Goal: Task Accomplishment & Management: Manage account settings

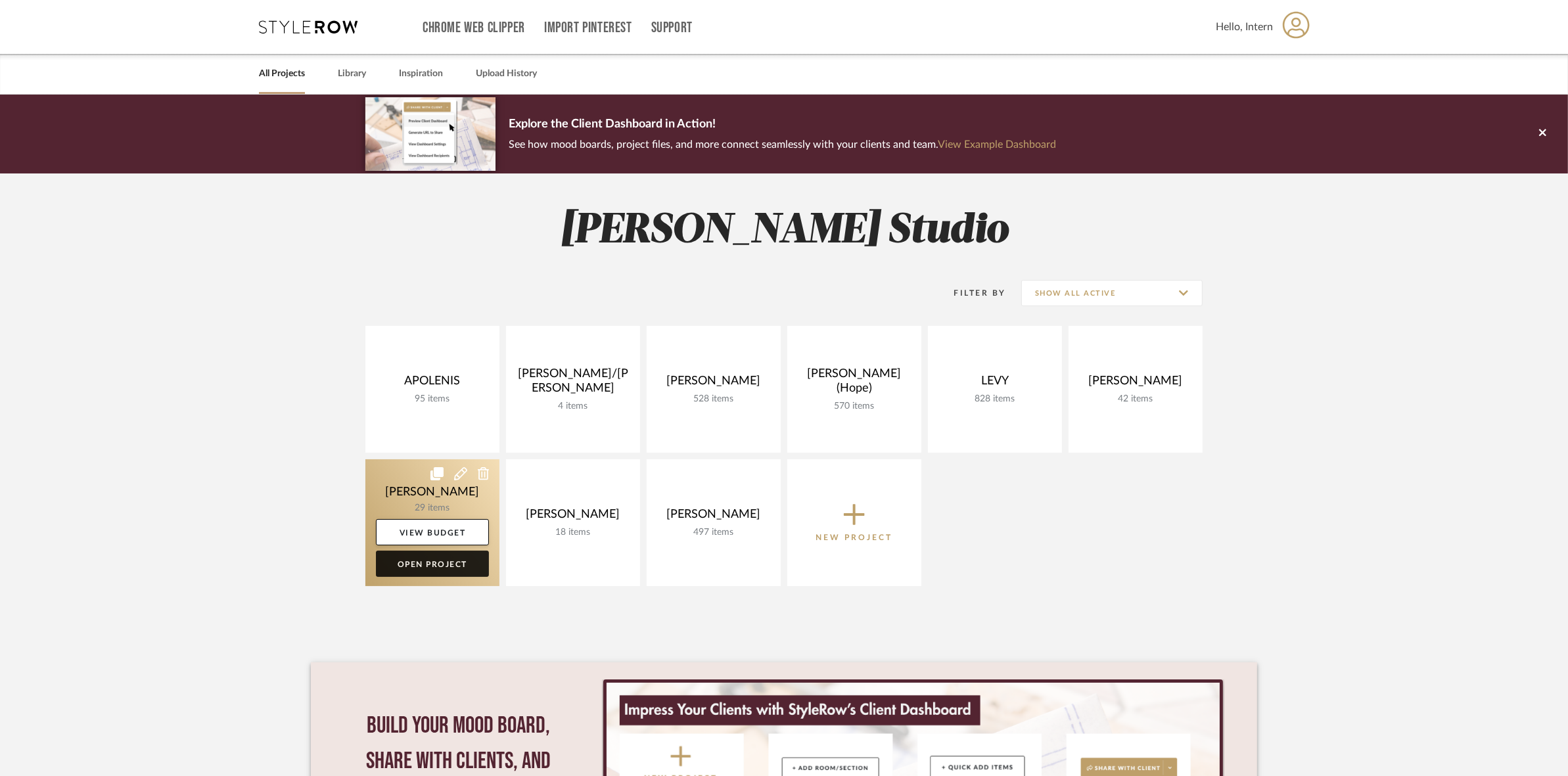
click at [395, 557] on link "Open Project" at bounding box center [432, 564] width 113 height 26
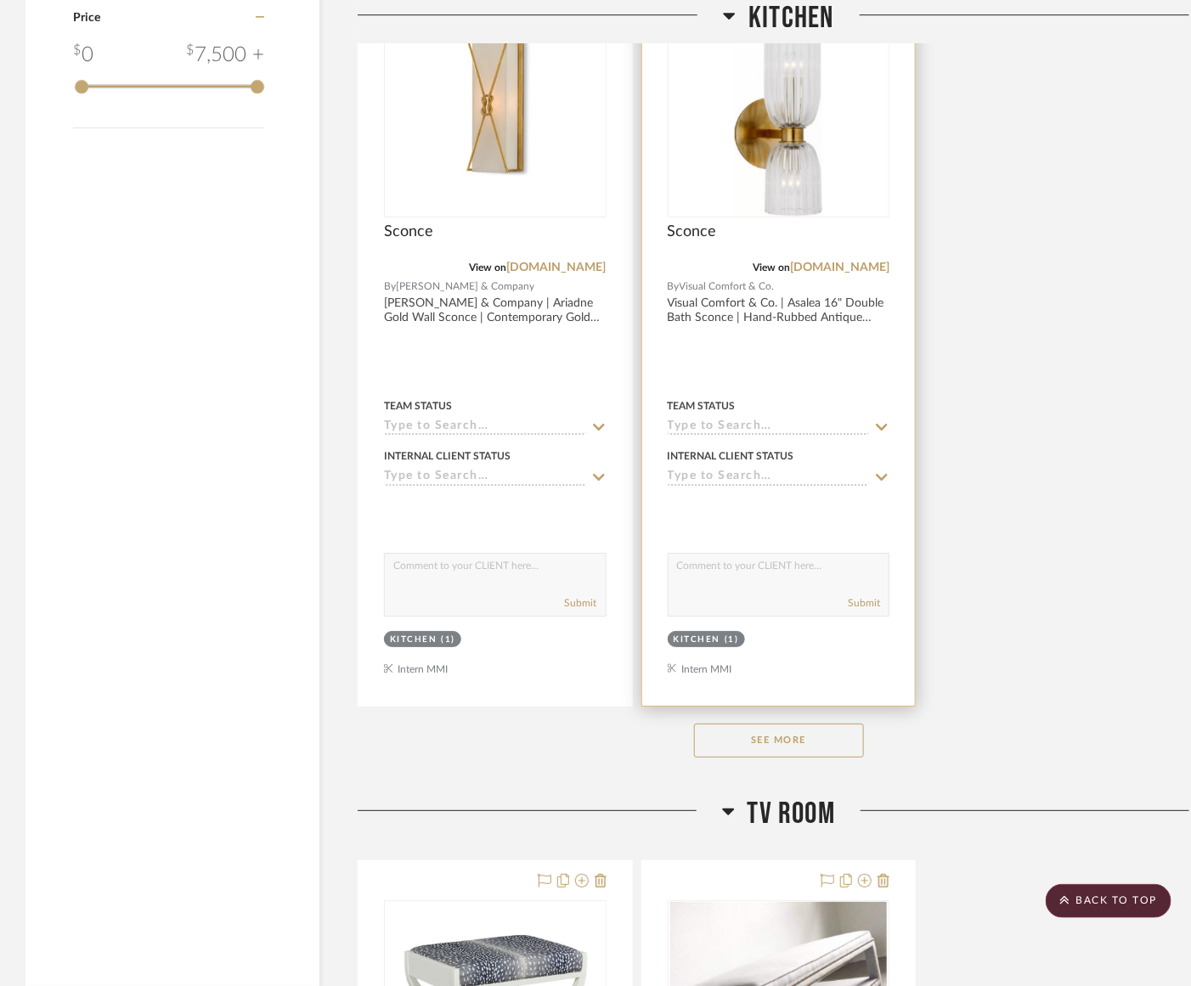
scroll to position [2336, 0]
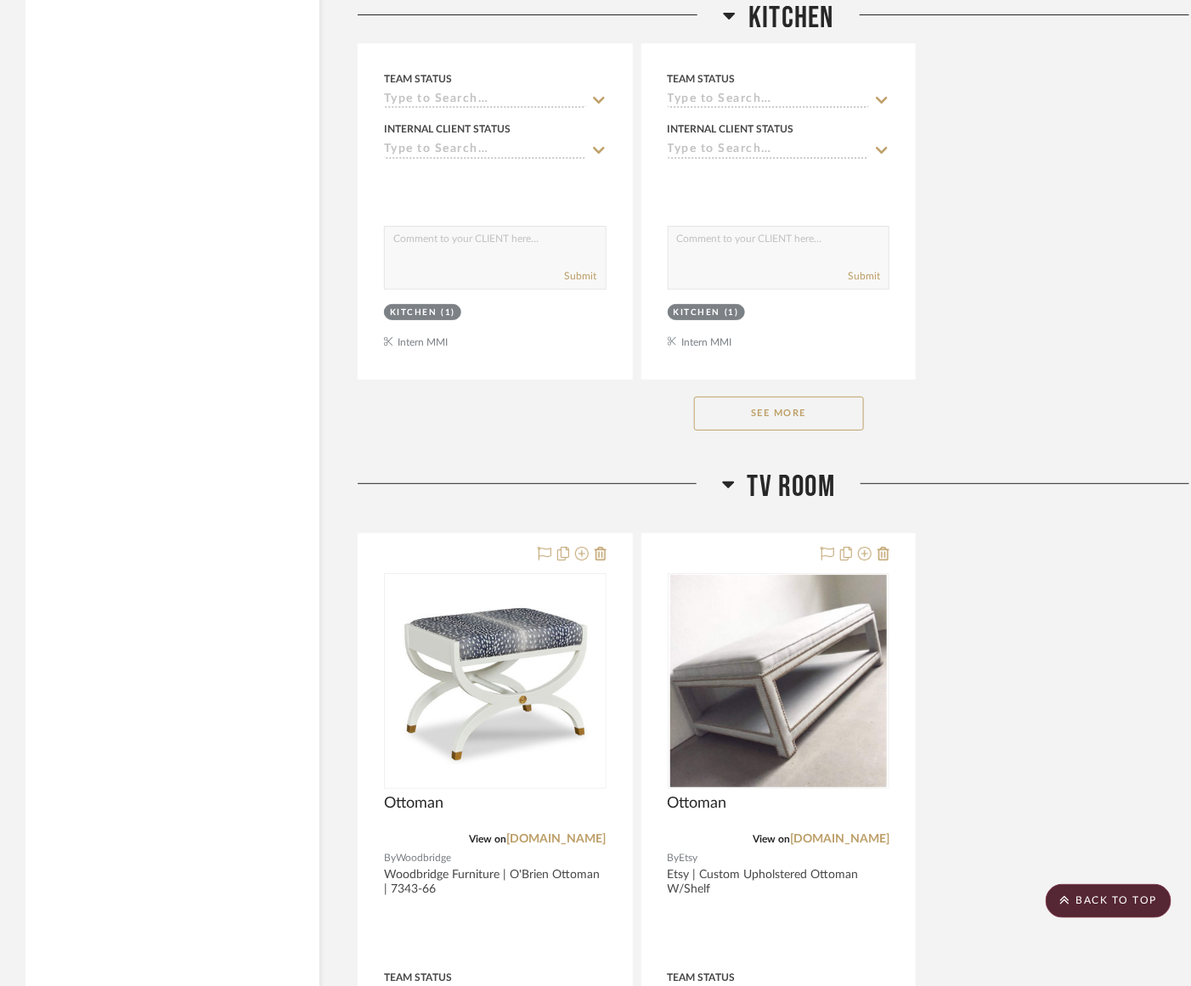
click at [720, 421] on button "See More" at bounding box center [779, 414] width 170 height 34
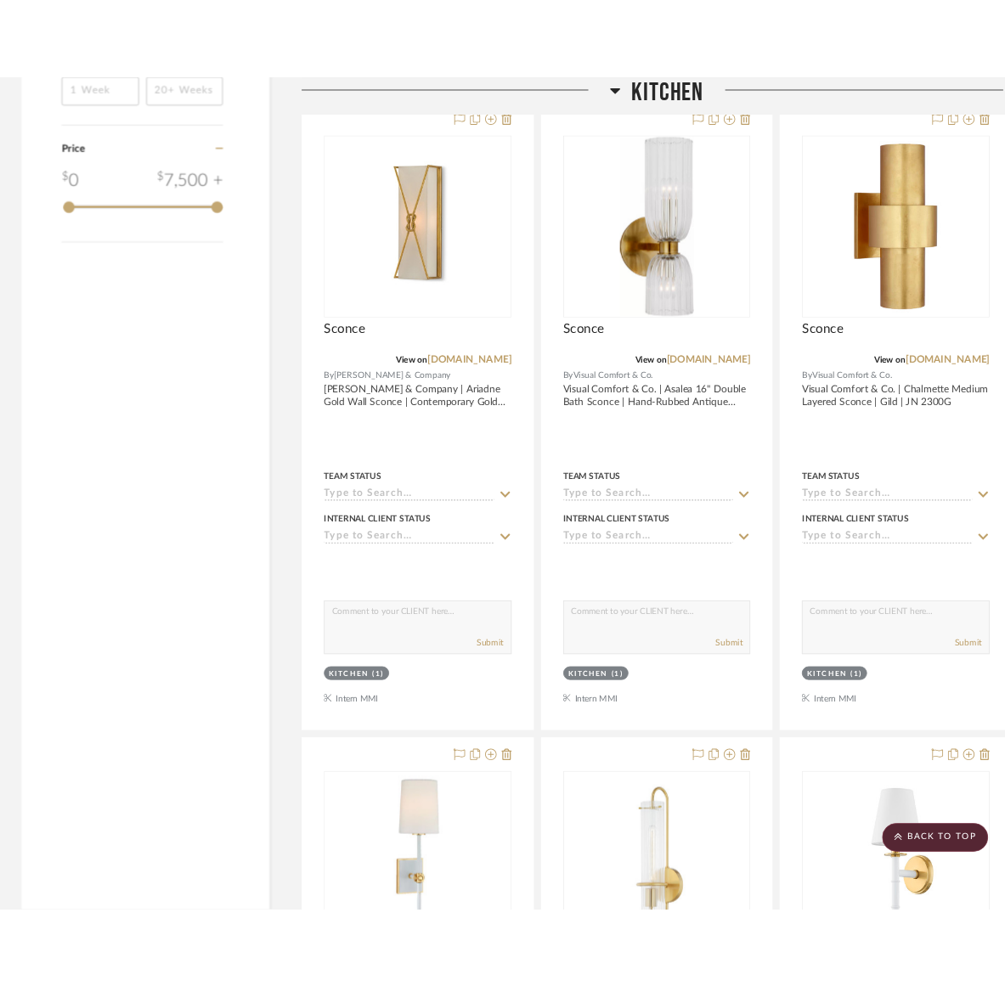
scroll to position [1911, 0]
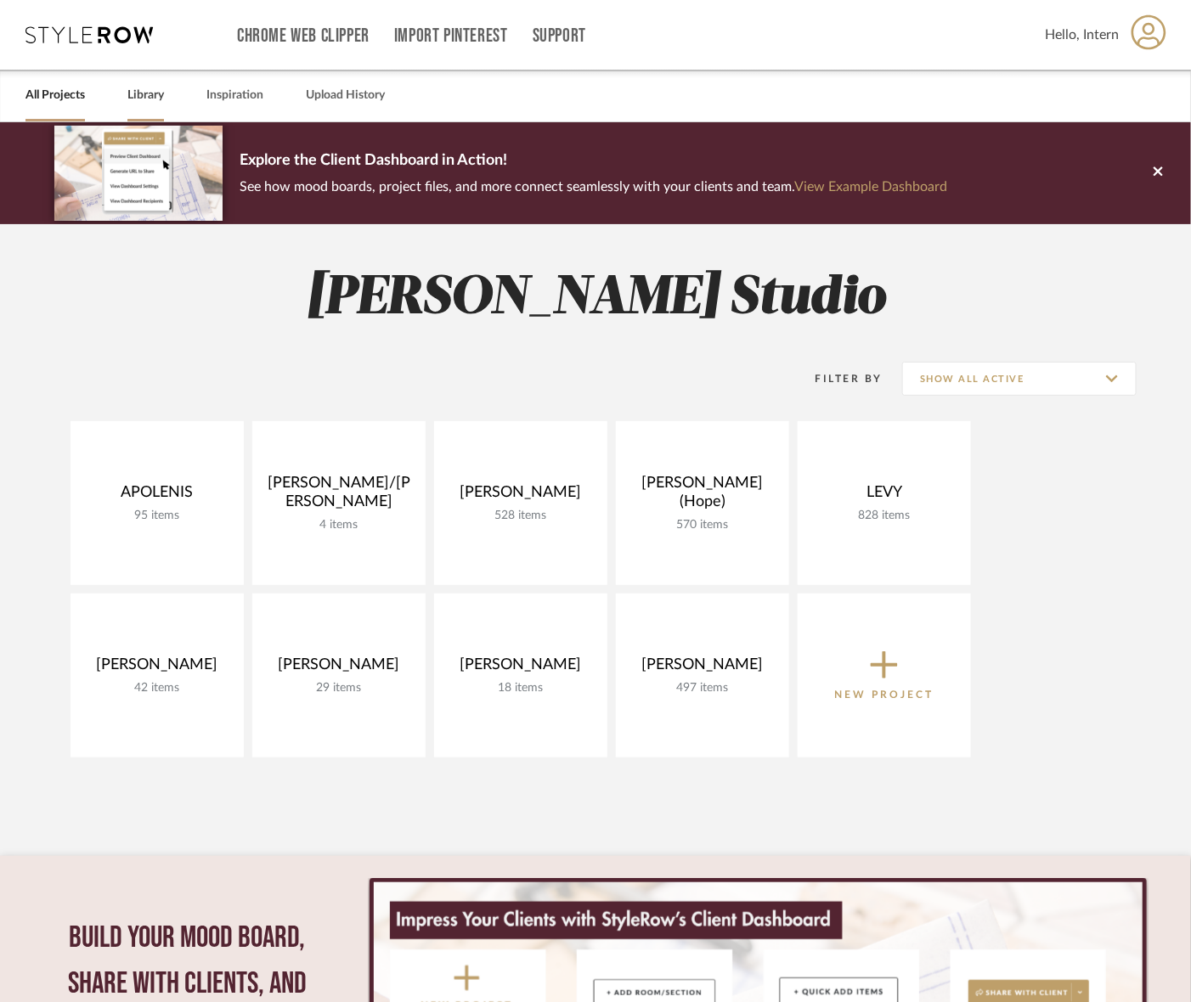
click at [140, 96] on link "Library" at bounding box center [145, 95] width 37 height 23
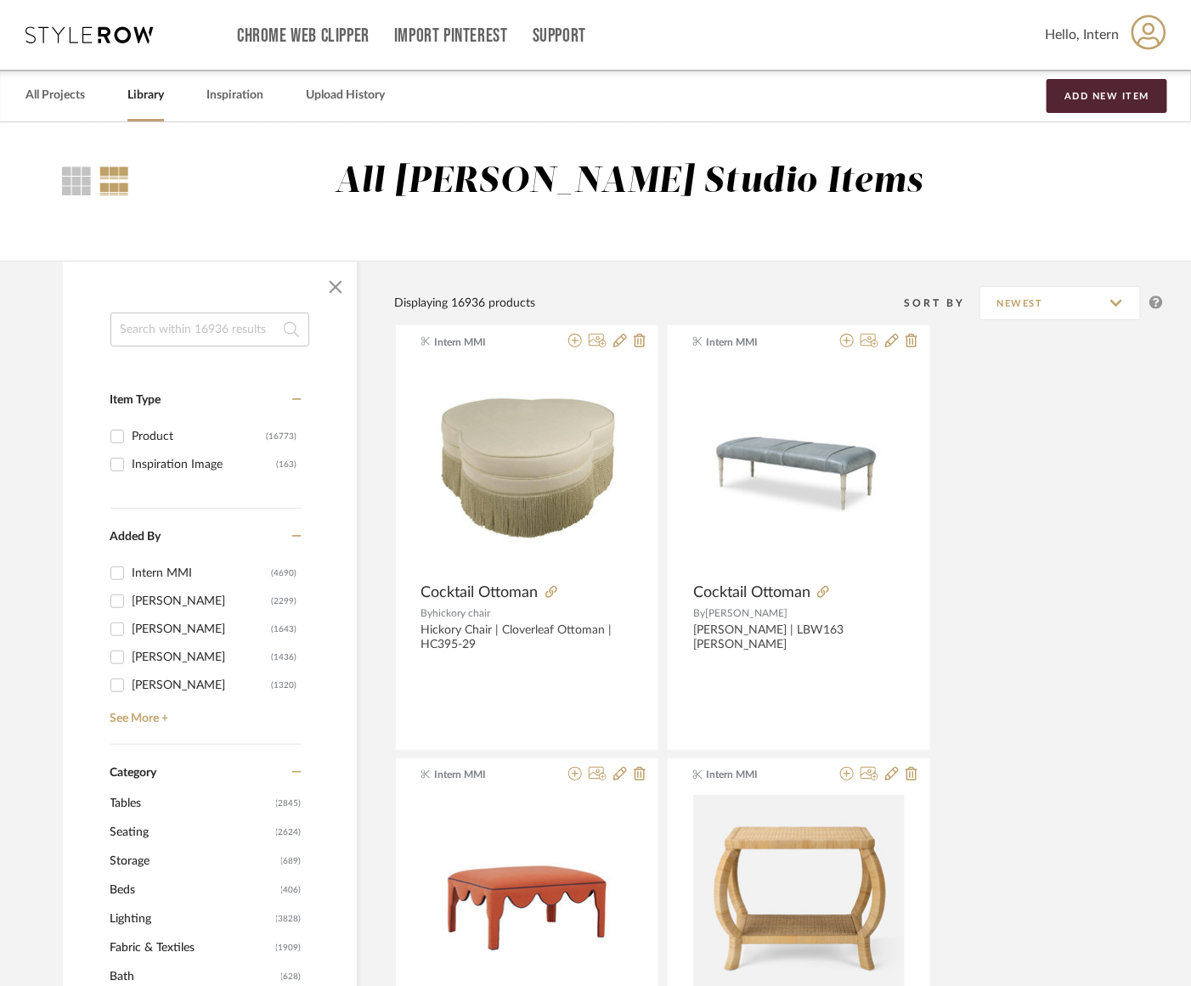
click at [223, 331] on input at bounding box center [209, 330] width 199 height 34
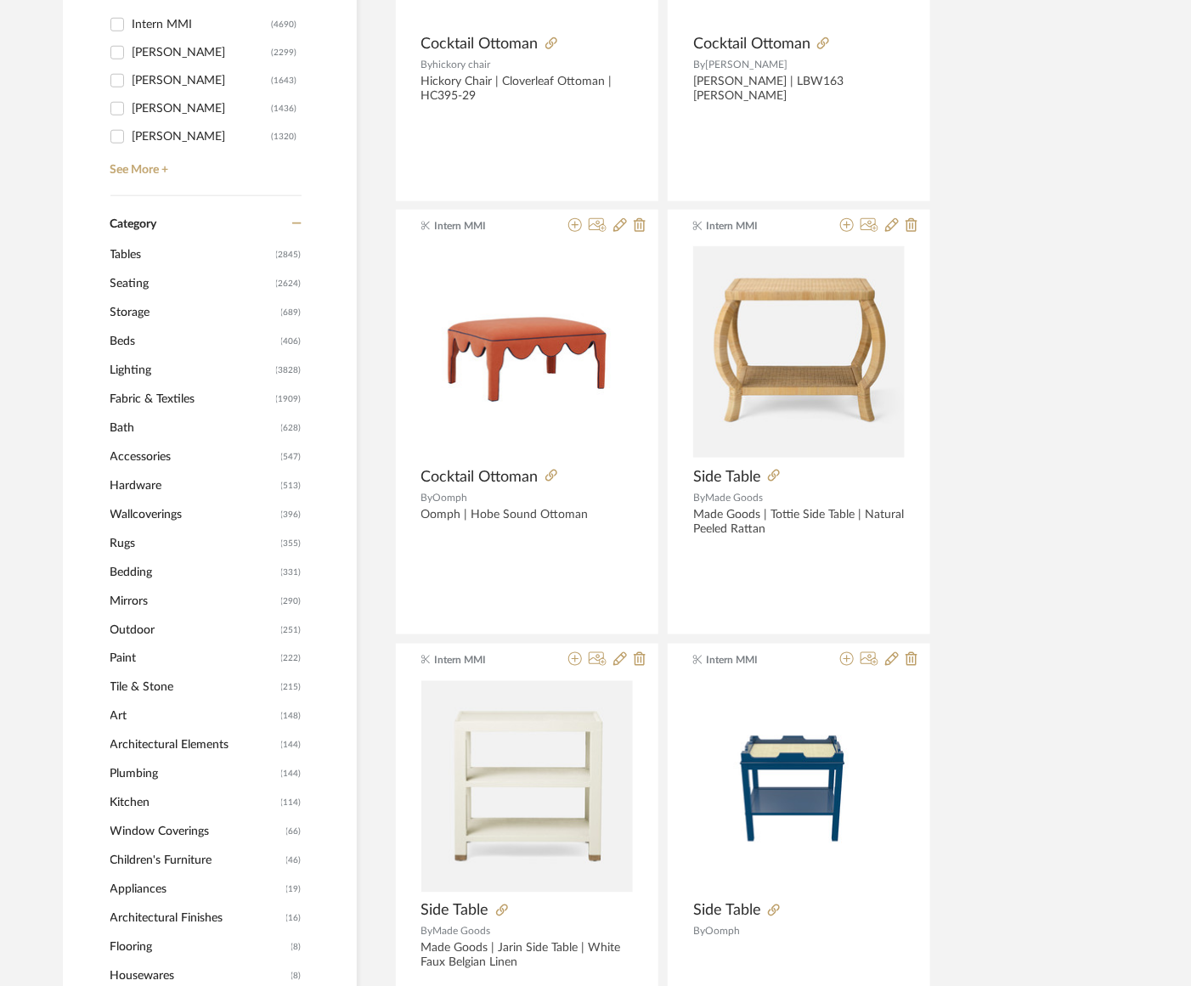
scroll to position [531, 0]
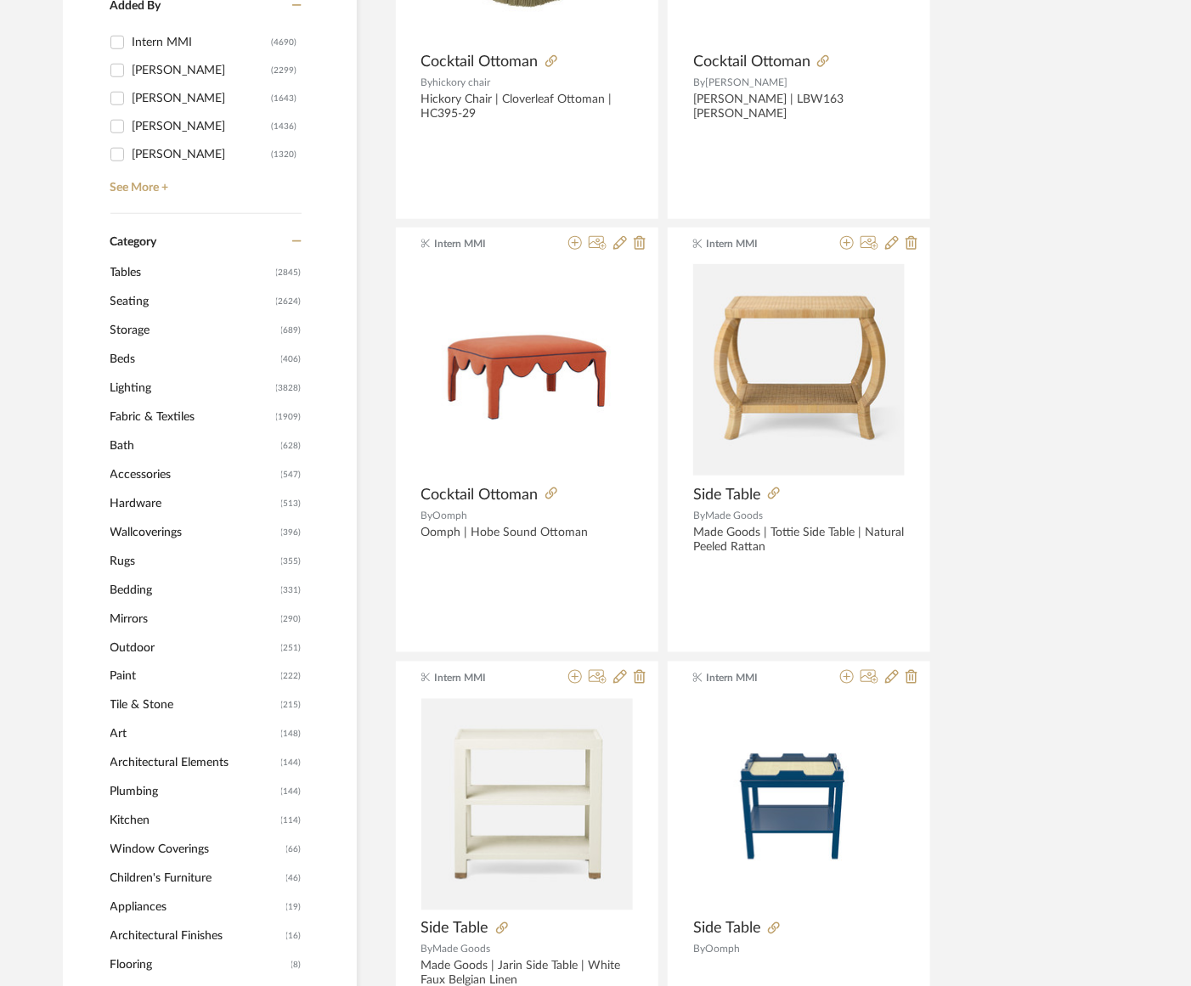
click at [130, 299] on span "Seating" at bounding box center [190, 301] width 161 height 29
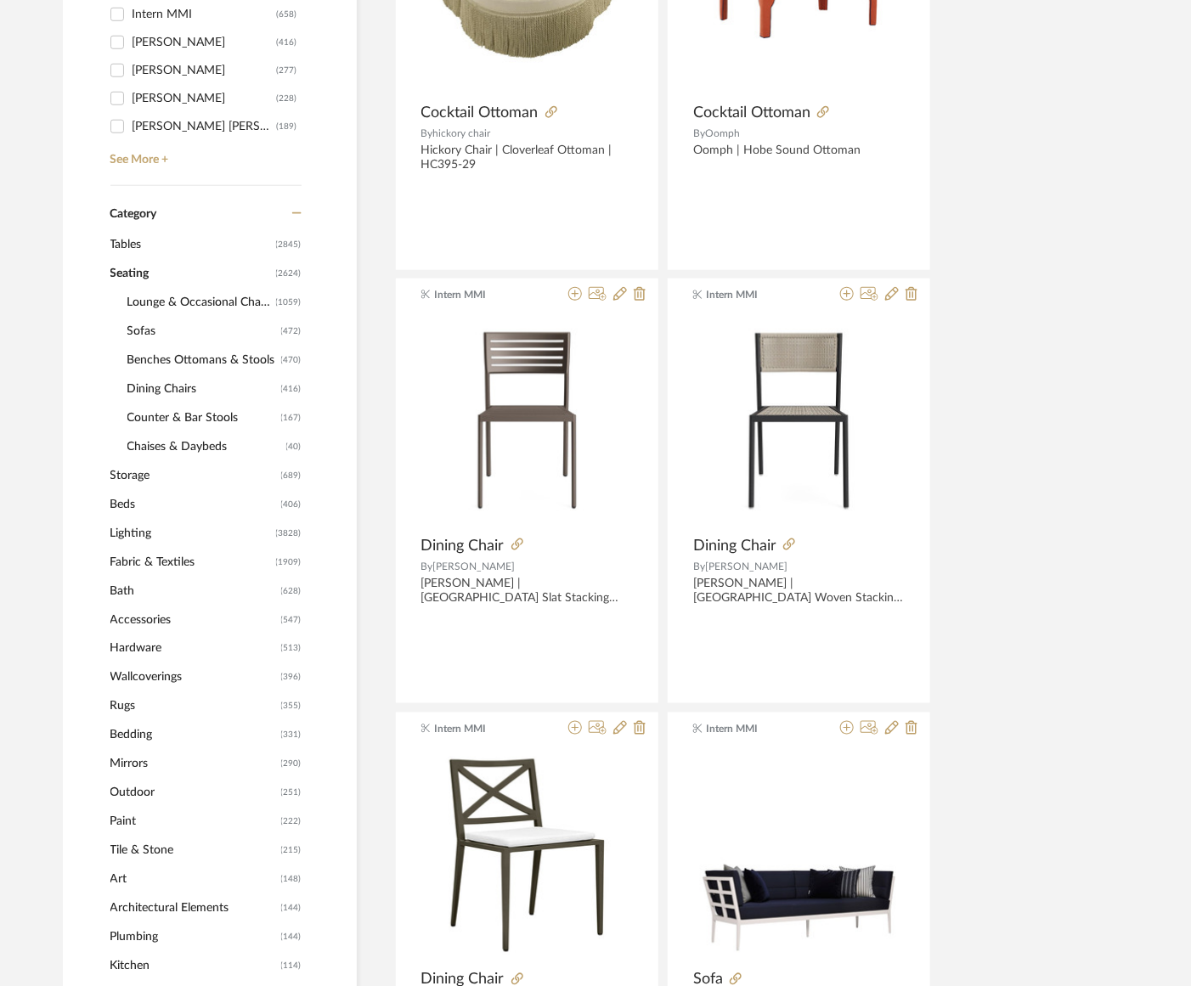
scroll to position [527, 0]
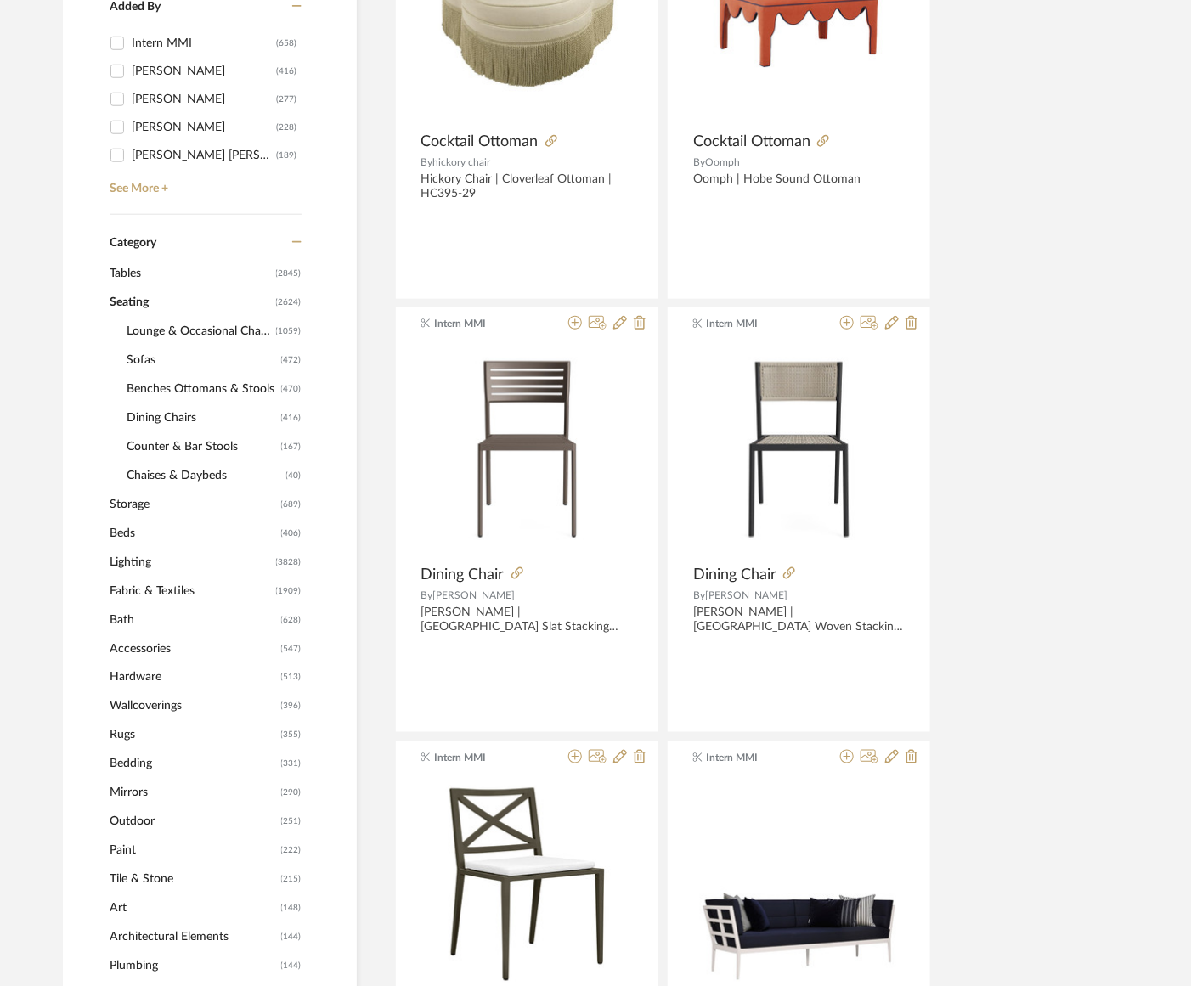
click at [138, 442] on span "Counter & Bar Stools" at bounding box center [201, 446] width 149 height 29
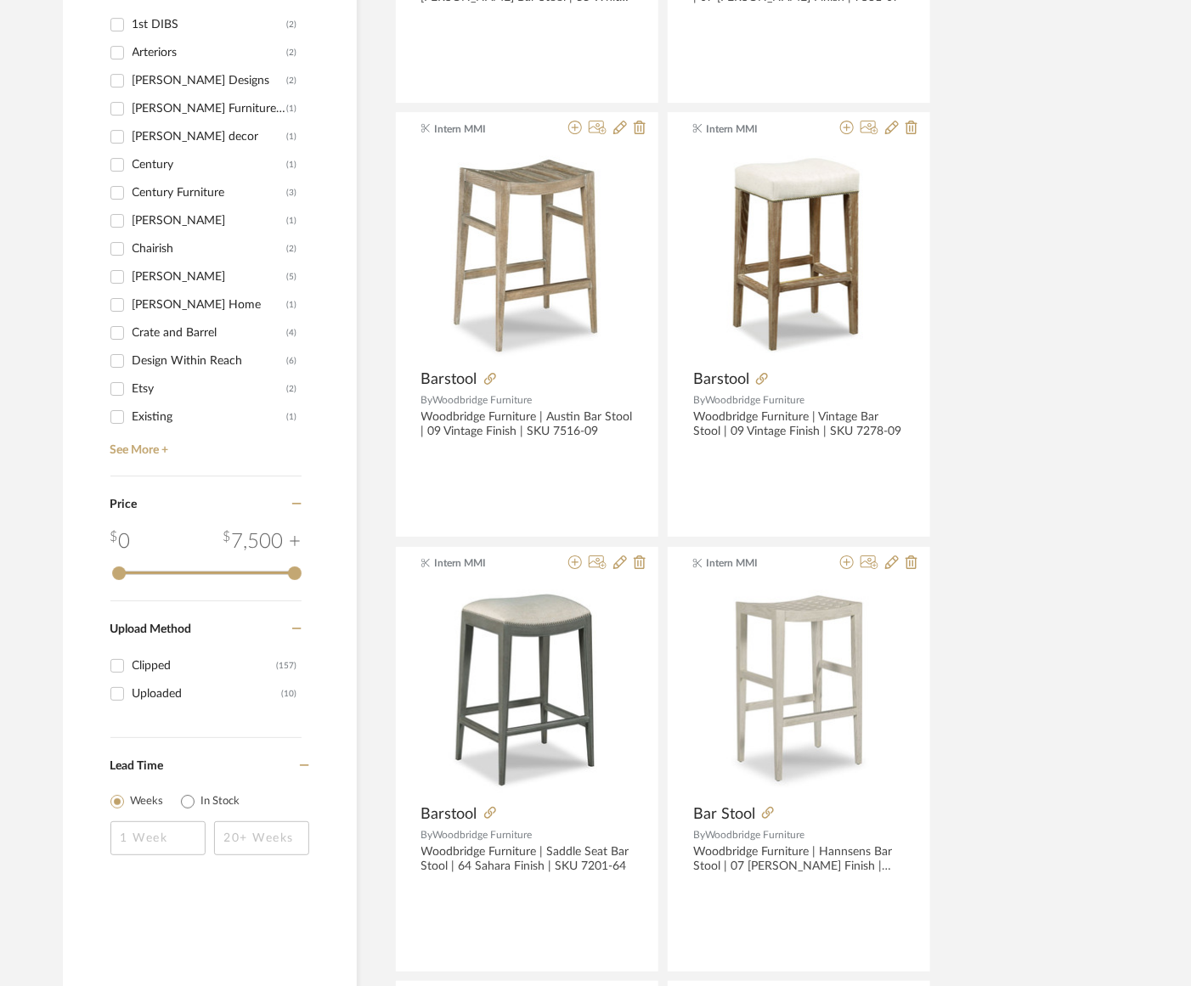
scroll to position [1908, 0]
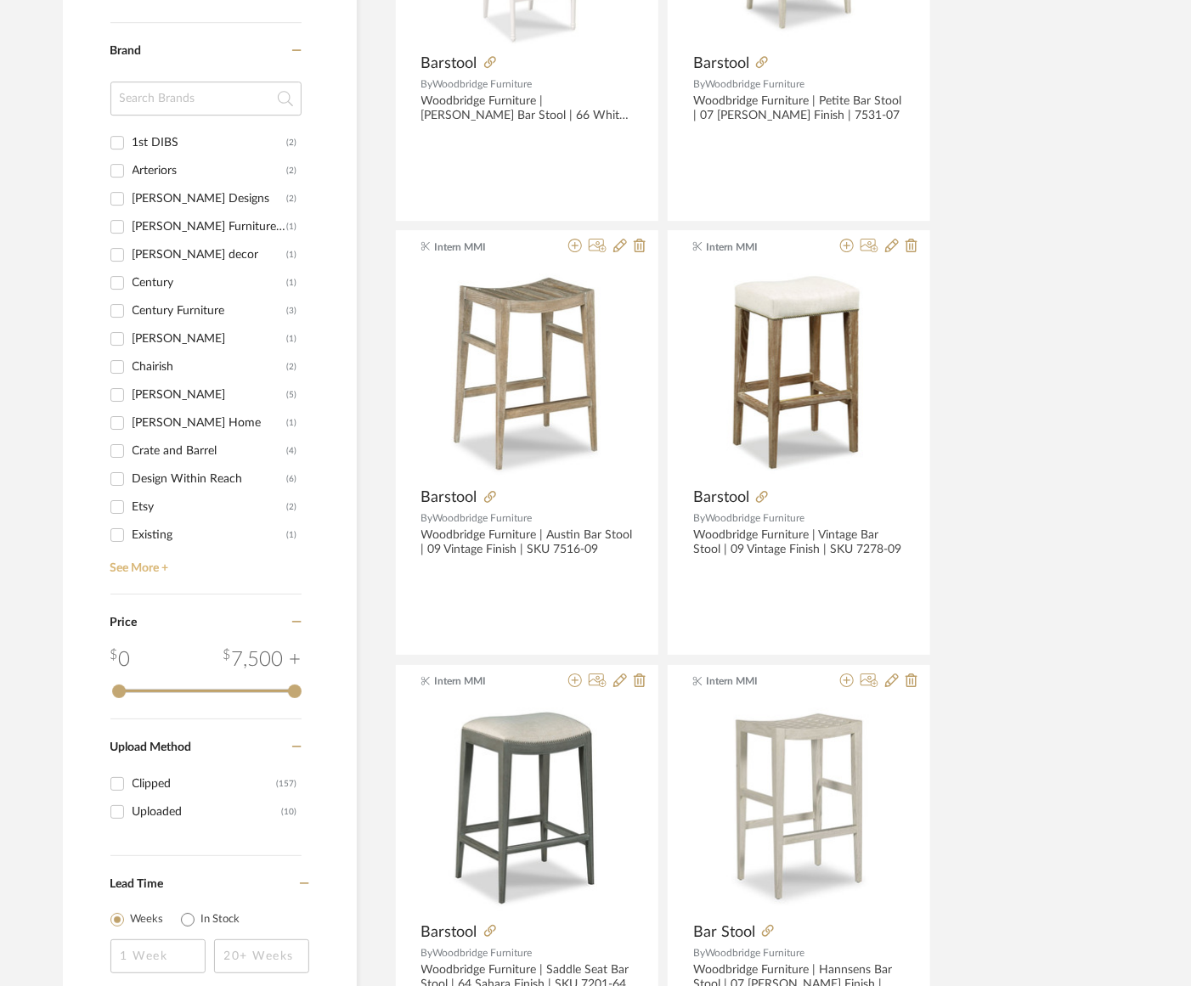
click at [119, 567] on link "See More +" at bounding box center [203, 562] width 195 height 27
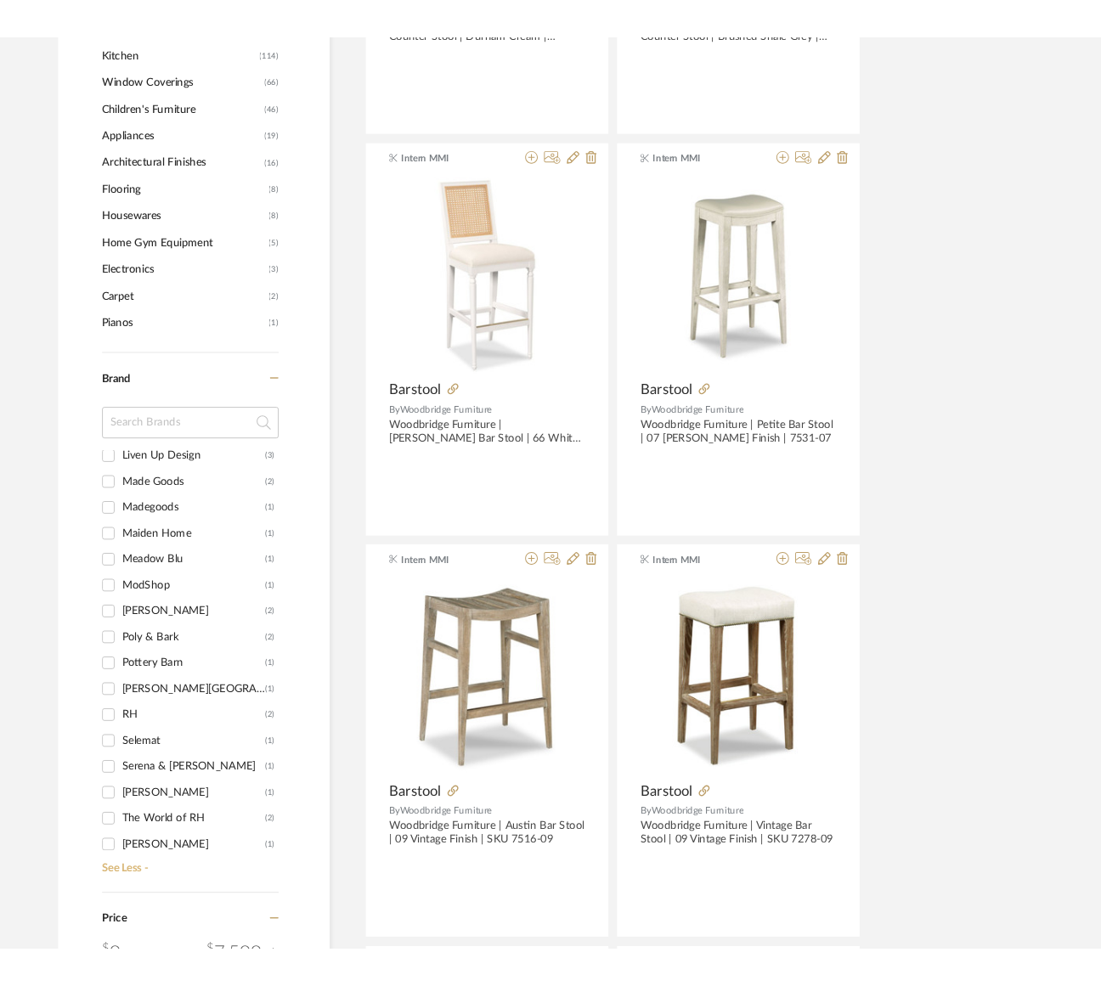
scroll to position [1052, 0]
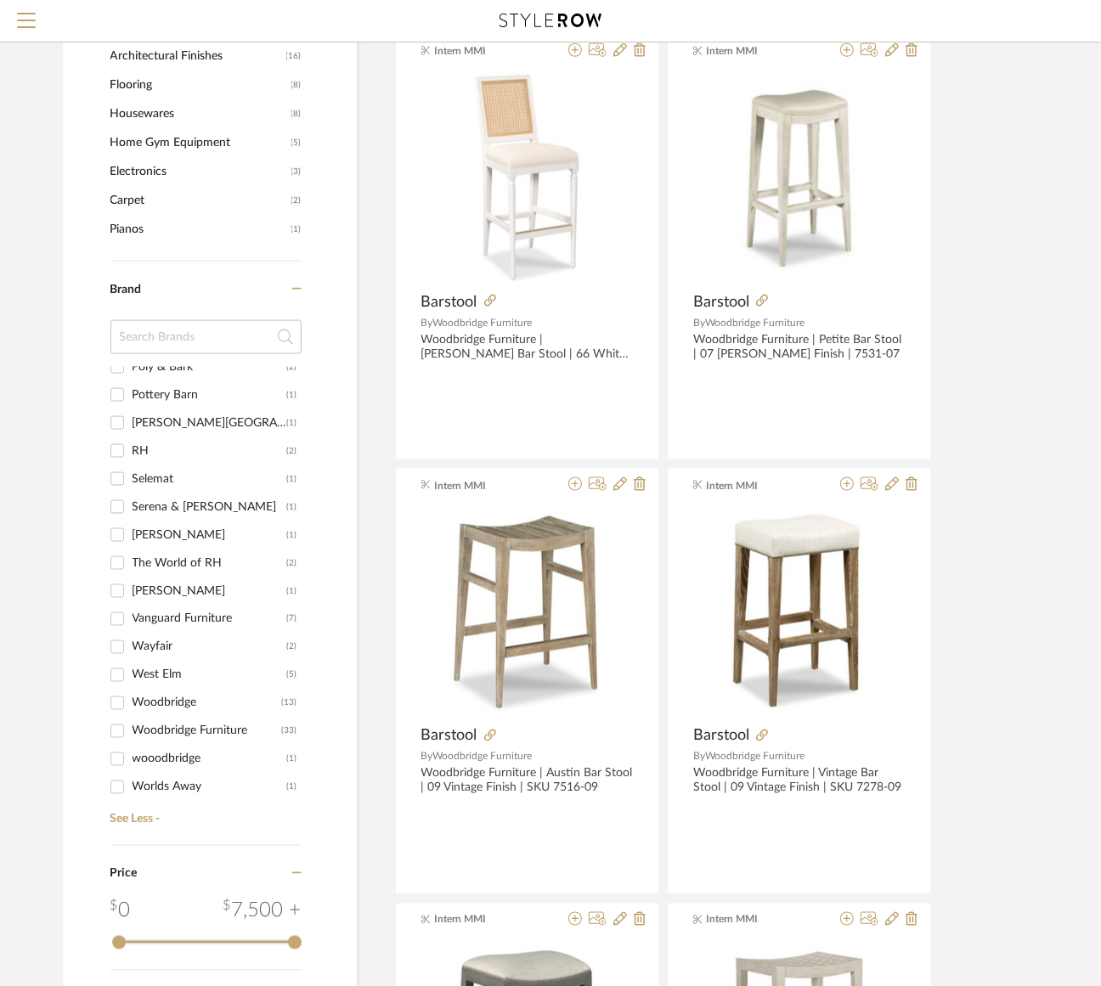
click at [158, 333] on input at bounding box center [205, 337] width 191 height 34
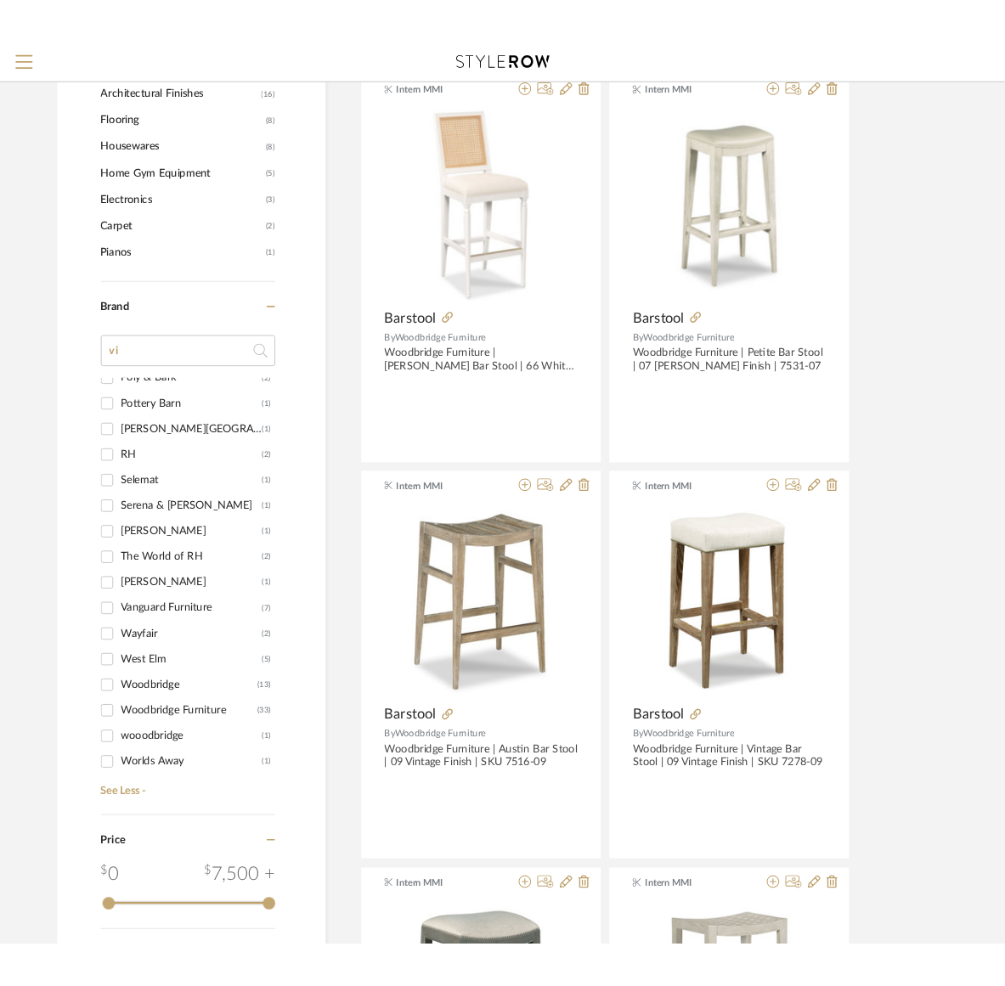
scroll to position [0, 0]
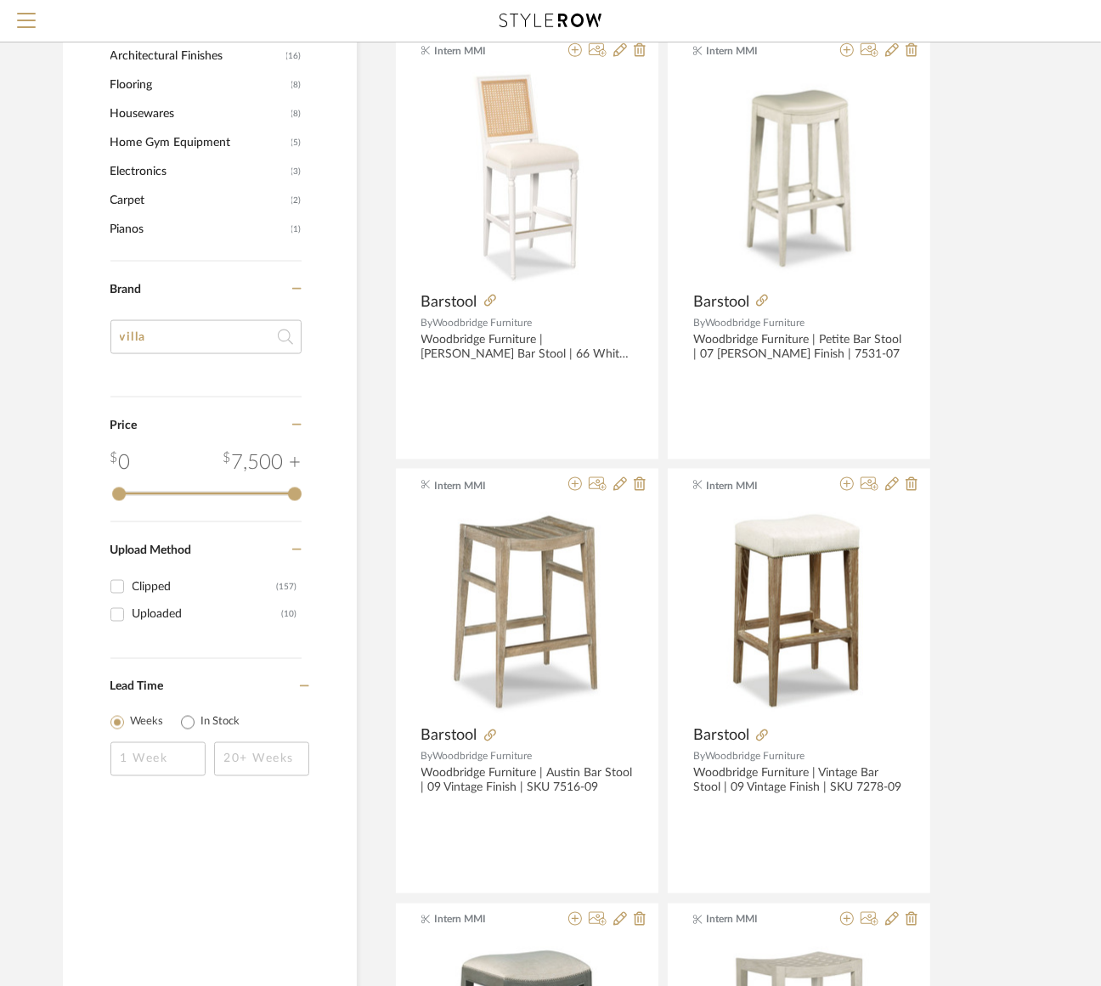
type input "villa"
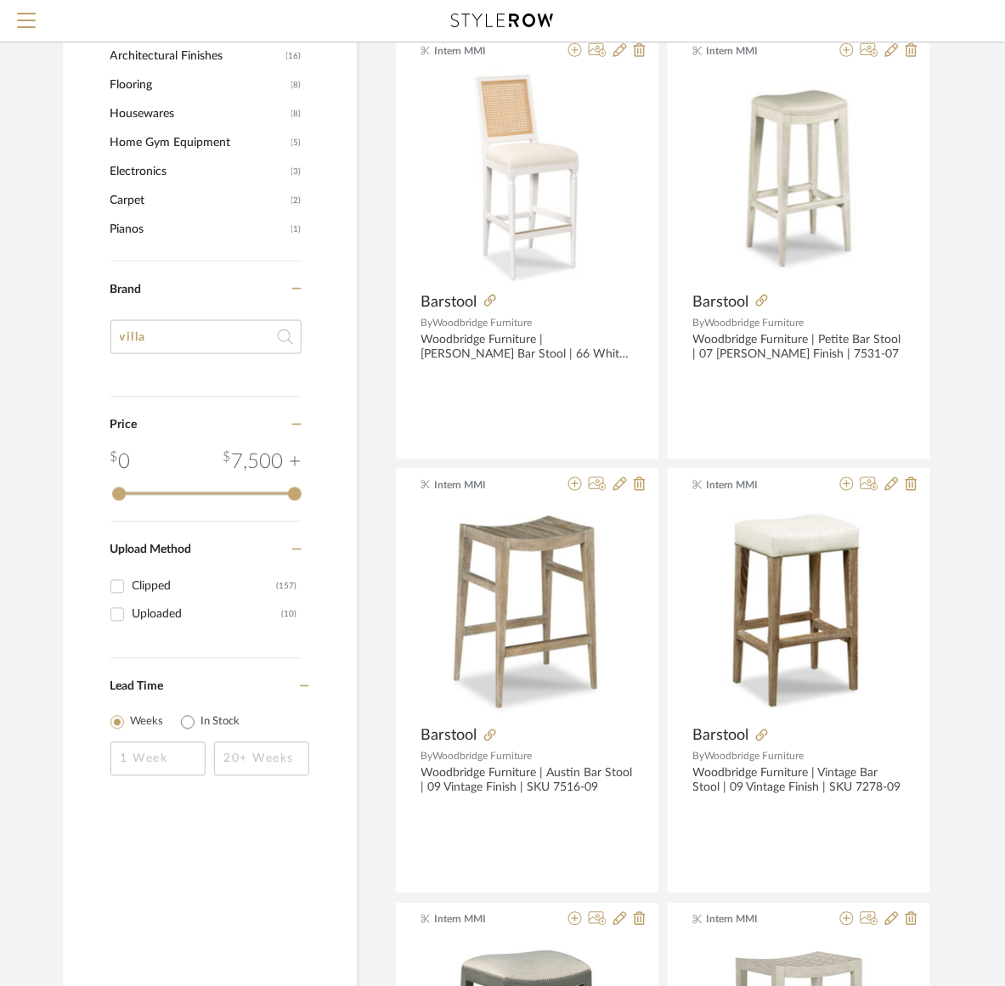
drag, startPoint x: 149, startPoint y: 333, endPoint x: 116, endPoint y: 347, distance: 35.0
click at [116, 347] on input "villa" at bounding box center [205, 337] width 191 height 34
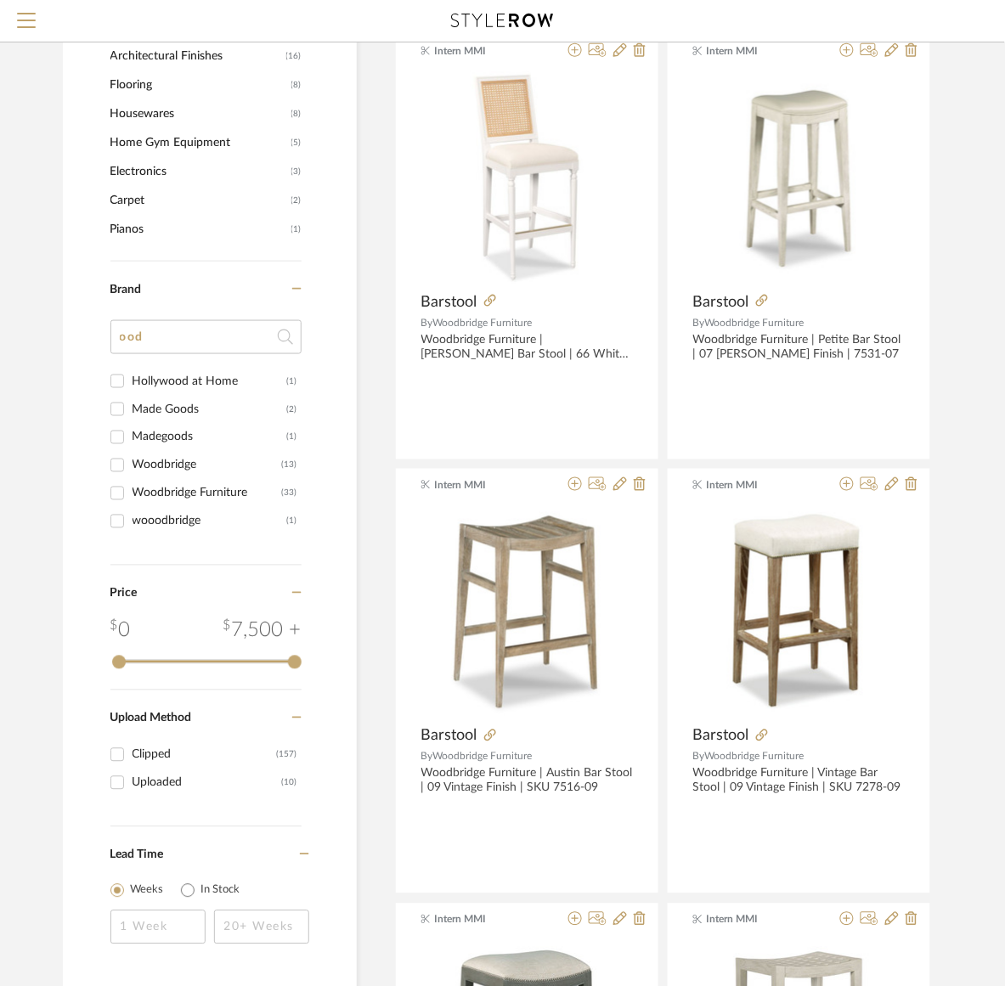
type input "ood"
click at [123, 470] on input "Woodbridge (13)" at bounding box center [117, 465] width 27 height 27
checkbox input "true"
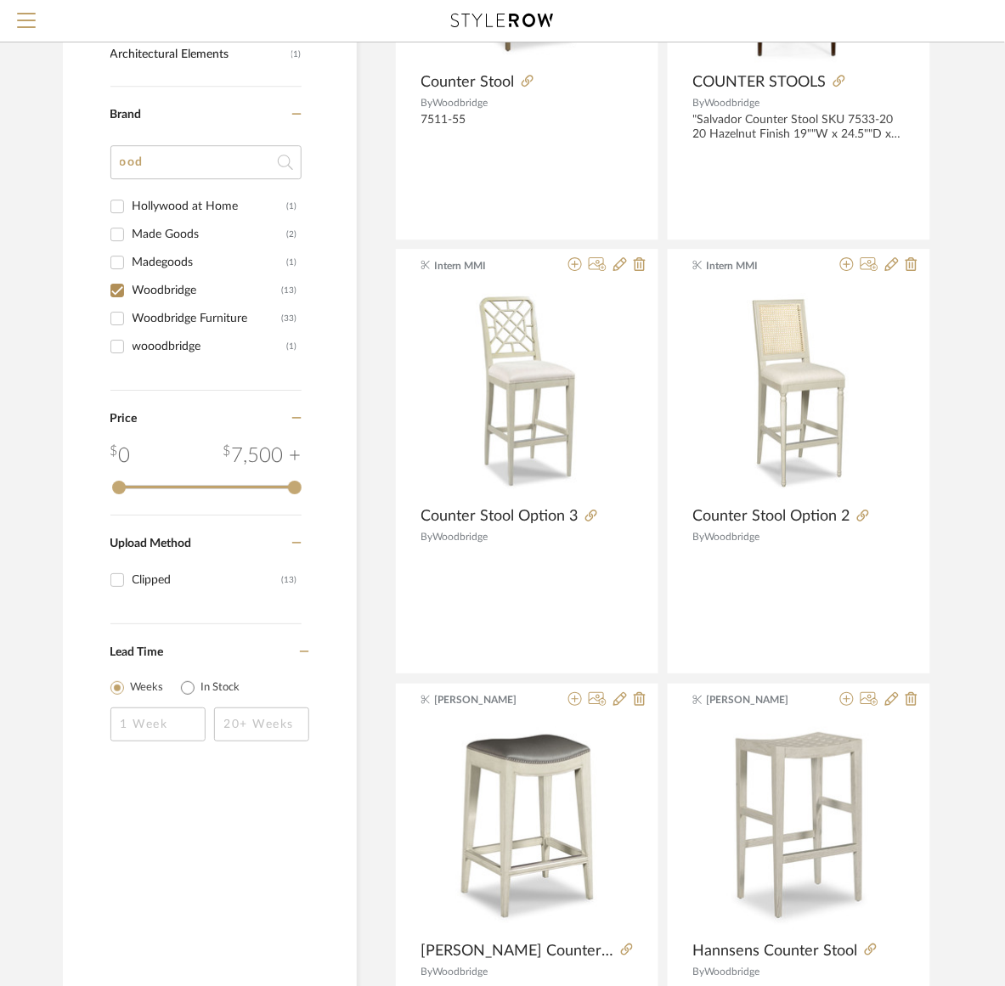
scroll to position [617, 0]
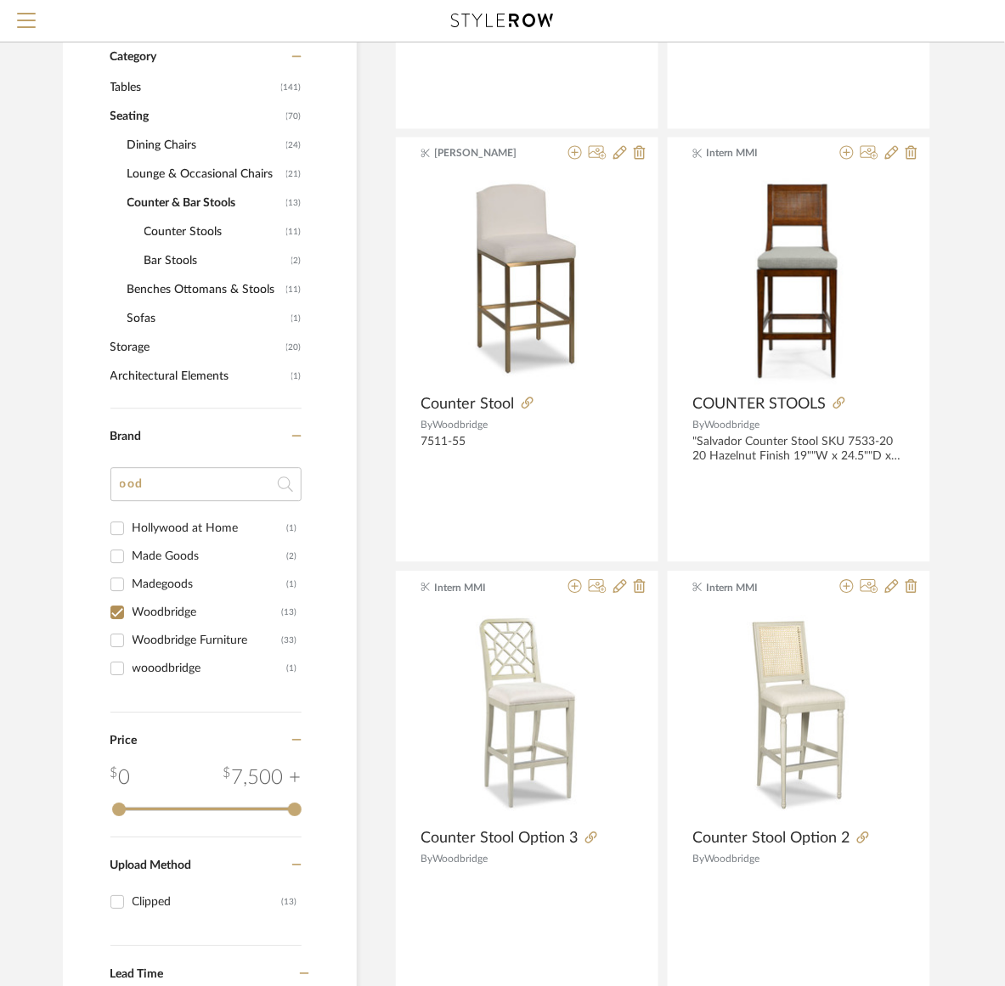
click at [128, 641] on input "Woodbridge Furniture (33)" at bounding box center [117, 641] width 27 height 27
checkbox input "true"
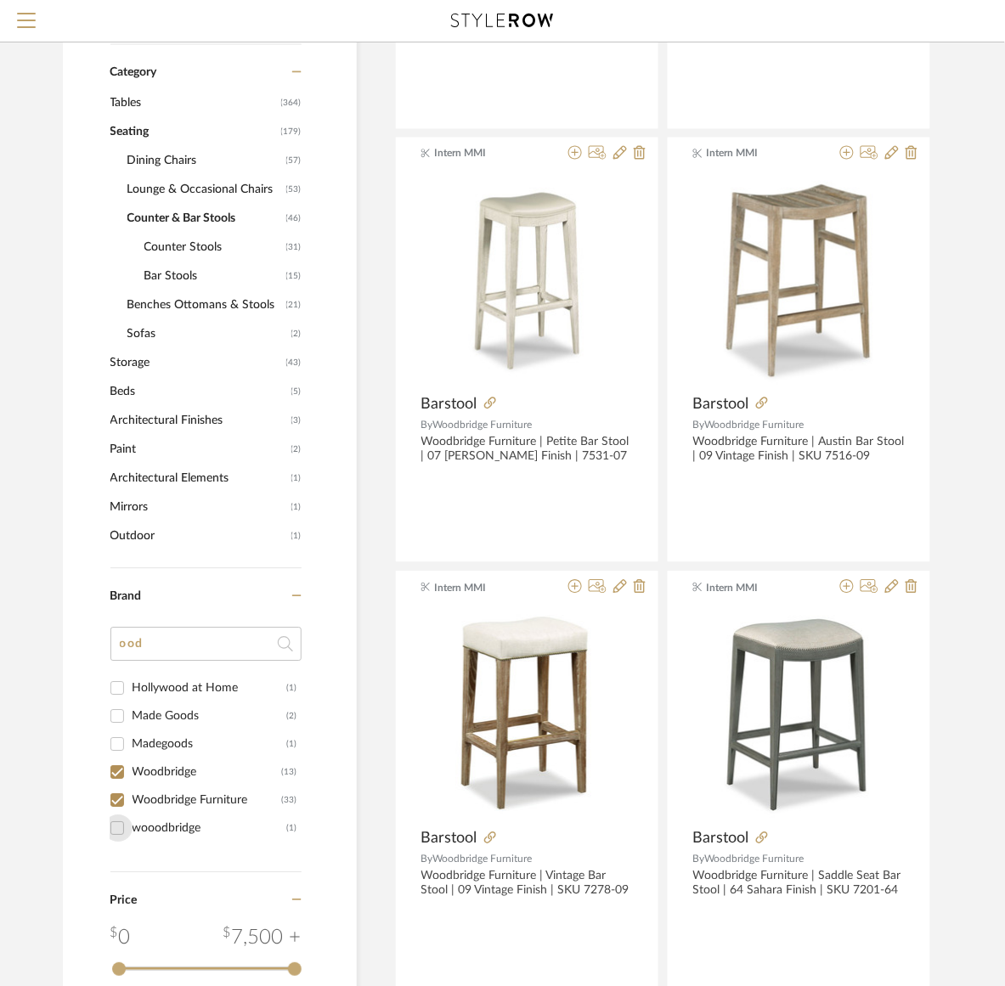
drag, startPoint x: 117, startPoint y: 814, endPoint x: 116, endPoint y: 828, distance: 14.5
click at [117, 815] on input "wooodbridge (1)" at bounding box center [117, 828] width 27 height 27
checkbox input "true"
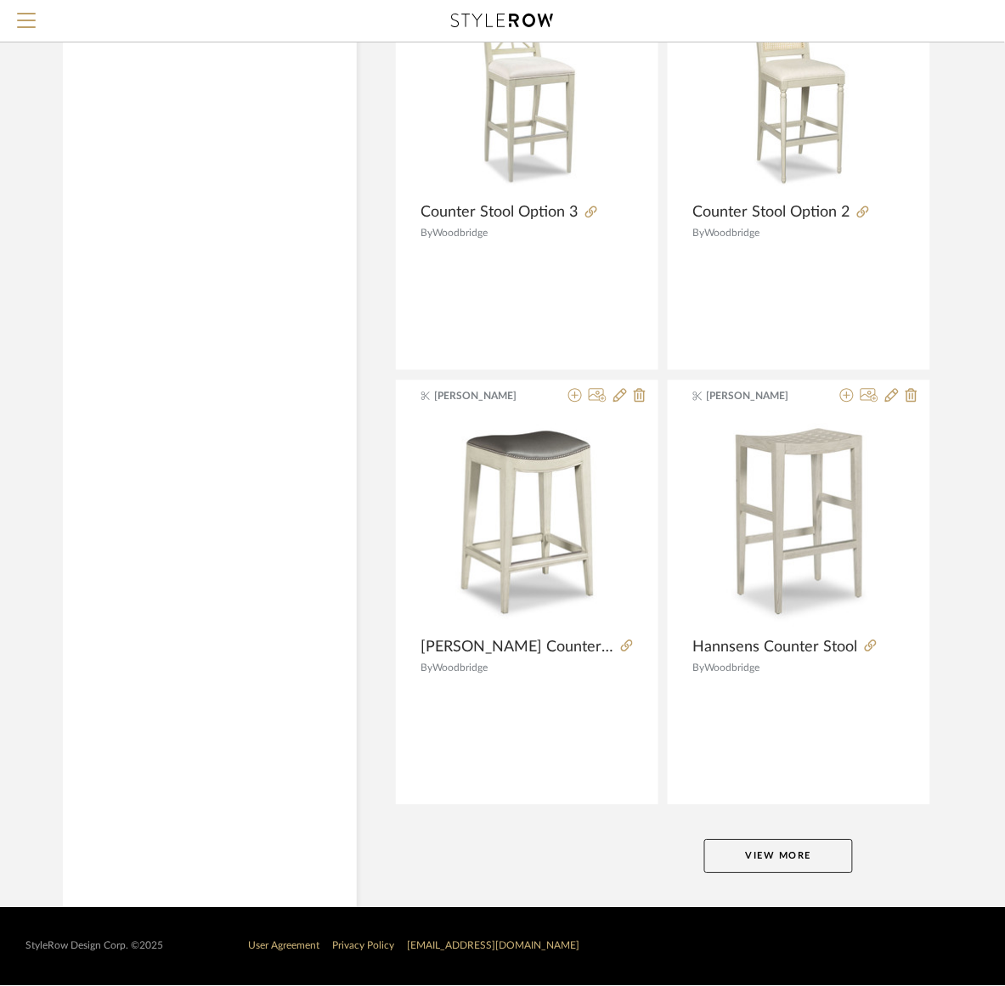
scroll to position [7332, 0]
click at [712, 855] on button "View More" at bounding box center [778, 857] width 149 height 34
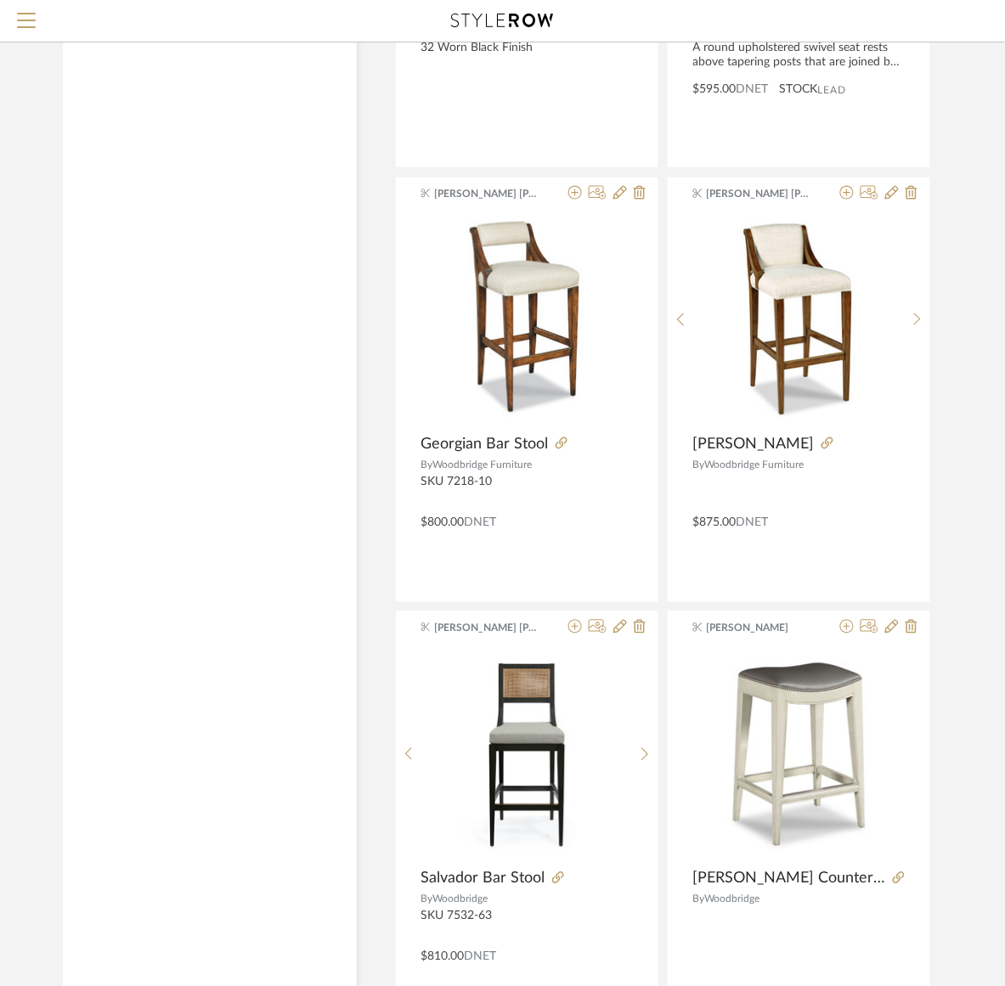
scroll to position [8393, 0]
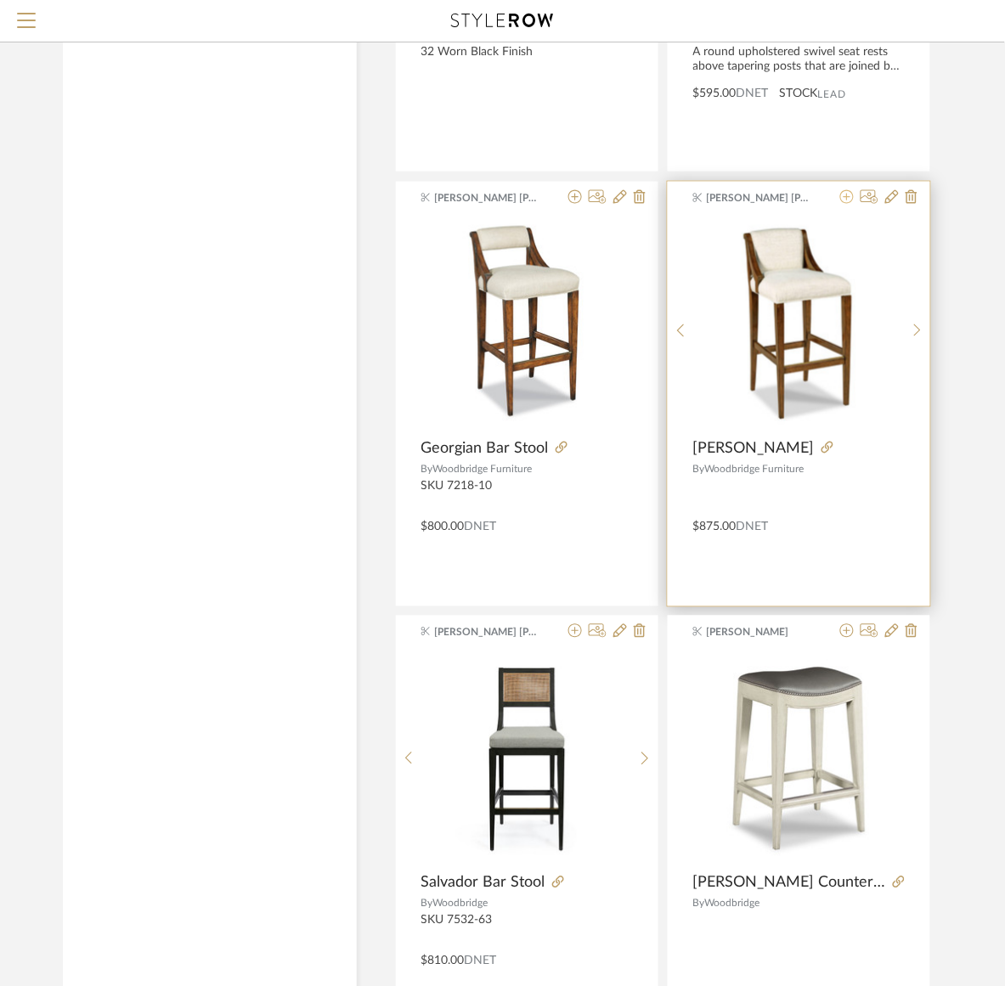
click at [852, 204] on icon at bounding box center [847, 197] width 14 height 14
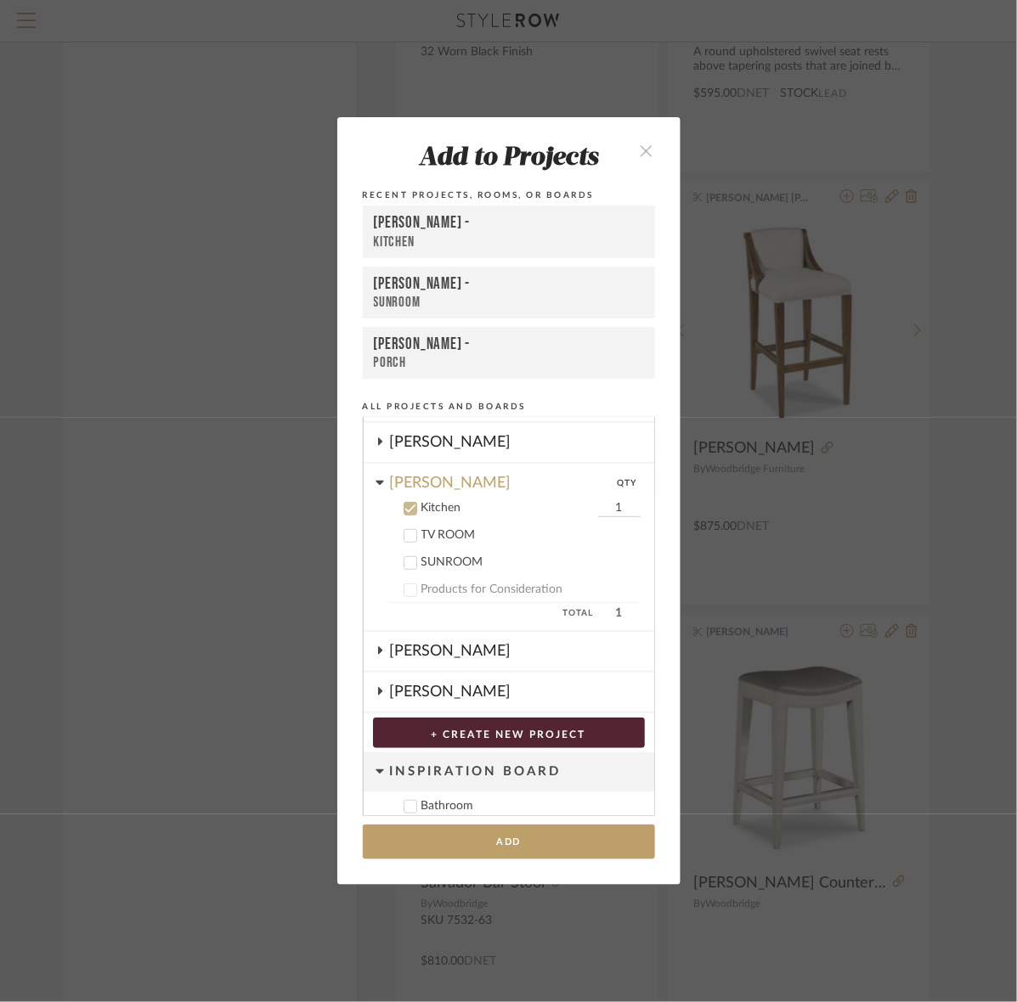
scroll to position [248, 0]
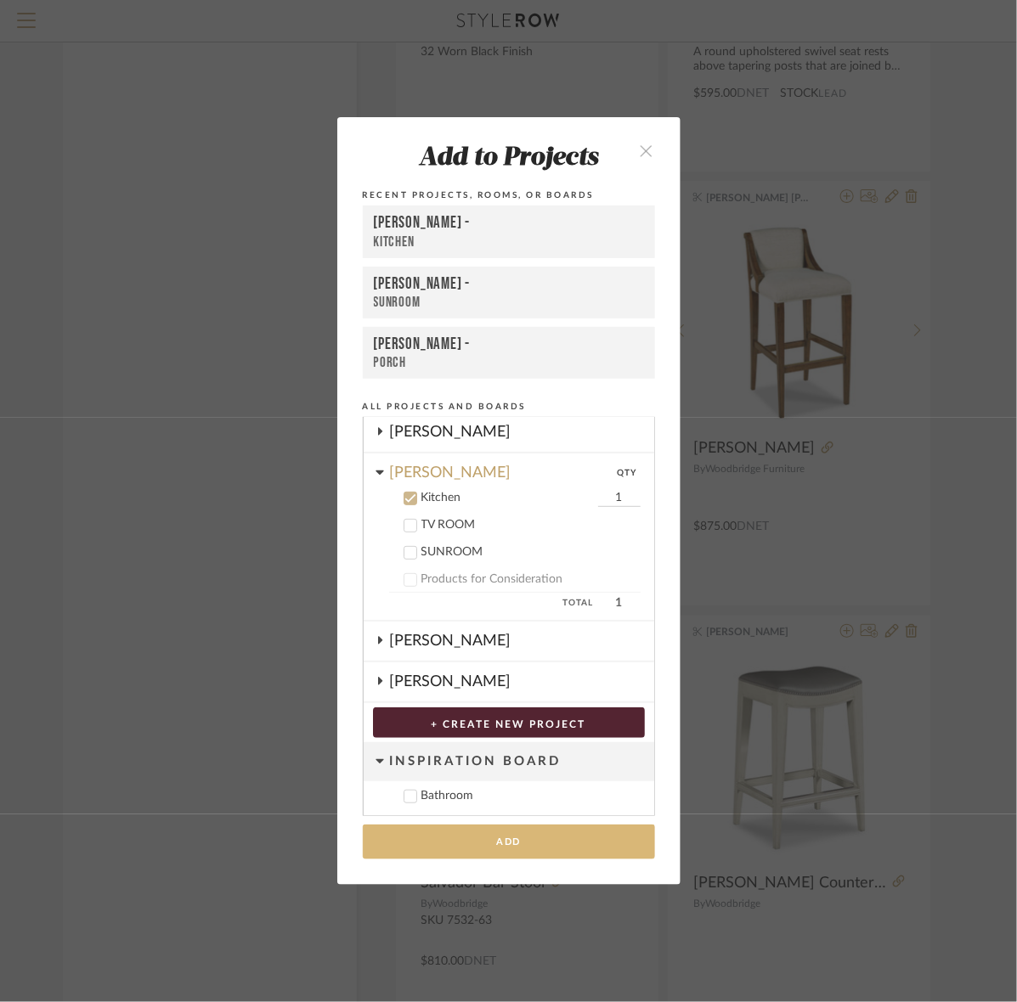
click at [437, 843] on button "Add" at bounding box center [509, 842] width 292 height 35
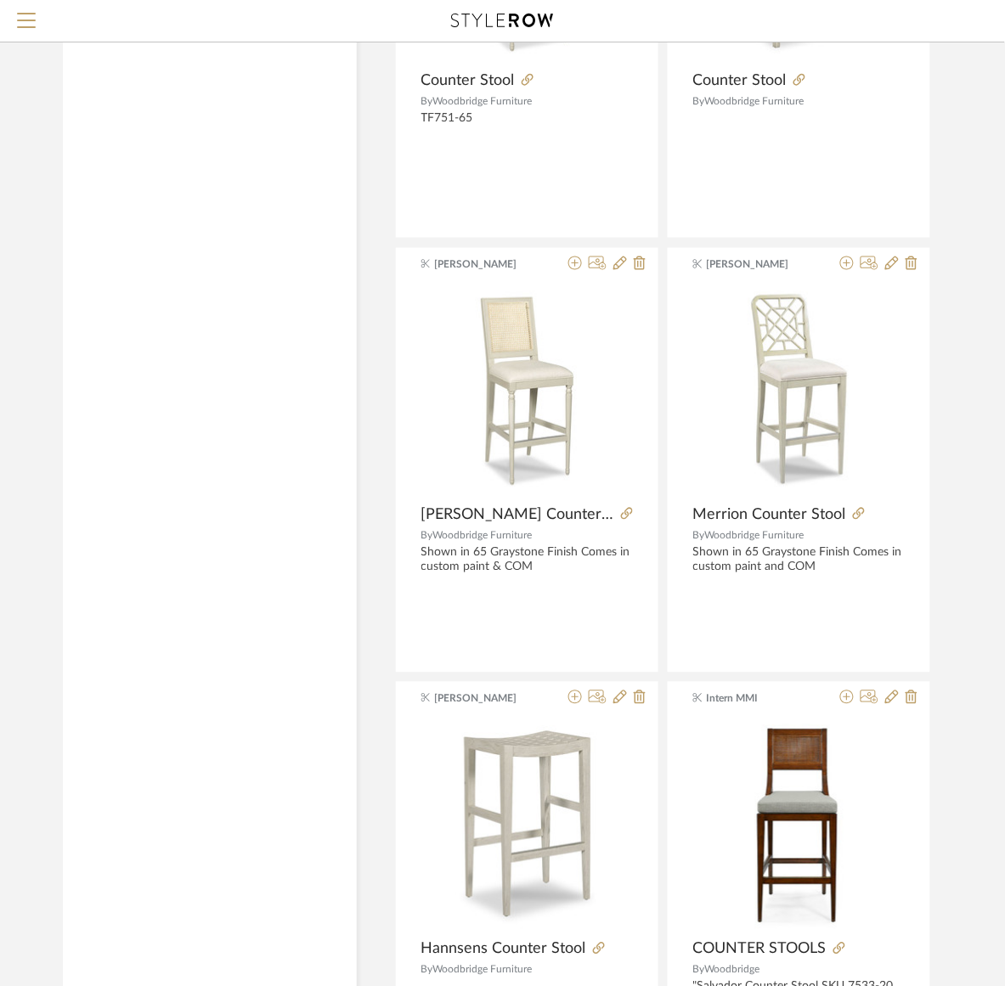
scroll to position [5633, 0]
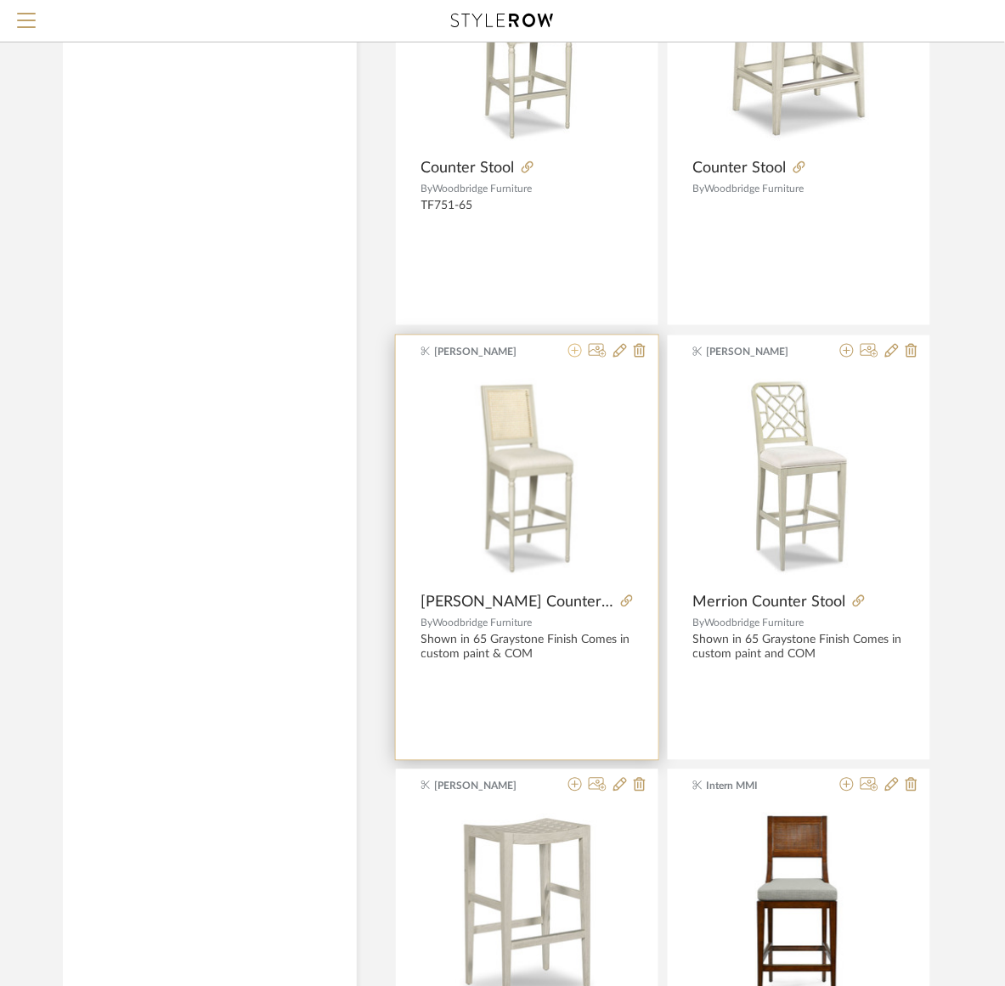
click at [573, 350] on icon at bounding box center [575, 351] width 14 height 14
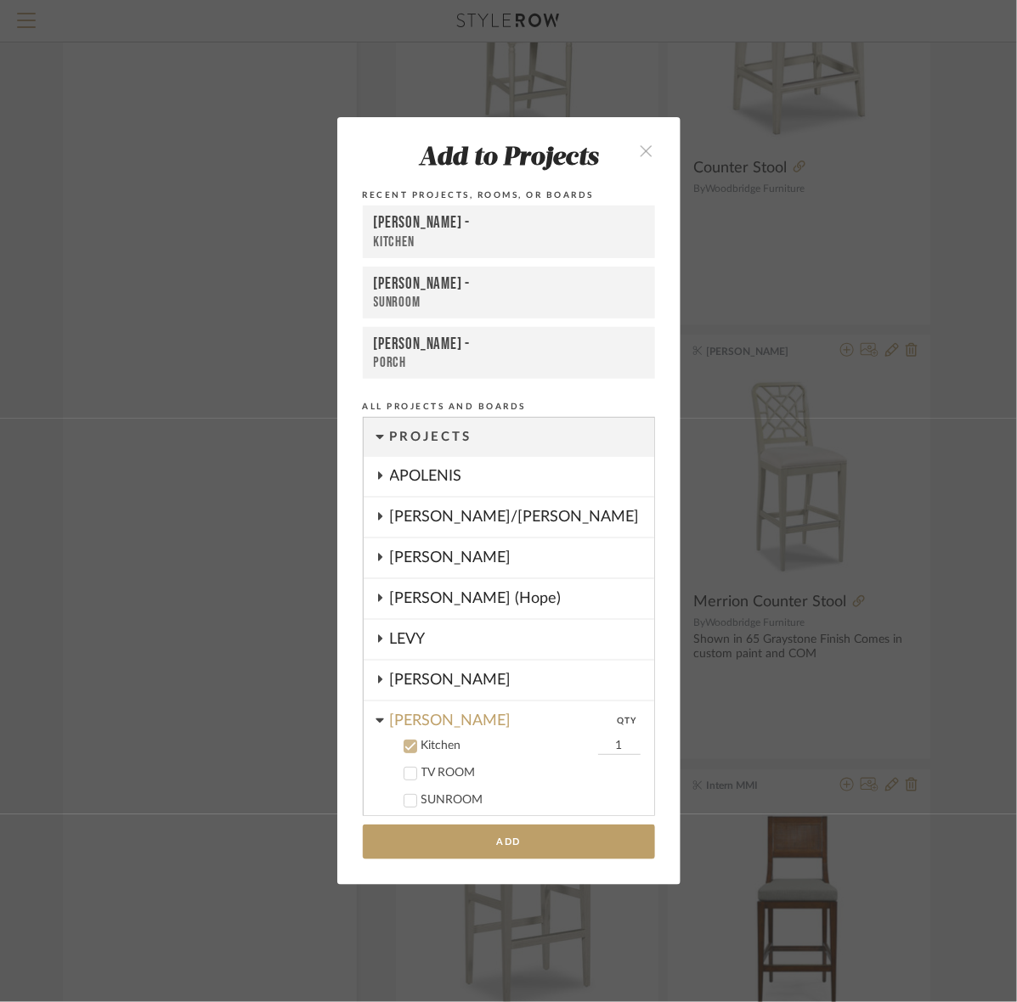
scroll to position [248, 0]
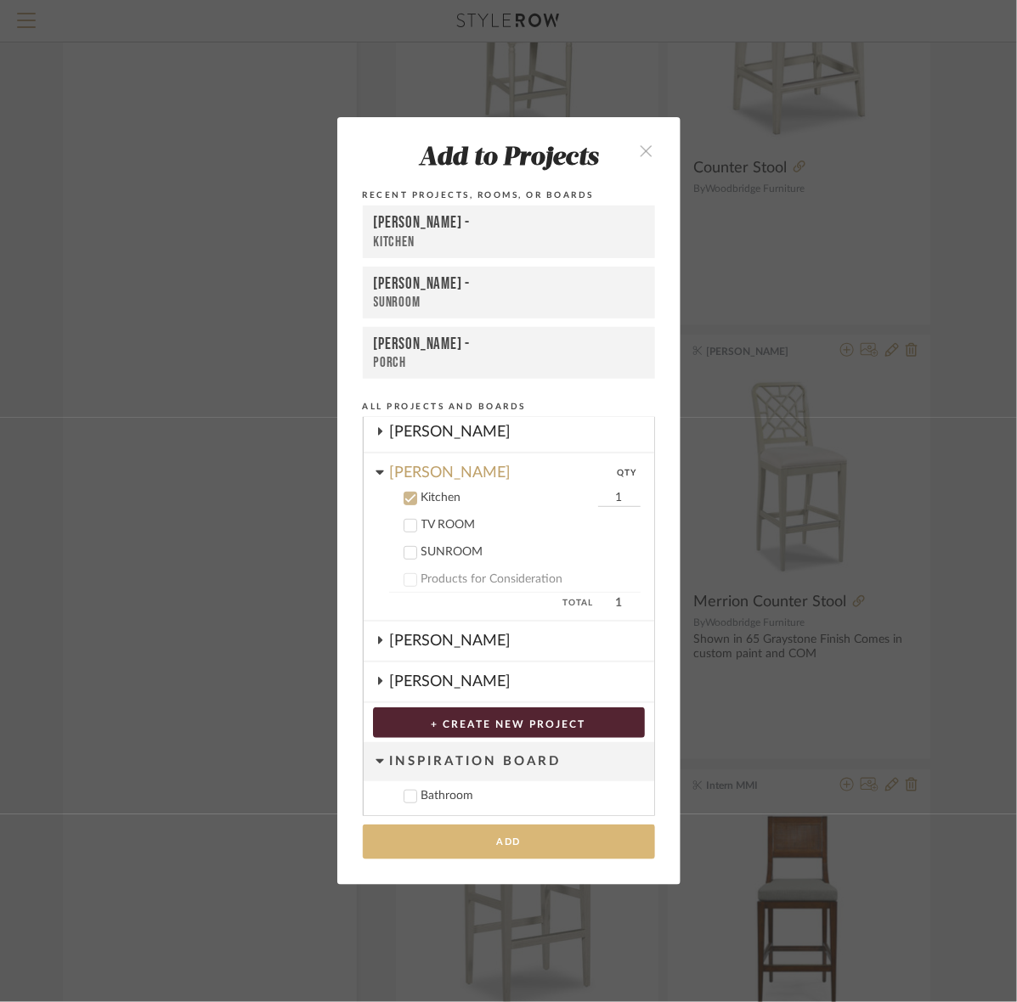
click at [451, 855] on button "Add" at bounding box center [509, 842] width 292 height 35
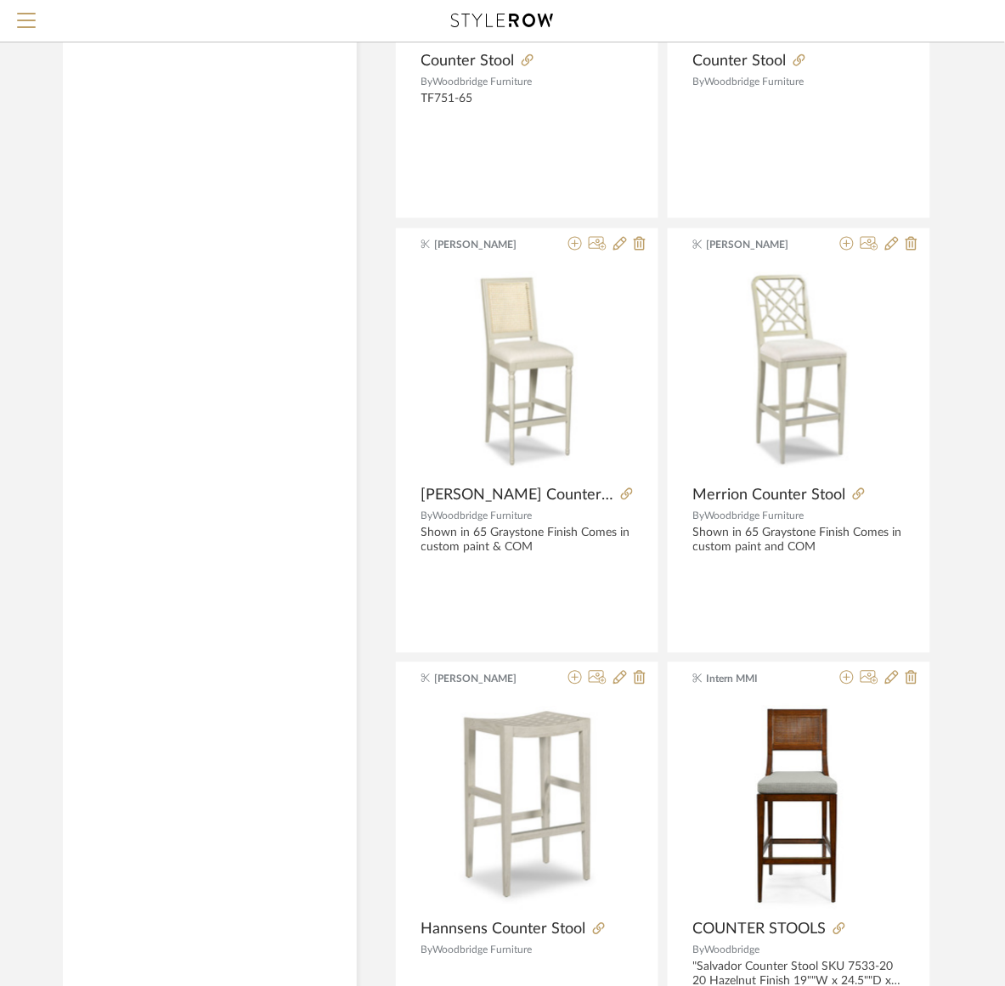
scroll to position [5733, 0]
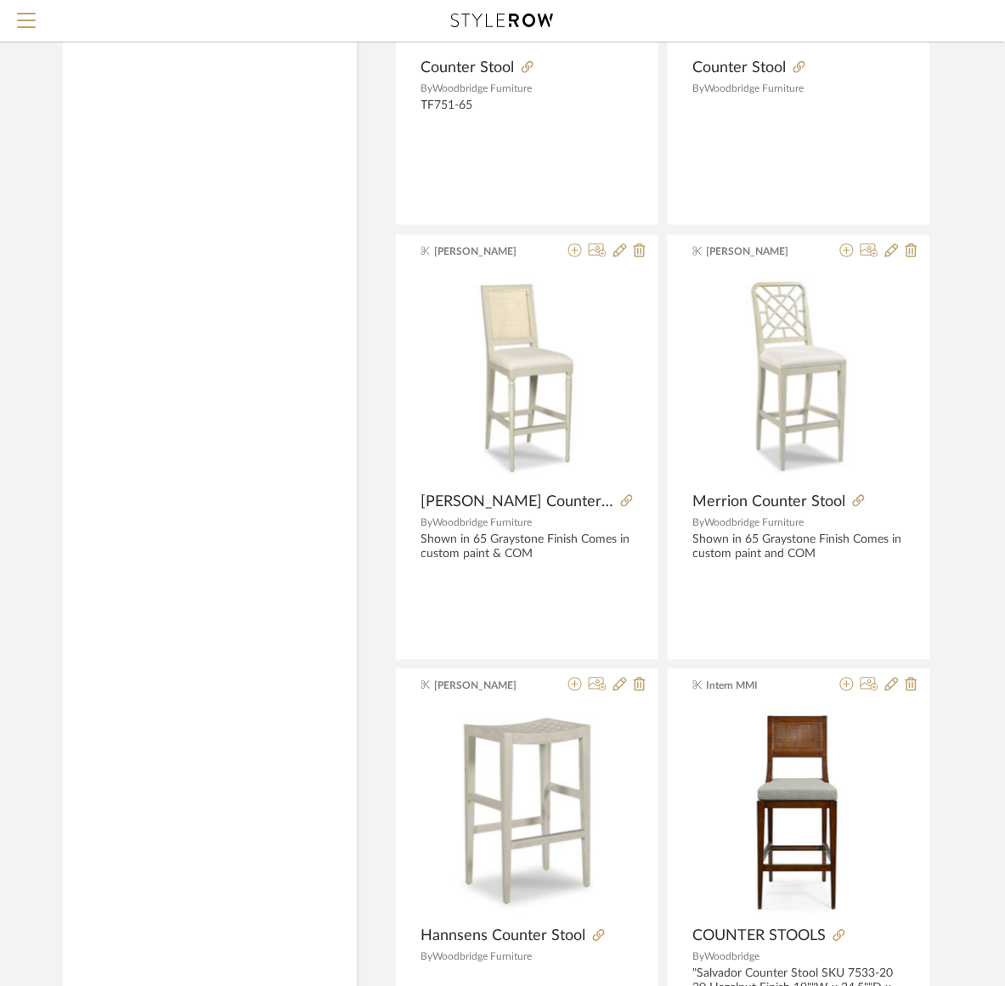
drag, startPoint x: 319, startPoint y: 231, endPoint x: 312, endPoint y: 243, distance: 13.7
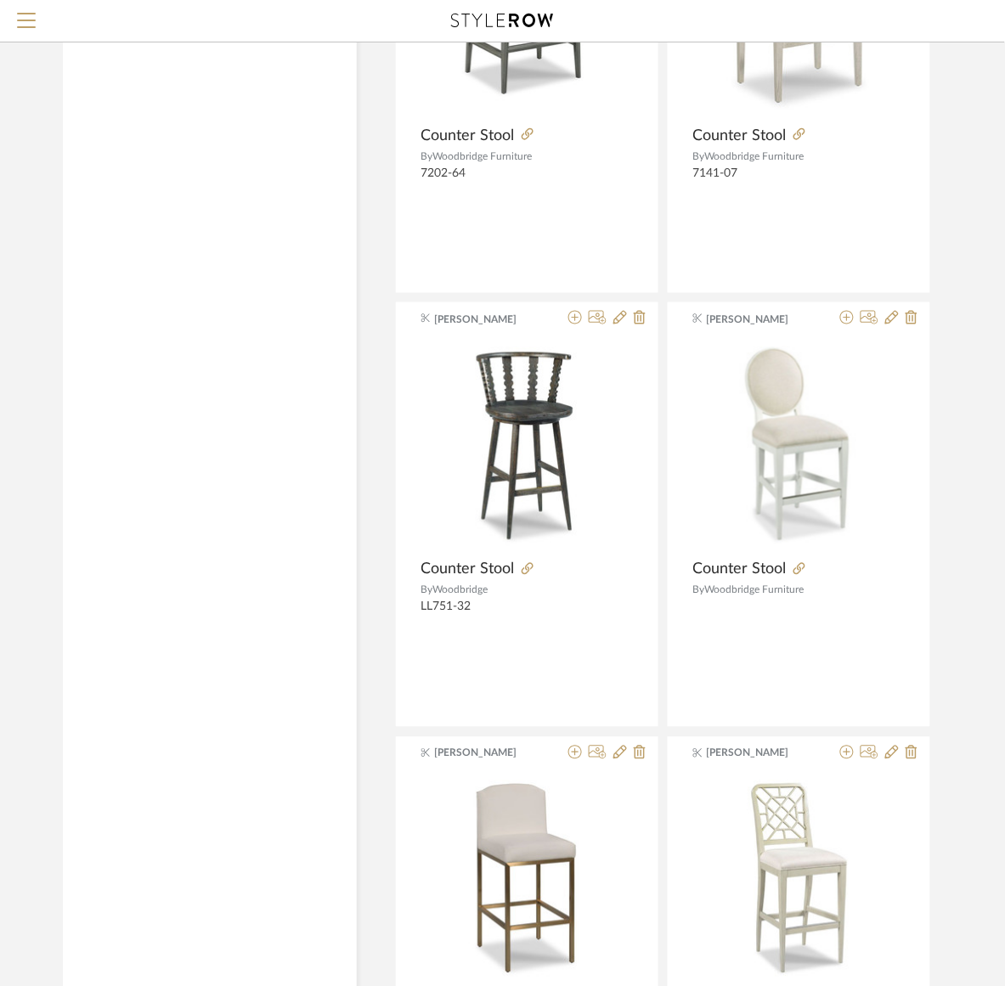
scroll to position [4247, 0]
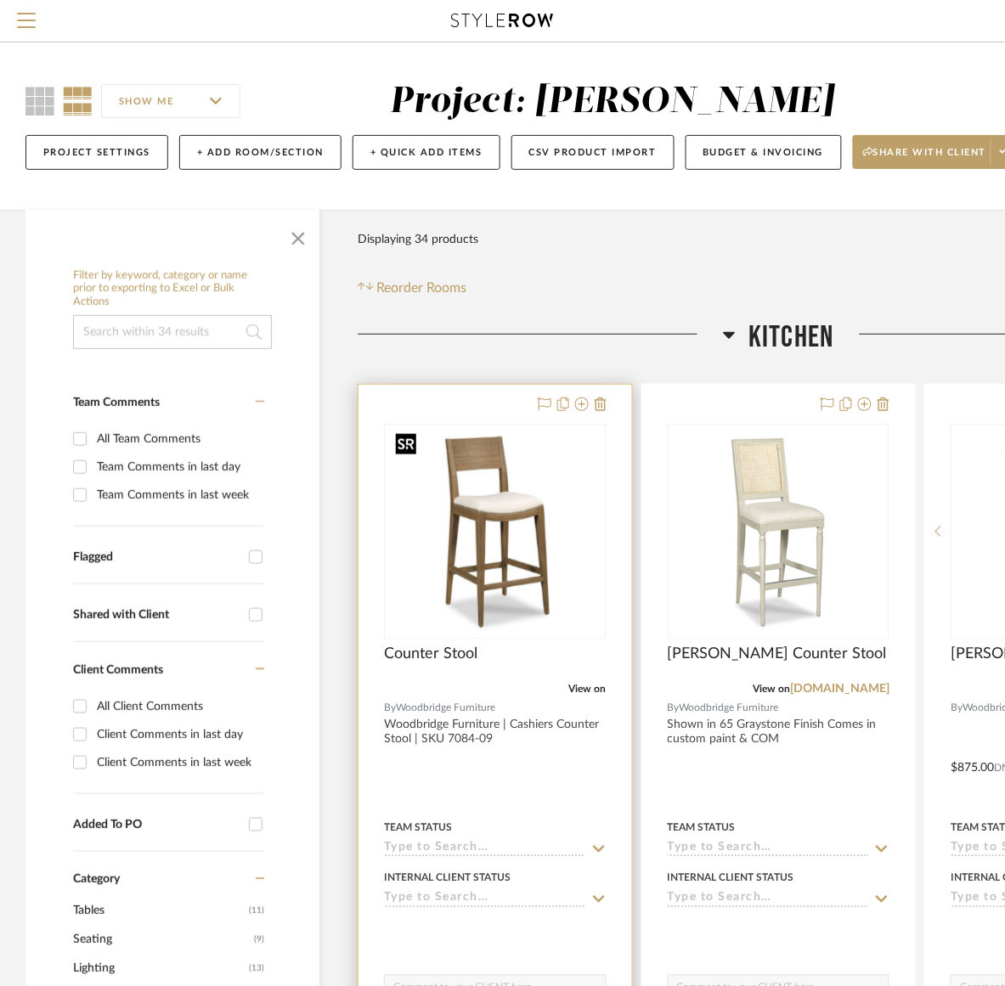
click at [527, 527] on img "0" at bounding box center [495, 532] width 212 height 212
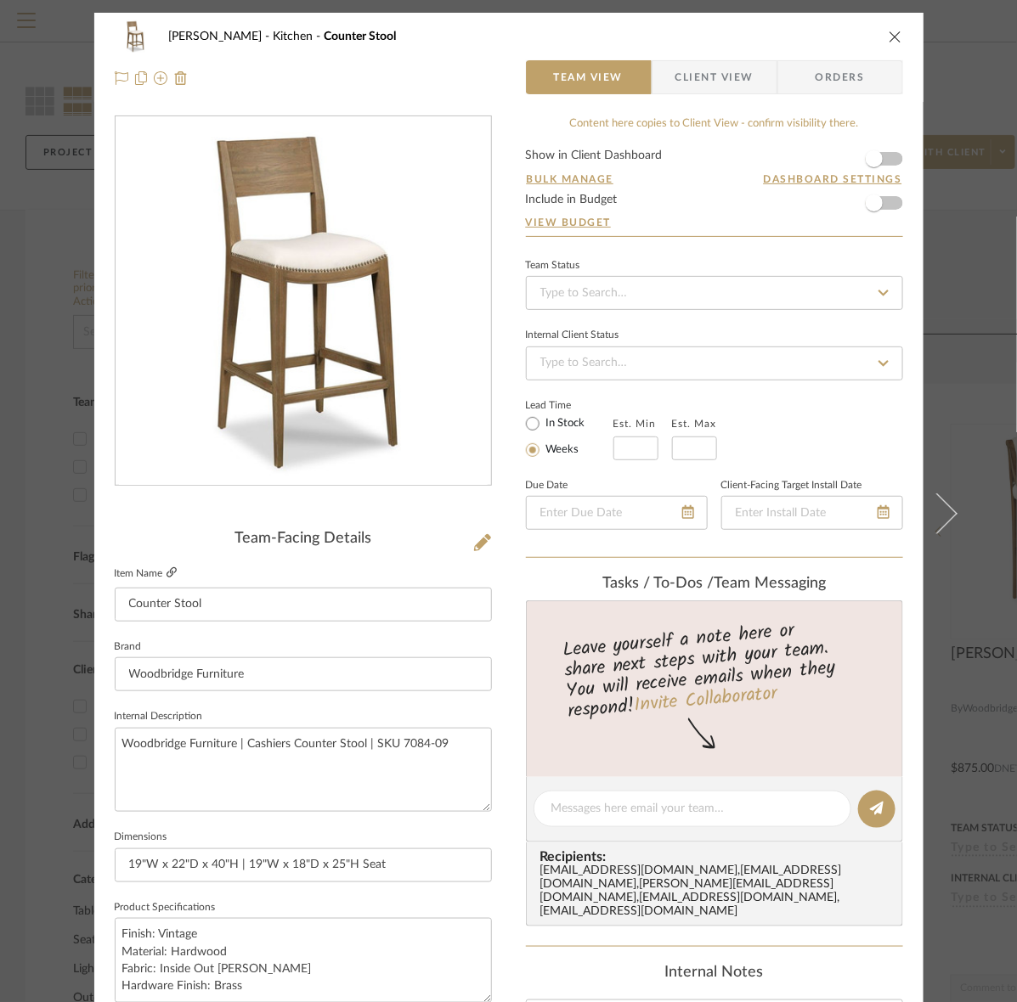
click at [168, 572] on icon at bounding box center [171, 572] width 10 height 10
click at [480, 549] on icon at bounding box center [482, 542] width 17 height 17
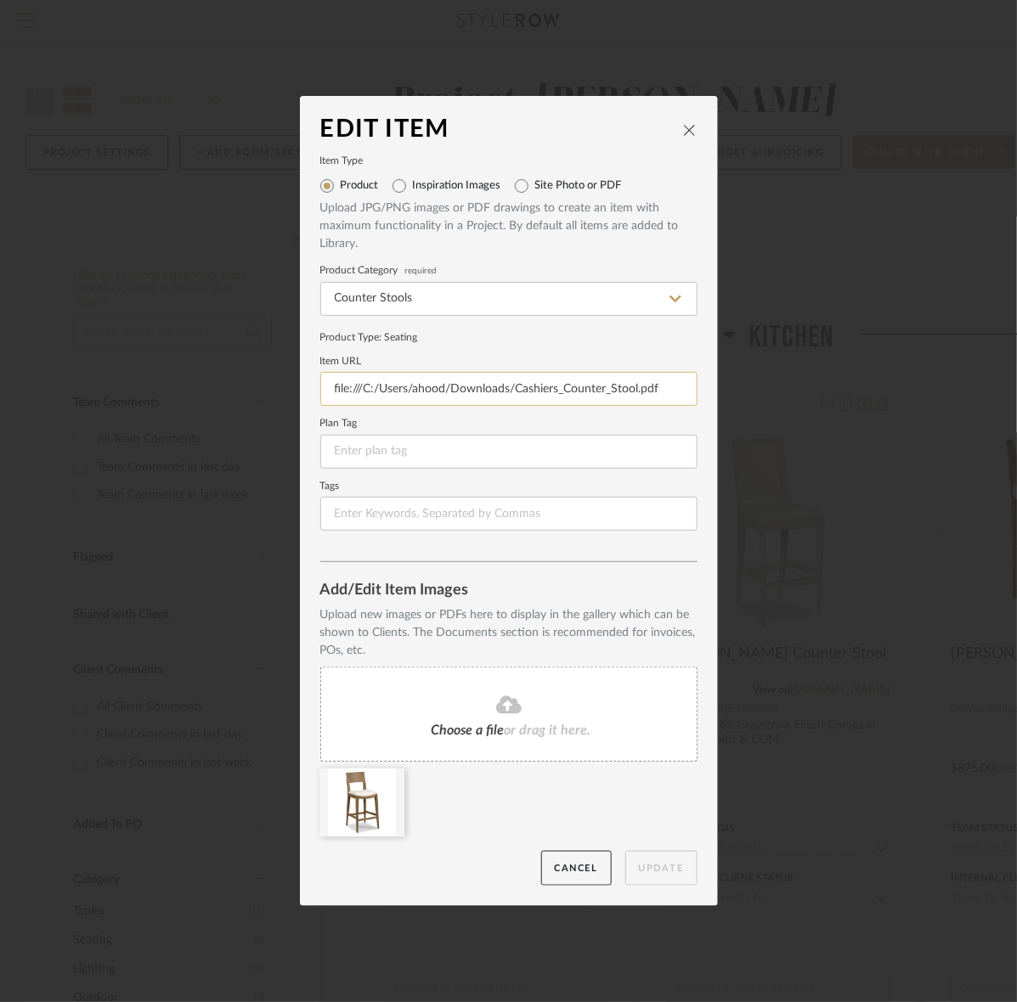
click at [406, 375] on input "file:///C:/Users/ahood/Downloads/Cashiers_Counter_Stool.pdf" at bounding box center [508, 389] width 377 height 34
click at [406, 376] on input "file:///C:/Users/ahood/Downloads/Cashiers_Counter_Stool.pdf" at bounding box center [508, 389] width 377 height 34
click at [402, 379] on input "file:///C:/Users/ahood/Downloads/Cashiers_Counter_Stool.pdf" at bounding box center [508, 389] width 377 height 34
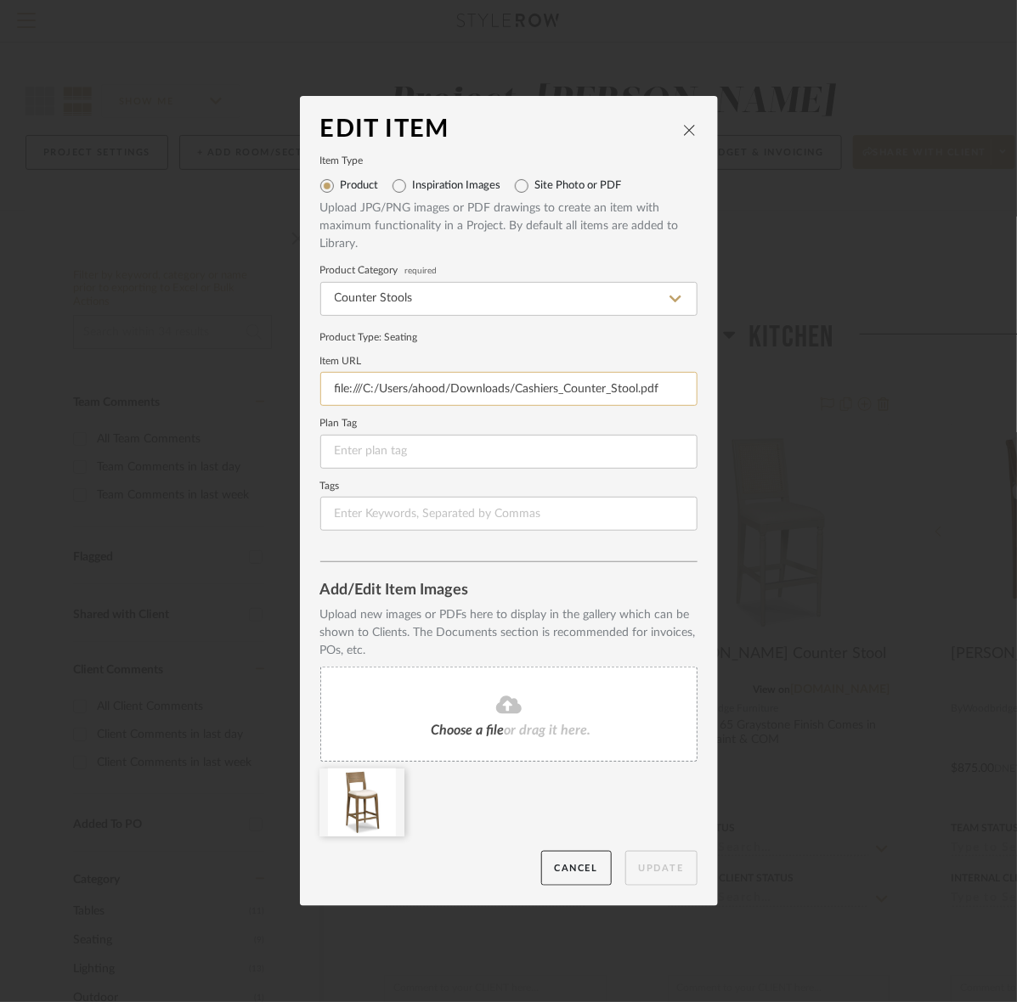
paste input "https://www.woodbridgefurniture.com/cashiers-counter-stool-7084-09"
type input "https://www.woodbridgefurniture.com/cashiers-counter-stool-7084-09"
click at [651, 867] on button "Update" at bounding box center [661, 868] width 72 height 35
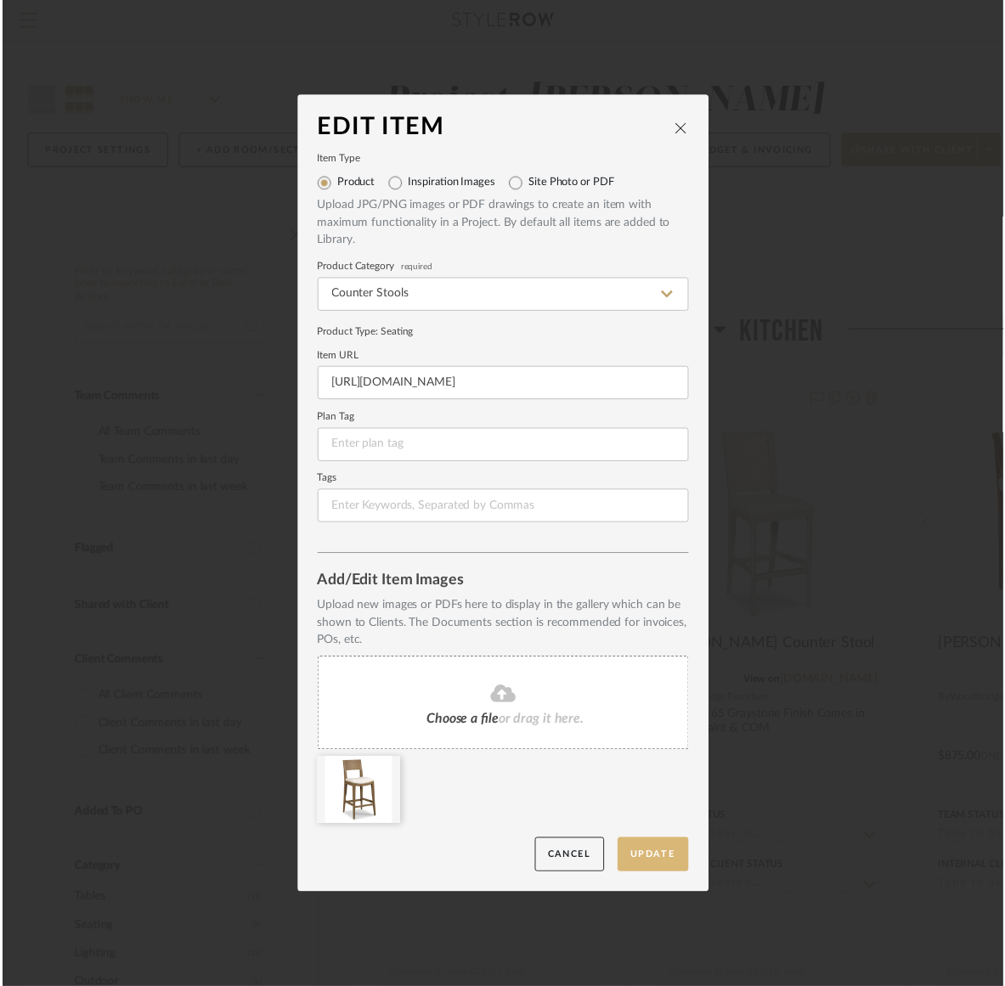
scroll to position [0, 0]
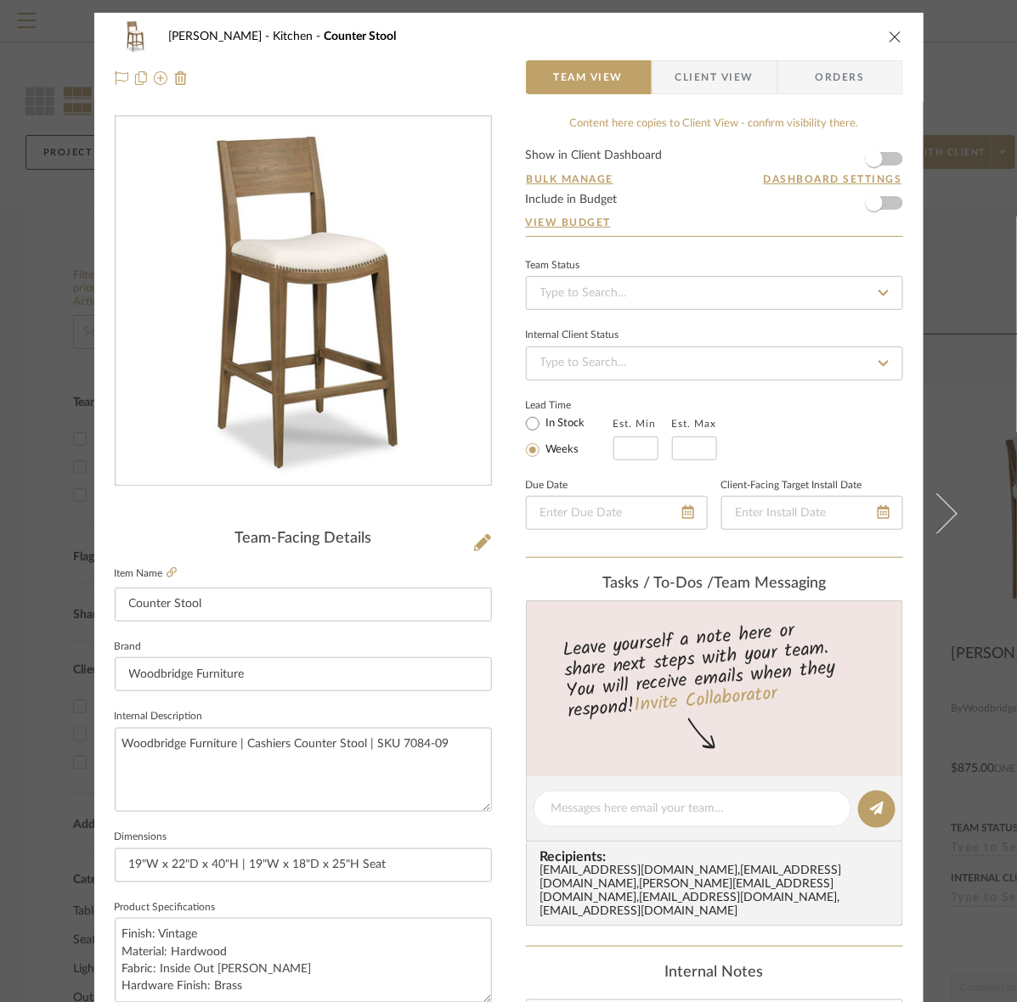
click at [879, 41] on div "Murray Kitchen Counter Stool" at bounding box center [509, 37] width 788 height 34
click at [888, 42] on icon "close" at bounding box center [895, 37] width 14 height 14
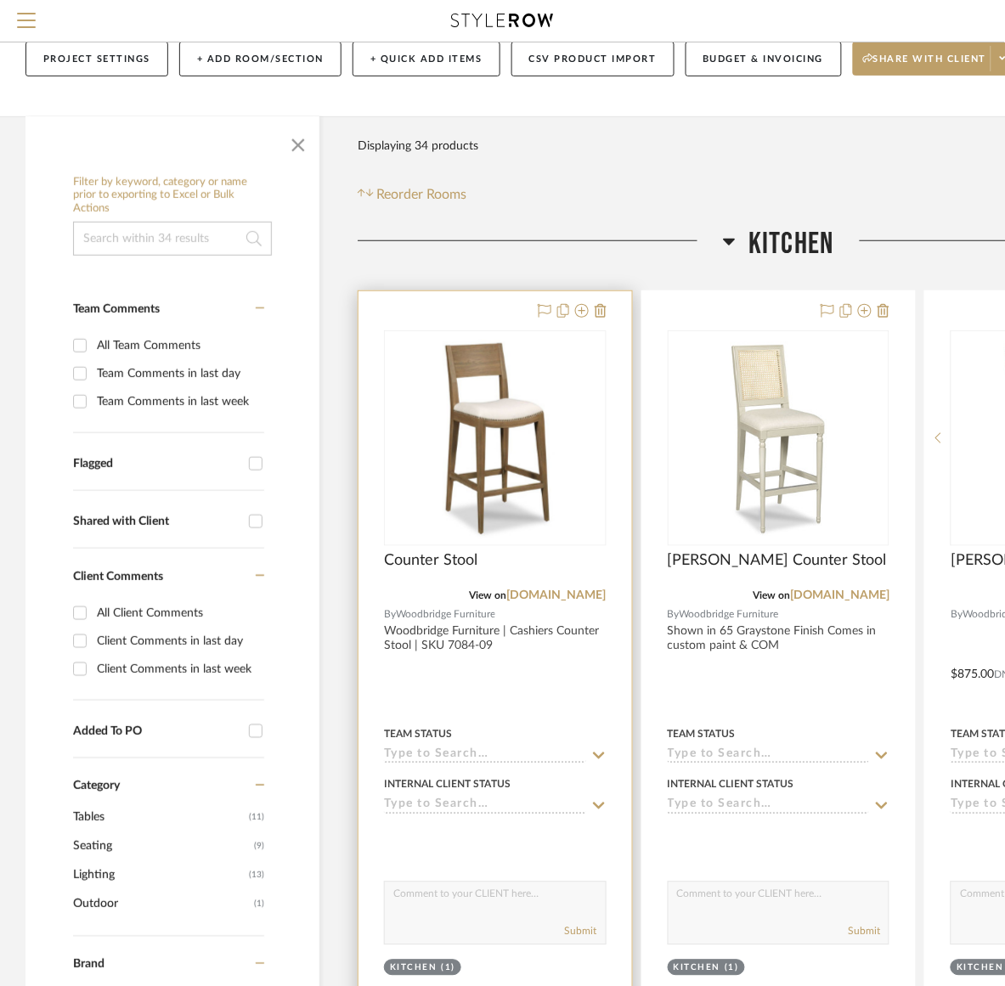
scroll to position [212, 0]
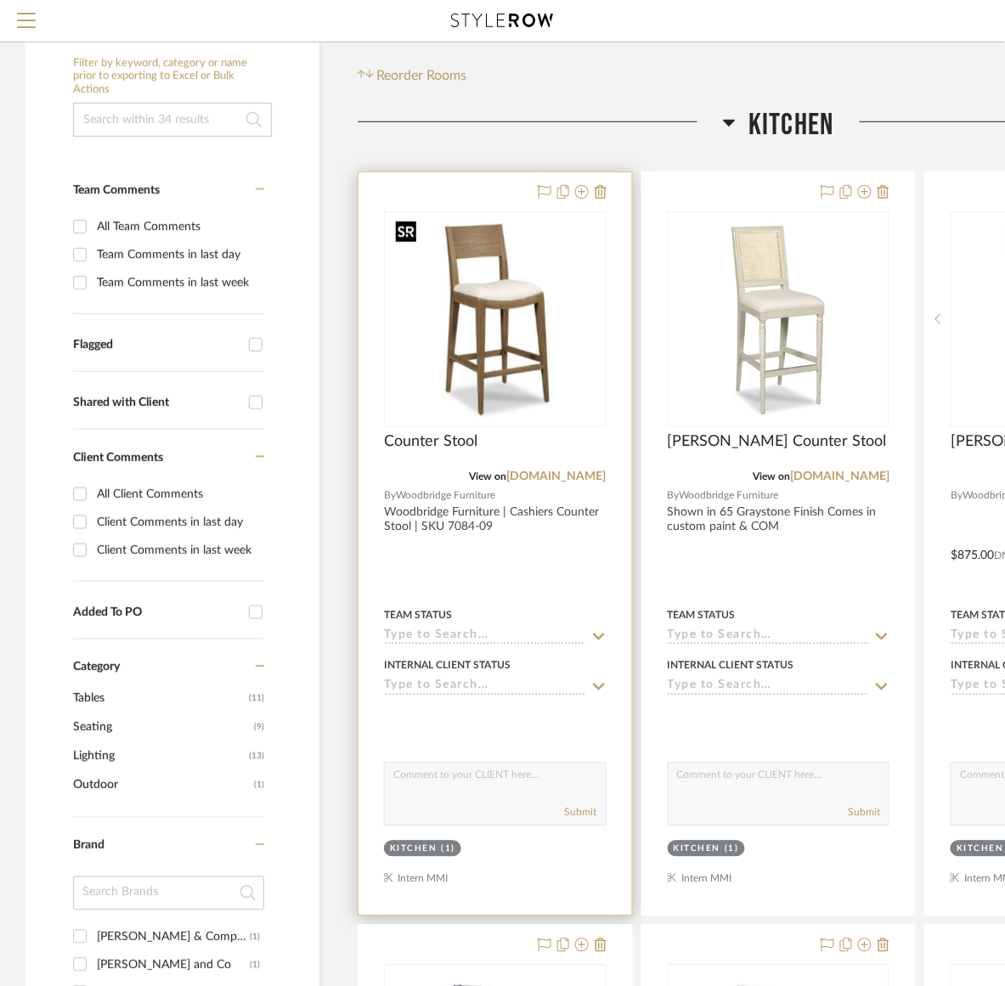
click at [481, 348] on img "0" at bounding box center [495, 319] width 212 height 212
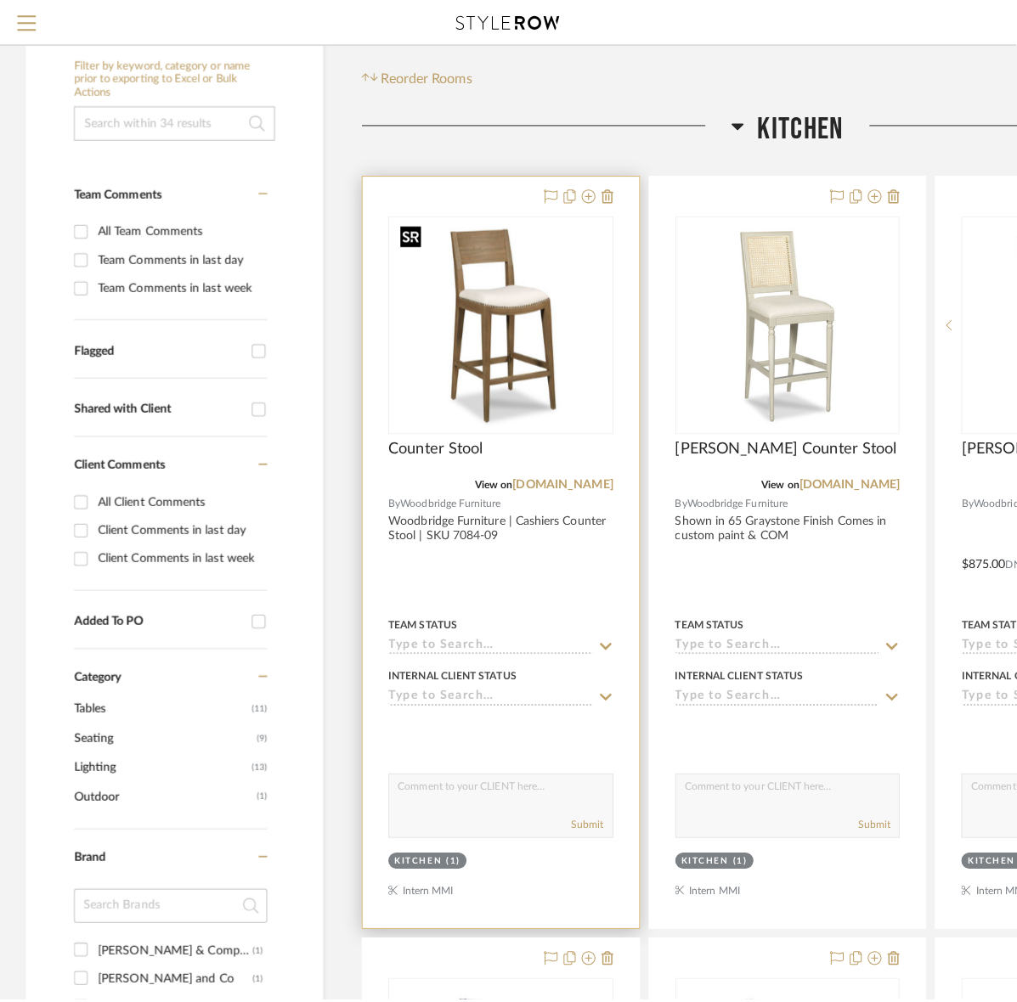
scroll to position [0, 0]
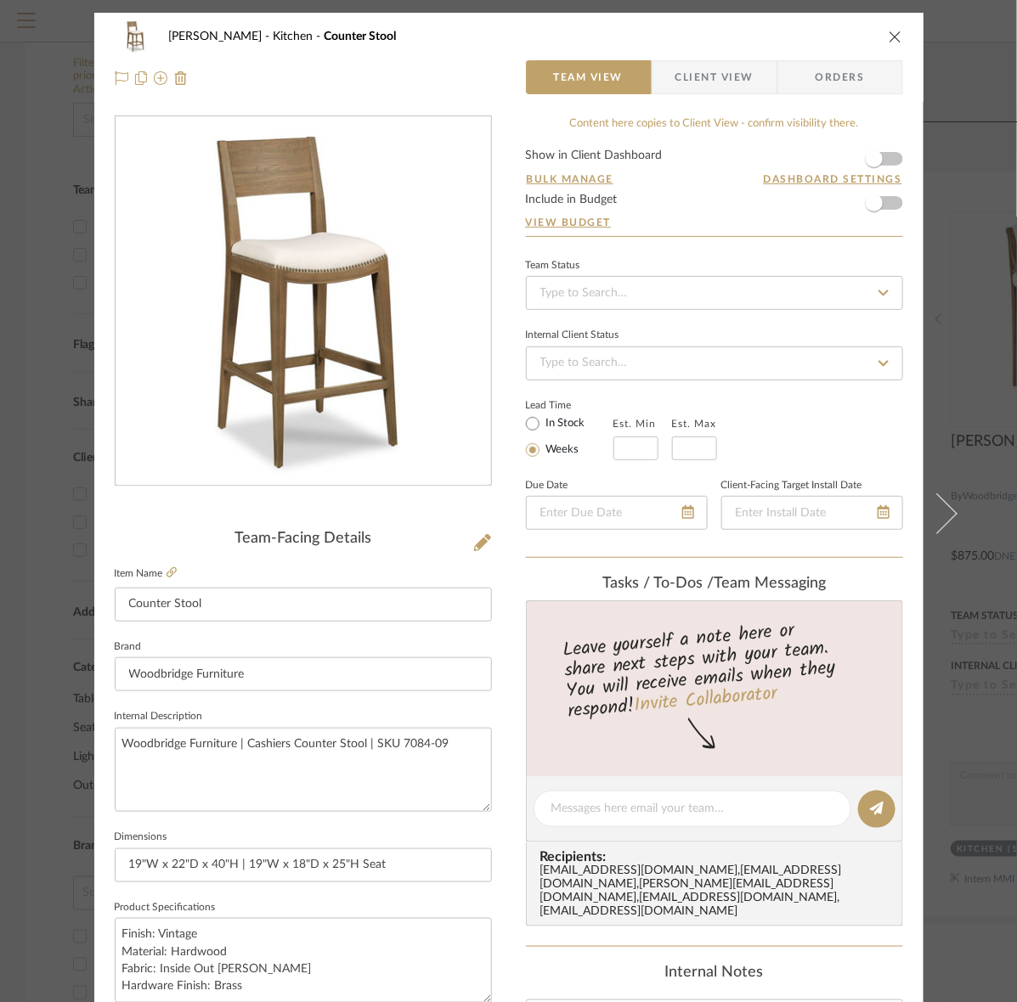
click at [682, 86] on span "Client View" at bounding box center [714, 77] width 78 height 34
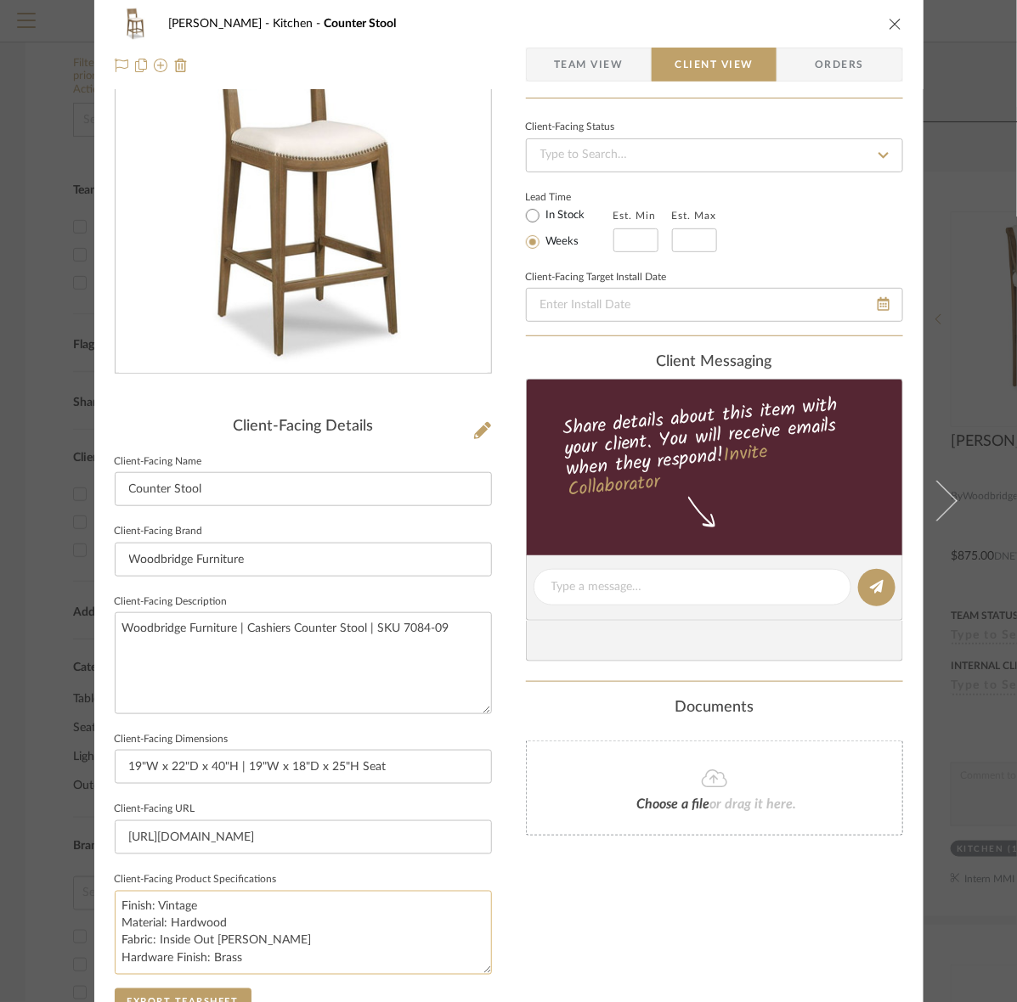
scroll to position [395, 0]
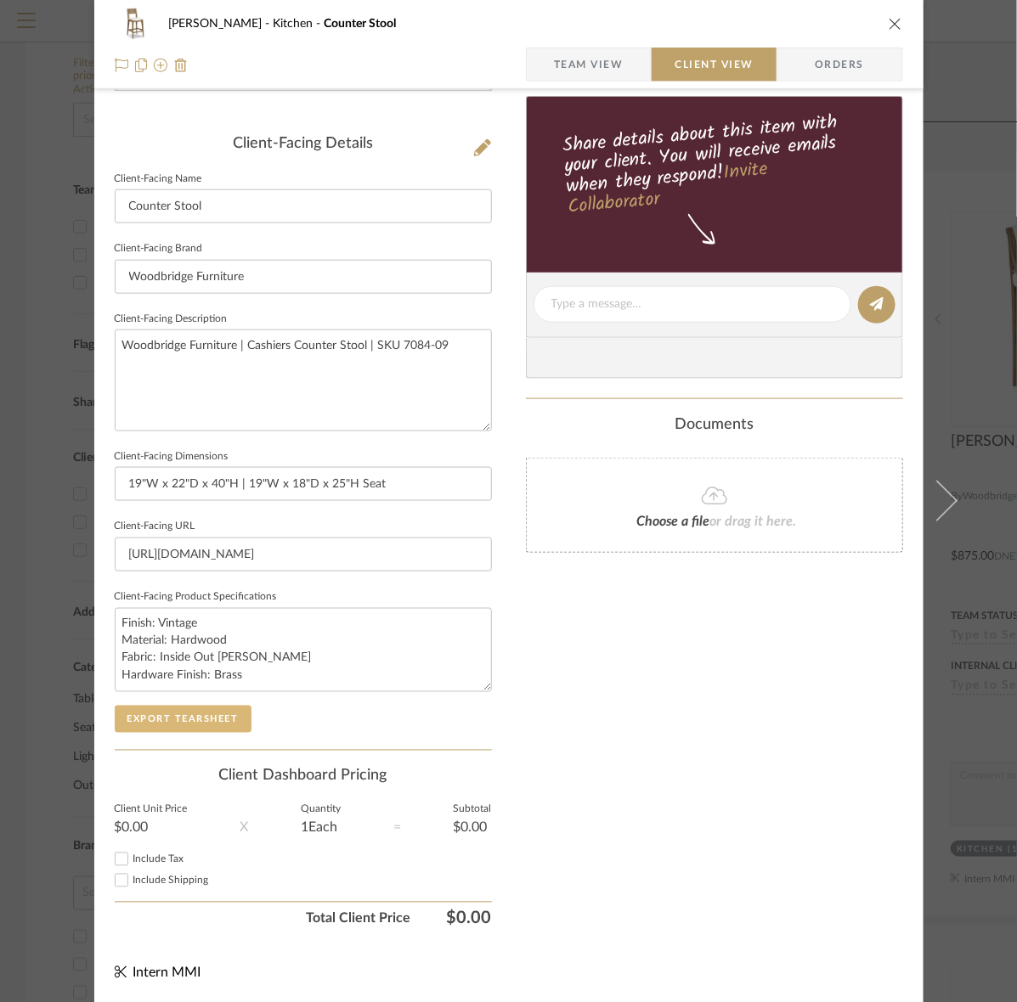
click at [208, 712] on button "Export Tearsheet" at bounding box center [183, 719] width 137 height 27
drag, startPoint x: 448, startPoint y: 341, endPoint x: -75, endPoint y: 340, distance: 522.4
click at [0, 340] on html "Search by brands, products, categories, colors, or styles Hello, Intern All Pro…" at bounding box center [508, 289] width 1017 height 1002
click at [163, 725] on button "Export Tearsheet" at bounding box center [183, 719] width 137 height 27
drag, startPoint x: 296, startPoint y: 662, endPoint x: 106, endPoint y: 659, distance: 189.4
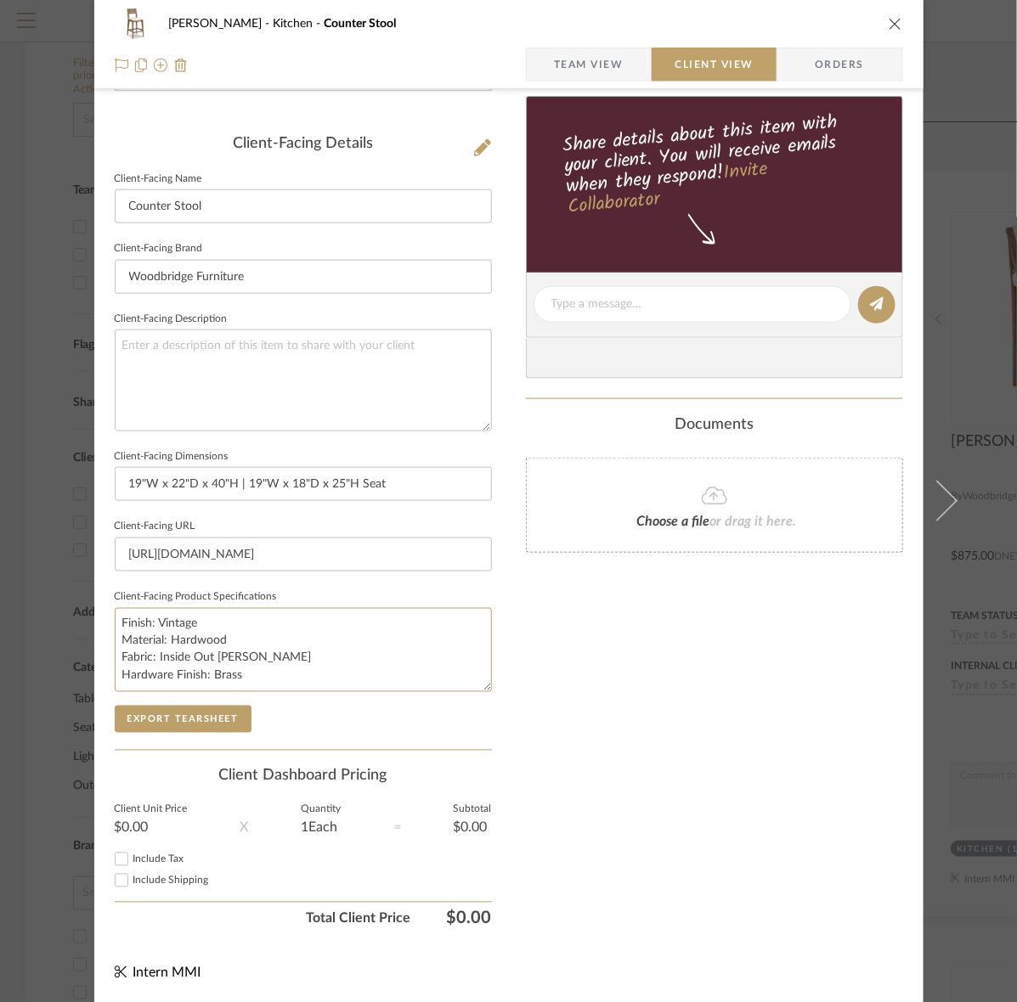
click at [106, 659] on div "Murray Kitchen Counter Stool Team View Client View Orders Client-Facing Details…" at bounding box center [508, 311] width 829 height 1386
click at [246, 652] on textarea "Finish: Vintage Material: Hardwood Hardware Finish: Brass" at bounding box center [303, 650] width 377 height 84
paste textarea "Fabric: Inside Out Rollo White"
type textarea "Finish: Vintage Material: Hardwood Hardware Finish: Brass Fabric: Inside Out Ro…"
click at [208, 714] on button "Export Tearsheet" at bounding box center [183, 719] width 137 height 27
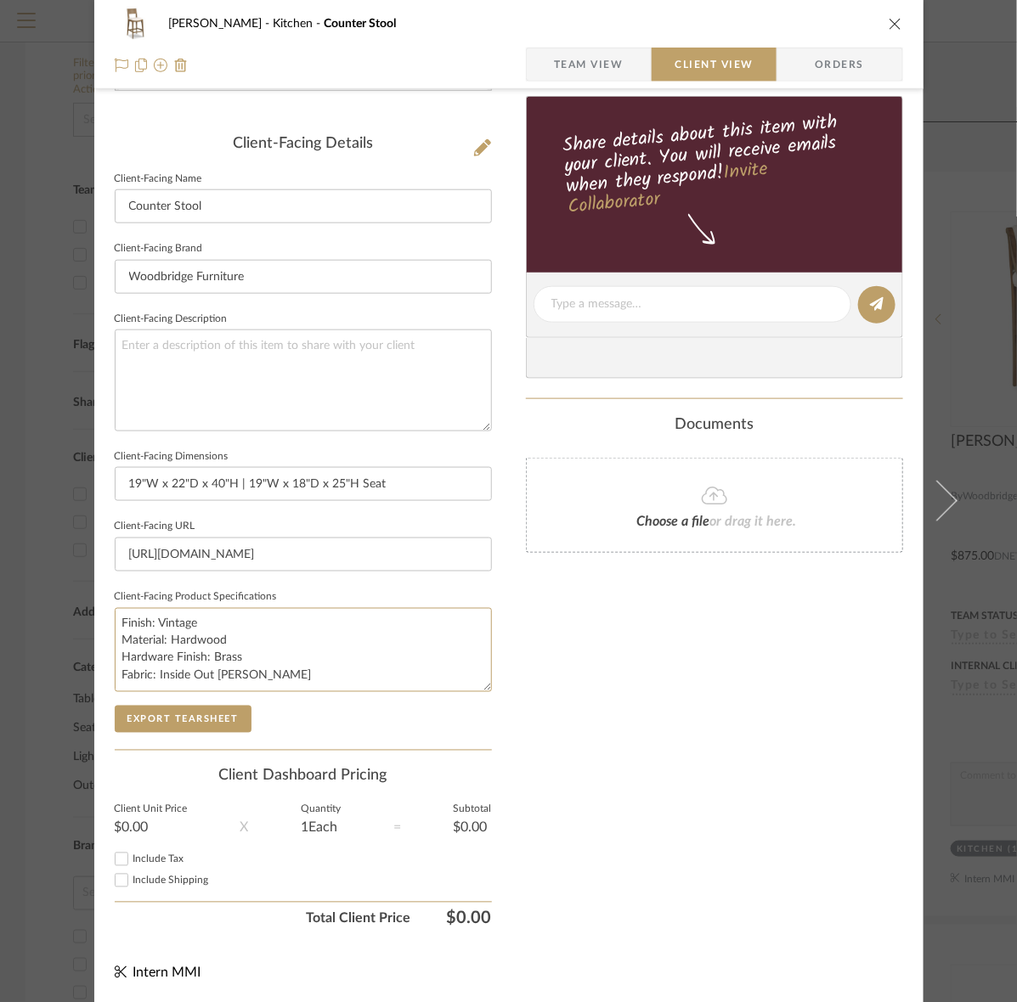
drag, startPoint x: 279, startPoint y: 677, endPoint x: 110, endPoint y: 692, distance: 168.9
click at [115, 692] on sr-form-field "Client-Facing Product Specifications Finish: Vintage Material: Hardwood Hardwar…" at bounding box center [303, 645] width 377 height 121
click at [217, 629] on textarea "Finish: Vintage Material: Hardwood Hardware Finish: Brass" at bounding box center [303, 650] width 377 height 84
paste textarea "Fabric: Inside Out Rollo White"
type textarea "Finish: Vintage Fabric: Inside Out Rollo White Material: Hardwood Hardware Fini…"
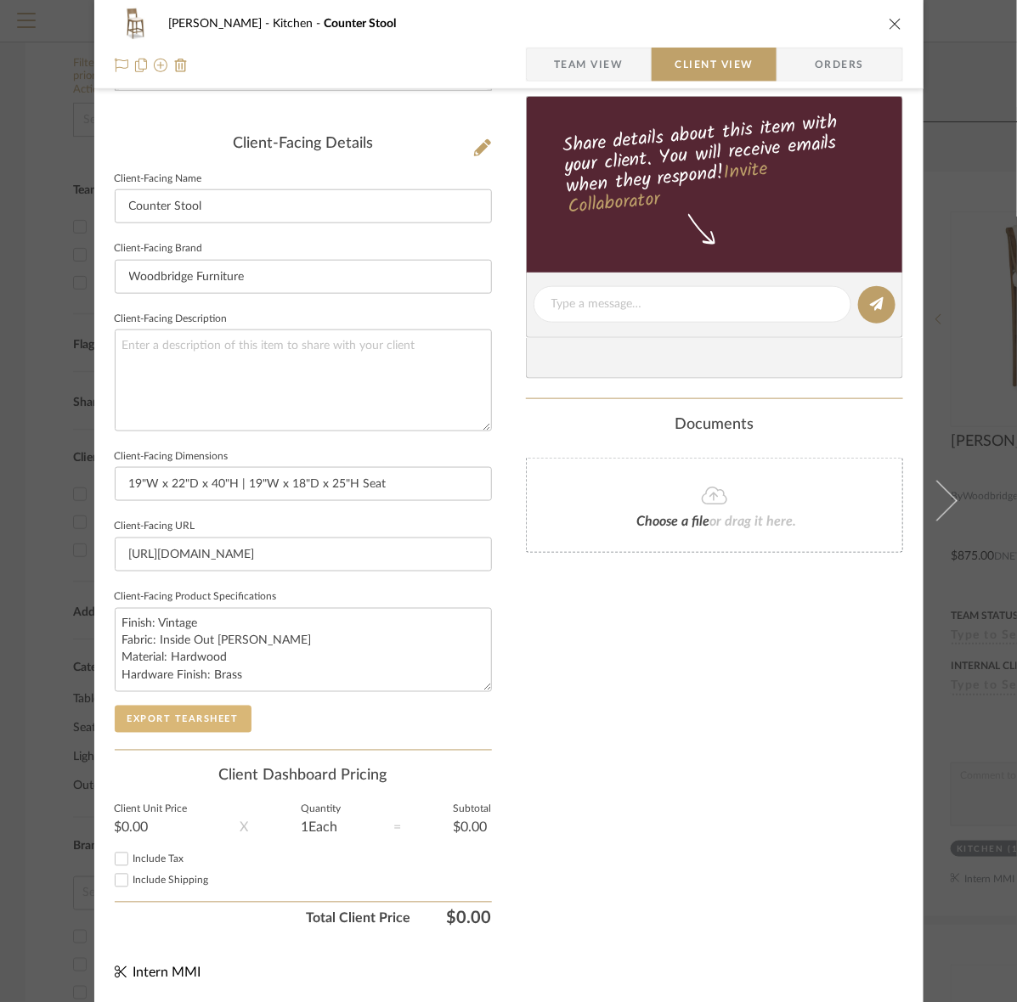
click at [193, 725] on button "Export Tearsheet" at bounding box center [183, 719] width 137 height 27
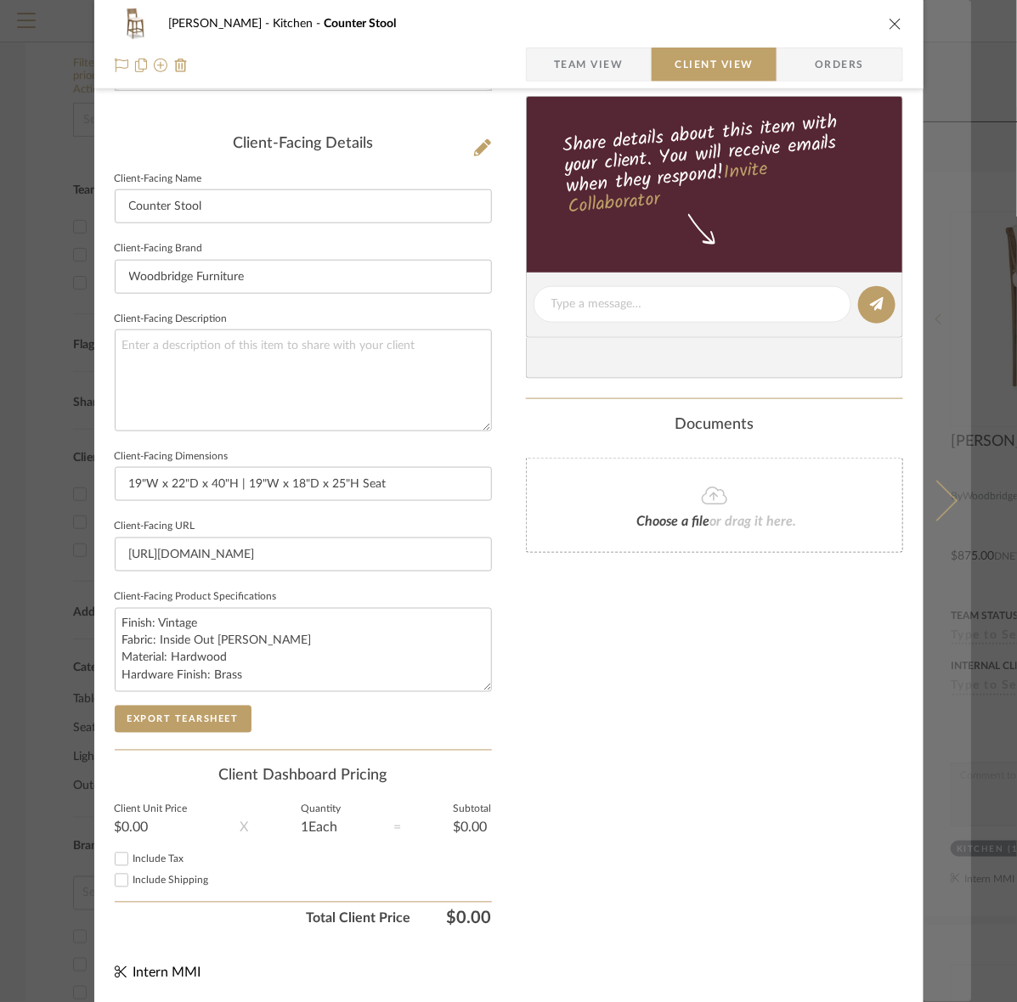
click at [960, 371] on button at bounding box center [947, 501] width 48 height 1002
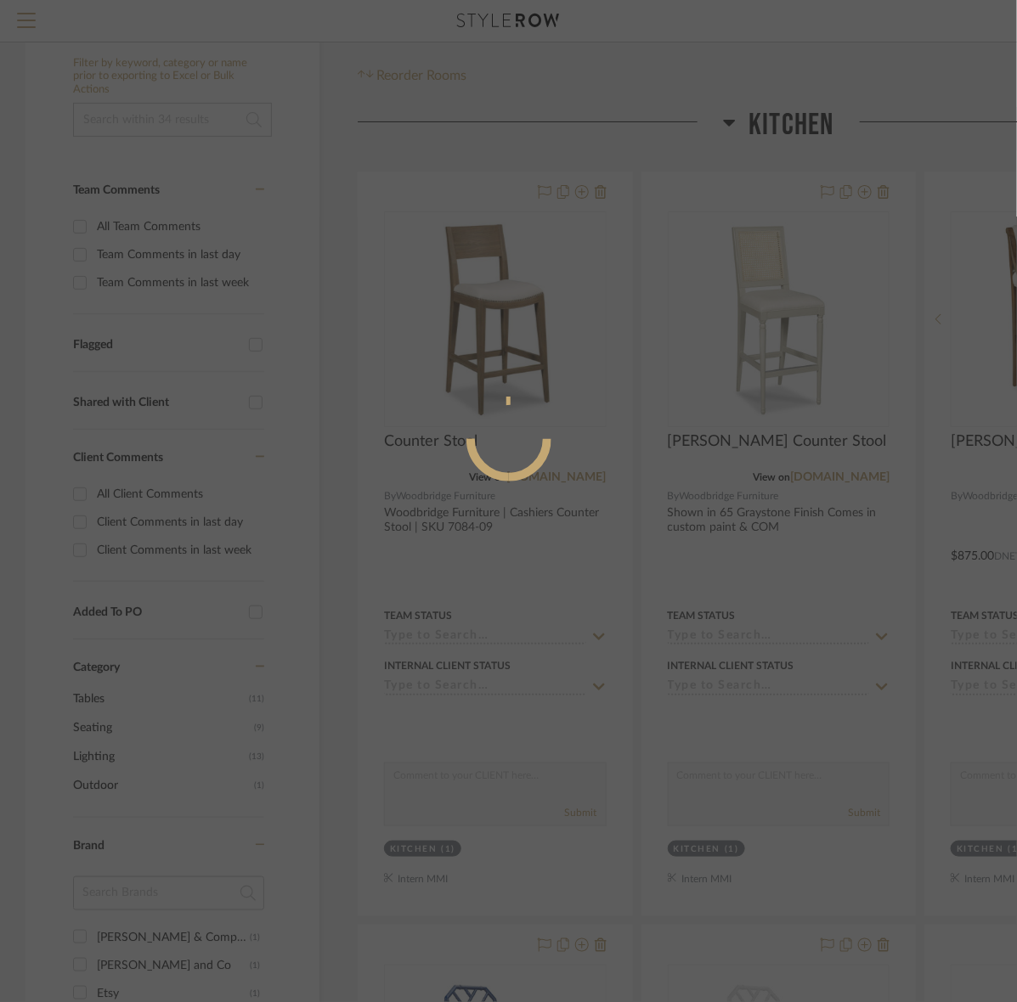
scroll to position [0, 0]
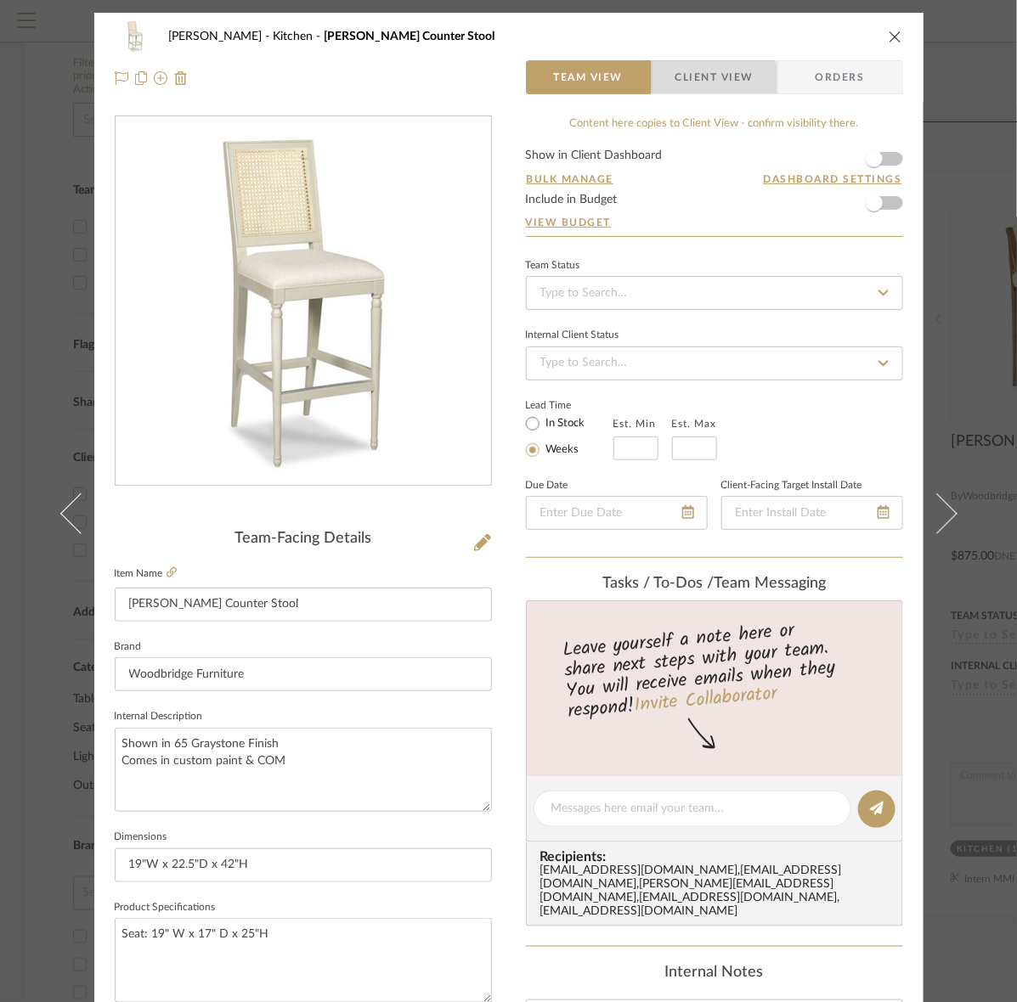
click at [675, 83] on span "Client View" at bounding box center [714, 77] width 78 height 34
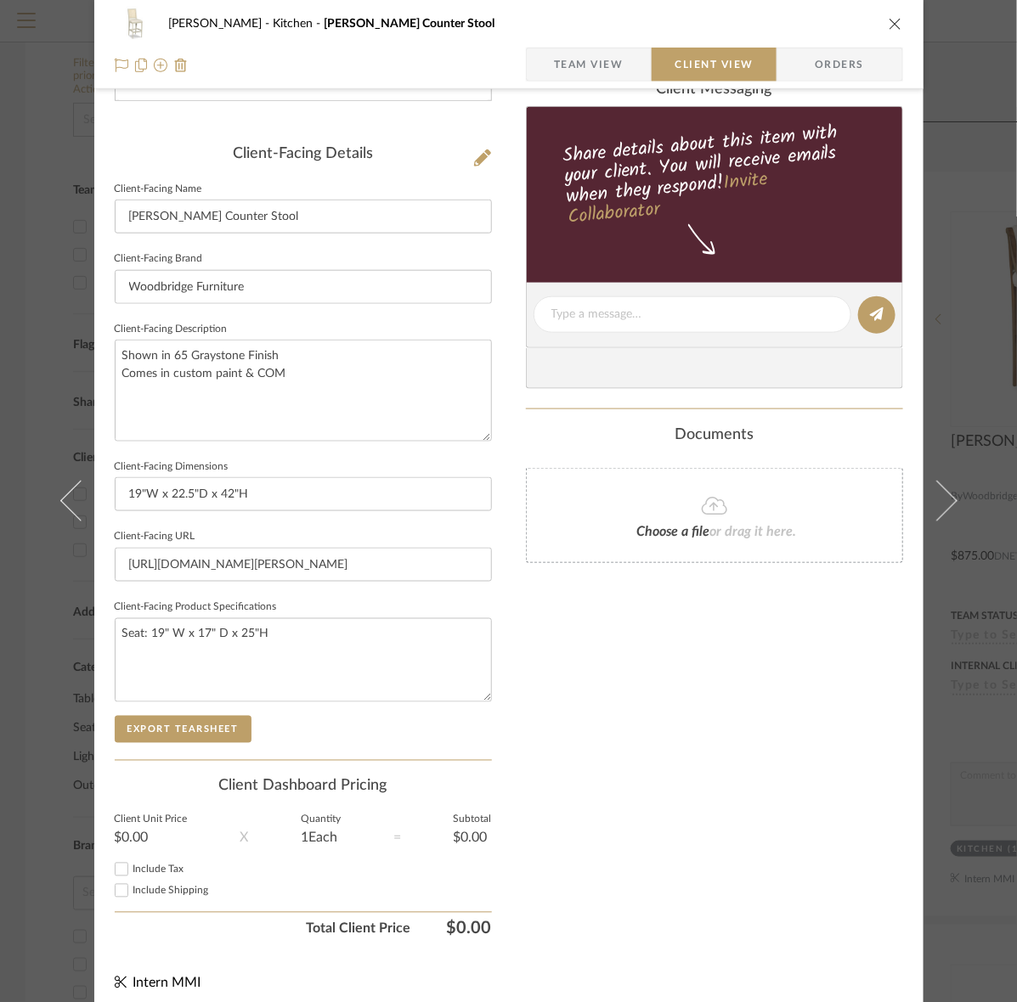
scroll to position [395, 0]
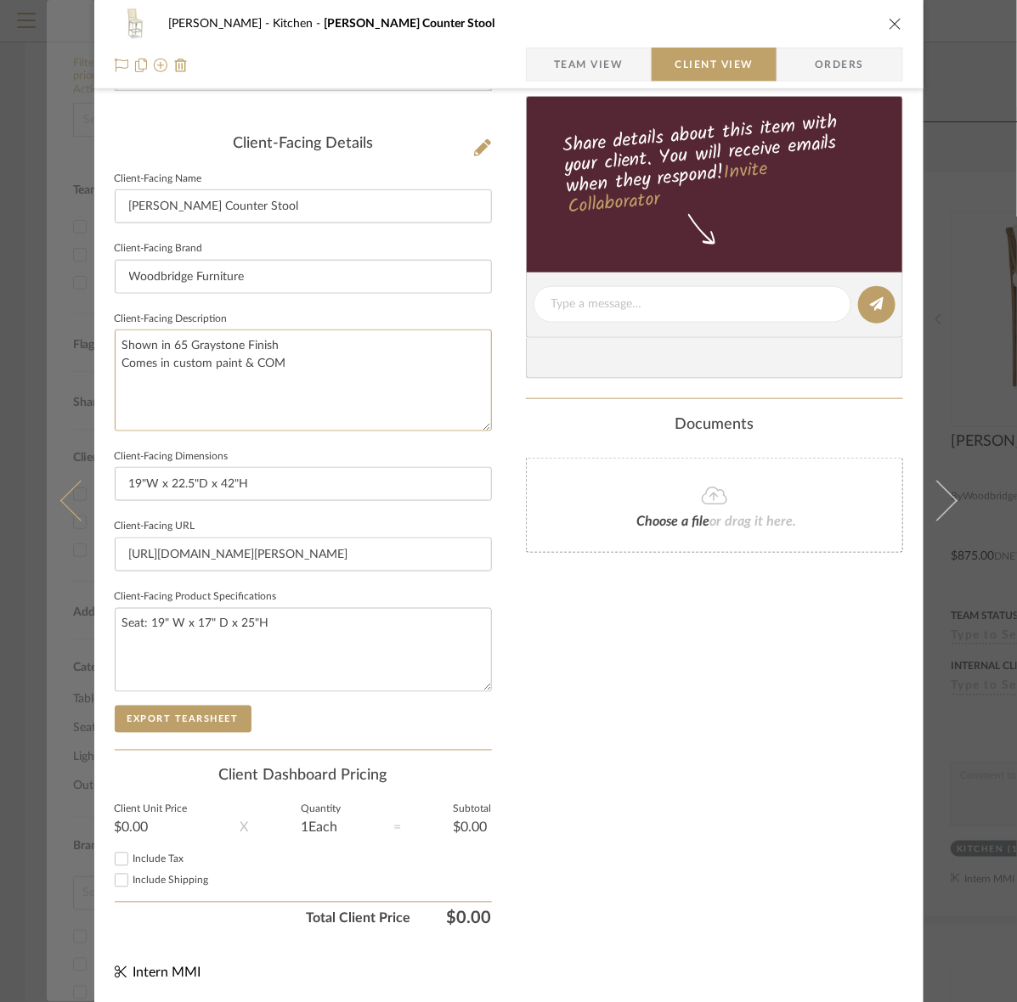
drag, startPoint x: 370, startPoint y: 387, endPoint x: 85, endPoint y: 341, distance: 289.2
click at [85, 341] on mat-dialog-content "Murray Kitchen Collette Counter Stool Team View Client View Orders Client-Facin…" at bounding box center [509, 311] width 924 height 1386
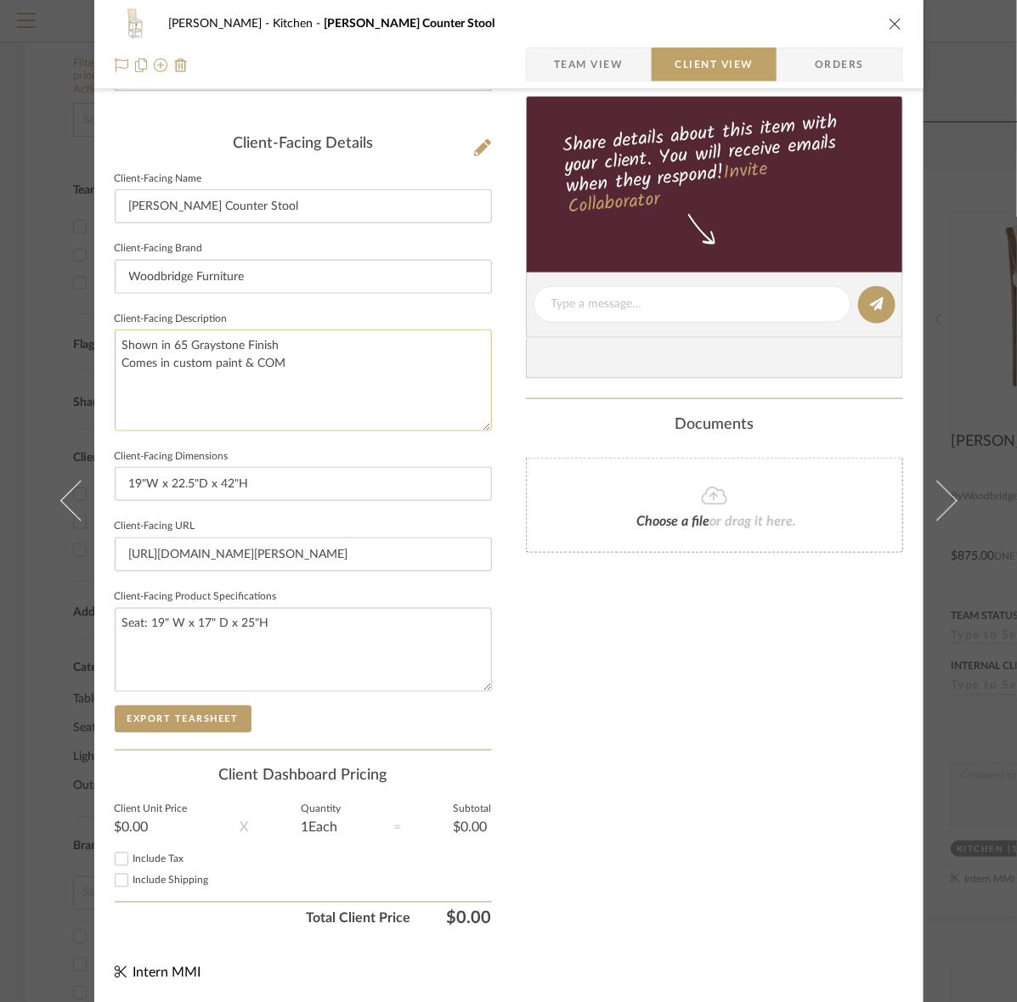
click at [260, 365] on textarea "Shown in 65 Graystone Finish Comes in custom paint & COM" at bounding box center [303, 380] width 377 height 101
click at [281, 366] on textarea "Shown in 65 Graystone Finish Comes in custom paint & COM" at bounding box center [303, 380] width 377 height 101
click at [185, 714] on button "Export Tearsheet" at bounding box center [183, 719] width 137 height 27
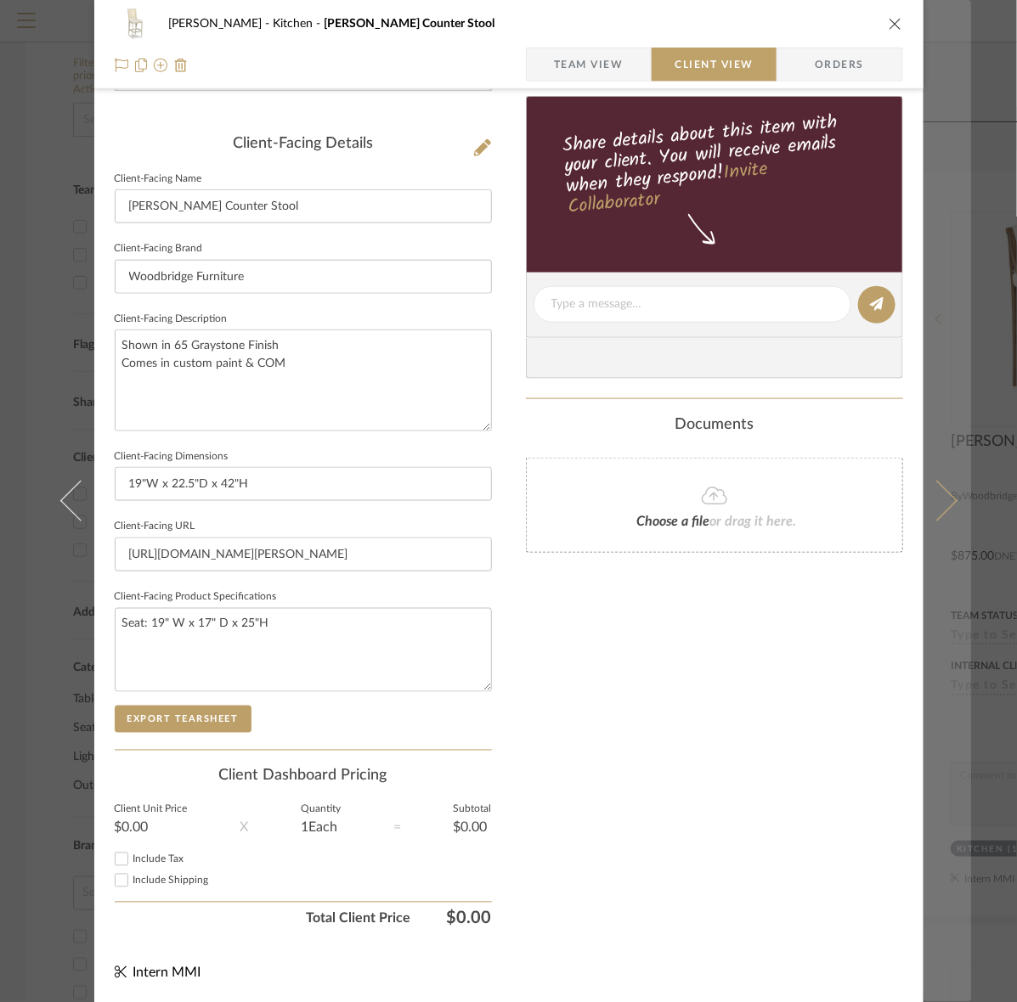
click at [936, 501] on icon at bounding box center [936, 501] width 41 height 41
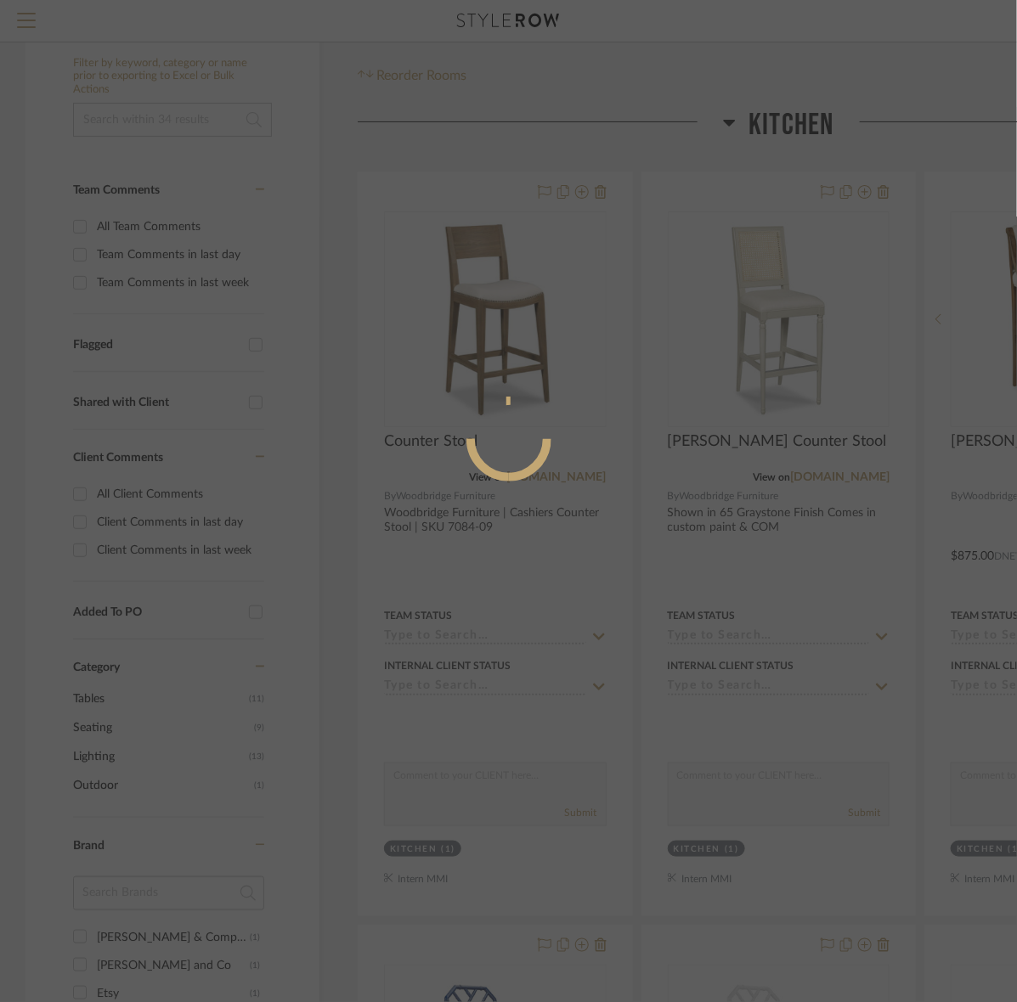
scroll to position [0, 0]
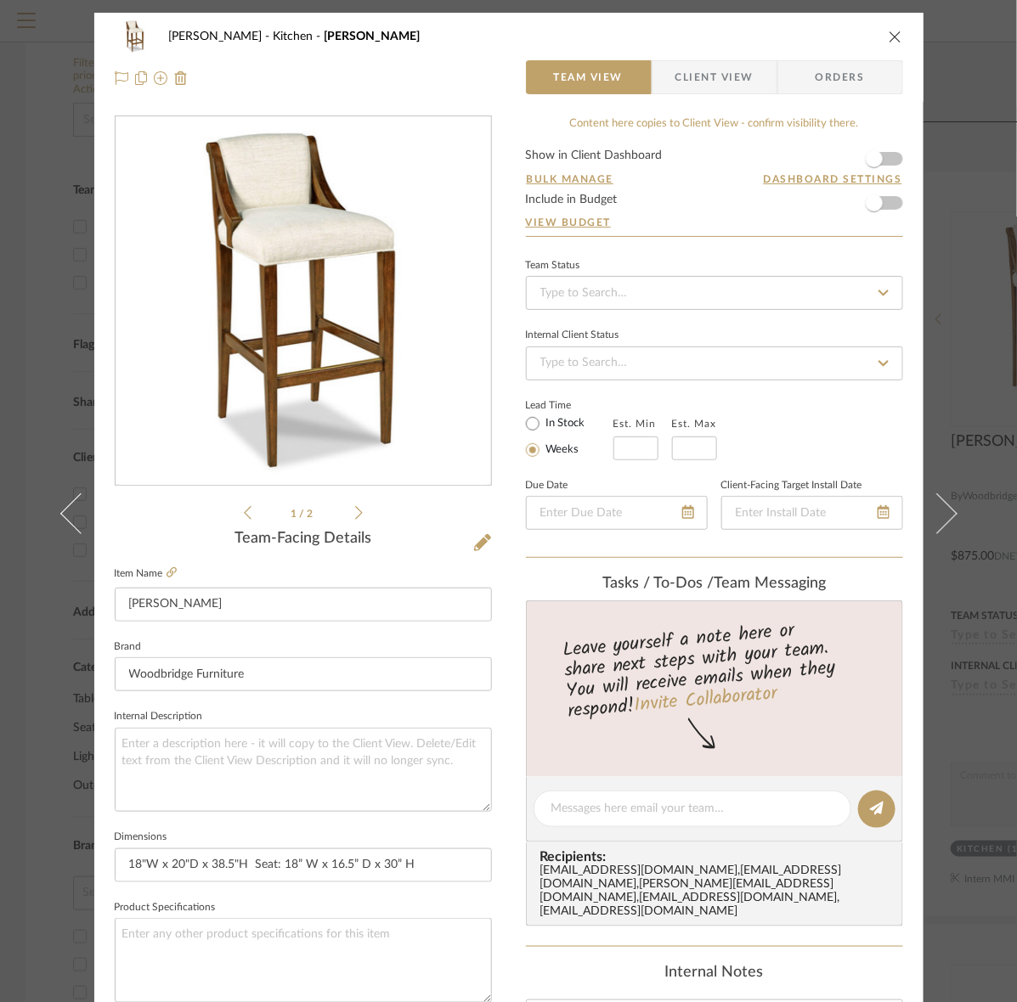
click at [732, 57] on div "Murray Kitchen Evelyn Bar Stool Team View Client View Orders" at bounding box center [508, 57] width 829 height 89
click at [675, 87] on span "Client View" at bounding box center [714, 77] width 78 height 34
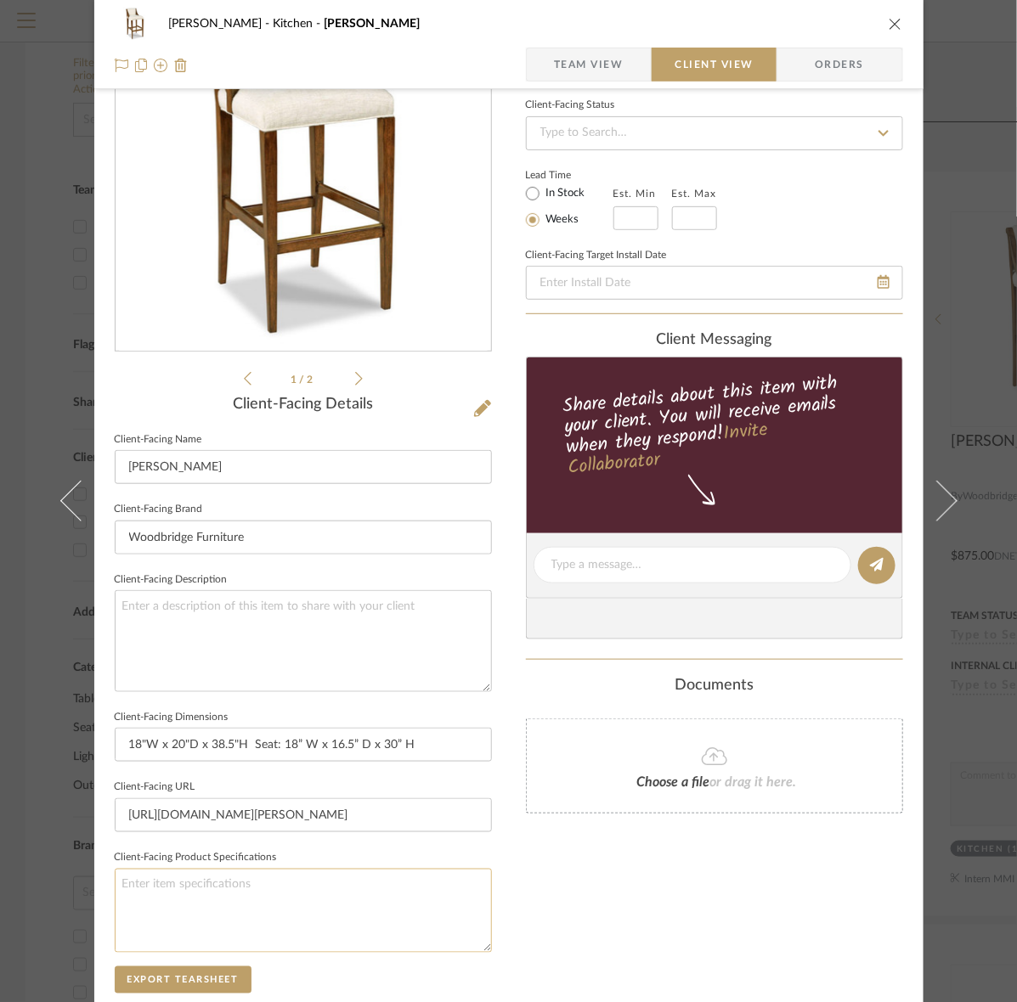
scroll to position [395, 0]
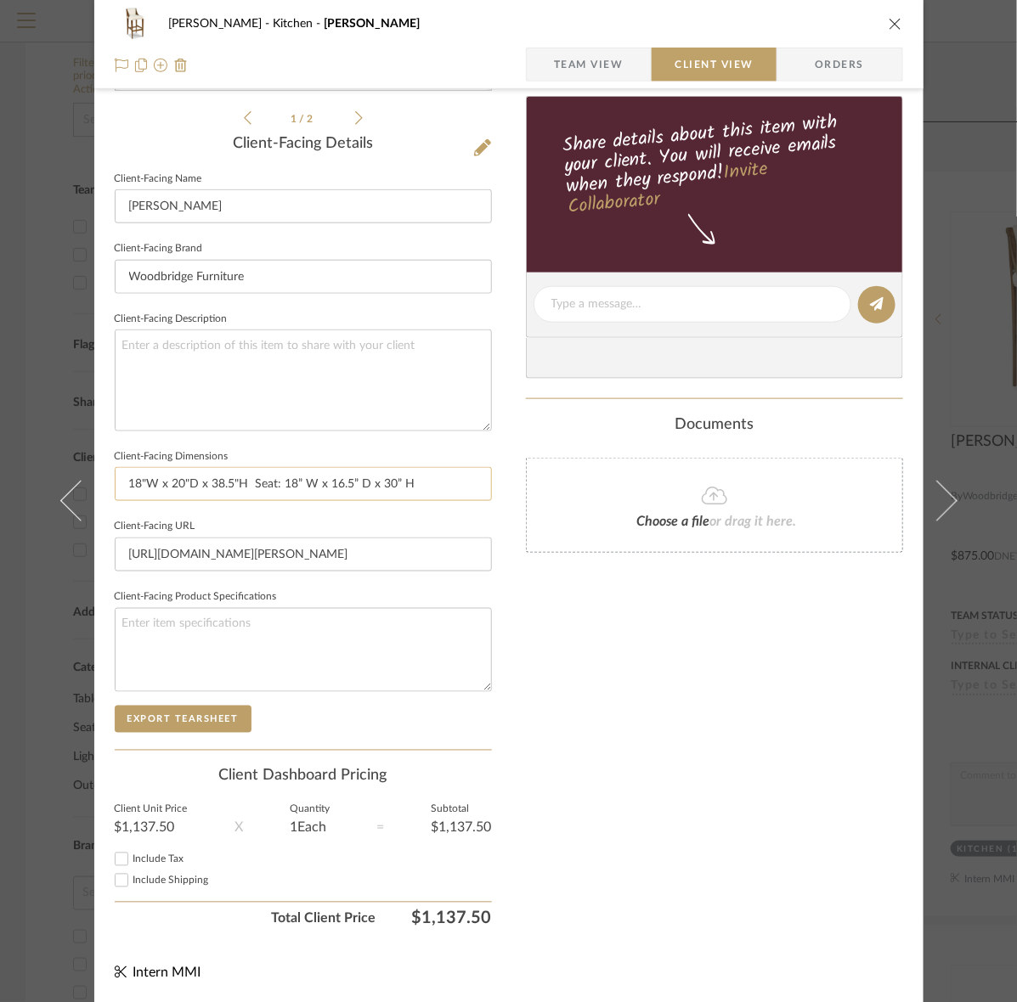
click at [246, 489] on input "18"W x 20"D x 38.5"H Seat: 18” W x 16.5” D x 30” H" at bounding box center [303, 484] width 377 height 34
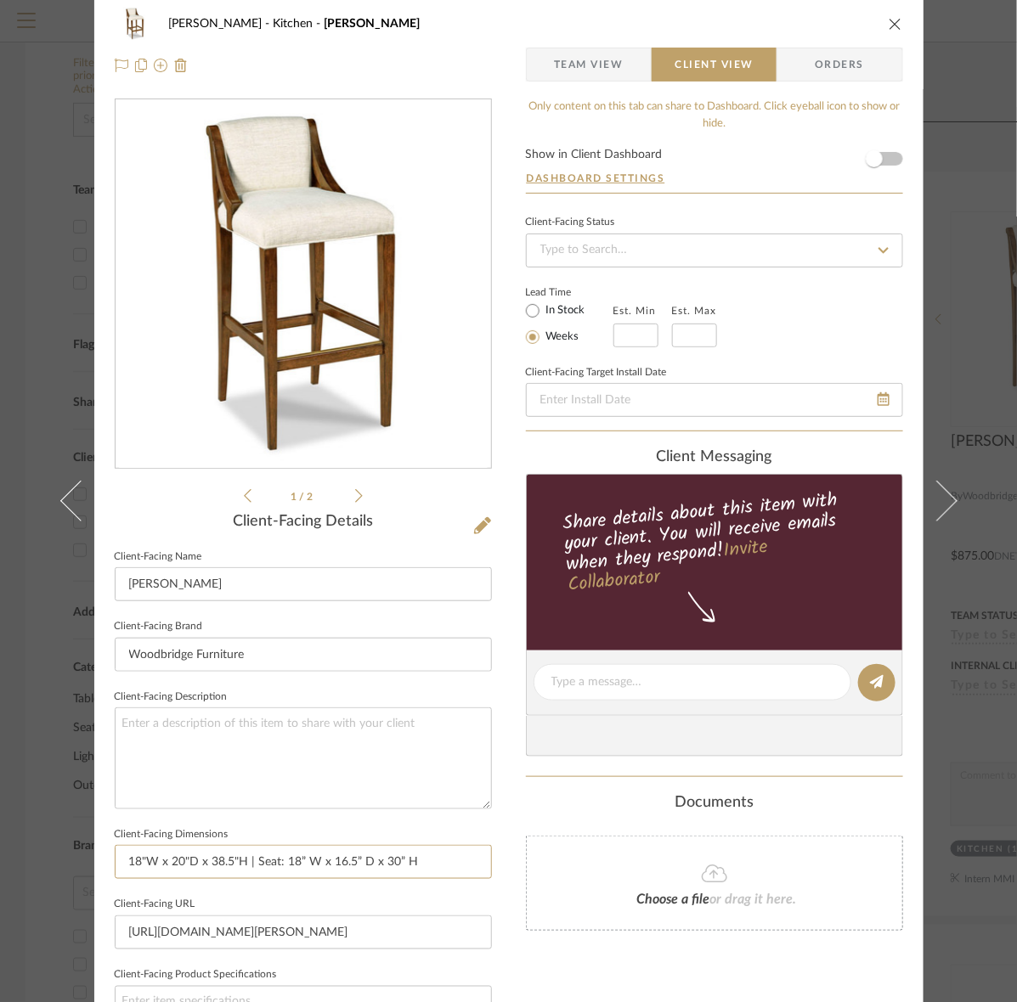
scroll to position [0, 0]
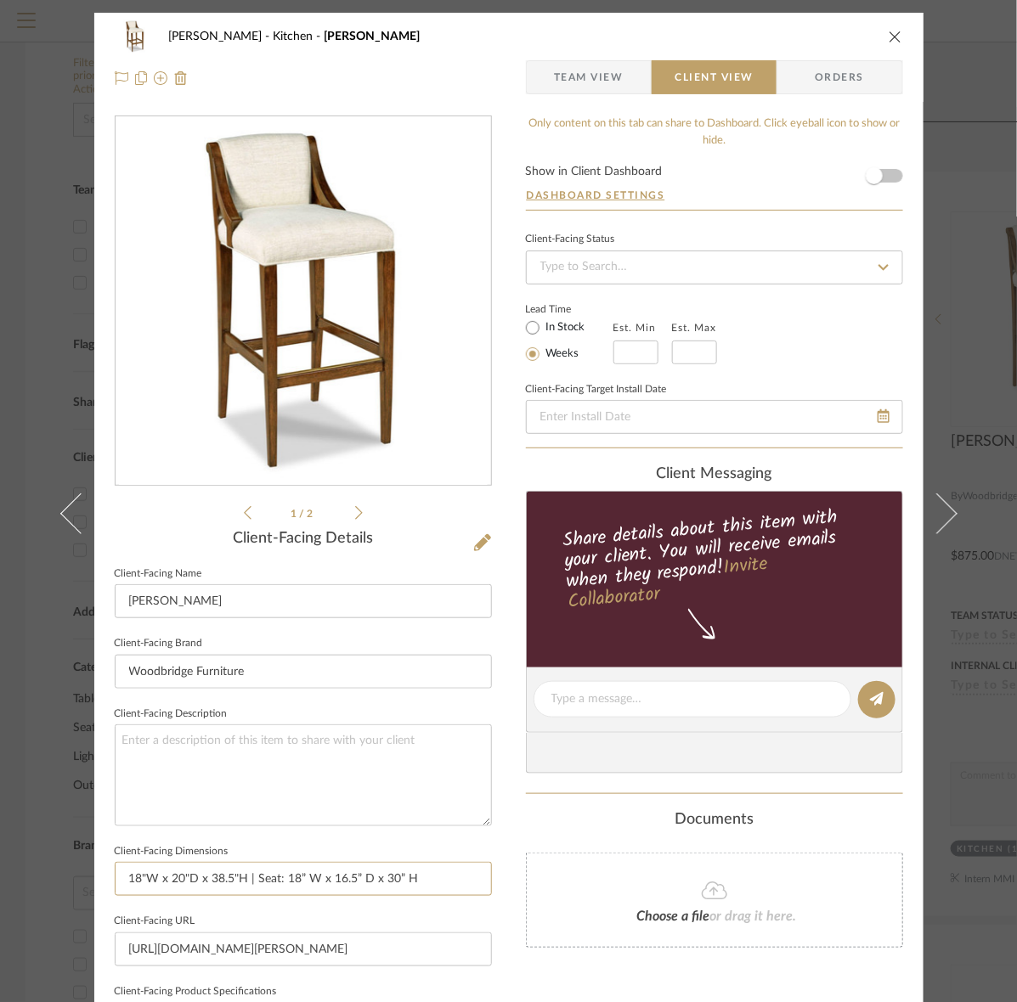
type input "18"W x 20"D x 38.5"H | Seat: 18” W x 16.5” D x 30” H"
click at [571, 86] on span "Team View" at bounding box center [589, 77] width 70 height 34
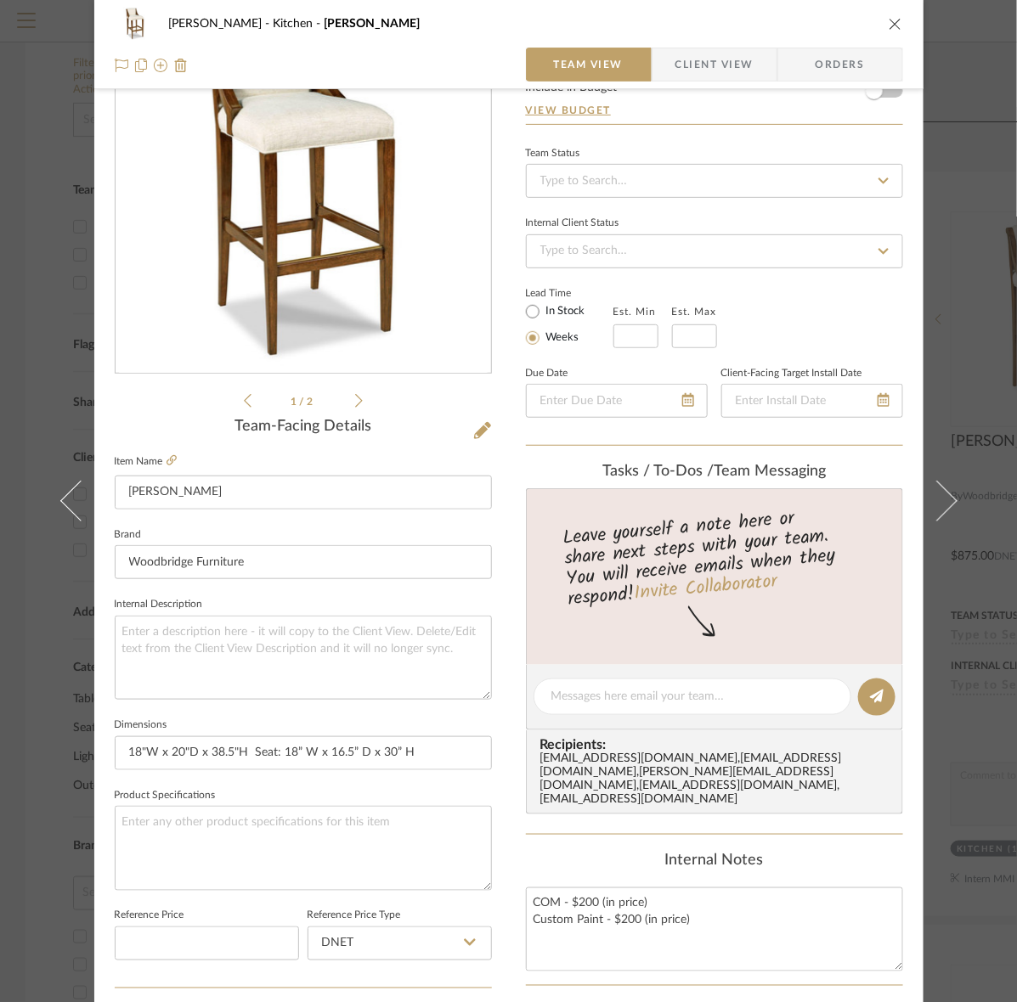
scroll to position [106, 0]
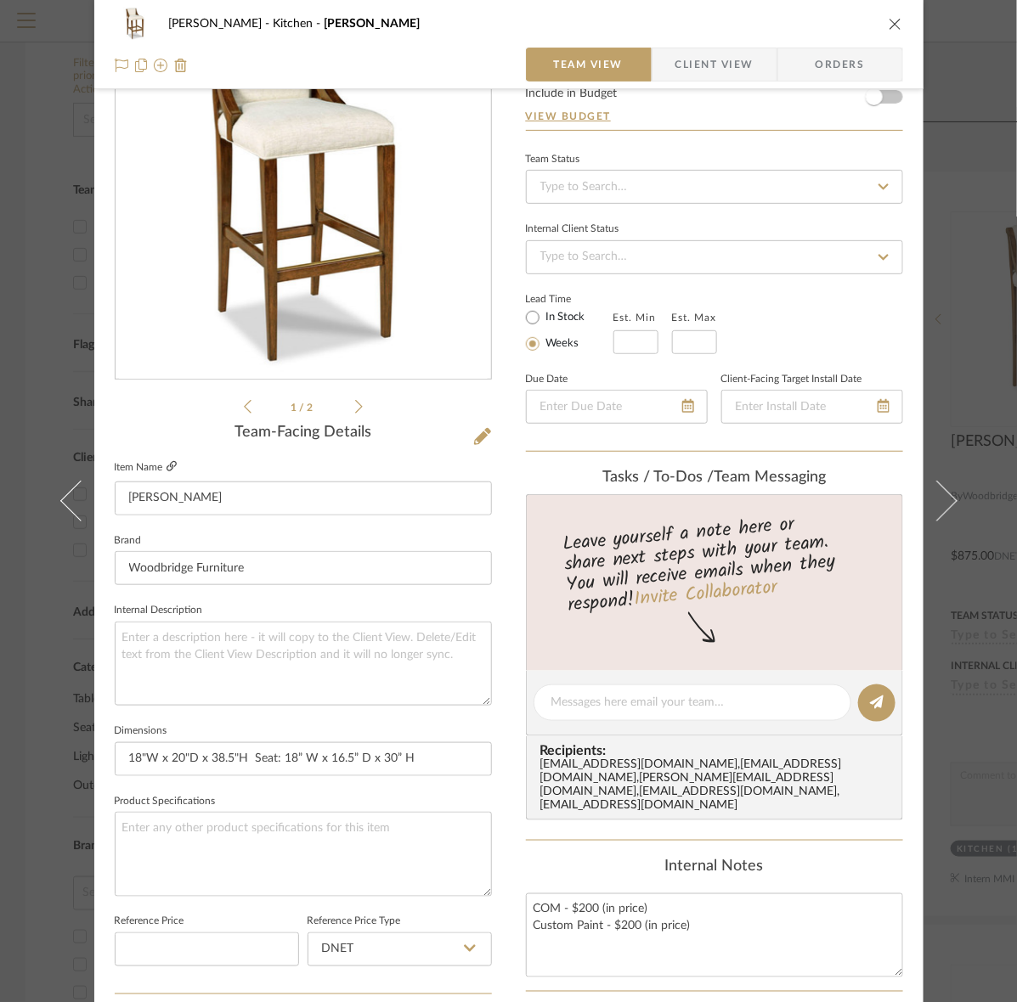
click at [170, 464] on icon at bounding box center [171, 466] width 10 height 10
click at [681, 69] on span "Client View" at bounding box center [714, 65] width 78 height 34
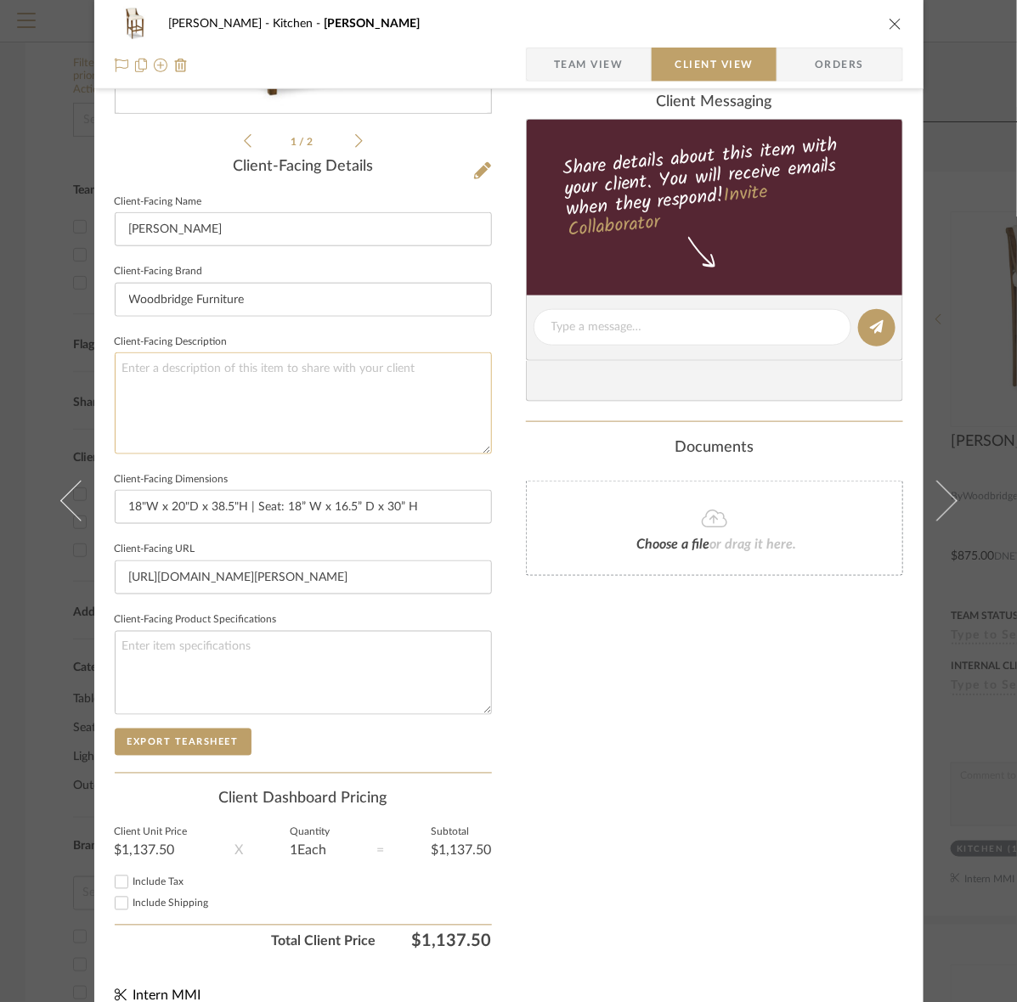
scroll to position [395, 0]
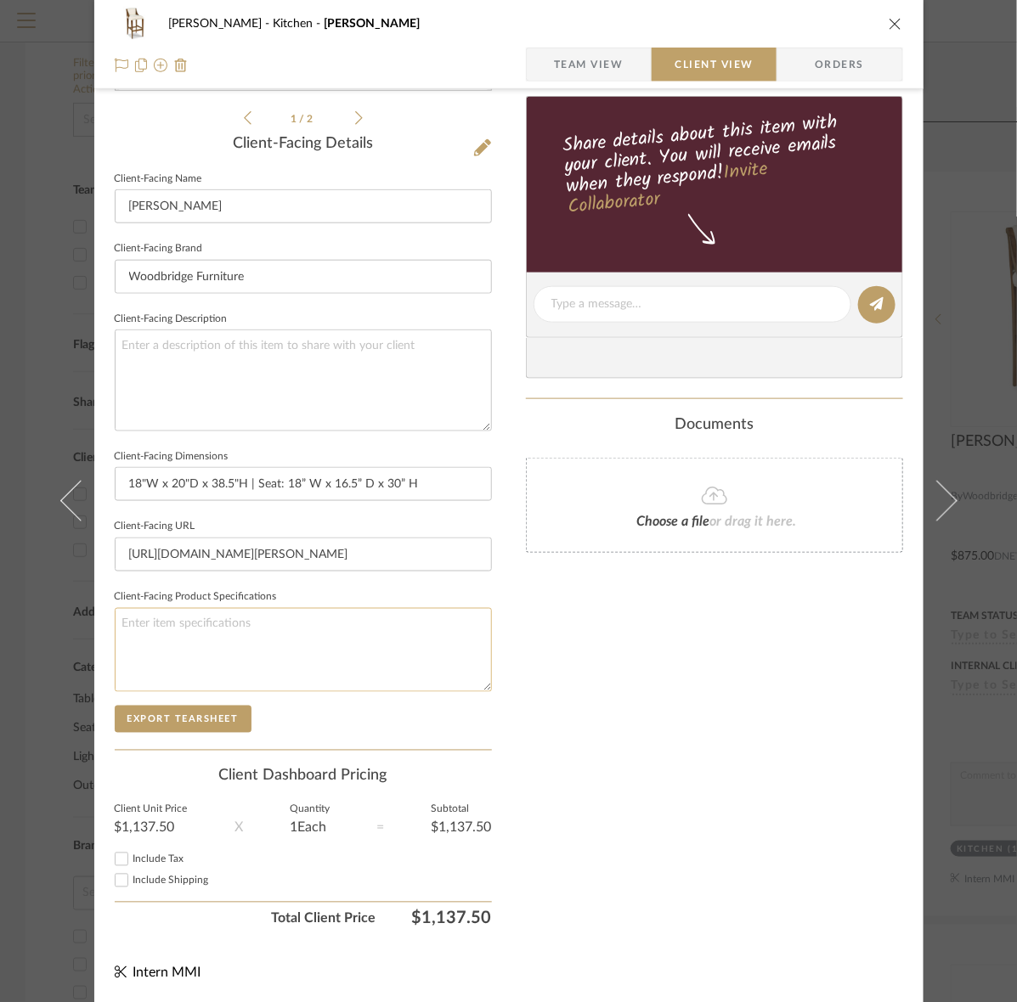
click at [225, 624] on textarea at bounding box center [303, 650] width 377 height 84
click at [200, 604] on fieldset "Client-Facing Product Specifications" at bounding box center [303, 638] width 377 height 107
click at [202, 626] on textarea at bounding box center [303, 650] width 377 height 84
type textarea "Material: Hardwood"
click at [213, 644] on textarea "Material: Hardwood" at bounding box center [303, 650] width 377 height 84
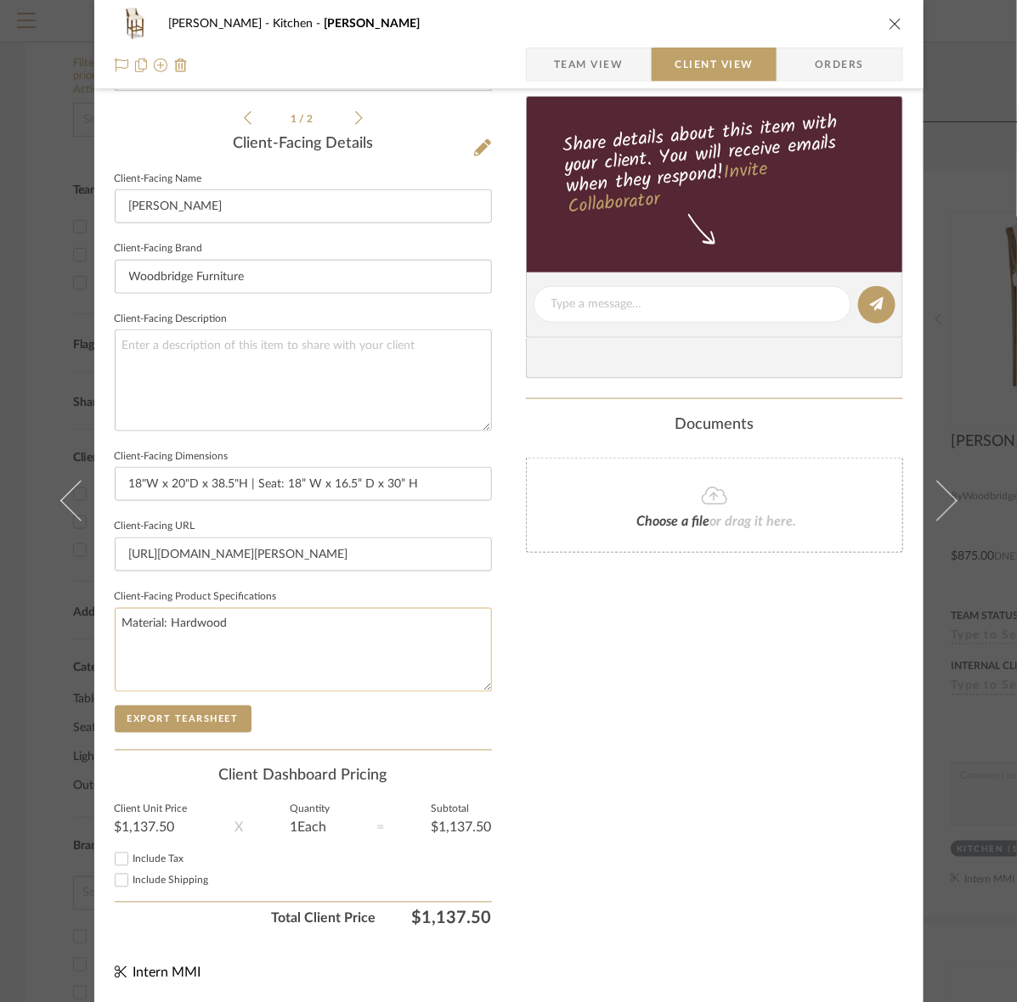
click at [260, 643] on textarea "Material: Hardwood" at bounding box center [303, 650] width 377 height 84
click at [104, 622] on div "Murray Kitchen Evelyn Bar Stool Team View Client View Orders 1 / 2 Client-Facin…" at bounding box center [508, 311] width 829 height 1386
click at [121, 626] on textarea "Material: Hardwood" at bounding box center [303, 650] width 377 height 84
click at [141, 627] on textarea "Material: Hardwood" at bounding box center [303, 650] width 377 height 84
click at [277, 659] on textarea "Finish: 10 Bordeaux Fabric: Repel Stainguard Linen Material: Hardwood" at bounding box center [303, 650] width 377 height 84
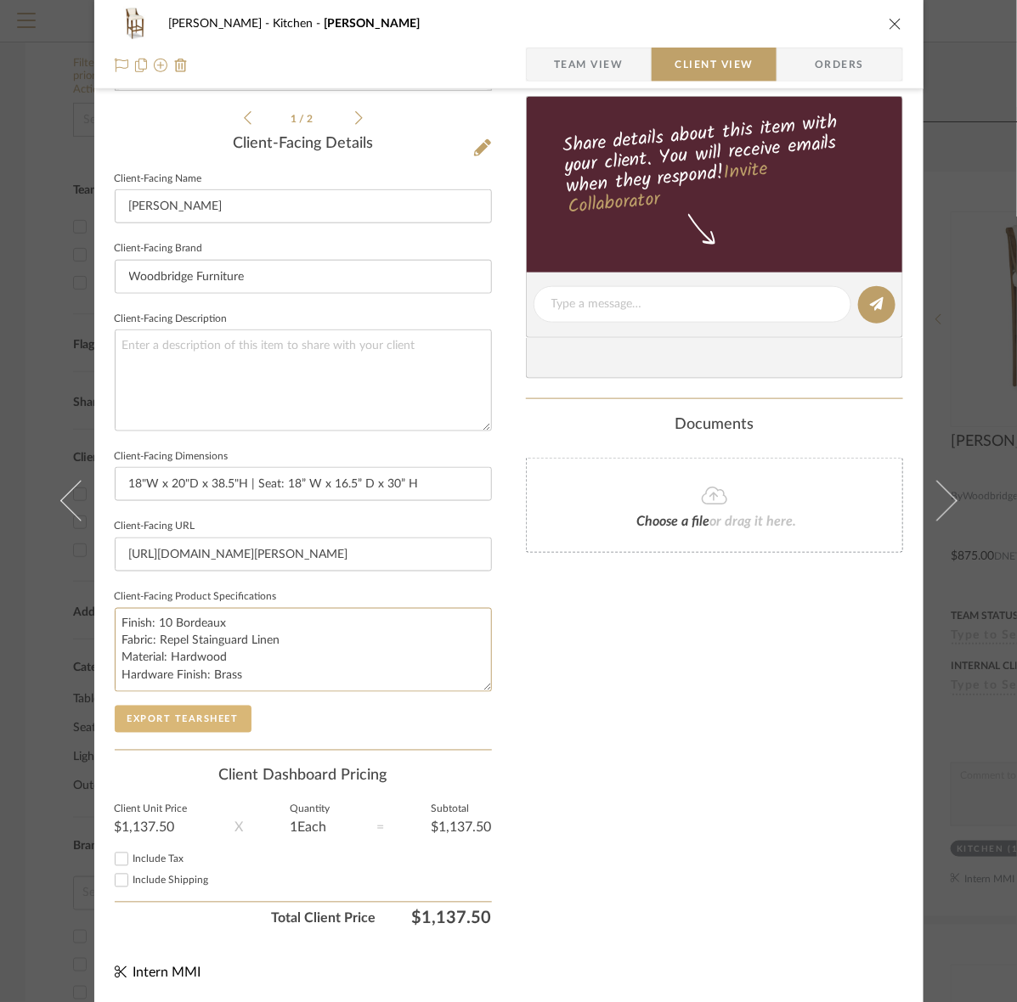
type textarea "Finish: 10 Bordeaux Fabric: Repel Stainguard Linen Material: Hardwood Hardware …"
click at [192, 726] on button "Export Tearsheet" at bounding box center [183, 719] width 137 height 27
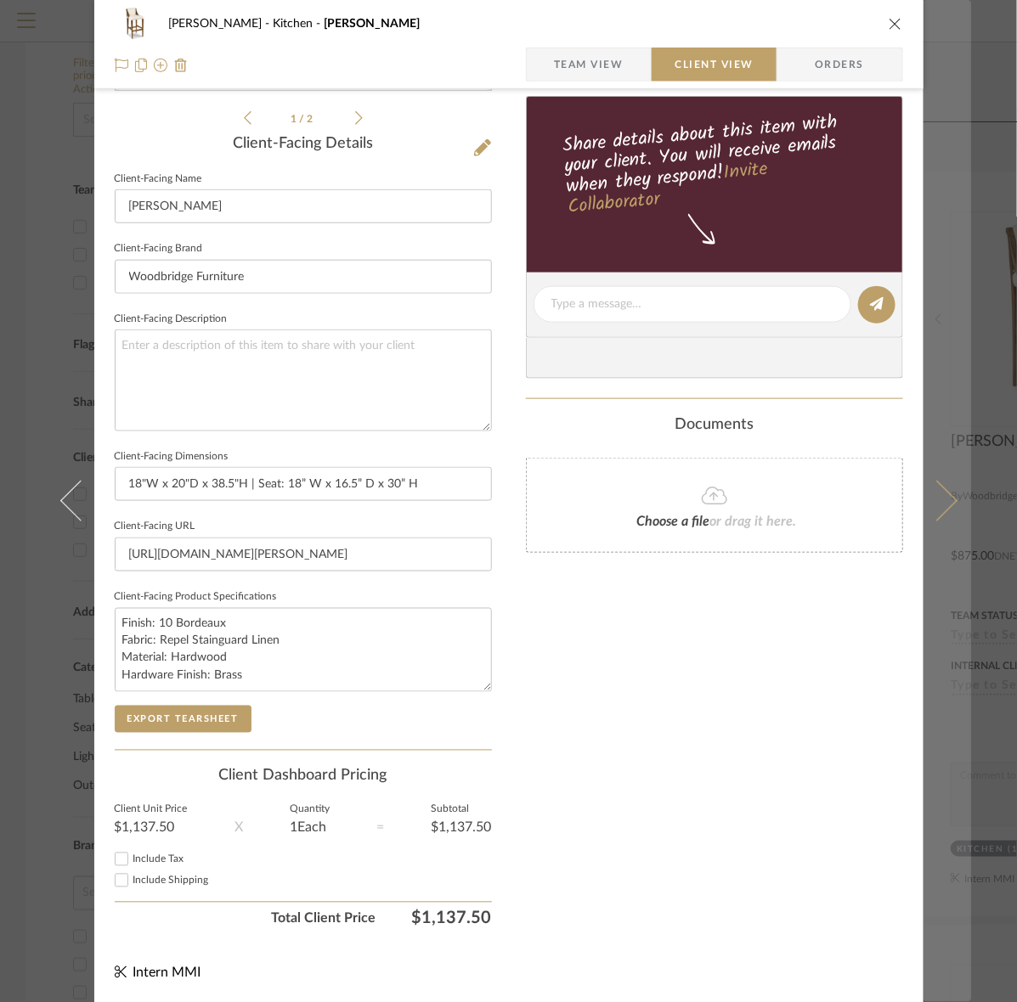
click at [933, 395] on button at bounding box center [947, 501] width 48 height 1002
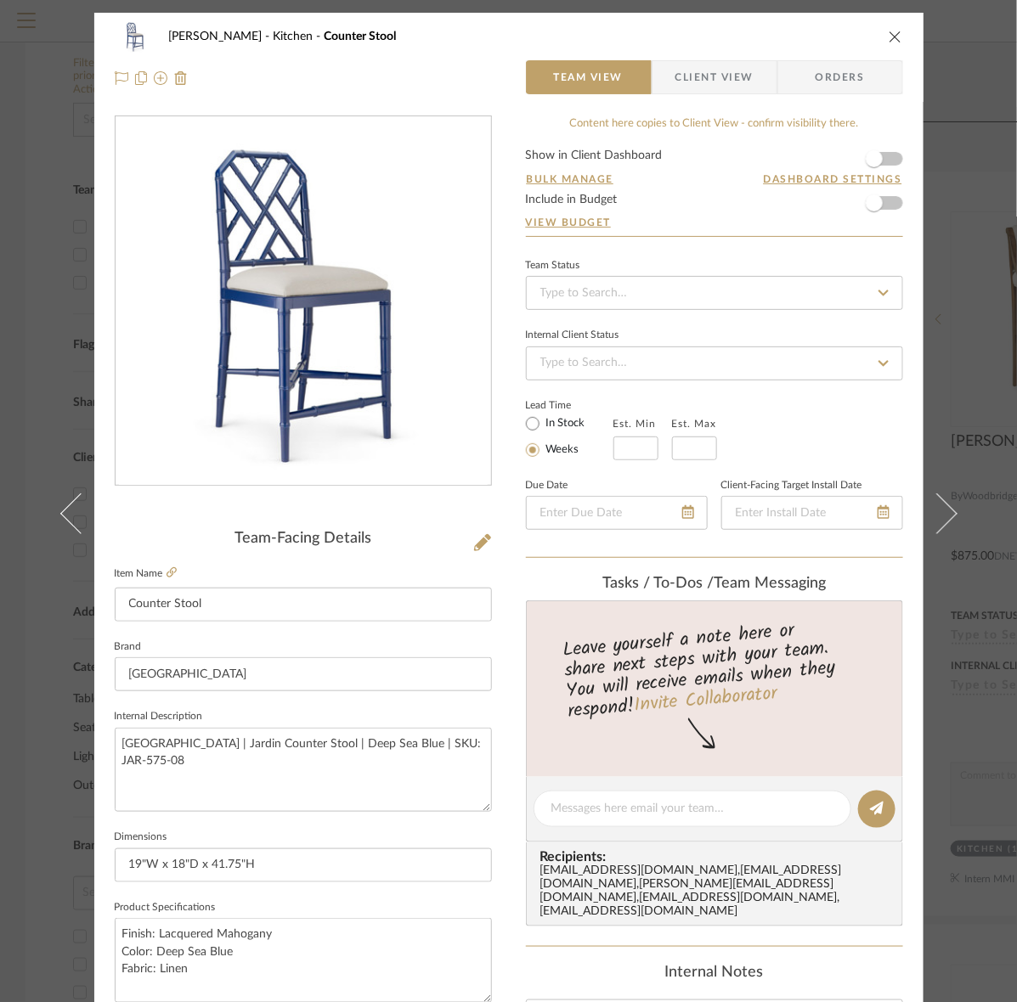
click at [685, 68] on span "Client View" at bounding box center [714, 77] width 78 height 34
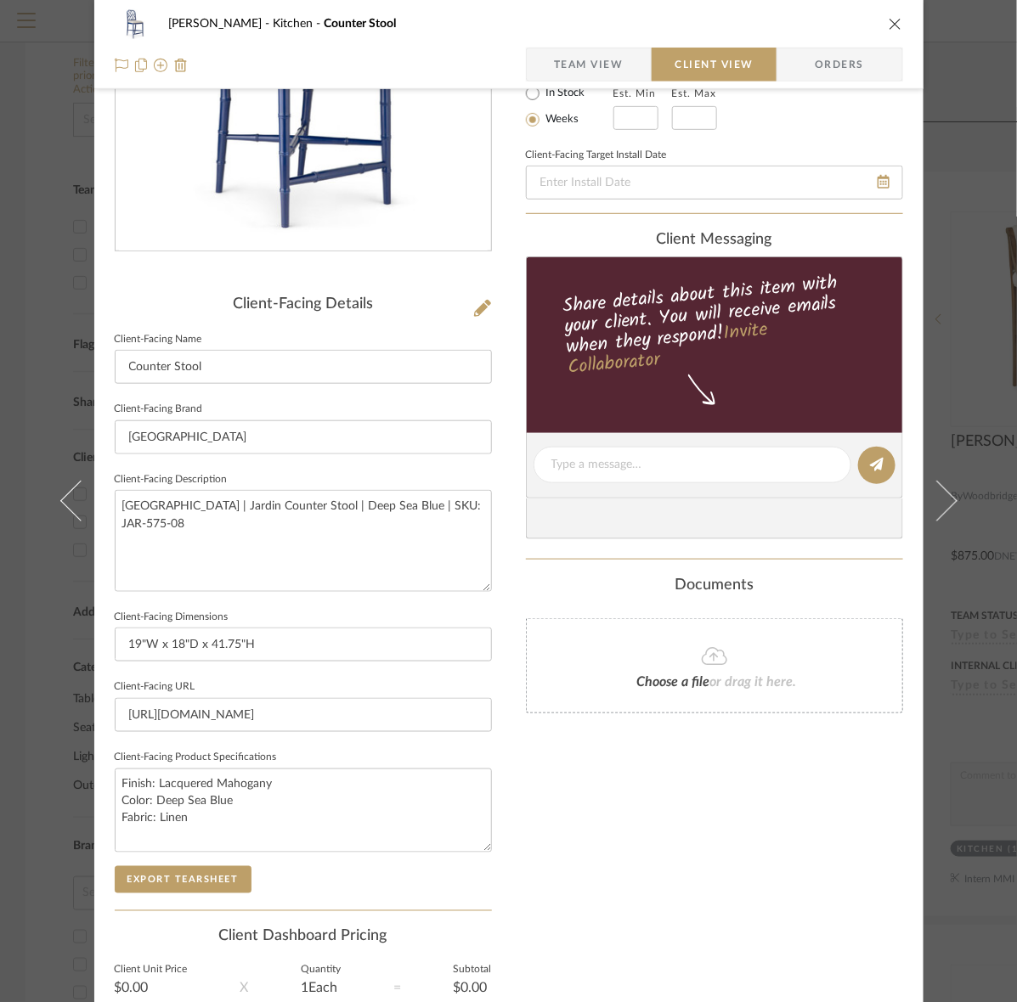
scroll to position [395, 0]
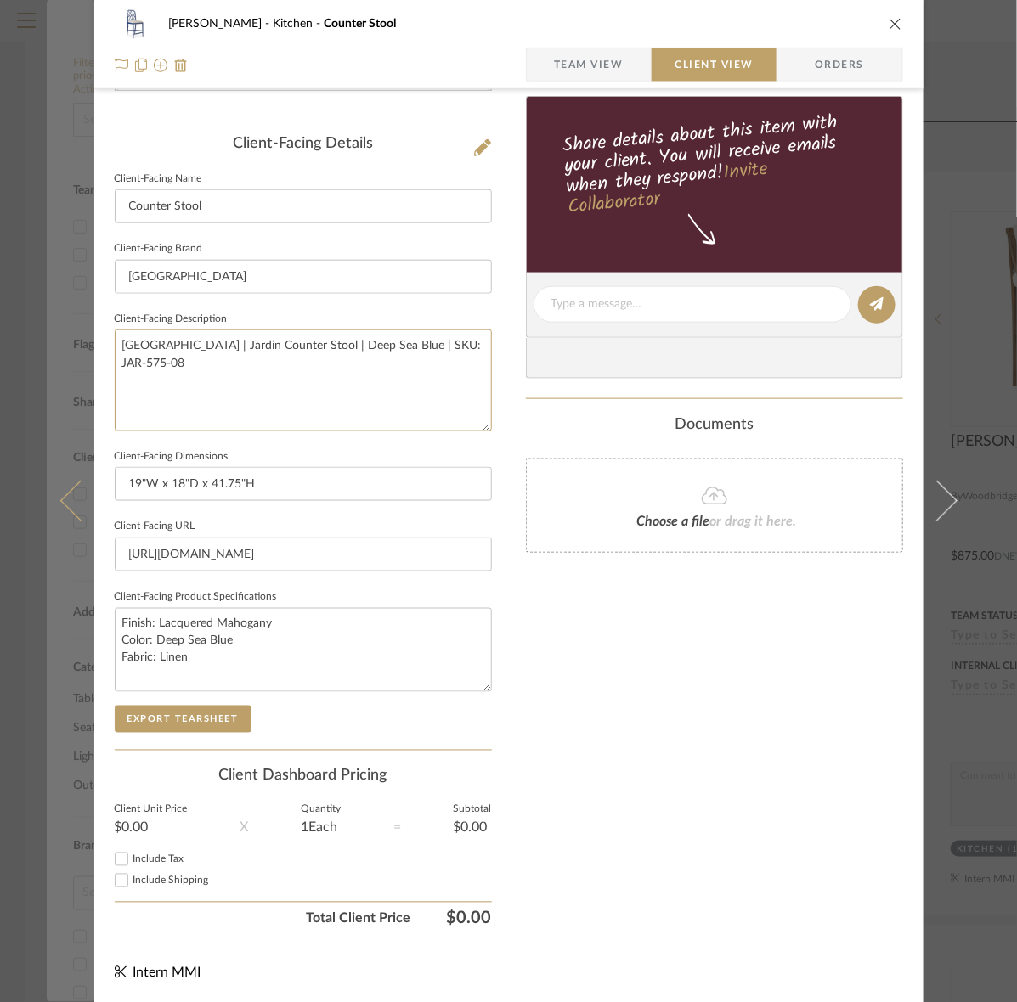
drag, startPoint x: 310, startPoint y: 426, endPoint x: 57, endPoint y: 315, distance: 276.1
click at [57, 315] on mat-dialog-content "Murray Kitchen Counter Stool Team View Client View Orders Client-Facing Details…" at bounding box center [509, 311] width 924 height 1386
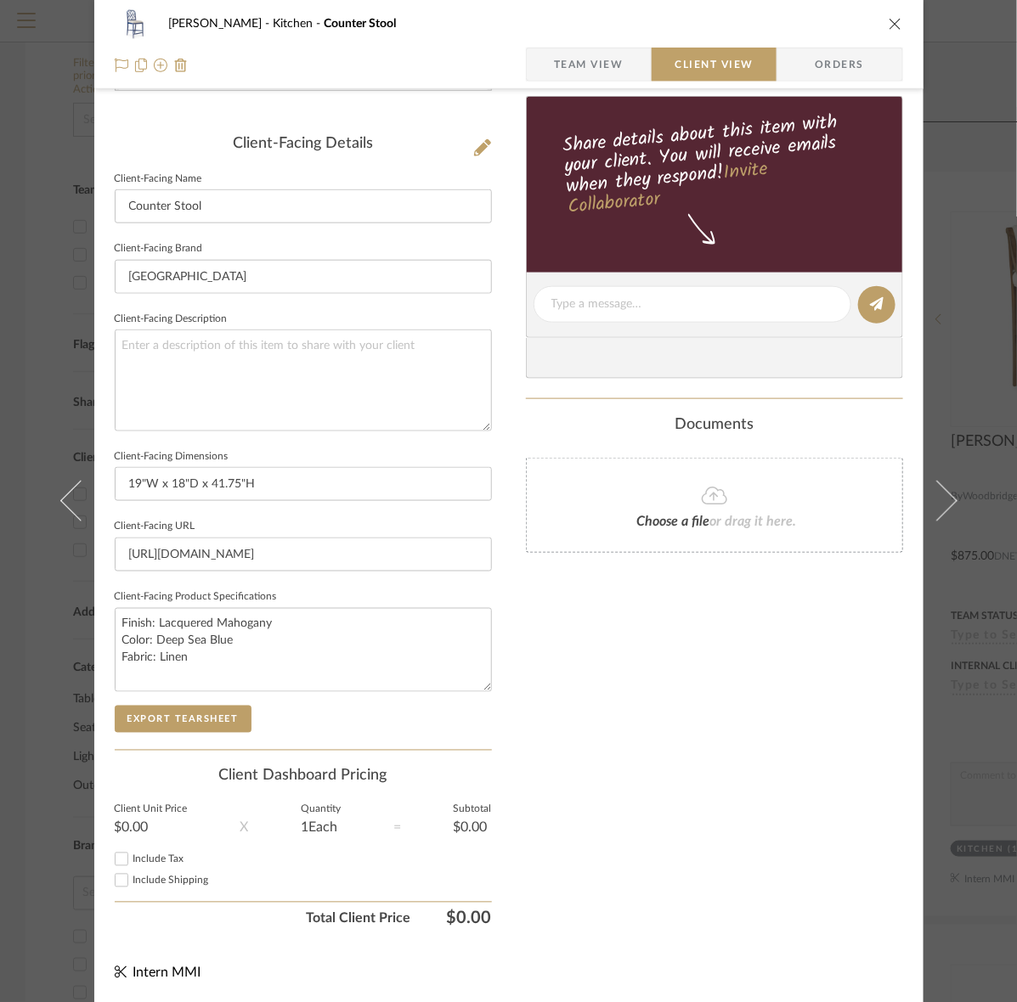
click at [558, 61] on span "Team View" at bounding box center [589, 65] width 70 height 34
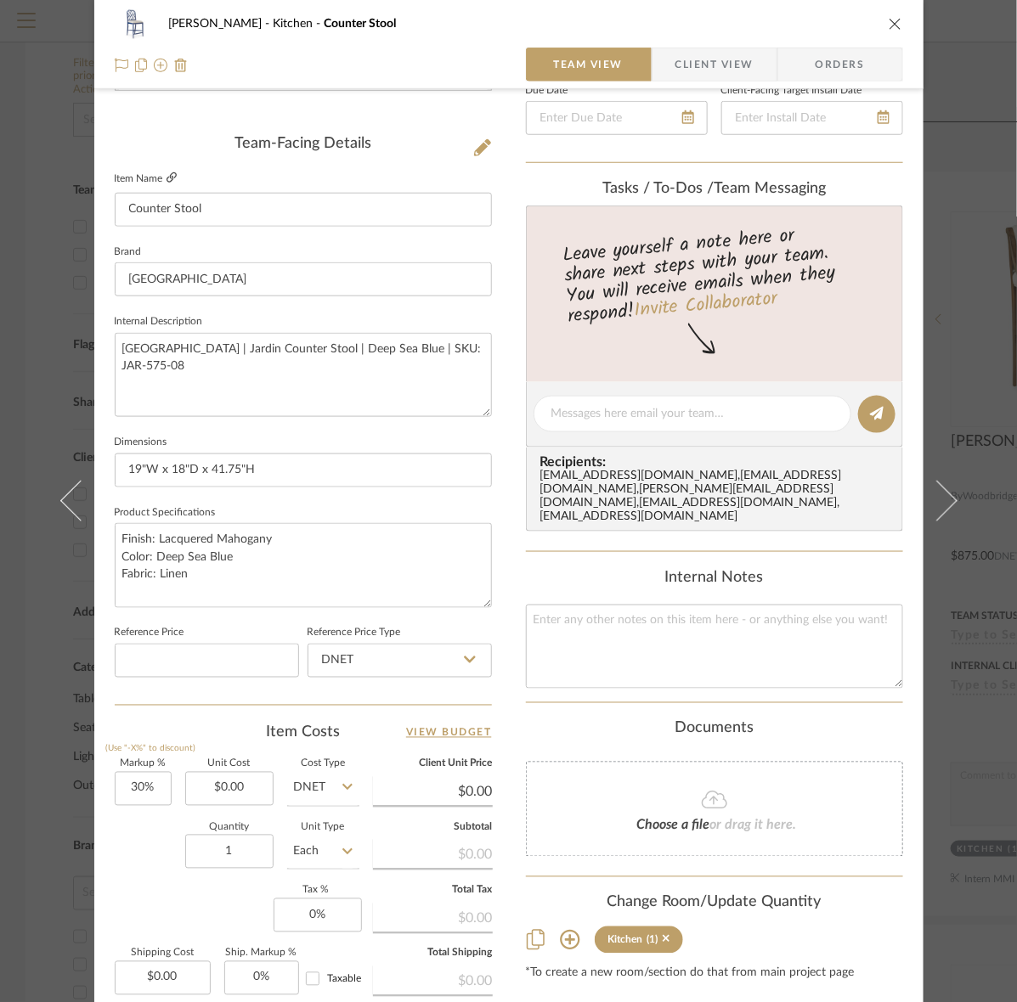
click at [166, 177] on icon at bounding box center [171, 177] width 10 height 10
click at [149, 569] on textarea "Finish: Lacquered Mahogany Color: Deep Sea Blue Fabric: Linen" at bounding box center [303, 565] width 377 height 84
click at [157, 573] on textarea "Finish: Lacquered Mahogany Color: Deep Sea Blue Fabric: Linen" at bounding box center [303, 565] width 377 height 84
click at [155, 574] on textarea "Finish: Lacquered Mahogany Color: Deep Sea Blue Fabric: Linen" at bounding box center [303, 565] width 377 height 84
click at [263, 533] on textarea "Finish: Lacquered Mahogany Color: Deep Sea Blue Fabric: Woven Natural Linen" at bounding box center [303, 565] width 377 height 84
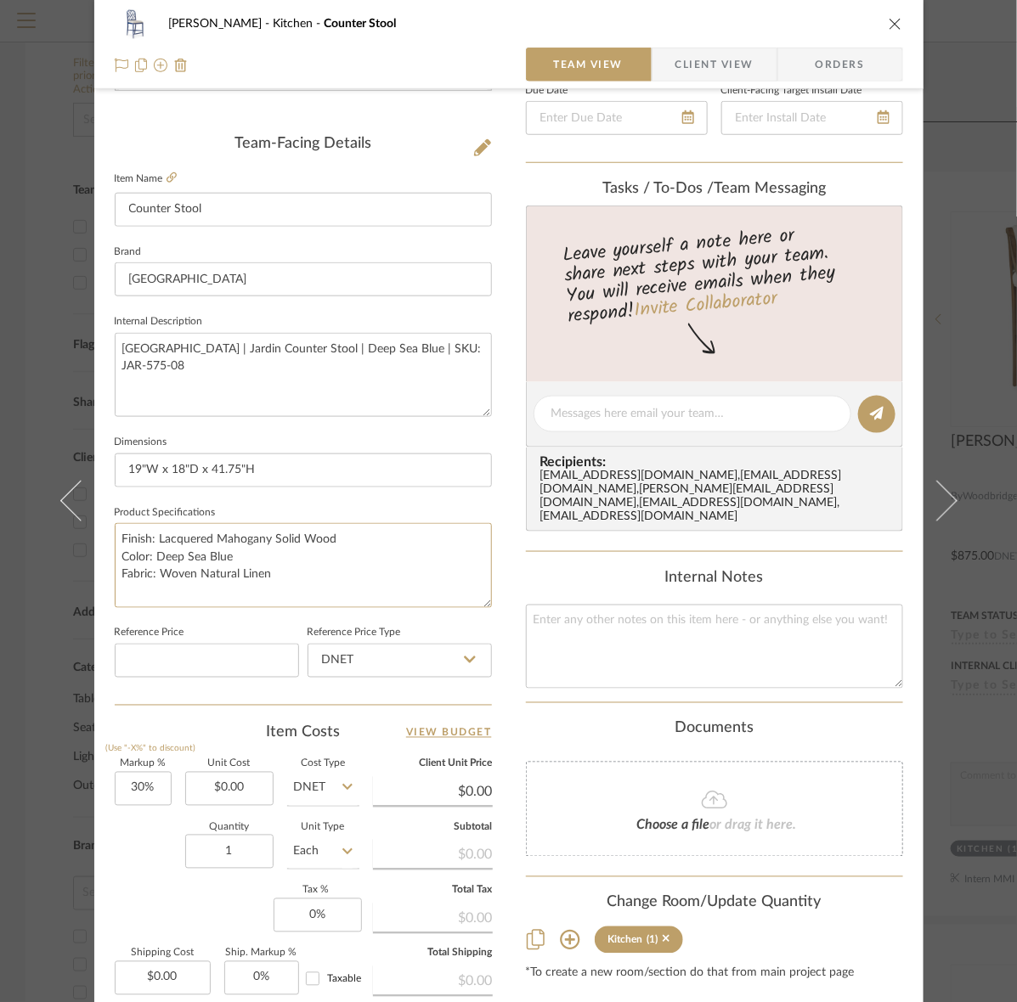
drag, startPoint x: 287, startPoint y: 567, endPoint x: 91, endPoint y: 555, distance: 196.6
click at [94, 555] on div "Murray Kitchen Counter Stool Team View Client View Orders Team-Facing Details I…" at bounding box center [508, 402] width 829 height 1569
paste textarea "Color: Deep Sea Blue Fabric: Woven Natural Linen"
type textarea "Finish: Lacquered Mahogany Solid Wood Color: Deep Sea Blue Fabric: Woven Natura…"
click at [720, 57] on span "Client View" at bounding box center [714, 65] width 78 height 34
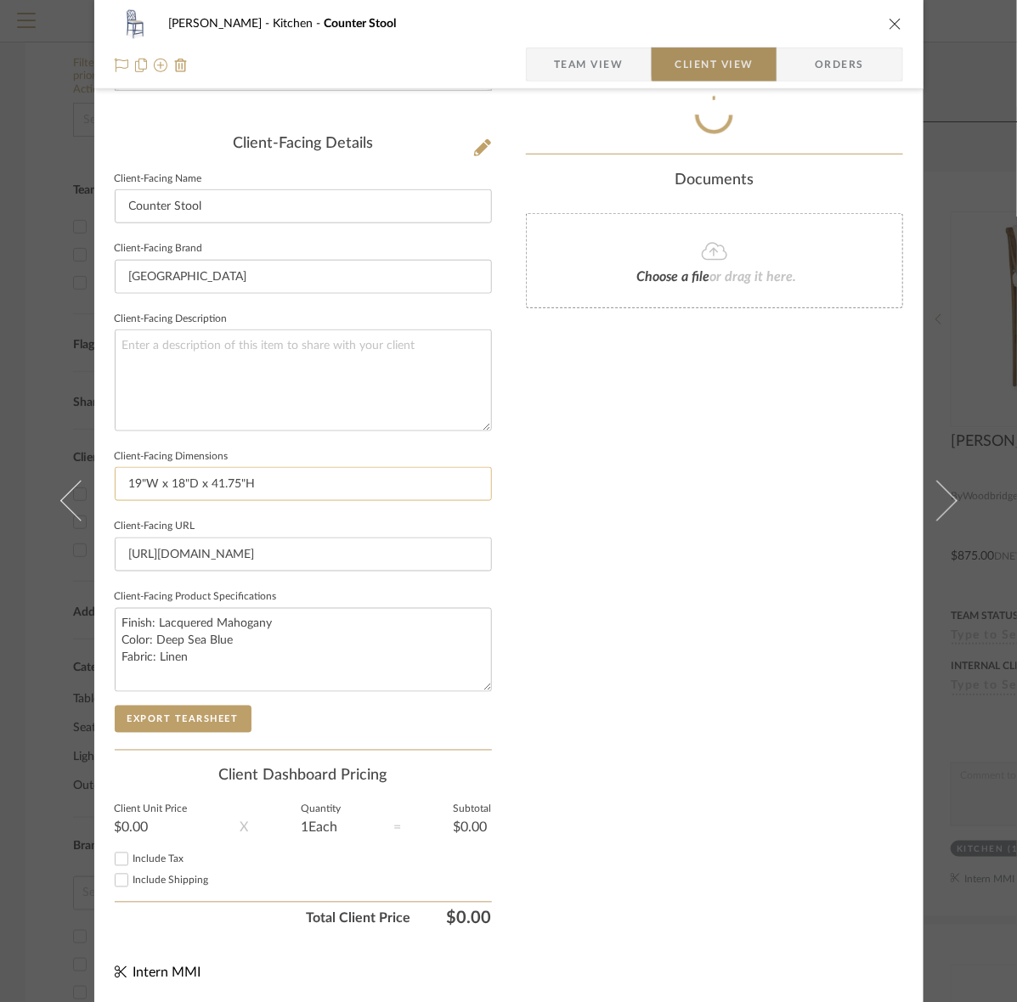
type textarea "Finish: Lacquered Mahogany Solid Wood Color: Deep Sea Blue Fabric: Woven Natura…"
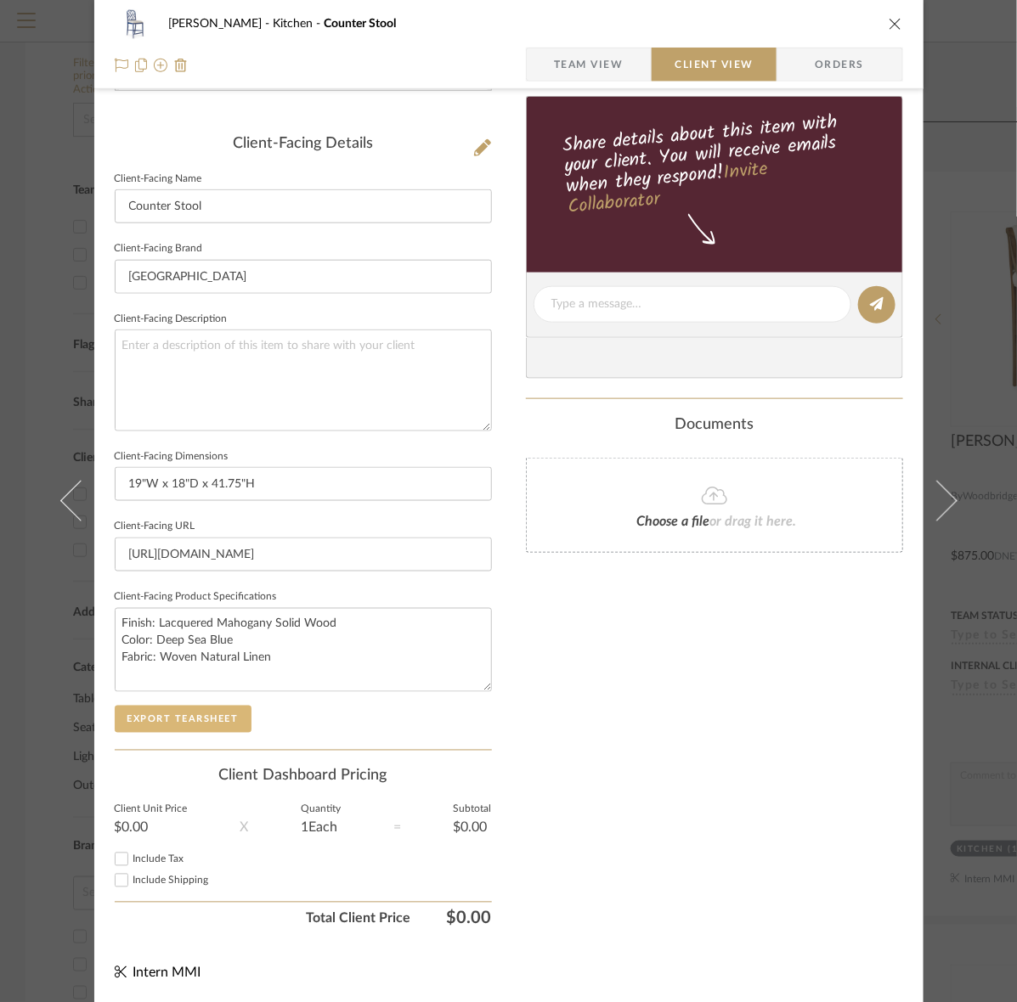
click at [149, 722] on button "Export Tearsheet" at bounding box center [183, 719] width 137 height 27
click at [378, 478] on input "19"W x 18"D x 41.75"H" at bounding box center [303, 484] width 377 height 34
drag, startPoint x: 330, startPoint y: 486, endPoint x: 259, endPoint y: 488, distance: 70.5
click at [259, 488] on input "19"W x 18"D x 41.75"H | 24" Seat Ht" at bounding box center [303, 484] width 377 height 34
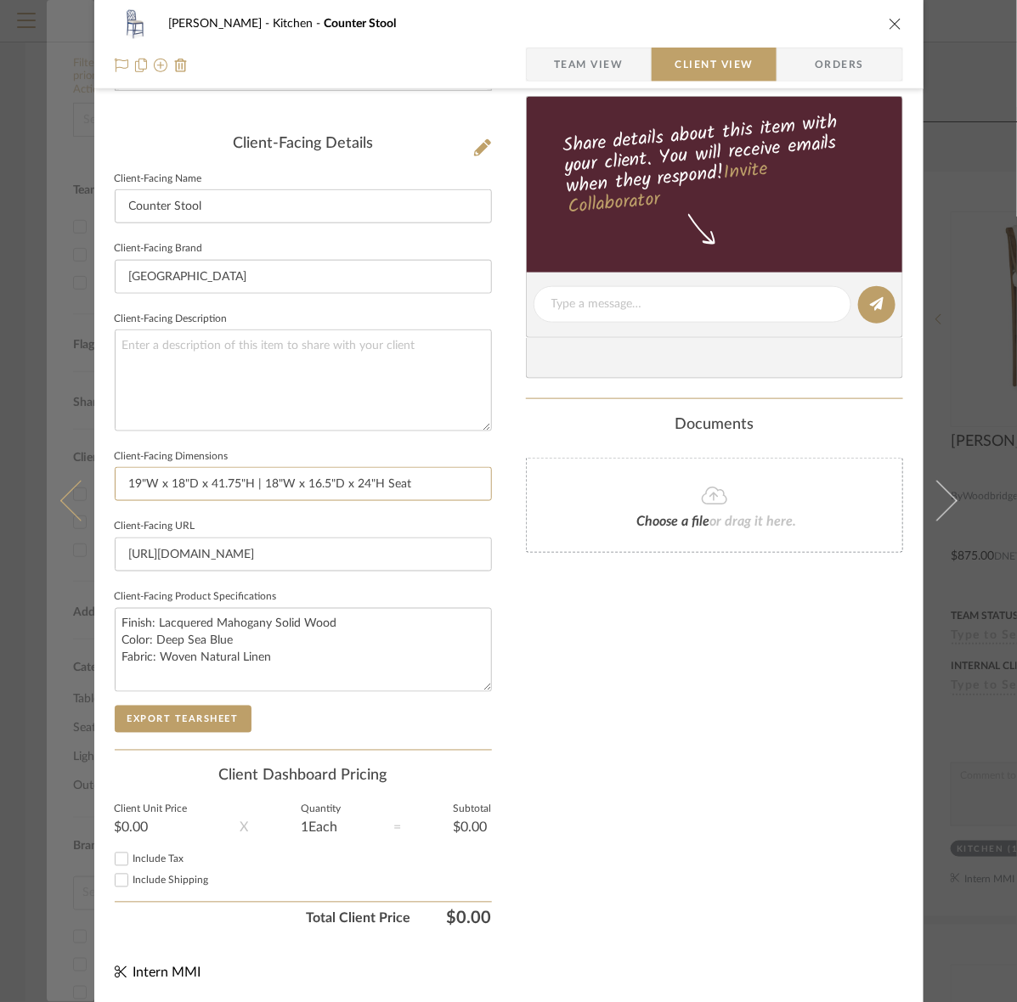
drag, startPoint x: 426, startPoint y: 490, endPoint x: 41, endPoint y: 488, distance: 384.8
click at [47, 488] on mat-dialog-content "Murray Kitchen Counter Stool Team View Client View Orders Client-Facing Details…" at bounding box center [509, 311] width 924 height 1386
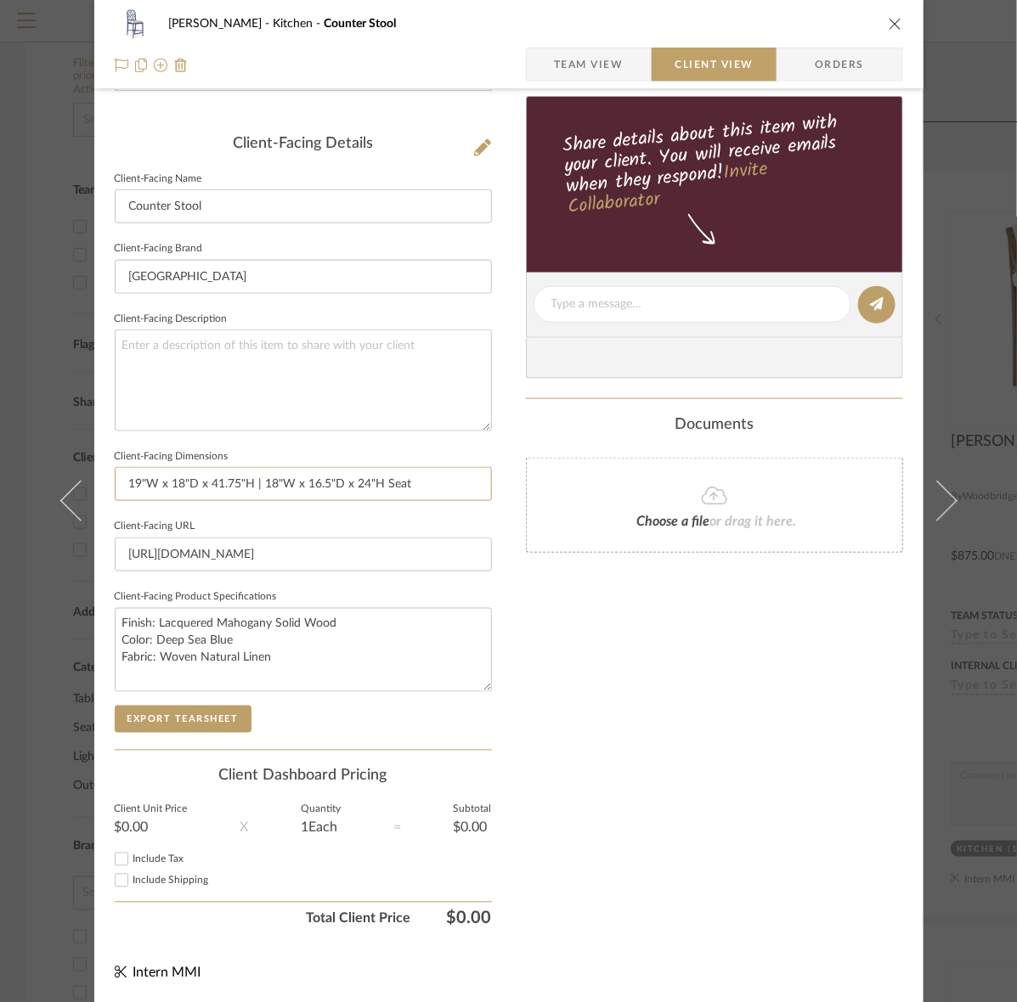
type input "19"W x 18"D x 41.75"H | 18"W x 16.5"D x 24"H Seat"
click at [545, 61] on span "button" at bounding box center [540, 65] width 27 height 34
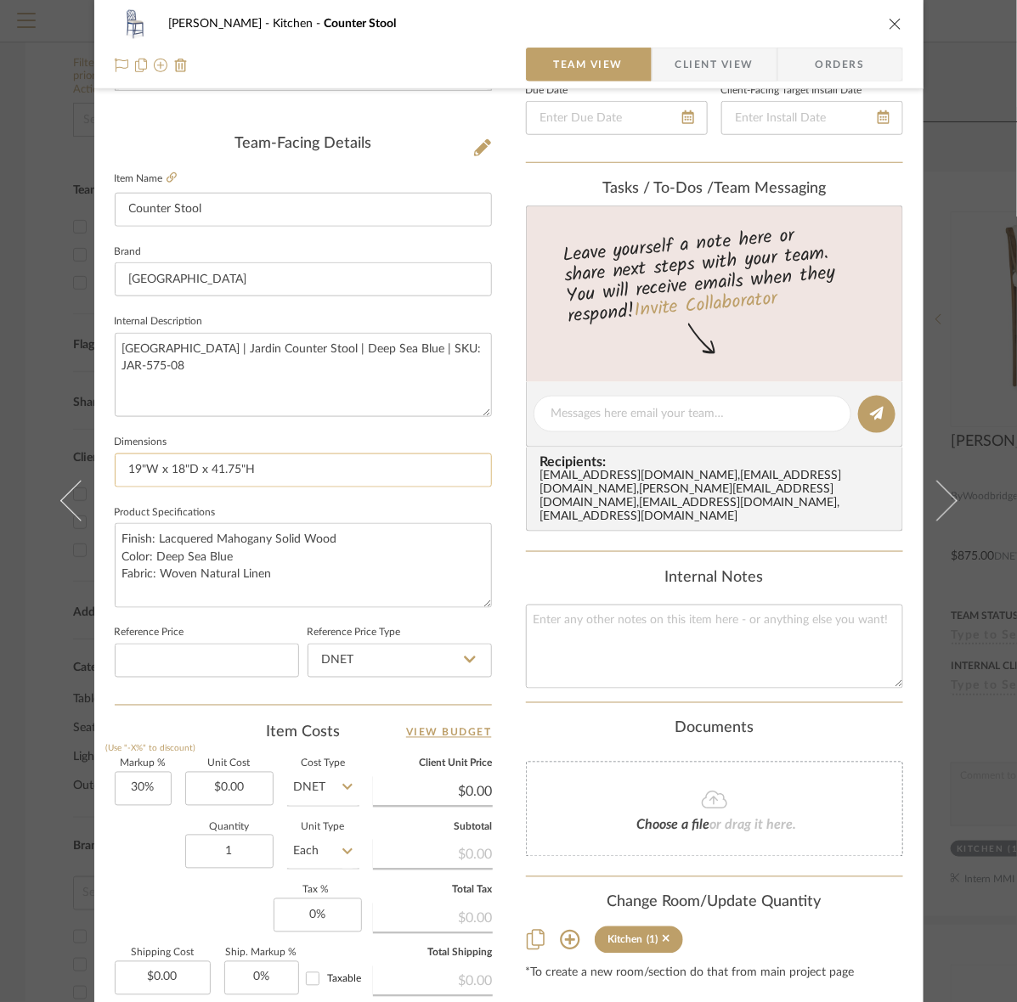
click at [266, 460] on input "19"W x 18"D x 41.75"H" at bounding box center [303, 471] width 377 height 34
paste input "| 18"W x 16.5"D x 24"H Seat"
type input "19"W x 18"D x 41.75"H | 18"W x 16.5"D x 24"H Seat"
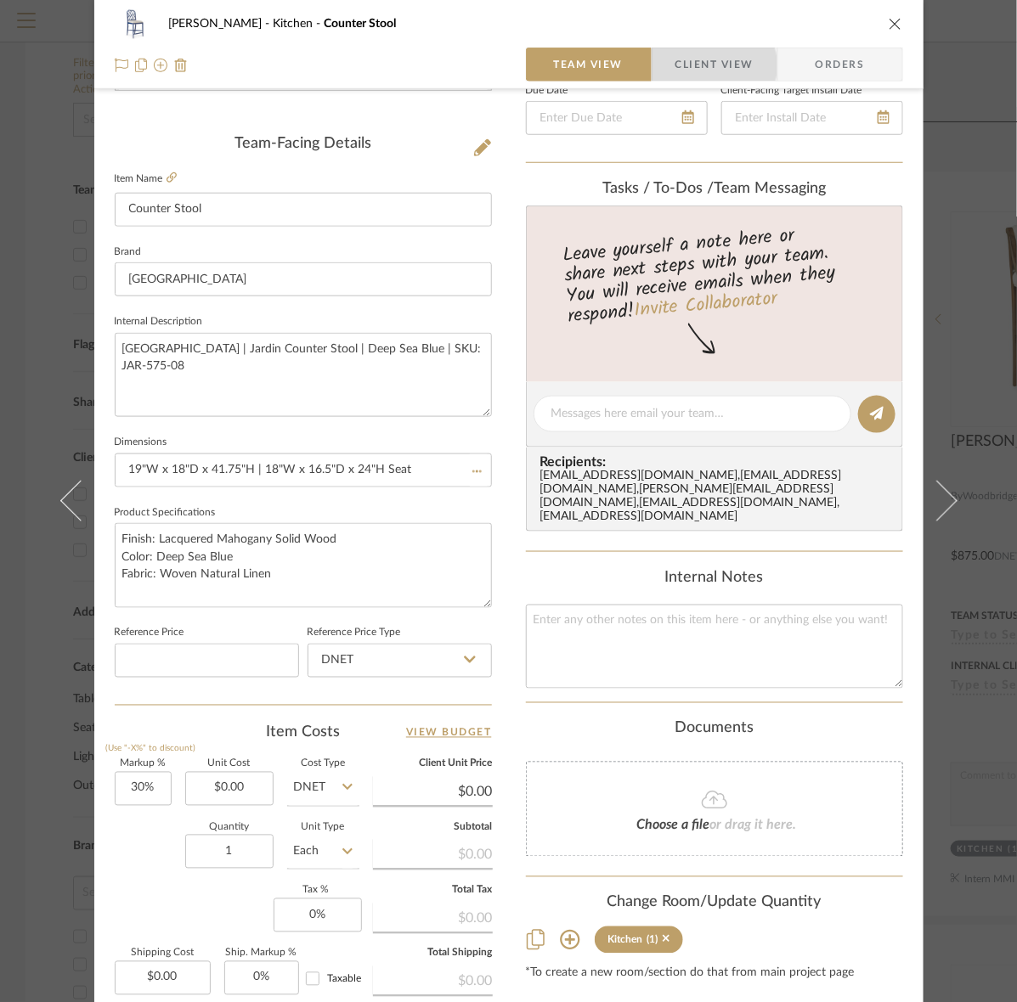
click at [703, 65] on span "Client View" at bounding box center [714, 65] width 78 height 34
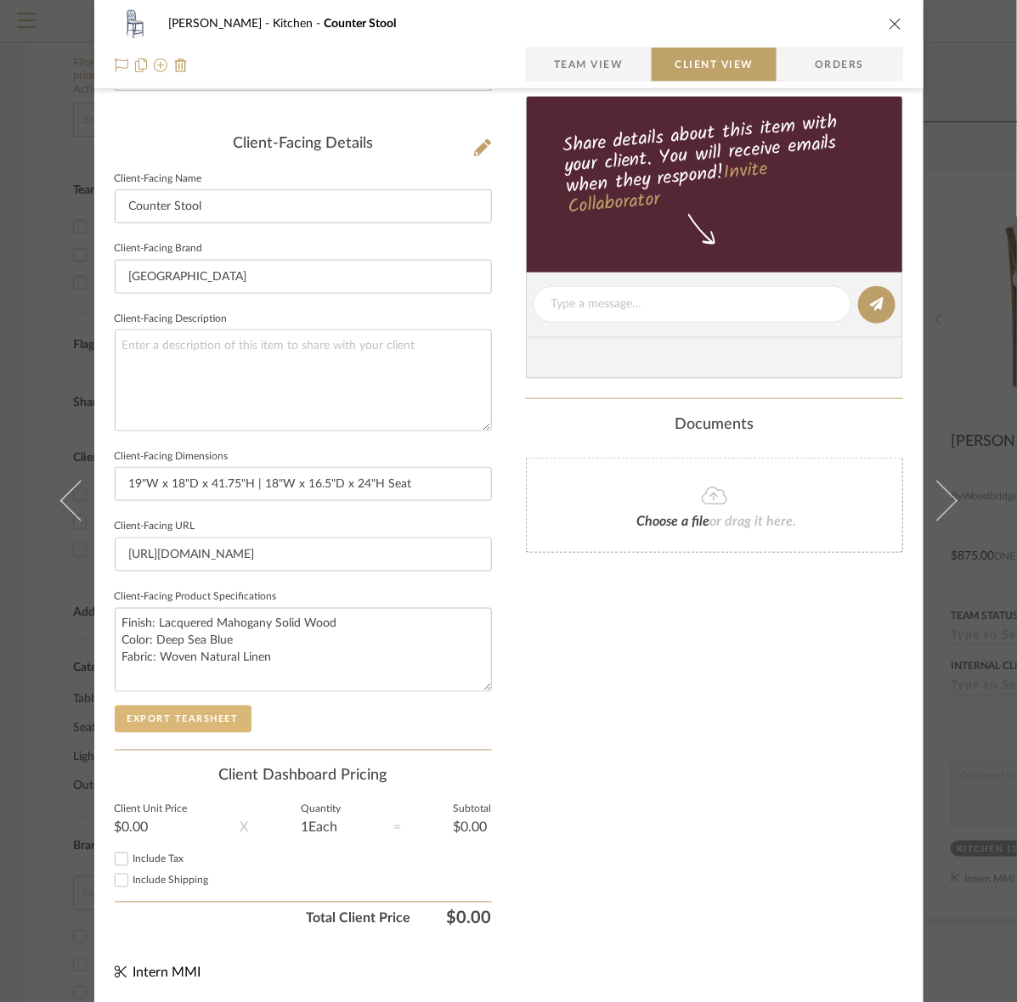
click at [196, 722] on button "Export Tearsheet" at bounding box center [183, 719] width 137 height 27
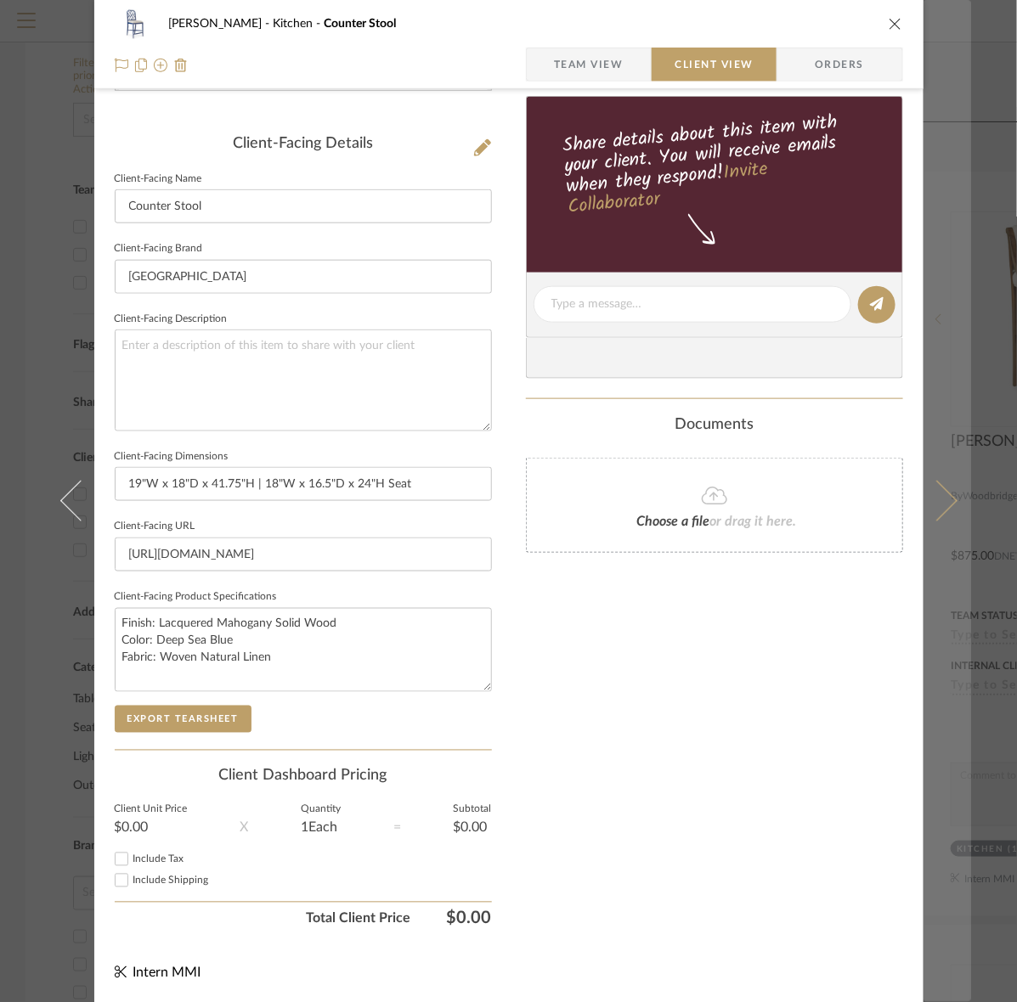
click at [949, 474] on button at bounding box center [947, 501] width 48 height 1002
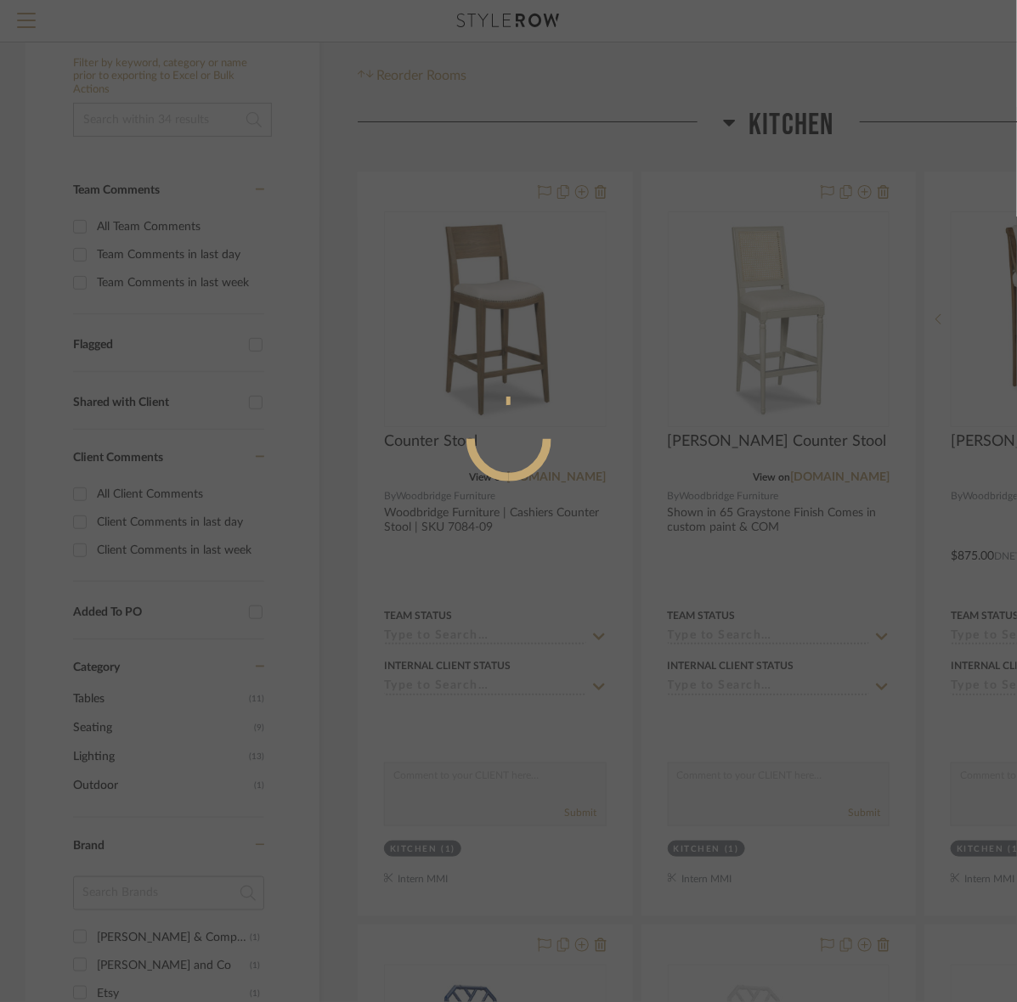
scroll to position [0, 0]
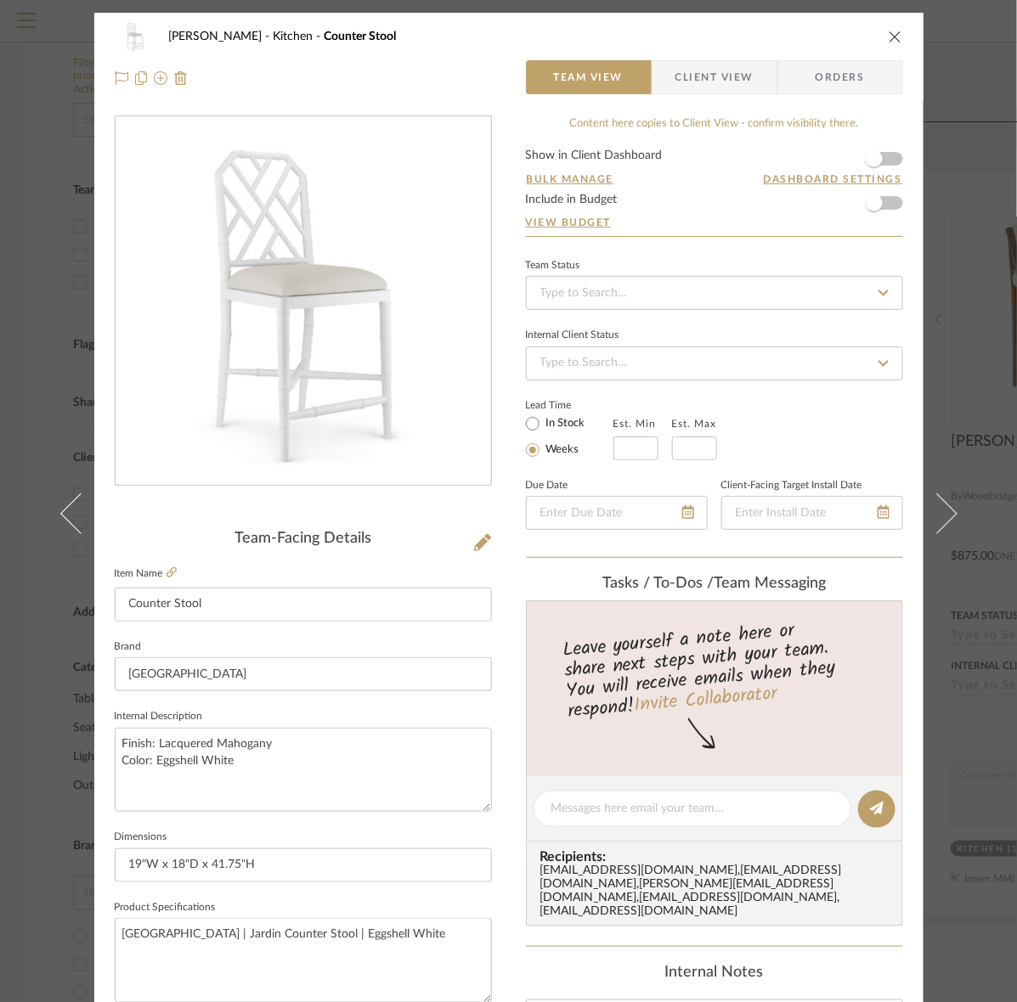
click at [689, 81] on span "Client View" at bounding box center [714, 77] width 78 height 34
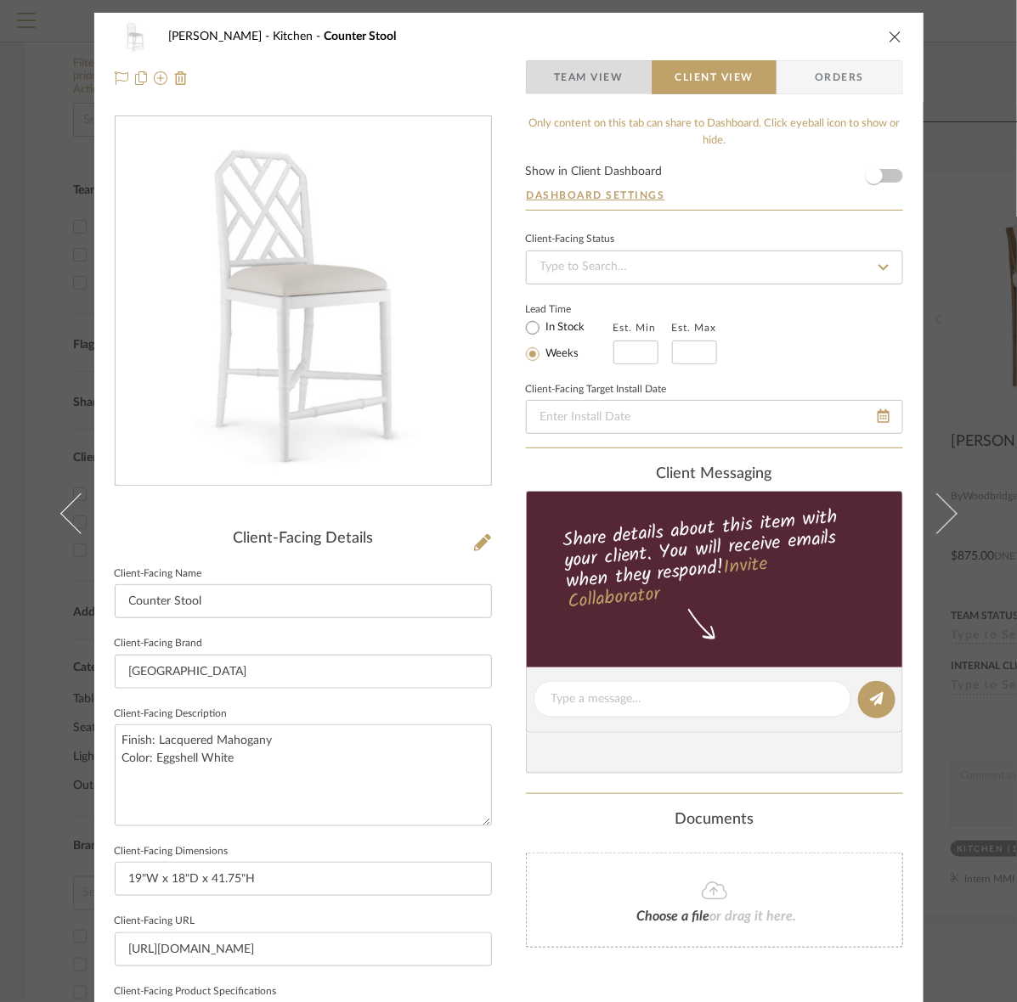
click at [605, 86] on span "Team View" at bounding box center [589, 77] width 70 height 34
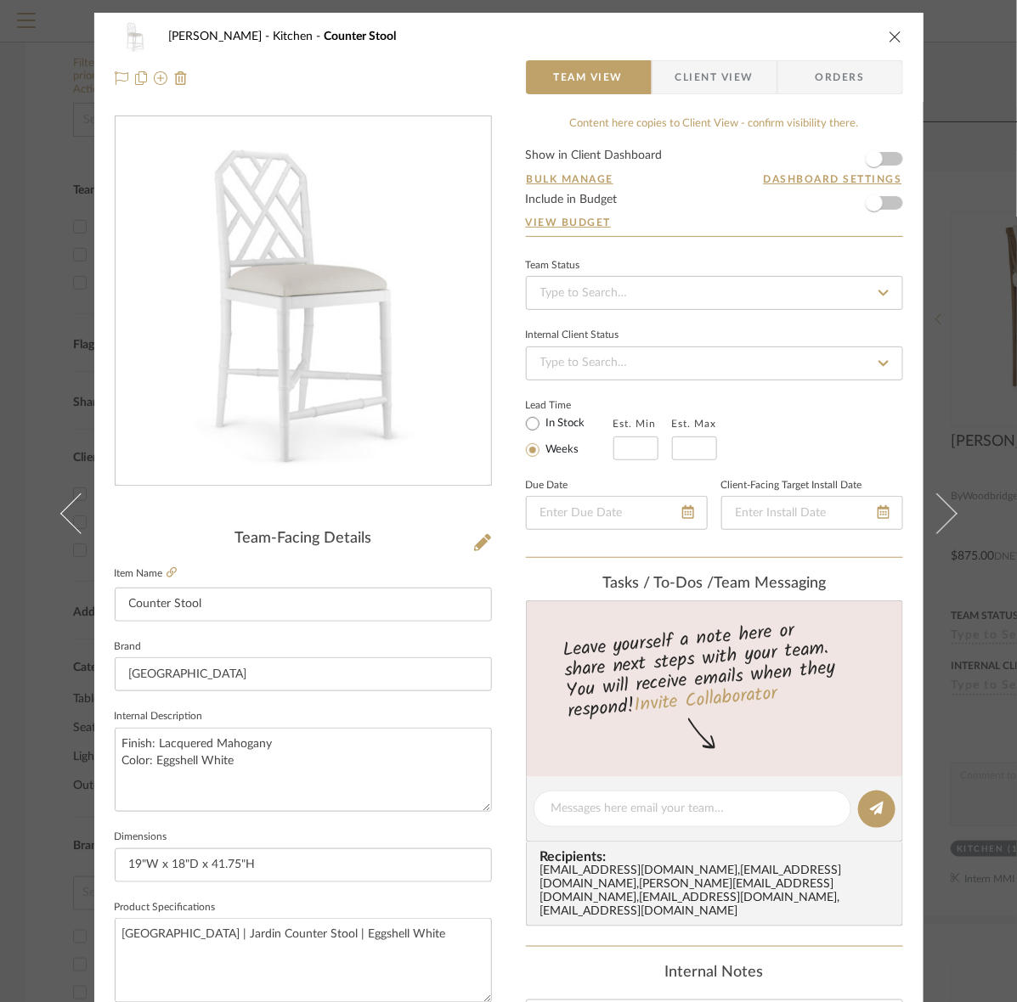
click at [158, 583] on fieldset "Item Name Counter Stool" at bounding box center [303, 591] width 377 height 59
click at [158, 578] on label "Item Name" at bounding box center [146, 574] width 62 height 14
click at [166, 578] on link at bounding box center [171, 574] width 10 height 14
drag, startPoint x: 703, startPoint y: 82, endPoint x: 691, endPoint y: 92, distance: 16.3
click at [703, 82] on span "Client View" at bounding box center [714, 77] width 78 height 34
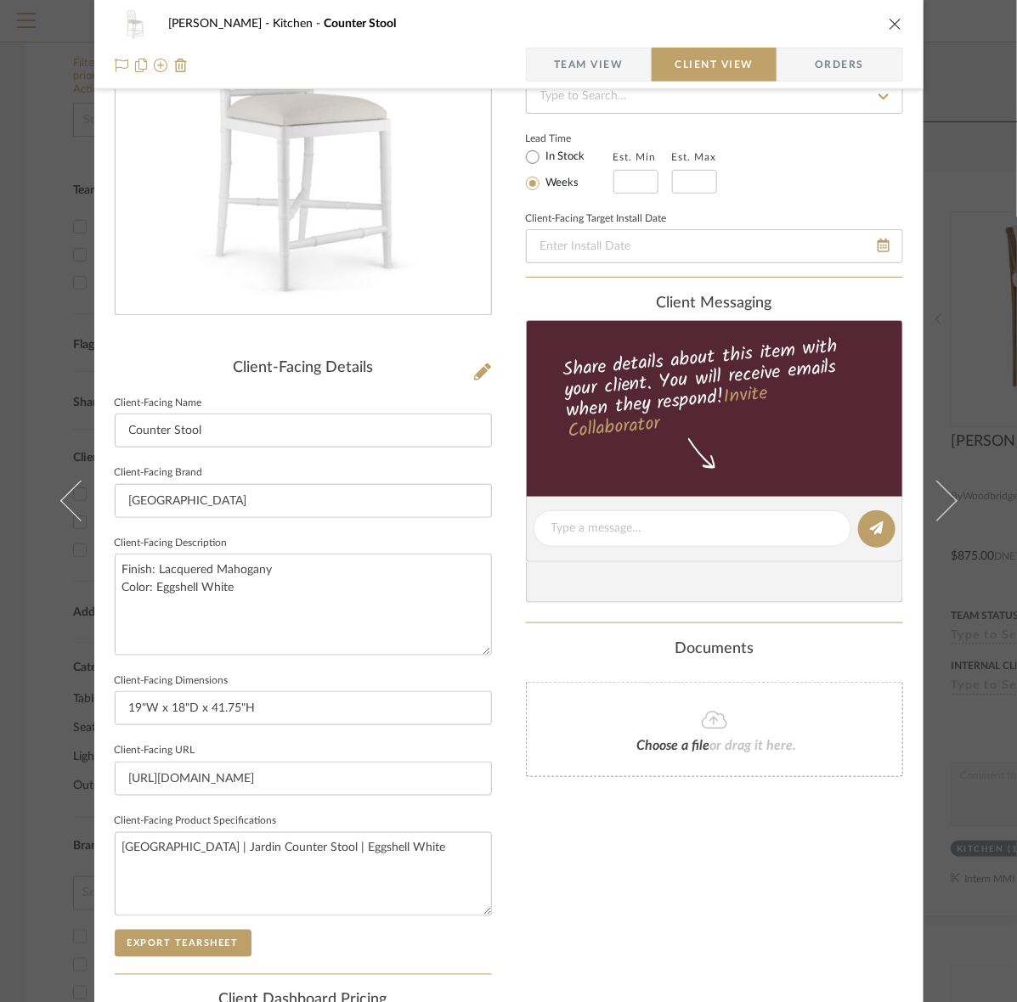
scroll to position [395, 0]
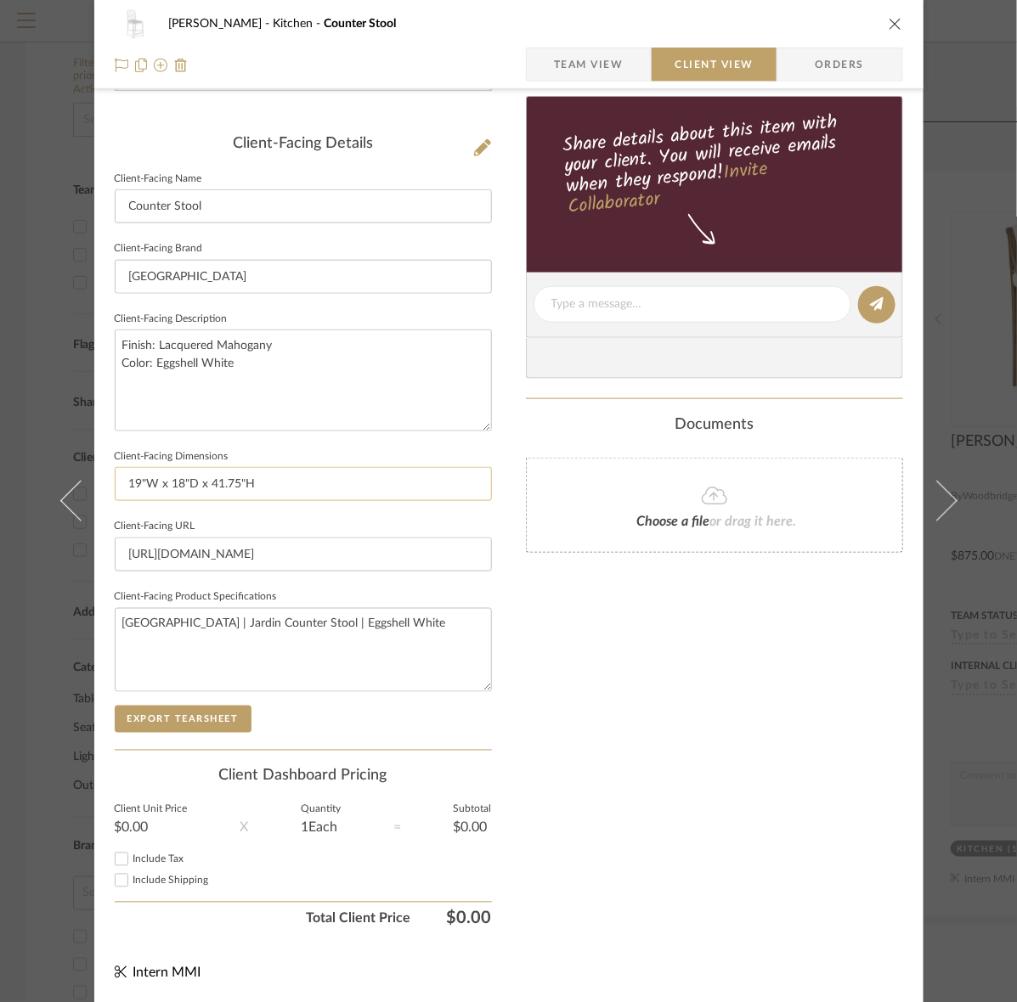
click at [279, 491] on input "19"W x 18"D x 41.75"H" at bounding box center [303, 484] width 377 height 34
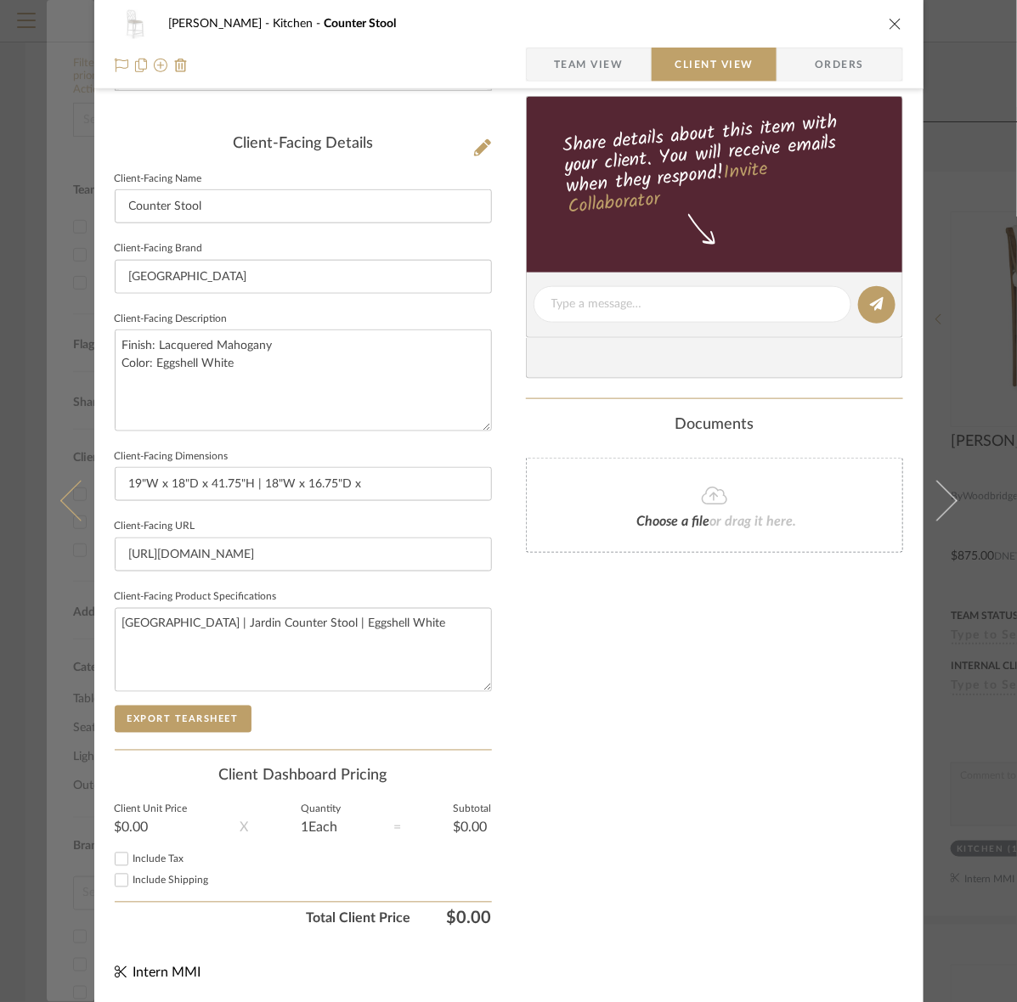
type input "19"W x 18"D x 41.75"H | 18"W x 16.75"D x"
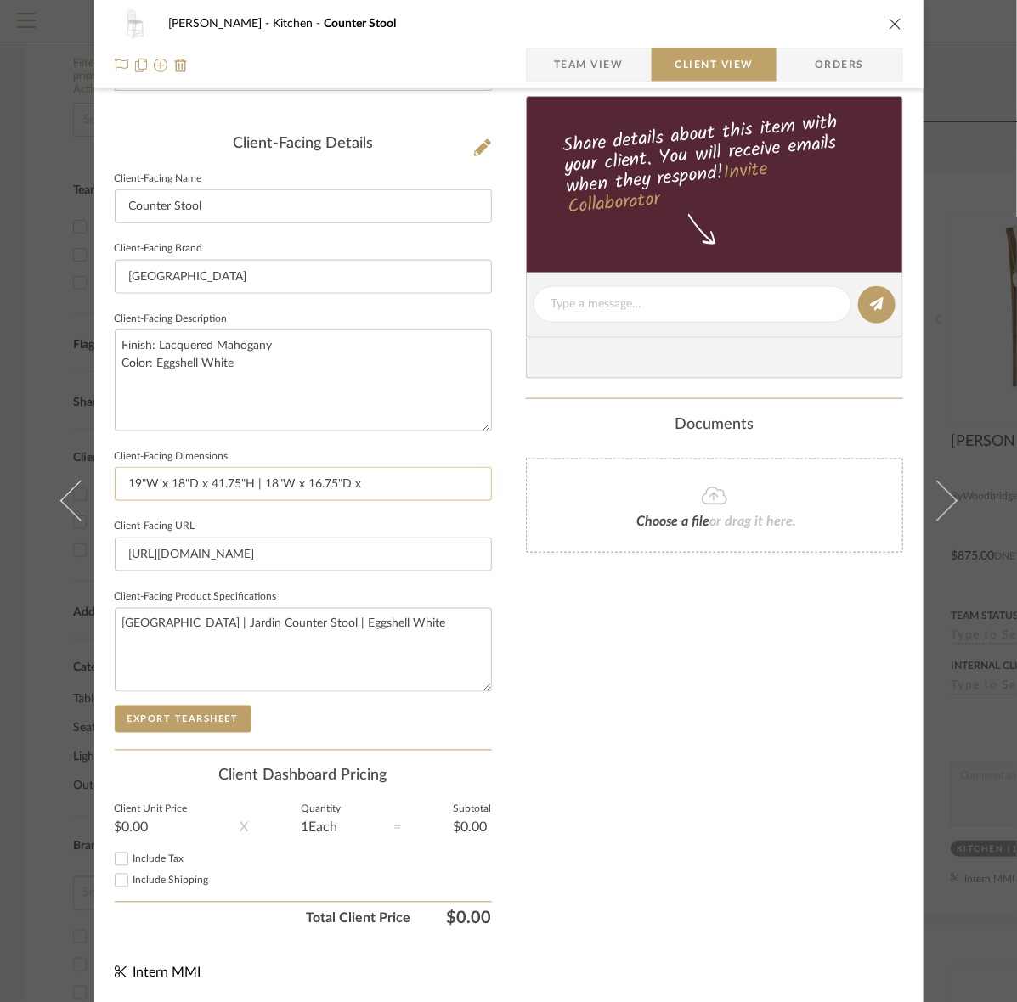
click at [319, 485] on input "19"W x 18"D x 41.75"H | 18"W x 16.75"D x" at bounding box center [303, 484] width 377 height 34
click at [355, 487] on input "19"W x 18"D x 41.75"H | 18"W x 16.5"D x" at bounding box center [303, 484] width 377 height 34
type input "19"W x 18"D x 41.75"H | 18"W x 16.5"D x 24"H Seat"
click at [423, 617] on textarea "[GEOGRAPHIC_DATA] | Jardin Counter Stool | Eggshell White" at bounding box center [303, 650] width 377 height 84
drag, startPoint x: 272, startPoint y: 393, endPoint x: 24, endPoint y: 333, distance: 255.2
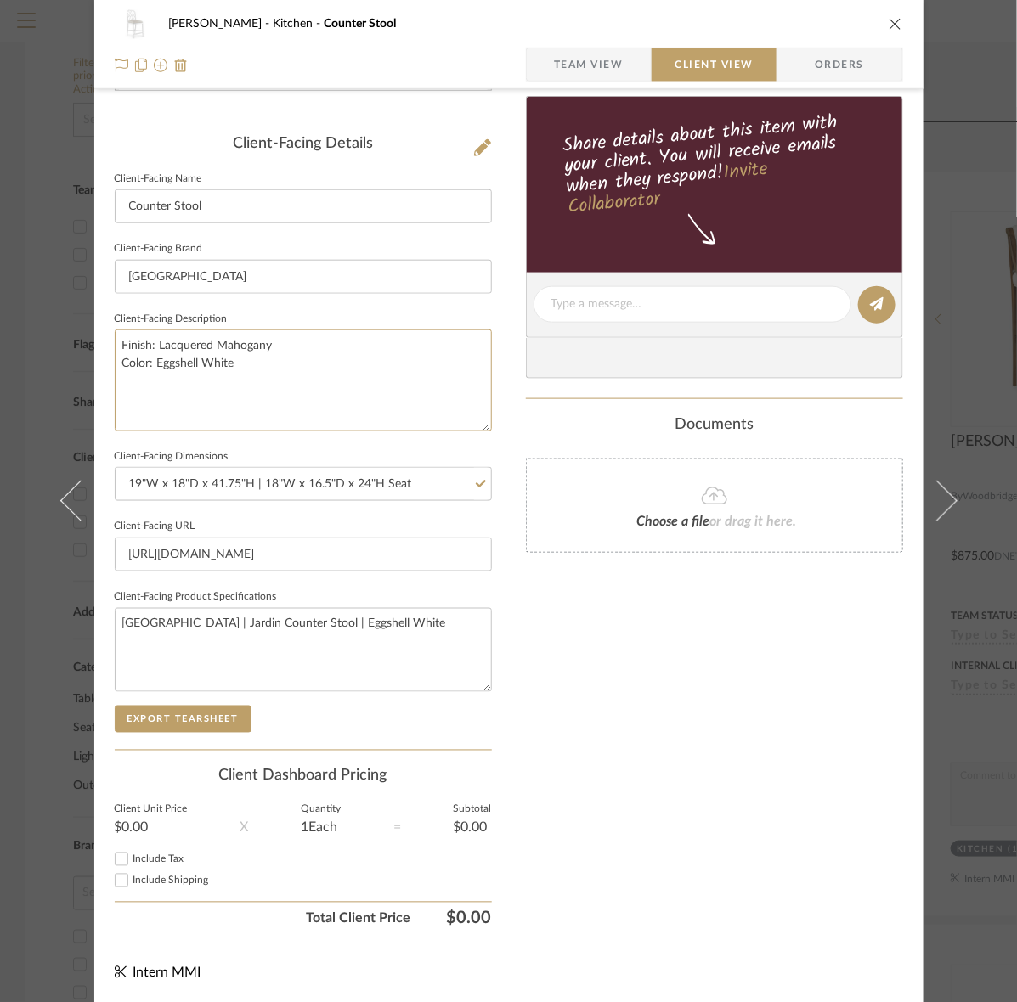
click at [24, 333] on div "Murray Kitchen Counter Stool Team View Client View Orders Client-Facing Details…" at bounding box center [508, 501] width 1017 height 1002
click at [404, 617] on textarea "[GEOGRAPHIC_DATA] | Jardin Counter Stool | Eggshell White" at bounding box center [303, 650] width 377 height 84
drag, startPoint x: 414, startPoint y: 625, endPoint x: -161, endPoint y: 607, distance: 576.1
click at [0, 607] on html "Search by brands, products, categories, colors, or styles Hello, Intern All Pro…" at bounding box center [508, 289] width 1017 height 1002
paste textarea "Finish: Lacquered Mahogany Color: Eggshell White"
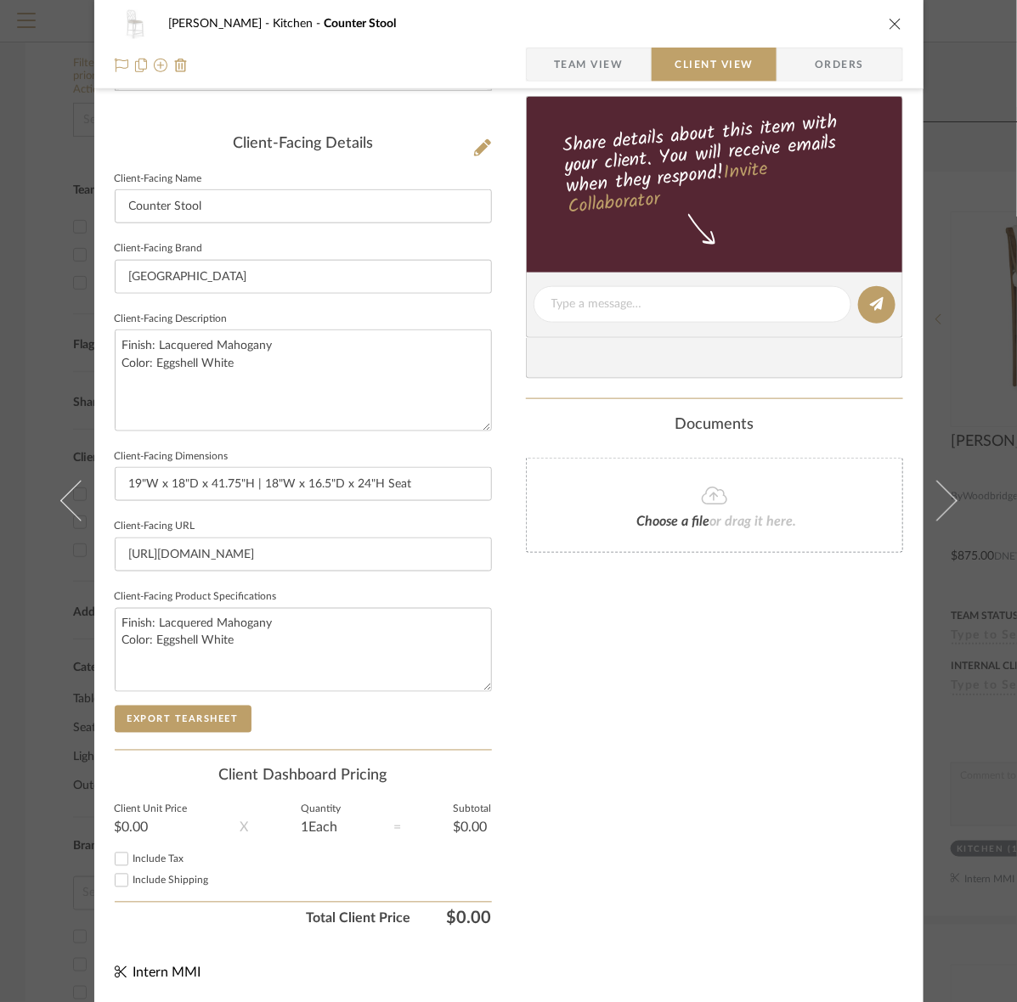
type textarea "Finish: Lacquered Mahogany Color: Eggshell White"
click at [600, 57] on span "Team View" at bounding box center [589, 65] width 70 height 34
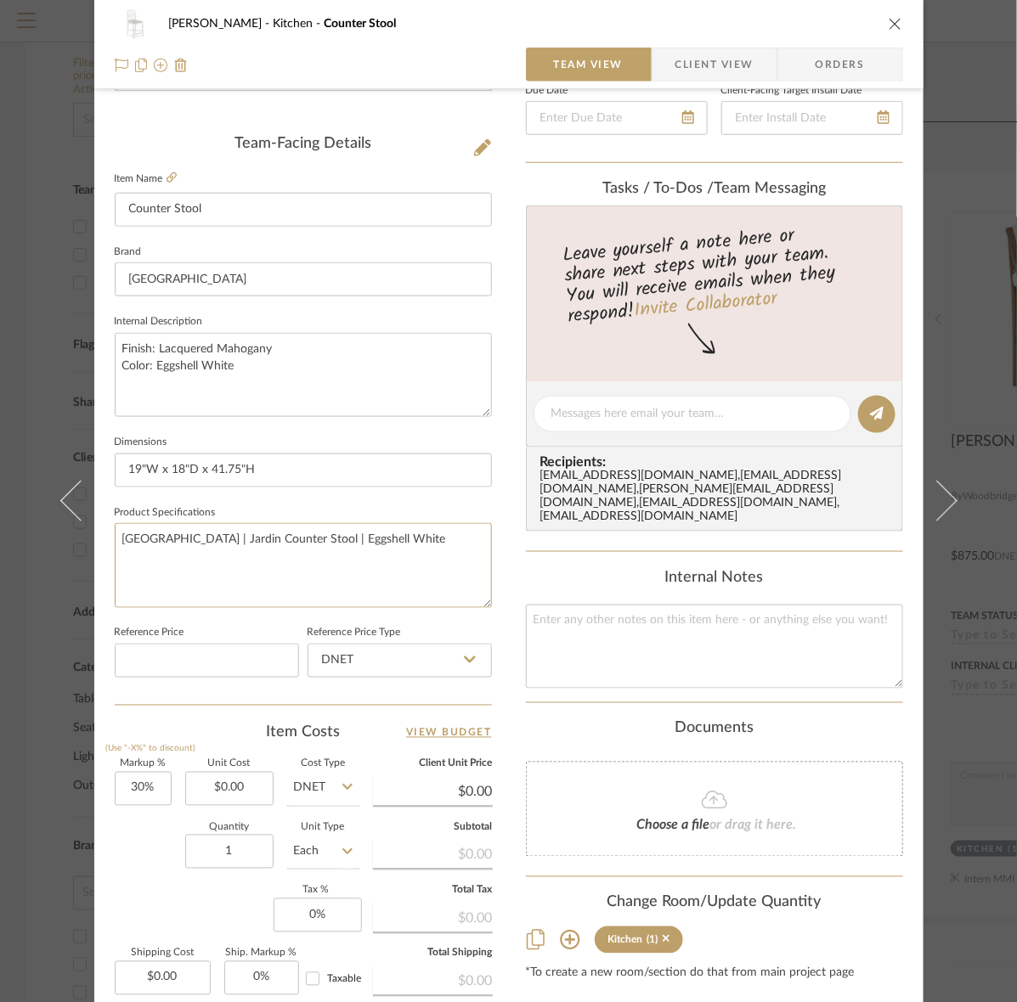
drag, startPoint x: 416, startPoint y: 550, endPoint x: -17, endPoint y: 548, distance: 433.2
click at [0, 548] on html "Search by brands, products, categories, colors, or styles Hello, Intern All Pro…" at bounding box center [508, 289] width 1017 height 1002
click at [718, 68] on span "Client View" at bounding box center [714, 65] width 78 height 34
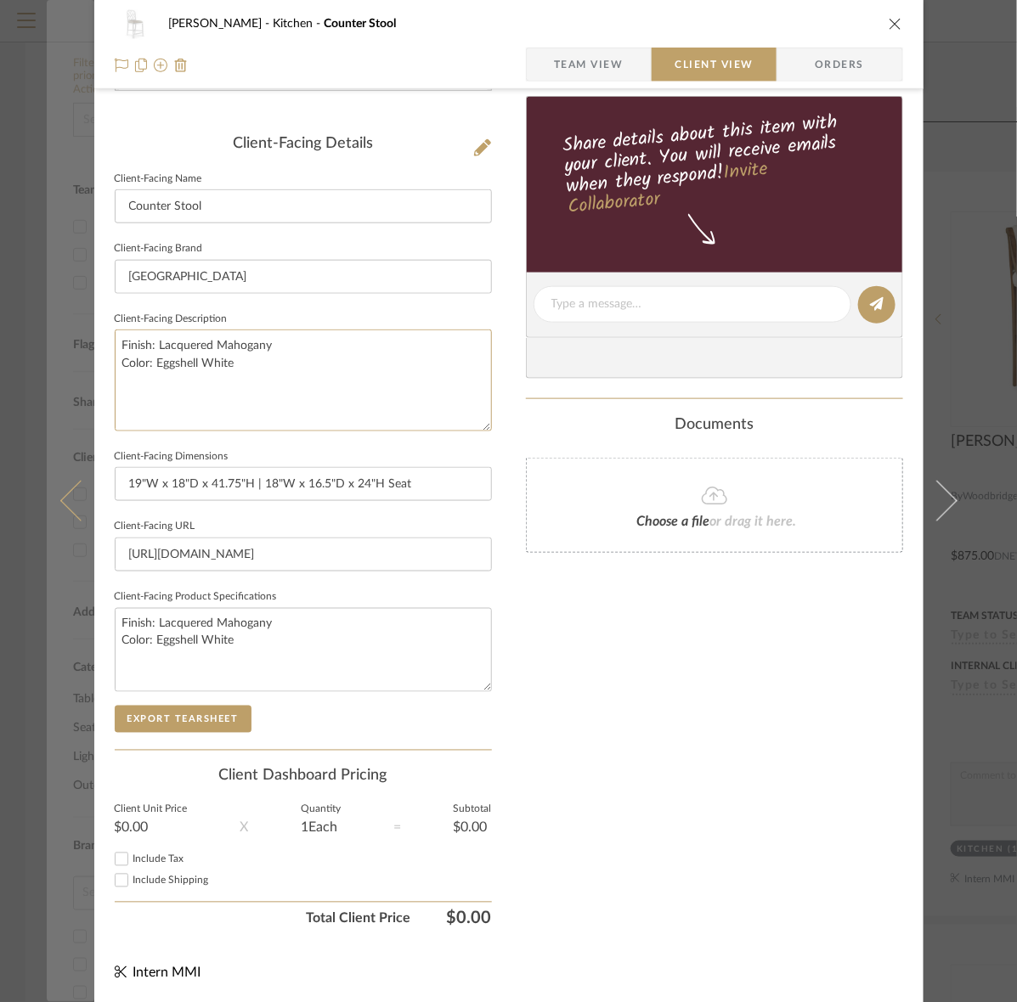
drag, startPoint x: 264, startPoint y: 401, endPoint x: 70, endPoint y: 319, distance: 210.9
click at [70, 319] on mat-dialog-content "Murray Kitchen Counter Stool Team View Client View Orders Client-Facing Details…" at bounding box center [509, 311] width 924 height 1386
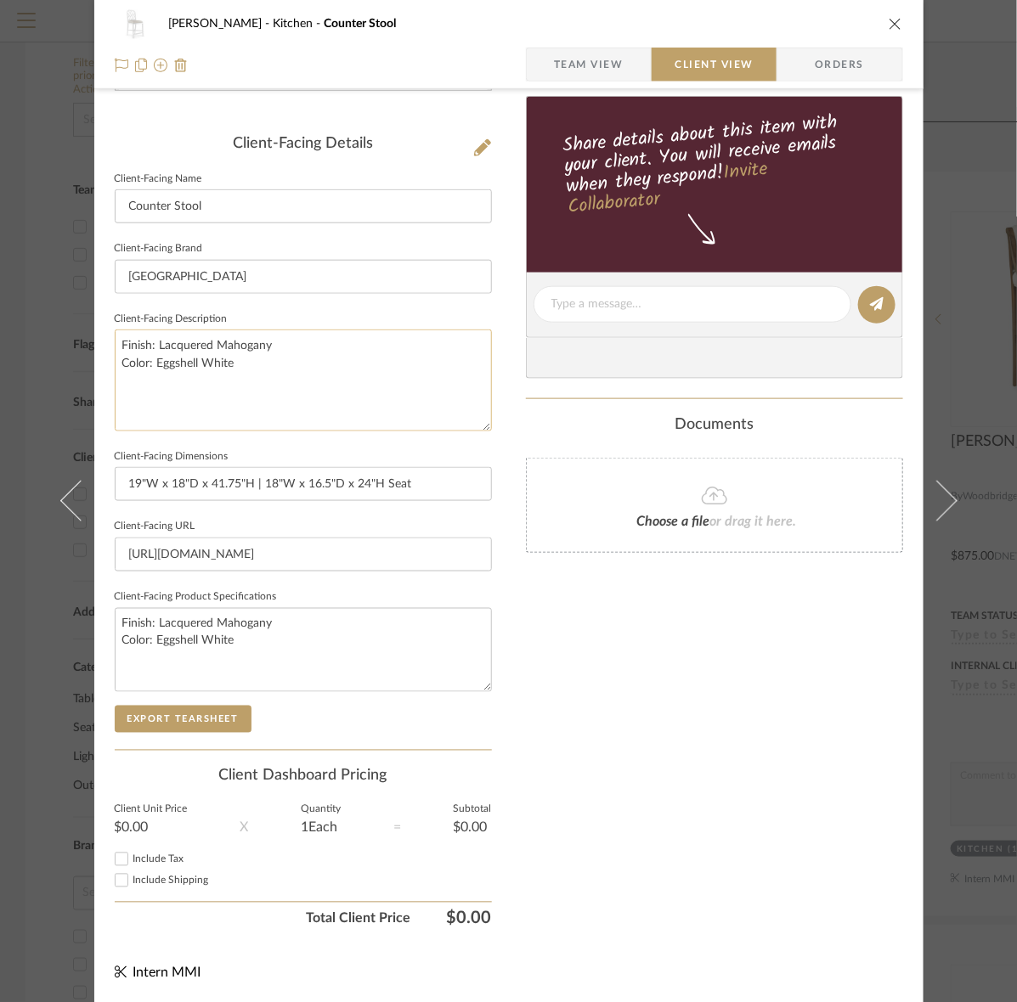
paste textarea "[GEOGRAPHIC_DATA] | Jardin Counter Stool | Eggshell White"
type textarea "[GEOGRAPHIC_DATA] | Jardin Counter Stool | Eggshell White"
click at [578, 59] on span "Team View" at bounding box center [589, 65] width 70 height 34
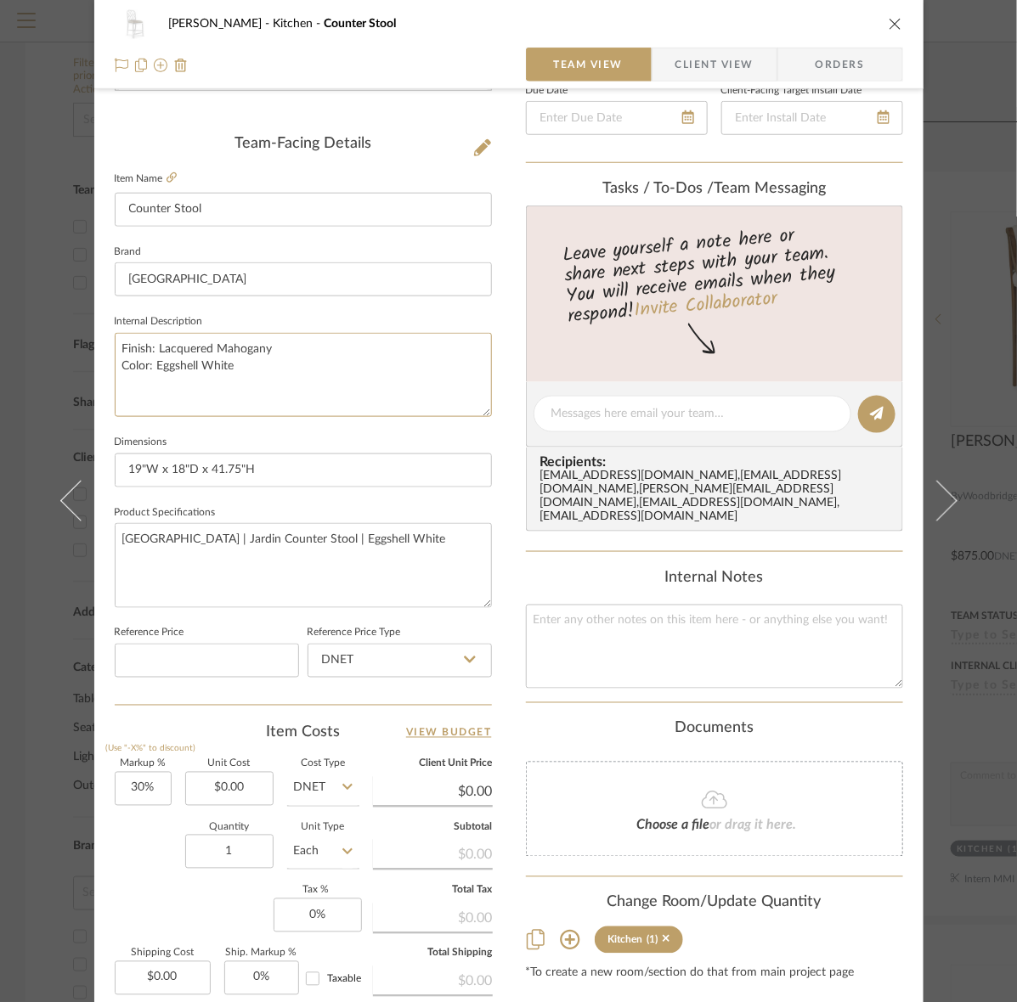
drag, startPoint x: 285, startPoint y: 376, endPoint x: -38, endPoint y: 332, distance: 326.6
click at [0, 332] on html "Search by brands, products, categories, colors, or styles Hello, Intern All Pro…" at bounding box center [508, 289] width 1017 height 1002
paste textarea "Villa & House | Jardin Counter Stool |"
type textarea "[GEOGRAPHIC_DATA] | Jardin Counter Stool | Eggshell White"
click at [696, 81] on span "Client View" at bounding box center [714, 65] width 78 height 34
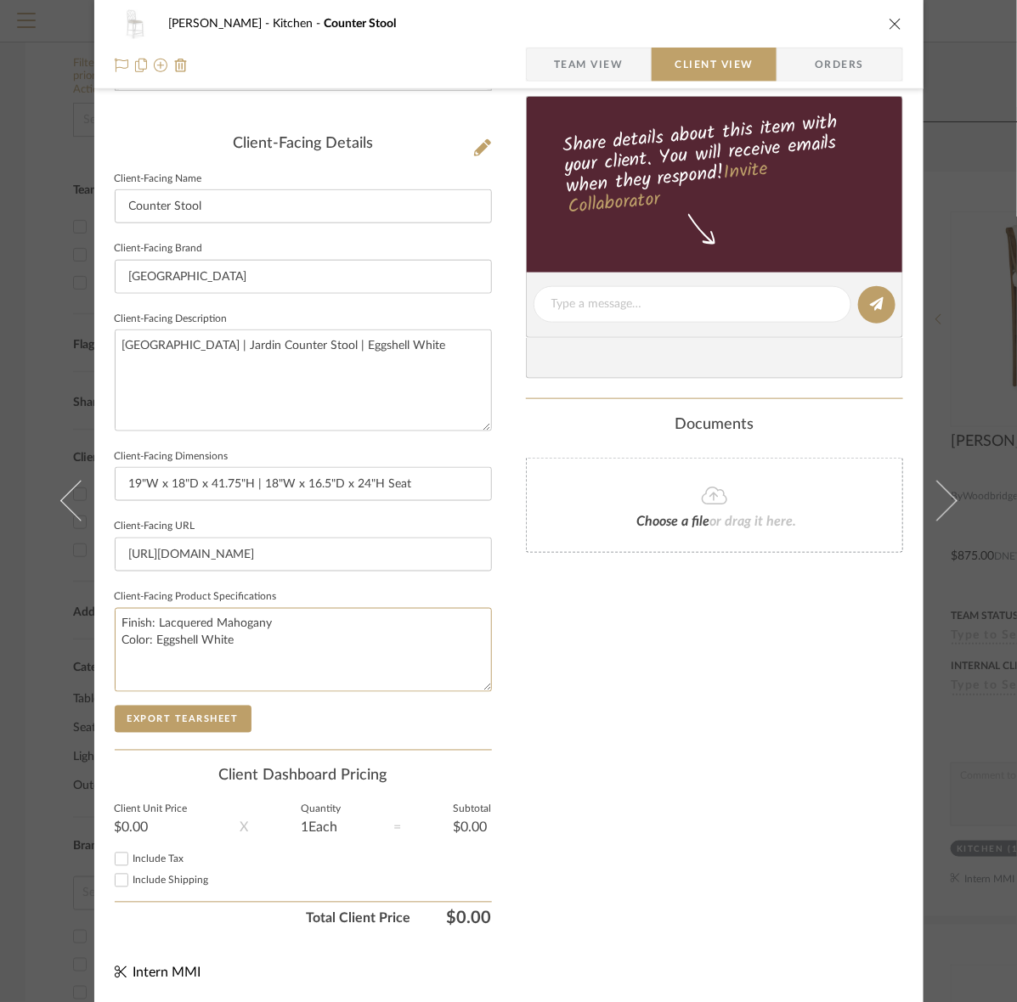
drag, startPoint x: 319, startPoint y: 634, endPoint x: 6, endPoint y: 620, distance: 312.9
click at [6, 620] on div "Murray Kitchen Counter Stool Team View Client View Orders Client-Facing Details…" at bounding box center [508, 501] width 1017 height 1002
drag, startPoint x: 565, startPoint y: 66, endPoint x: 554, endPoint y: 81, distance: 18.2
click at [565, 65] on span "Team View" at bounding box center [589, 65] width 70 height 34
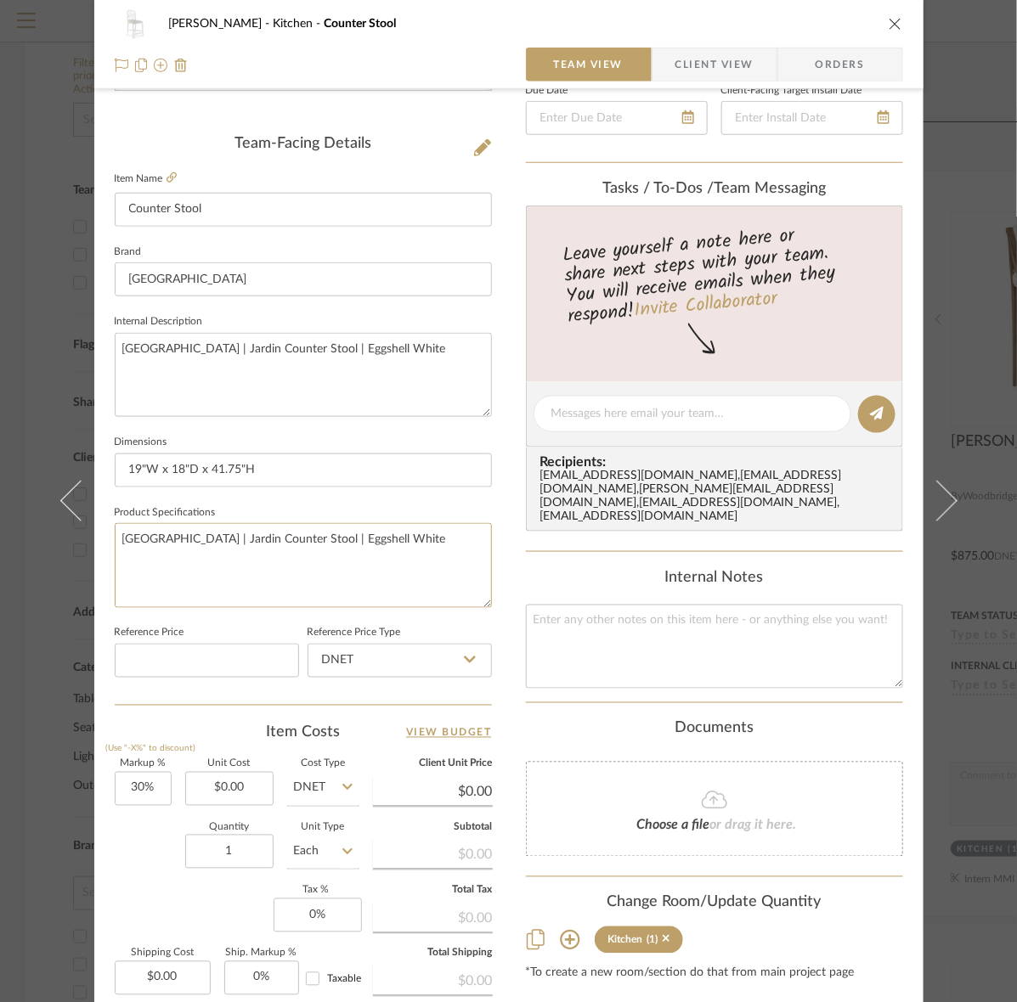
drag, startPoint x: 371, startPoint y: 588, endPoint x: -83, endPoint y: 572, distance: 454.7
click at [0, 572] on html "Search by brands, products, categories, colors, or styles Hello, Intern All Pro…" at bounding box center [508, 289] width 1017 height 1002
drag, startPoint x: 397, startPoint y: 567, endPoint x: -99, endPoint y: 569, distance: 496.9
click at [0, 569] on html "Search by brands, products, categories, colors, or styles Hello, Intern All Pro…" at bounding box center [508, 289] width 1017 height 1002
paste textarea "Finish: Lacquered Mahogany Color:"
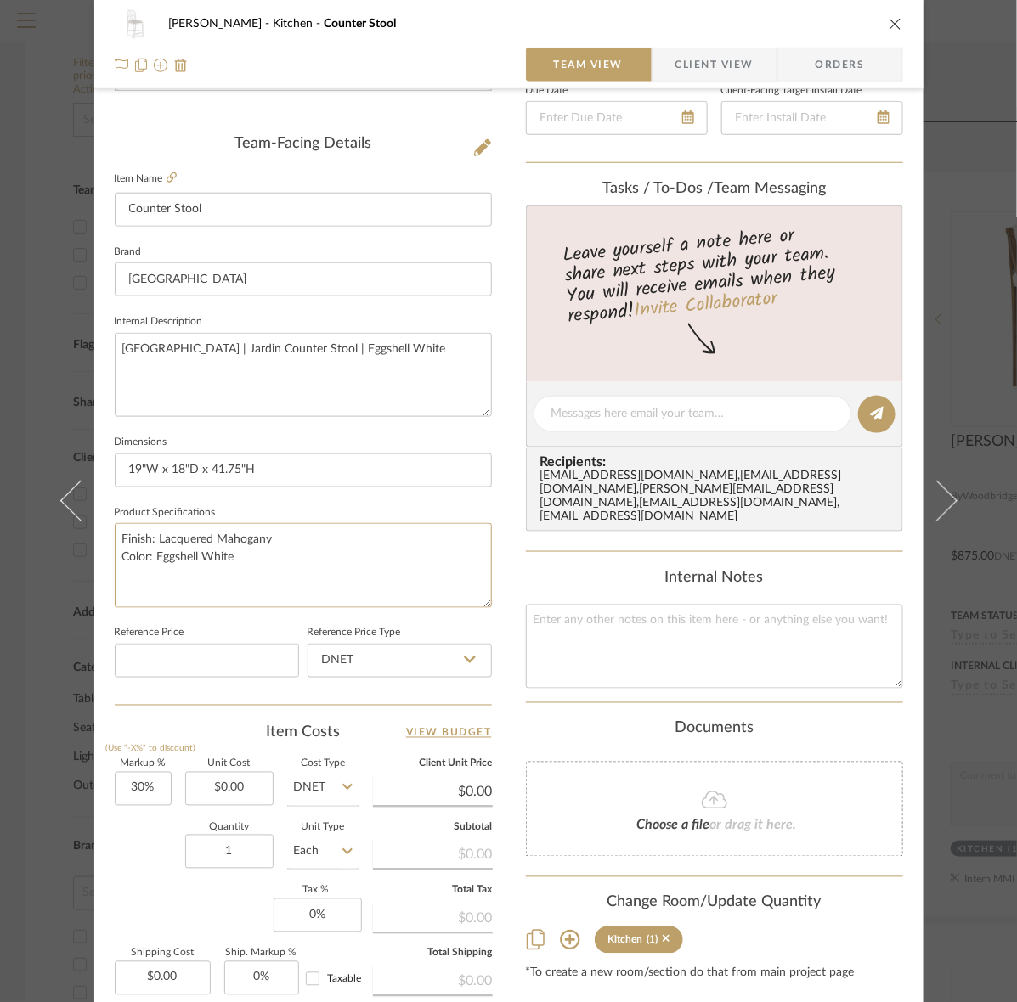
type textarea "Finish: Lacquered Mahogany Color: Eggshell White"
click at [652, 66] on span "button" at bounding box center [663, 65] width 23 height 34
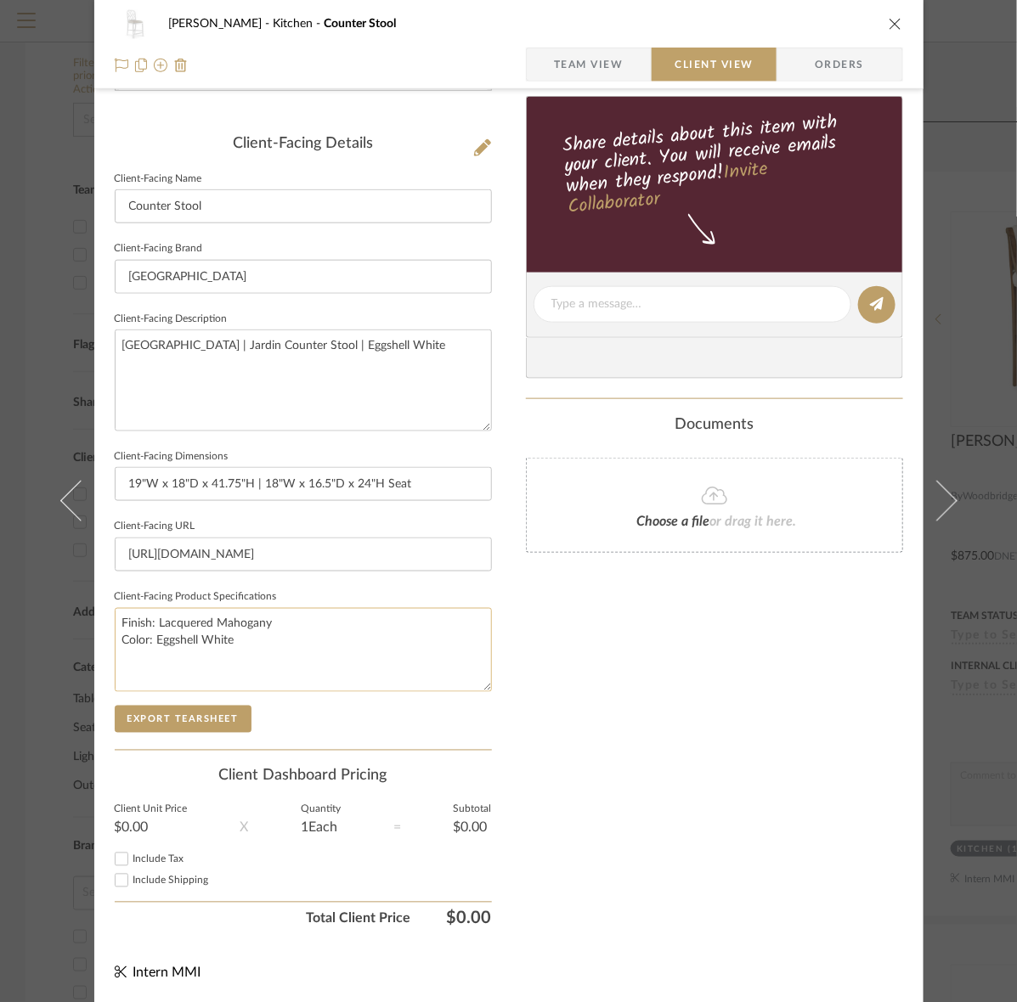
click at [279, 634] on textarea "Finish: Lacquered Mahogany Color: Eggshell White" at bounding box center [303, 650] width 377 height 84
type textarea "Finish: Lacquered Mahogany Color: Eggshell White Fabric: Woven Natural Linen"
click at [198, 716] on button "Export Tearsheet" at bounding box center [183, 719] width 137 height 27
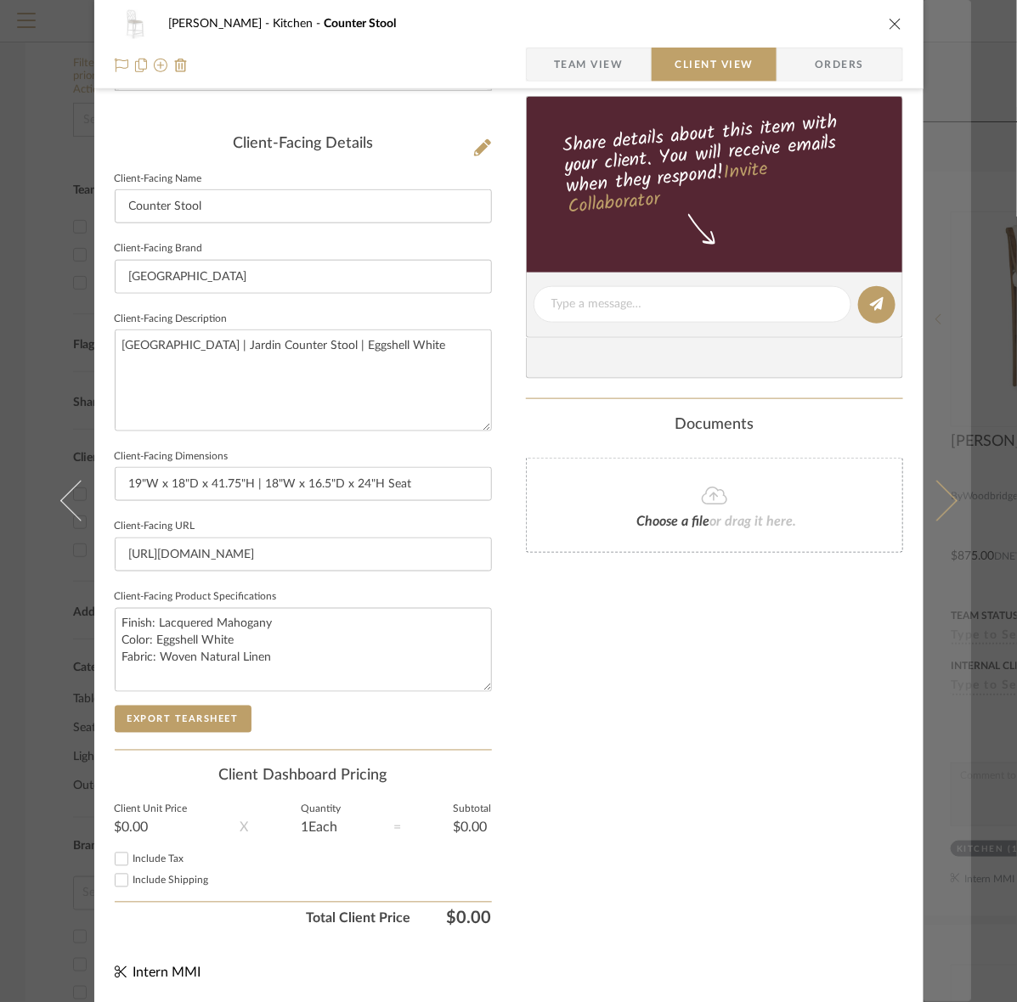
click at [923, 448] on button at bounding box center [947, 501] width 48 height 1002
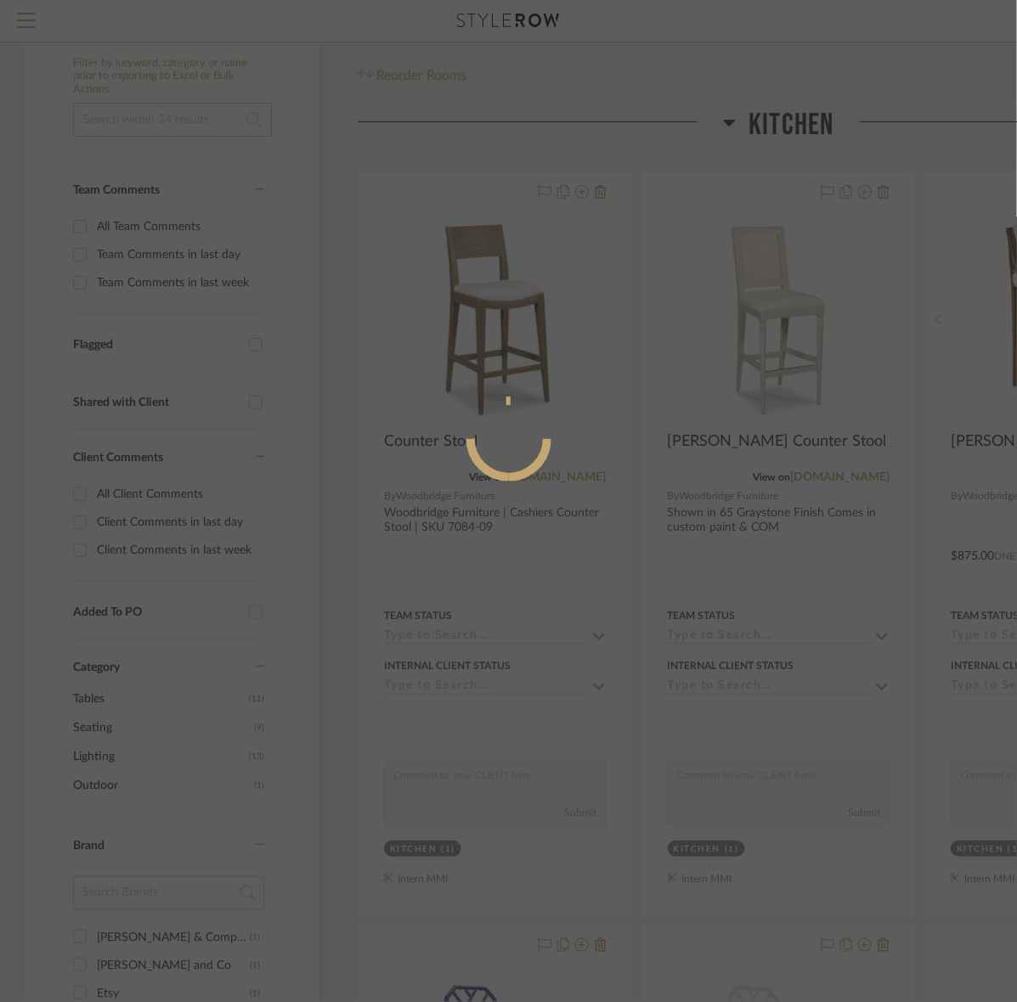
scroll to position [0, 0]
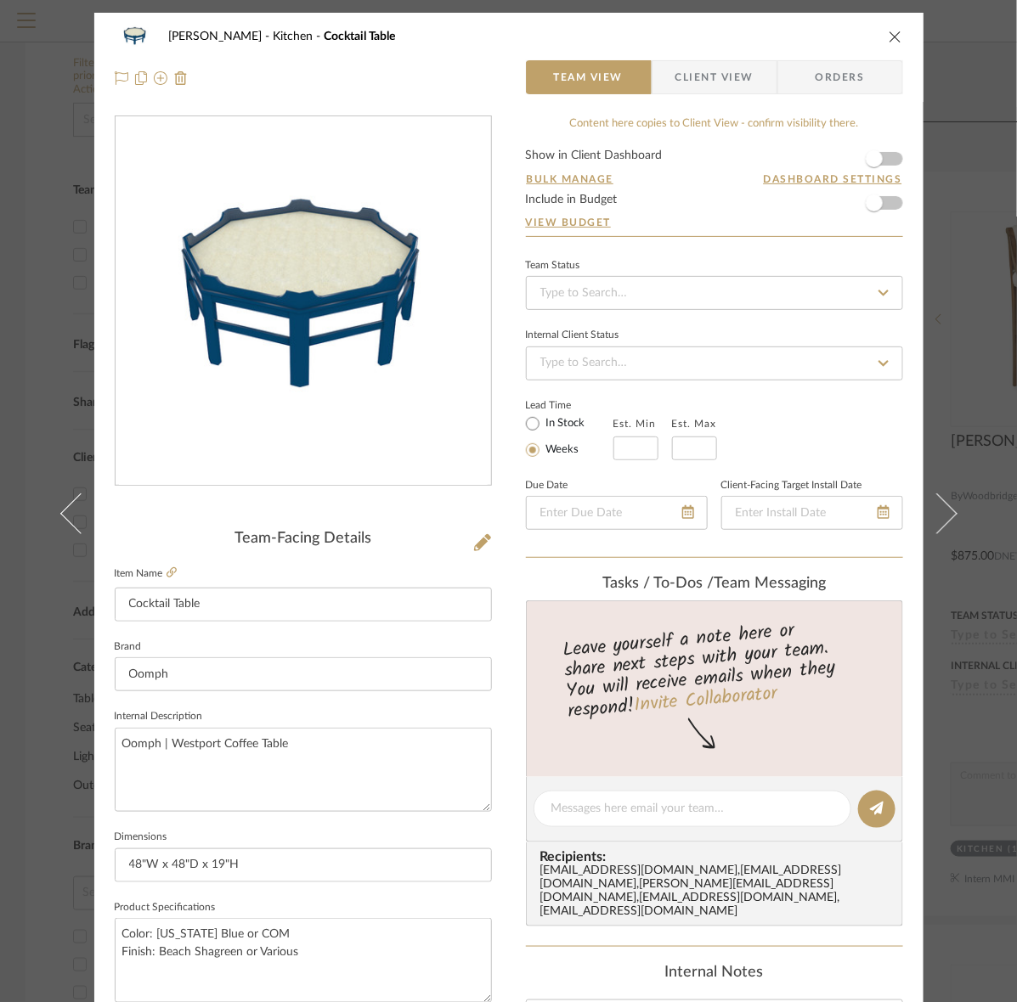
click at [676, 85] on span "Client View" at bounding box center [714, 77] width 78 height 34
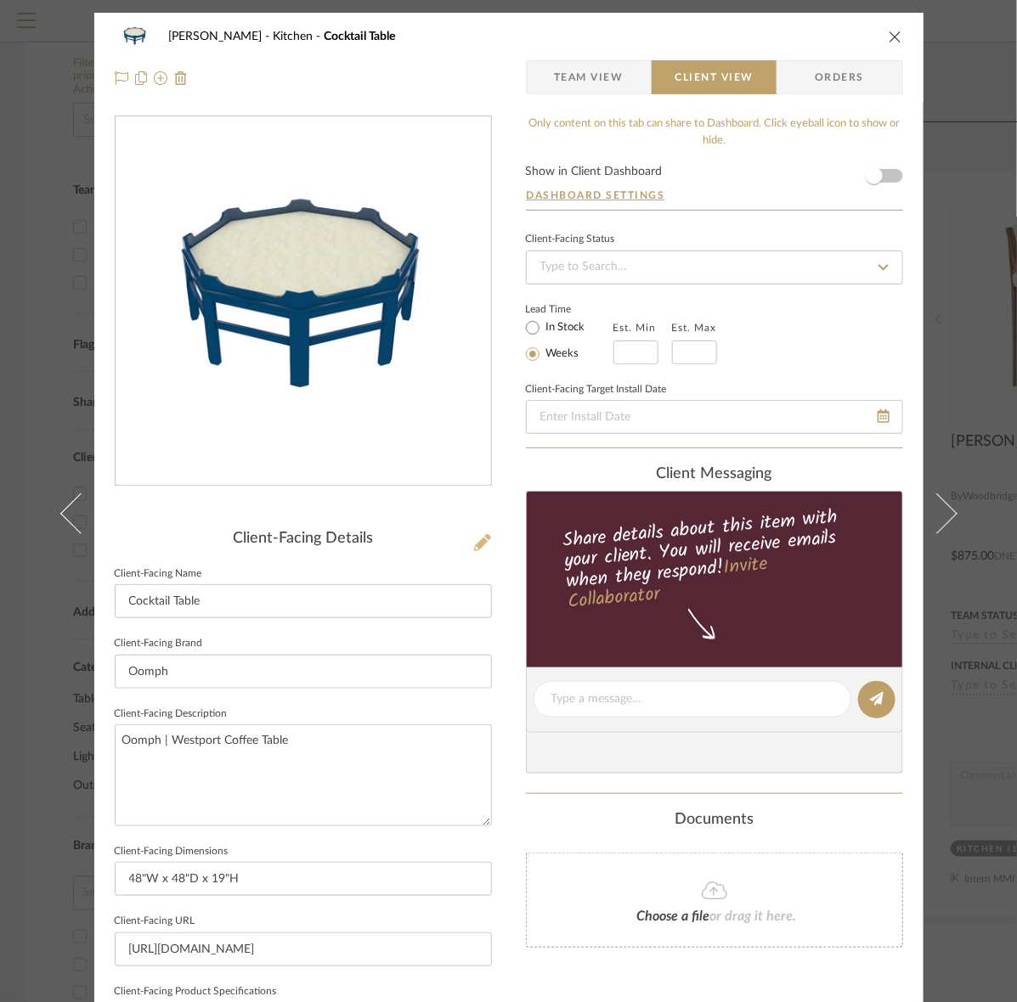
click at [476, 544] on icon at bounding box center [482, 542] width 17 height 17
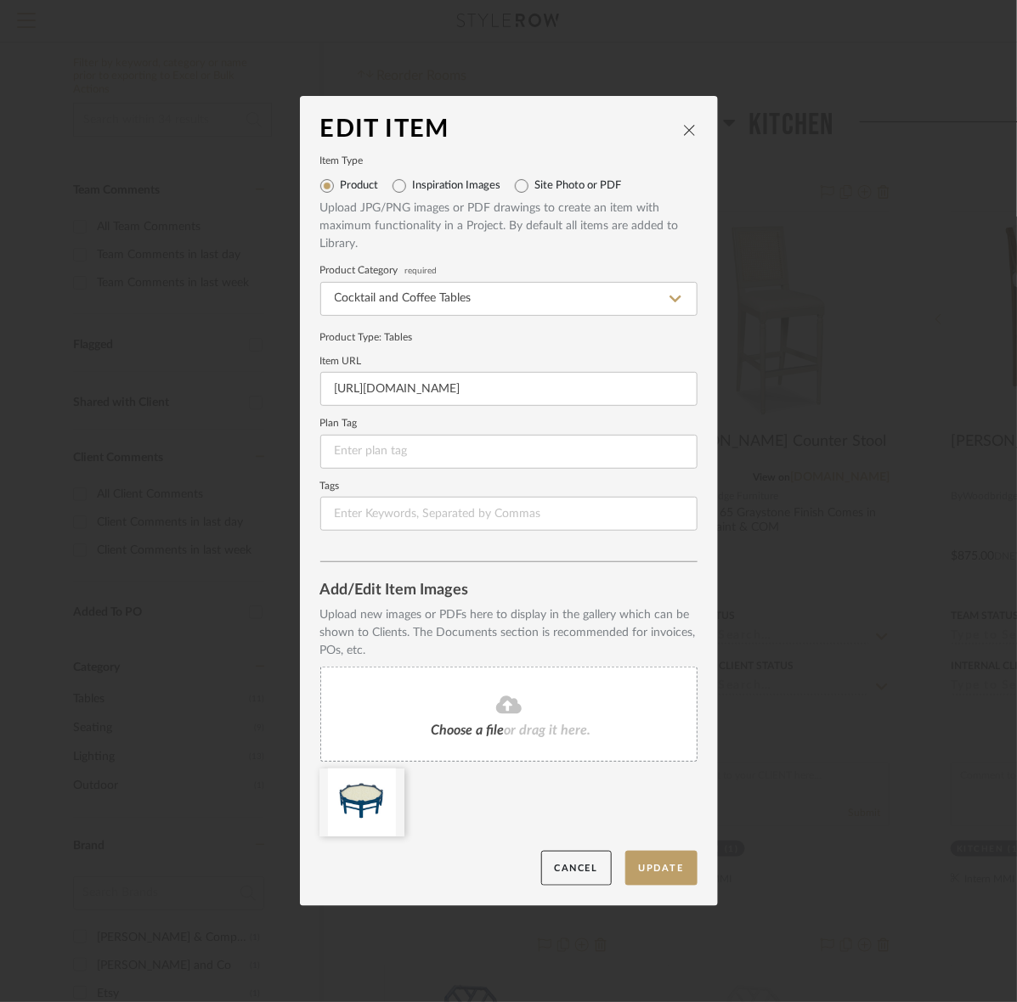
click at [783, 487] on div "Edit Item Item Type Product Inspiration Images Site Photo or PDF Upload JPG/PNG…" at bounding box center [508, 501] width 1017 height 1002
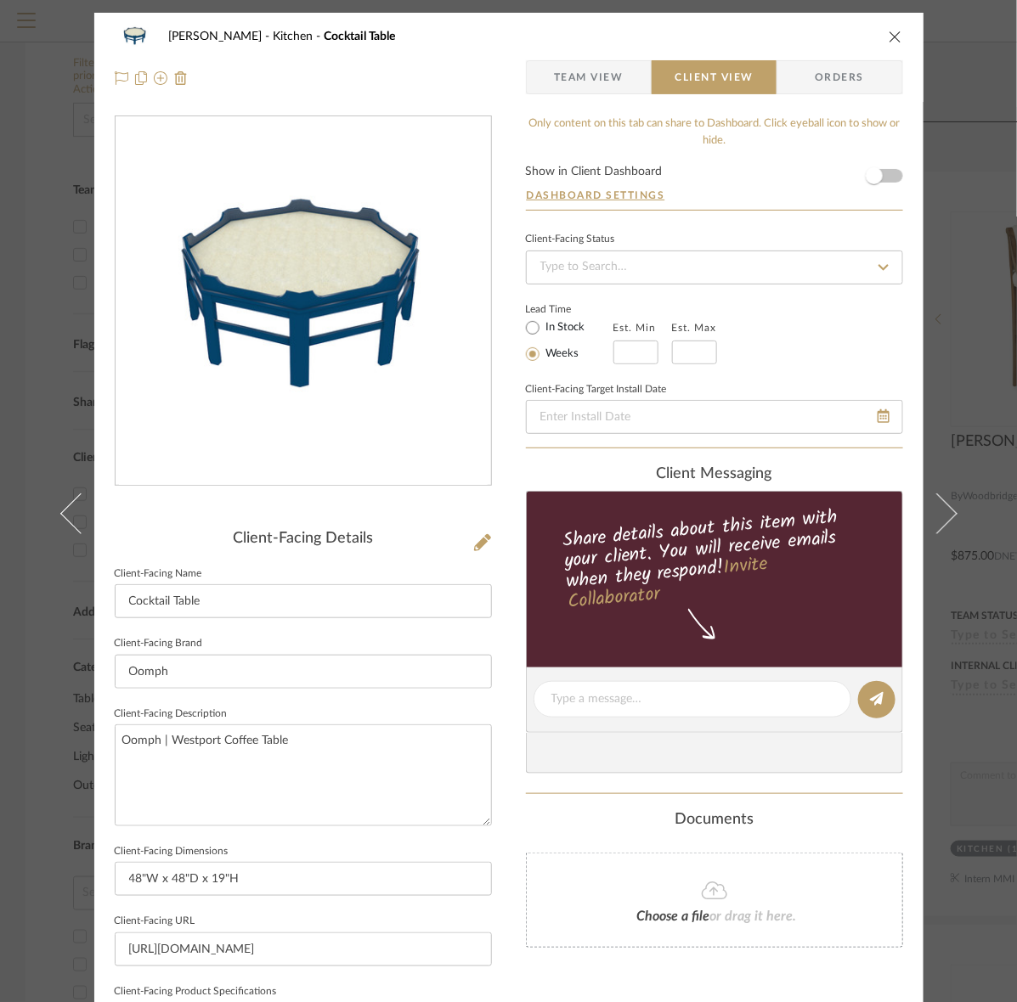
click at [900, 31] on div "Murray Kitchen Cocktail Table Team View Client View Orders" at bounding box center [508, 57] width 829 height 89
click at [899, 31] on div "Murray Kitchen Cocktail Table Team View Client View Orders" at bounding box center [508, 57] width 829 height 89
click at [892, 36] on icon "close" at bounding box center [895, 37] width 14 height 14
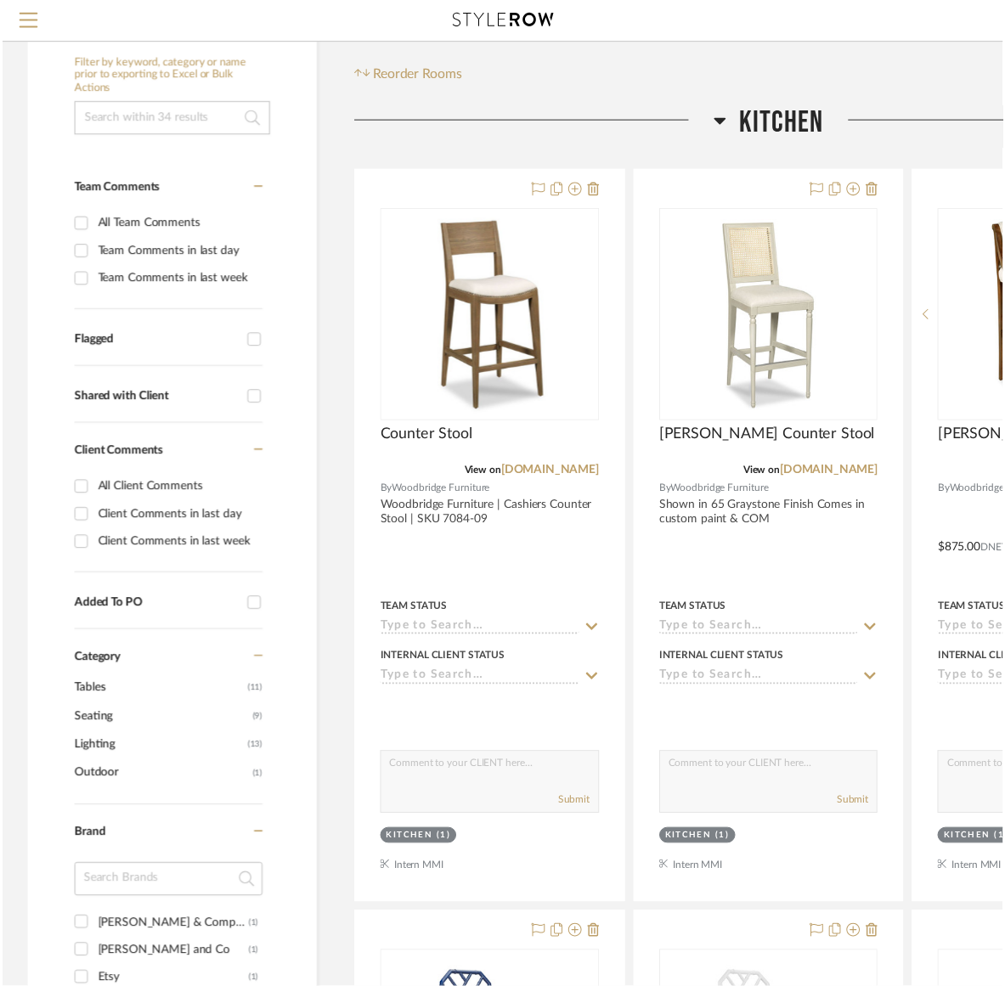
scroll to position [212, 0]
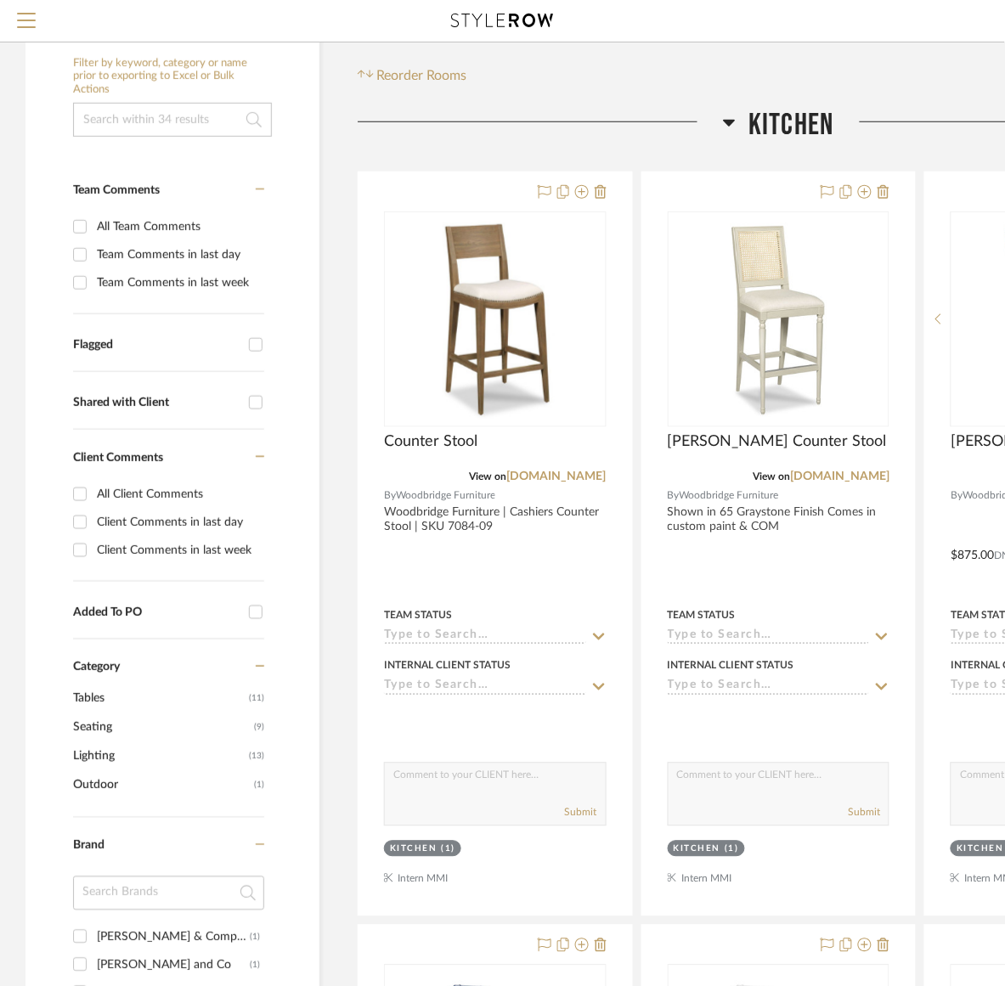
click at [719, 117] on div at bounding box center [540, 128] width 365 height 43
click at [723, 121] on icon at bounding box center [729, 122] width 13 height 20
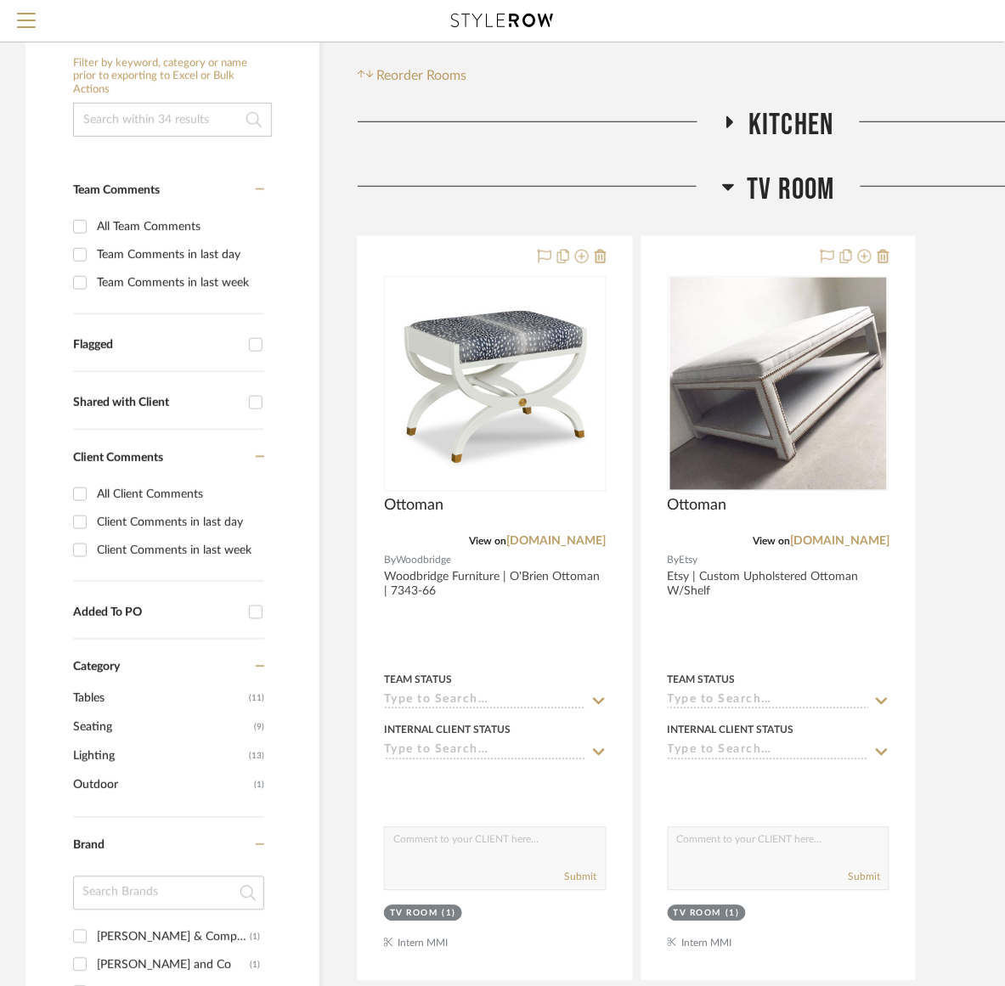
click at [731, 117] on icon at bounding box center [729, 122] width 20 height 13
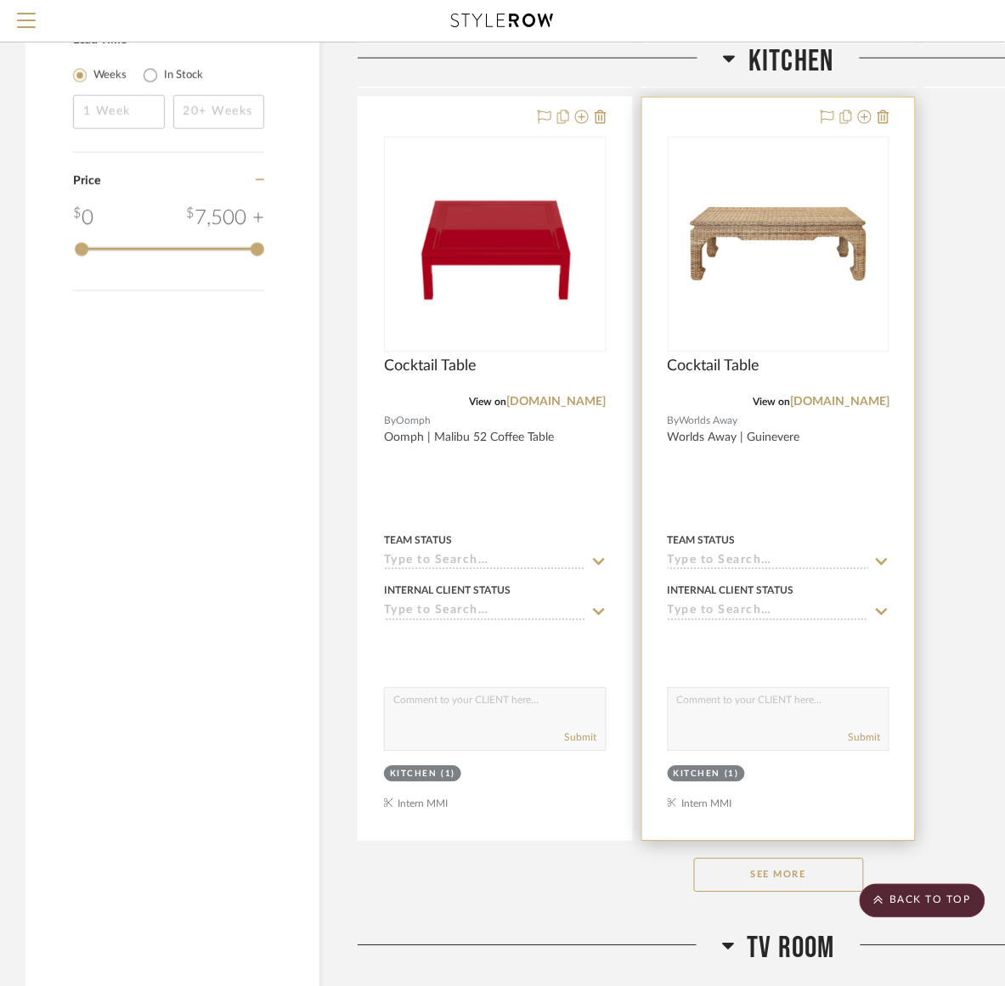
scroll to position [1805, 0]
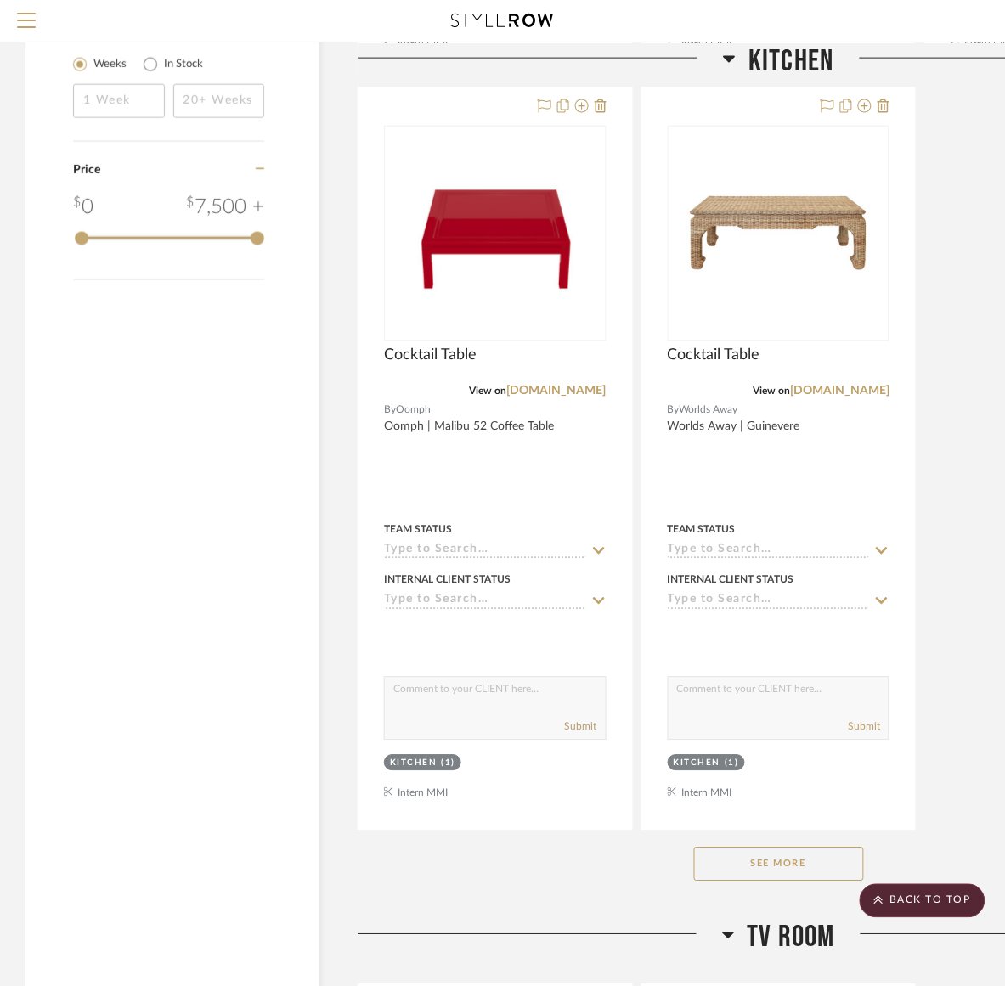
click at [766, 868] on button "See More" at bounding box center [779, 865] width 170 height 34
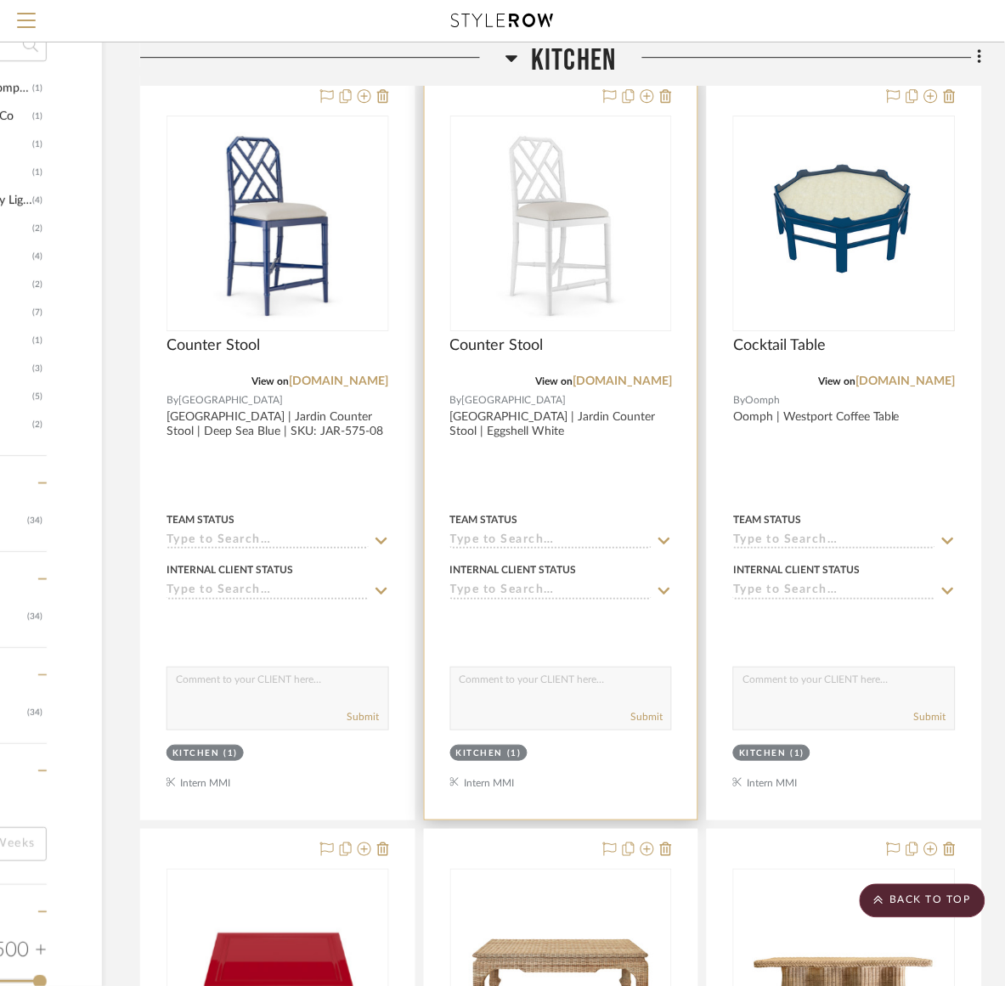
scroll to position [956, 217]
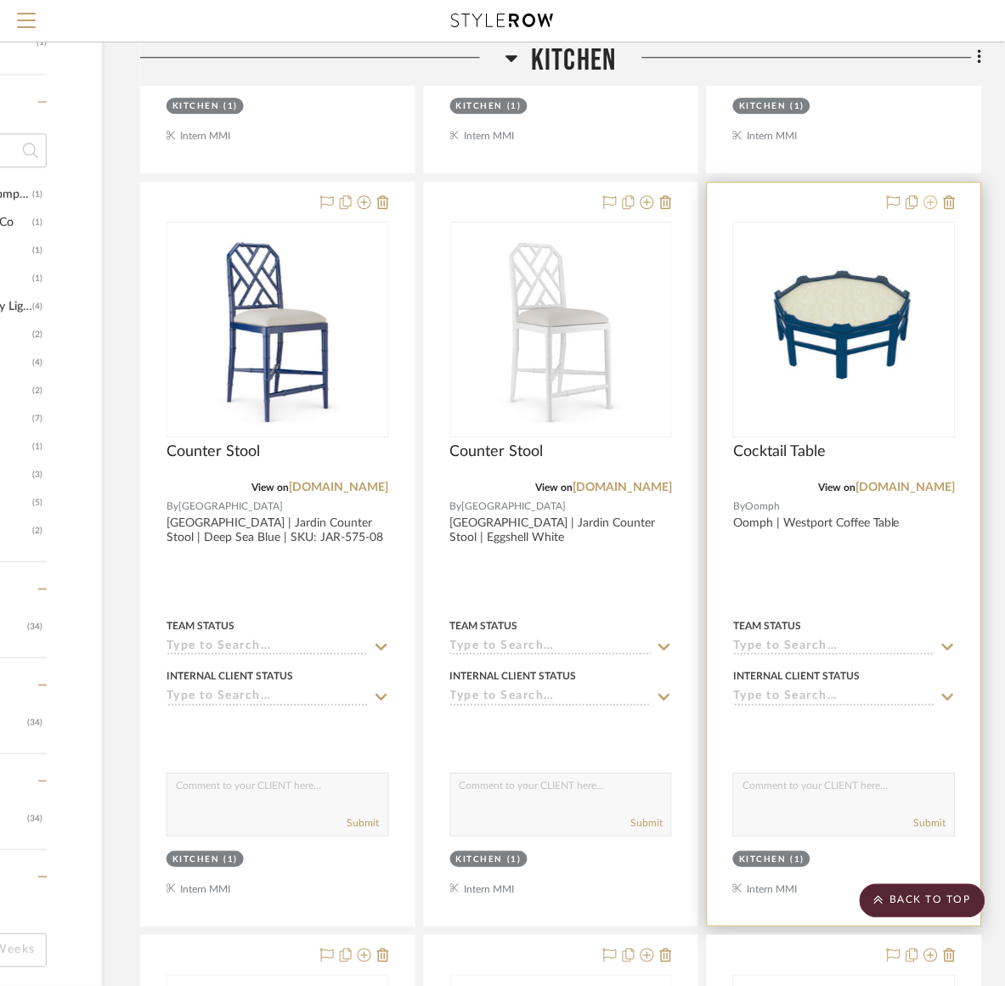
click at [926, 205] on icon at bounding box center [931, 202] width 14 height 14
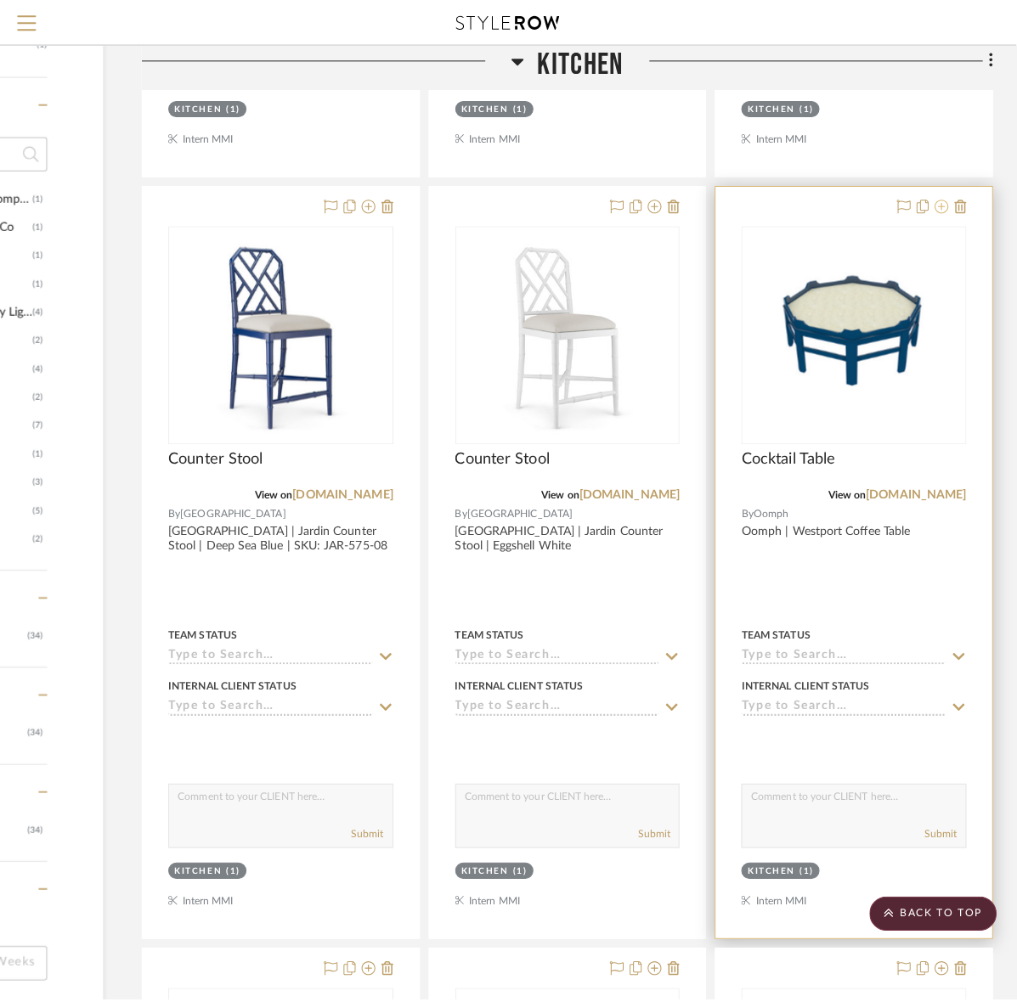
scroll to position [0, 0]
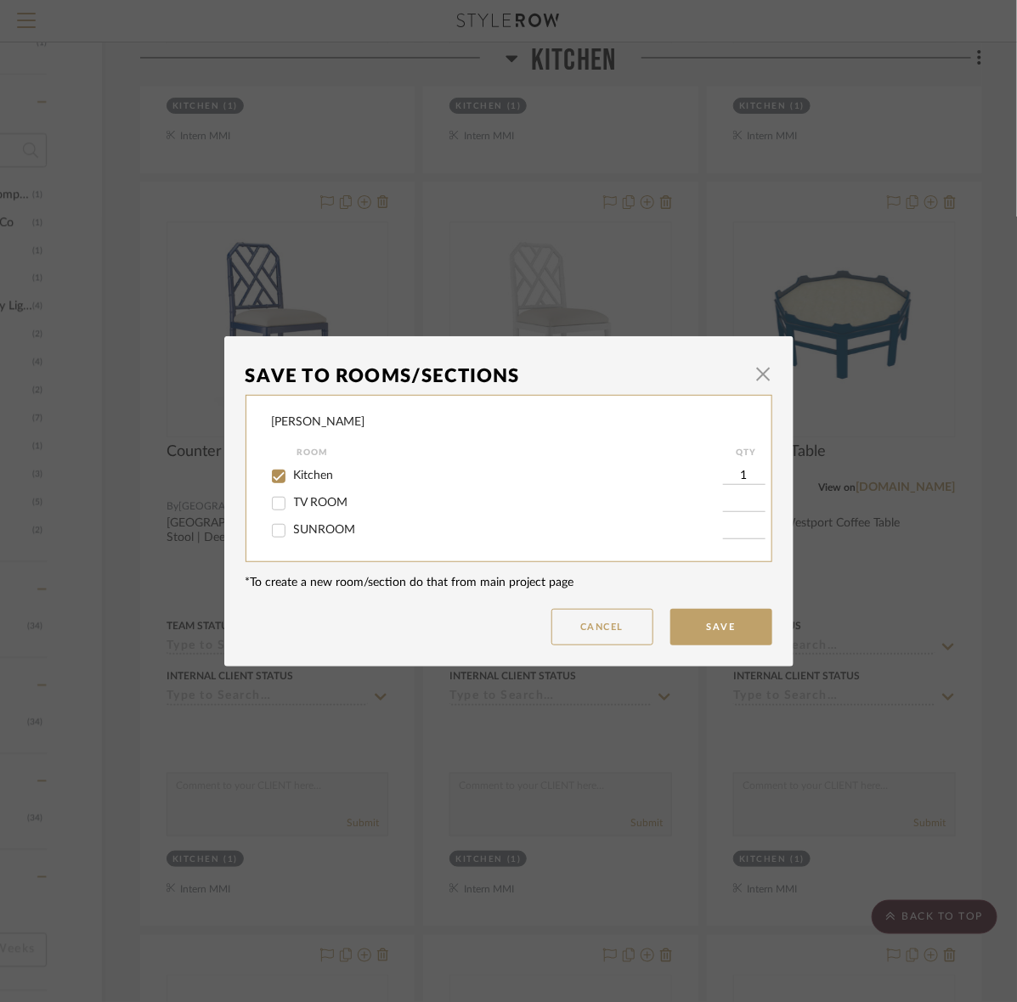
click at [310, 493] on div "TV ROOM" at bounding box center [497, 503] width 451 height 27
click at [282, 495] on input "TV ROOM" at bounding box center [278, 503] width 27 height 27
checkbox input "true"
type input "1"
click at [279, 477] on input "Kitchen" at bounding box center [278, 476] width 27 height 27
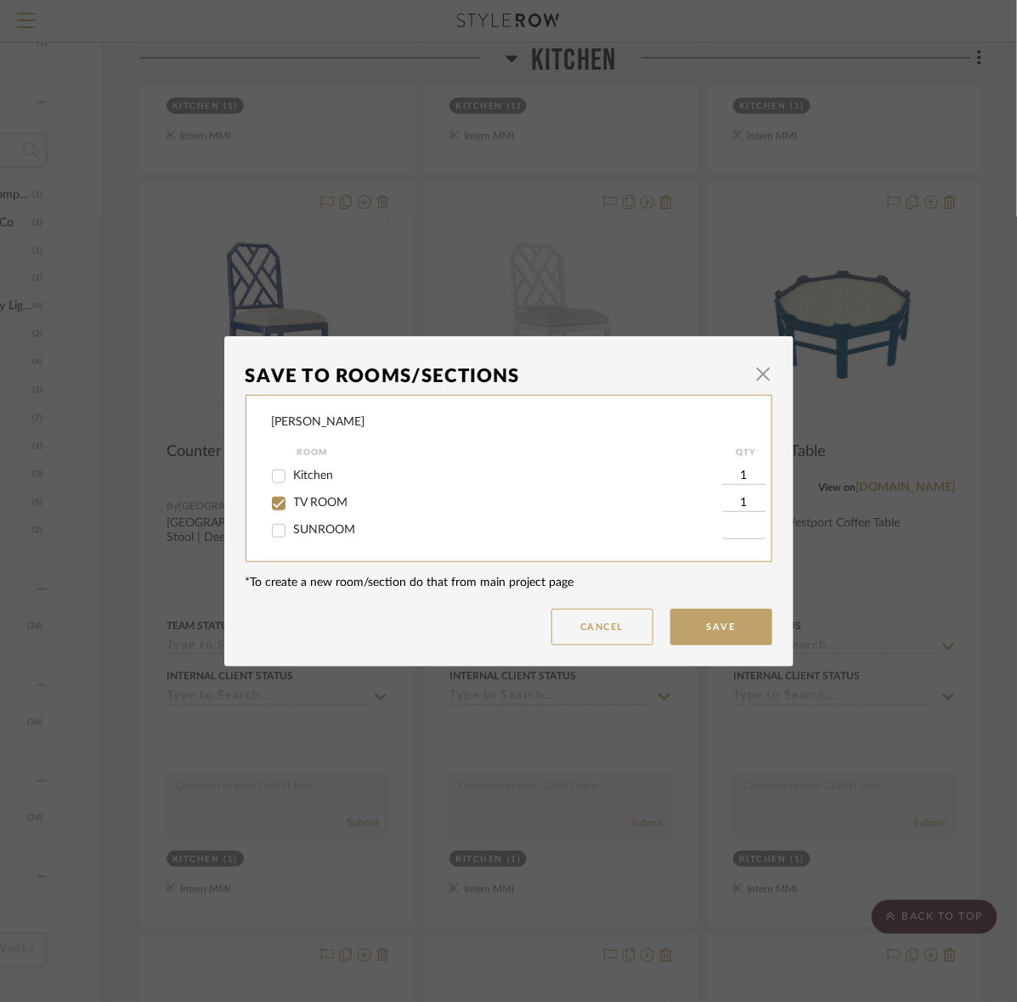
checkbox input "false"
click at [736, 624] on button "Save" at bounding box center [721, 627] width 102 height 37
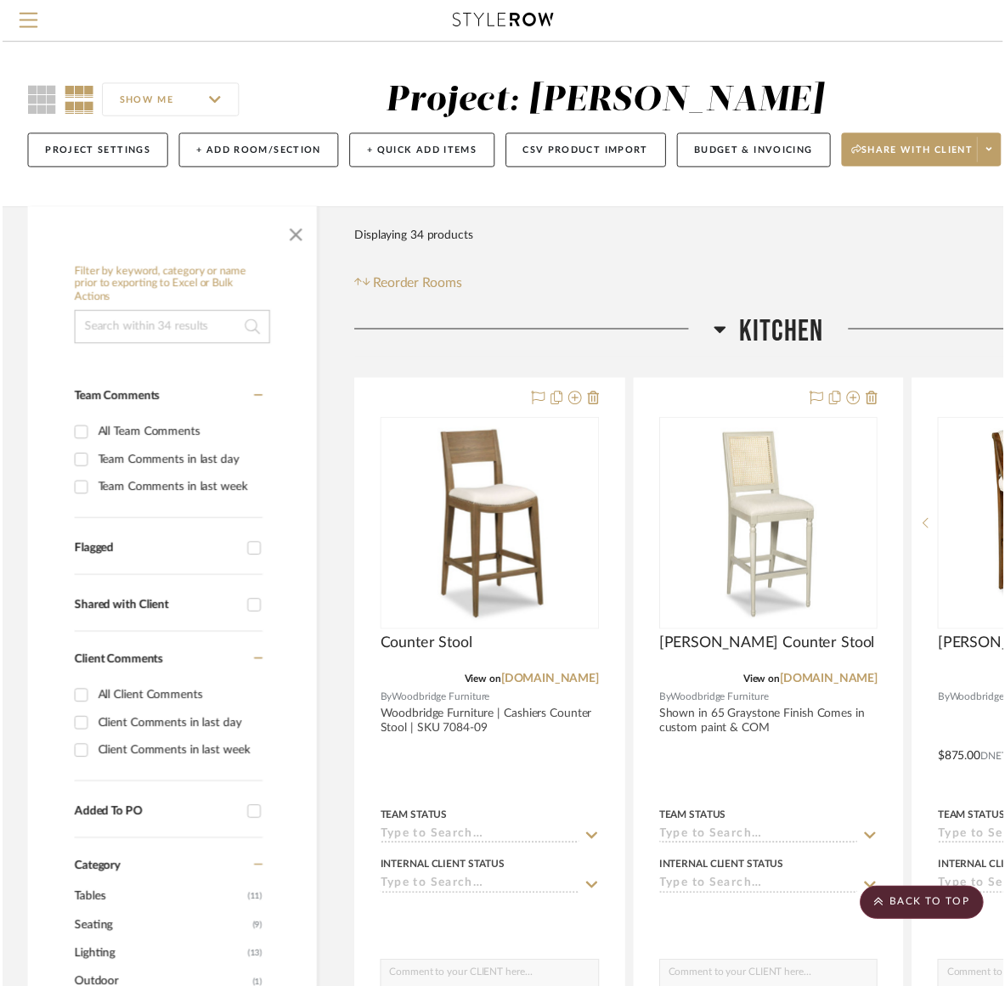
scroll to position [956, 217]
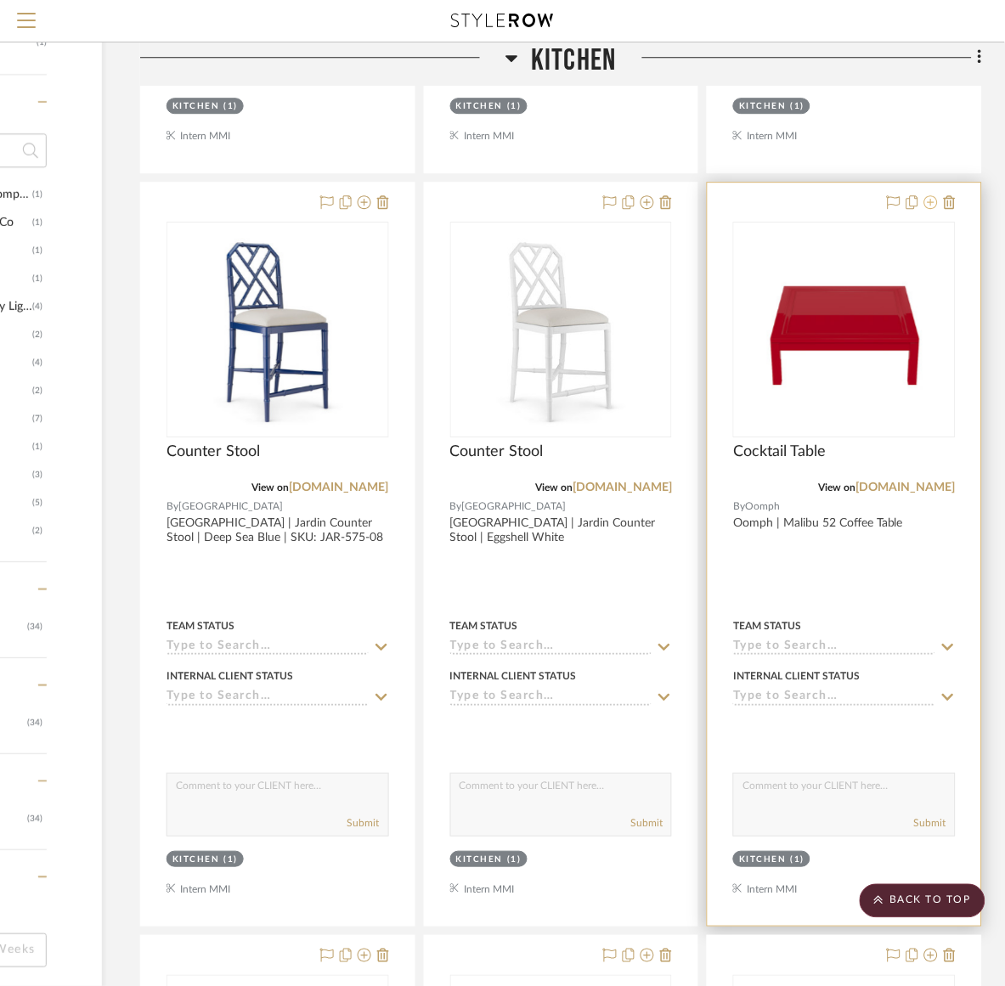
click at [924, 201] on icon at bounding box center [931, 202] width 14 height 14
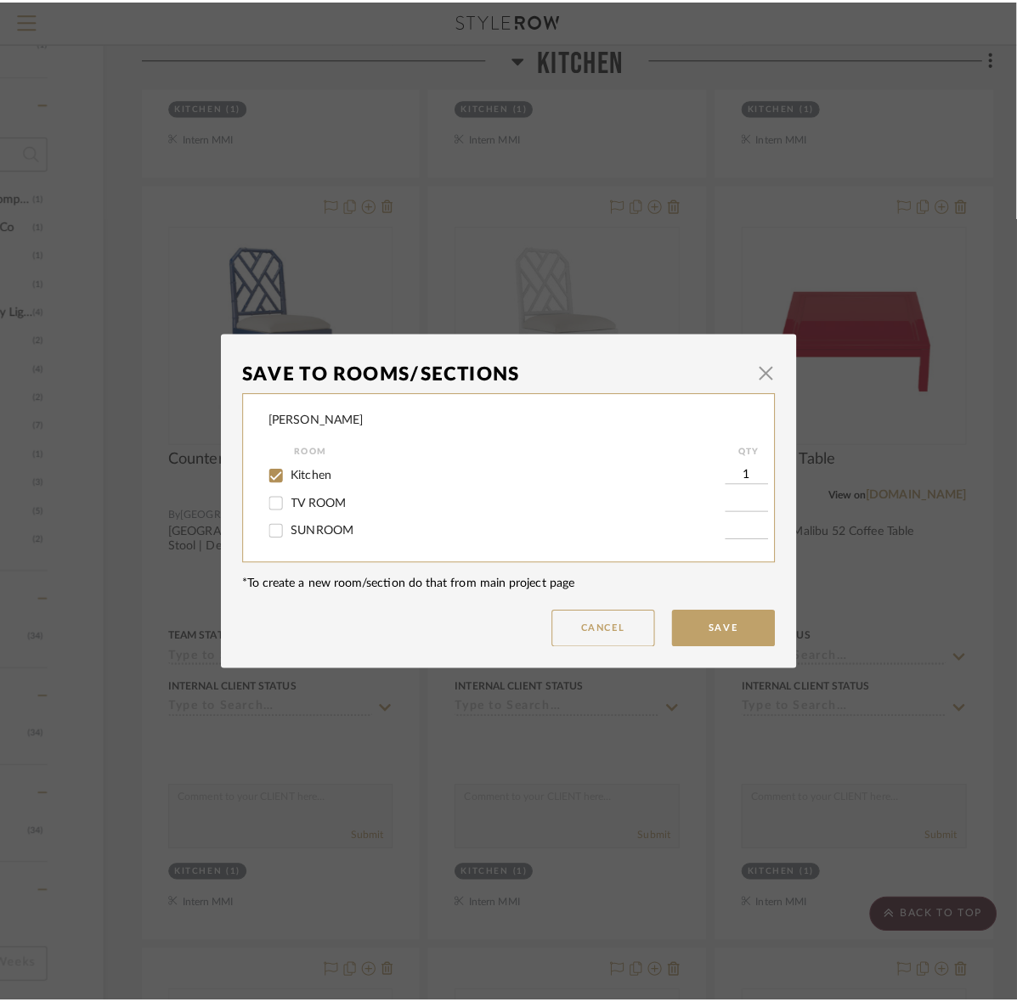
scroll to position [0, 0]
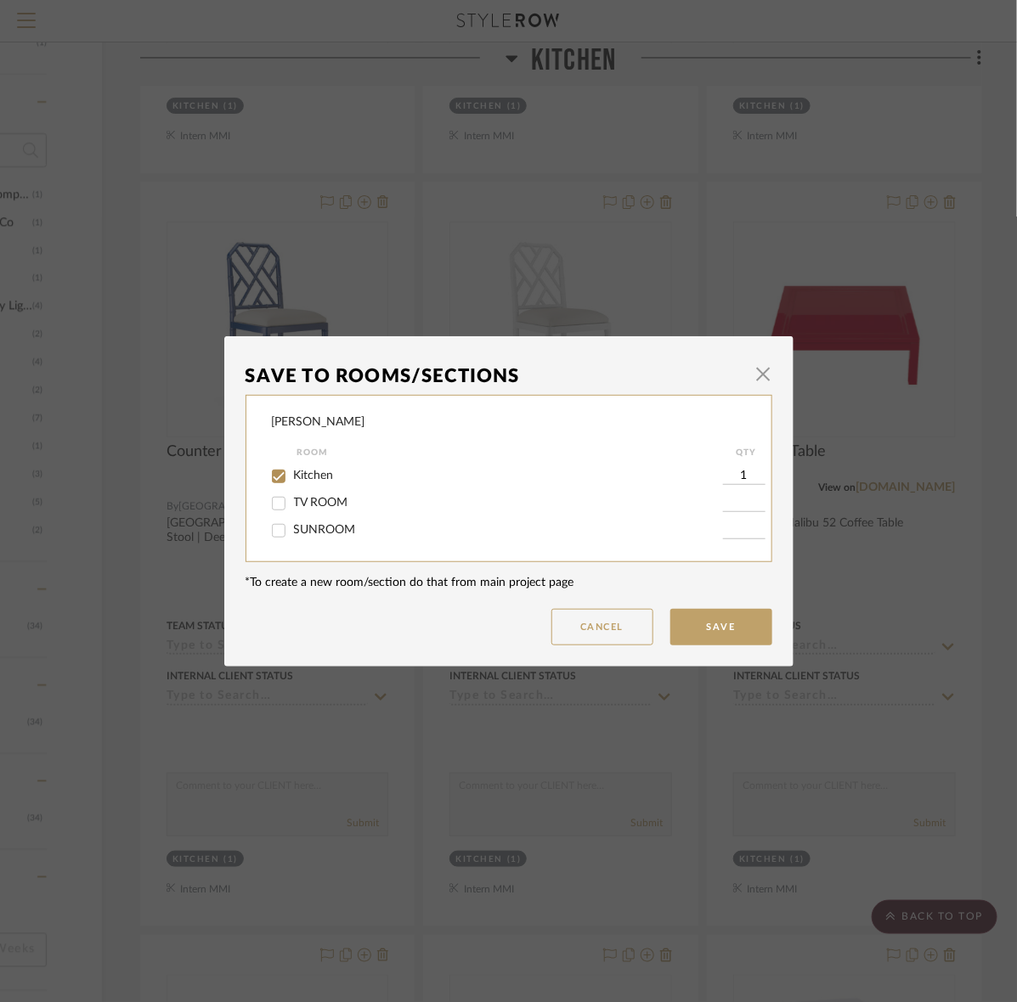
click at [297, 507] on span "TV ROOM" at bounding box center [321, 503] width 54 height 12
click at [292, 507] on input "TV ROOM" at bounding box center [278, 503] width 27 height 27
checkbox input "true"
type input "1"
click at [303, 471] on span "Kitchen" at bounding box center [314, 476] width 40 height 12
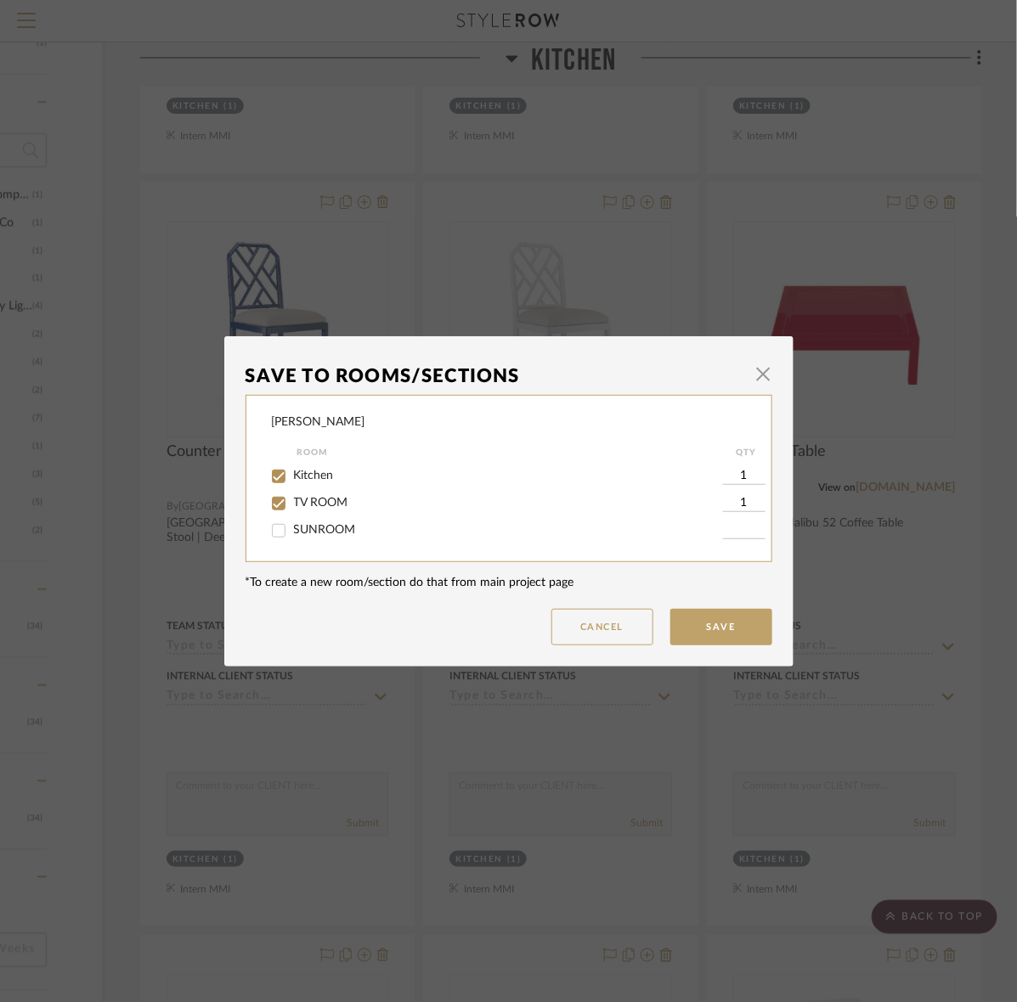
click at [292, 471] on input "Kitchen" at bounding box center [278, 476] width 27 height 27
checkbox input "false"
click at [748, 641] on button "Save" at bounding box center [721, 627] width 102 height 37
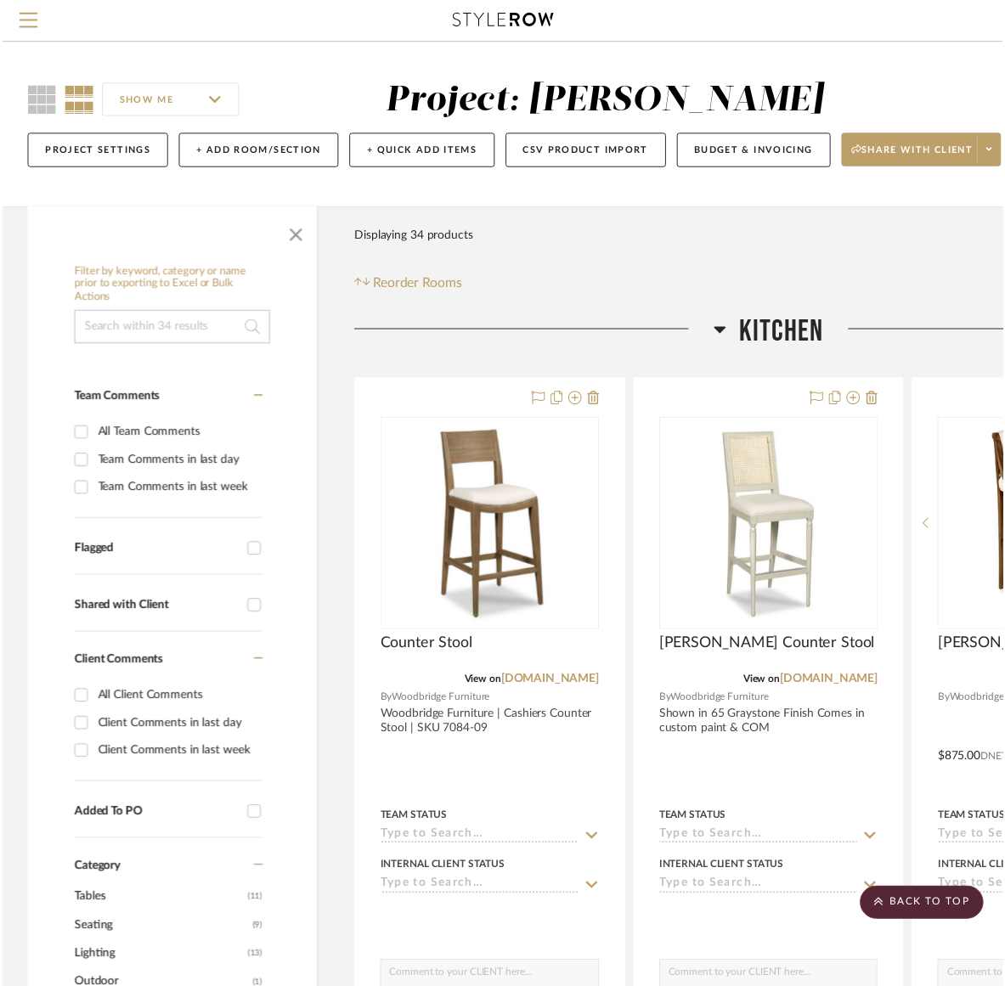
scroll to position [956, 217]
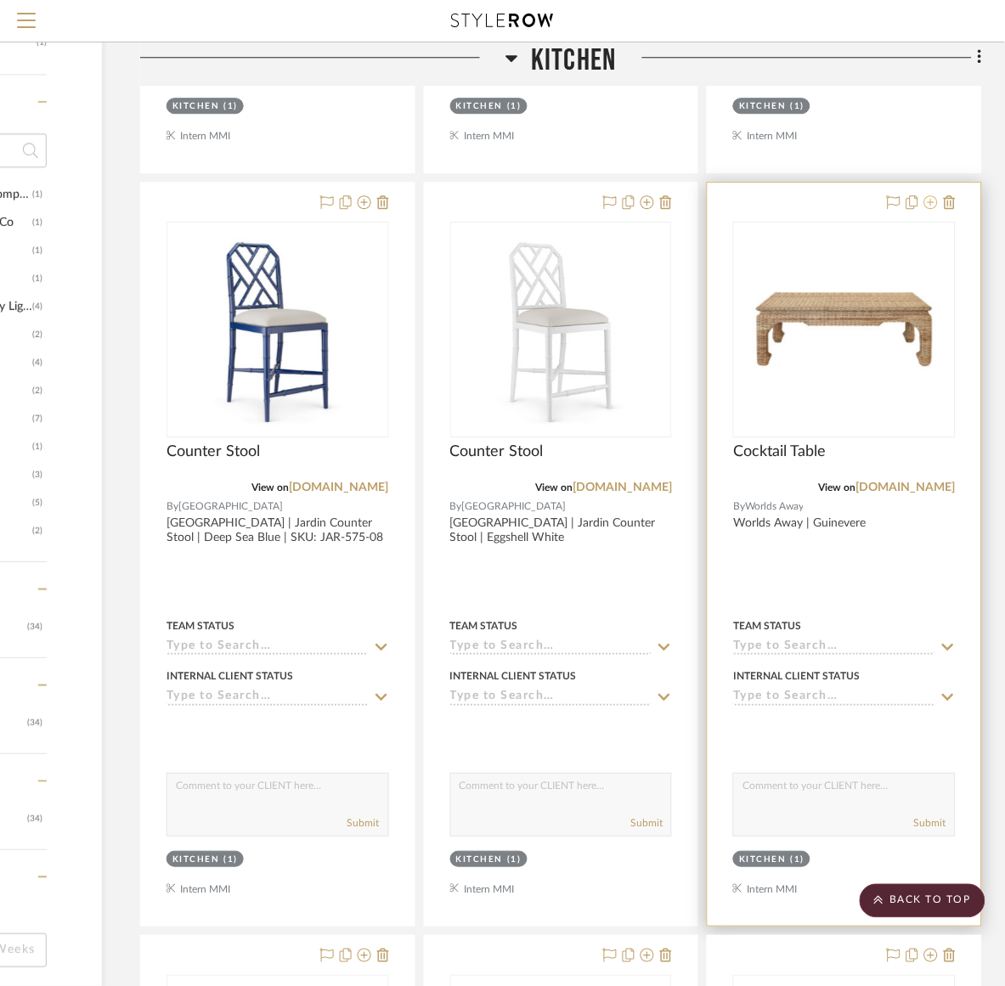
click at [927, 202] on icon at bounding box center [931, 202] width 14 height 14
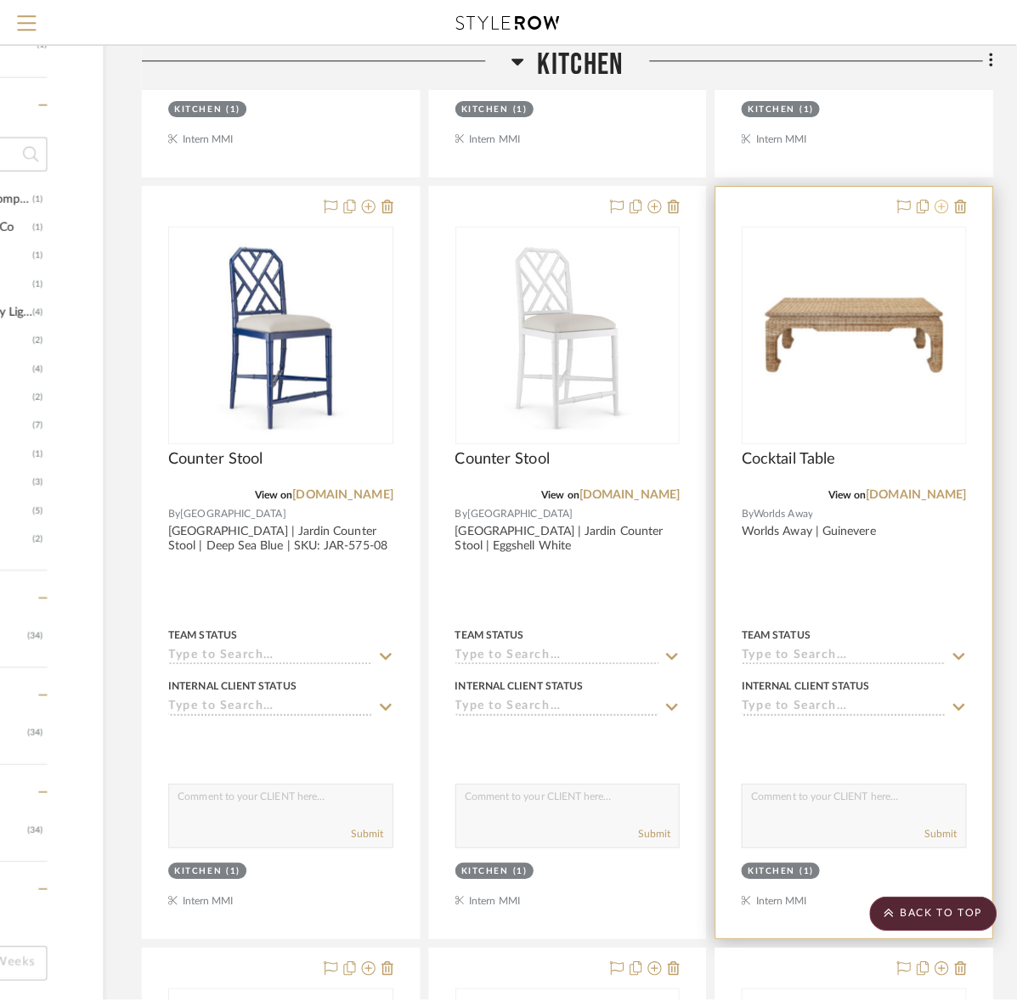
scroll to position [0, 0]
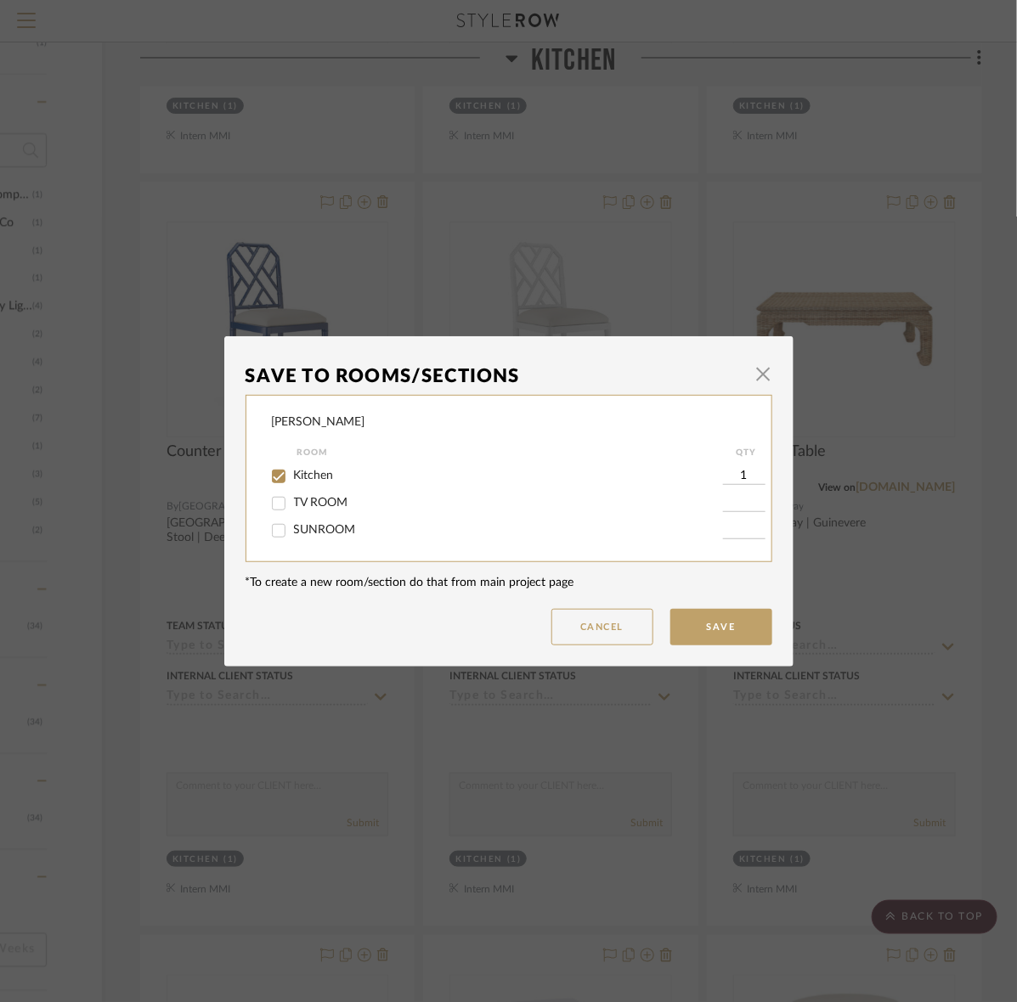
click at [294, 501] on span "TV ROOM" at bounding box center [321, 503] width 54 height 12
click at [291, 501] on input "TV ROOM" at bounding box center [278, 503] width 27 height 27
checkbox input "true"
type input "1"
click at [294, 472] on span "Kitchen" at bounding box center [314, 476] width 40 height 12
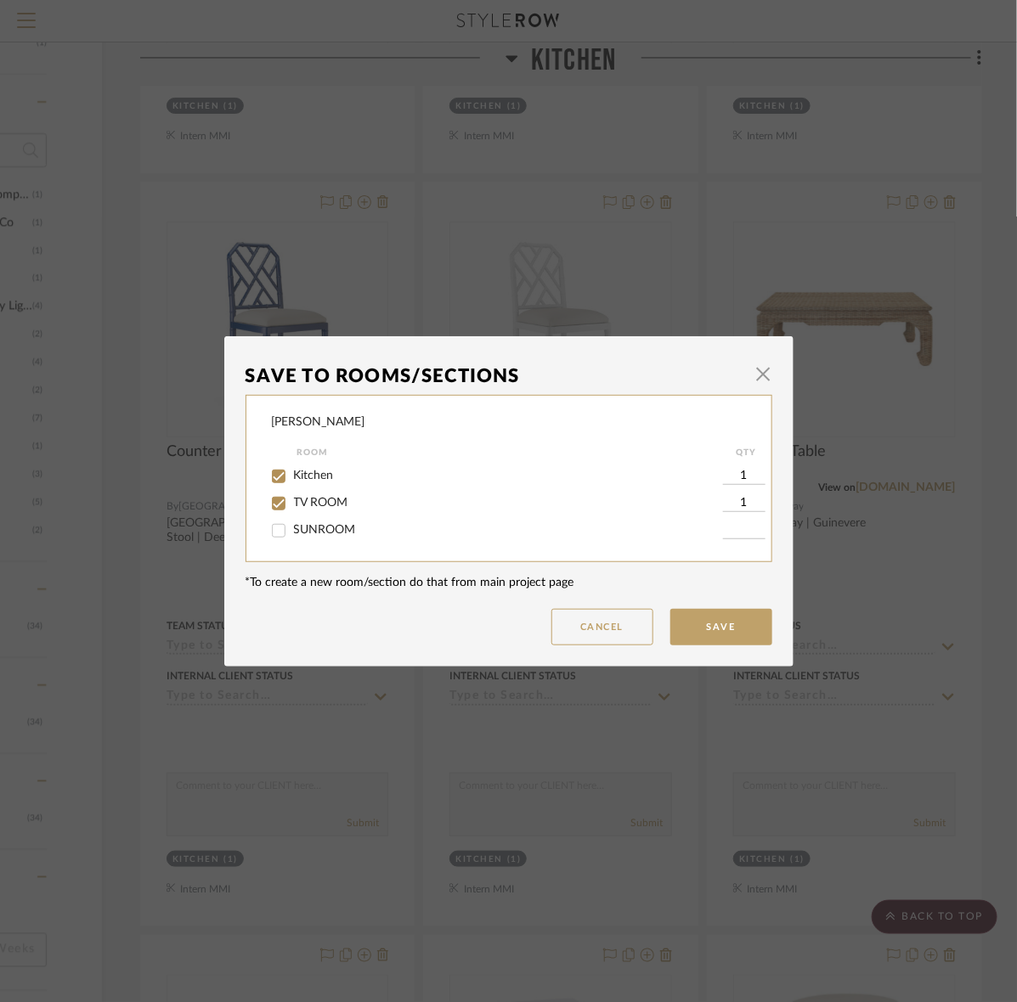
click at [290, 472] on input "Kitchen" at bounding box center [278, 476] width 27 height 27
checkbox input "false"
click at [731, 617] on button "Save" at bounding box center [721, 627] width 102 height 37
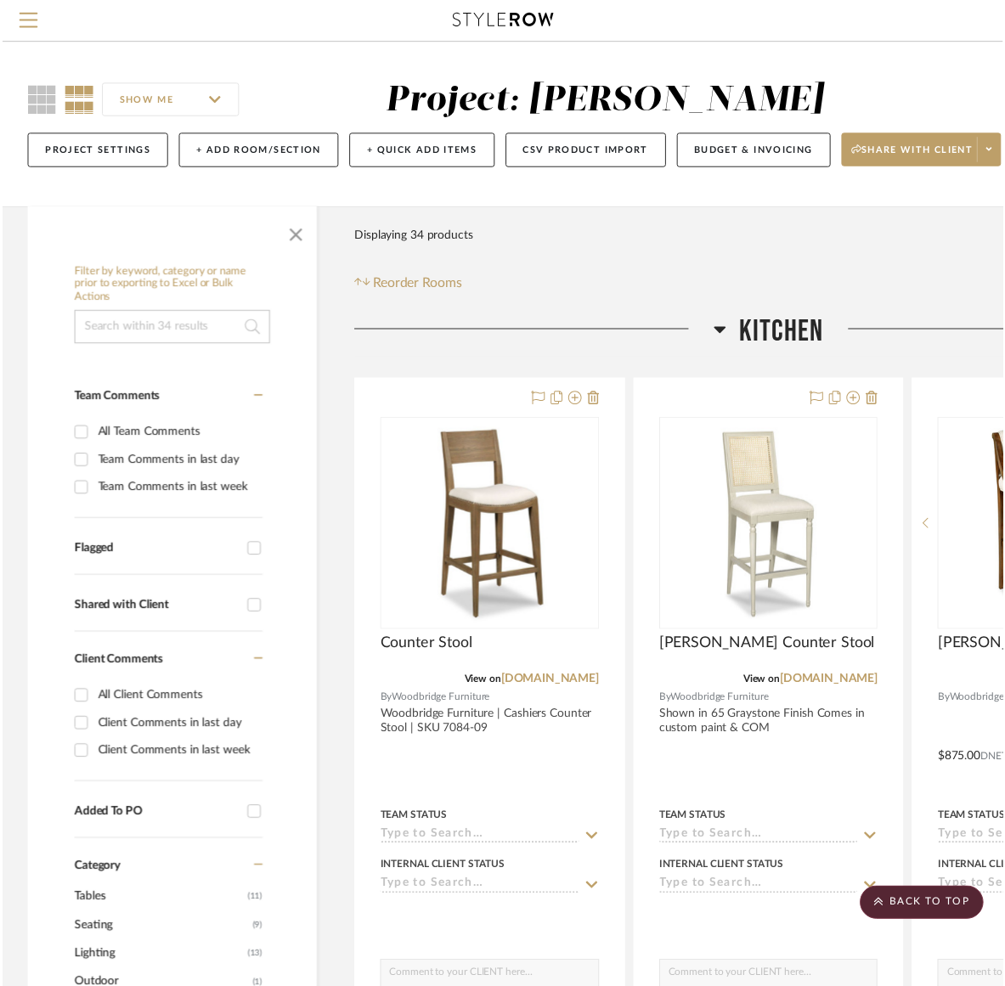
scroll to position [956, 217]
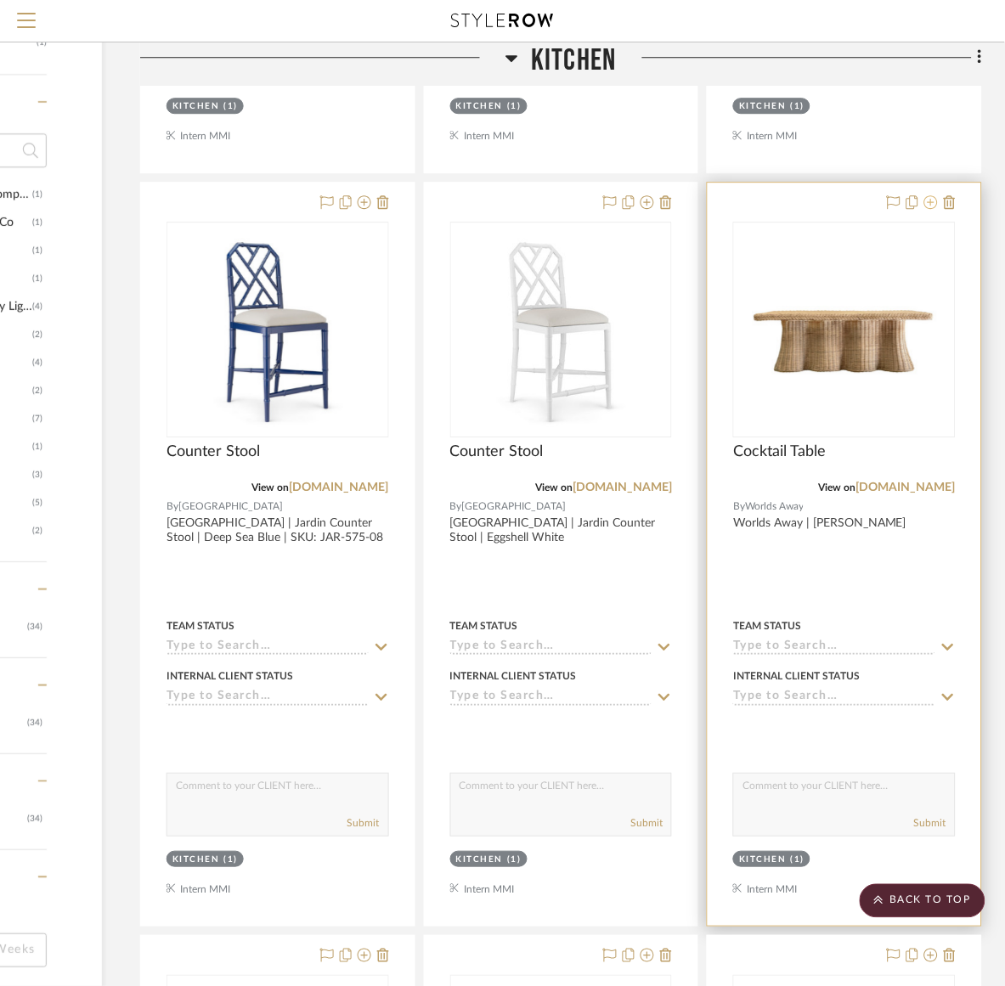
click at [931, 209] on button at bounding box center [931, 203] width 14 height 20
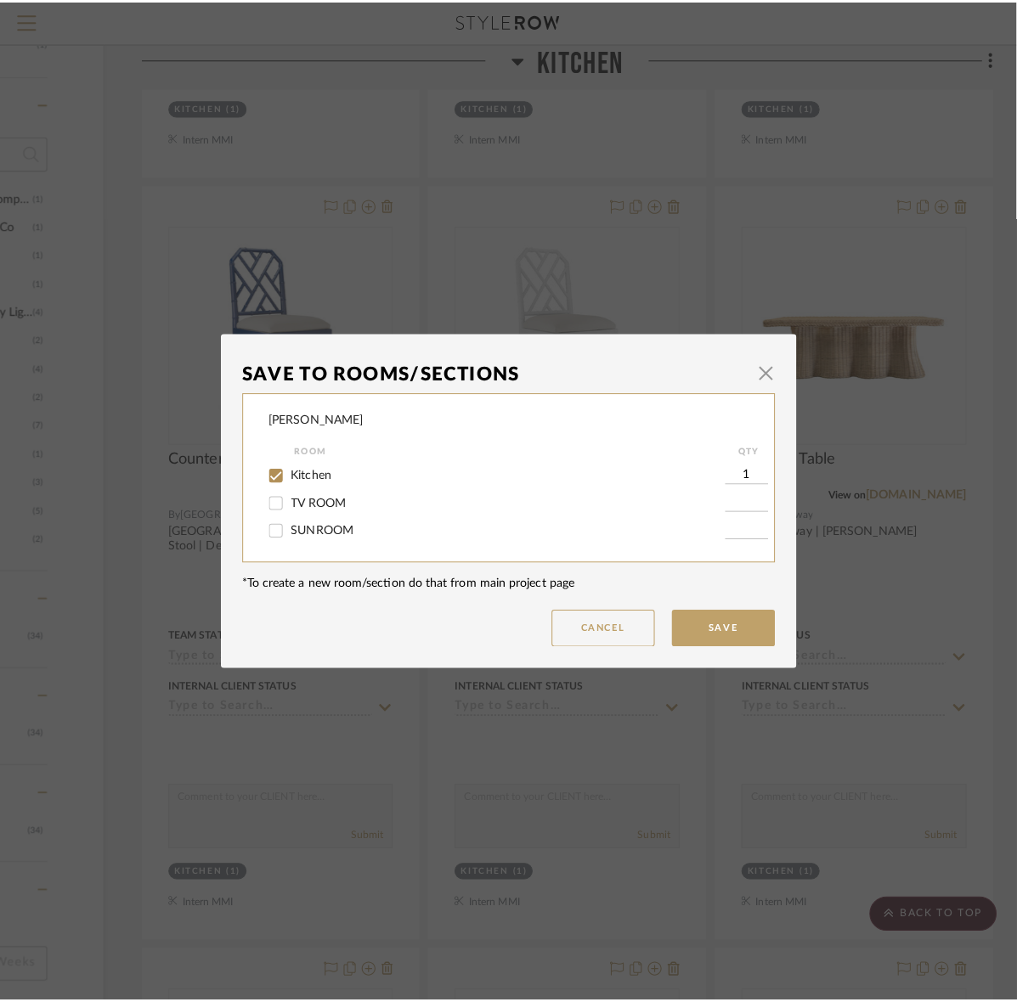
scroll to position [0, 0]
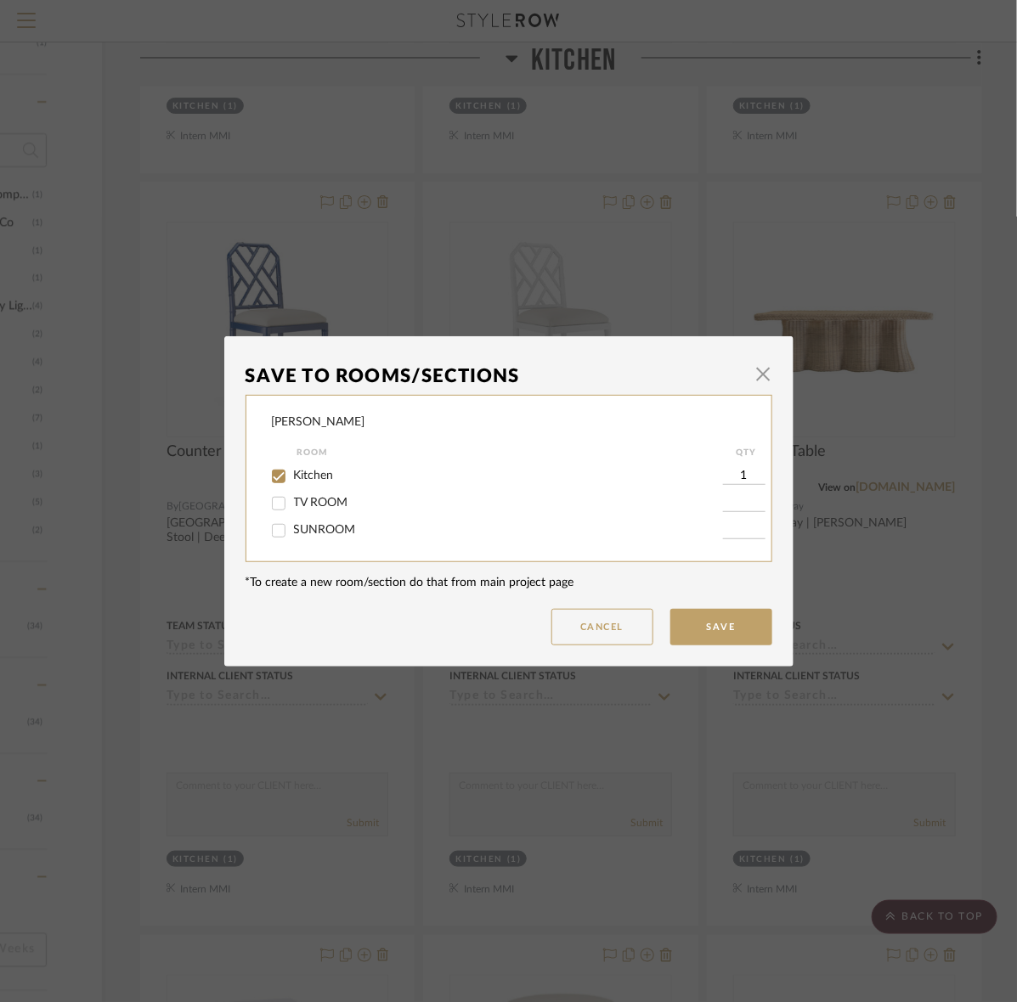
click at [335, 510] on div "TV ROOM" at bounding box center [497, 503] width 451 height 27
click at [293, 493] on div "TV ROOM" at bounding box center [497, 503] width 451 height 27
click at [294, 499] on span "TV ROOM" at bounding box center [321, 503] width 54 height 12
click at [289, 499] on input "TV ROOM" at bounding box center [278, 503] width 27 height 27
checkbox input "true"
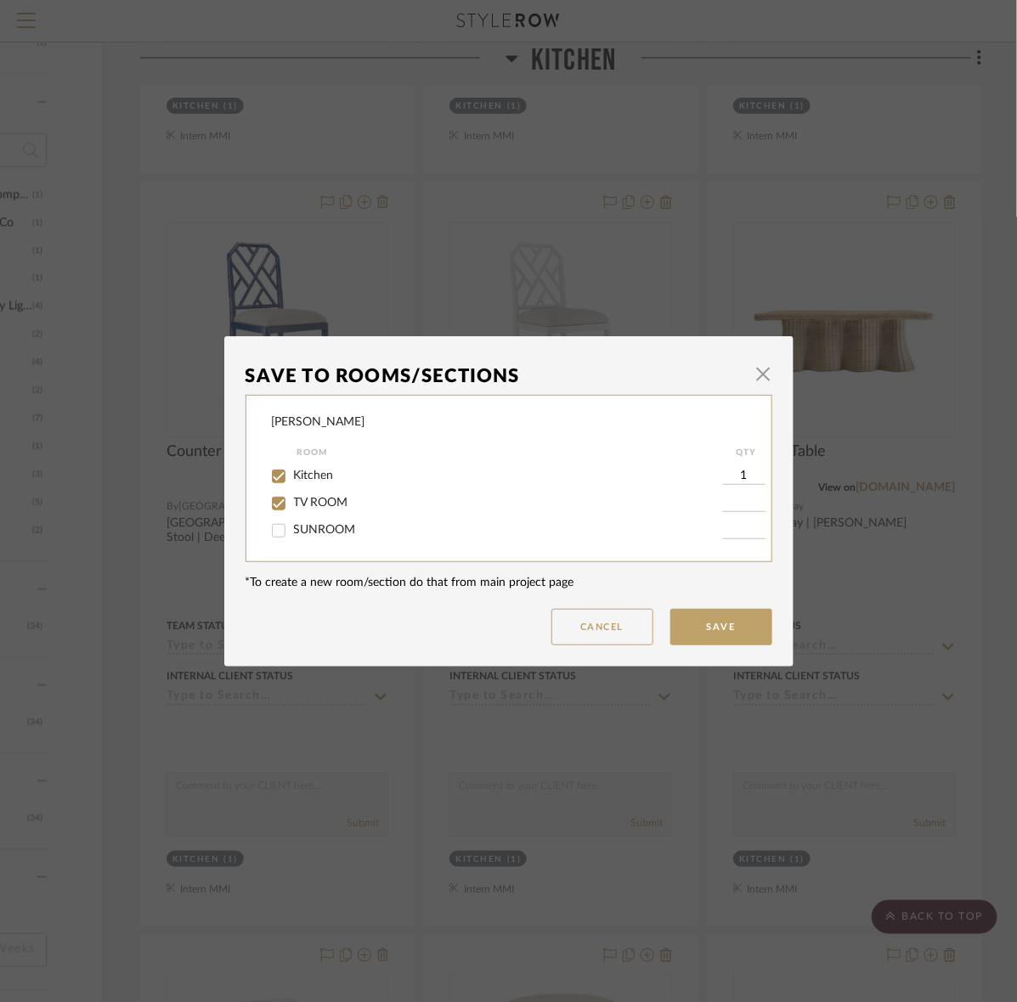
type input "1"
click at [294, 469] on label "Kitchen" at bounding box center [508, 476] width 429 height 14
click at [292, 468] on input "Kitchen" at bounding box center [278, 476] width 27 height 27
checkbox input "false"
click at [756, 624] on button "Save" at bounding box center [721, 627] width 102 height 37
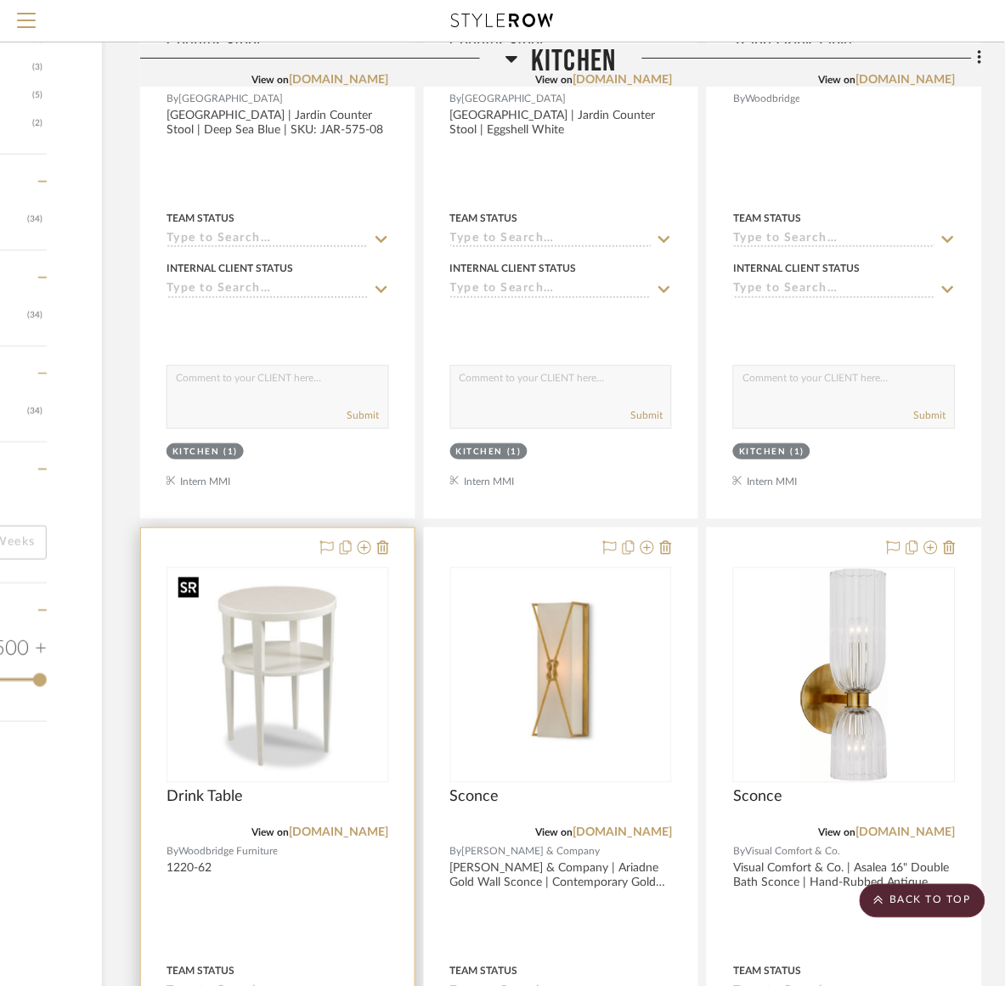
scroll to position [1486, 217]
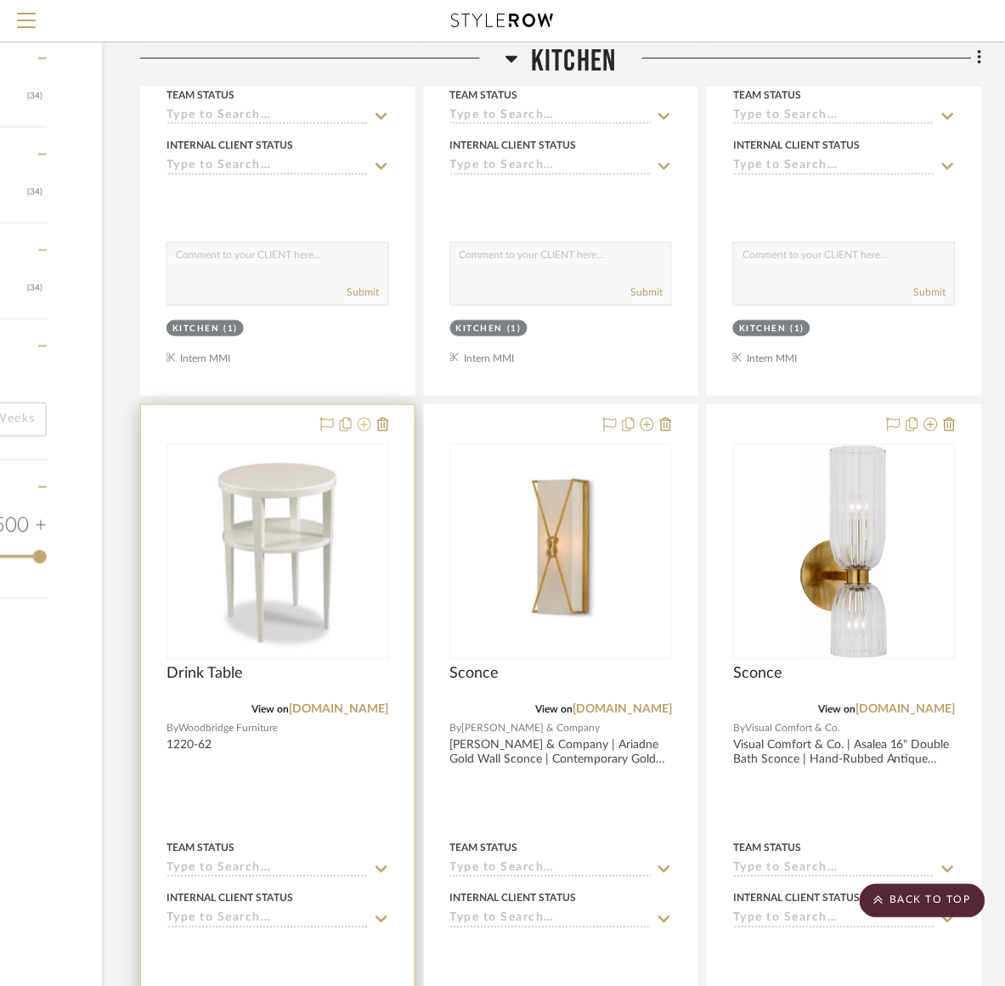
click at [358, 429] on icon at bounding box center [365, 425] width 14 height 14
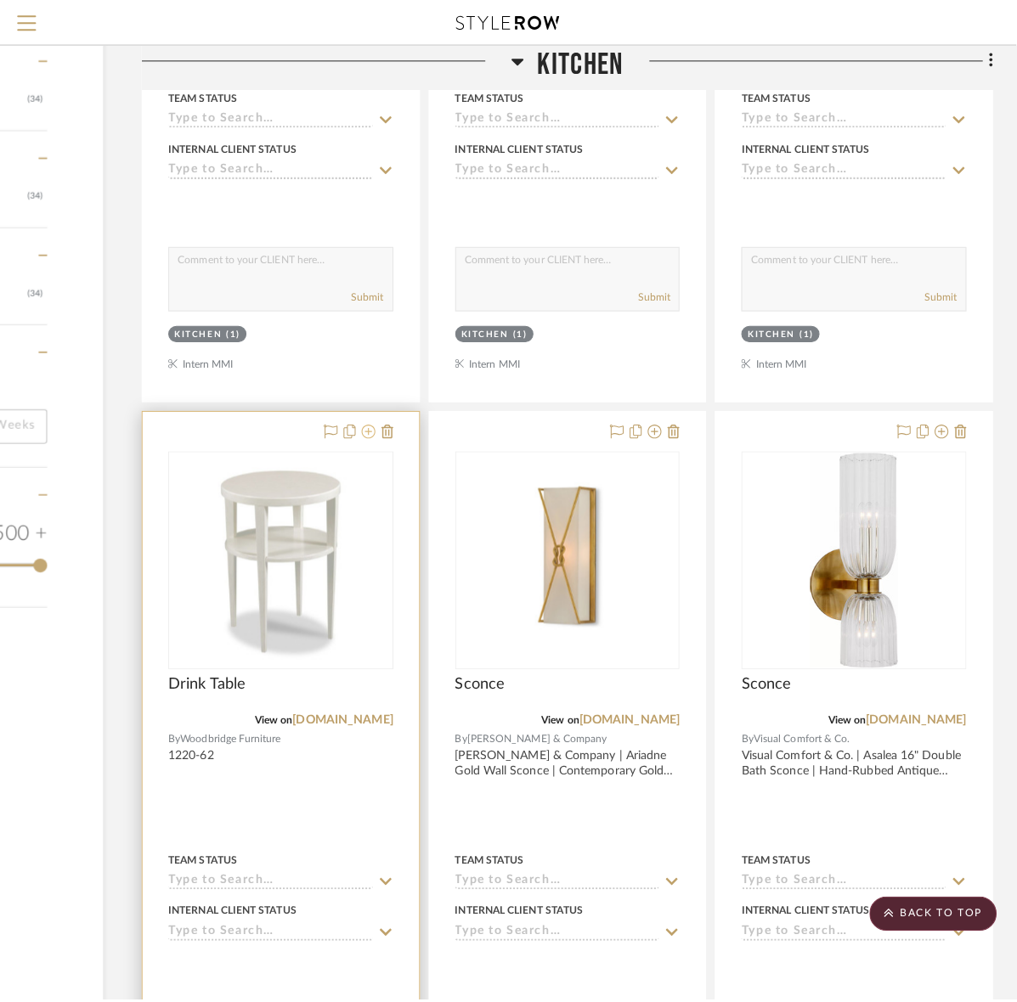
scroll to position [0, 0]
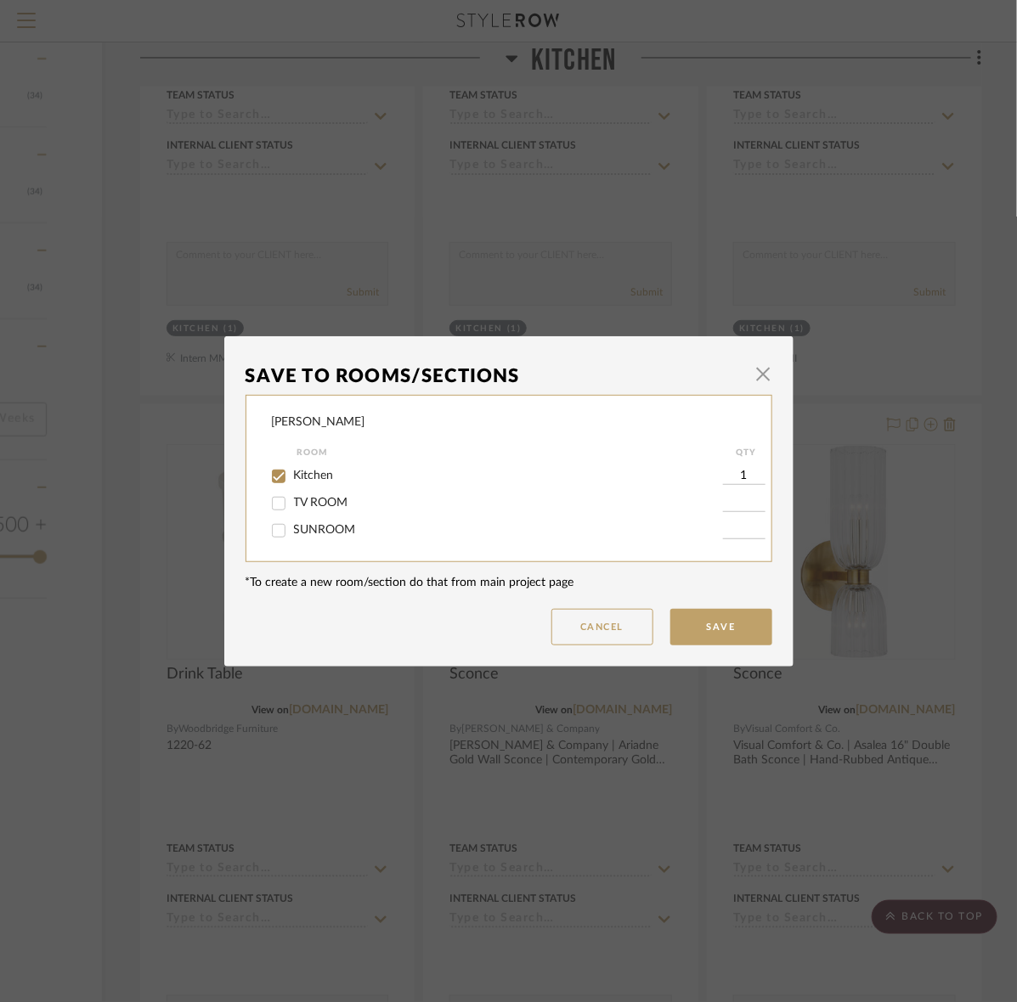
click at [306, 493] on div "TV ROOM" at bounding box center [497, 503] width 451 height 27
click at [303, 493] on div "TV ROOM" at bounding box center [497, 503] width 451 height 27
click at [299, 497] on span "TV ROOM" at bounding box center [321, 503] width 54 height 12
click at [292, 497] on input "TV ROOM" at bounding box center [278, 503] width 27 height 27
checkbox input "true"
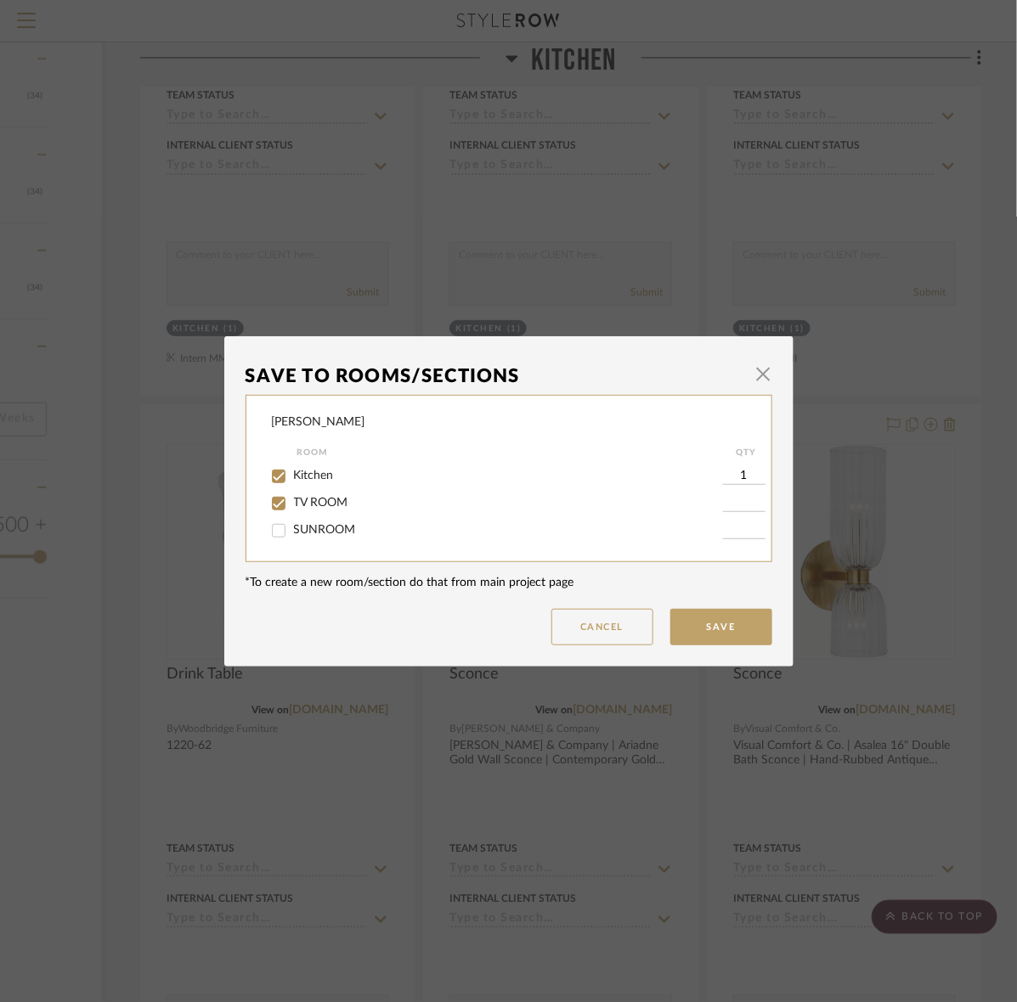
type input "1"
click at [302, 476] on span "Kitchen" at bounding box center [314, 476] width 40 height 12
click at [292, 476] on input "Kitchen" at bounding box center [278, 476] width 27 height 27
checkbox input "false"
click at [731, 642] on button "Save" at bounding box center [721, 627] width 102 height 37
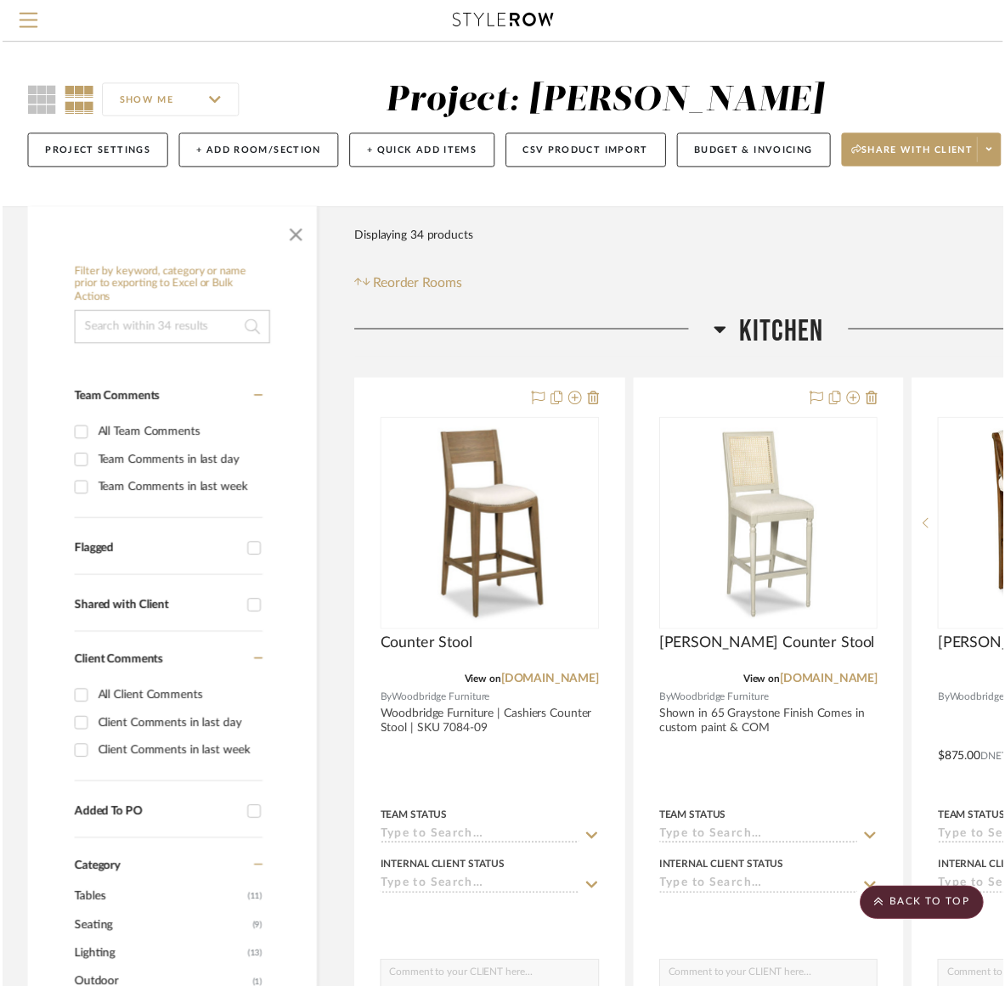
scroll to position [1486, 217]
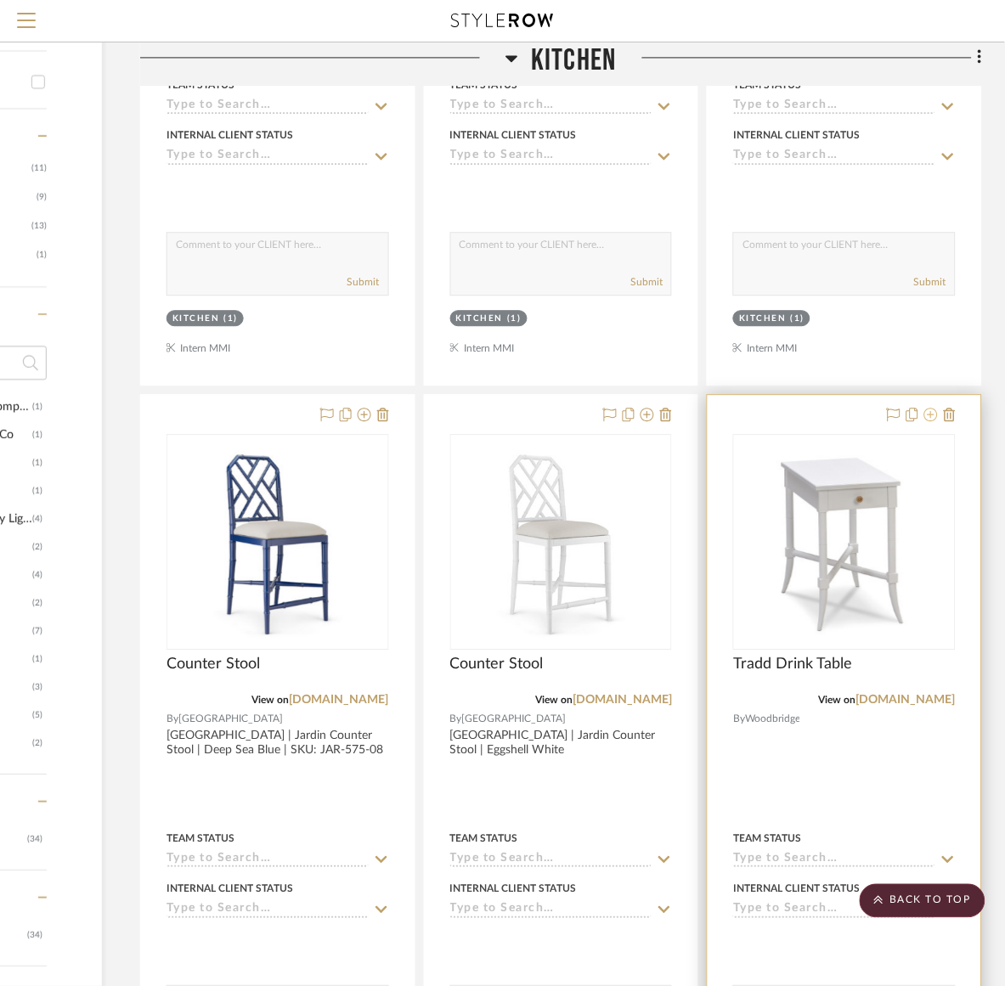
click at [927, 416] on icon at bounding box center [931, 415] width 14 height 14
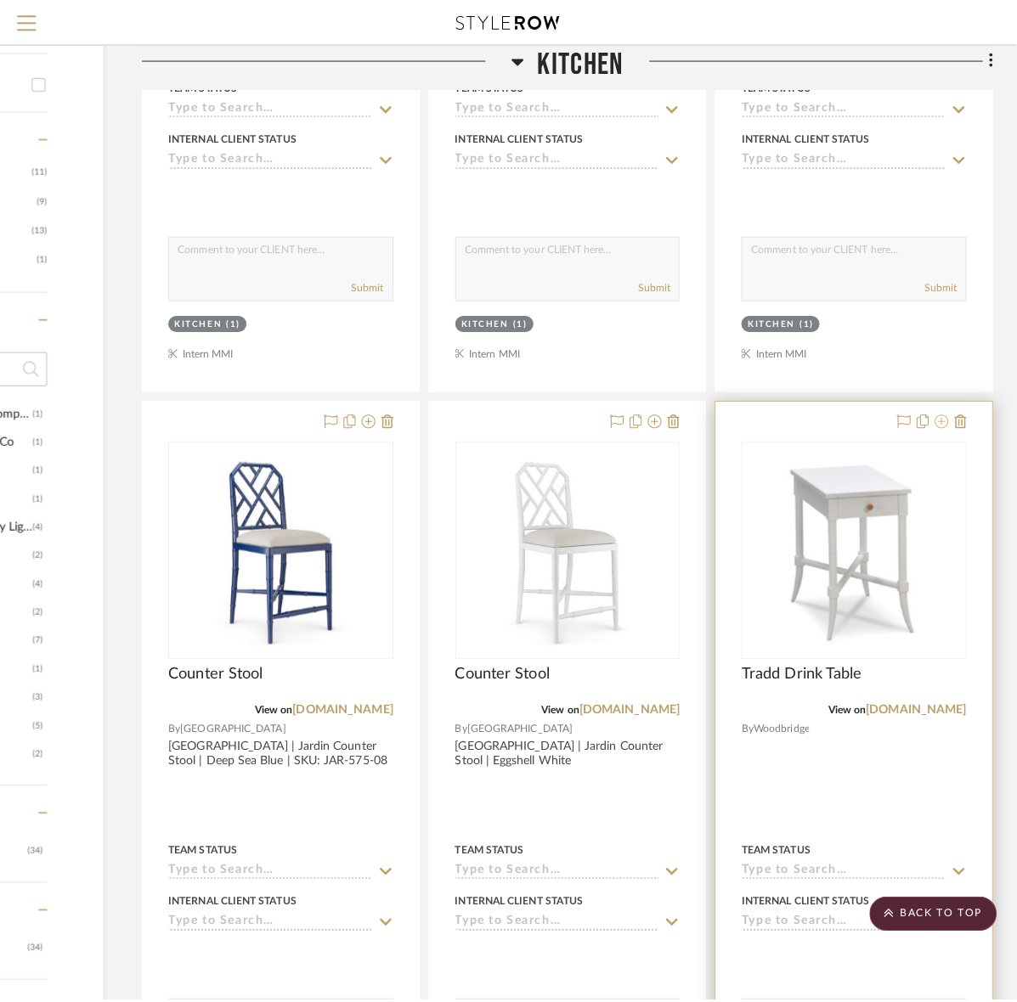
scroll to position [0, 0]
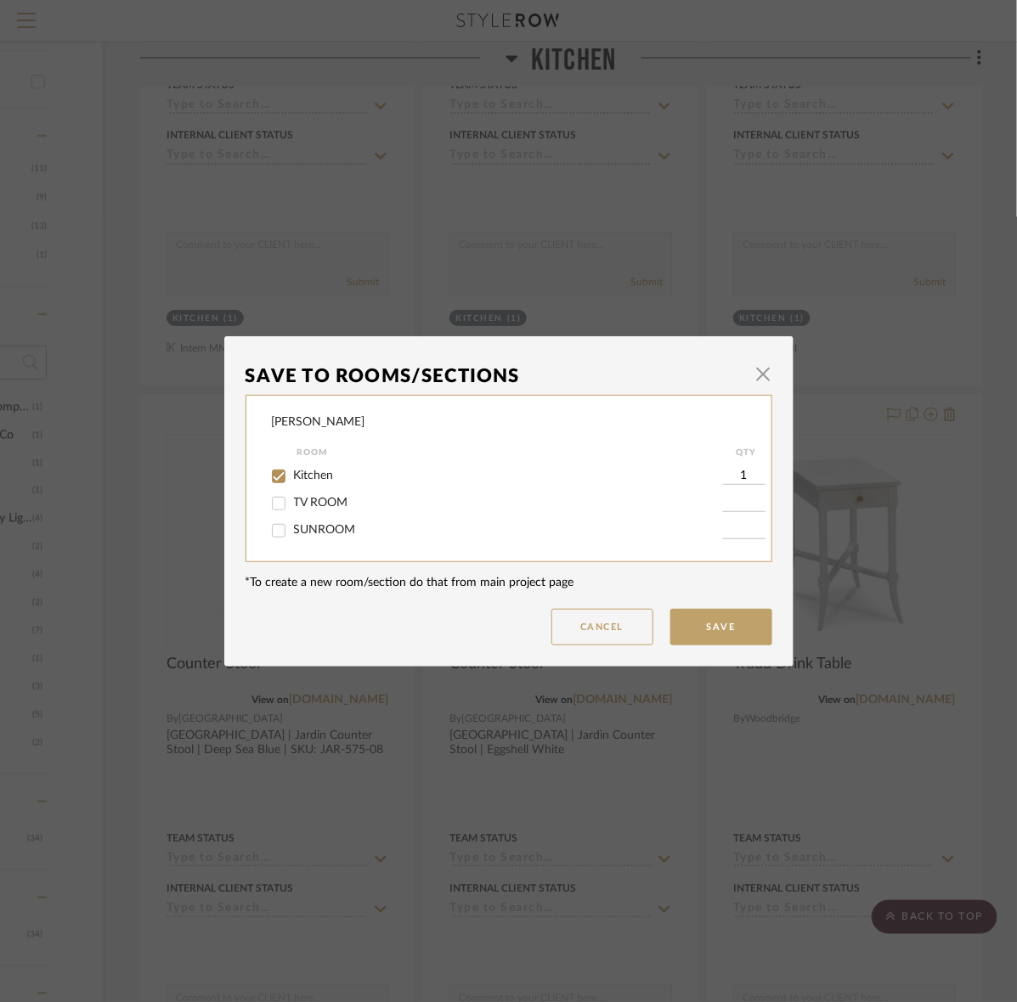
click at [294, 506] on span "TV ROOM" at bounding box center [321, 503] width 54 height 12
click at [290, 506] on input "TV ROOM" at bounding box center [278, 503] width 27 height 27
checkbox input "true"
type input "1"
click at [319, 476] on span "Kitchen" at bounding box center [314, 476] width 40 height 12
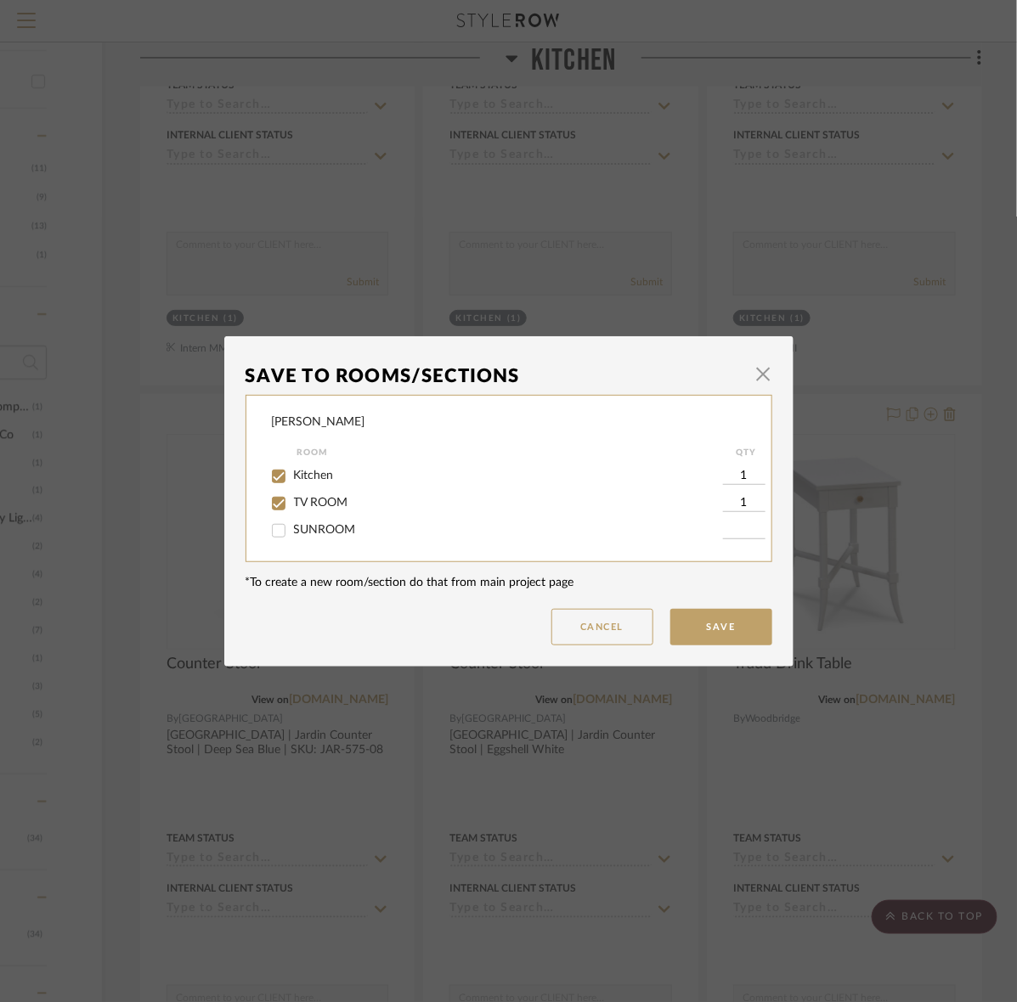
click at [292, 476] on input "Kitchen" at bounding box center [278, 476] width 27 height 27
checkbox input "false"
click at [674, 627] on button "Save" at bounding box center [721, 627] width 102 height 37
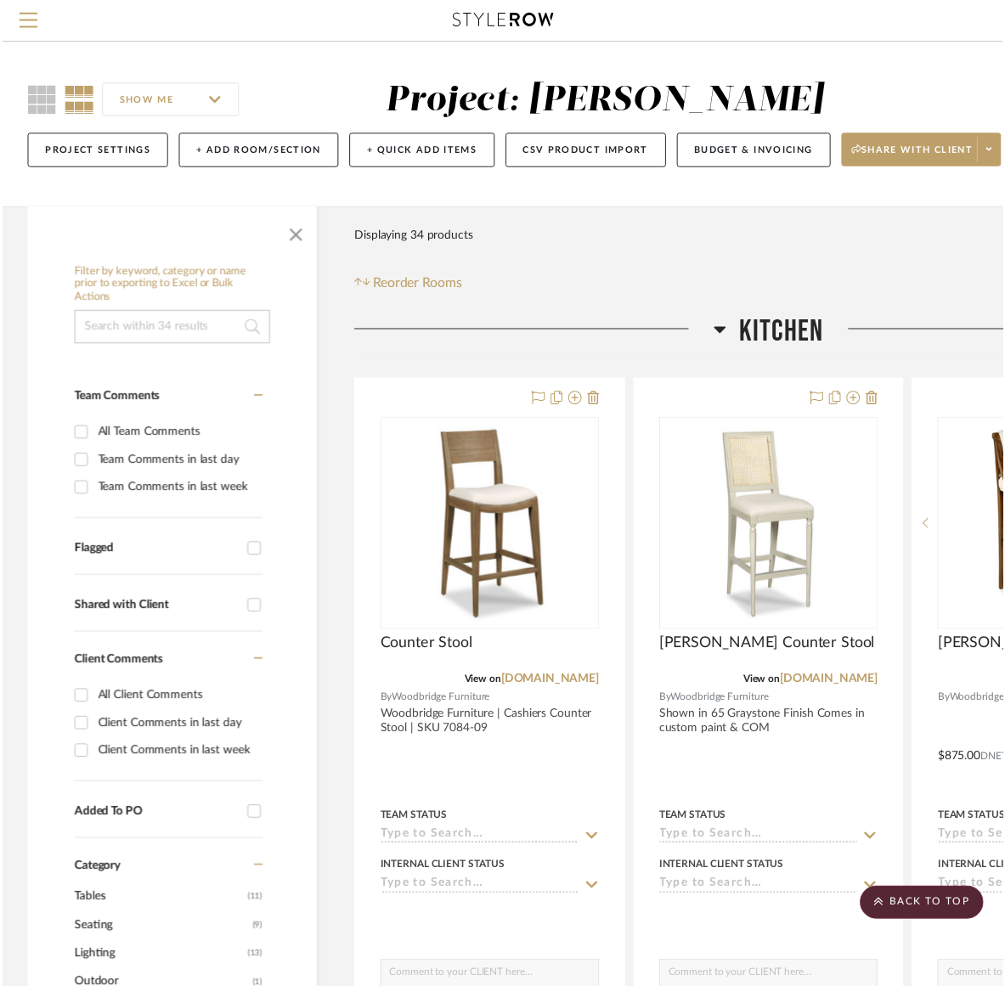
scroll to position [743, 217]
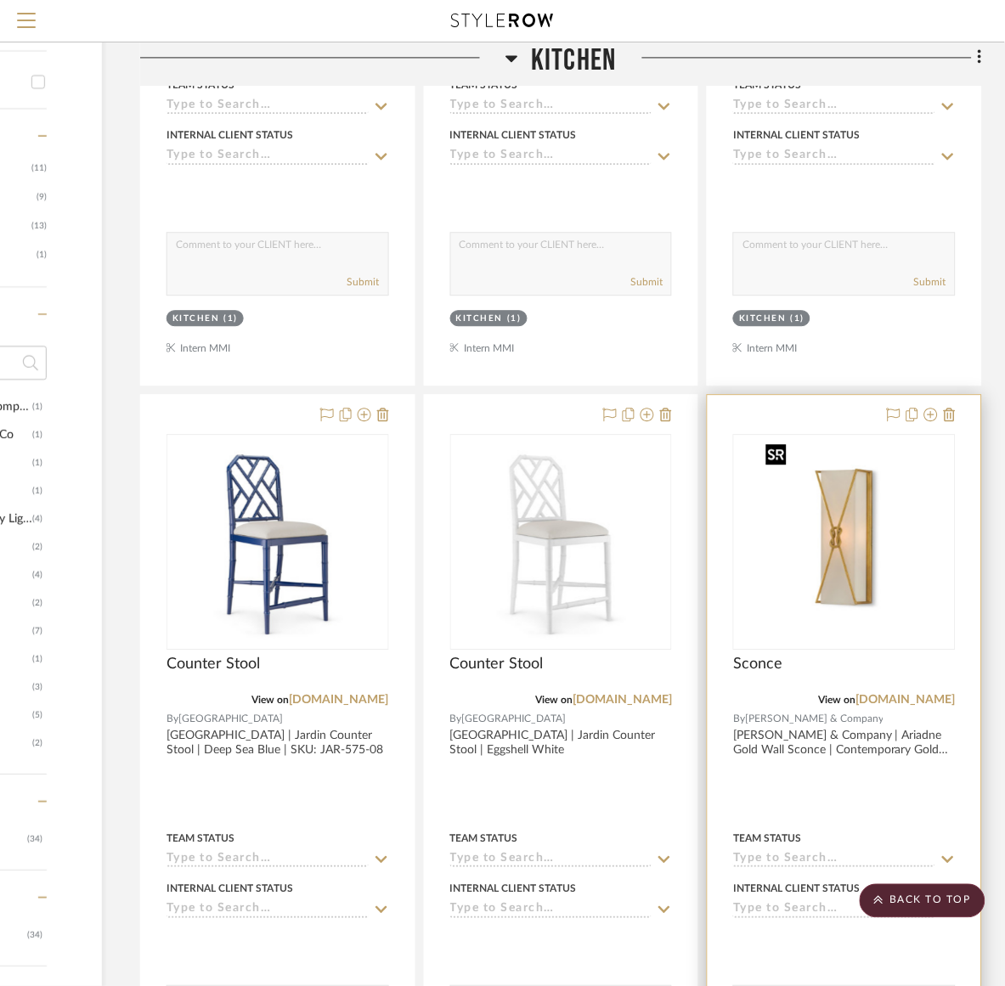
click at [905, 532] on img "0" at bounding box center [844, 542] width 170 height 212
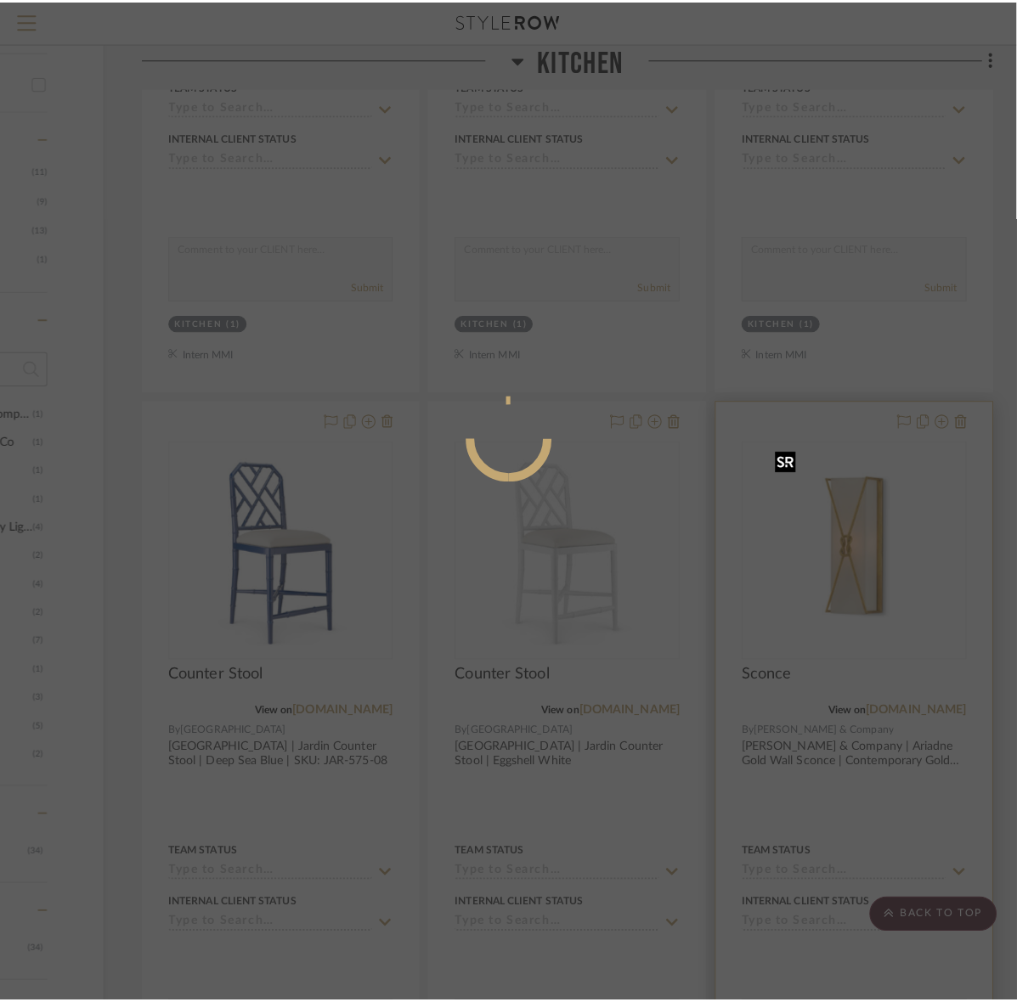
scroll to position [0, 0]
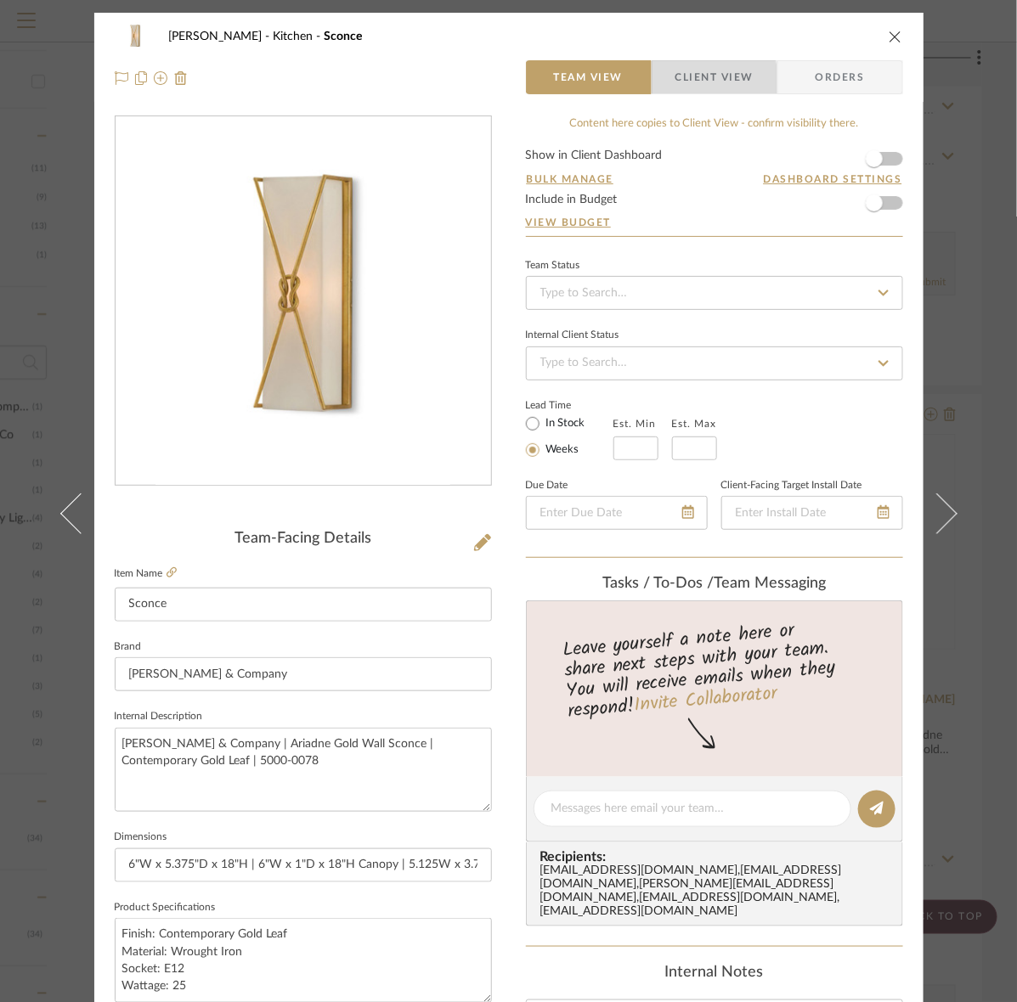
click at [662, 91] on span "button" at bounding box center [663, 77] width 23 height 34
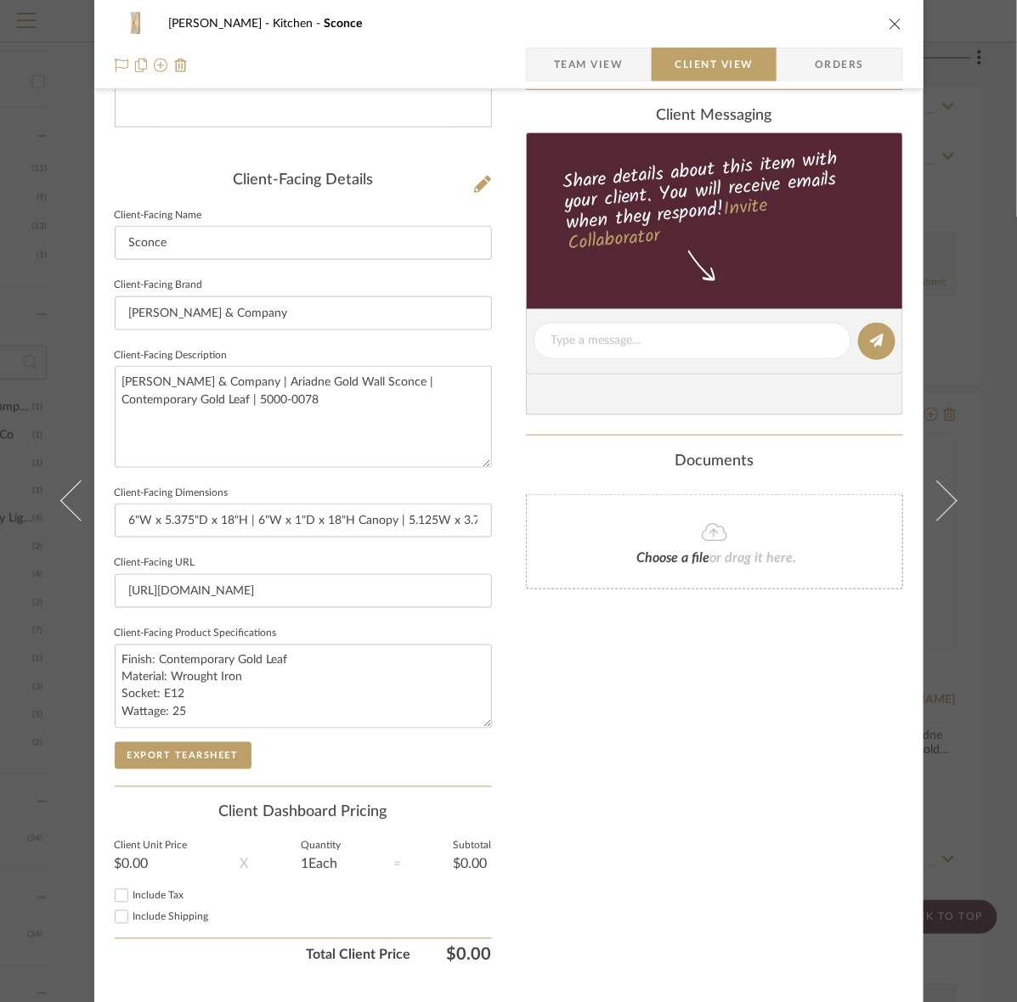
scroll to position [395, 0]
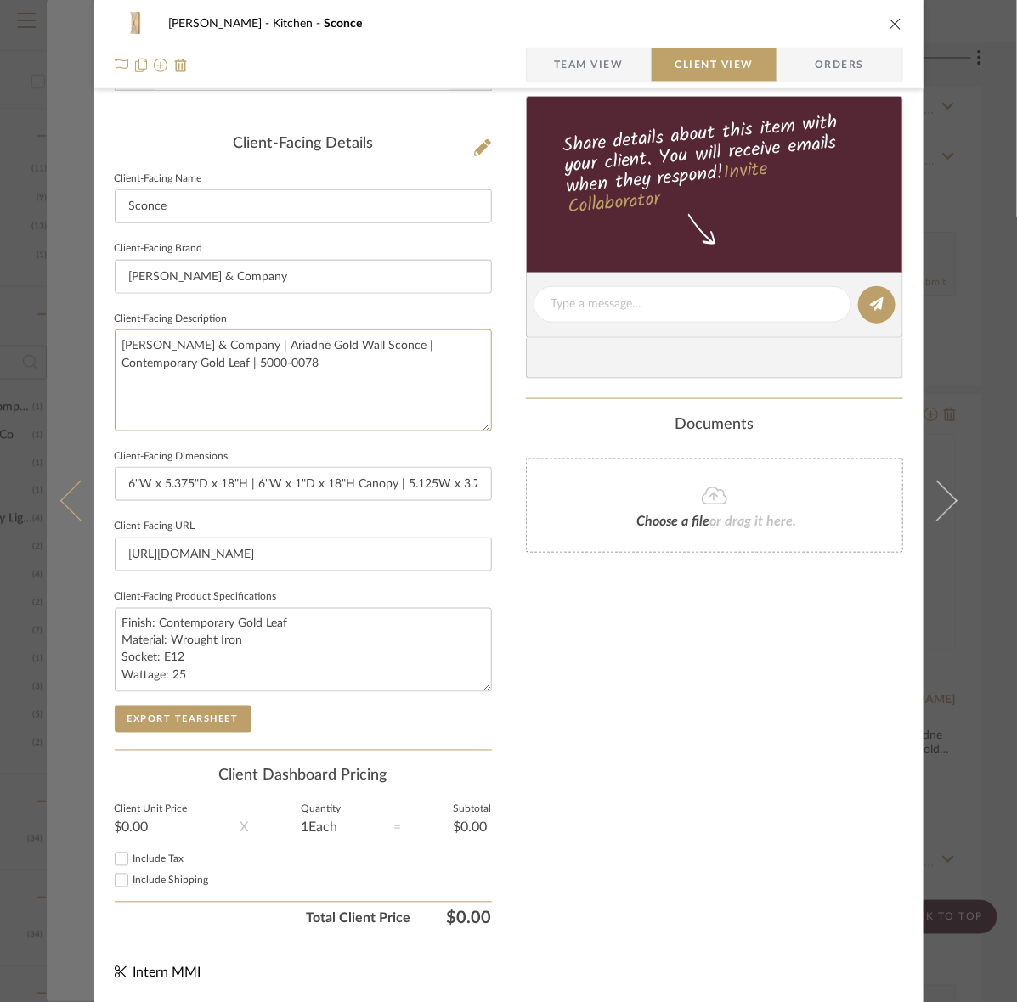
drag, startPoint x: 294, startPoint y: 397, endPoint x: 48, endPoint y: 334, distance: 254.4
click at [48, 334] on mat-dialog-content "Murray Kitchen Sconce Team View Client View Orders Client-Facing Details Client…" at bounding box center [509, 311] width 924 height 1386
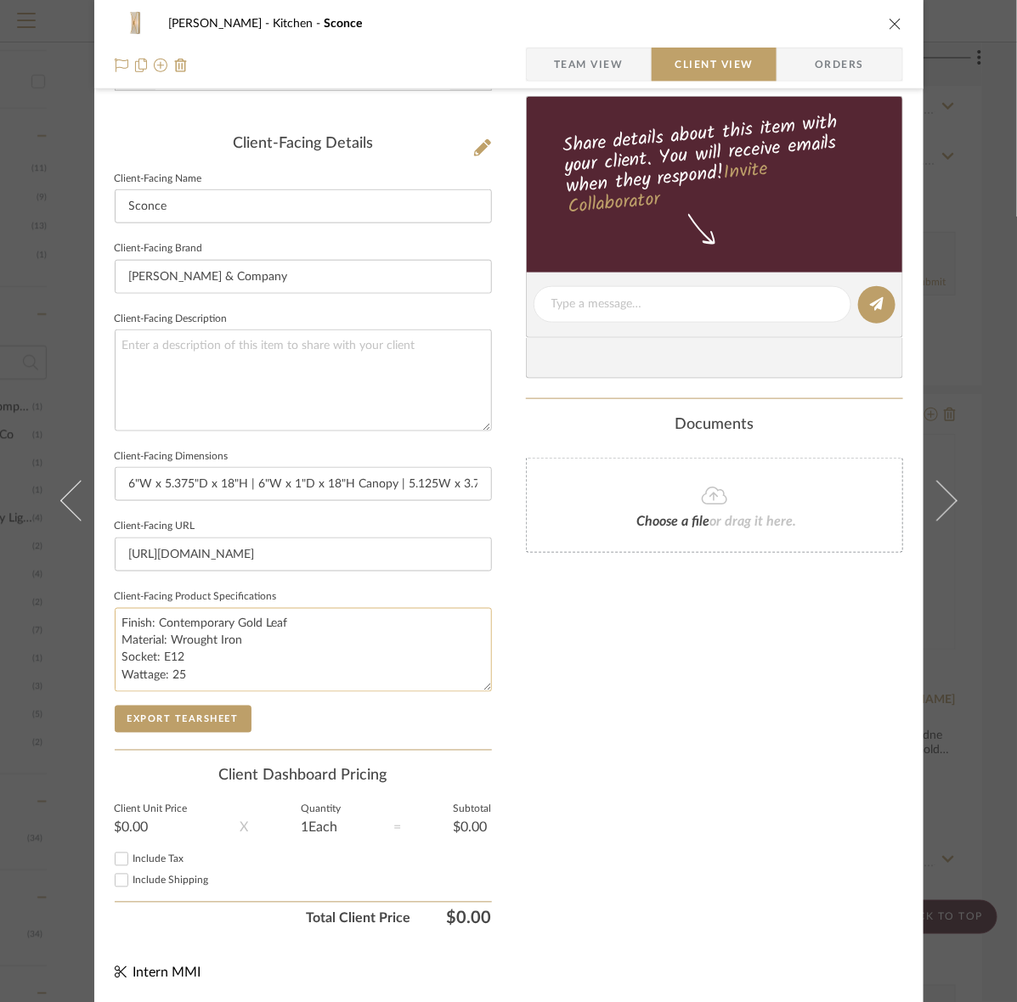
click at [206, 674] on textarea "Finish: Contemporary Gold Leaf Material: Wrought Iron Socket: E12 Wattage: 25" at bounding box center [303, 650] width 377 height 84
type textarea "Finish: Contemporary Gold Leaf Material: Wrought Iron Socket: E12 Wattage: 25W"
click at [210, 706] on button "Export Tearsheet" at bounding box center [183, 719] width 137 height 27
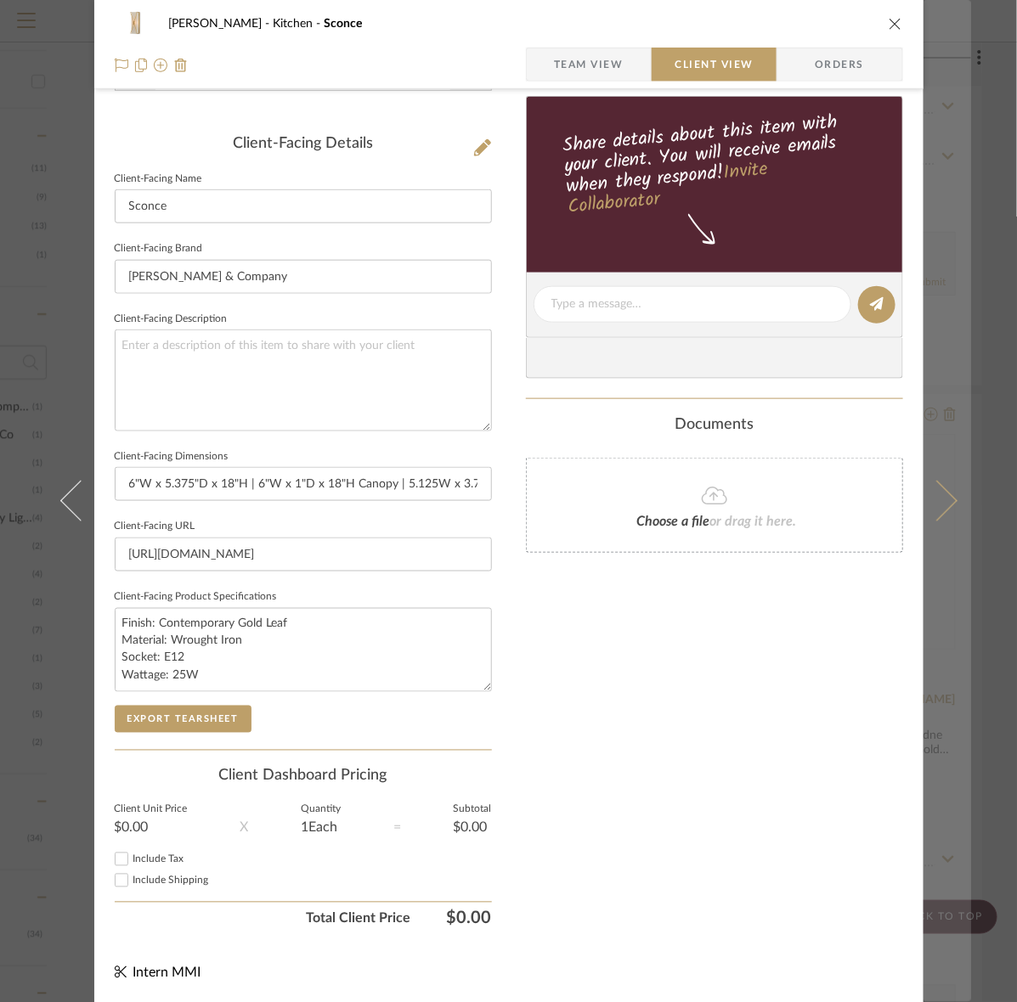
click at [947, 472] on button at bounding box center [947, 501] width 48 height 1002
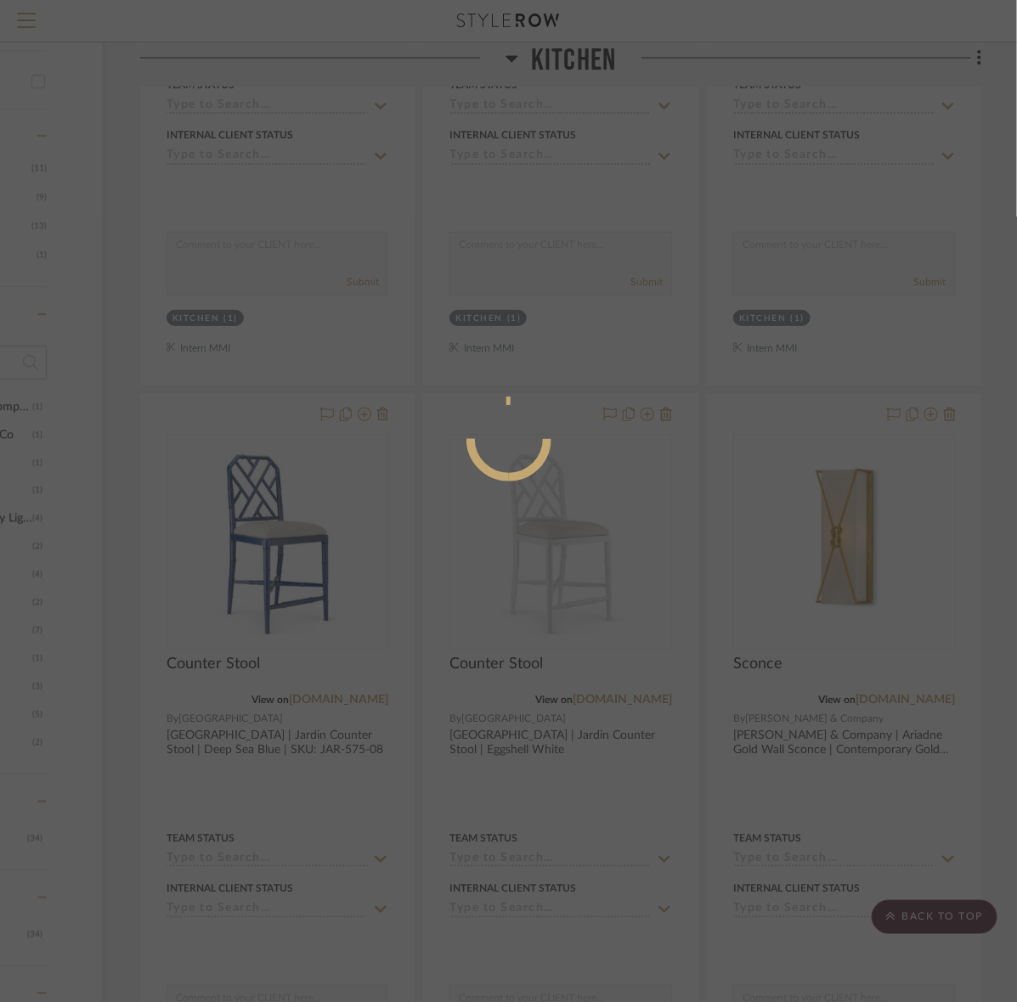
scroll to position [0, 0]
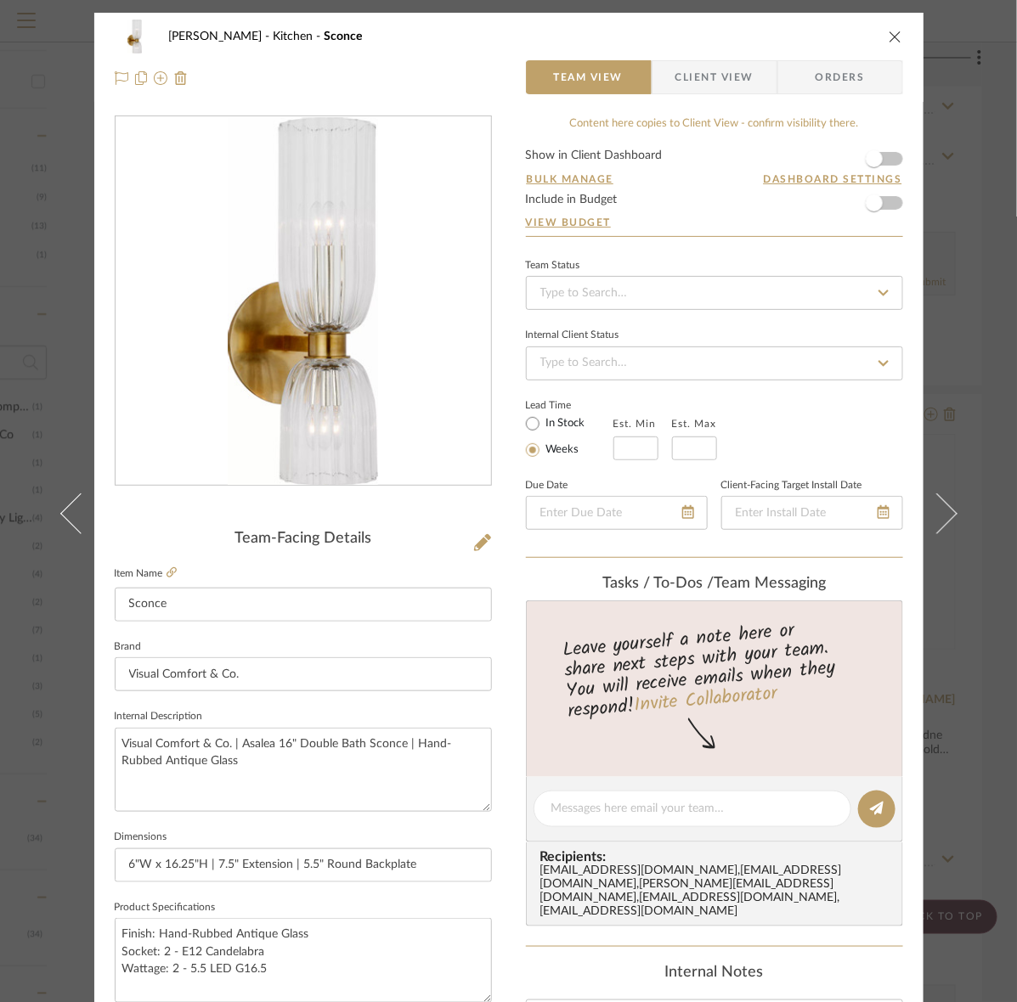
click at [741, 82] on span "Client View" at bounding box center [714, 77] width 78 height 34
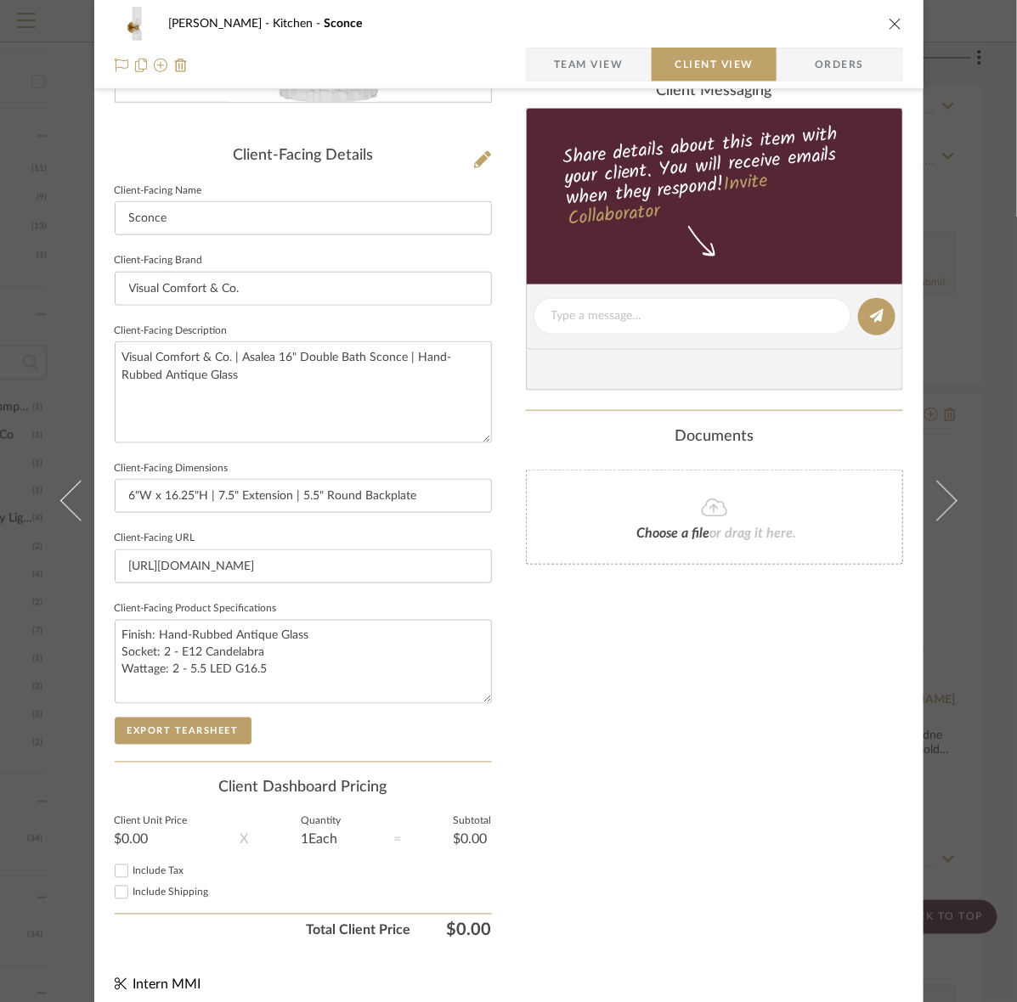
scroll to position [395, 0]
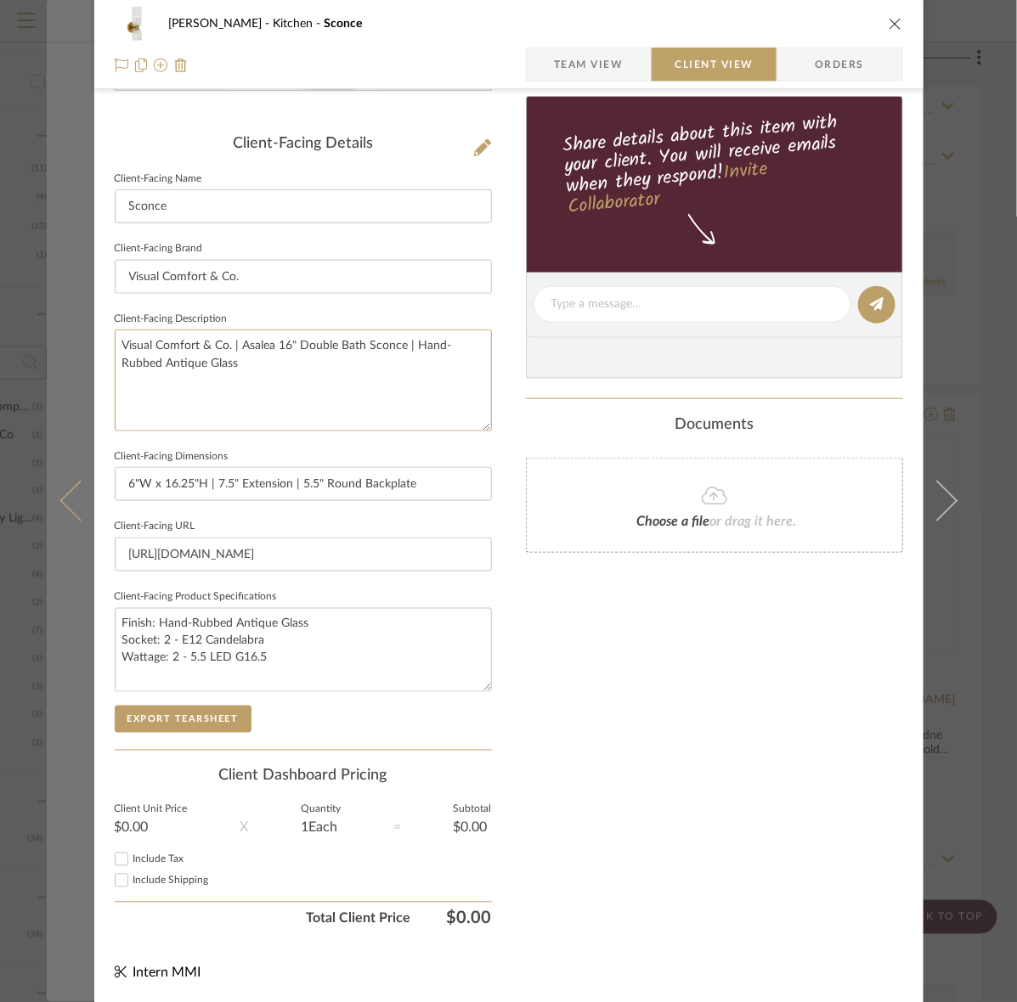
drag, startPoint x: 334, startPoint y: 396, endPoint x: 54, endPoint y: 350, distance: 284.0
click at [54, 350] on mat-dialog-content "Murray Kitchen Sconce Team View Client View Orders Client-Facing Details Client…" at bounding box center [509, 311] width 924 height 1386
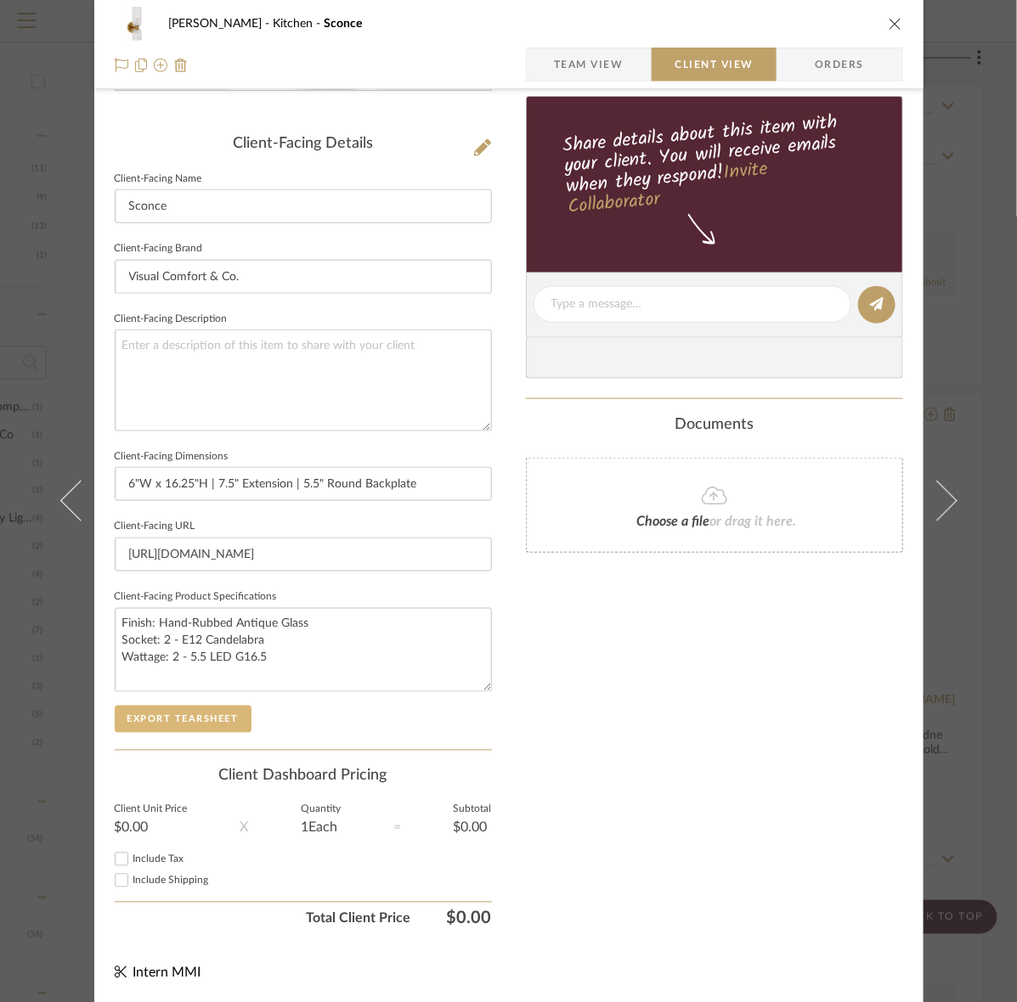
click at [132, 719] on button "Export Tearsheet" at bounding box center [183, 719] width 137 height 27
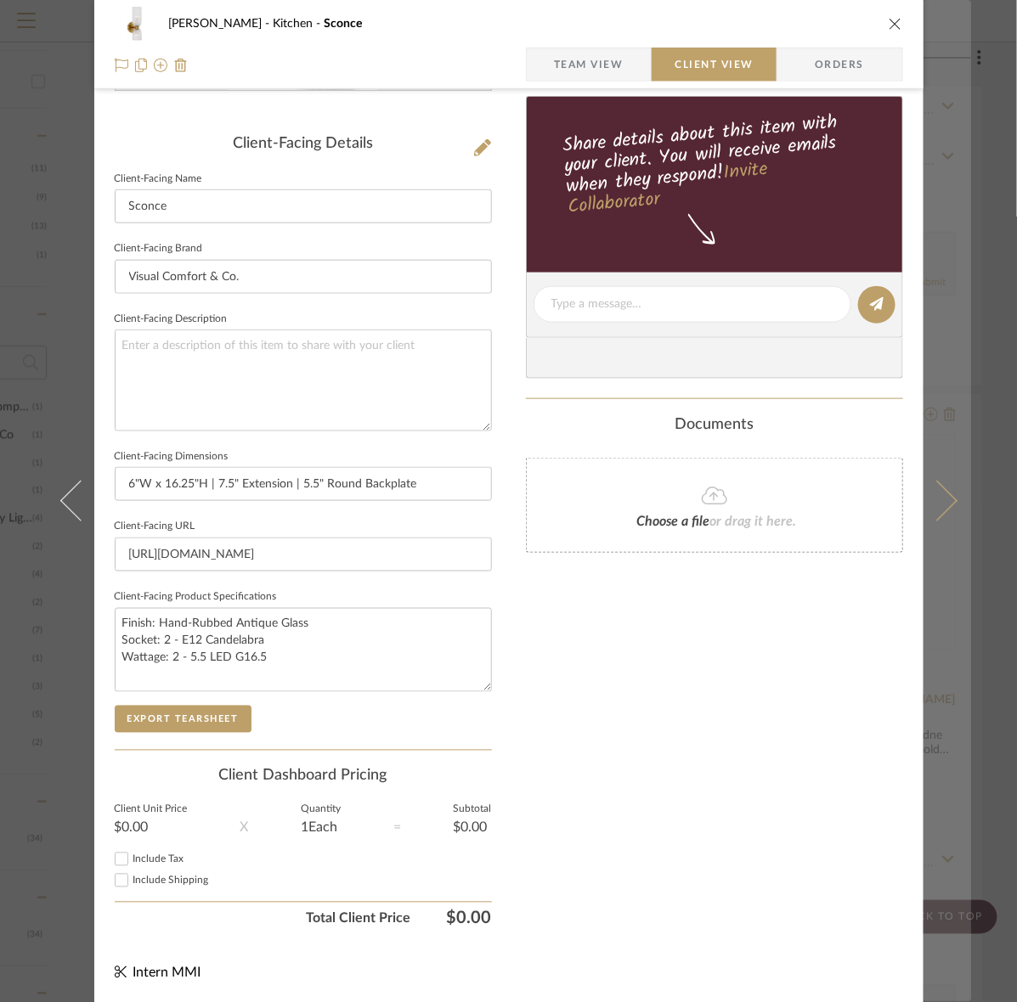
click at [928, 437] on button at bounding box center [947, 501] width 48 height 1002
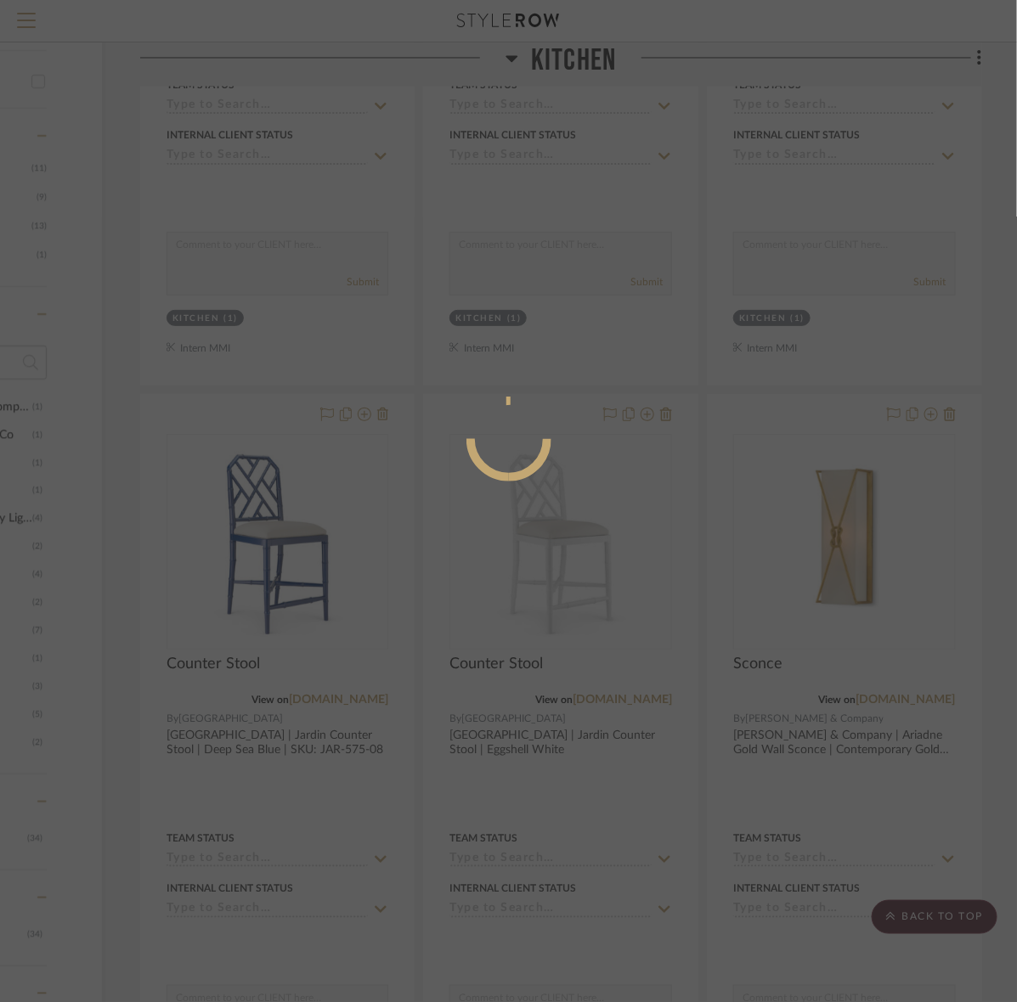
scroll to position [0, 0]
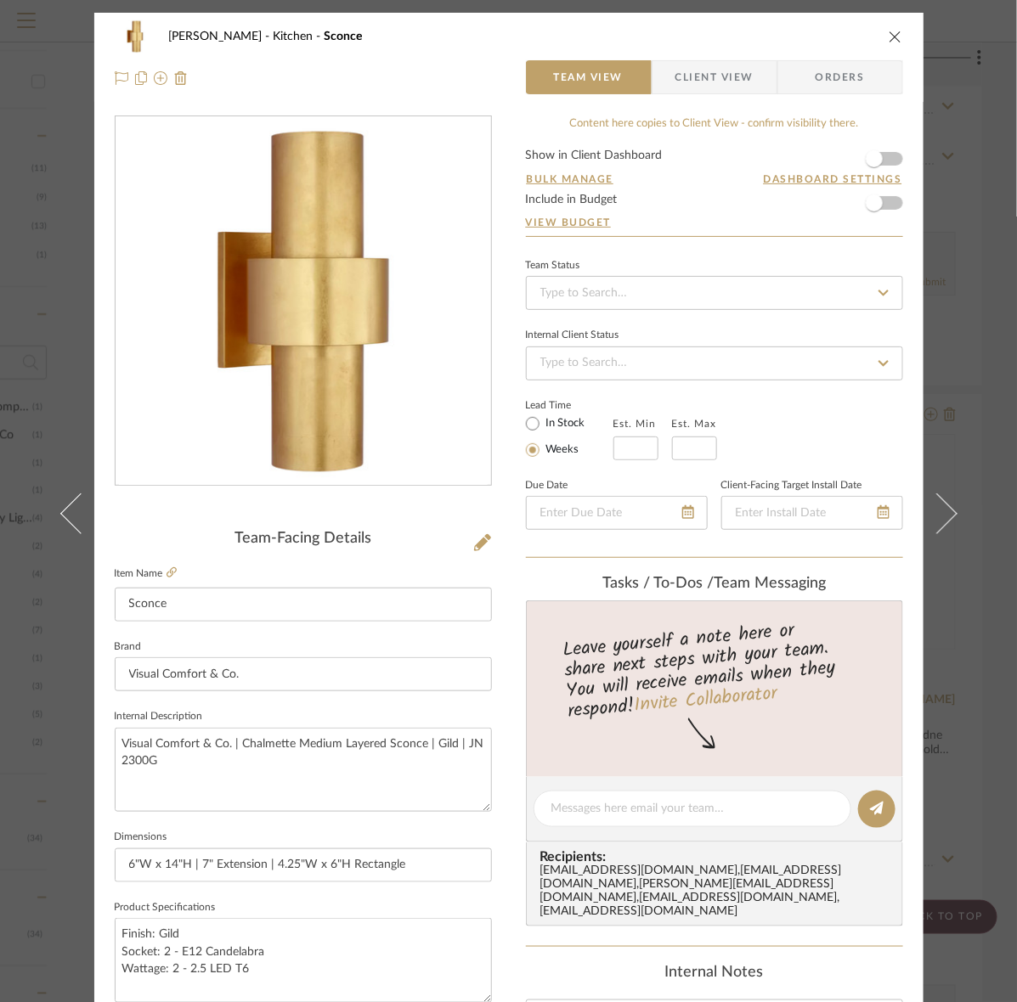
click at [719, 54] on div "Murray Kitchen Sconce Team View Client View Orders" at bounding box center [508, 57] width 829 height 89
click at [718, 66] on span "Client View" at bounding box center [714, 77] width 78 height 34
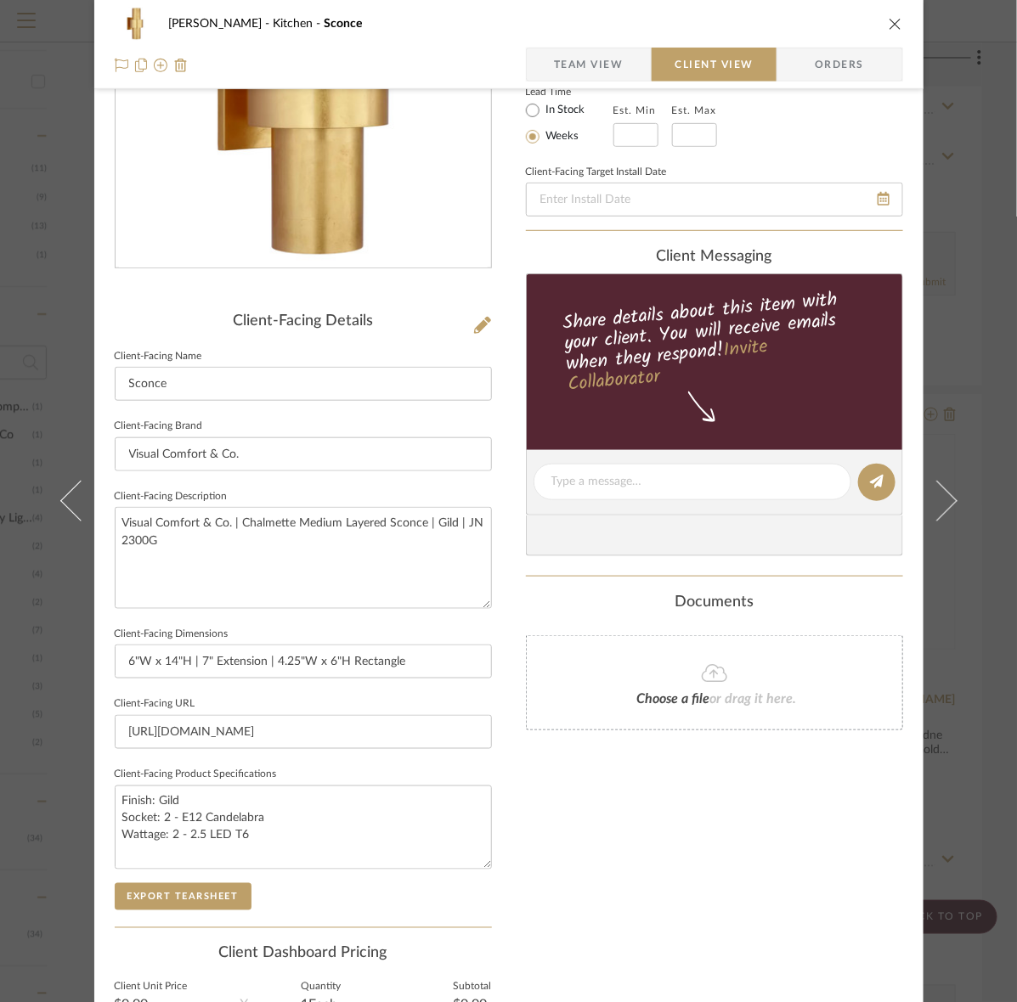
scroll to position [395, 0]
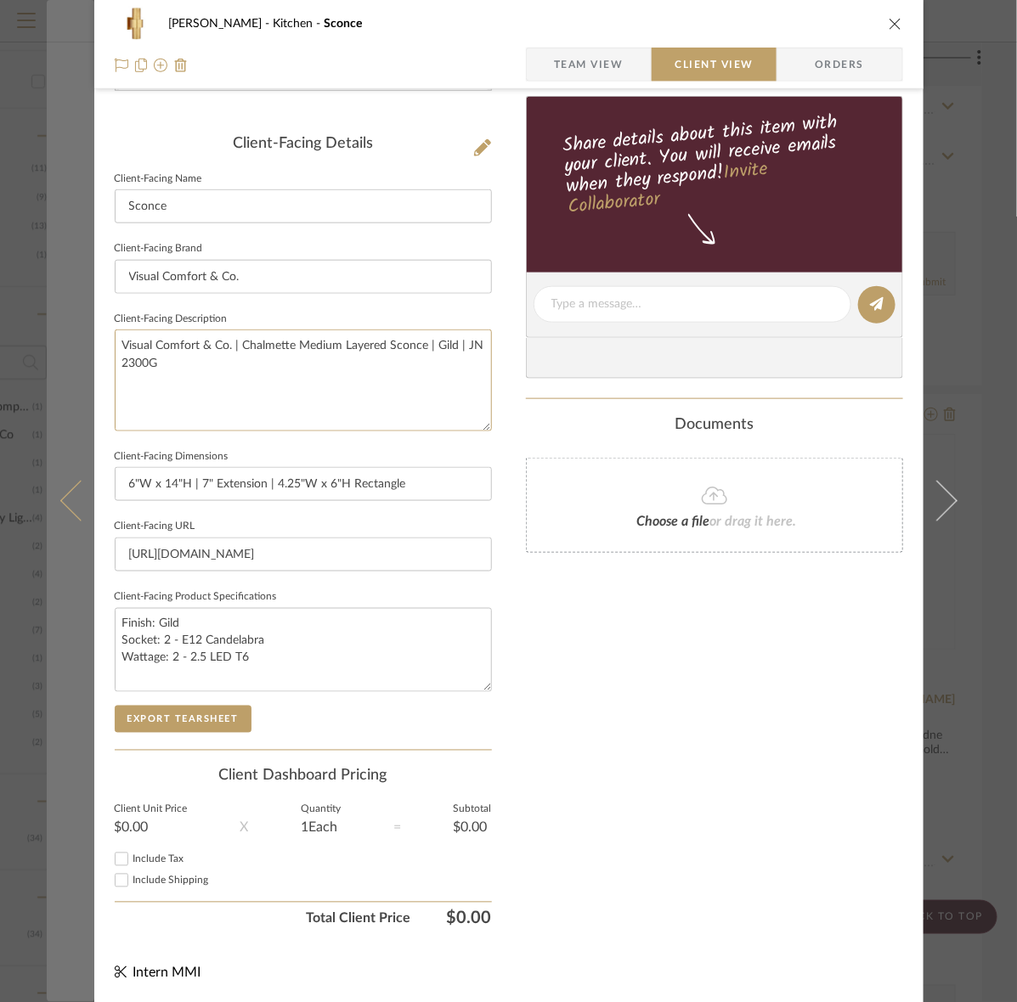
drag, startPoint x: 362, startPoint y: 405, endPoint x: 43, endPoint y: 340, distance: 325.2
click at [47, 340] on mat-dialog-content "Murray Kitchen Sconce Team View Client View Orders Client-Facing Details Client…" at bounding box center [509, 311] width 924 height 1386
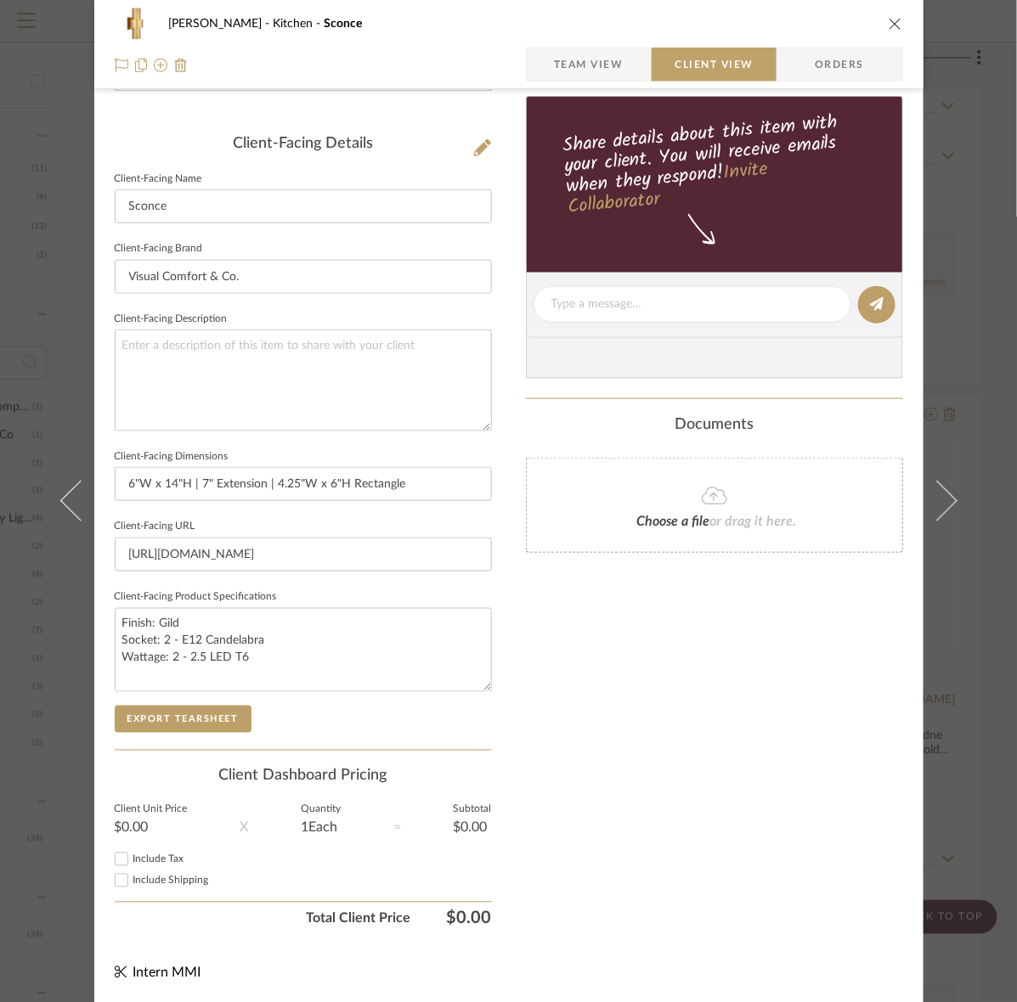
click at [172, 733] on div "Client-Facing Details Client-Facing Name Sconce Client-Facing Brand Visual Comf…" at bounding box center [303, 442] width 377 height 615
click at [171, 733] on div "Client-Facing Details Client-Facing Name Sconce Client-Facing Brand Visual Comf…" at bounding box center [303, 442] width 377 height 615
click at [162, 724] on button "Export Tearsheet" at bounding box center [183, 719] width 137 height 27
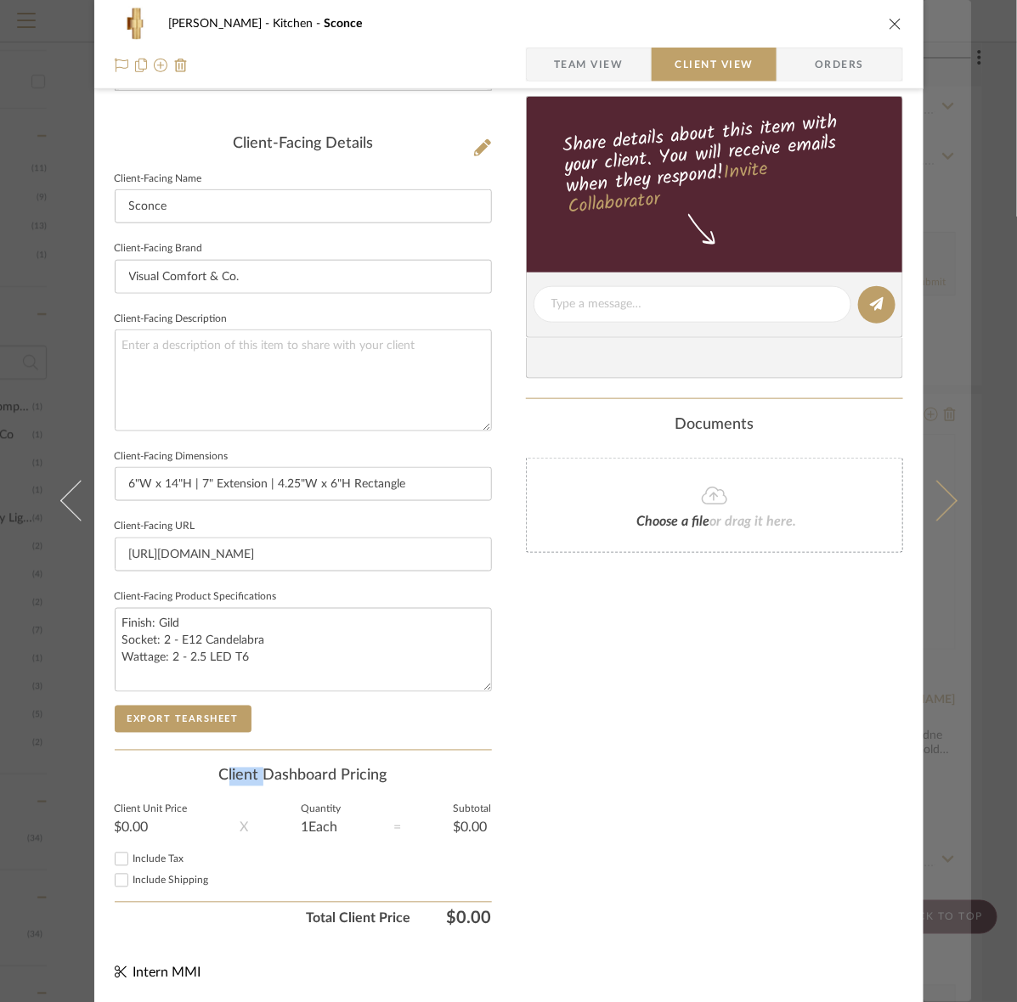
click at [933, 439] on button at bounding box center [947, 501] width 48 height 1002
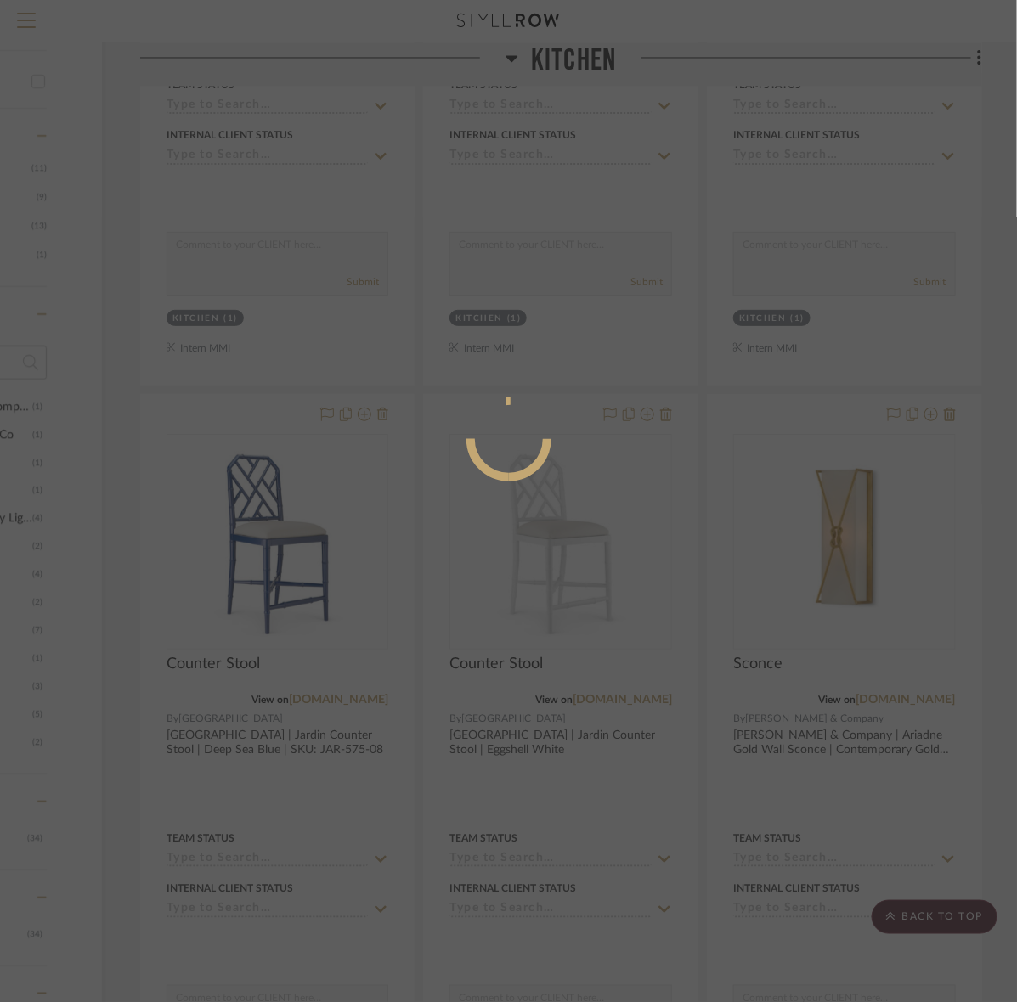
scroll to position [0, 0]
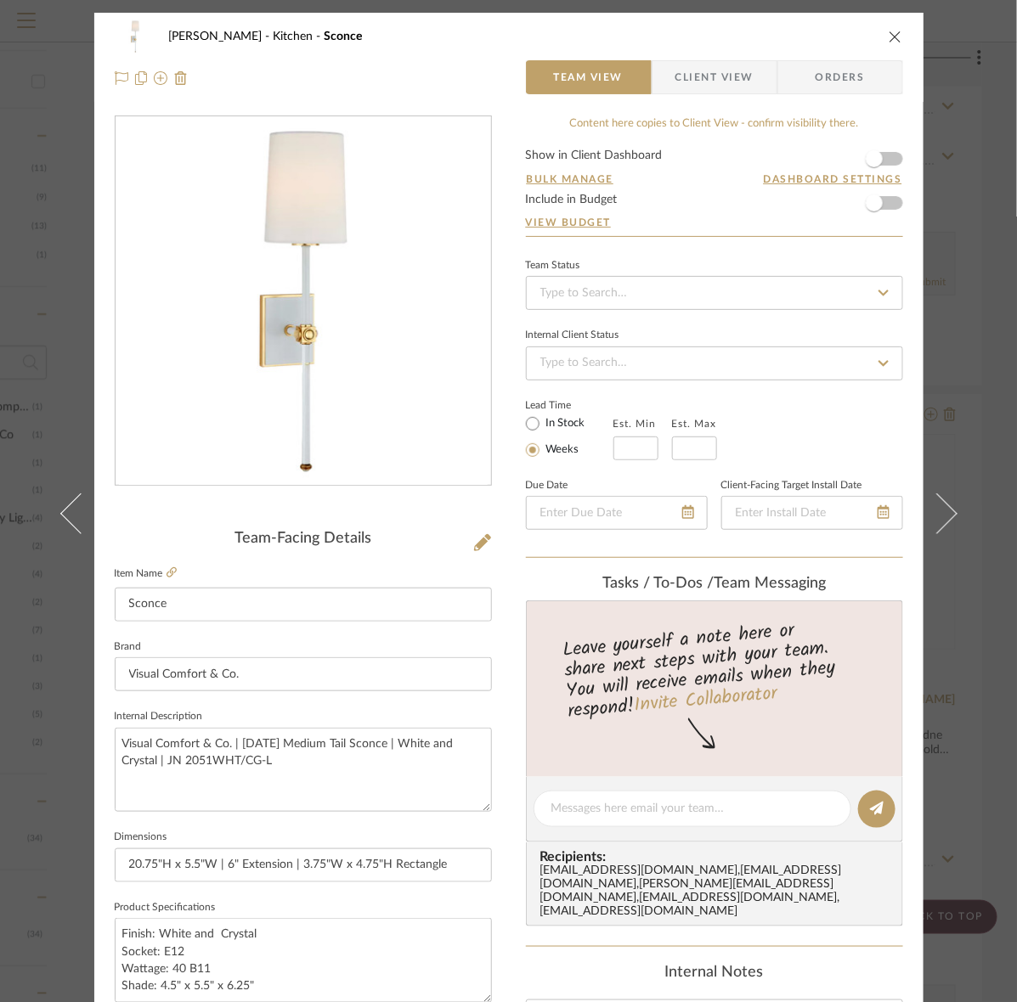
click at [681, 79] on span "Client View" at bounding box center [714, 77] width 78 height 34
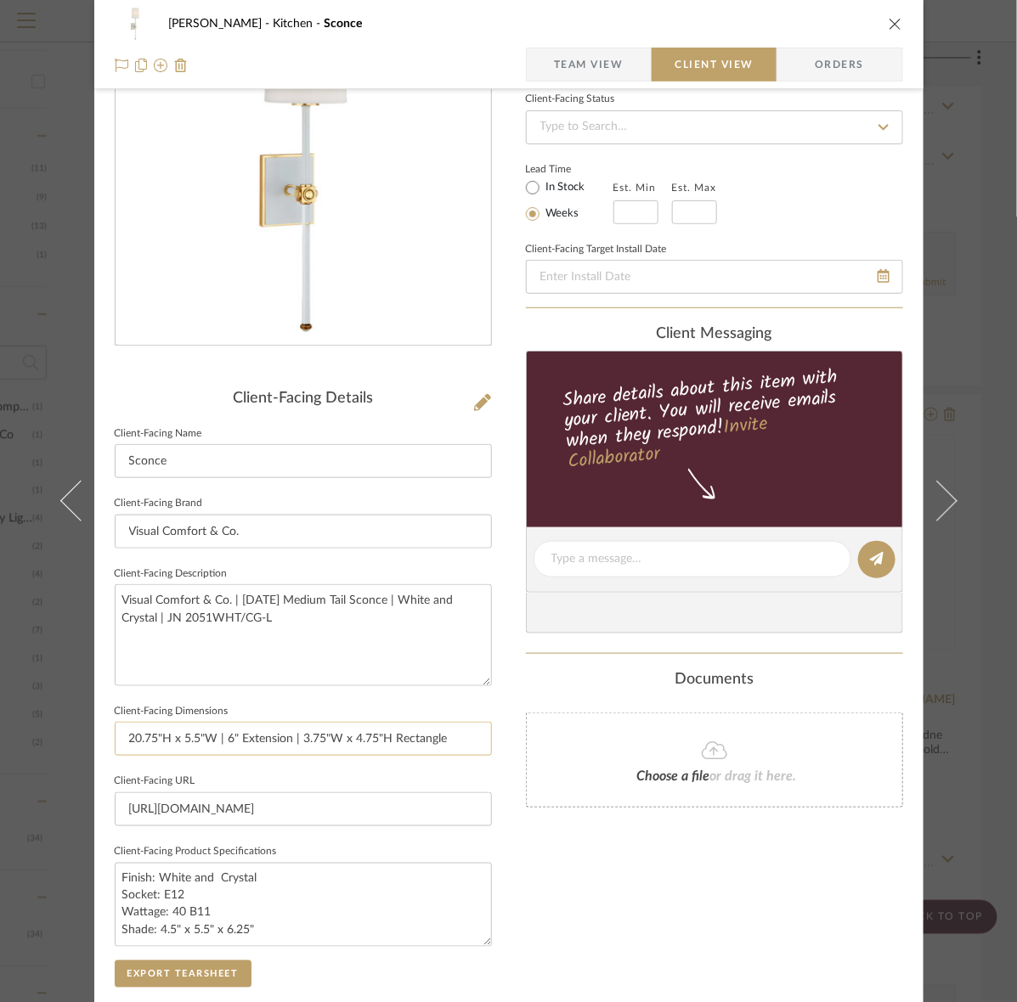
scroll to position [395, 0]
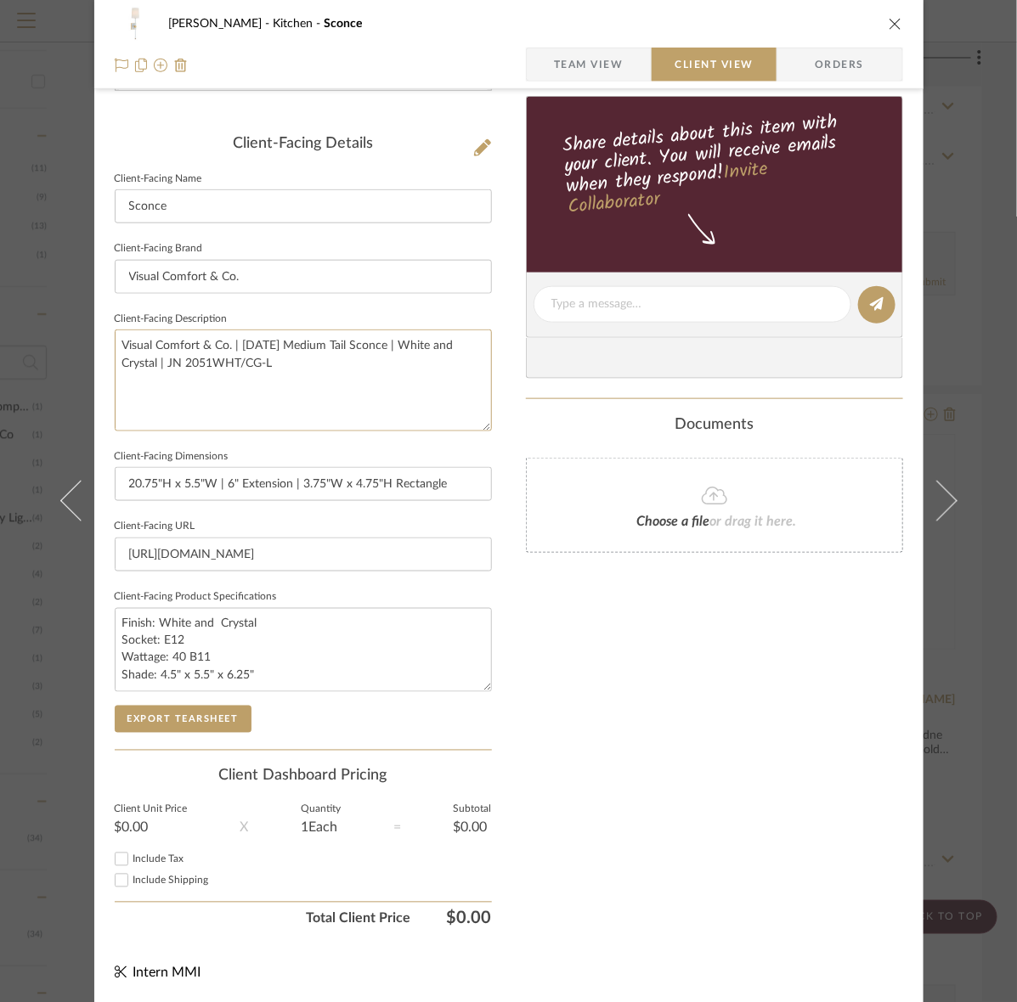
drag, startPoint x: 302, startPoint y: 387, endPoint x: -172, endPoint y: 268, distance: 488.6
click at [194, 722] on button "Export Tearsheet" at bounding box center [183, 719] width 137 height 27
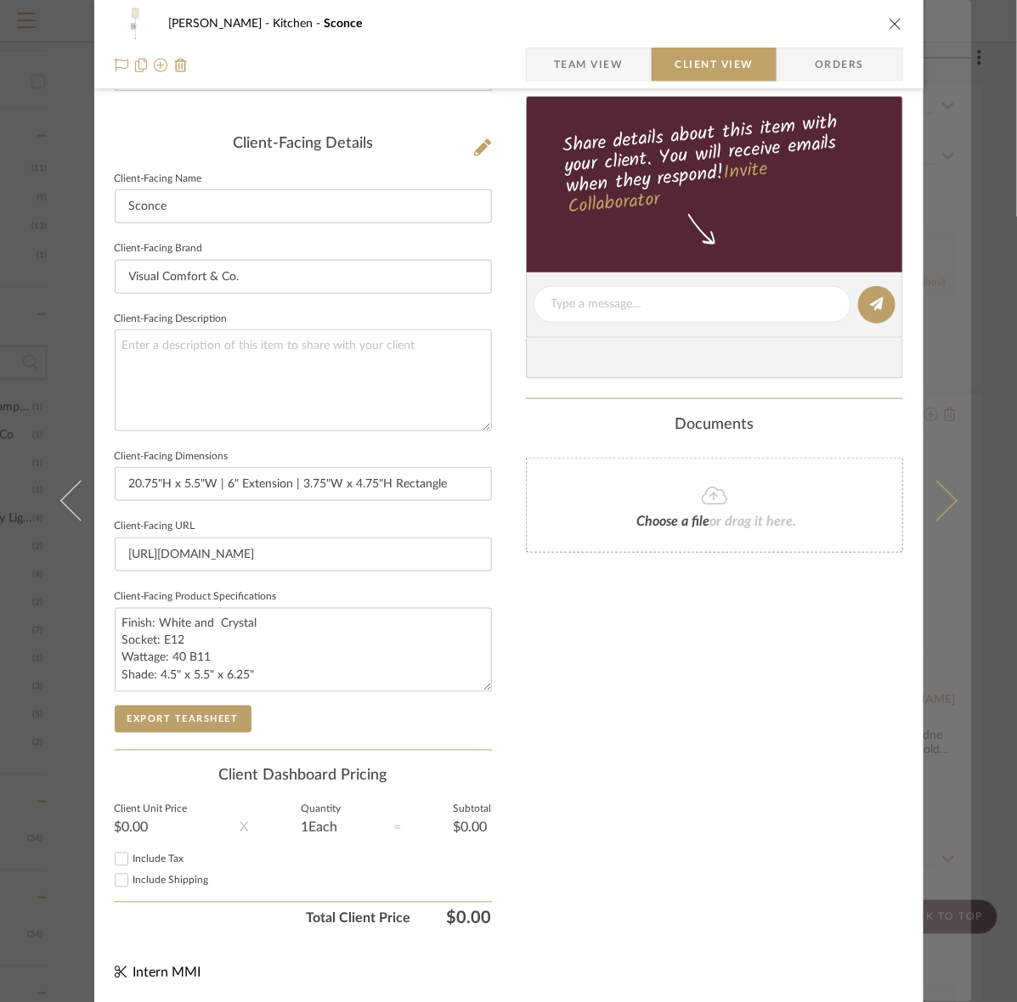
click at [923, 459] on button at bounding box center [947, 501] width 48 height 1002
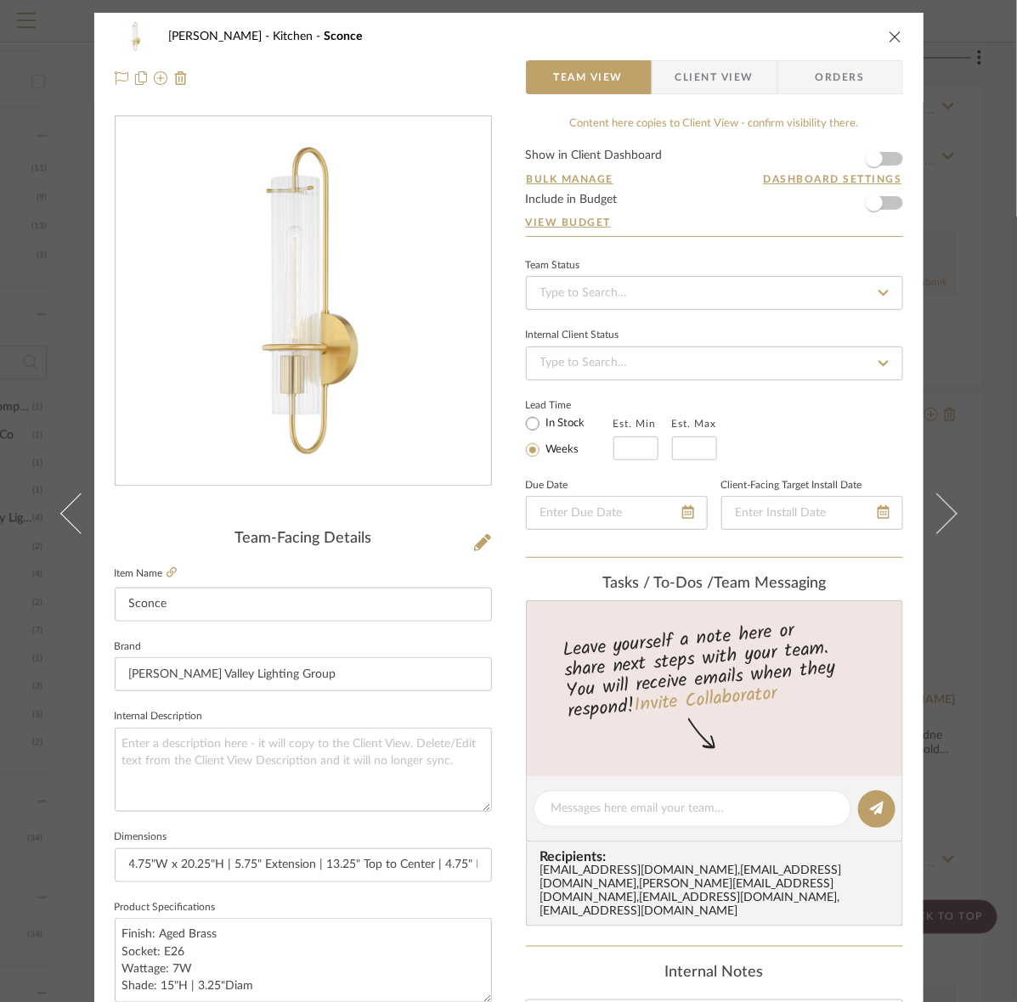
click at [675, 85] on span "Client View" at bounding box center [714, 77] width 78 height 34
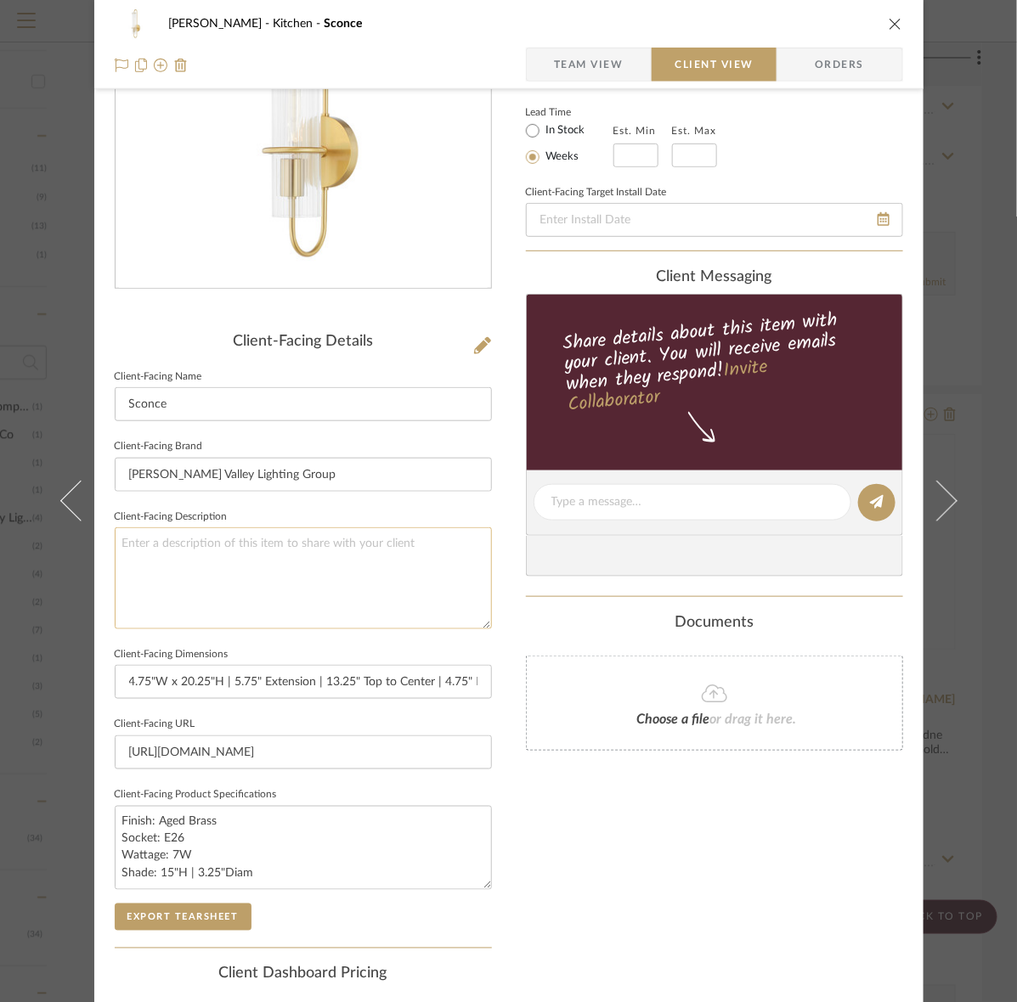
scroll to position [395, 0]
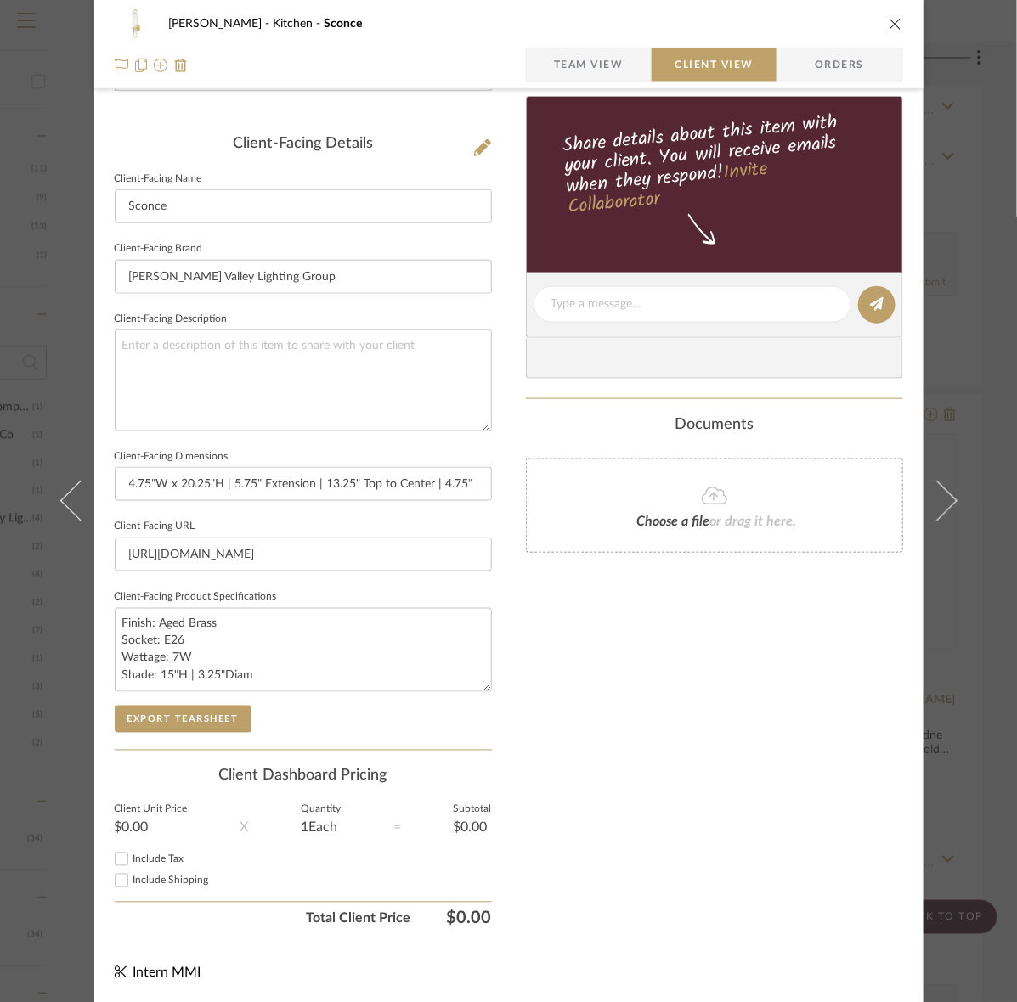
click at [562, 65] on span "Team View" at bounding box center [589, 65] width 70 height 34
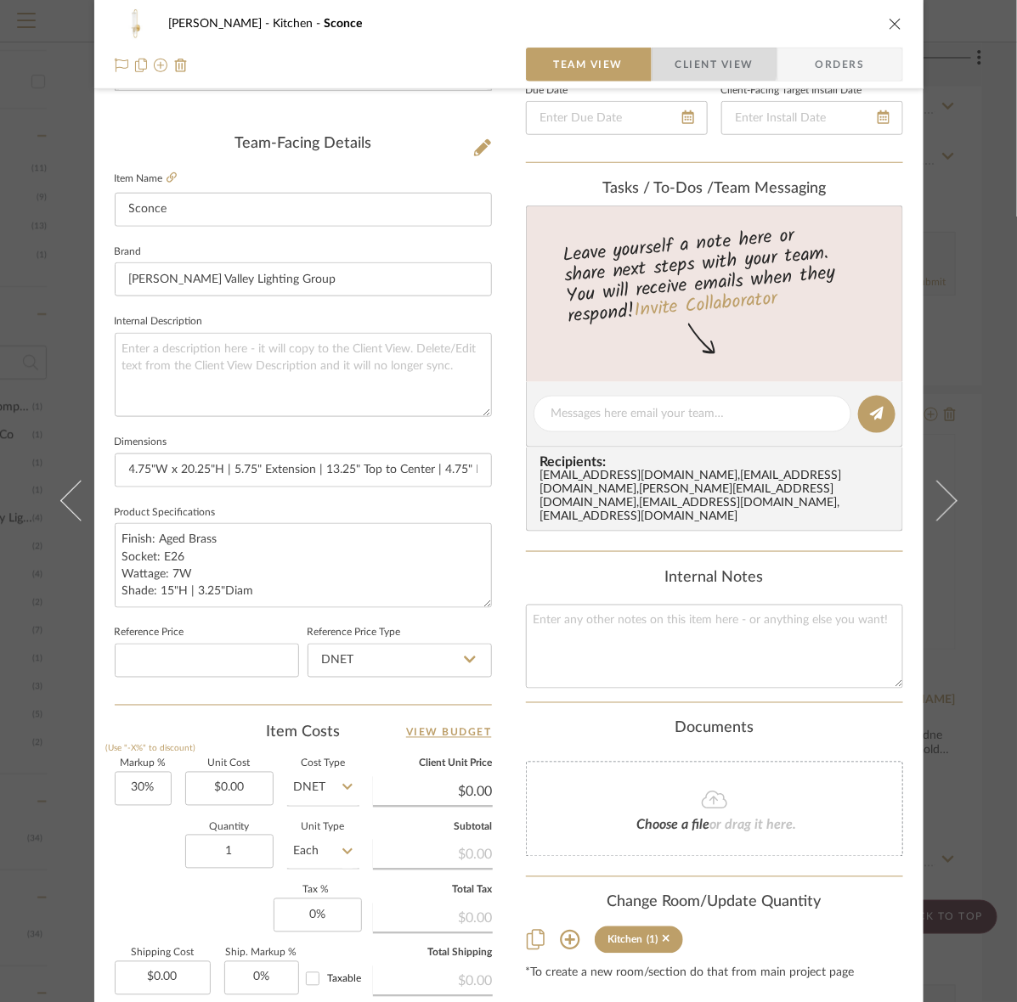
click at [675, 58] on span "Client View" at bounding box center [714, 65] width 78 height 34
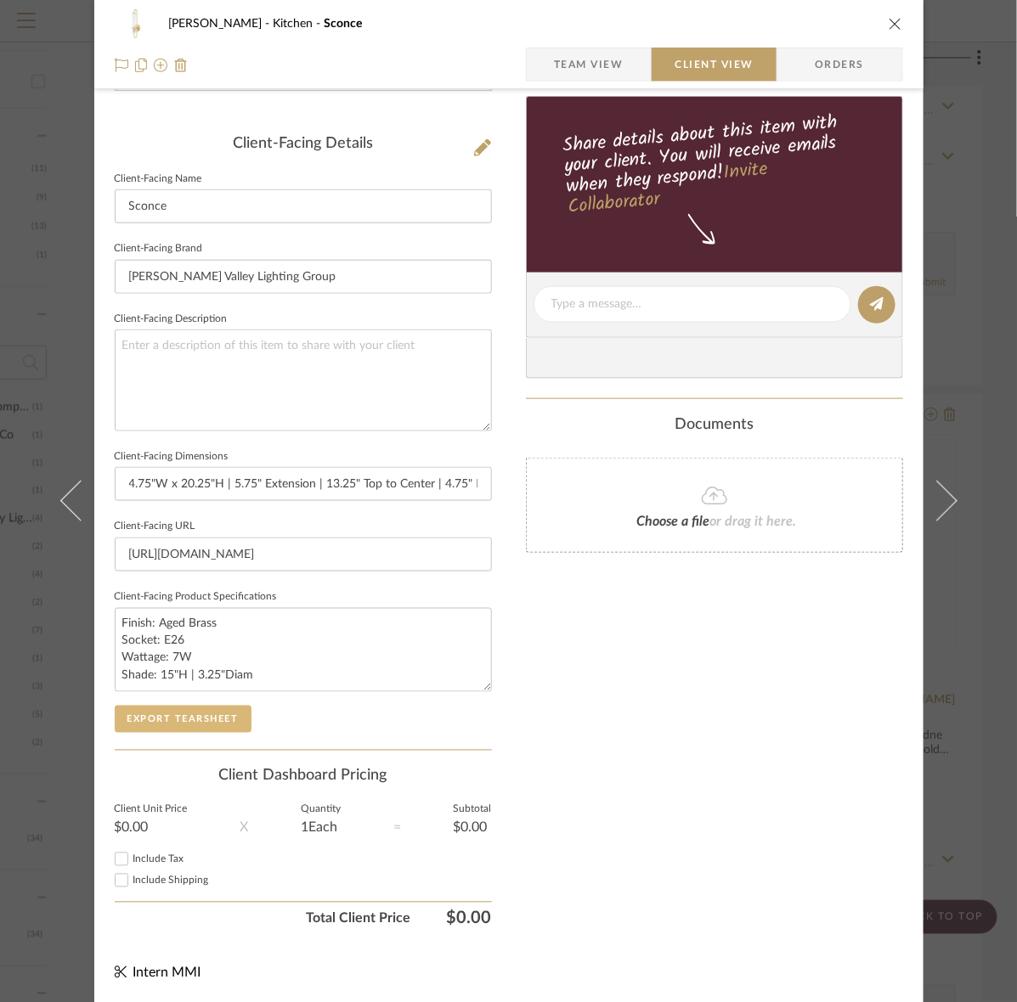
click at [192, 714] on button "Export Tearsheet" at bounding box center [183, 719] width 137 height 27
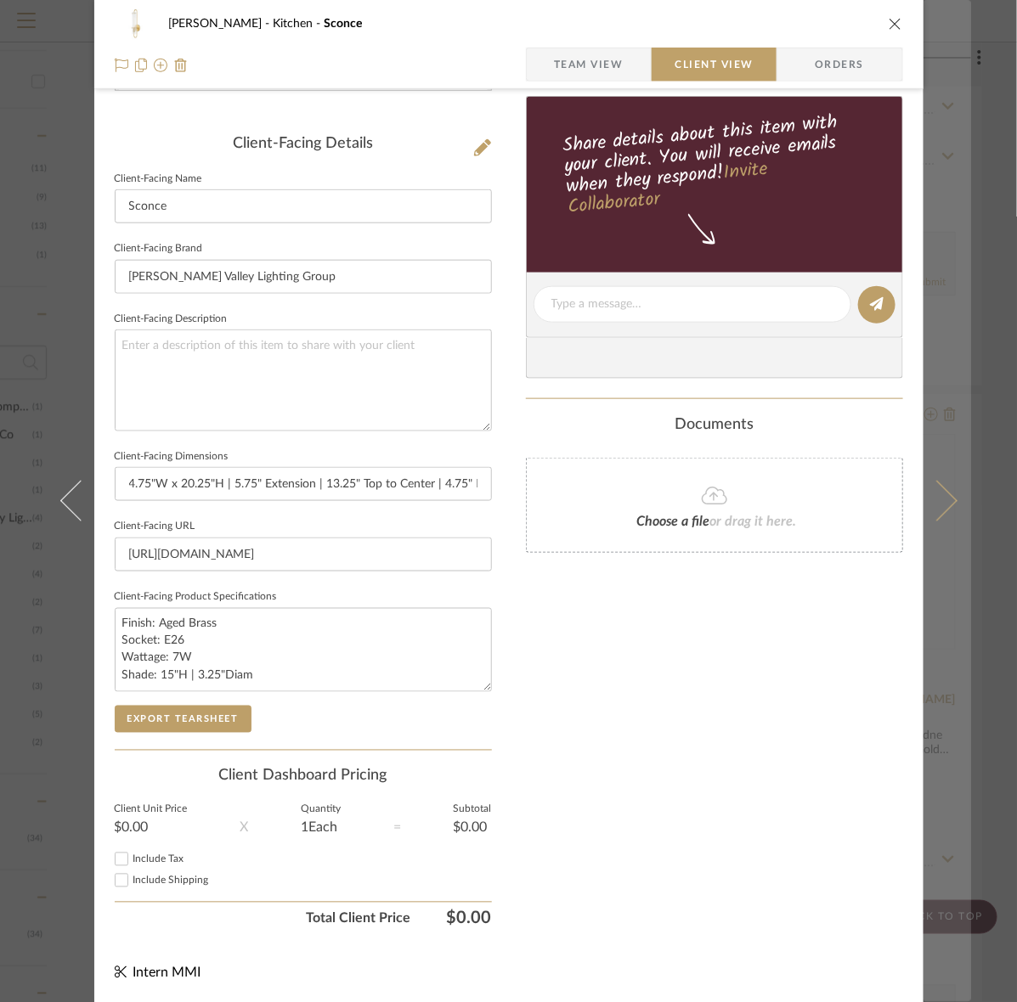
click at [941, 473] on button at bounding box center [947, 501] width 48 height 1002
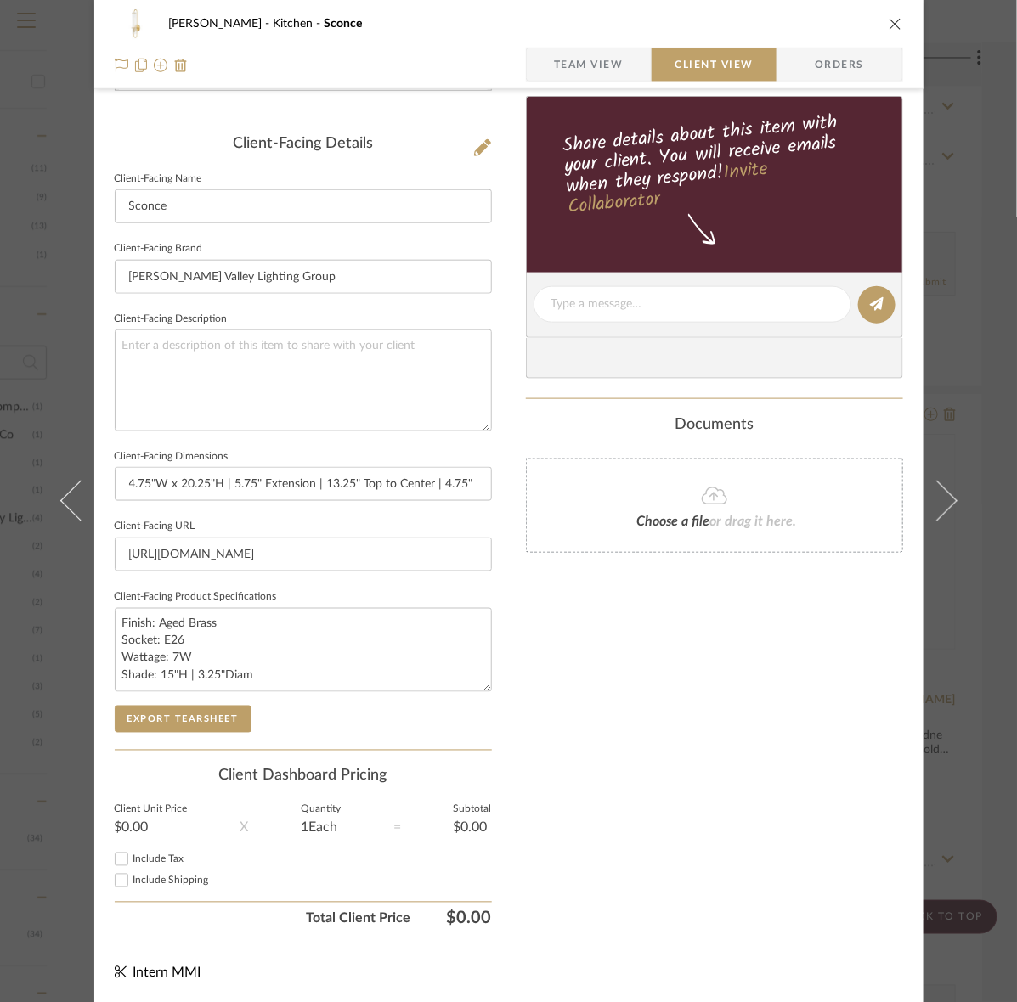
scroll to position [0, 0]
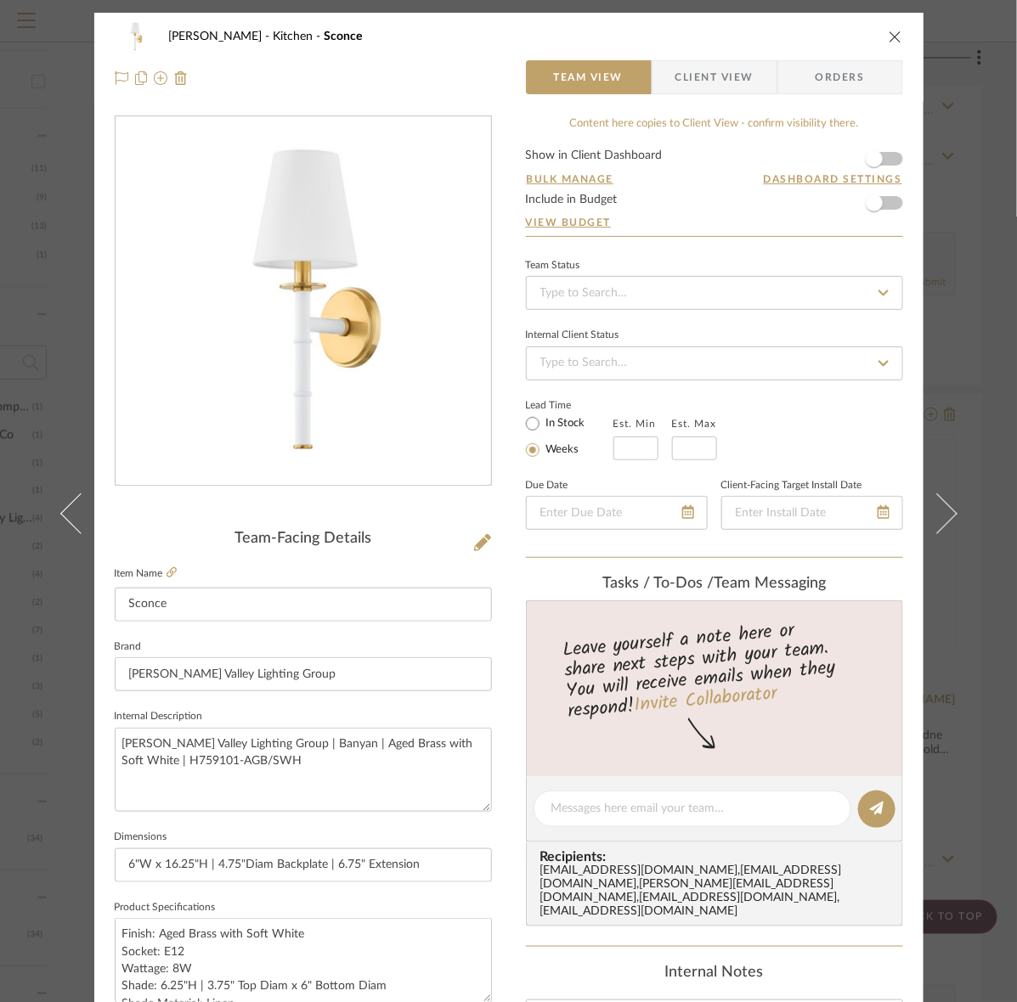
click at [728, 81] on span "Client View" at bounding box center [714, 77] width 78 height 34
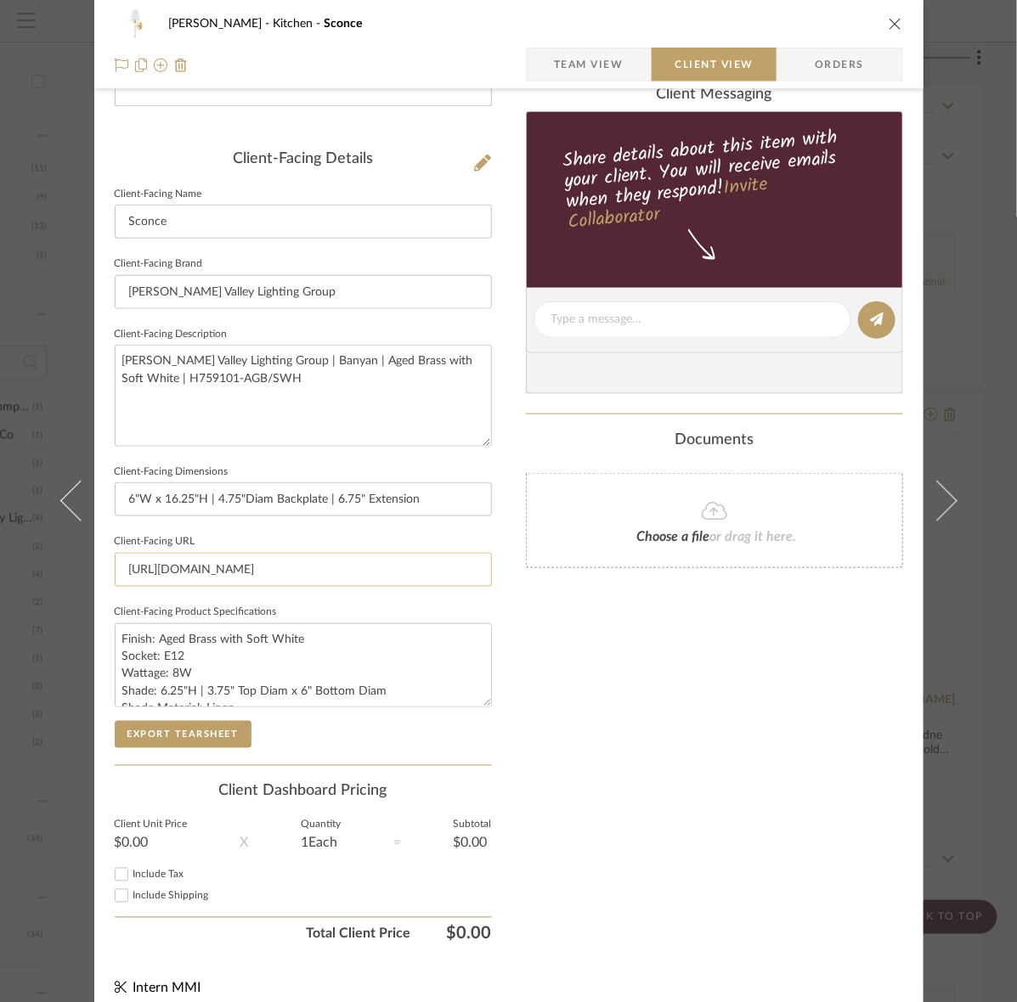
scroll to position [395, 0]
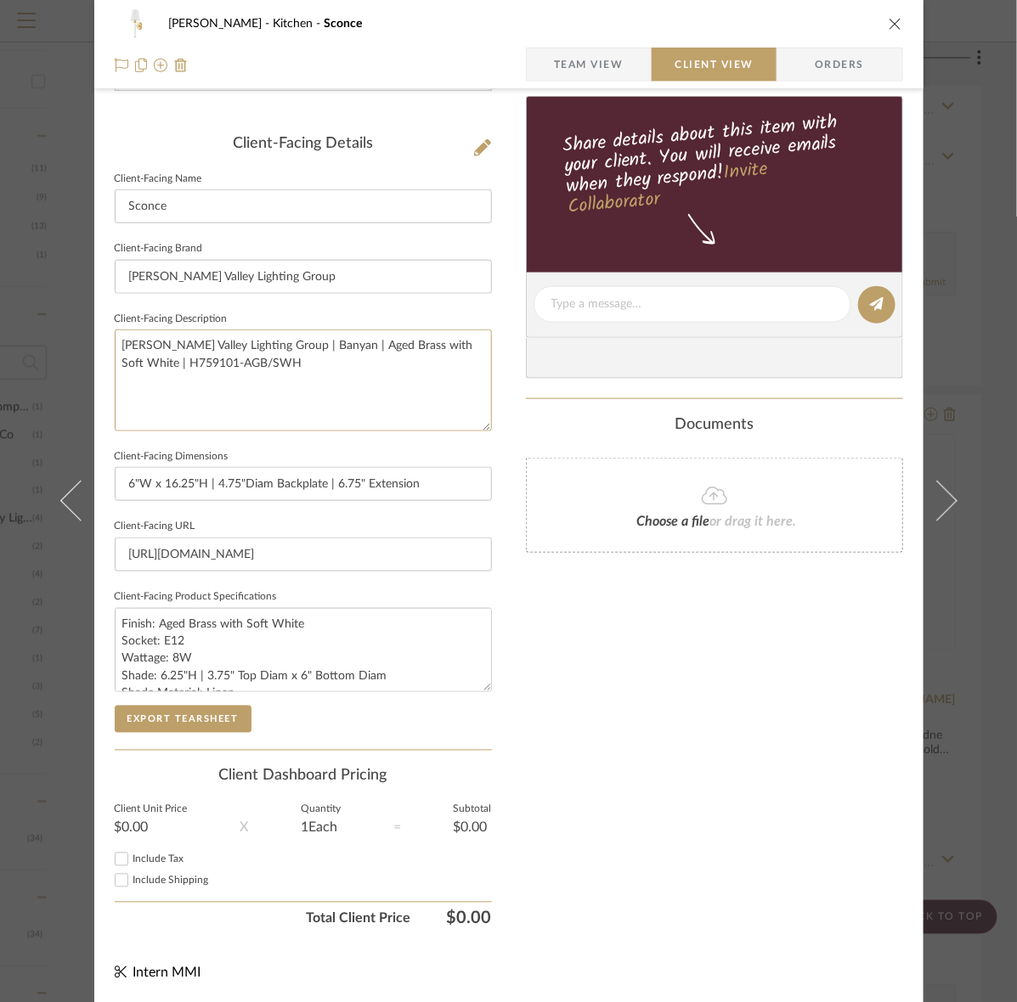
drag, startPoint x: 371, startPoint y: 388, endPoint x: -11, endPoint y: 307, distance: 390.8
click at [134, 718] on button "Export Tearsheet" at bounding box center [183, 719] width 137 height 27
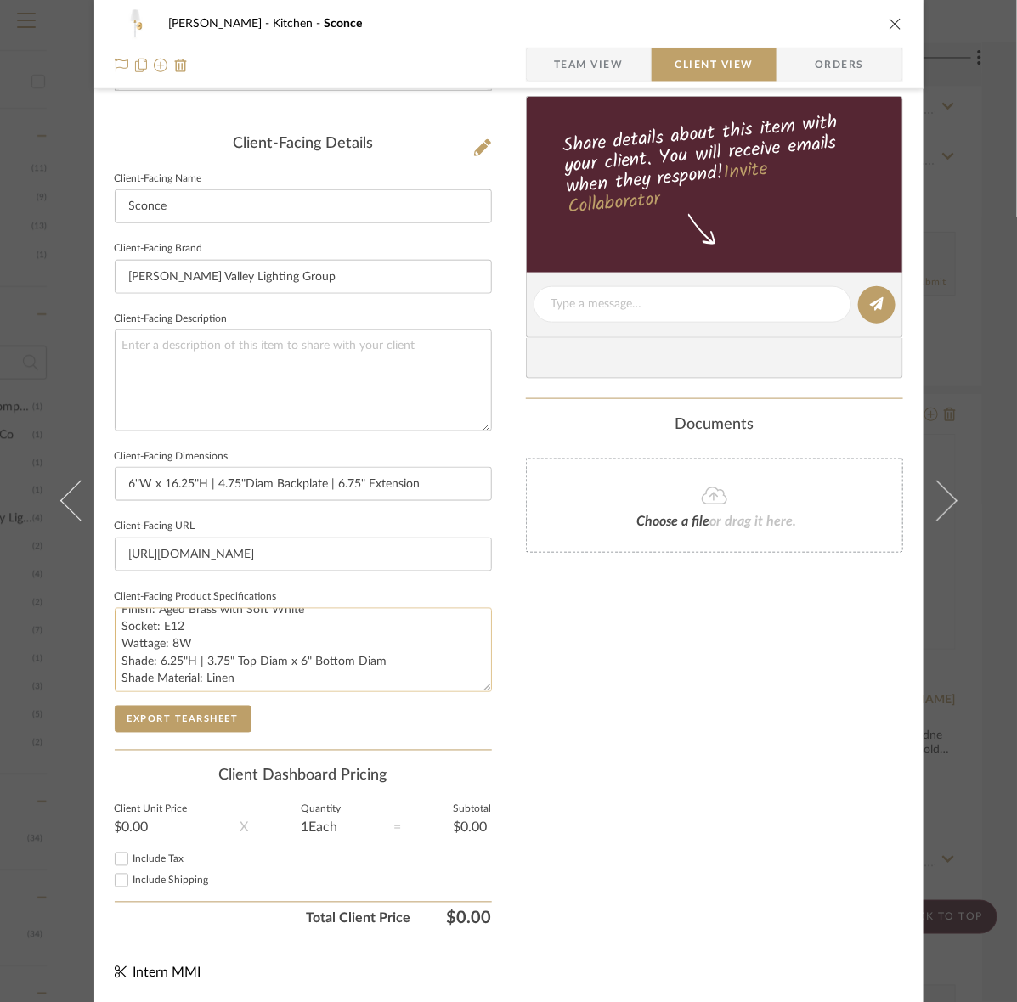
scroll to position [17, 0]
drag, startPoint x: 392, startPoint y: 656, endPoint x: 106, endPoint y: 664, distance: 285.5
click at [106, 664] on div "Murray Kitchen Sconce Team View Client View Orders Client-Facing Details Client…" at bounding box center [508, 311] width 829 height 1386
type textarea "Finish: Aged Brass with Soft White Socket: E12 Wattage: 8W Shade Material: Linen"
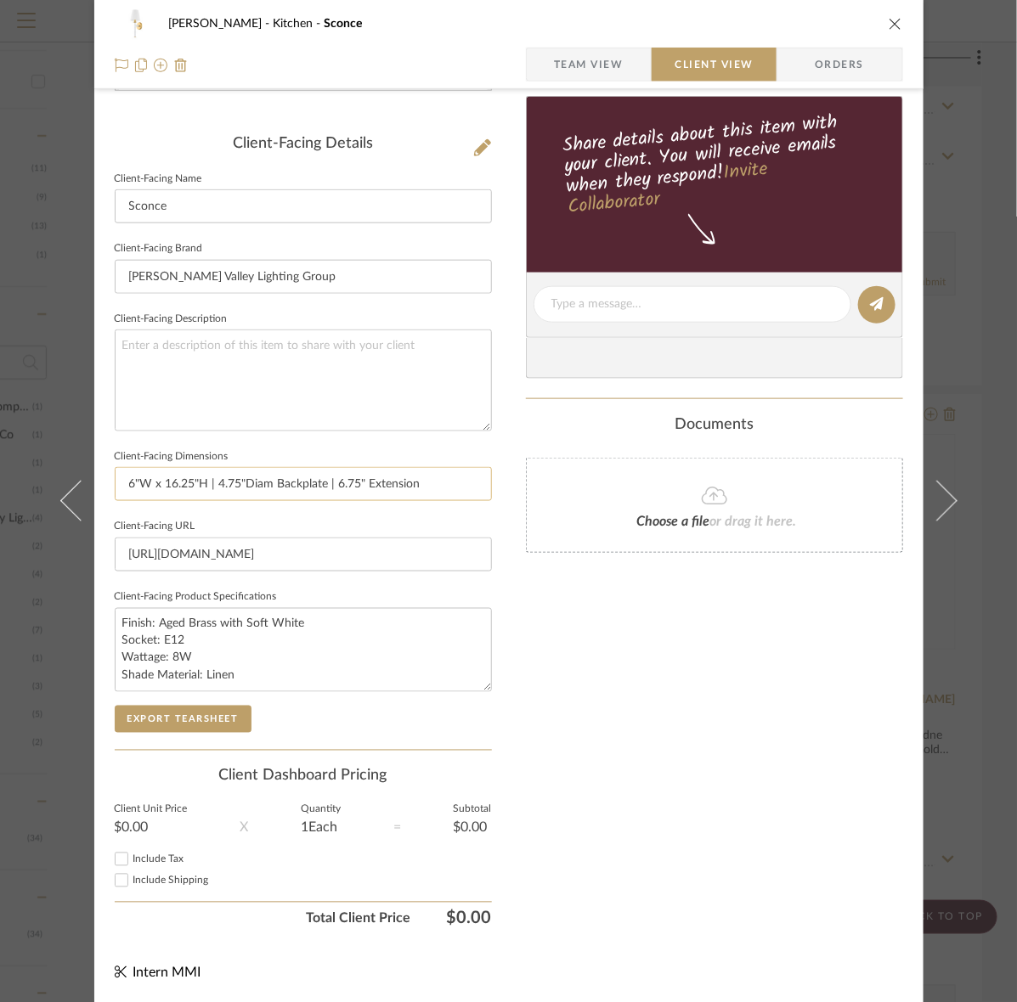
click at [418, 485] on input "6"W x 16.25"H | 4.75"Diam Backplate | 6.75" Extension" at bounding box center [303, 484] width 377 height 34
paste input "Shade: 6.25"H | 3.75" Top Diam x 6" Bottom Diam"
type input "6"W x 16.25"H | 4.75"Diam Backplate | 6.75" Extension | Shade: 6.25"H | 3.75" T…"
click at [234, 718] on button "Export Tearsheet" at bounding box center [183, 719] width 137 height 27
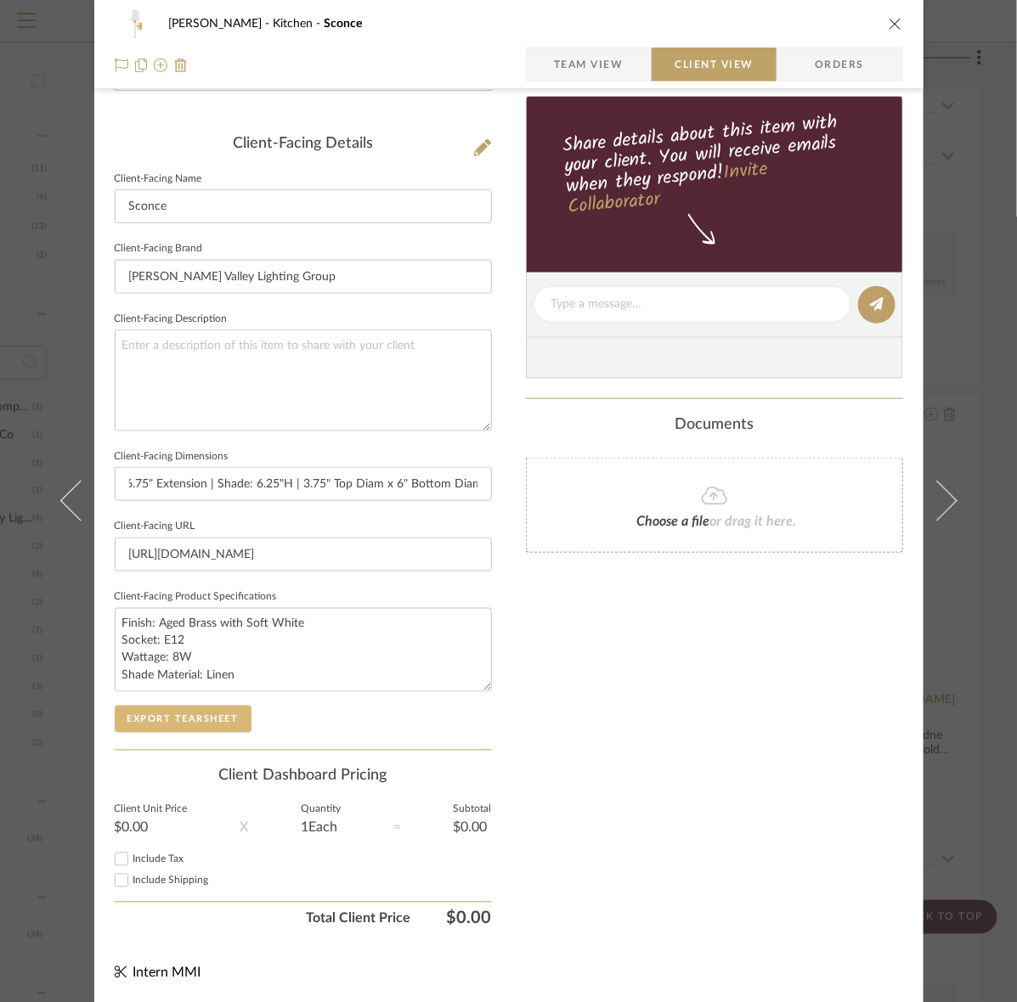
scroll to position [0, 0]
click at [990, 74] on div "Murray Kitchen Sconce Team View Client View Orders Client-Facing Details Client…" at bounding box center [508, 501] width 1017 height 1002
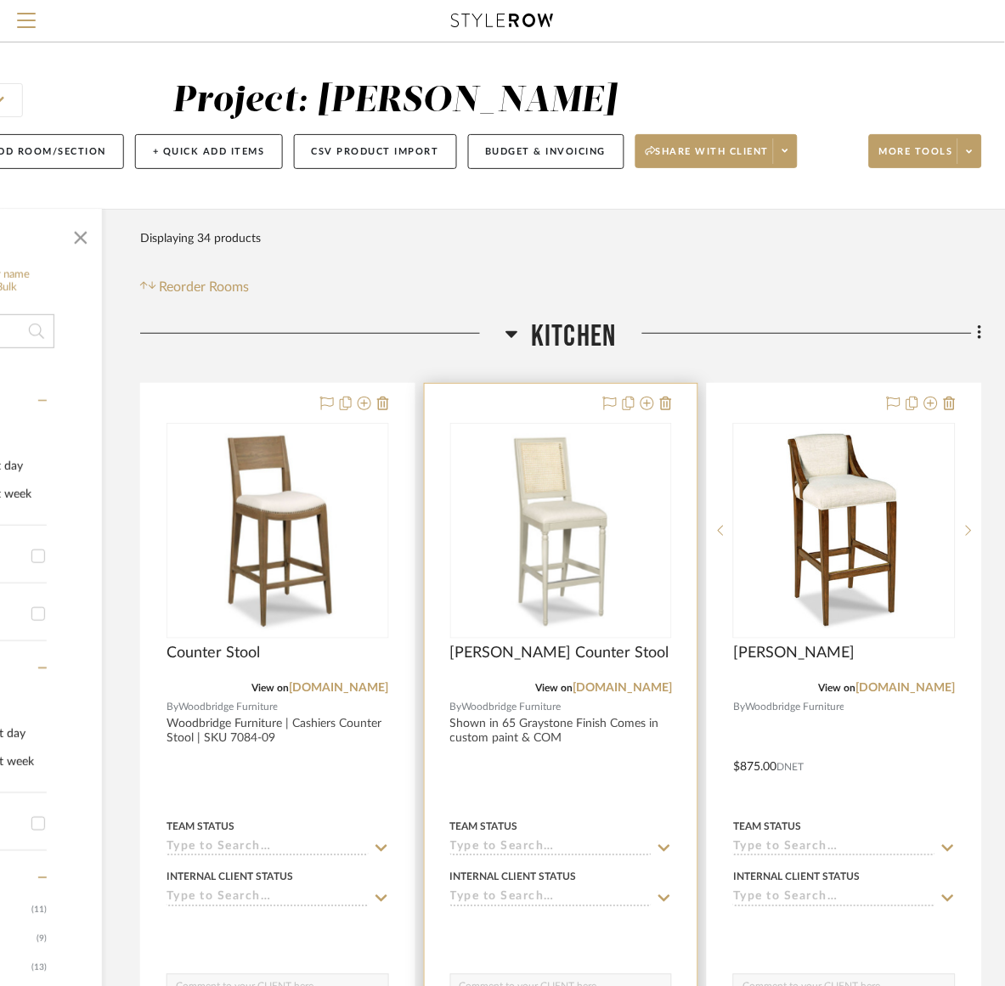
scroll to position [0, 217]
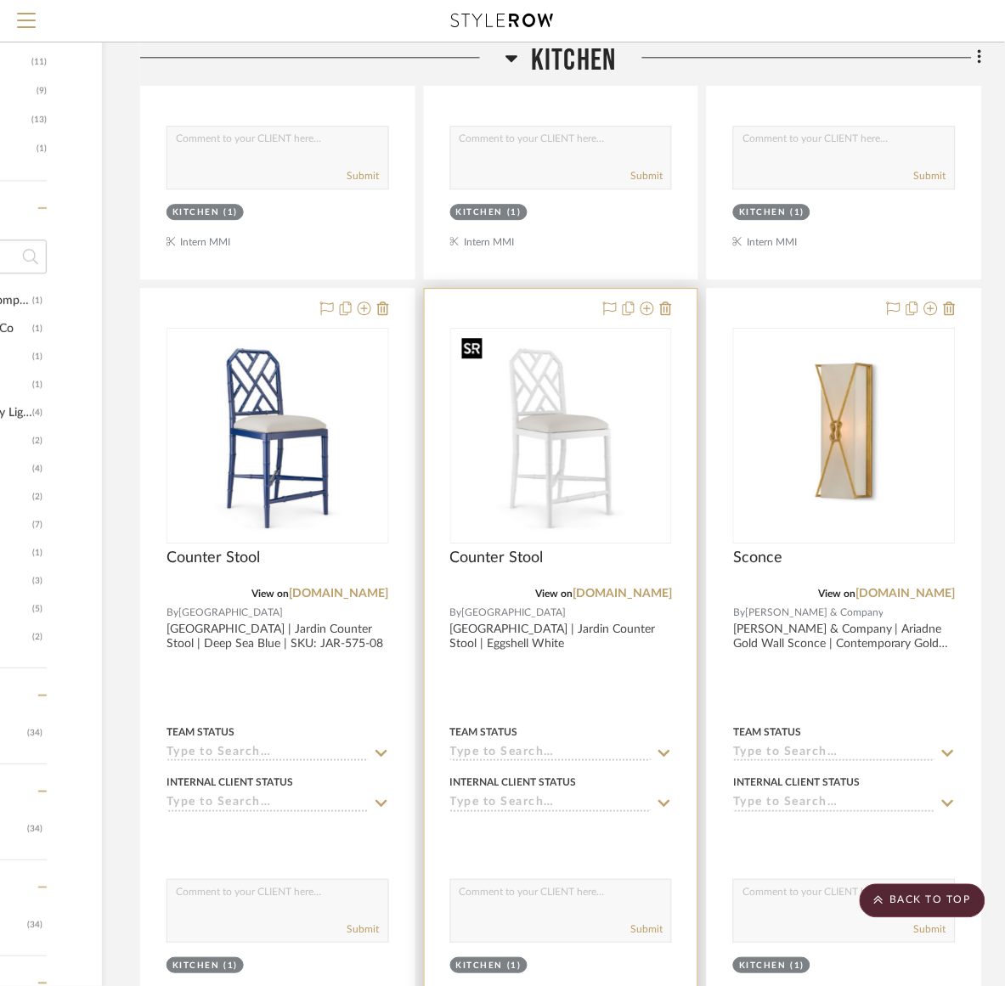
click at [578, 490] on img "0" at bounding box center [560, 436] width 212 height 212
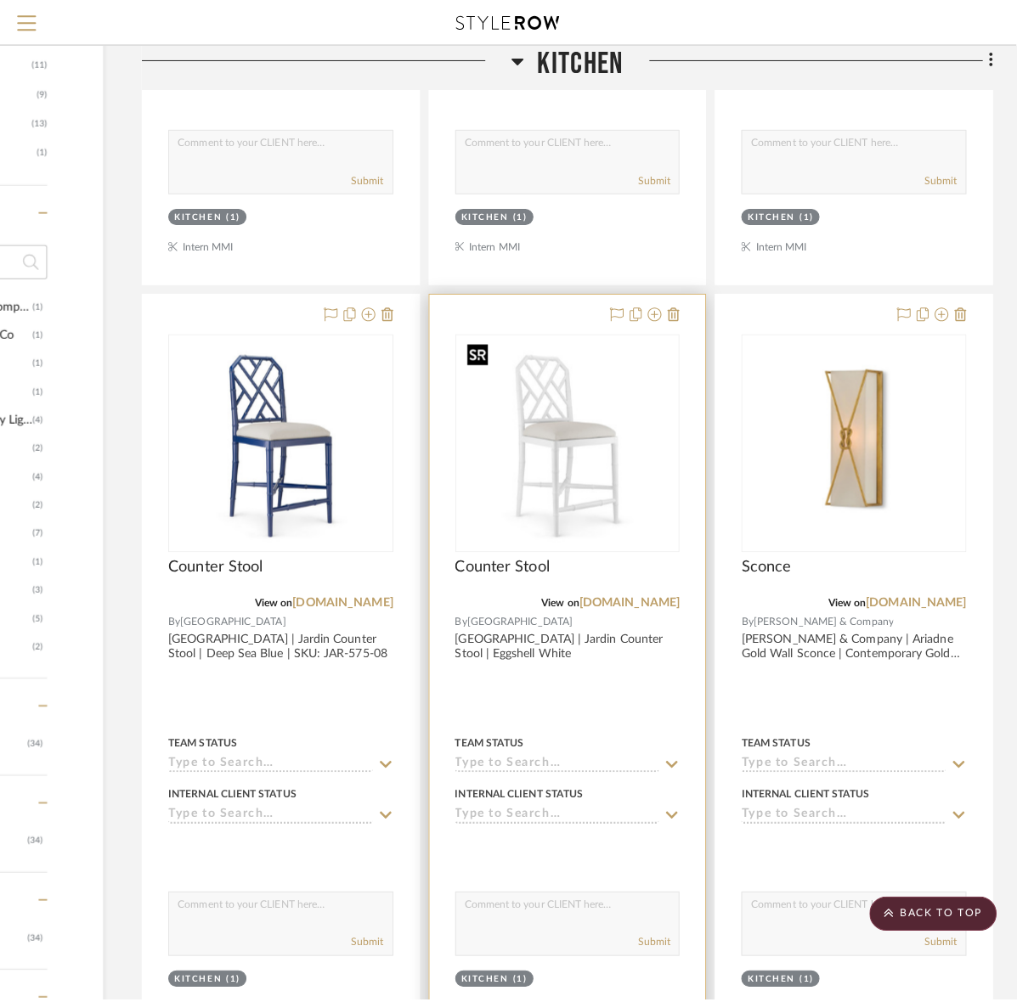
scroll to position [0, 0]
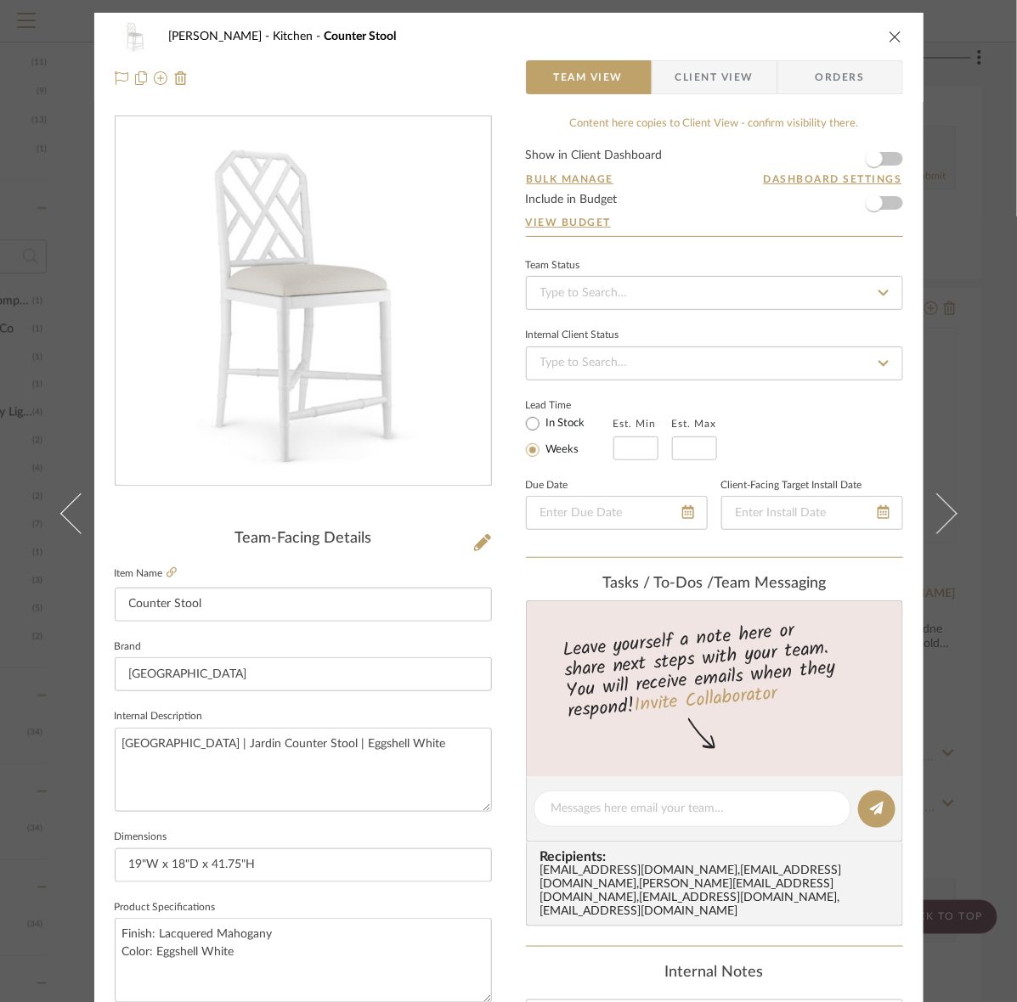
click at [719, 83] on span "Client View" at bounding box center [714, 77] width 78 height 34
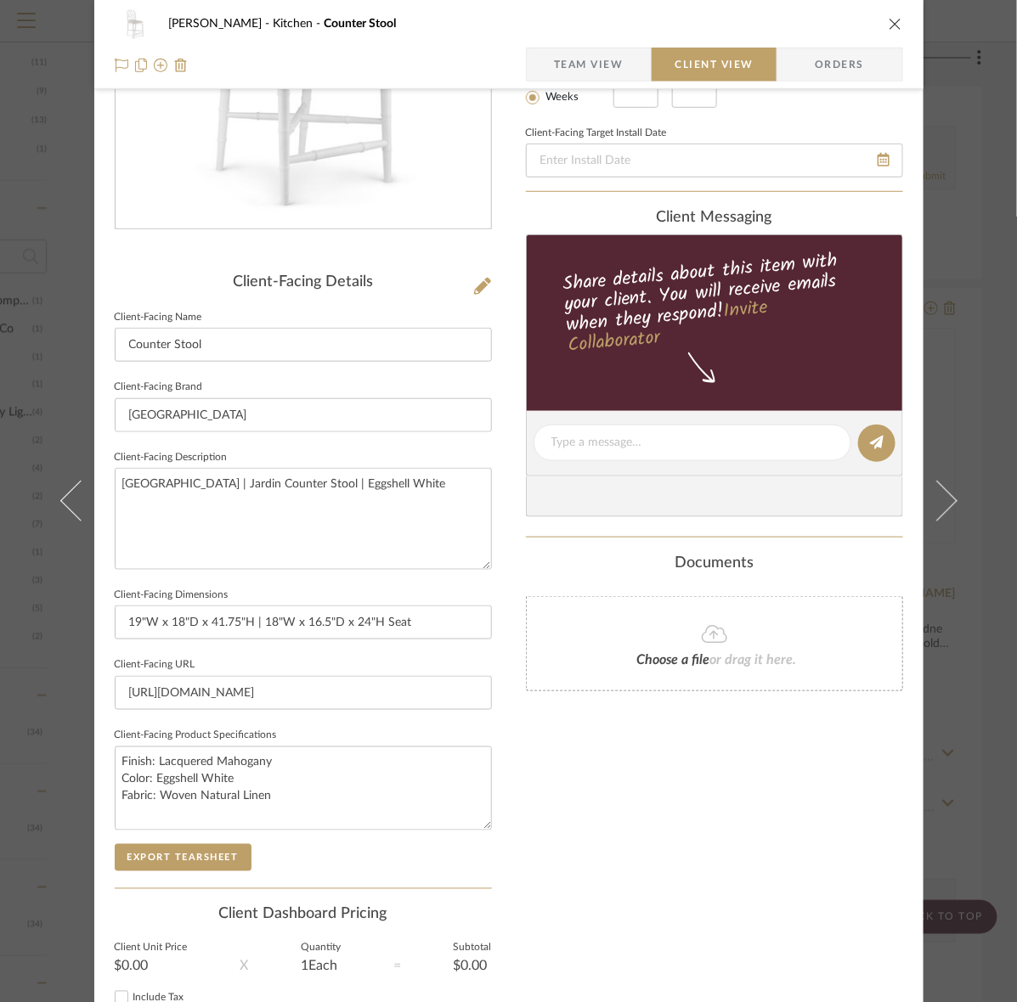
scroll to position [395, 0]
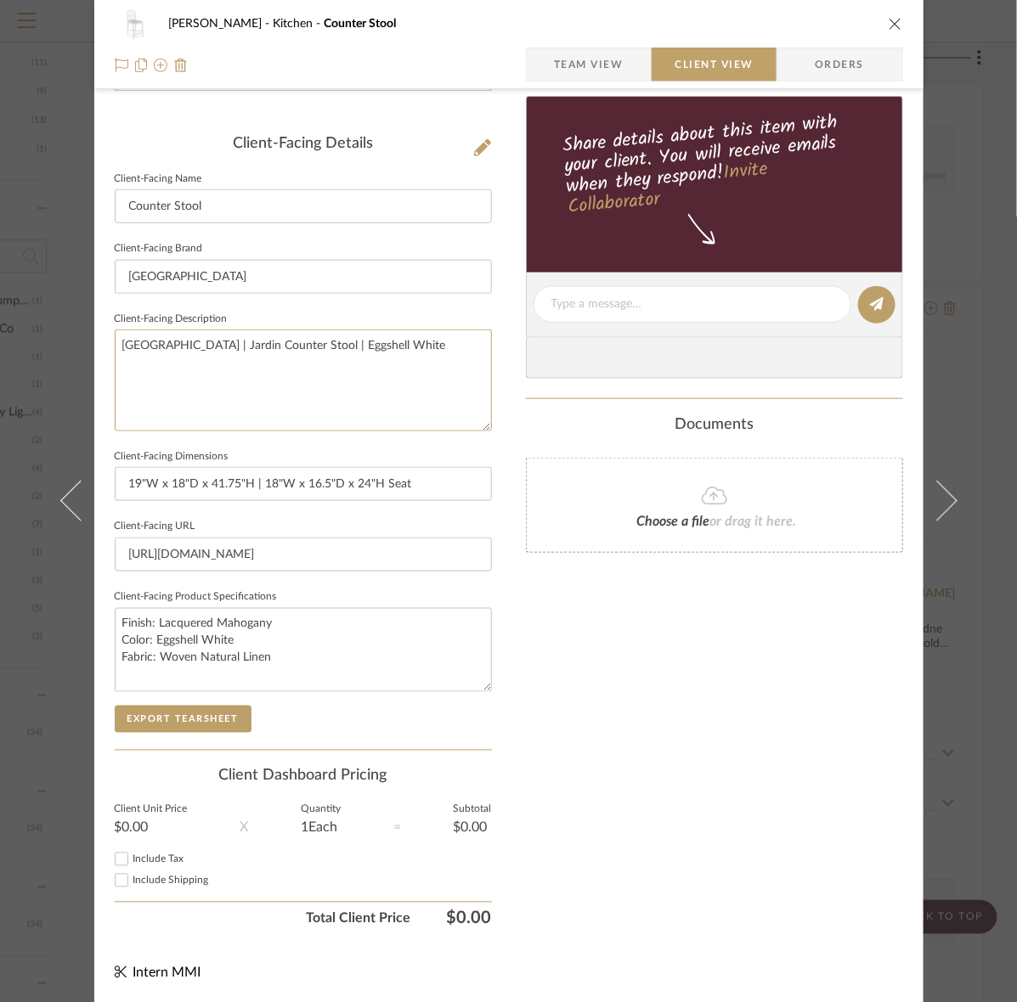
drag, startPoint x: 397, startPoint y: 371, endPoint x: -140, endPoint y: 347, distance: 538.2
click at [151, 741] on div "Client-Facing Details Client-Facing Name Counter Stool Client-Facing Brand VILL…" at bounding box center [303, 442] width 377 height 615
click at [155, 728] on button "Export Tearsheet" at bounding box center [183, 719] width 137 height 27
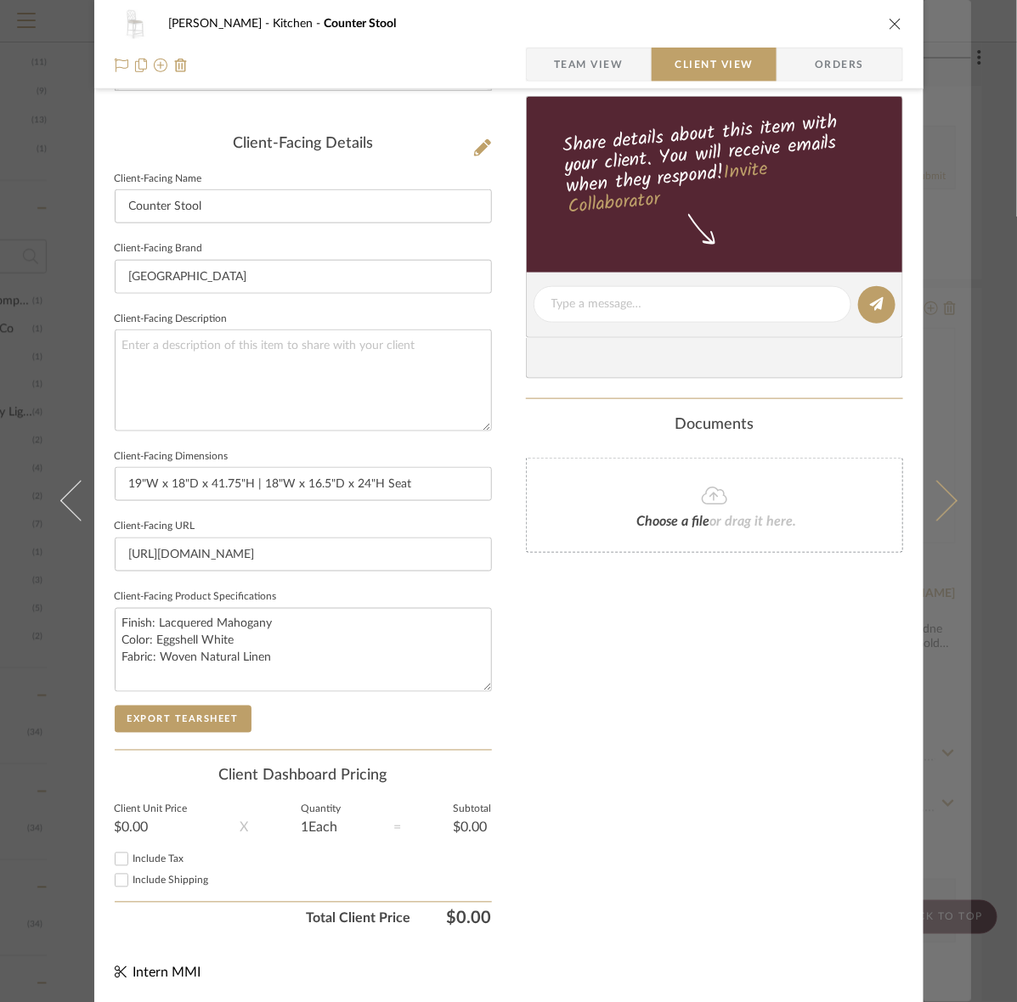
click at [944, 155] on button at bounding box center [947, 501] width 48 height 1002
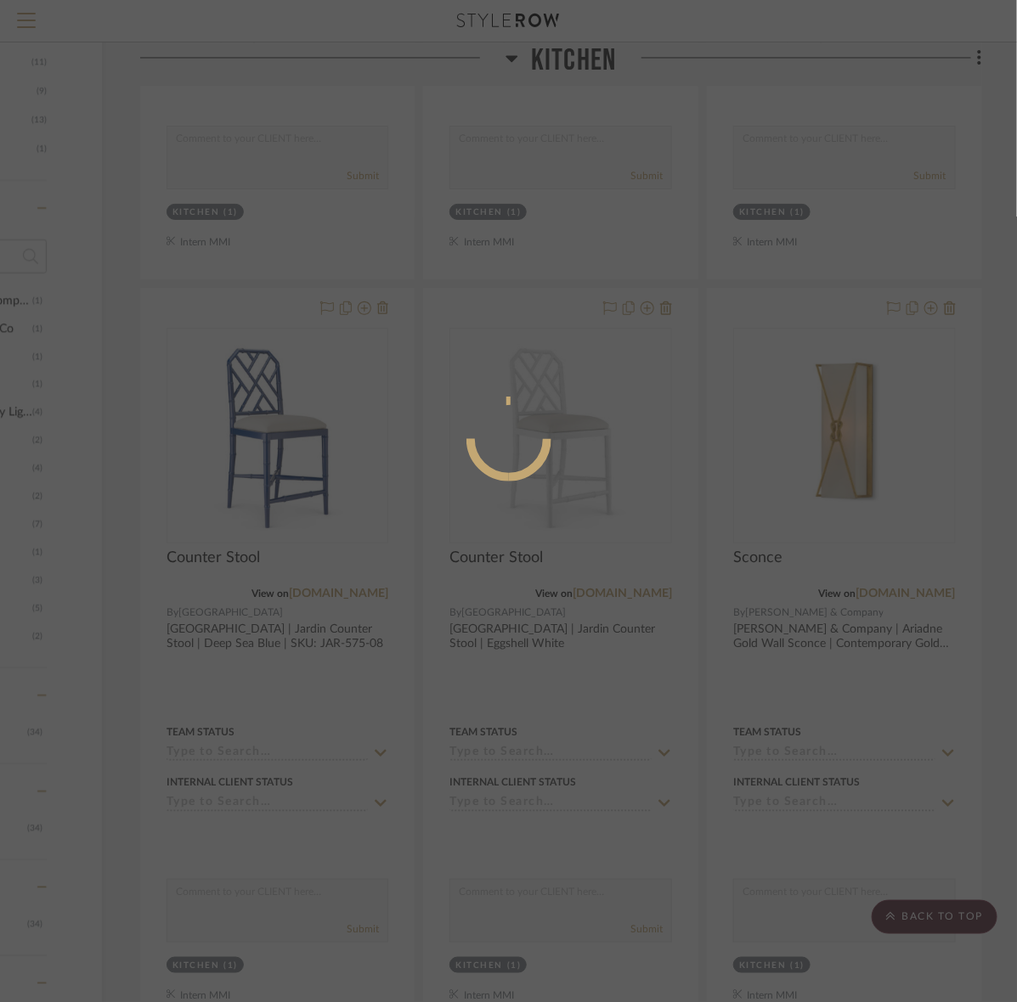
scroll to position [0, 0]
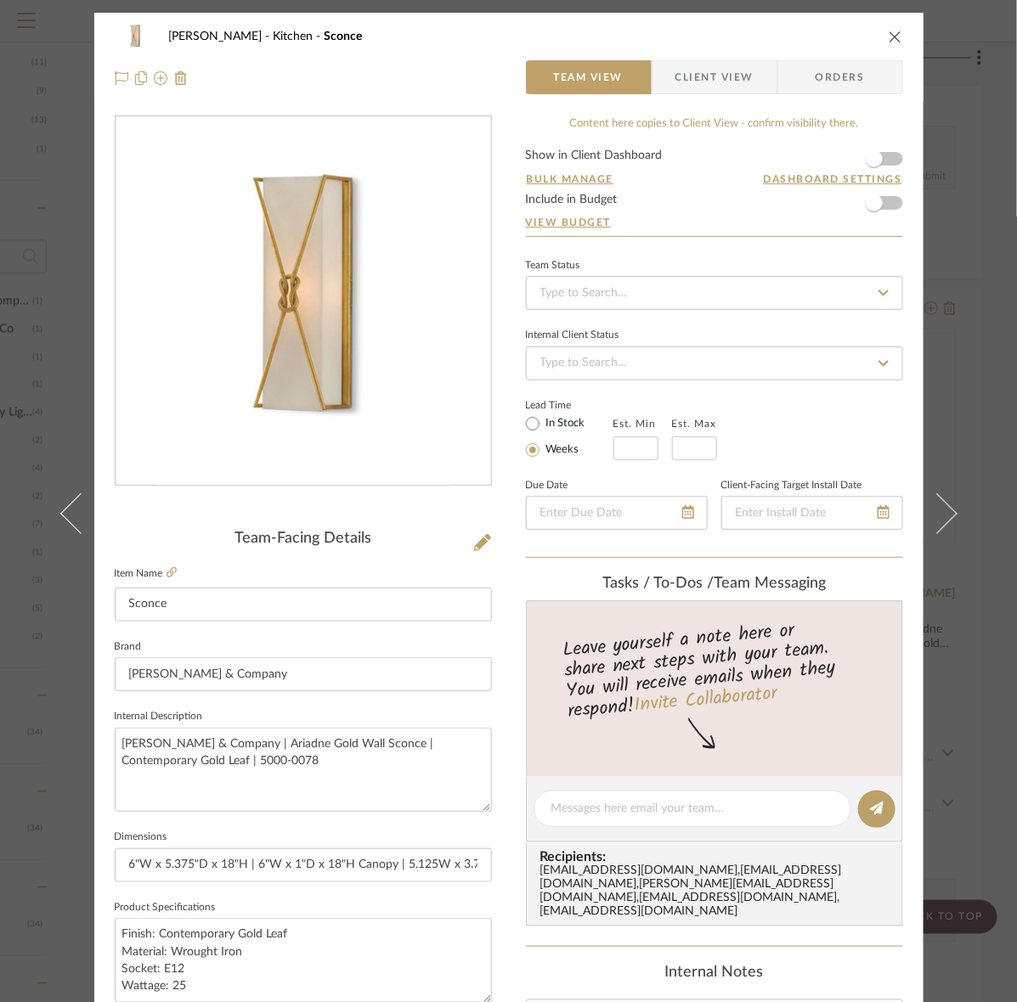
click at [973, 115] on div "Murray Kitchen Sconce Team View Client View Orders Team-Facing Details Item Nam…" at bounding box center [508, 501] width 1017 height 1002
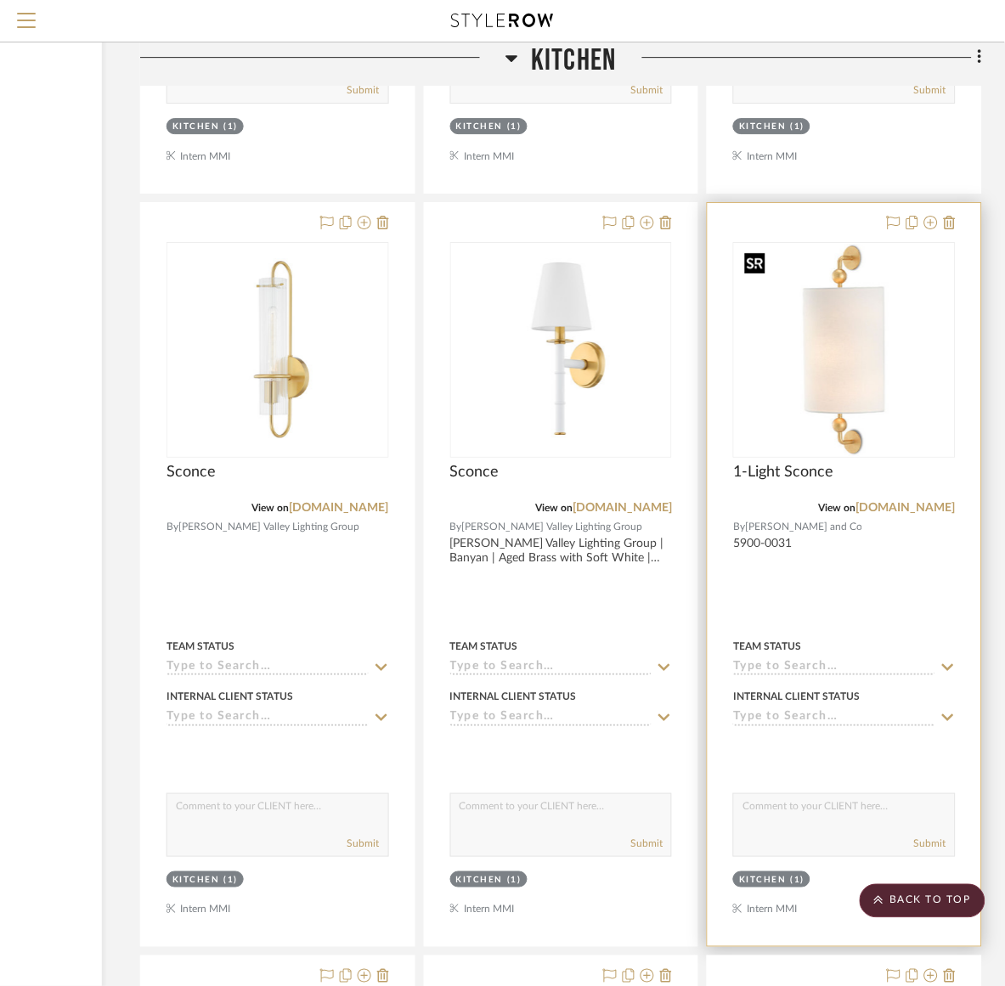
click at [0, 0] on img at bounding box center [0, 0] width 0 height 0
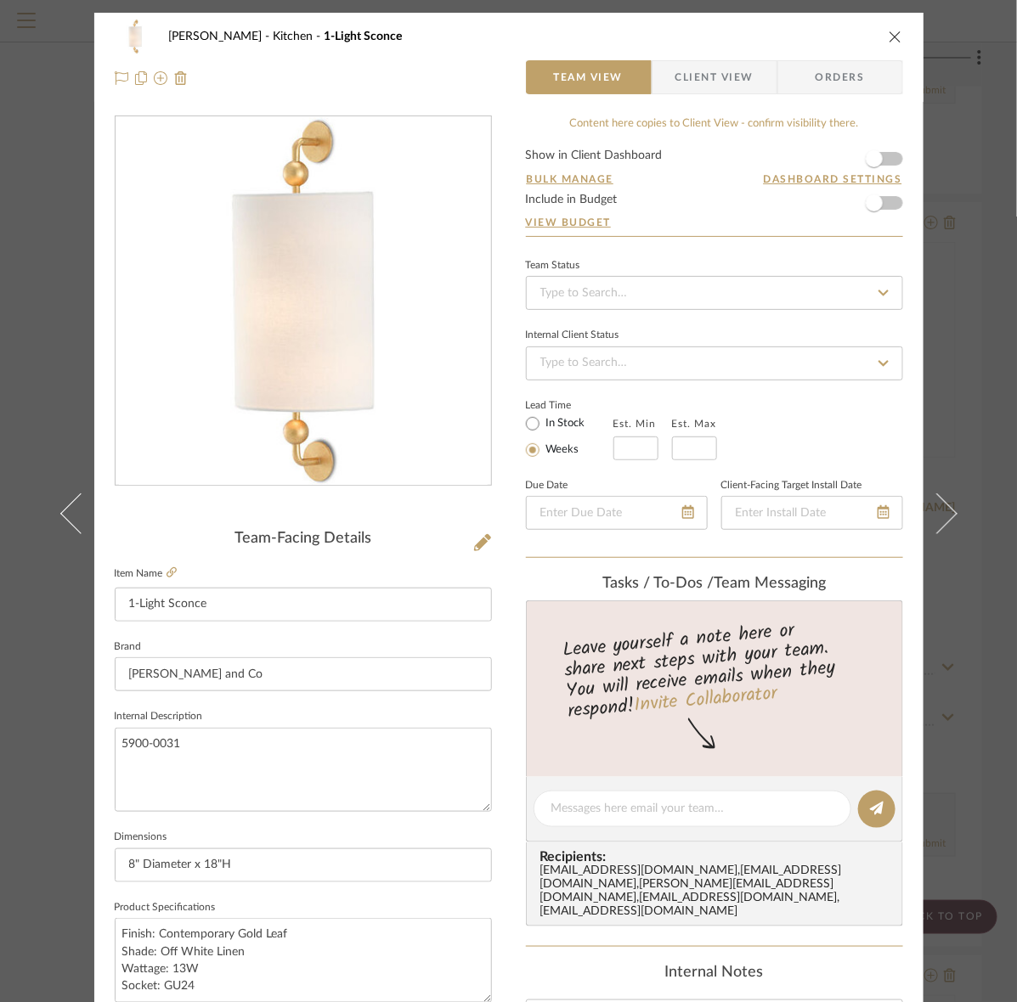
click at [753, 87] on span "Client View" at bounding box center [714, 77] width 124 height 34
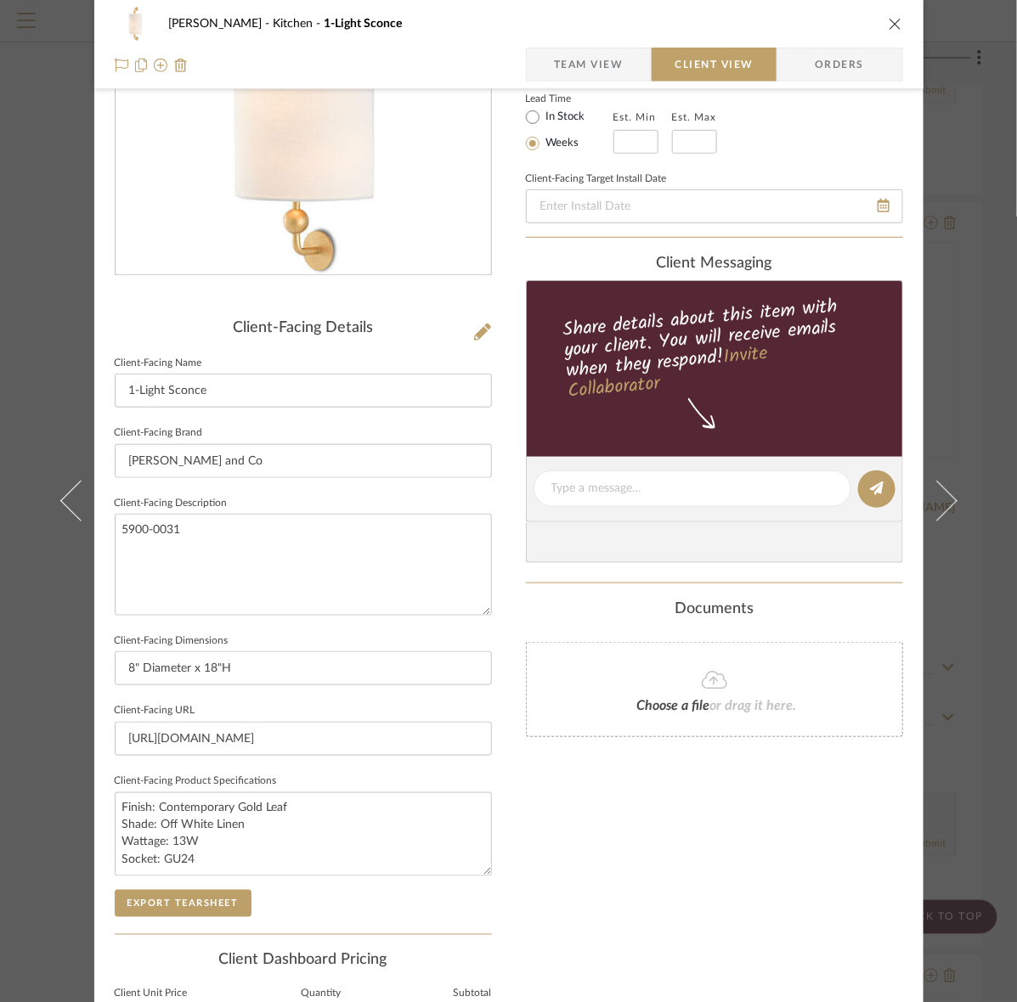
scroll to position [395, 0]
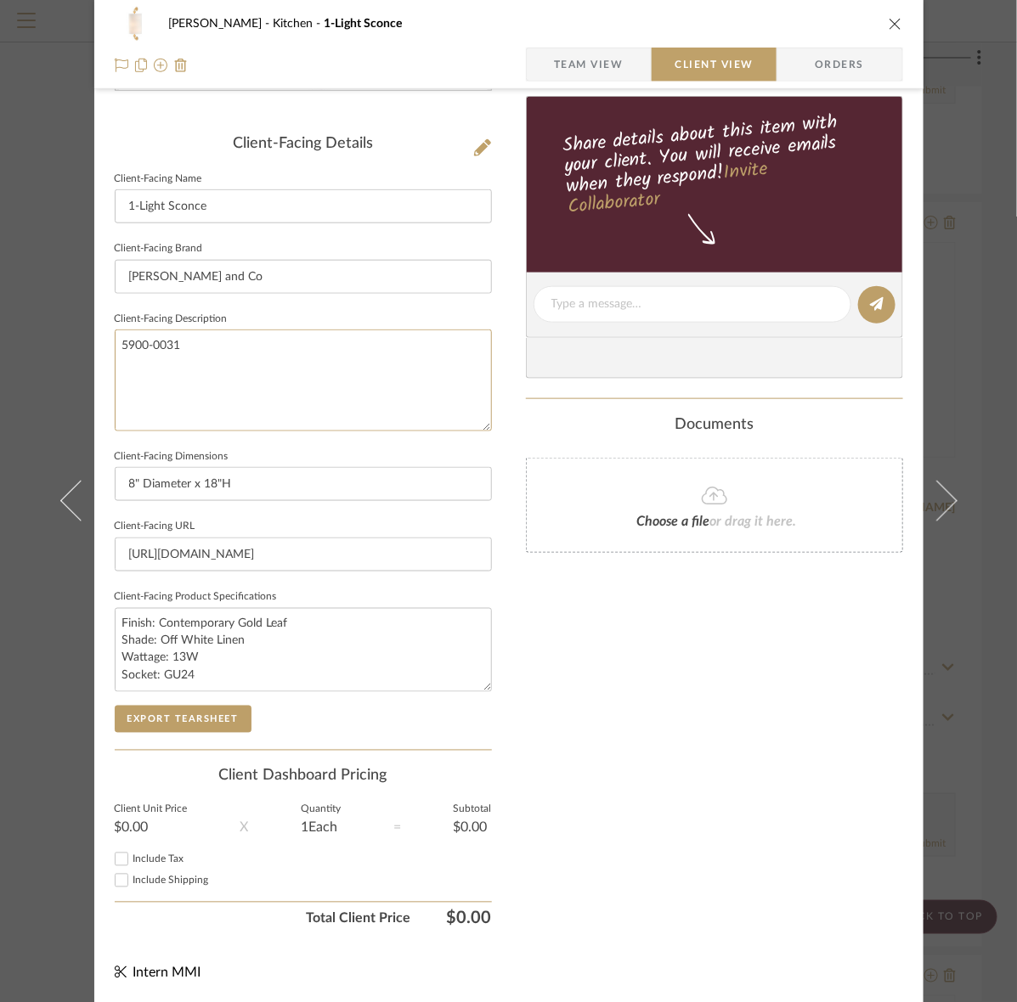
drag, startPoint x: 256, startPoint y: 379, endPoint x: 27, endPoint y: 380, distance: 228.5
click at [31, 378] on div "Murray Kitchen 1-Light Sconce Team View Client View Orders Client-Facing Detail…" at bounding box center [508, 501] width 1017 height 1002
click at [183, 712] on button "Export Tearsheet" at bounding box center [183, 719] width 137 height 27
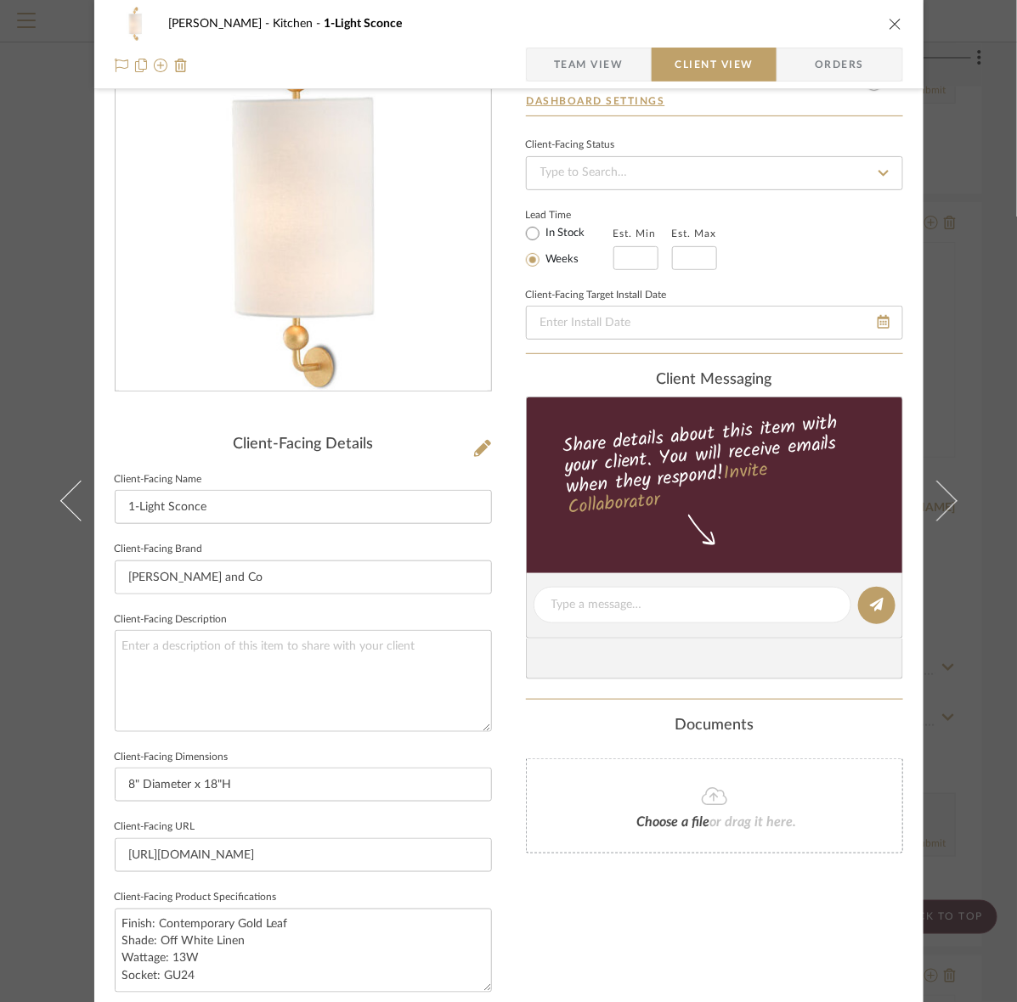
scroll to position [0, 0]
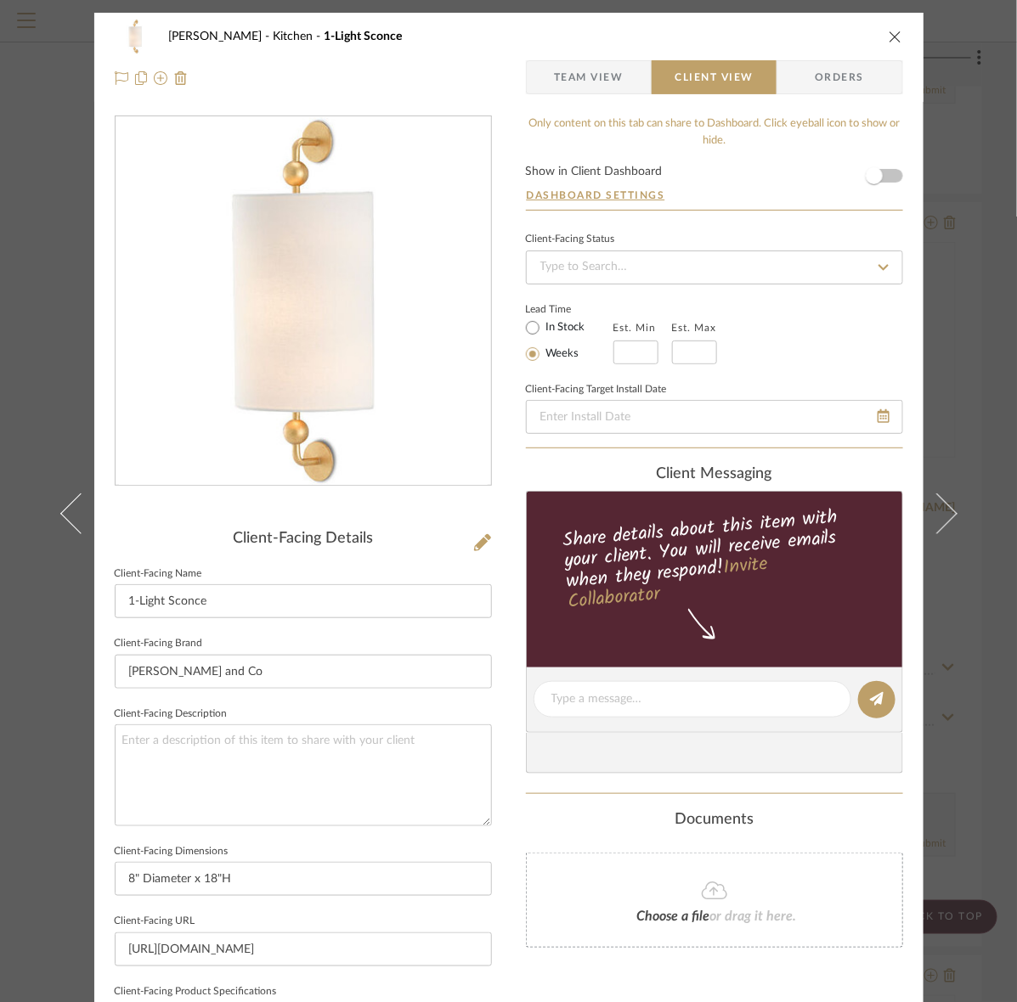
drag, startPoint x: 612, startPoint y: 44, endPoint x: 599, endPoint y: 64, distance: 23.8
click at [612, 44] on div "Murray Kitchen 1-Light Sconce" at bounding box center [509, 37] width 788 height 34
click at [599, 64] on span "Team View" at bounding box center [589, 77] width 70 height 34
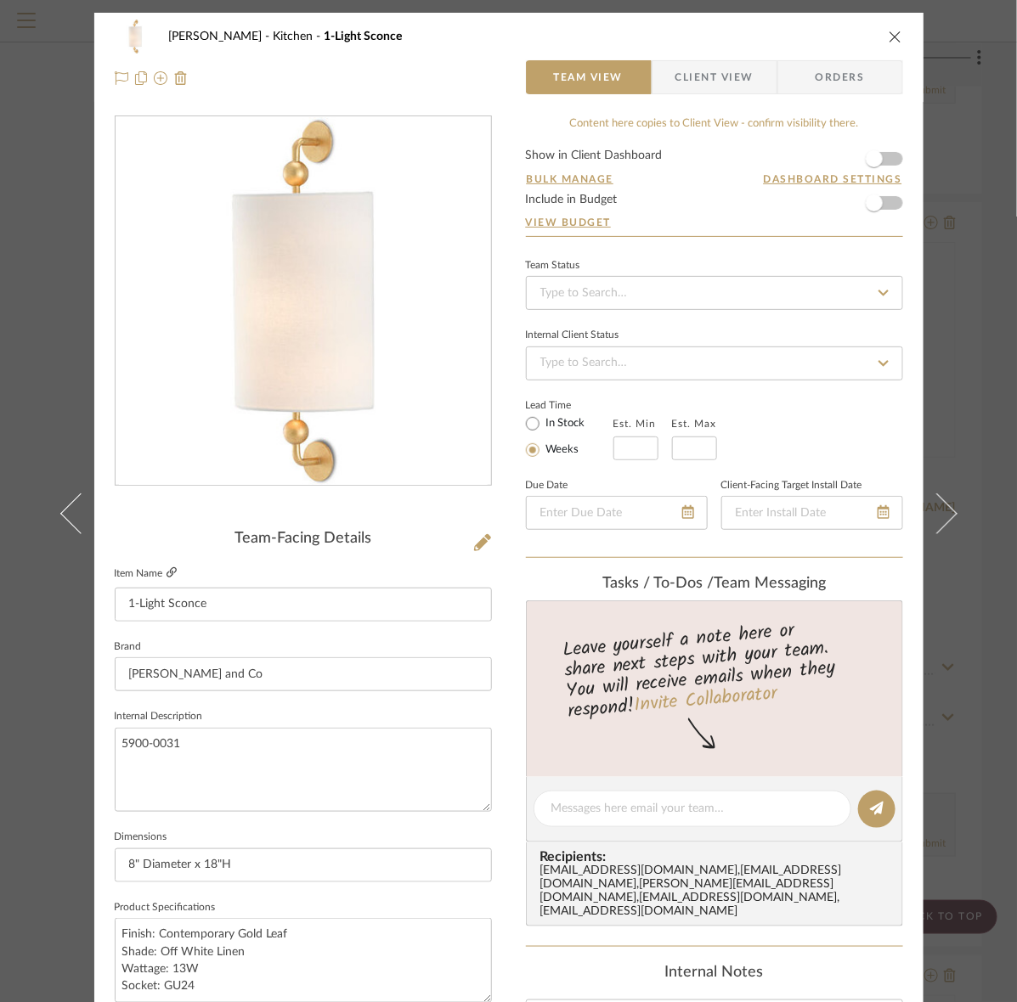
click at [166, 579] on link at bounding box center [171, 574] width 10 height 14
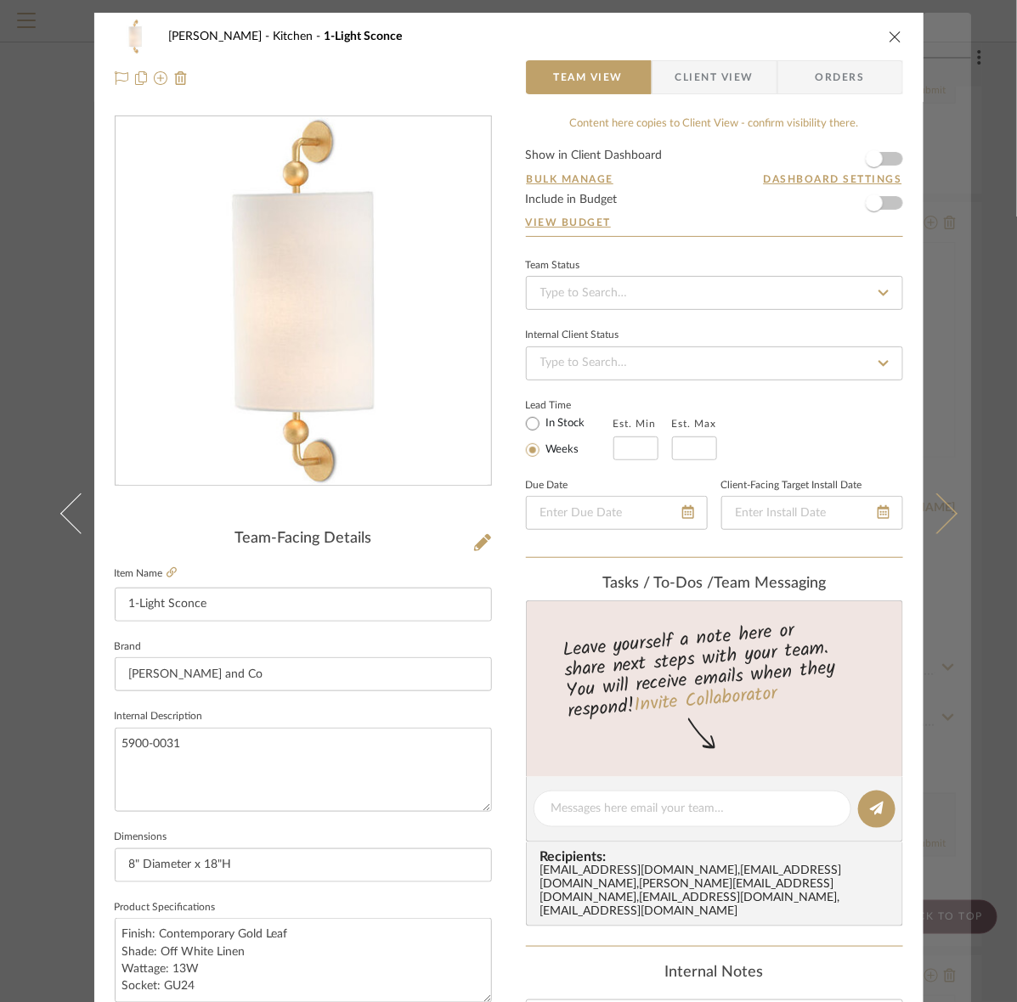
click at [922, 511] on icon at bounding box center [936, 513] width 41 height 41
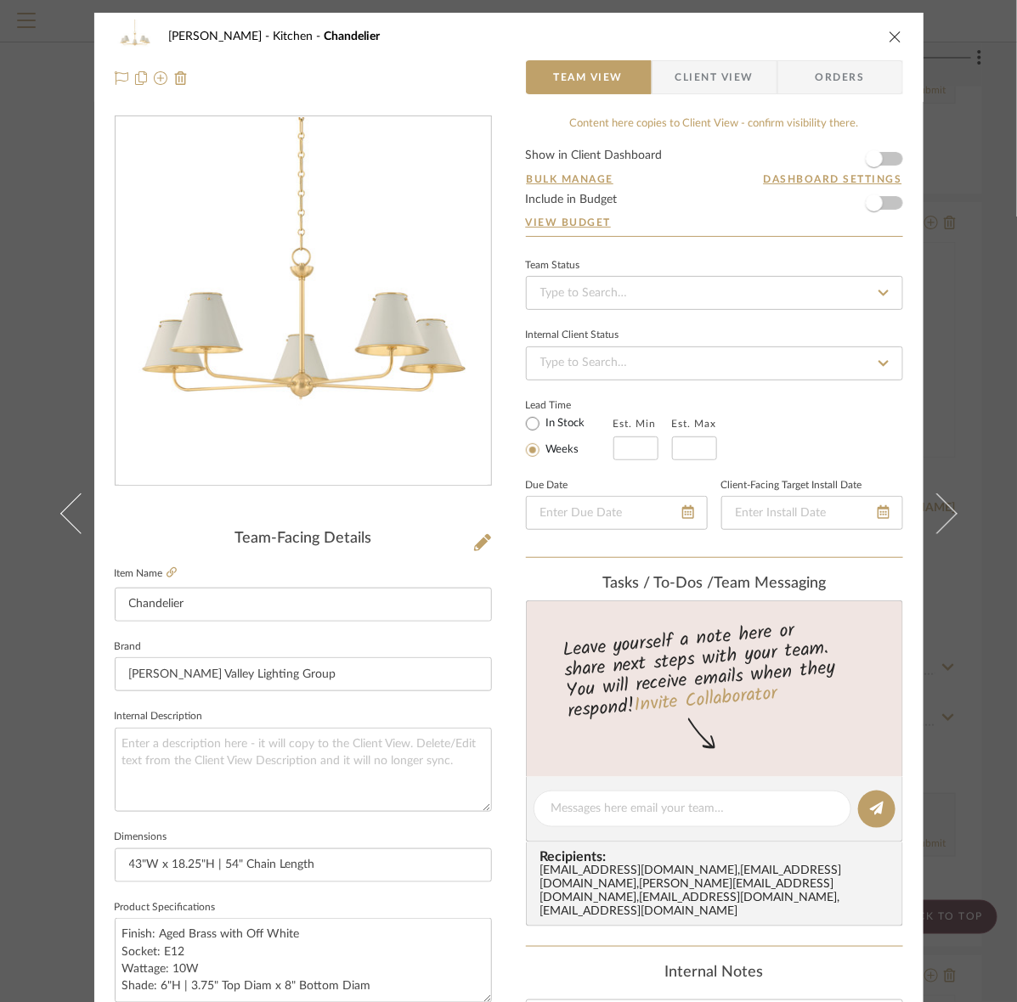
click at [668, 66] on span "Client View" at bounding box center [714, 77] width 124 height 34
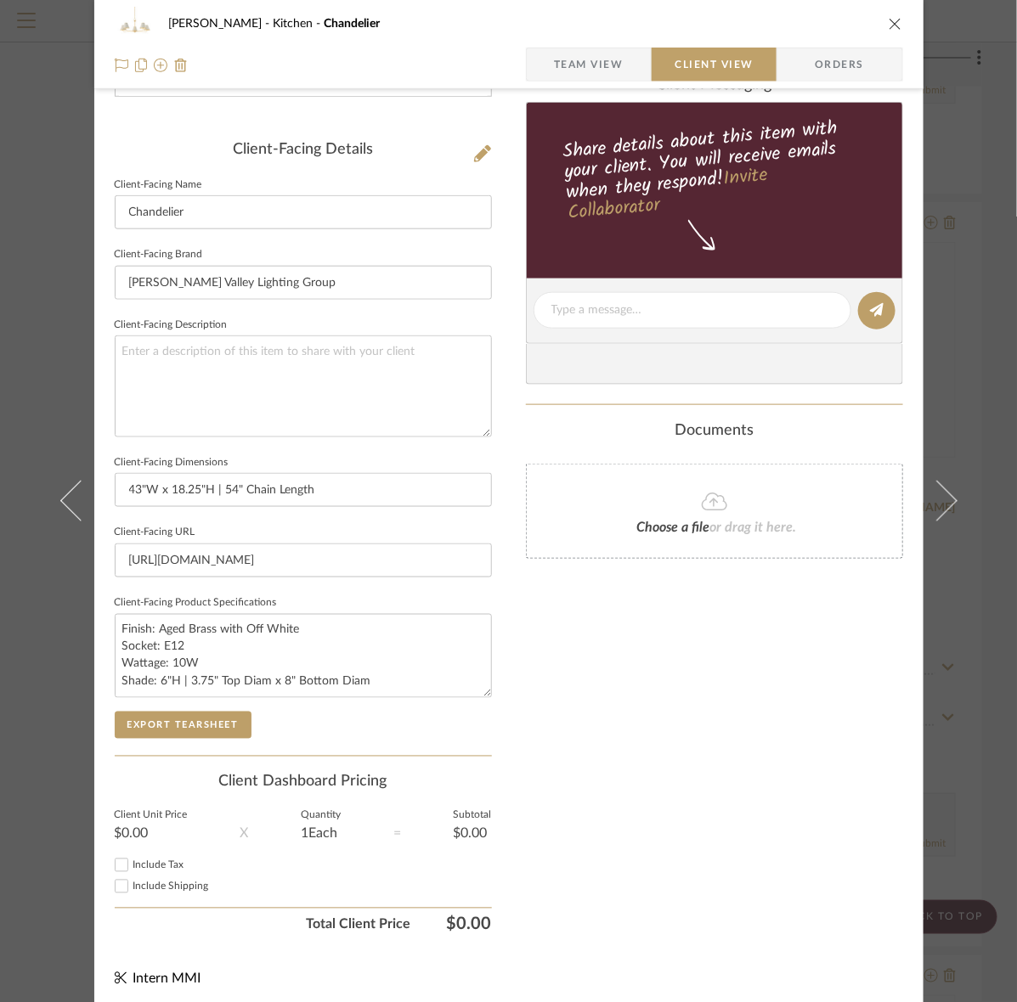
scroll to position [395, 0]
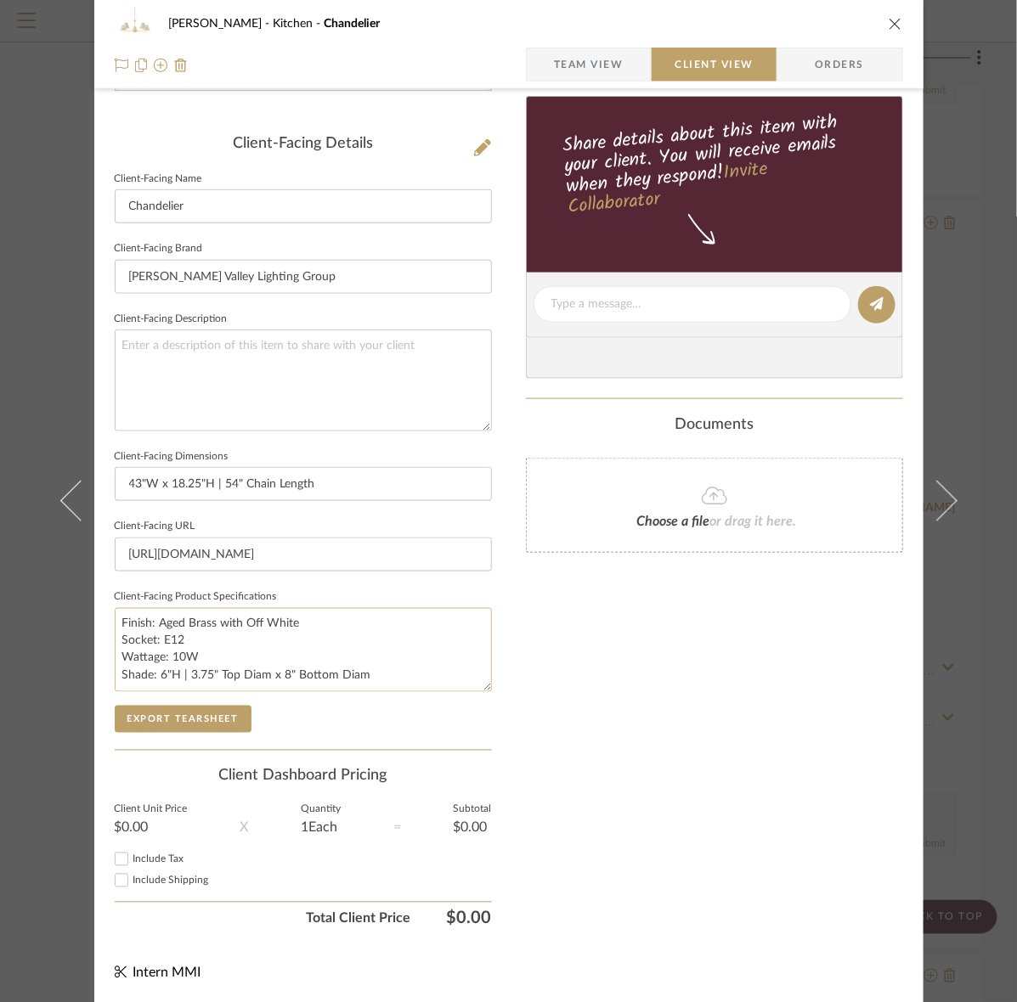
drag, startPoint x: 379, startPoint y: 680, endPoint x: 110, endPoint y: 685, distance: 268.4
click at [115, 685] on textarea "Finish: Aged Brass with Off White Socket: E12 Wattage: 10W Shade: 6"H | 3.75" T…" at bounding box center [303, 650] width 377 height 84
type textarea "Finish: Aged Brass with Off White Socket: E12 Wattage: 10W"
click at [351, 477] on input "43"W x 18.25"H | 54" Chain Length" at bounding box center [303, 484] width 377 height 34
paste input "Shade: 6"H | 3.75" Top Diam x 8" Bottom Diam"
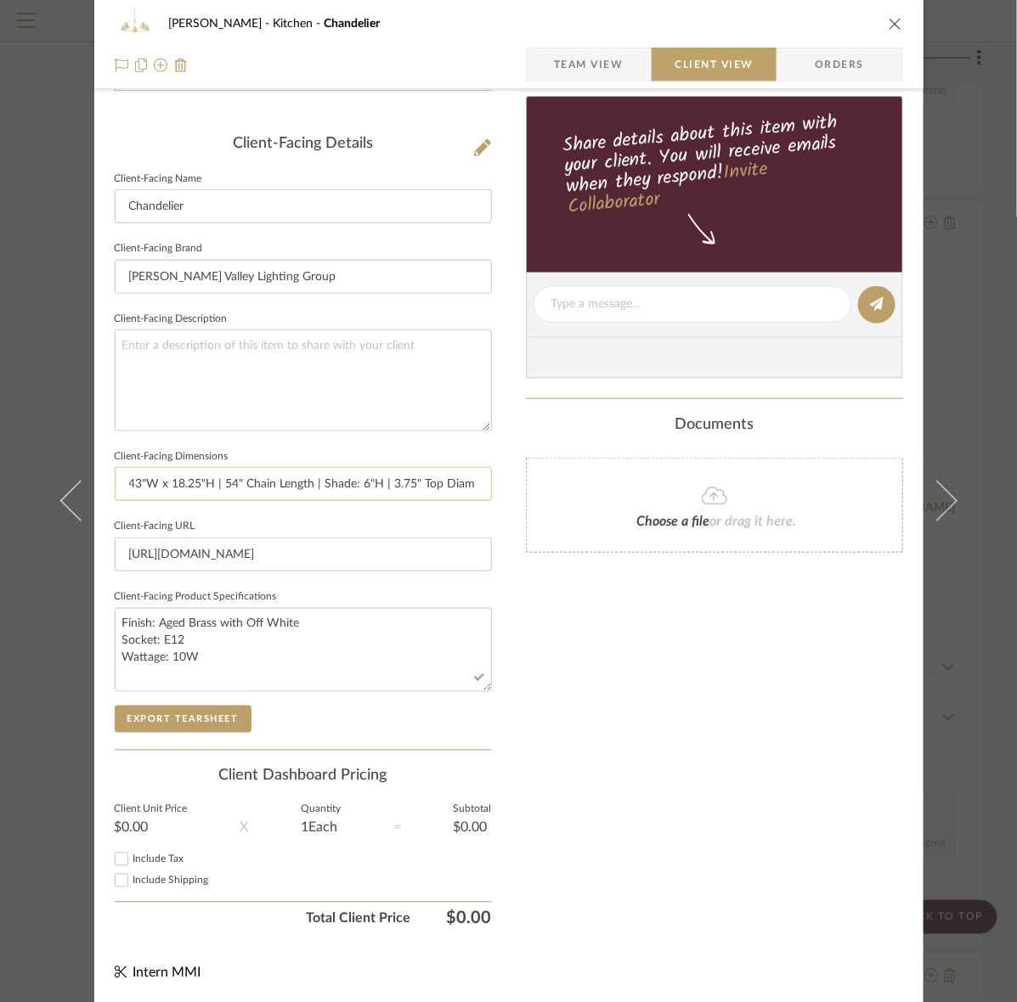
scroll to position [0, 89]
type input "43"W x 18.25"H | 54" Chain Length | Shade: 6"H | 3.75" Top Diam x 8" Bottom Diam"
click at [208, 716] on button "Export Tearsheet" at bounding box center [183, 719] width 137 height 27
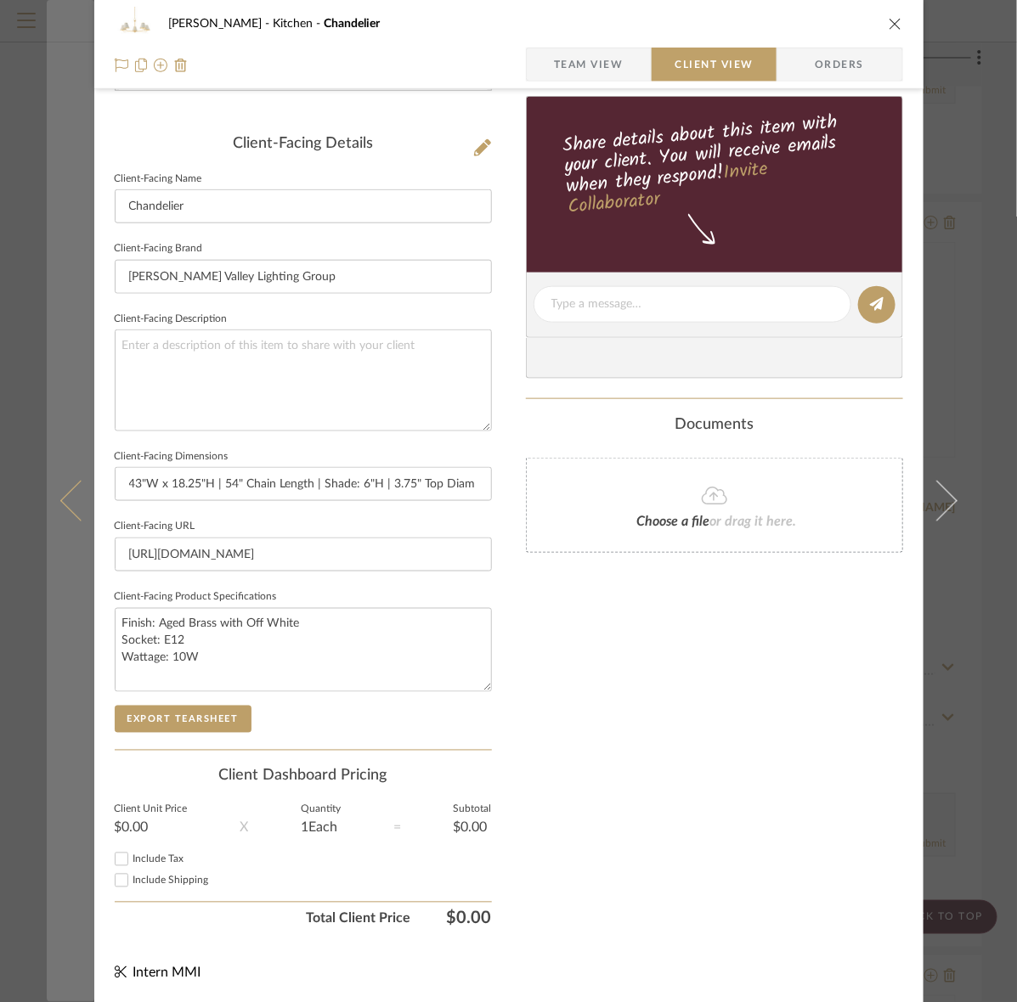
click at [57, 490] on button at bounding box center [71, 501] width 48 height 1002
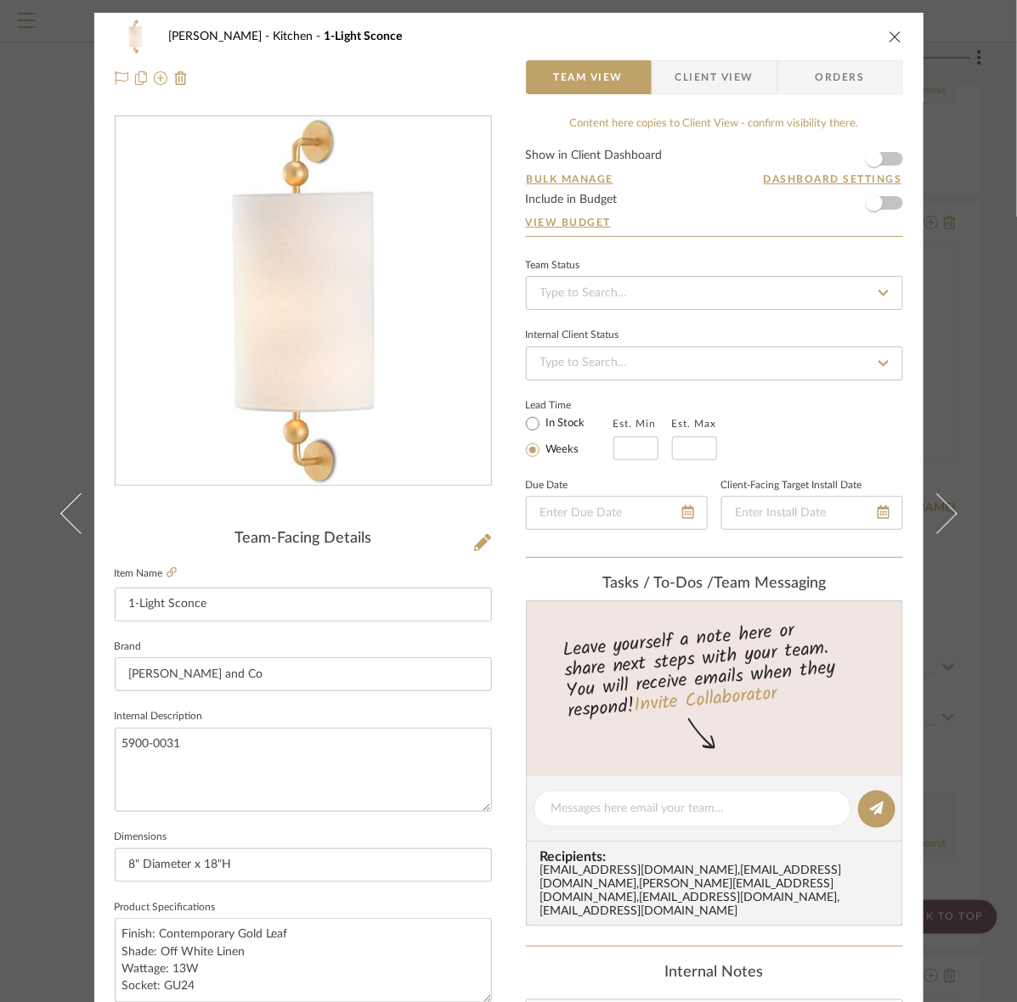
click at [57, 490] on button at bounding box center [71, 514] width 48 height 1002
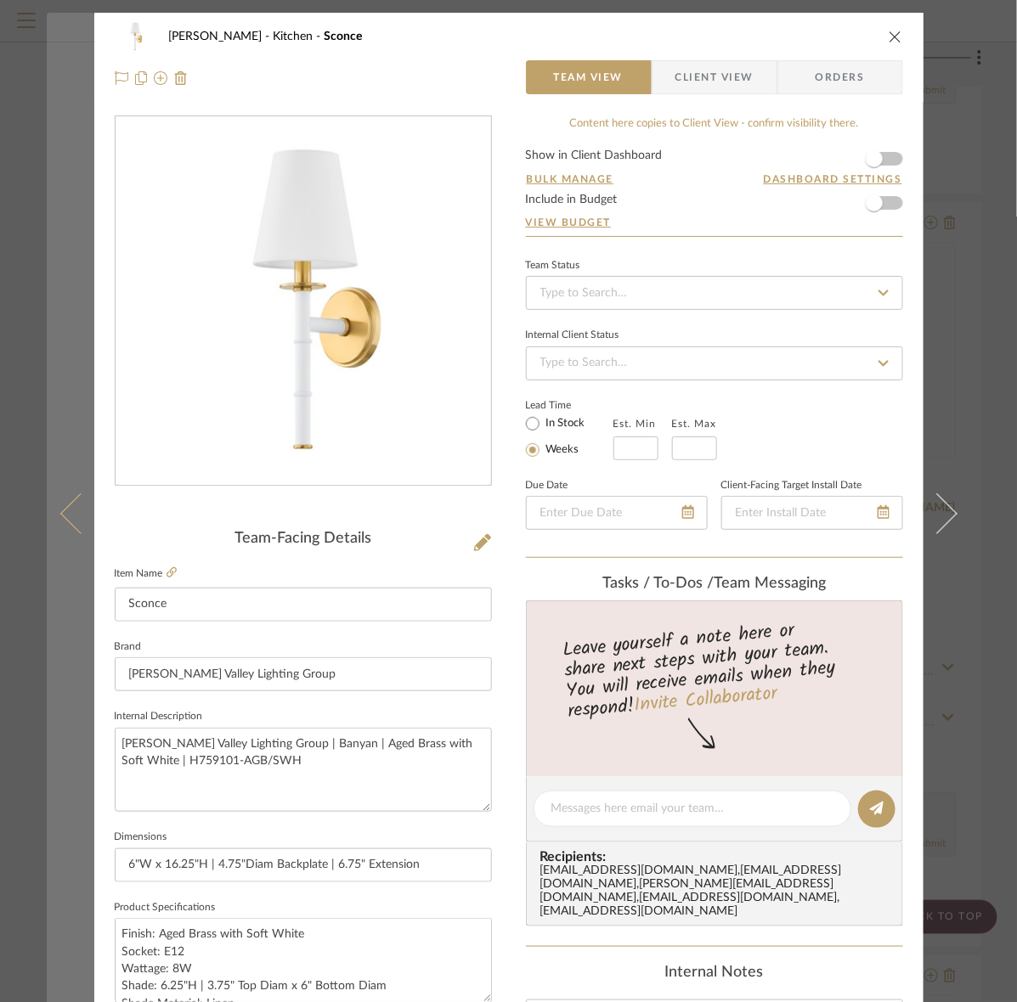
click at [55, 327] on button at bounding box center [71, 514] width 48 height 1002
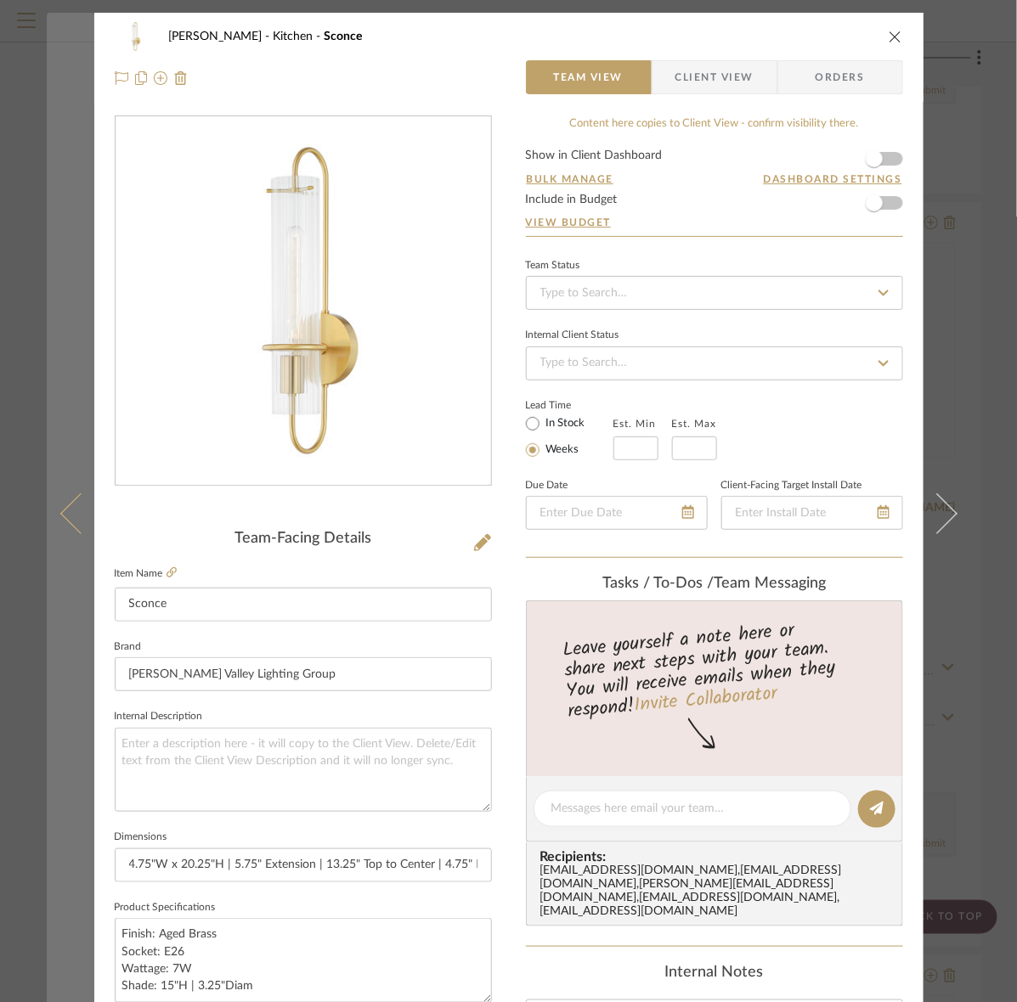
click at [48, 470] on button at bounding box center [71, 514] width 48 height 1002
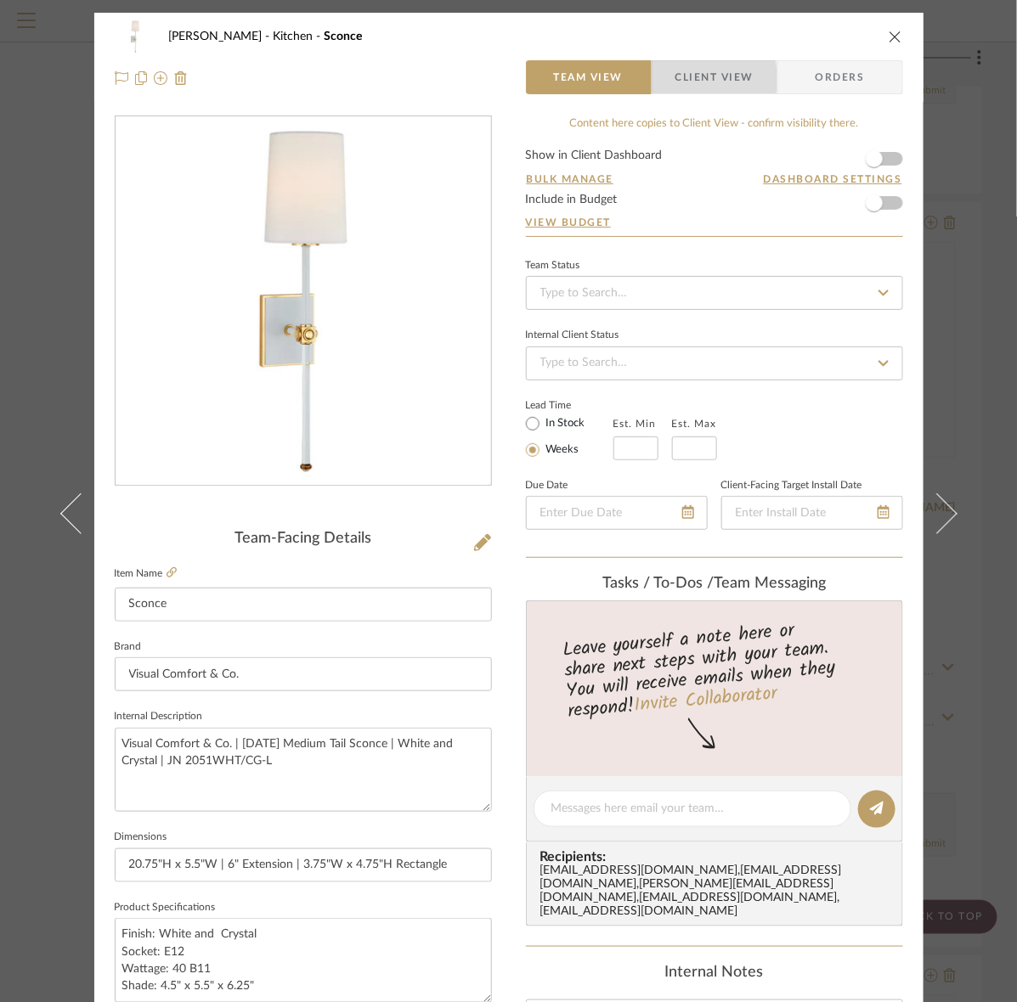
click at [679, 79] on span "Client View" at bounding box center [714, 77] width 78 height 34
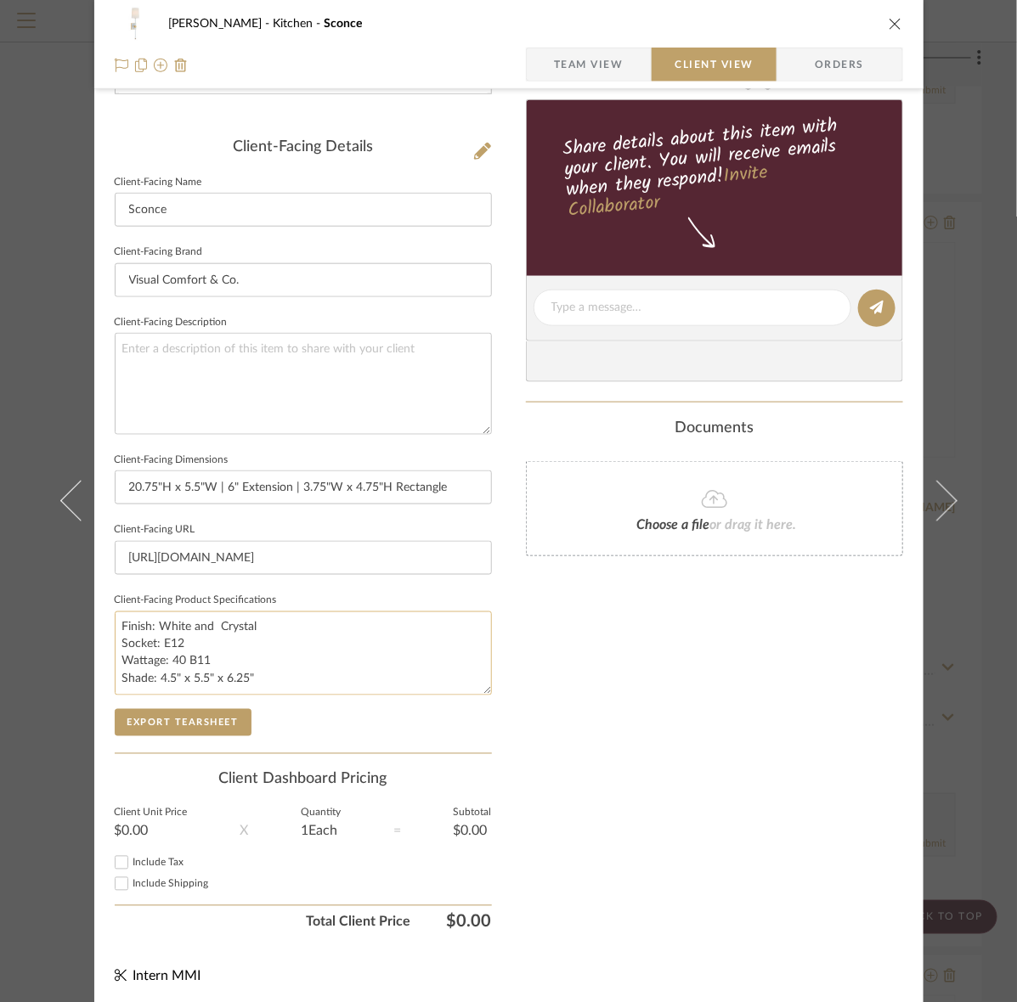
scroll to position [395, 0]
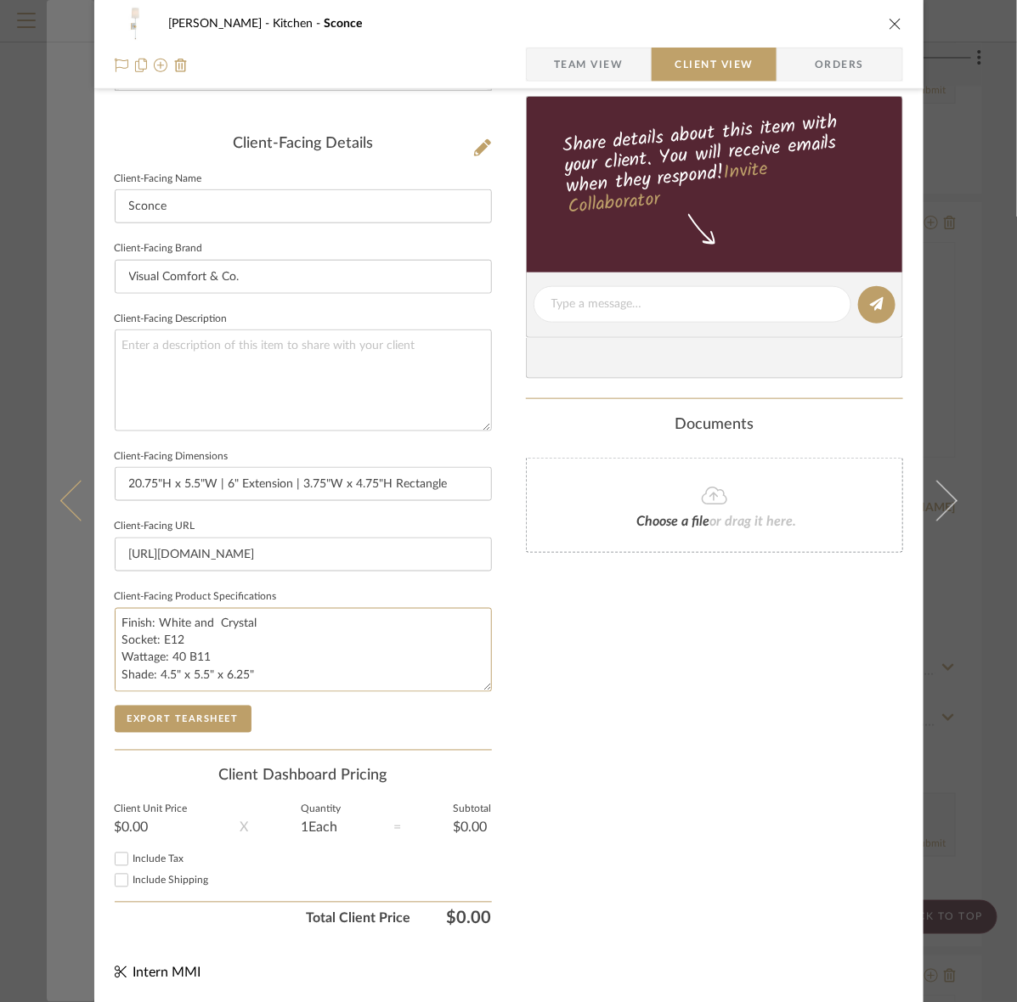
drag, startPoint x: 290, startPoint y: 671, endPoint x: 64, endPoint y: 682, distance: 226.2
click at [64, 682] on mat-dialog-content "Murray Kitchen Sconce Team View Client View Orders Client-Facing Details Client…" at bounding box center [509, 311] width 924 height 1386
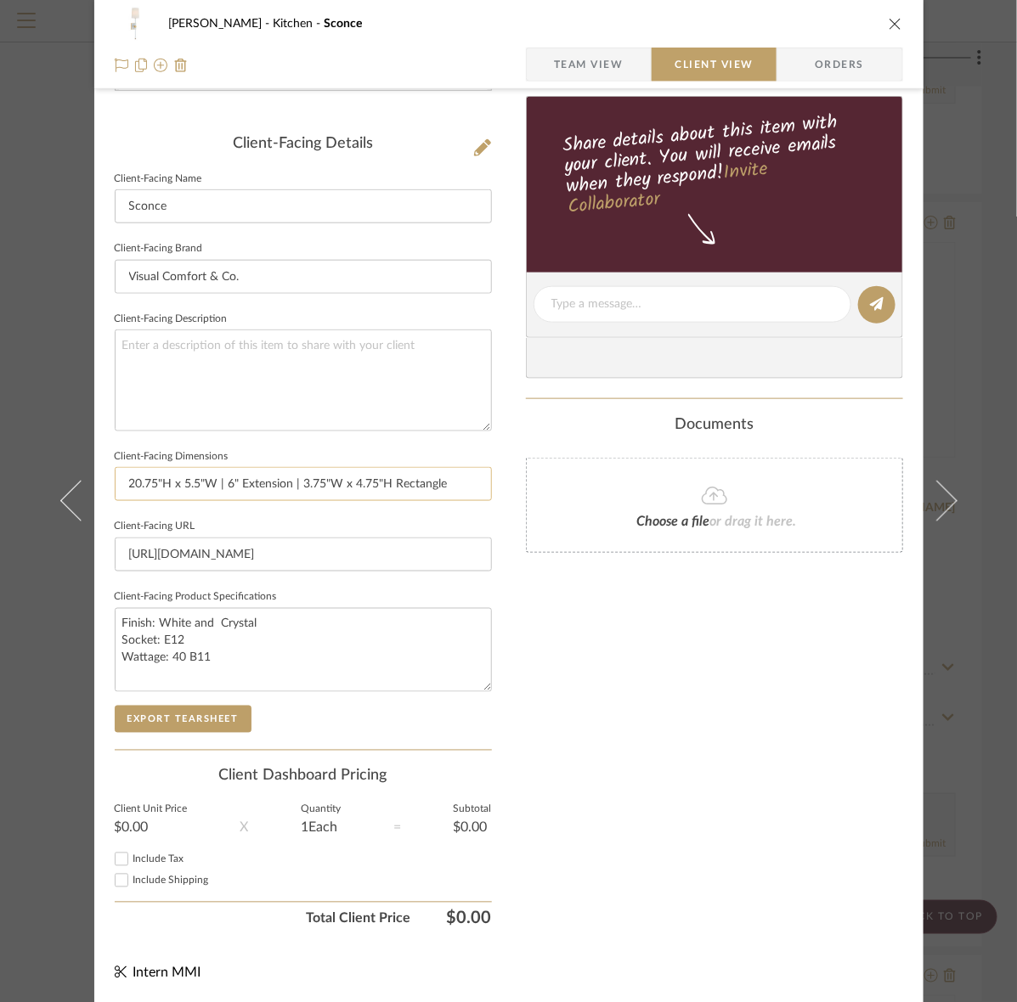
type textarea "Finish: White and Crystal Socket: E12 Wattage: 40 B11"
click at [452, 480] on input "20.75"H x 5.5"W | 6" Extension | 3.75"W x 4.75"H Rectangle" at bounding box center [303, 484] width 377 height 34
paste input "Shade: 4.5" x 5.5" x 6.25""
drag, startPoint x: 375, startPoint y: 484, endPoint x: 338, endPoint y: 484, distance: 36.5
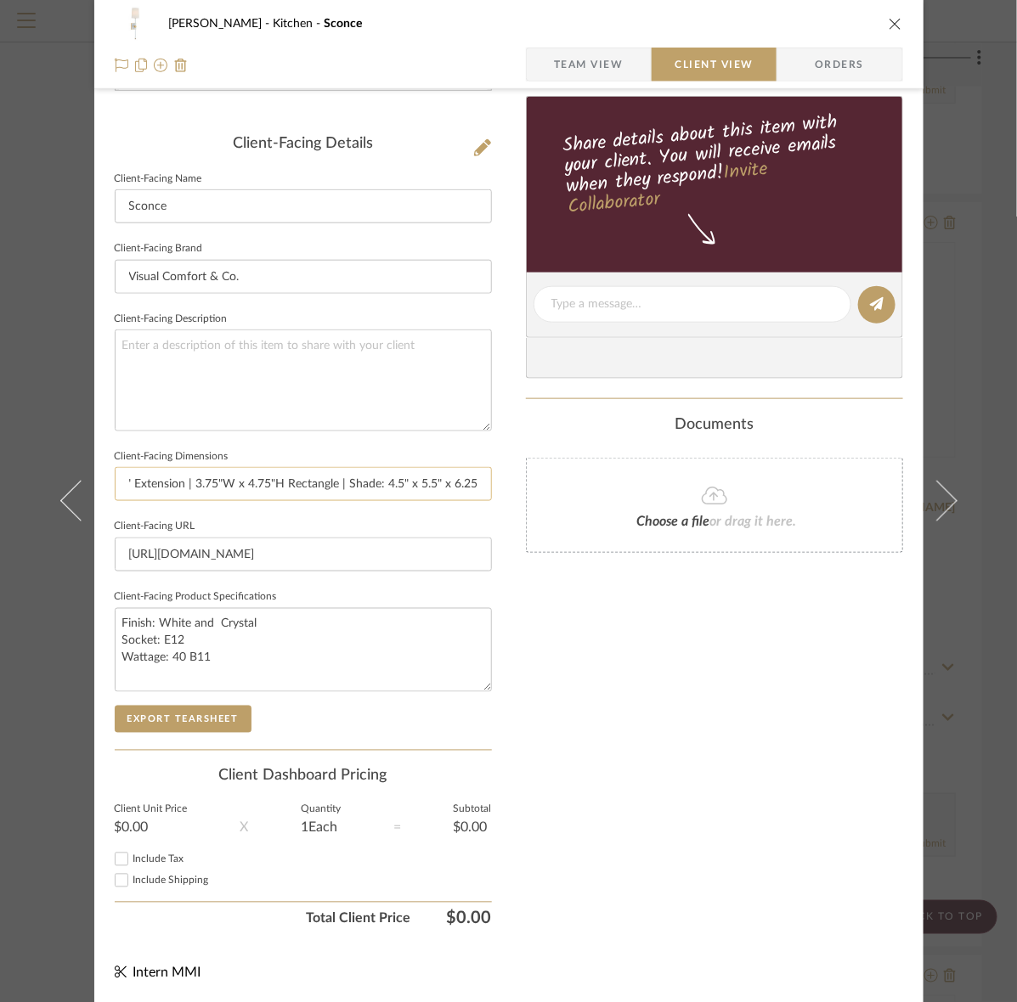
click at [338, 484] on input "20.75"H x 5.5"W | 6" Extension | 3.75"W x 4.75"H Rectangle | Shade: 4.5" x 5.5"…" at bounding box center [303, 484] width 377 height 34
click at [478, 489] on input "20.75"H x 5.5"W | 6" Extension | 3.75"W x 4.75"H Rectangle | 4.5" x 5.5" x 6.25"" at bounding box center [303, 484] width 377 height 34
paste input "Shade:"
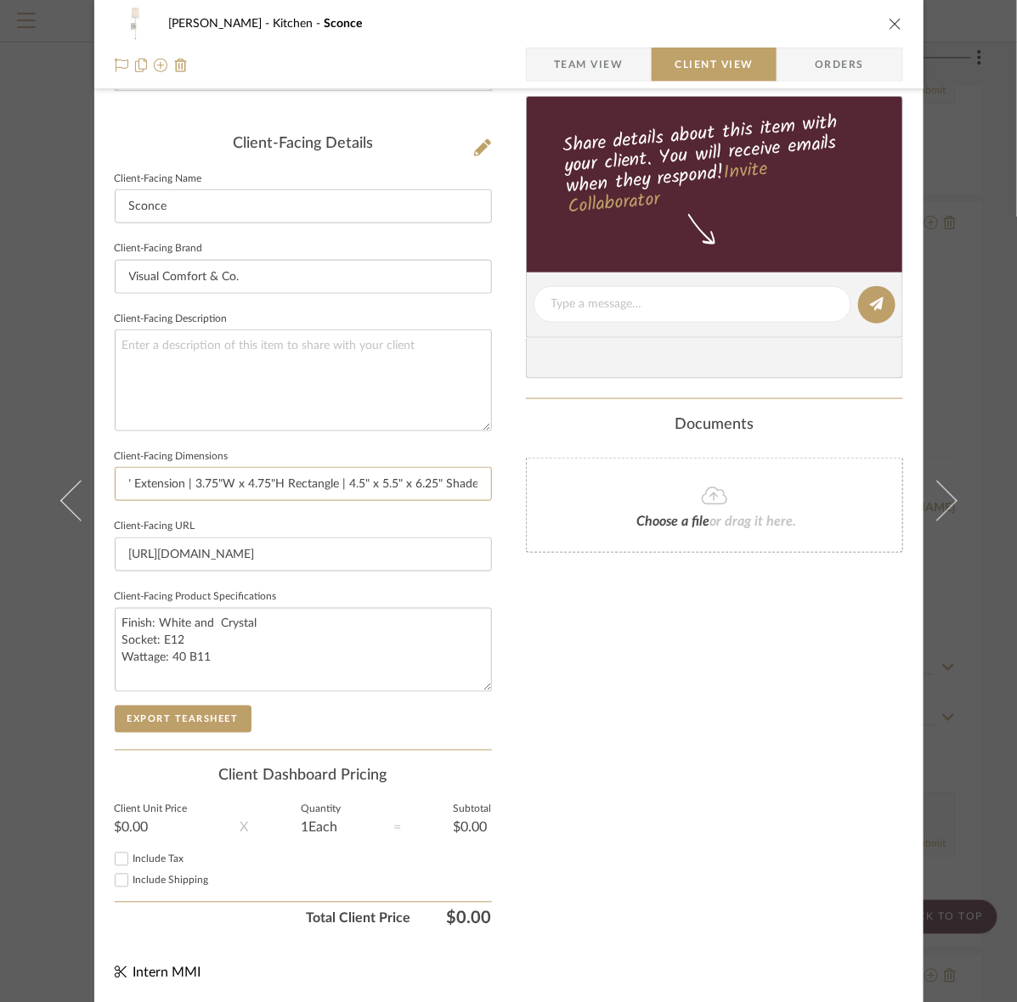
scroll to position [0, 106]
type input "20.75"H x 5.5"W | 6" Extension | 3.75"W x 4.75"H Rectangle | 4.5" x 5.5" x 6.25…"
click at [171, 731] on button "Export Tearsheet" at bounding box center [183, 719] width 137 height 27
click at [967, 91] on div "Murray Kitchen Sconce Team View Client View Orders Client-Facing Details Client…" at bounding box center [508, 501] width 1017 height 1002
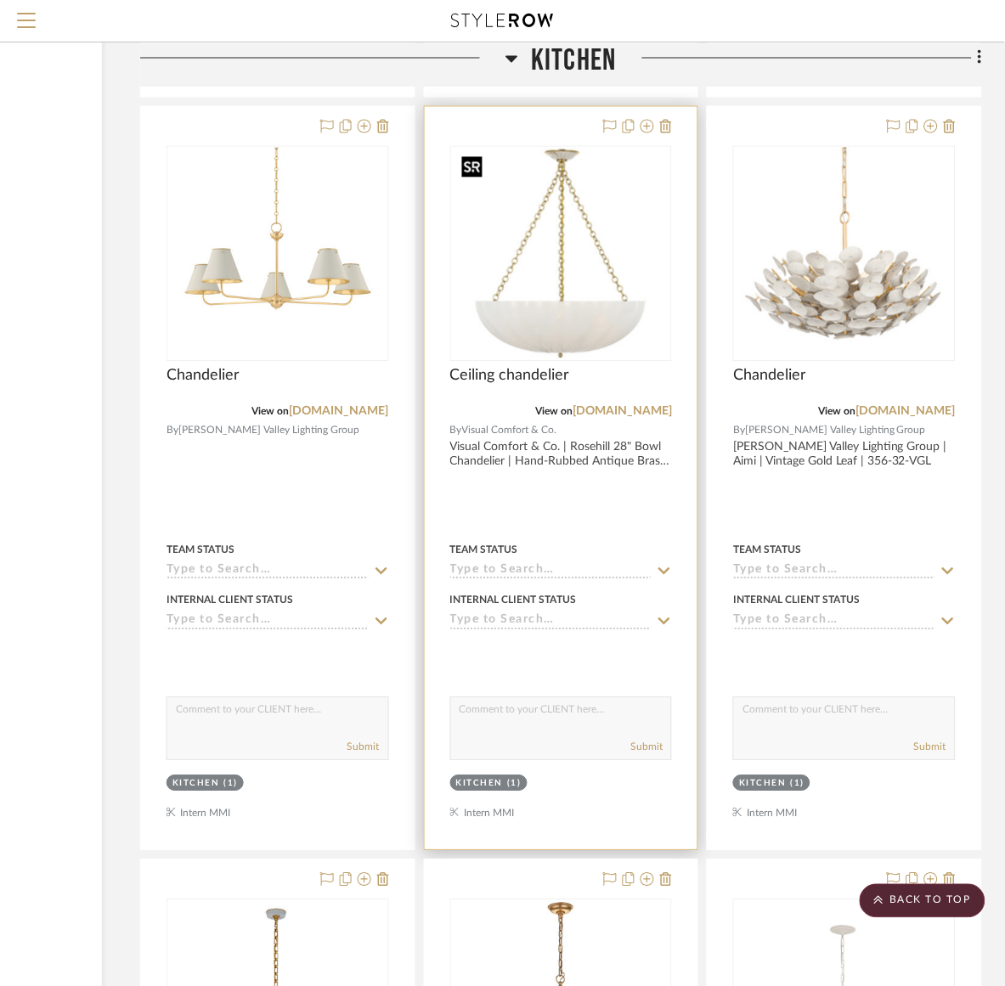
click at [0, 0] on img at bounding box center [0, 0] width 0 height 0
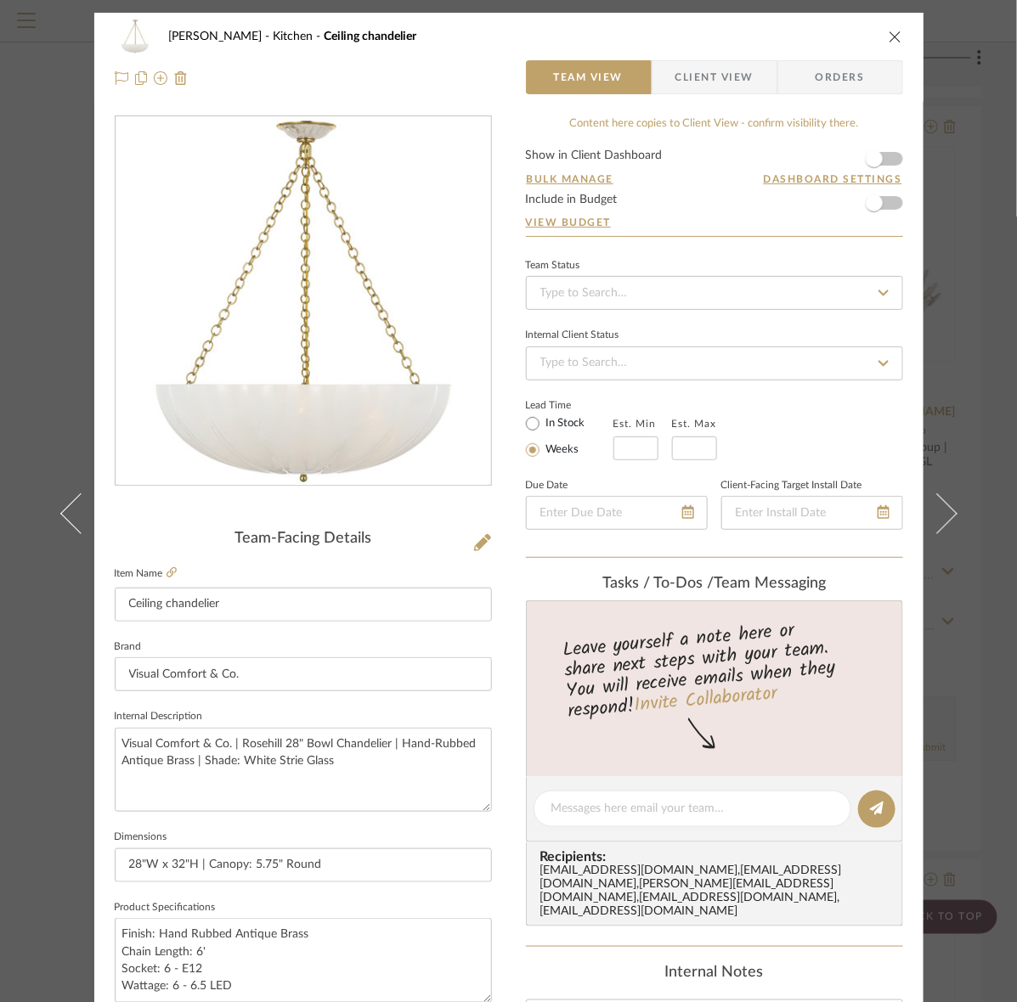
click at [991, 261] on div "Murray Kitchen Ceiling chandelier Team View Client View Orders Team-Facing Deta…" at bounding box center [508, 501] width 1017 height 1002
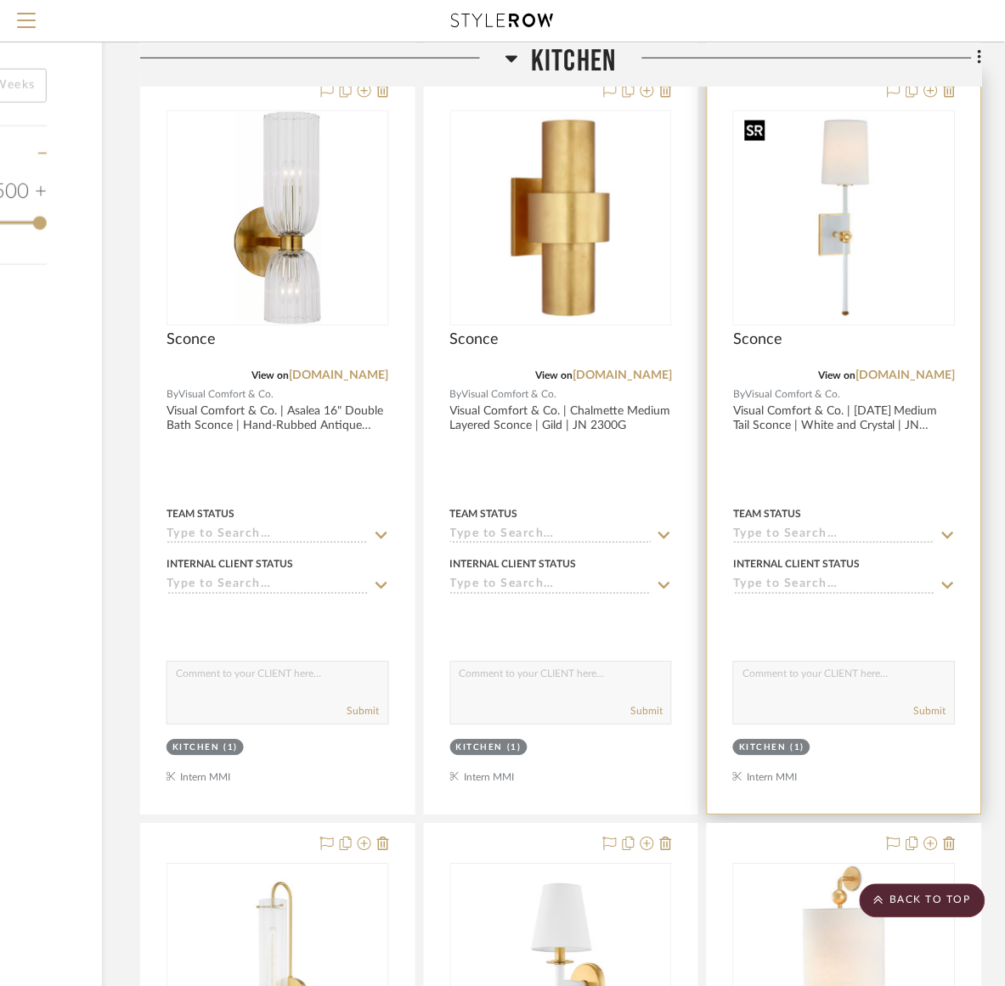
scroll to position [1911, 217]
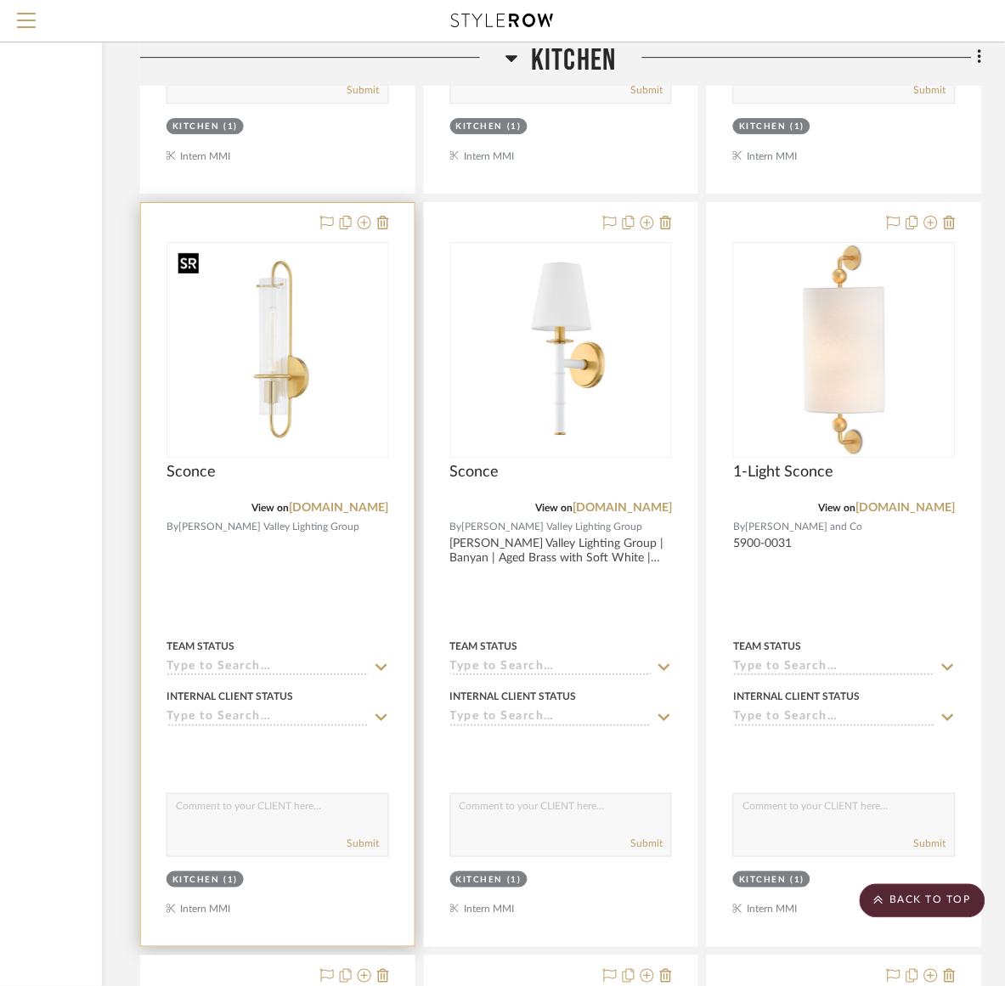
click at [269, 382] on img "0" at bounding box center [278, 350] width 212 height 212
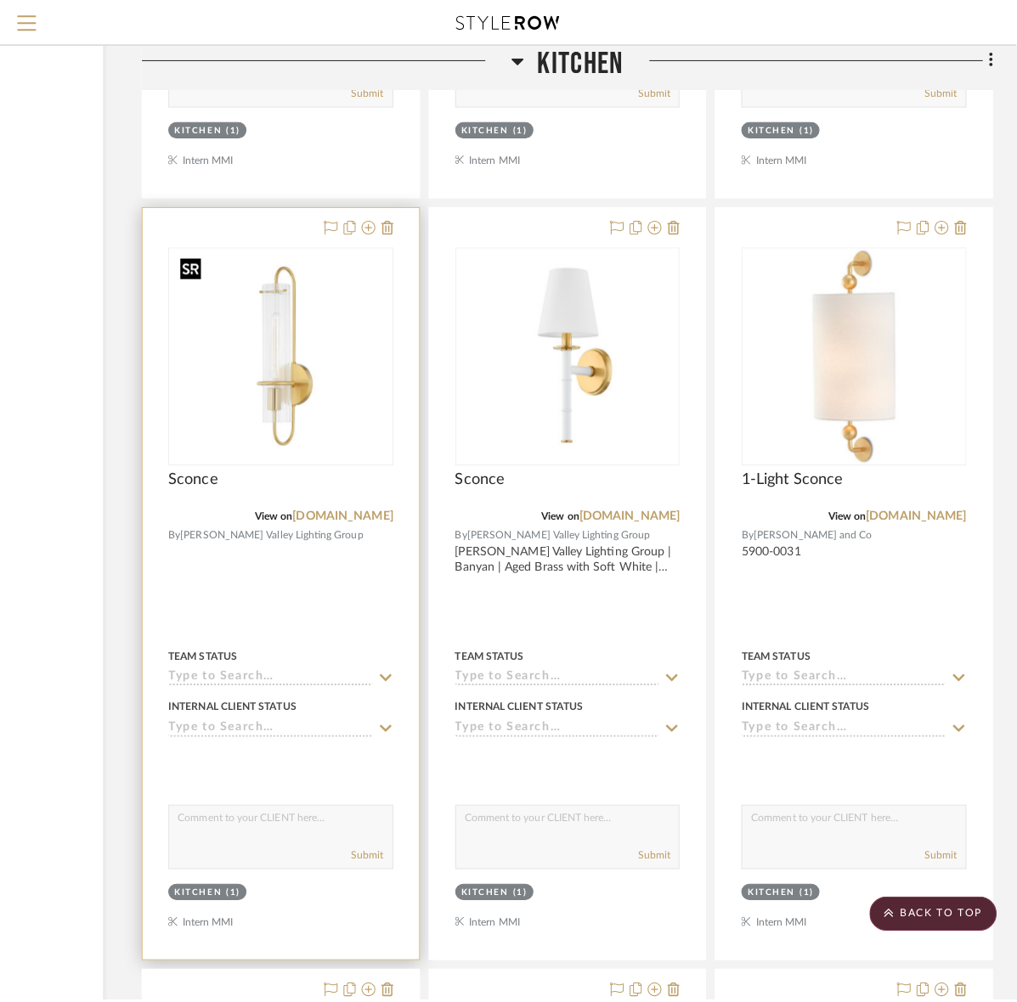
scroll to position [0, 0]
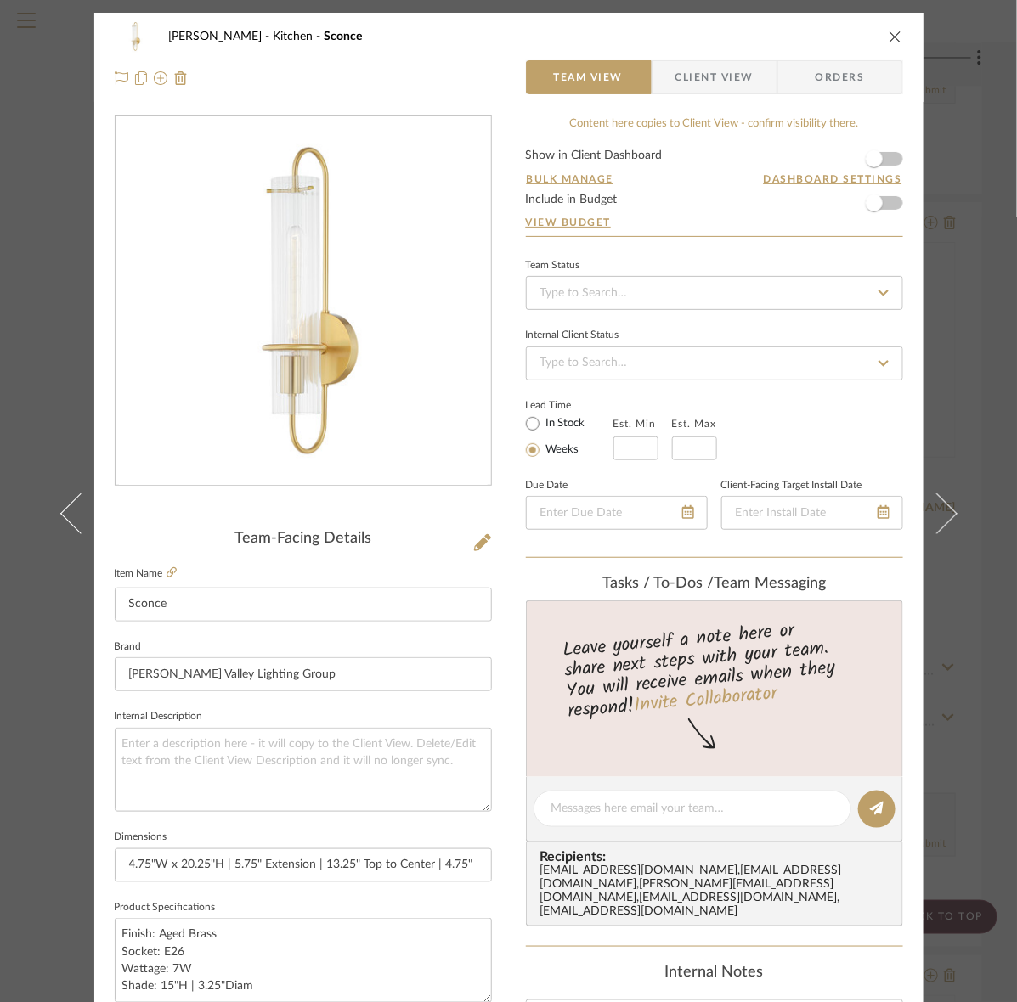
click at [720, 83] on span "Client View" at bounding box center [714, 77] width 78 height 34
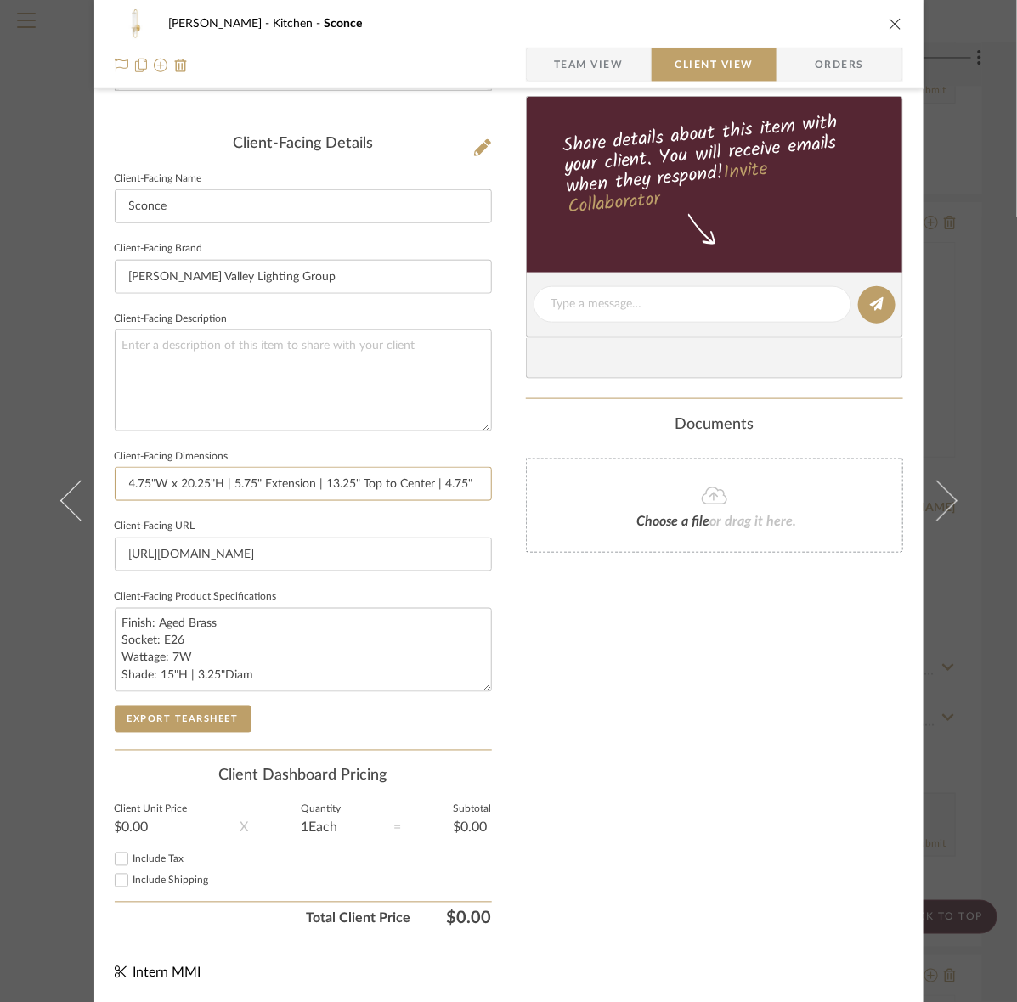
scroll to position [0, 85]
drag, startPoint x: 431, startPoint y: 485, endPoint x: 519, endPoint y: 485, distance: 87.5
click at [519, 485] on div "Murray Kitchen Sconce Team View Client View Orders Client-Facing Details Client…" at bounding box center [508, 311] width 829 height 1386
click at [456, 489] on input "4.75"W x 20.25"H | 5.75" Extension | 13.25" Top to Center | 4.75" Round Backpla…" at bounding box center [303, 484] width 377 height 34
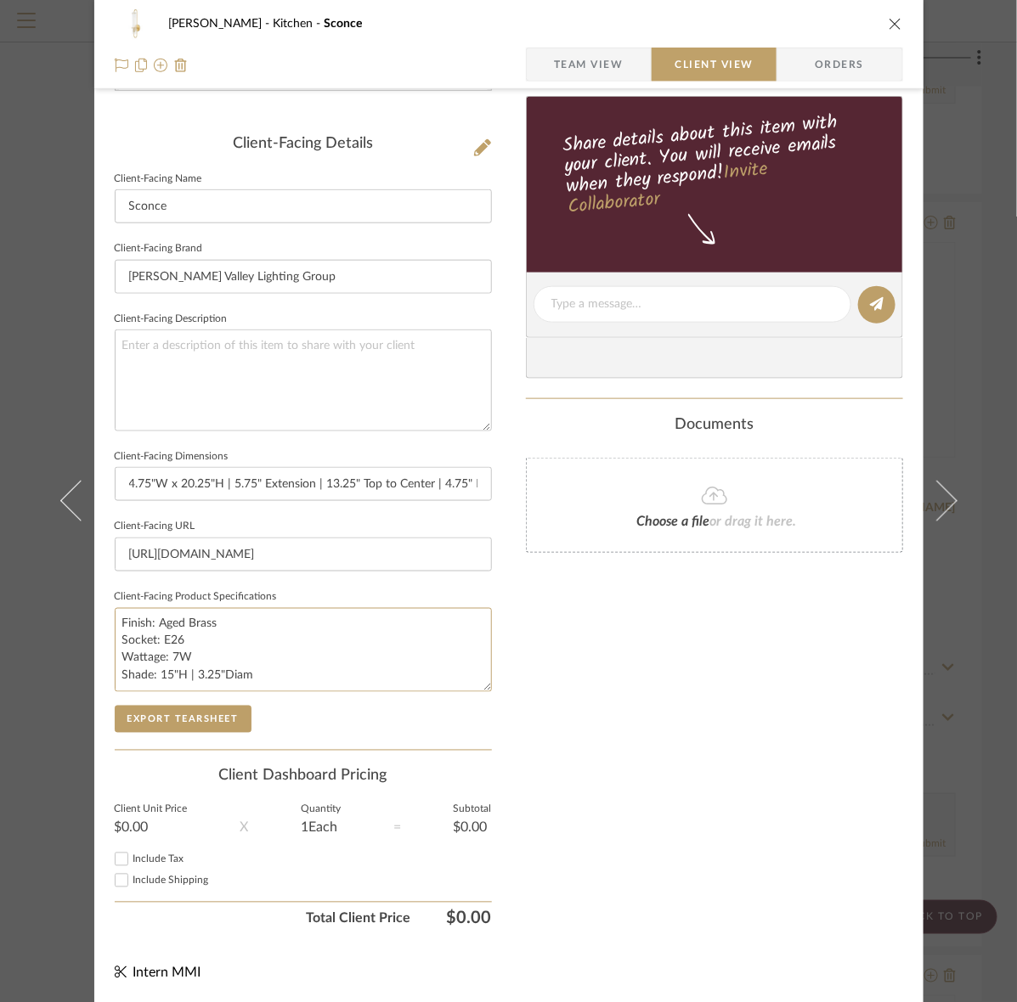
drag, startPoint x: 273, startPoint y: 675, endPoint x: 102, endPoint y: 682, distance: 170.9
click at [102, 682] on div "Murray Kitchen Sconce Team View Client View Orders Client-Facing Details Client…" at bounding box center [508, 311] width 829 height 1386
type textarea "Finish: Aged Brass Socket: E26 Wattage: 7W"
drag, startPoint x: 408, startPoint y: 480, endPoint x: 481, endPoint y: 482, distance: 73.1
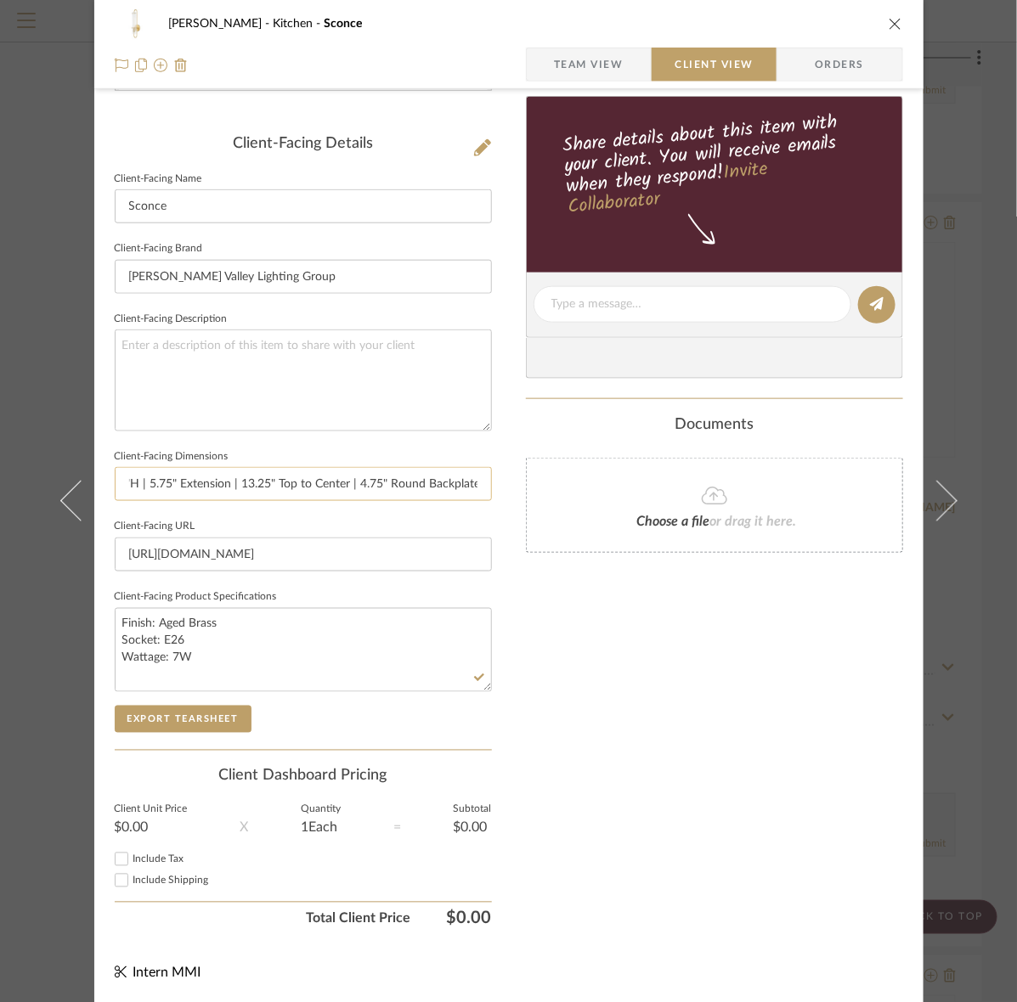
click at [481, 482] on input "4.75"W x 20.25"H | 5.75" Extension | 13.25" Top to Center | 4.75" Round Backpla…" at bounding box center [303, 484] width 377 height 34
click at [477, 485] on input "4.75"W x 20.25"H | 5.75" Extension | 13.25" Top to Center | 4.75" Round Backpla…" at bounding box center [303, 484] width 377 height 34
paste input "Shade: 15"H | 3.25"Diam"
click at [413, 484] on input "4.75"W x 20.25"H | 5.75" Extension | 13.25" Top to Center | 4.75" Round Backpla…" at bounding box center [303, 484] width 377 height 34
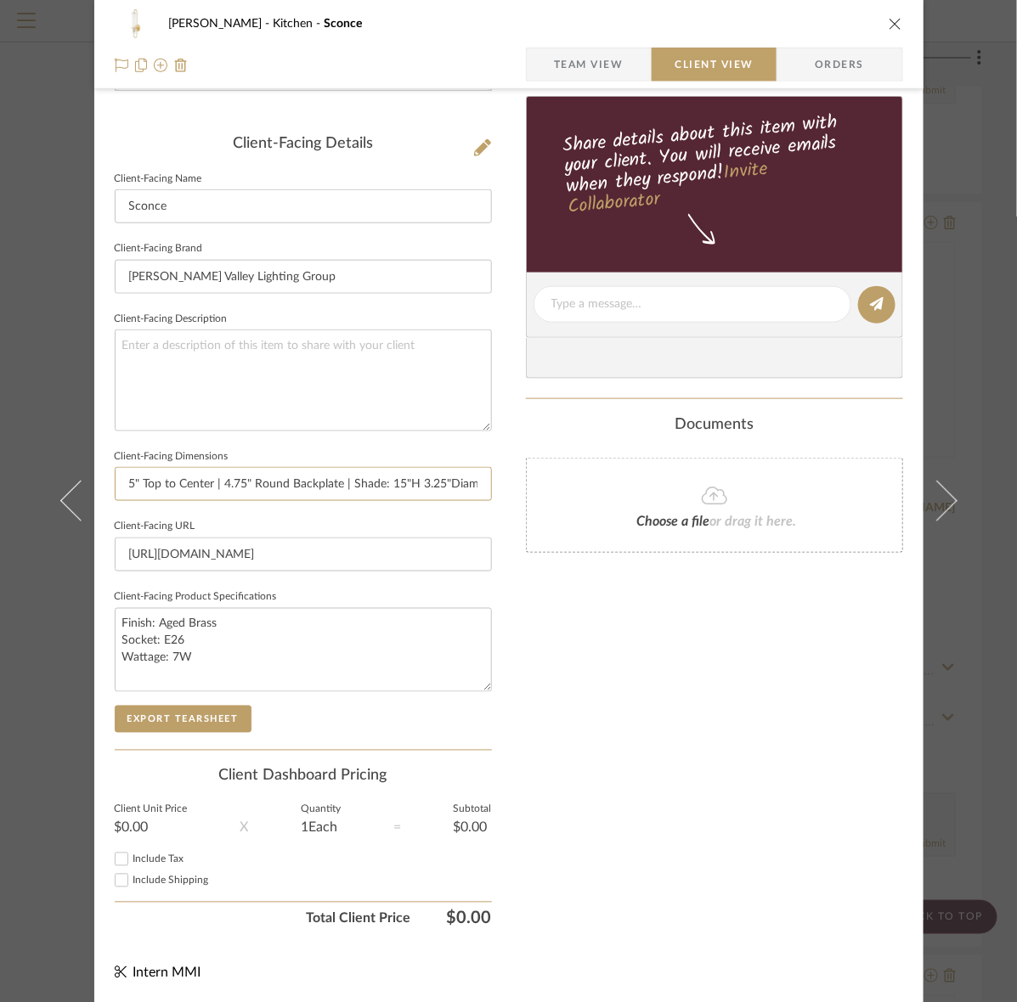
scroll to position [0, 217]
type input "4.75"W x 20.25"H | 5.75" Extension | 13.25" Top to Center | 4.75" Round Backpla…"
click at [158, 731] on button "Export Tearsheet" at bounding box center [183, 719] width 137 height 27
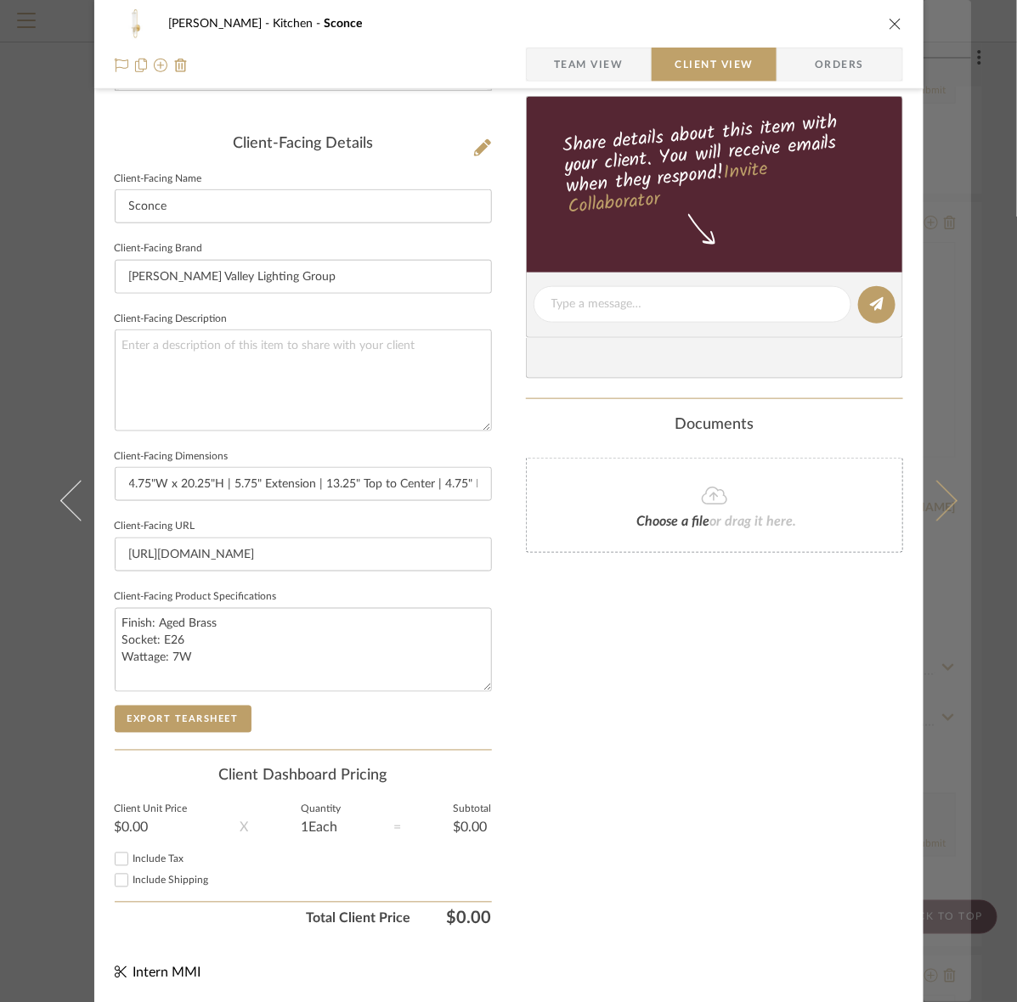
click at [931, 417] on button at bounding box center [947, 501] width 48 height 1002
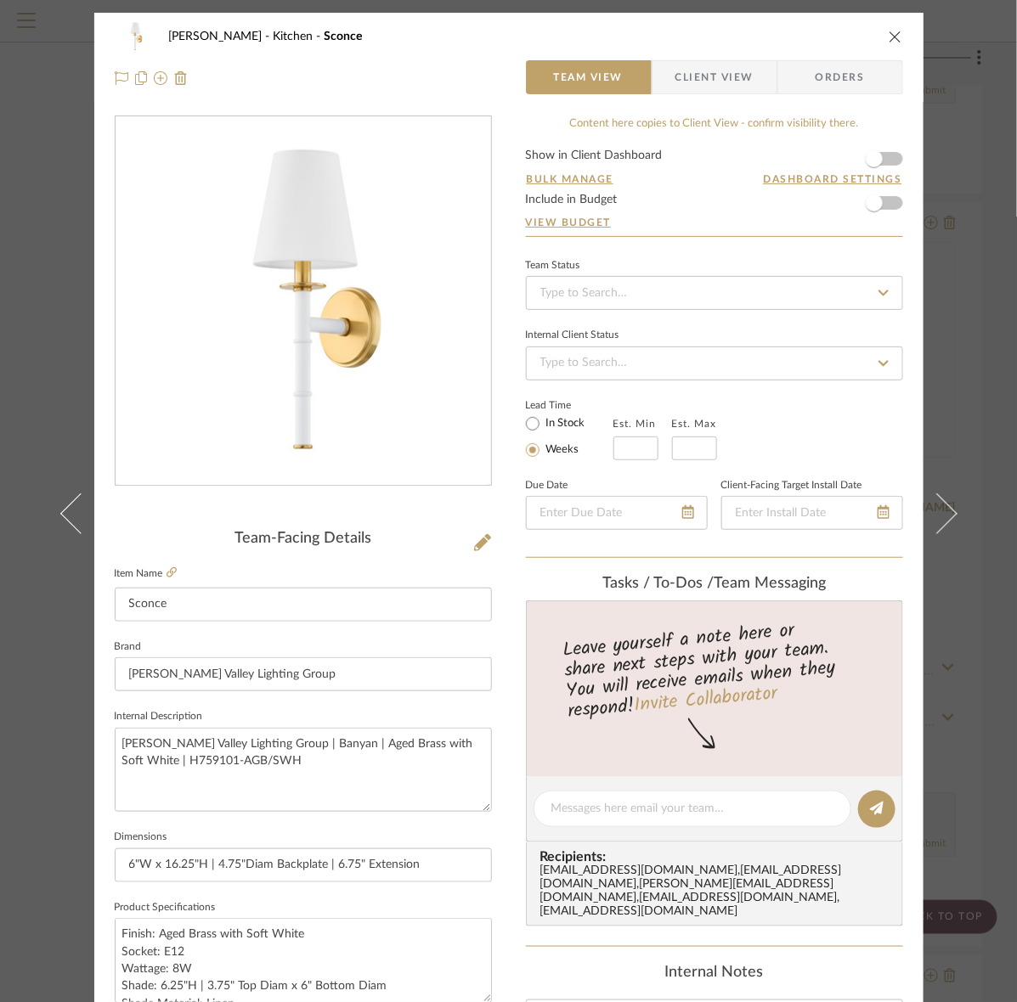
click at [681, 78] on span "Client View" at bounding box center [714, 77] width 78 height 34
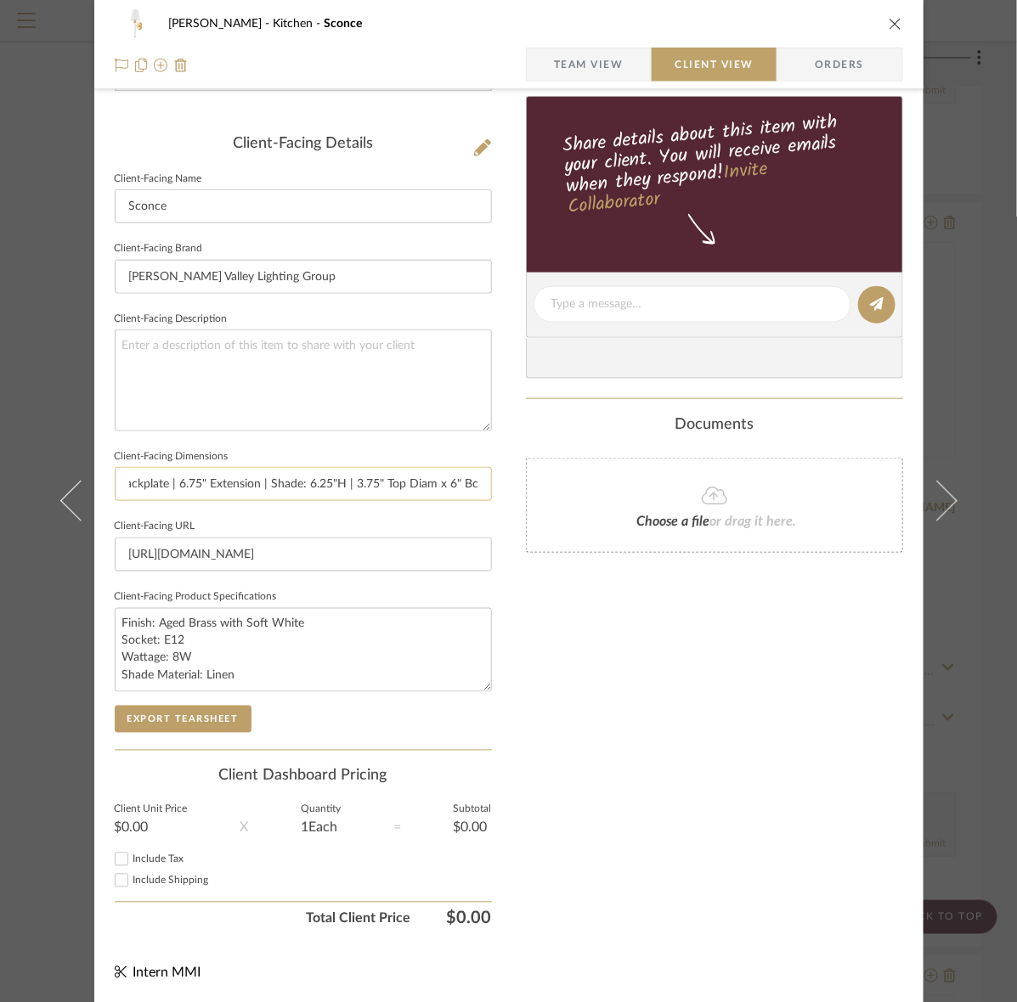
scroll to position [0, 210]
drag, startPoint x: 340, startPoint y: 488, endPoint x: 478, endPoint y: 482, distance: 138.6
click at [478, 482] on input "6"W x 16.25"H | 4.75"Diam Backplate | 6.75" Extension | Shade: 6.25"H | 3.75" T…" at bounding box center [303, 484] width 377 height 34
click at [412, 482] on input "6"W x 16.25"H | 4.75"Diam Backplate | 6.75" Extension | Shade: 6.25"H | 3.75" T…" at bounding box center [303, 484] width 377 height 34
click at [144, 720] on button "Export Tearsheet" at bounding box center [183, 719] width 137 height 27
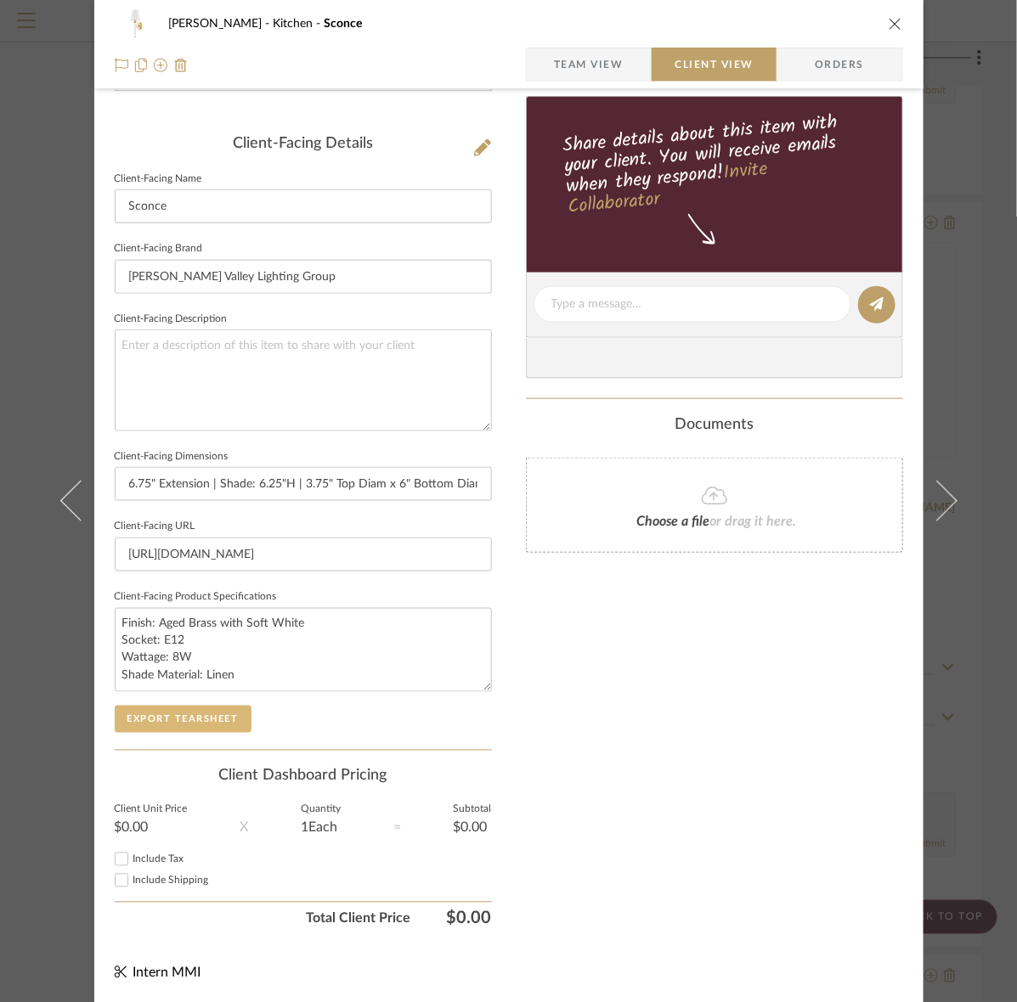
scroll to position [0, 0]
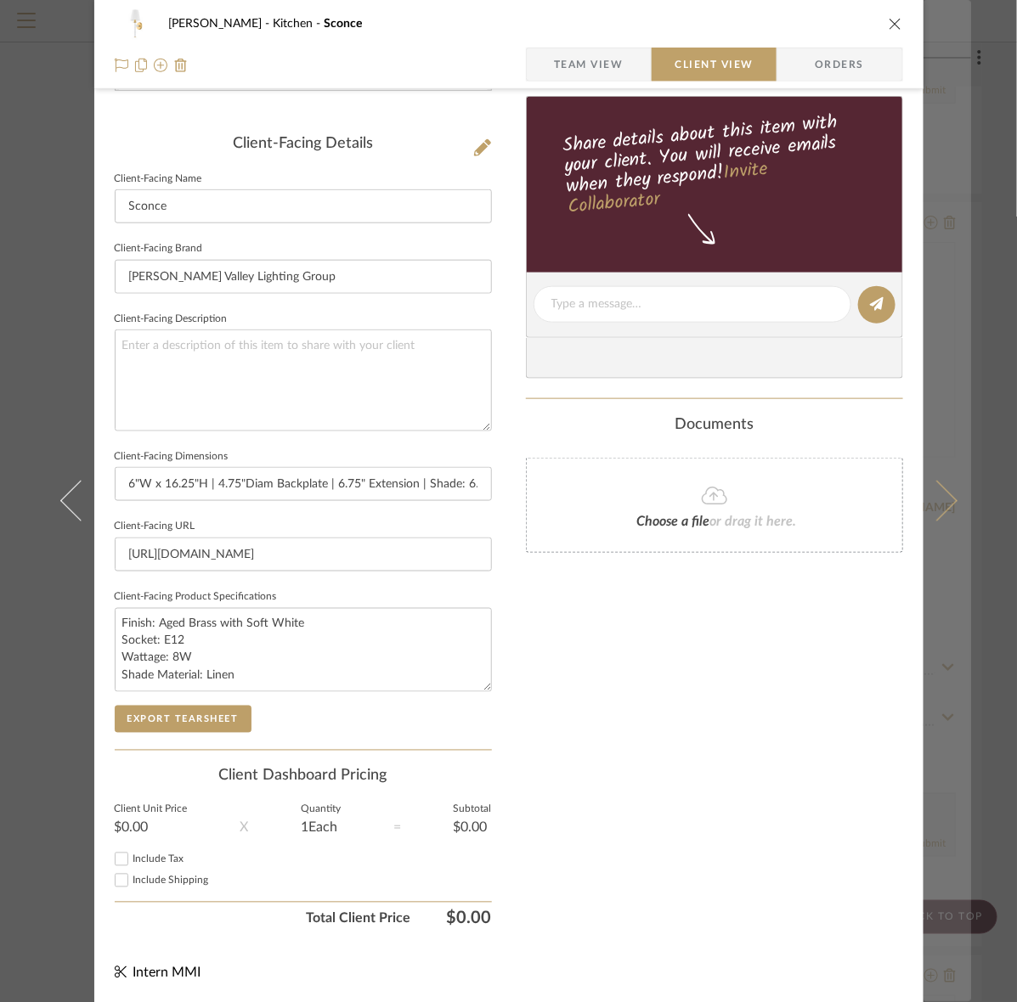
click at [944, 426] on button at bounding box center [947, 501] width 48 height 1002
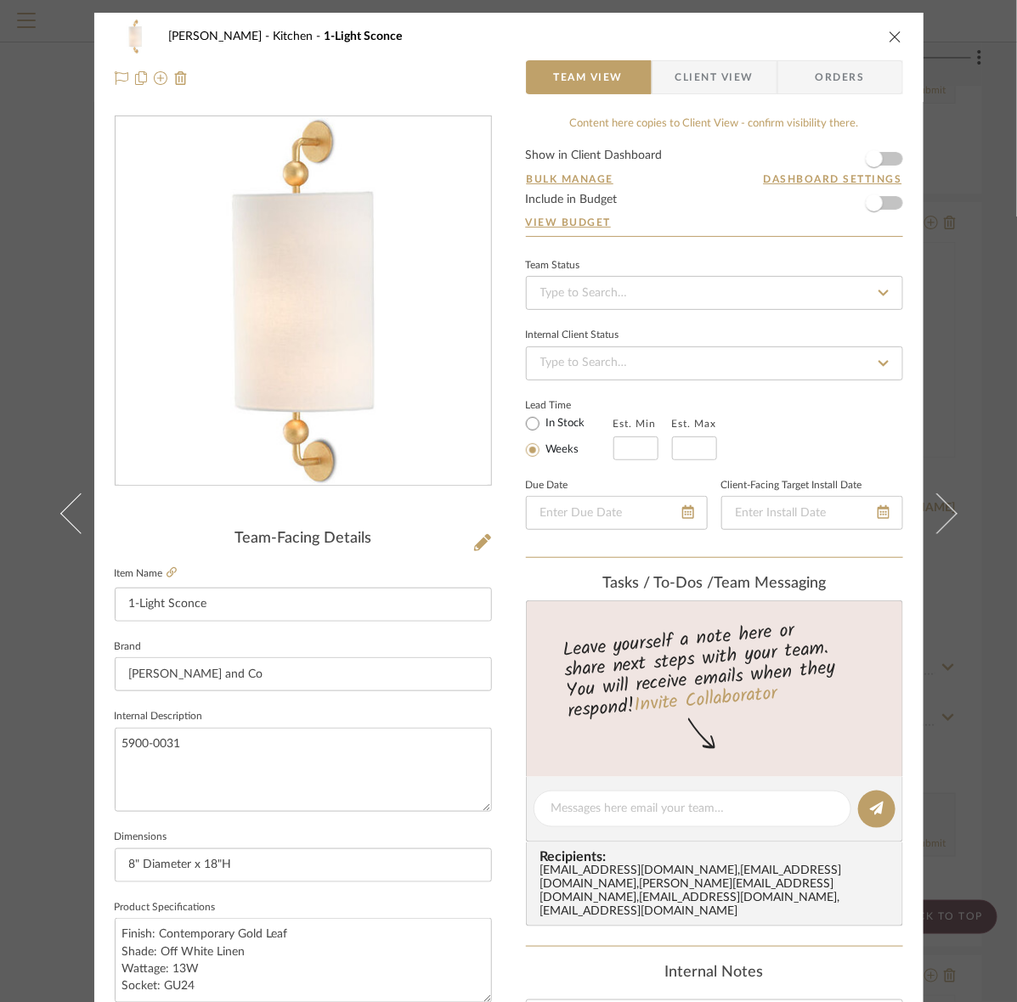
click at [995, 262] on div "Murray Kitchen 1-Light Sconce Team View Client View Orders Team-Facing Details …" at bounding box center [508, 501] width 1017 height 1002
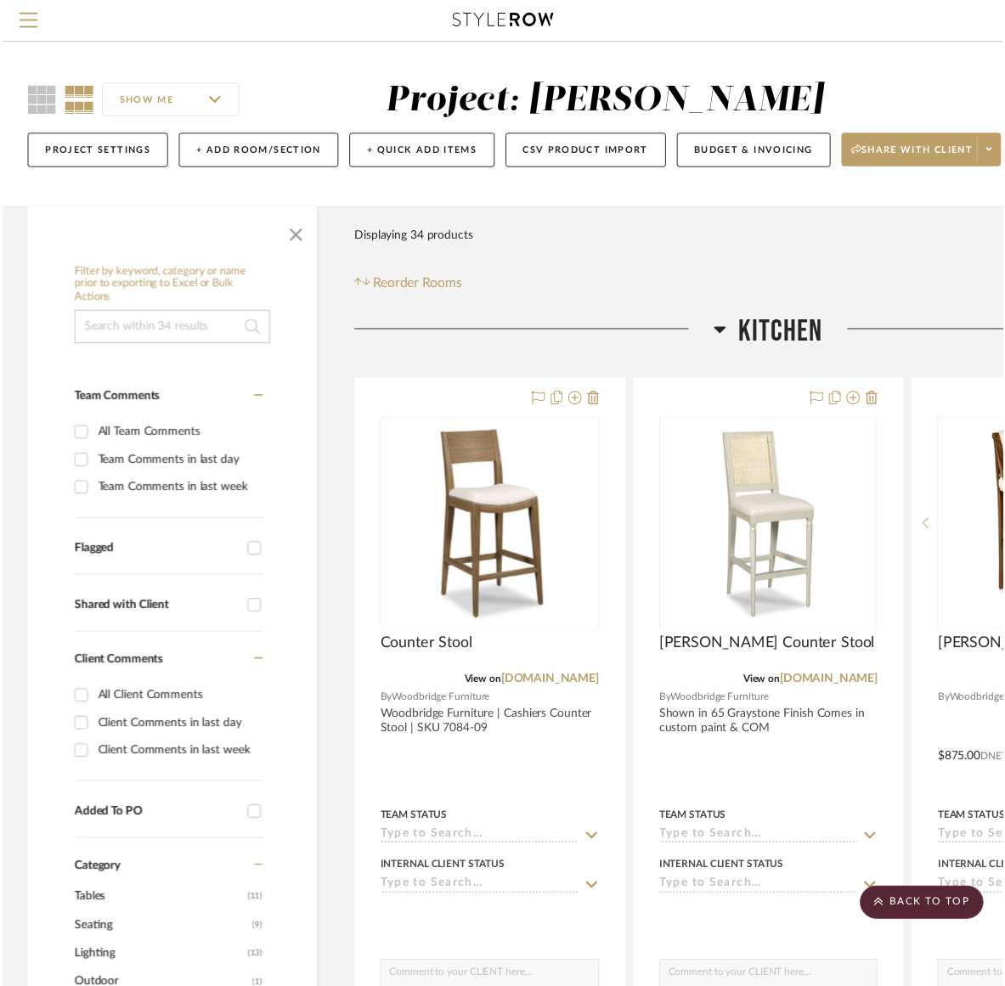
scroll to position [2442, 217]
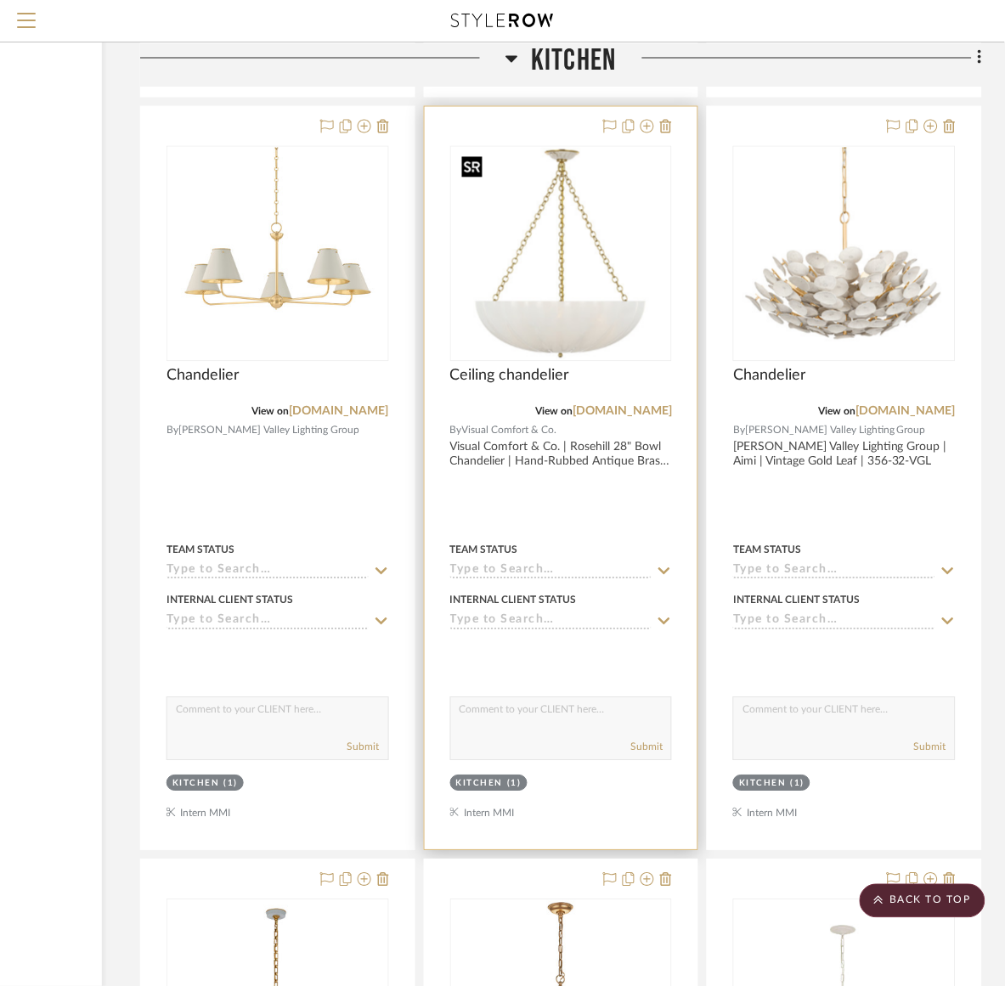
click at [580, 329] on img "0" at bounding box center [560, 254] width 212 height 212
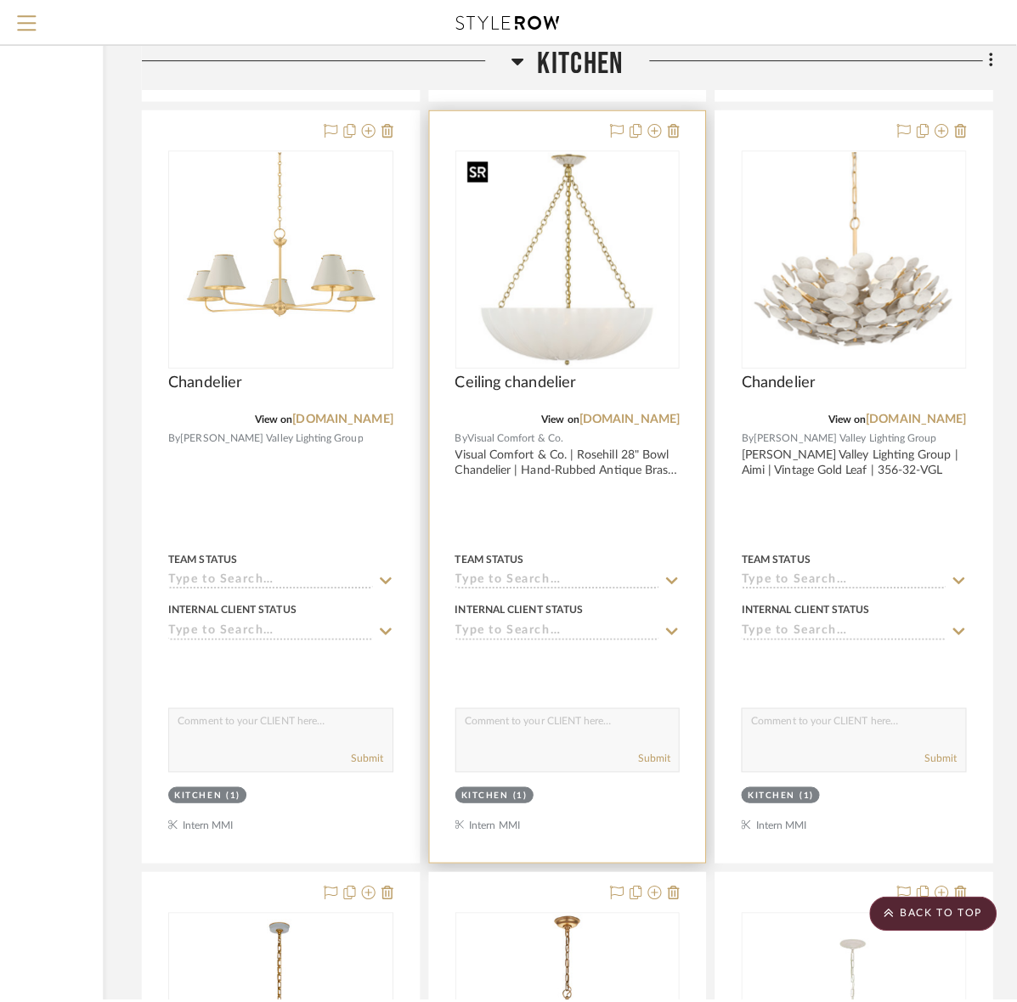
scroll to position [0, 0]
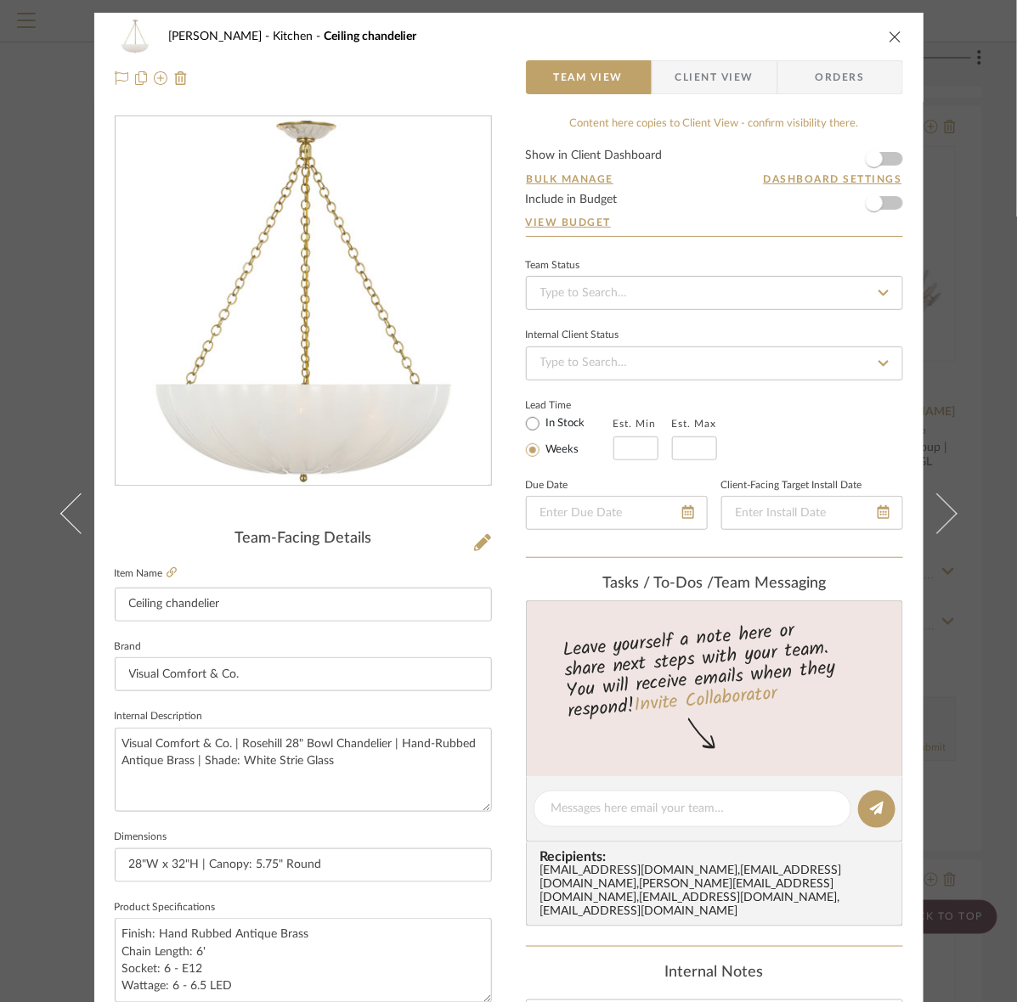
click at [675, 68] on span "Client View" at bounding box center [714, 77] width 78 height 34
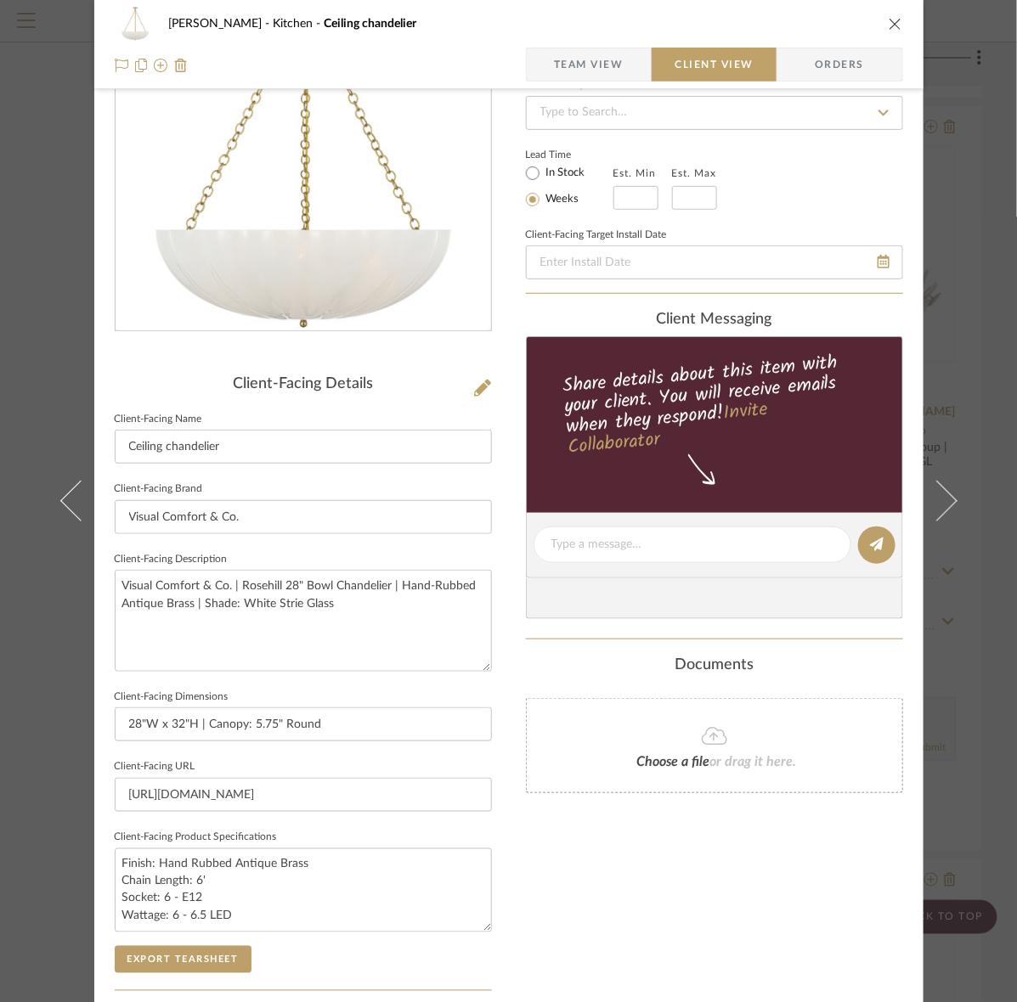
scroll to position [319, 0]
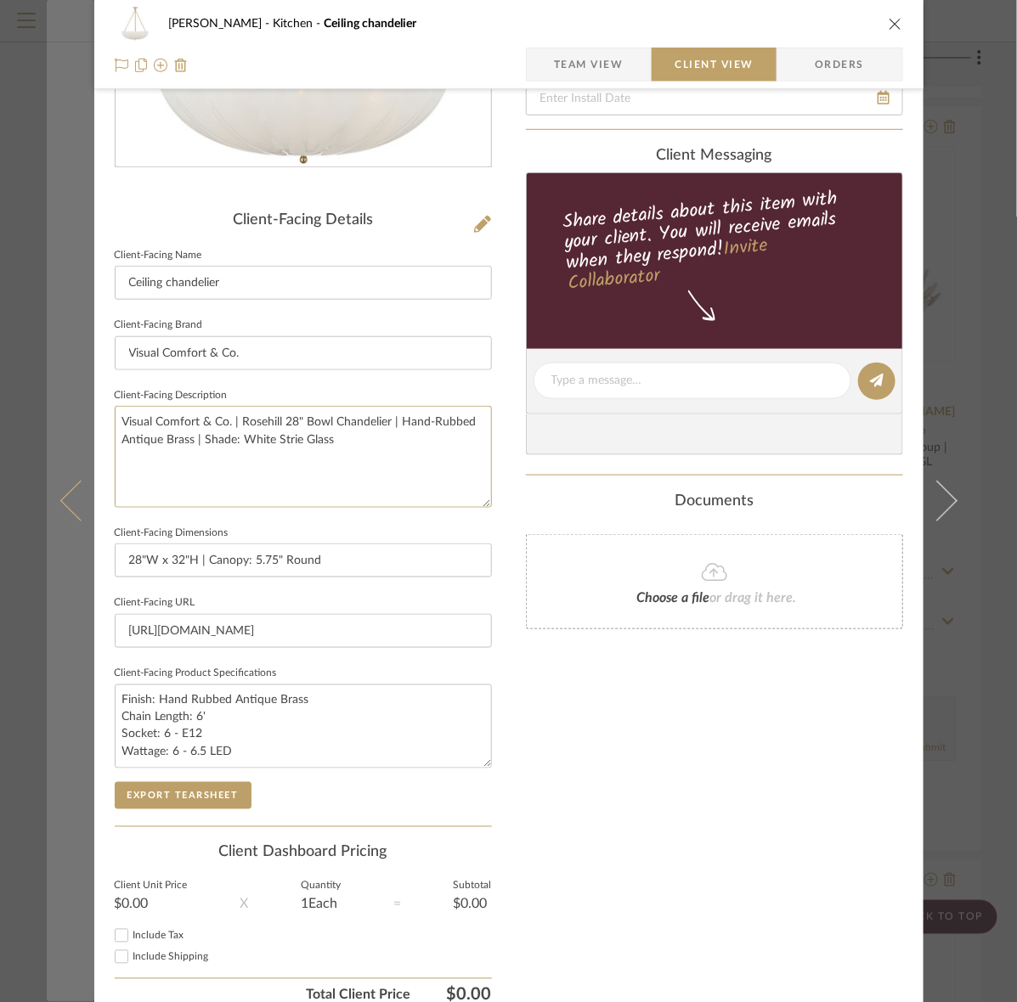
drag, startPoint x: 354, startPoint y: 482, endPoint x: 45, endPoint y: 408, distance: 317.9
click at [47, 408] on mat-dialog-content "Murray Kitchen Ceiling chandelier Team View Client View Orders Client-Facing De…" at bounding box center [509, 387] width 924 height 1386
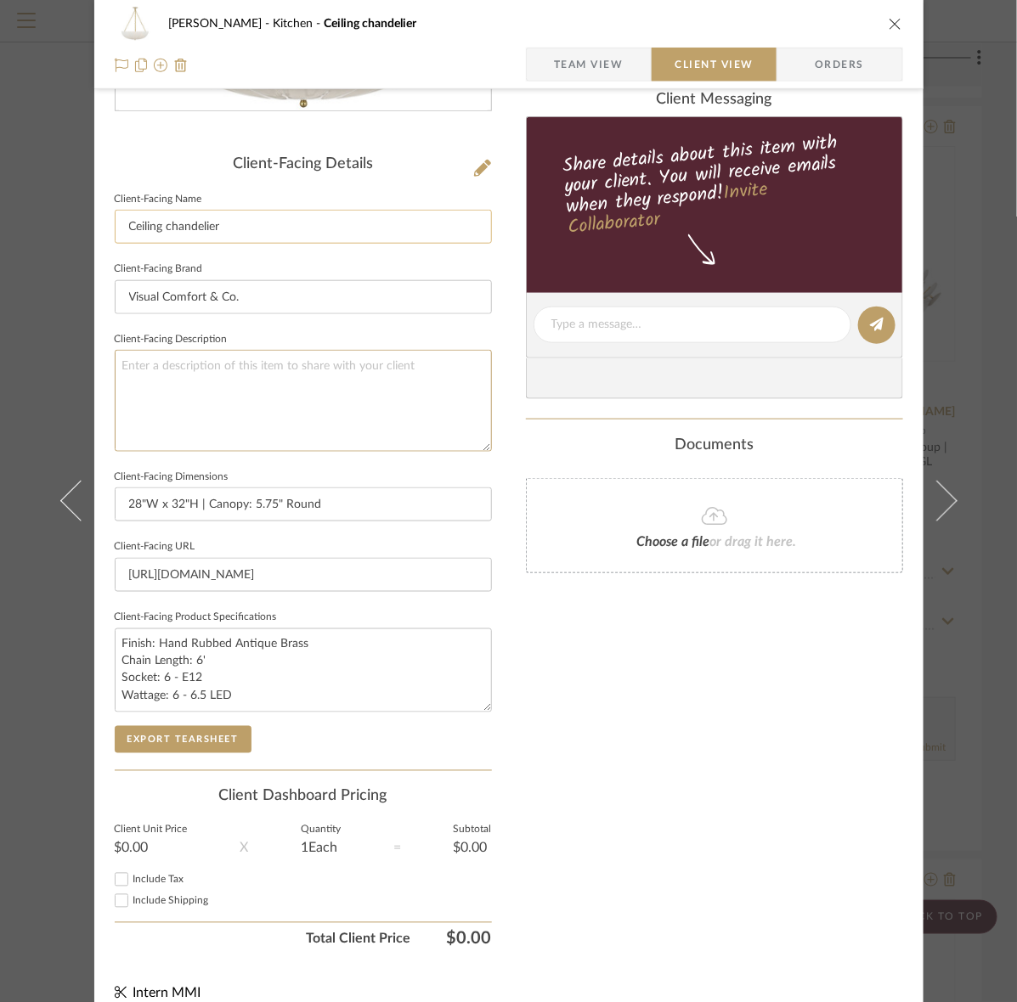
scroll to position [395, 0]
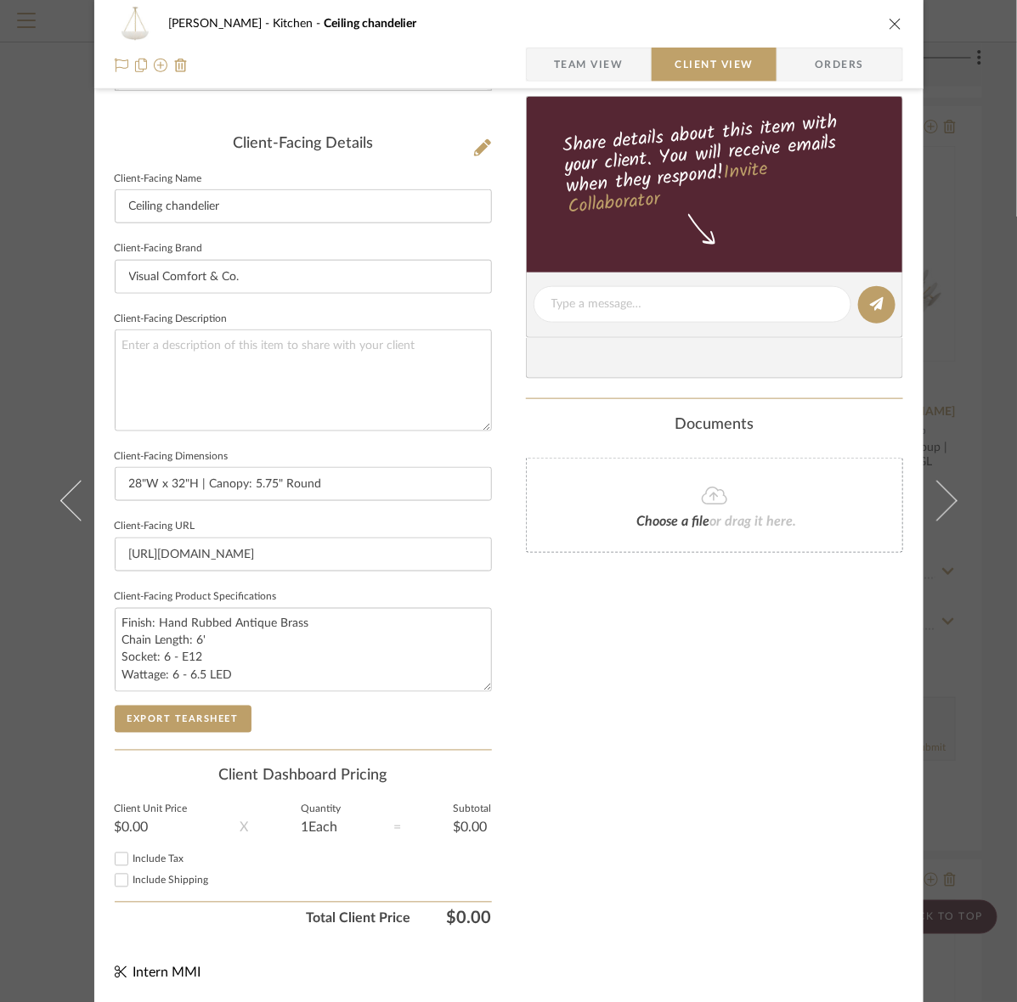
click at [593, 56] on span "Team View" at bounding box center [589, 65] width 70 height 34
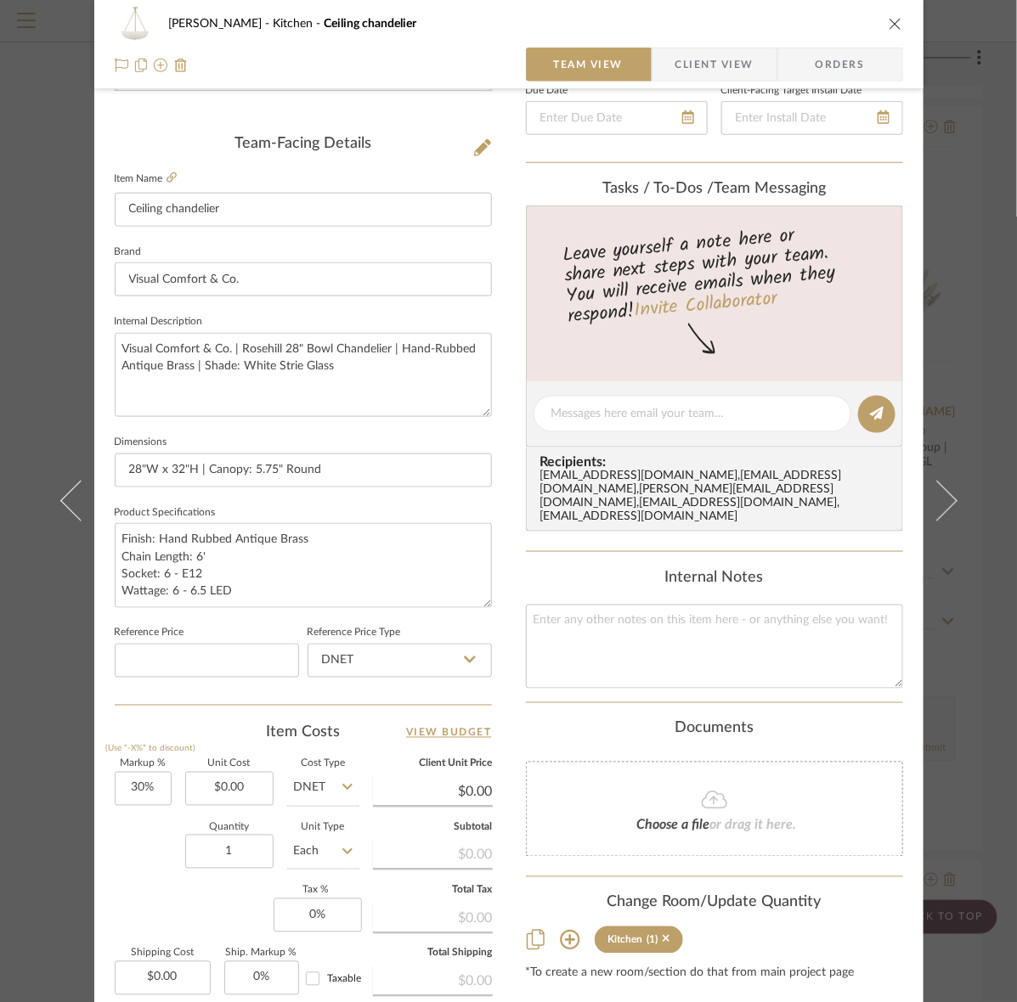
click at [172, 179] on fieldset "Item Name Ceiling chandelier" at bounding box center [303, 196] width 377 height 59
click at [166, 179] on icon at bounding box center [171, 177] width 10 height 10
click at [316, 587] on textarea "Finish: Hand Rubbed Antique Brass Chain Length: 6' Socket: 6 - E12 Wattage: 6 -…" at bounding box center [303, 565] width 377 height 84
type textarea "Finish: Hand Rubbed Antique Brass Chain Length: 6' Socket: 6 - E12 Wattage: 6 -…"
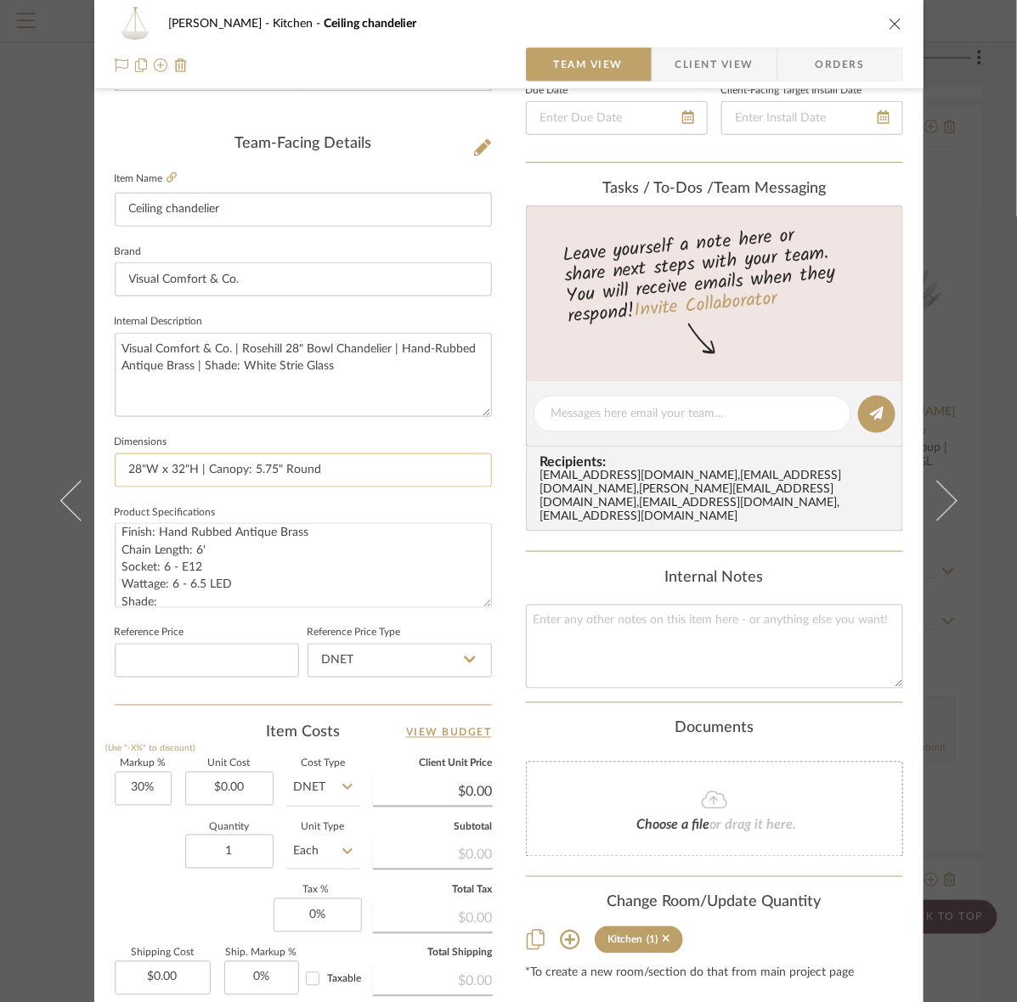
click at [200, 472] on input "28"W x 32"H | Canopy: 5.75" Round" at bounding box center [303, 471] width 377 height 34
click at [311, 465] on input "28"W x 32"H | Canopy: 5.75" Round" at bounding box center [303, 471] width 377 height 34
type input "28"W x 32"H | Canopy: 5.75" Round | 6' Chain"
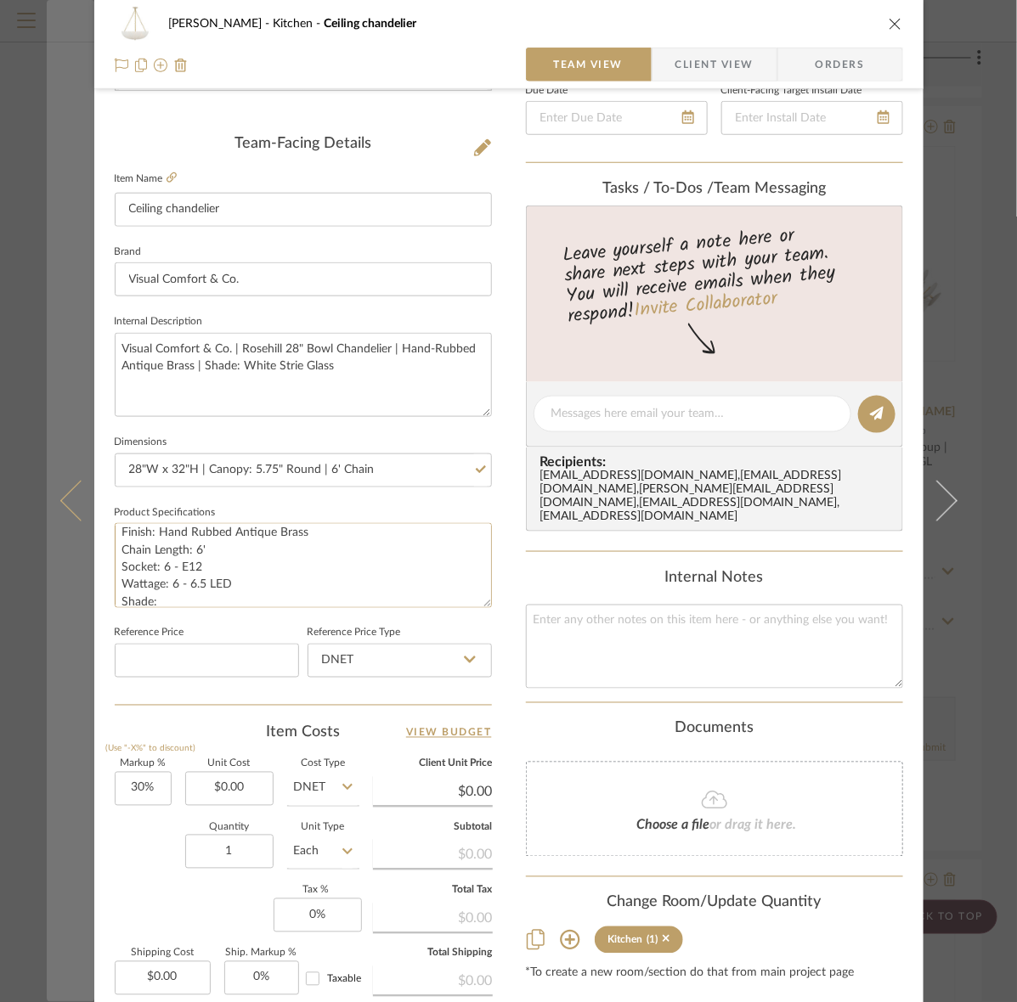
drag, startPoint x: 217, startPoint y: 544, endPoint x: 77, endPoint y: 557, distance: 140.7
click at [77, 557] on mat-dialog-content "Murray Kitchen Ceiling chandelier Team View Client View Orders Team-Facing Deta…" at bounding box center [509, 402] width 924 height 1569
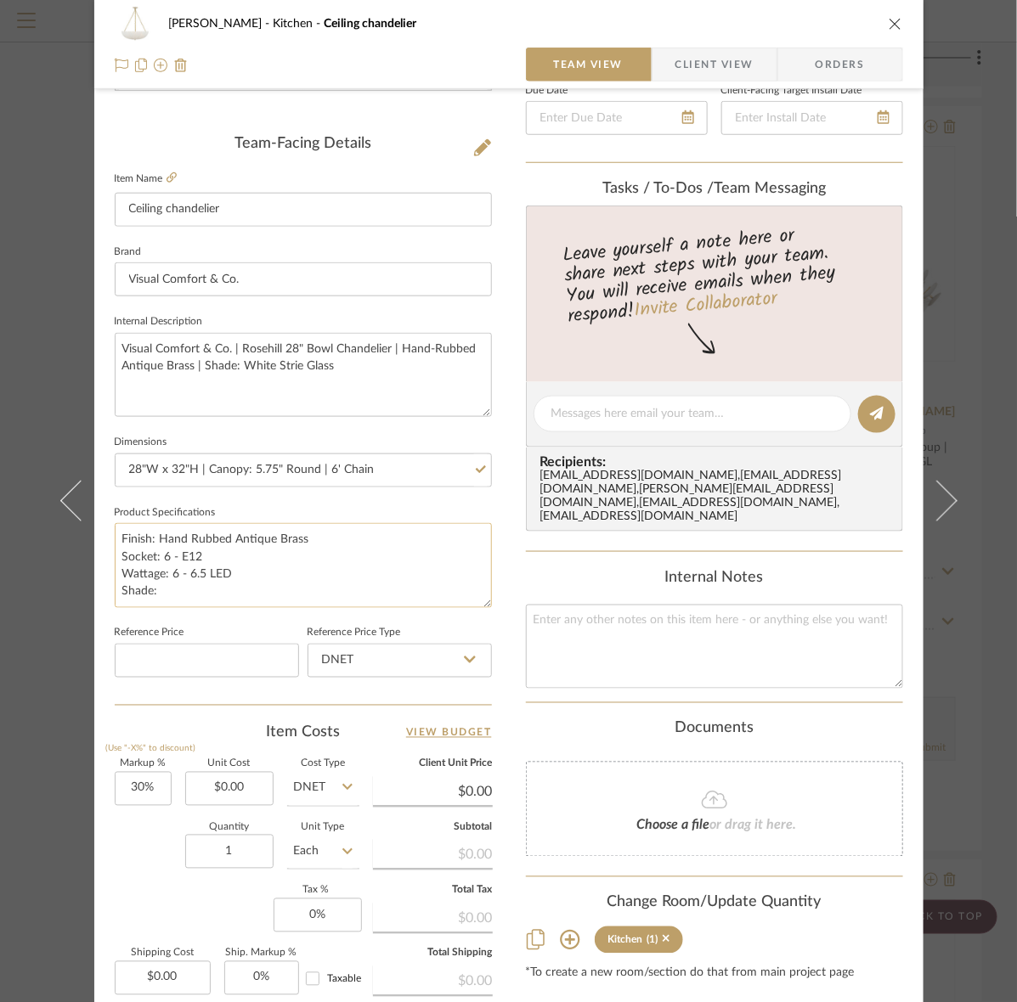
scroll to position [0, 0]
click at [238, 593] on textarea "Finish: Hand Rubbed Antique Brass Socket: 6 - E12 Wattage: 6 - 6.5 LED Shade:" at bounding box center [303, 565] width 377 height 84
type textarea "Finish: Hand Rubbed Antique Brass Socket: 6 - E12 Wattage: 6 - 6.5 LED Shade: W…"
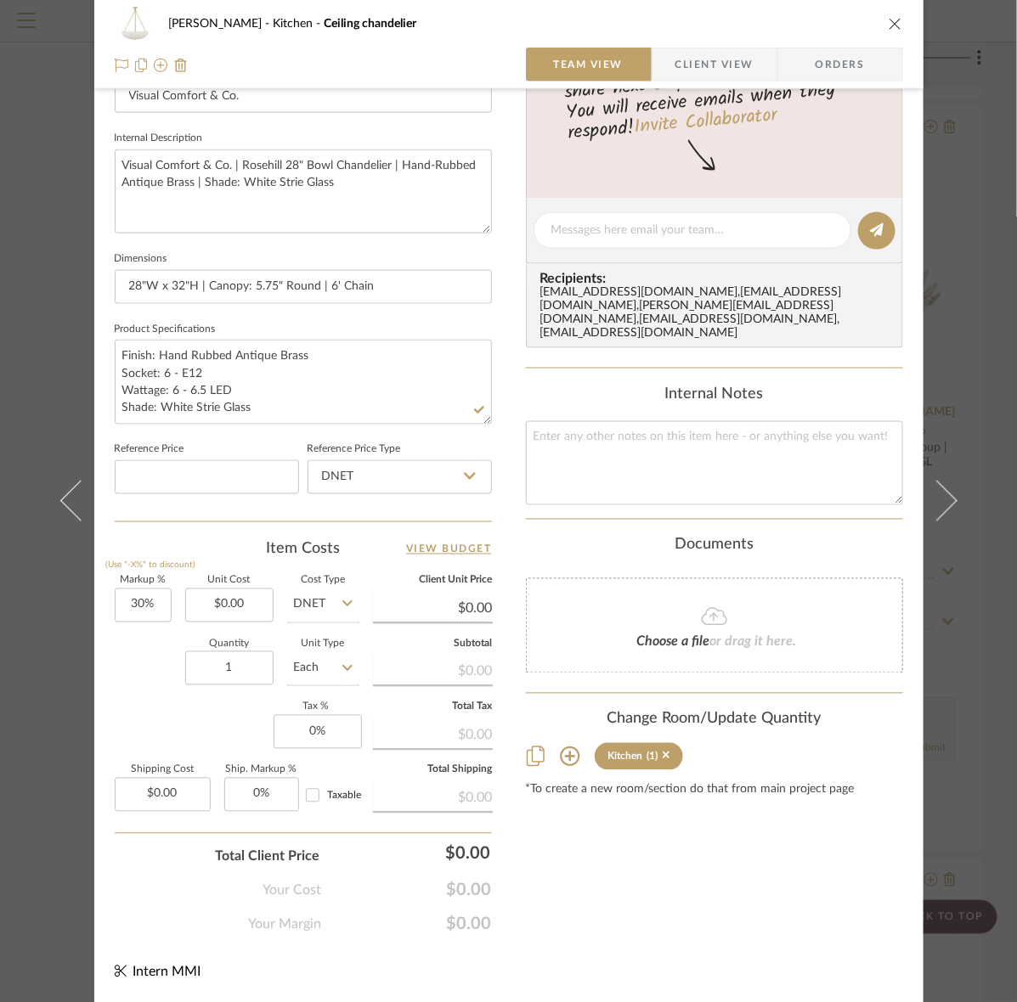
click at [711, 58] on span "Client View" at bounding box center [714, 65] width 78 height 34
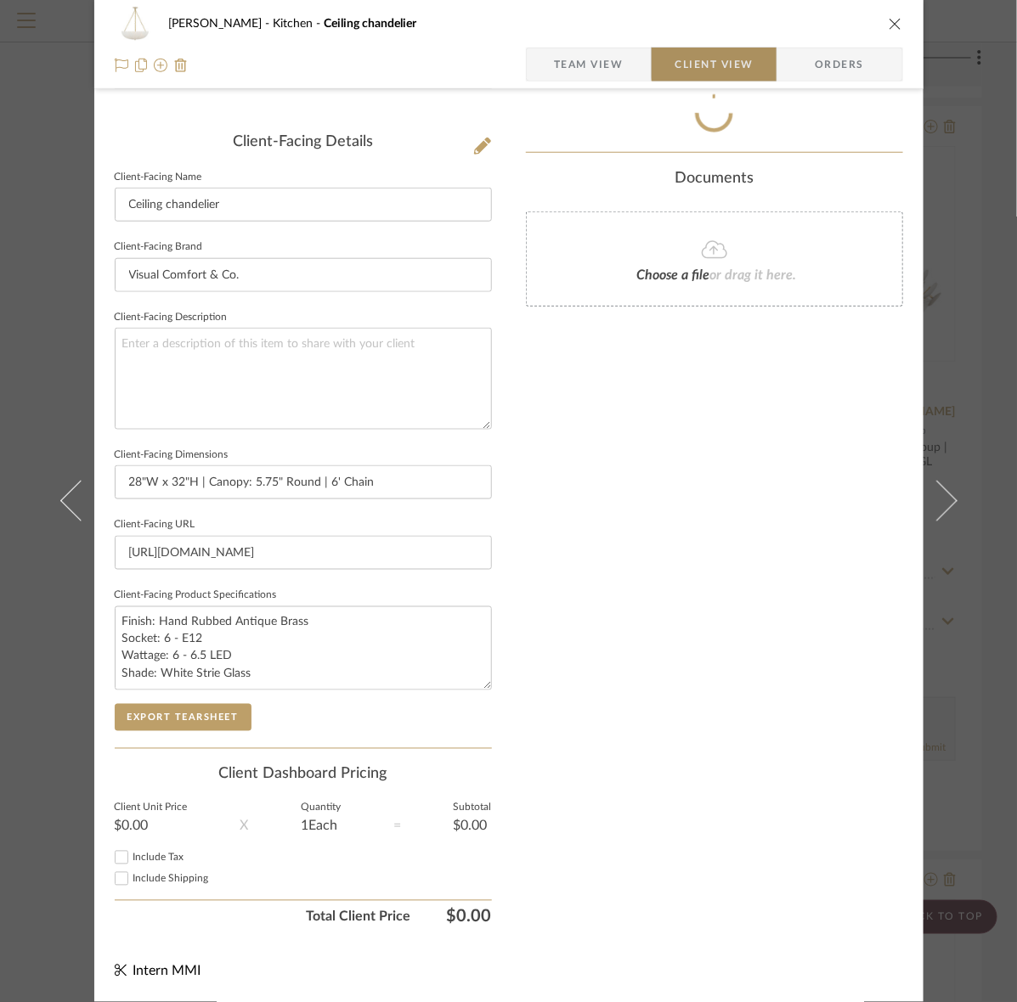
scroll to position [395, 0]
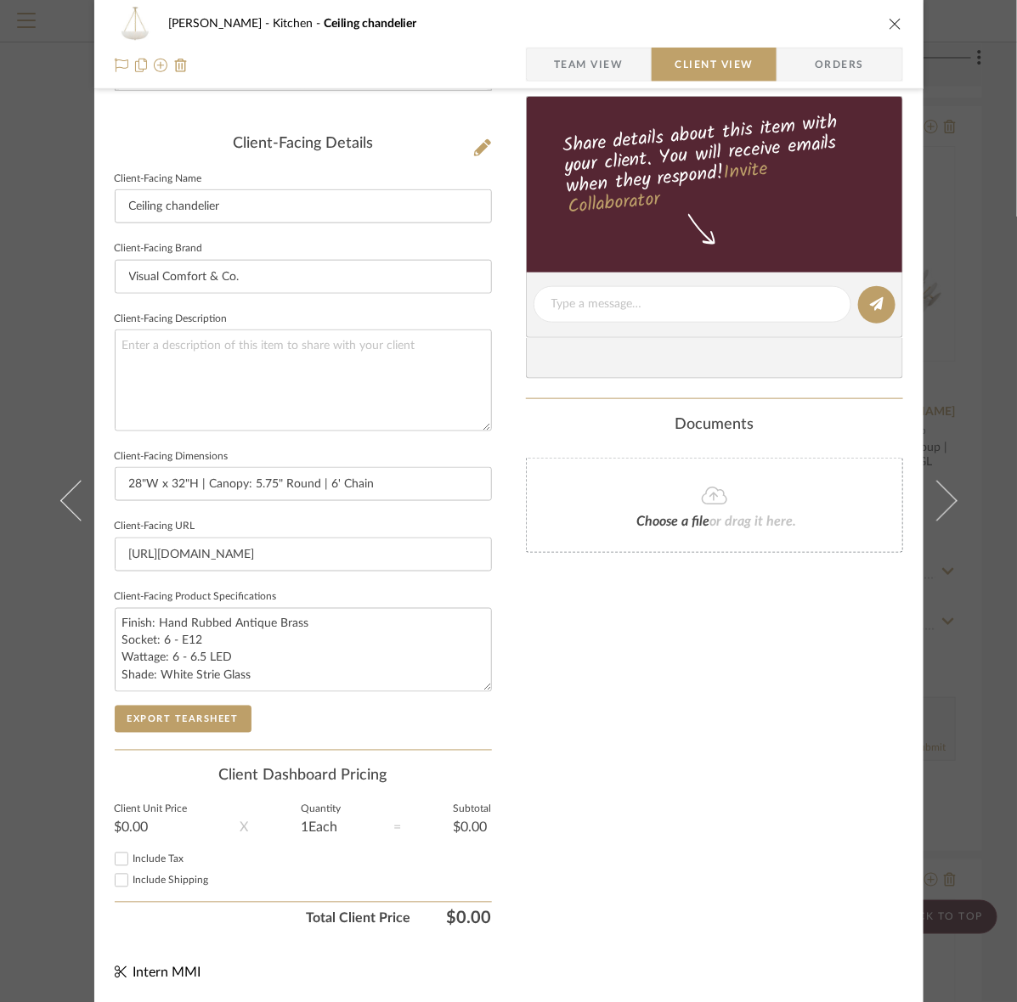
click at [215, 737] on div "Client-Facing Details Client-Facing Name Ceiling chandelier Client-Facing Brand…" at bounding box center [303, 442] width 377 height 615
click at [210, 715] on button "Export Tearsheet" at bounding box center [183, 719] width 137 height 27
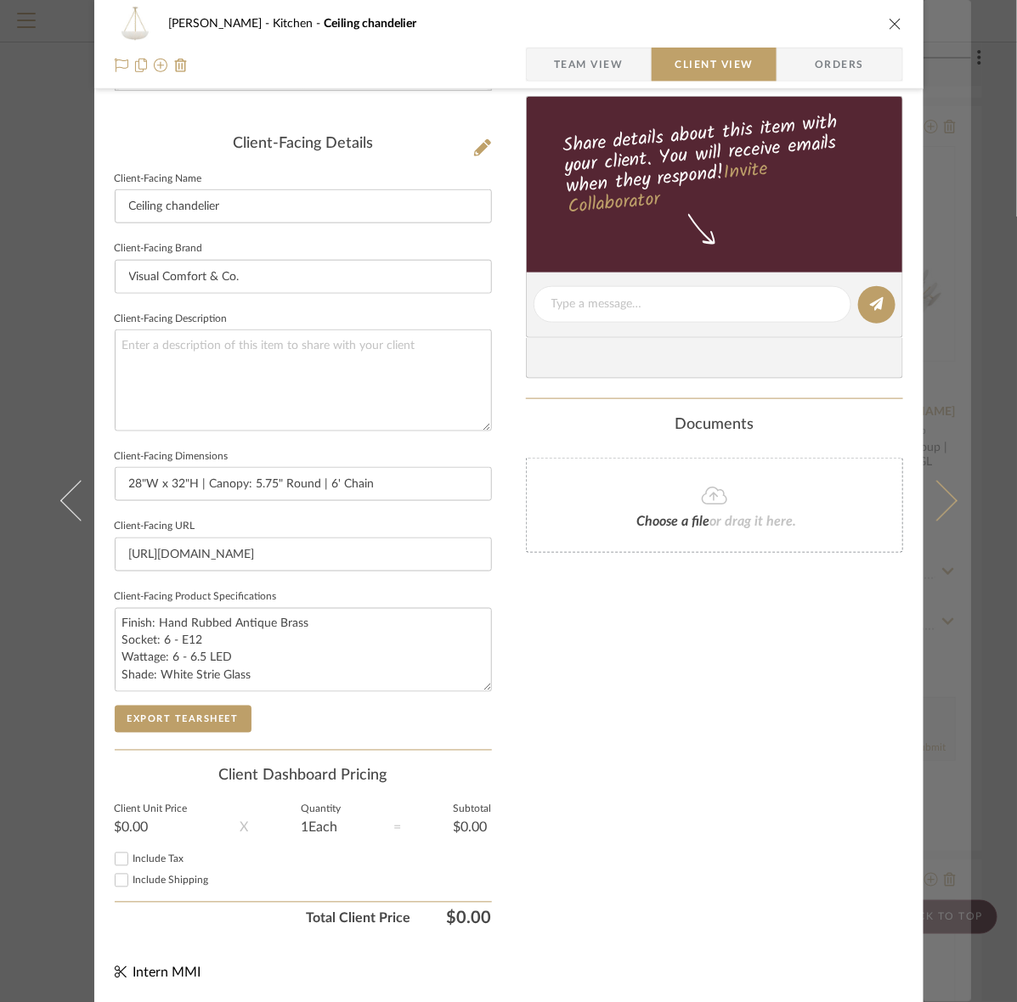
click at [937, 465] on button at bounding box center [947, 501] width 48 height 1002
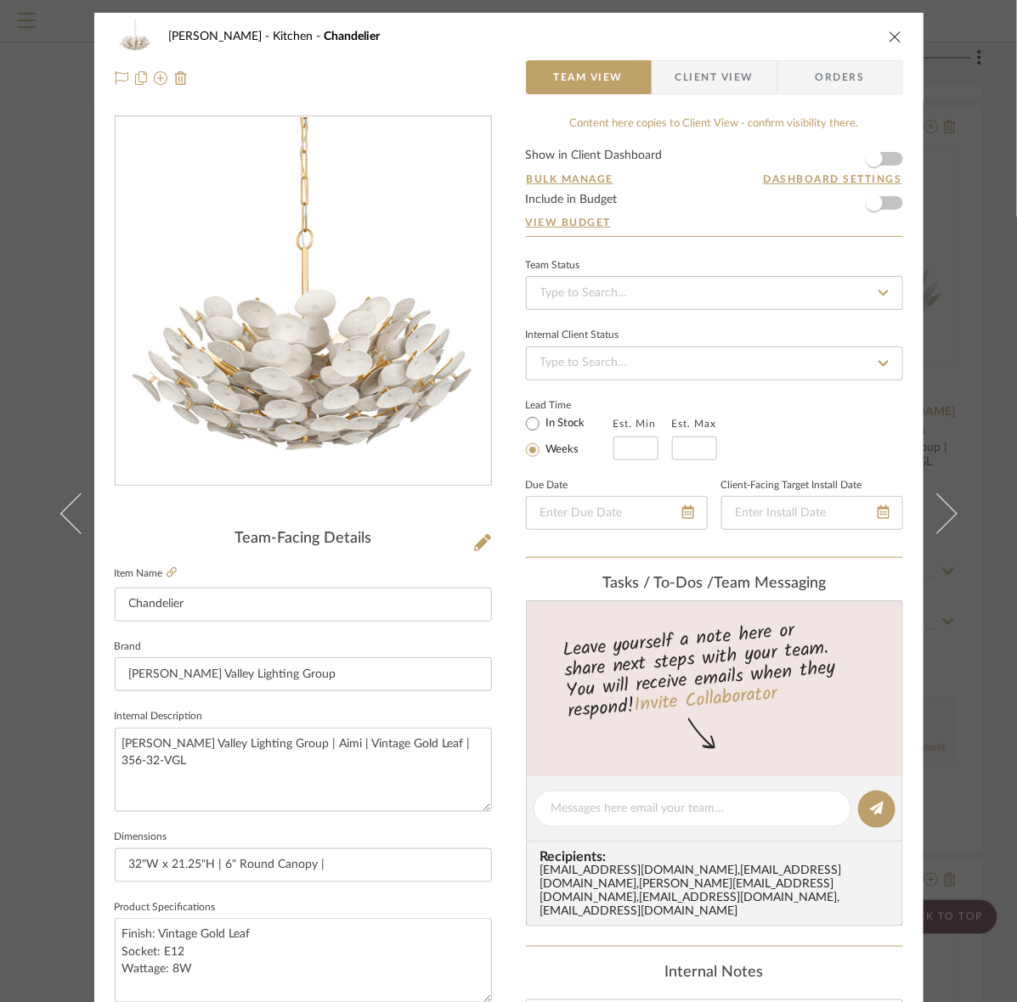
click at [713, 81] on span "Client View" at bounding box center [714, 77] width 78 height 34
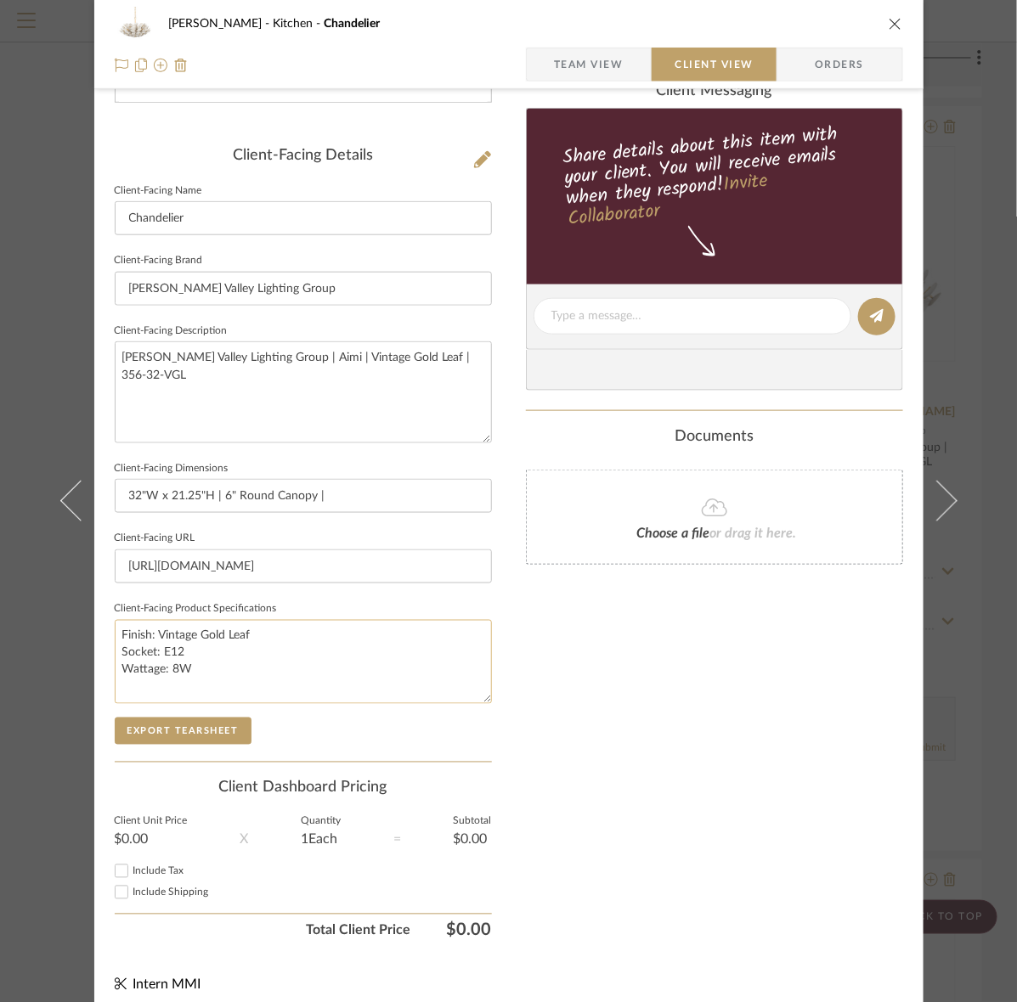
scroll to position [395, 0]
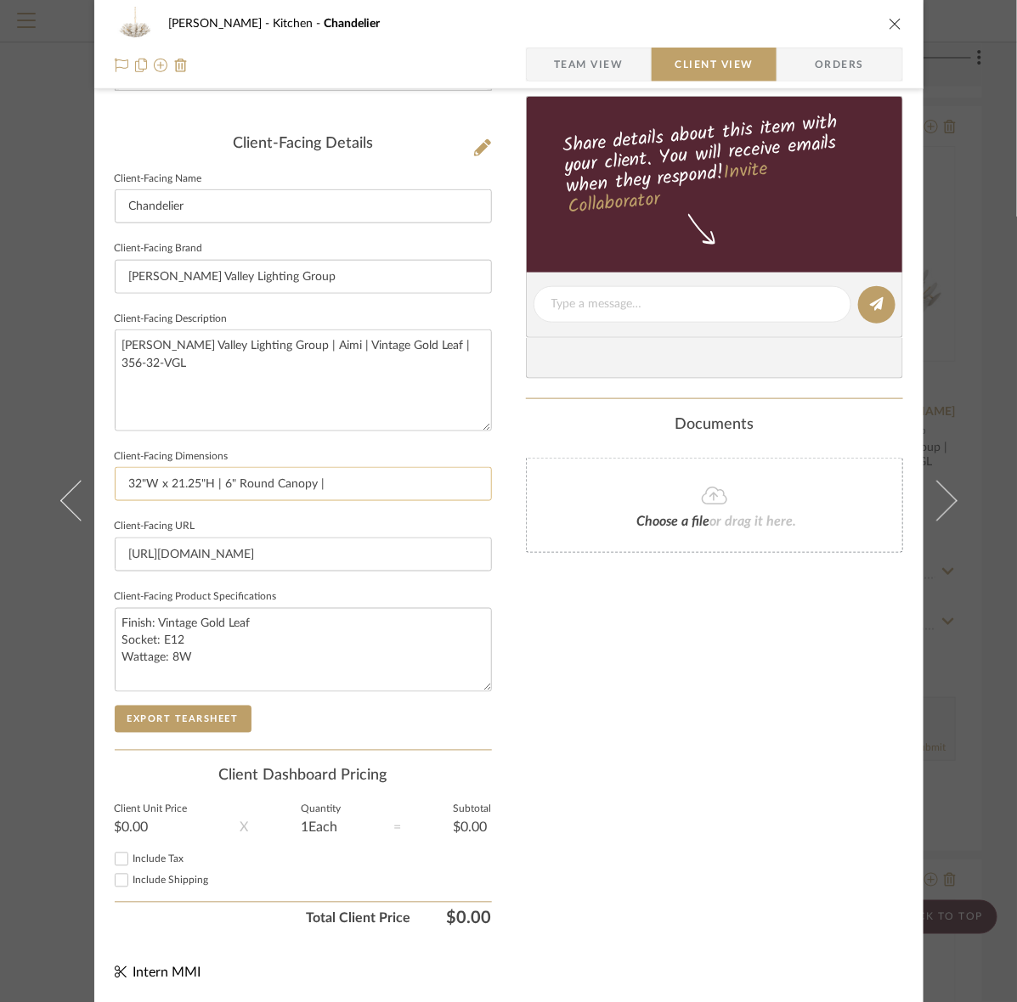
click at [354, 490] on input "32"W x 21.25"H | 6" Round Canopy |" at bounding box center [303, 484] width 377 height 34
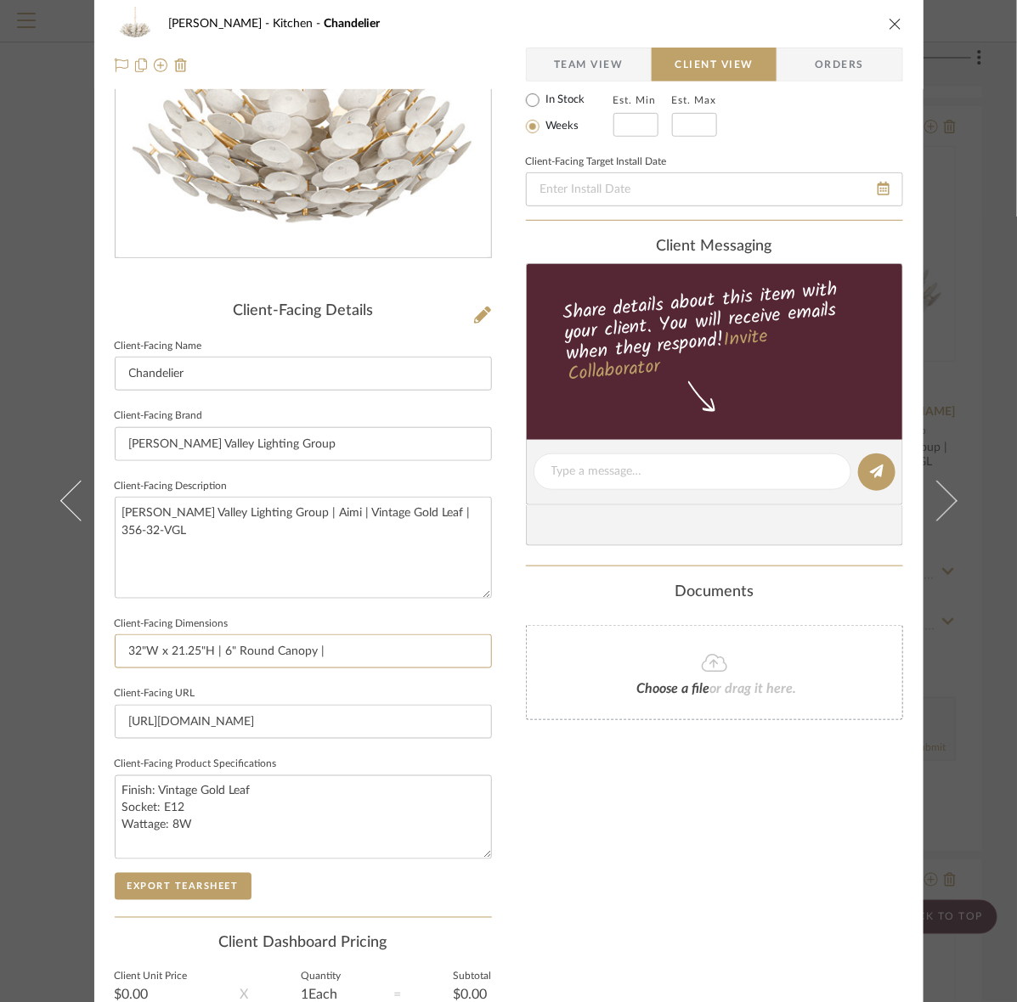
scroll to position [0, 0]
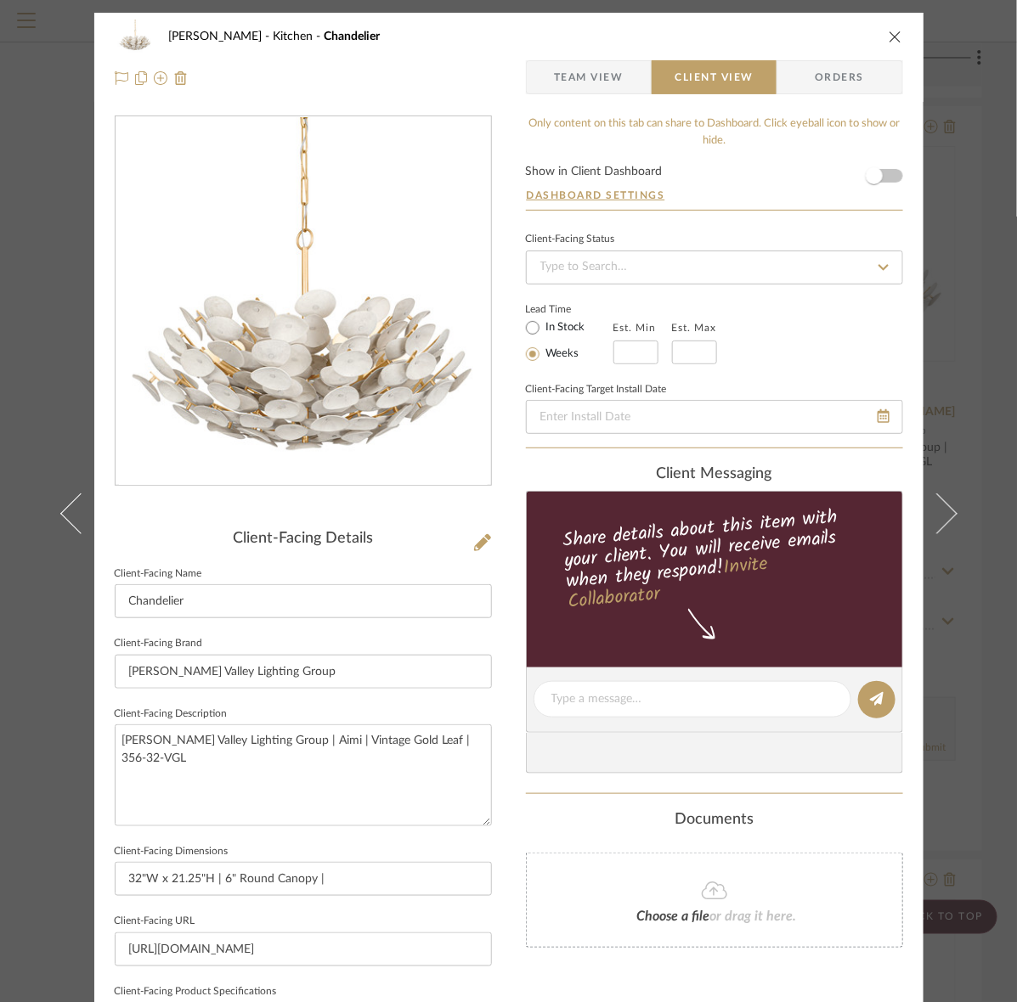
click at [554, 76] on span "Team View" at bounding box center [589, 77] width 70 height 34
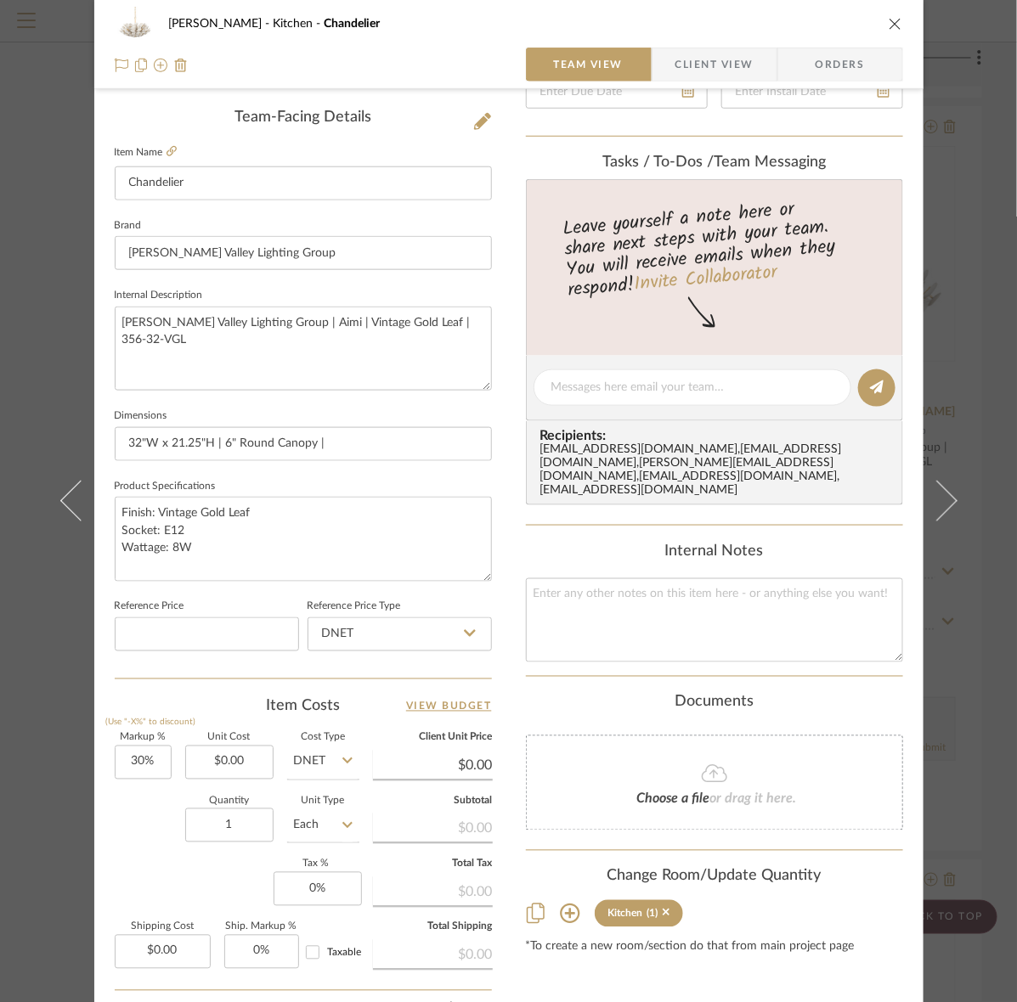
scroll to position [425, 0]
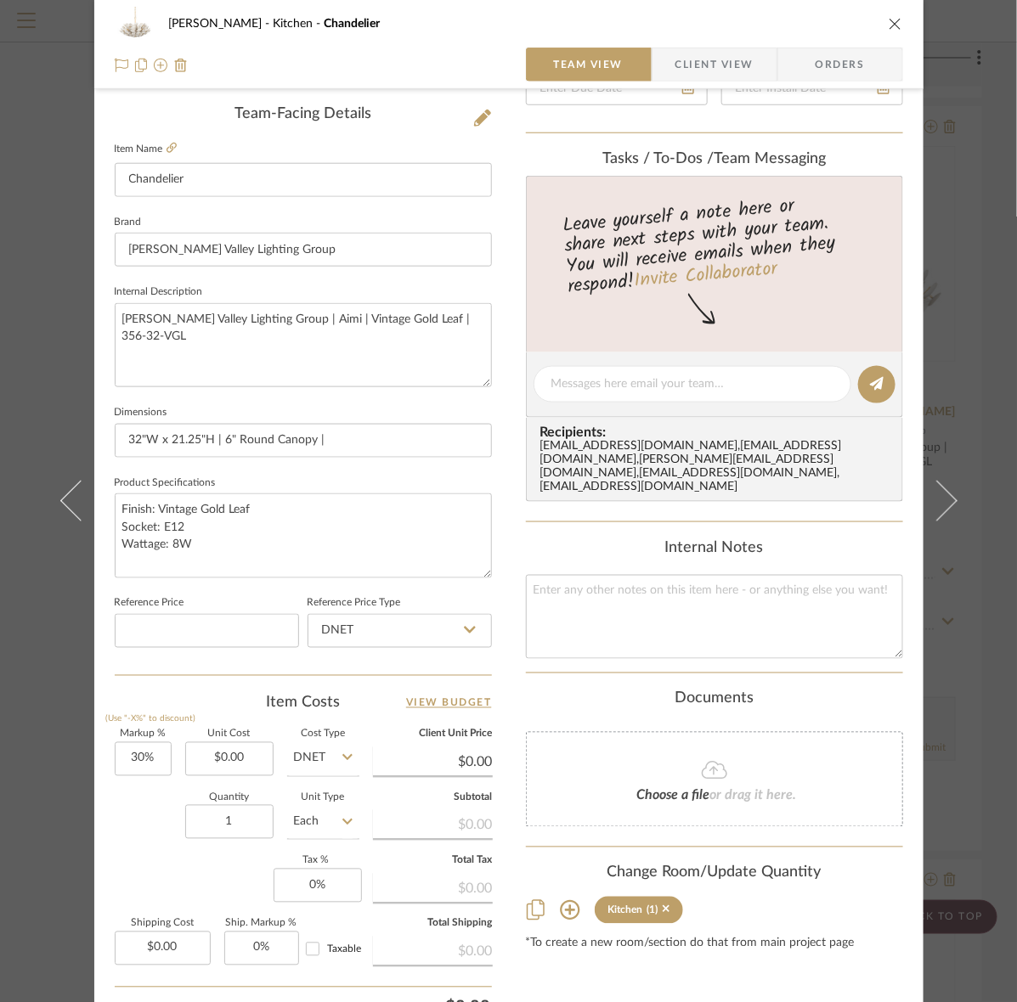
click at [166, 138] on fieldset "Item Name Chandelier" at bounding box center [303, 167] width 377 height 59
click at [166, 144] on icon at bounding box center [171, 148] width 10 height 10
click at [716, 56] on span "Client View" at bounding box center [714, 65] width 78 height 34
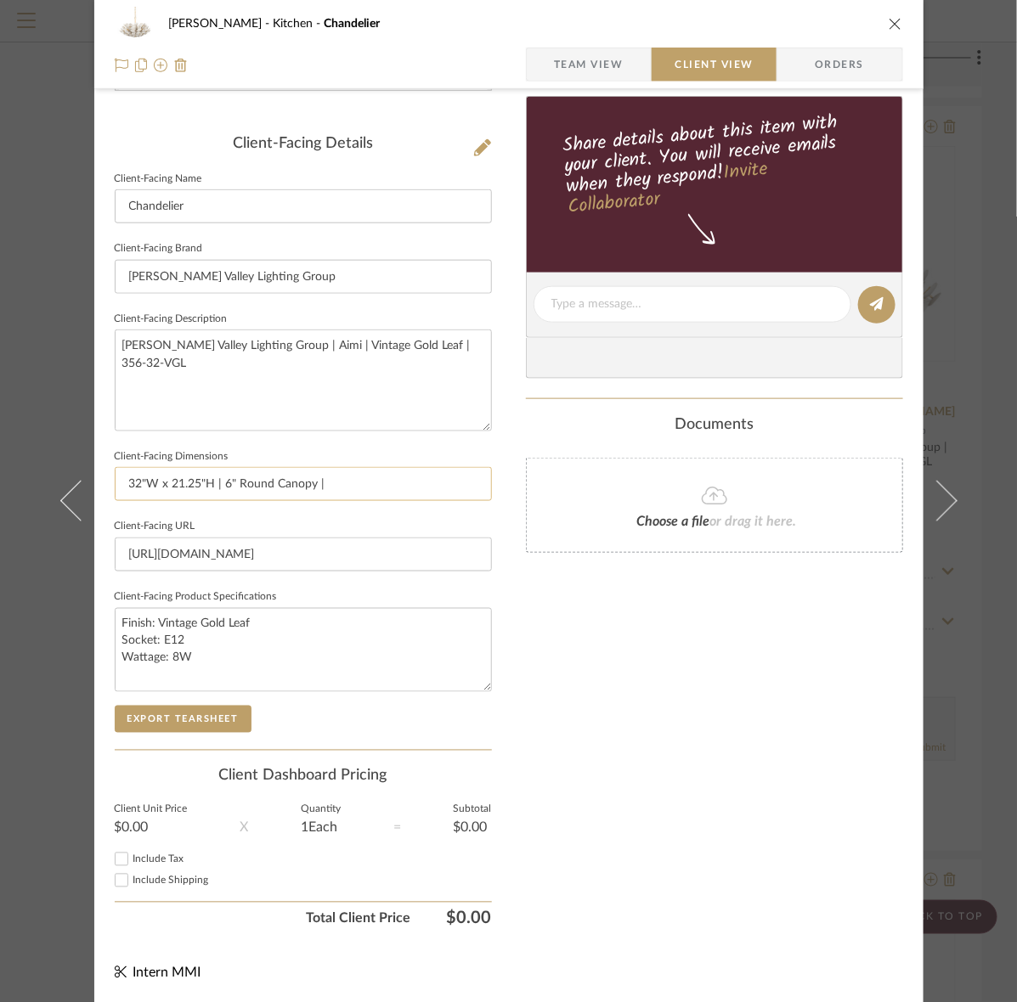
click at [382, 497] on input "32"W x 21.25"H | 6" Round Canopy |" at bounding box center [303, 484] width 377 height 34
type input "32"W x 21.25"H | 6" Round Canopy | 6' Chain"
click at [307, 667] on textarea "Finish: Vintage Gold Leaf Socket: E12 Wattage: 8W" at bounding box center [303, 650] width 377 height 84
click at [317, 663] on textarea "Finish: Vintage Gold Leaf Socket: E12 Wattage: 8W" at bounding box center [303, 650] width 377 height 84
type textarea "Finish: Vintage Gold Leaf Socket: E12 Wattage: 8W"
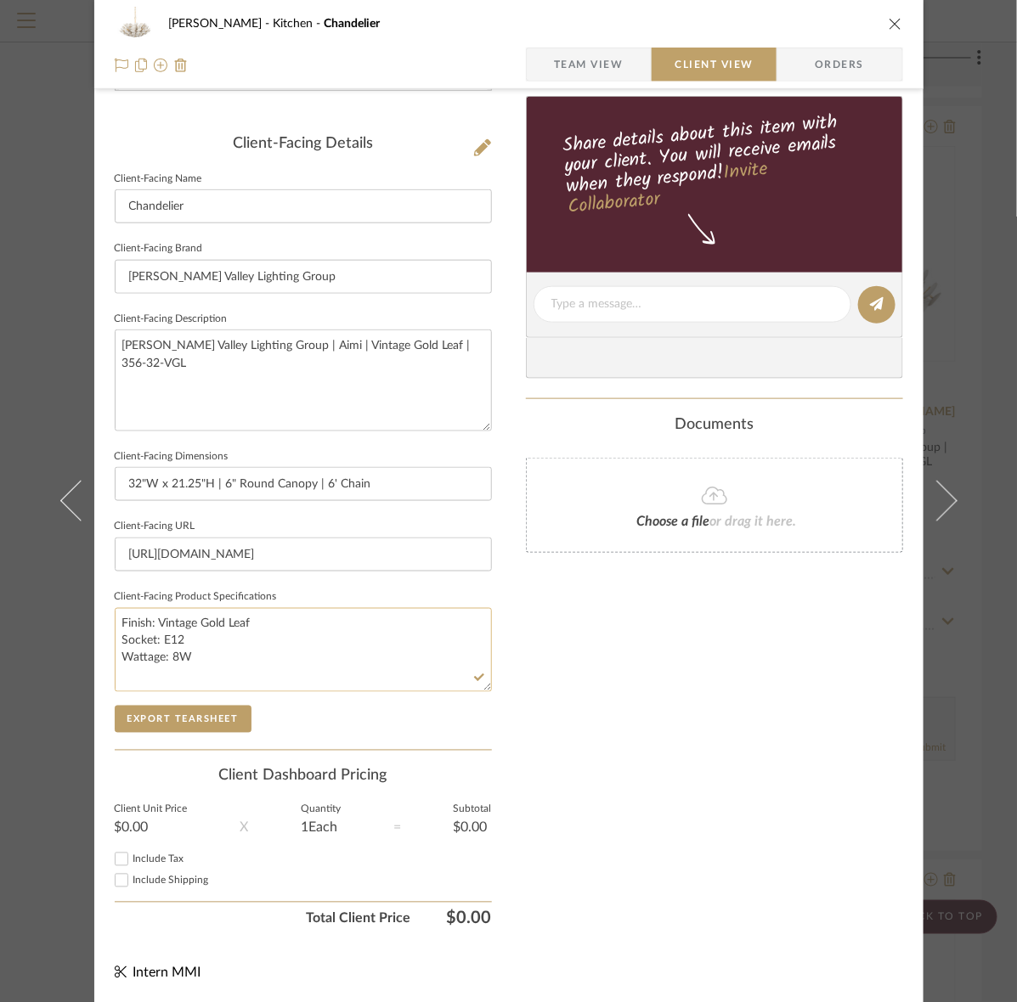
click at [311, 664] on textarea "Finish: Vintage Gold Leaf Socket: E12 Wattage: 8W" at bounding box center [303, 650] width 377 height 84
type textarea "Finish: Vintage Gold Leaf Socket: E12 Wattage: 8W Shade: Coco Shell"
click at [167, 723] on button "Export Tearsheet" at bounding box center [183, 719] width 137 height 27
drag, startPoint x: 213, startPoint y: 392, endPoint x: -108, endPoint y: 302, distance: 333.7
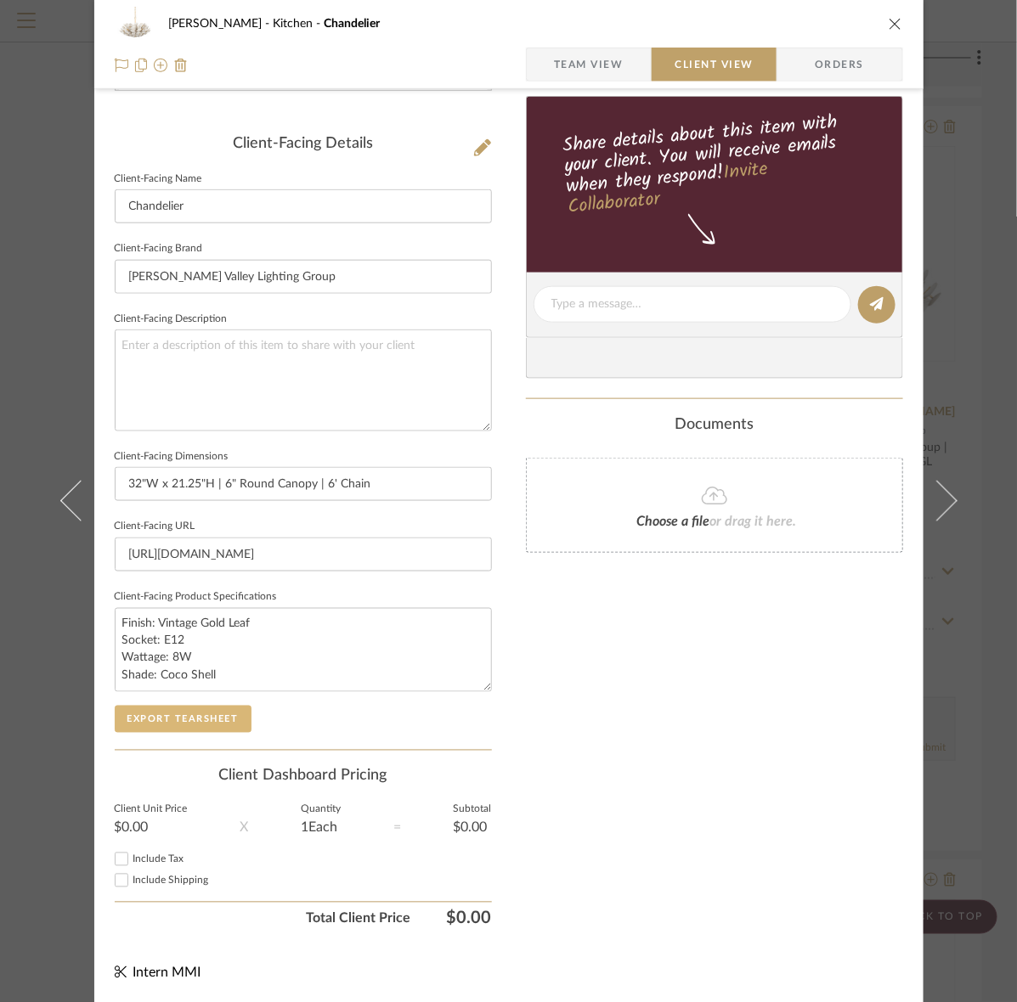
click at [161, 716] on button "Export Tearsheet" at bounding box center [183, 719] width 137 height 27
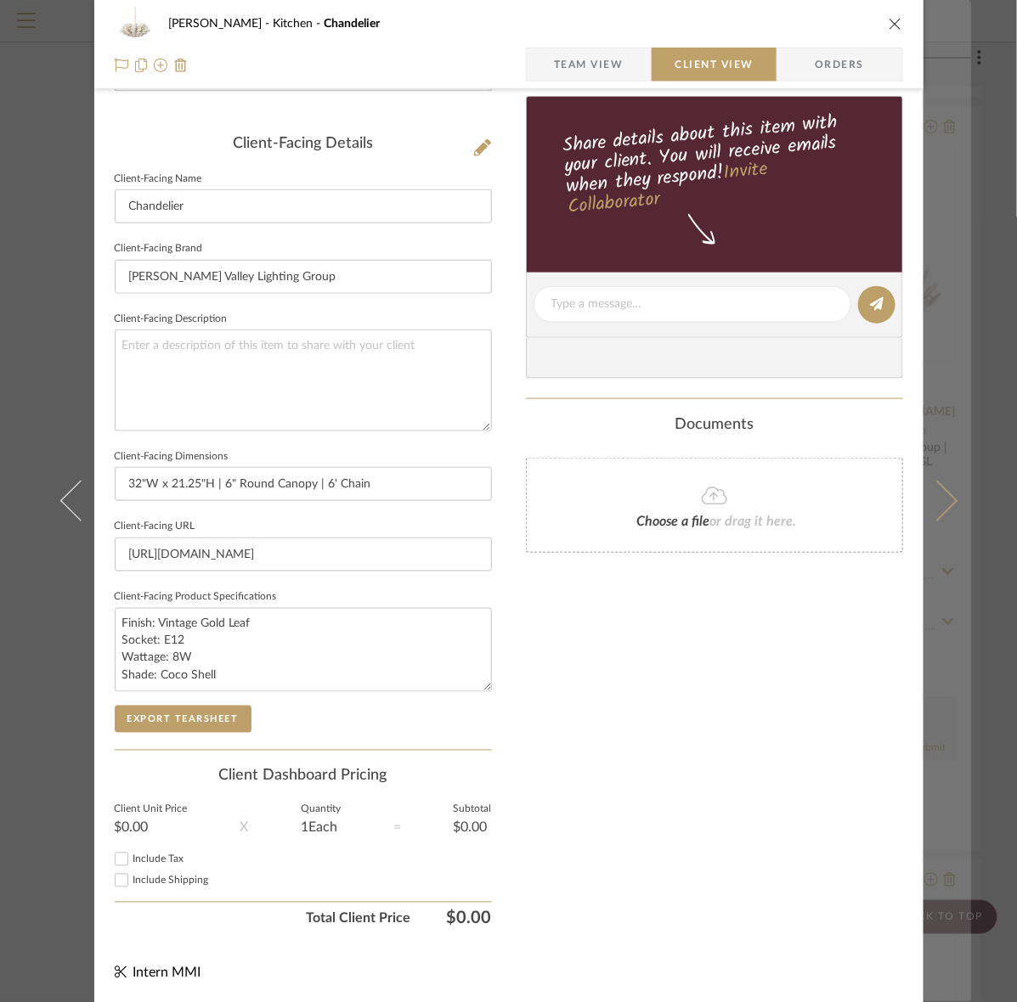
click at [957, 501] on button at bounding box center [947, 501] width 48 height 1002
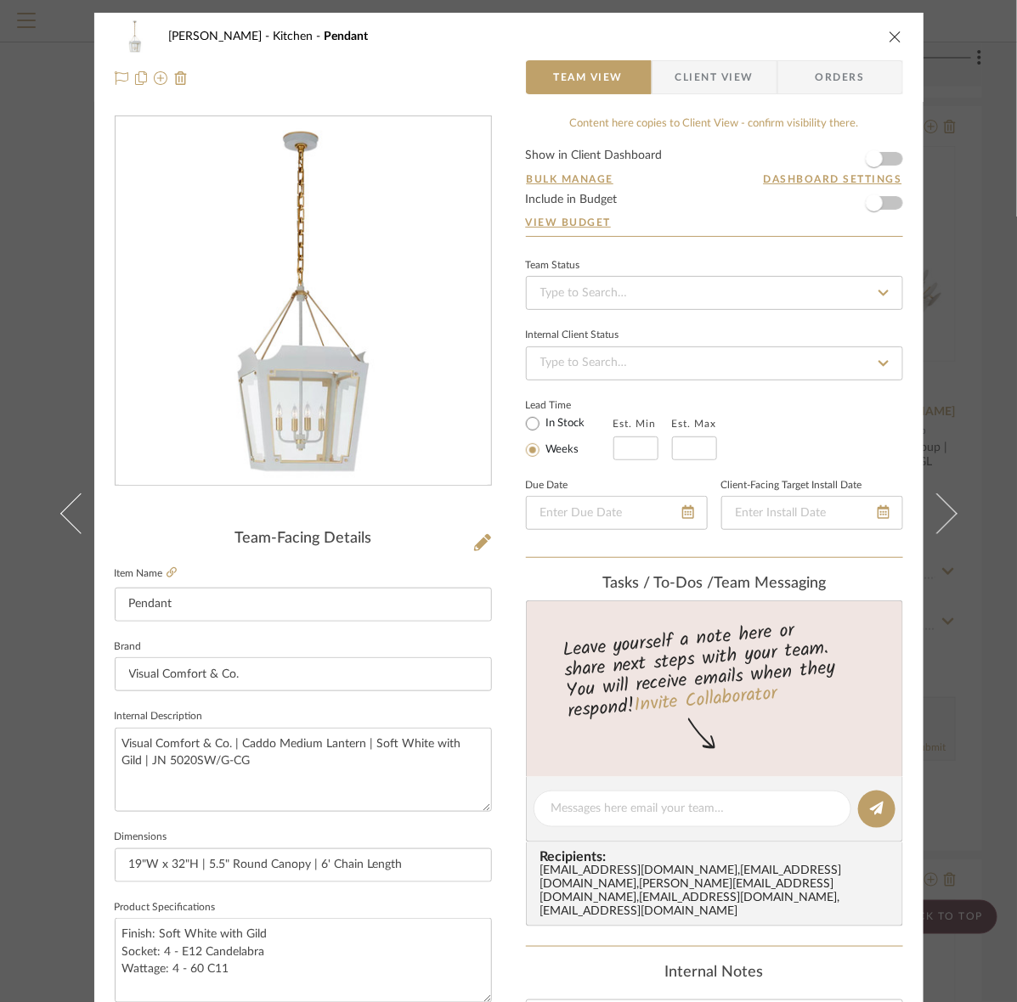
click at [740, 70] on span "Client View" at bounding box center [714, 77] width 78 height 34
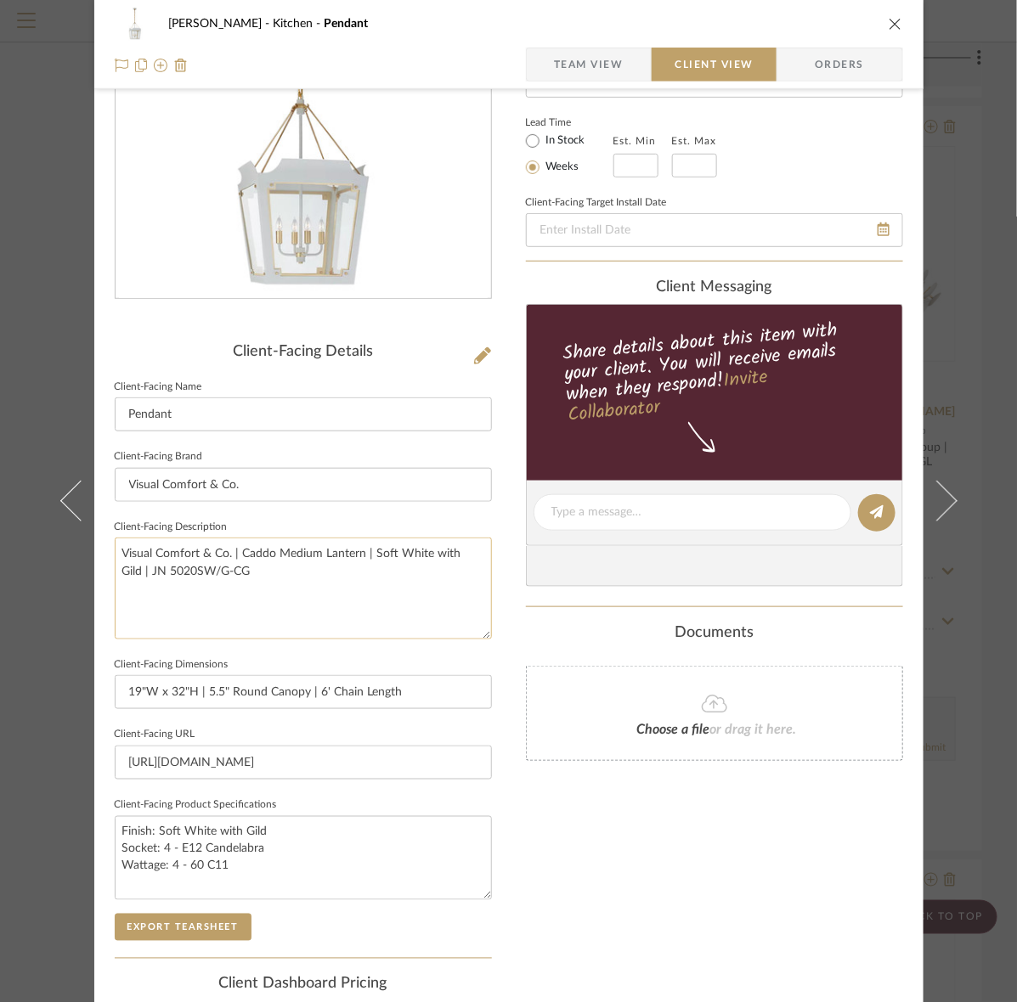
scroll to position [395, 0]
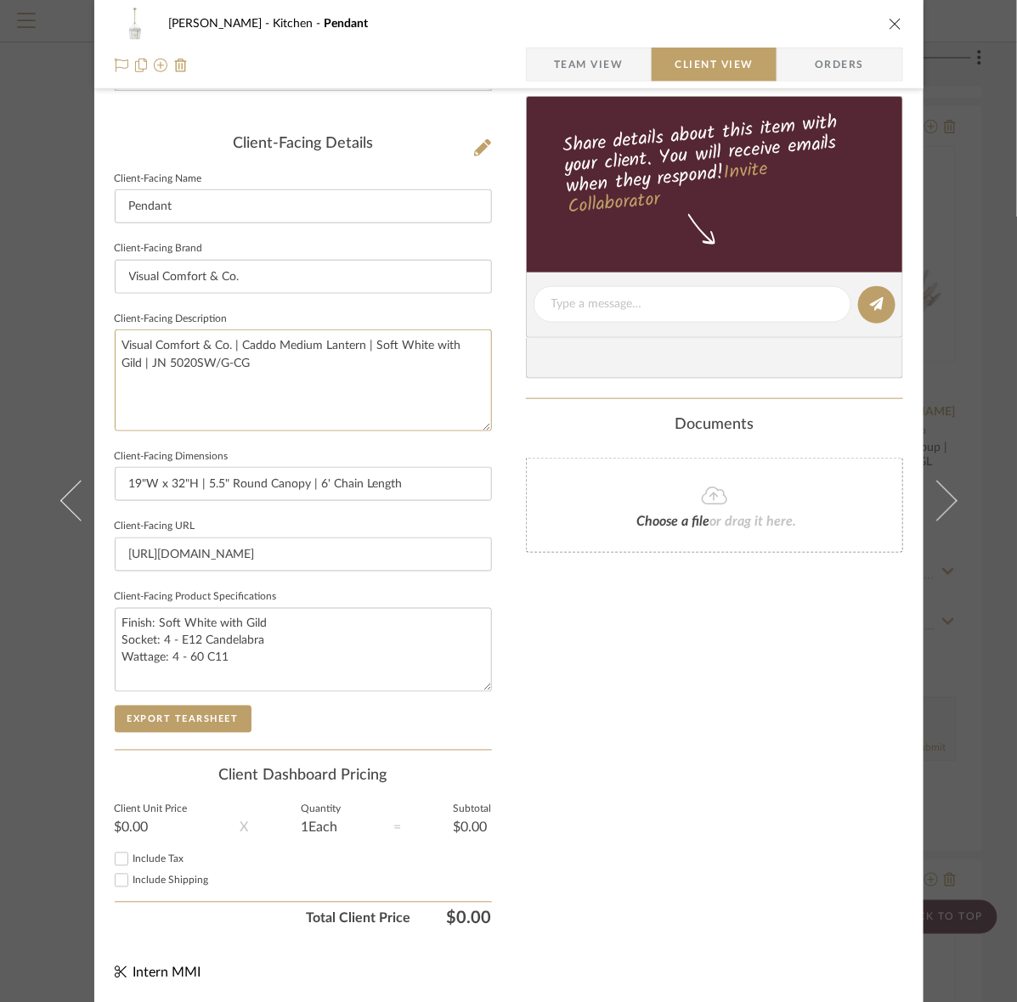
drag, startPoint x: 329, startPoint y: 376, endPoint x: -174, endPoint y: 335, distance: 504.5
click at [213, 718] on button "Export Tearsheet" at bounding box center [183, 719] width 137 height 27
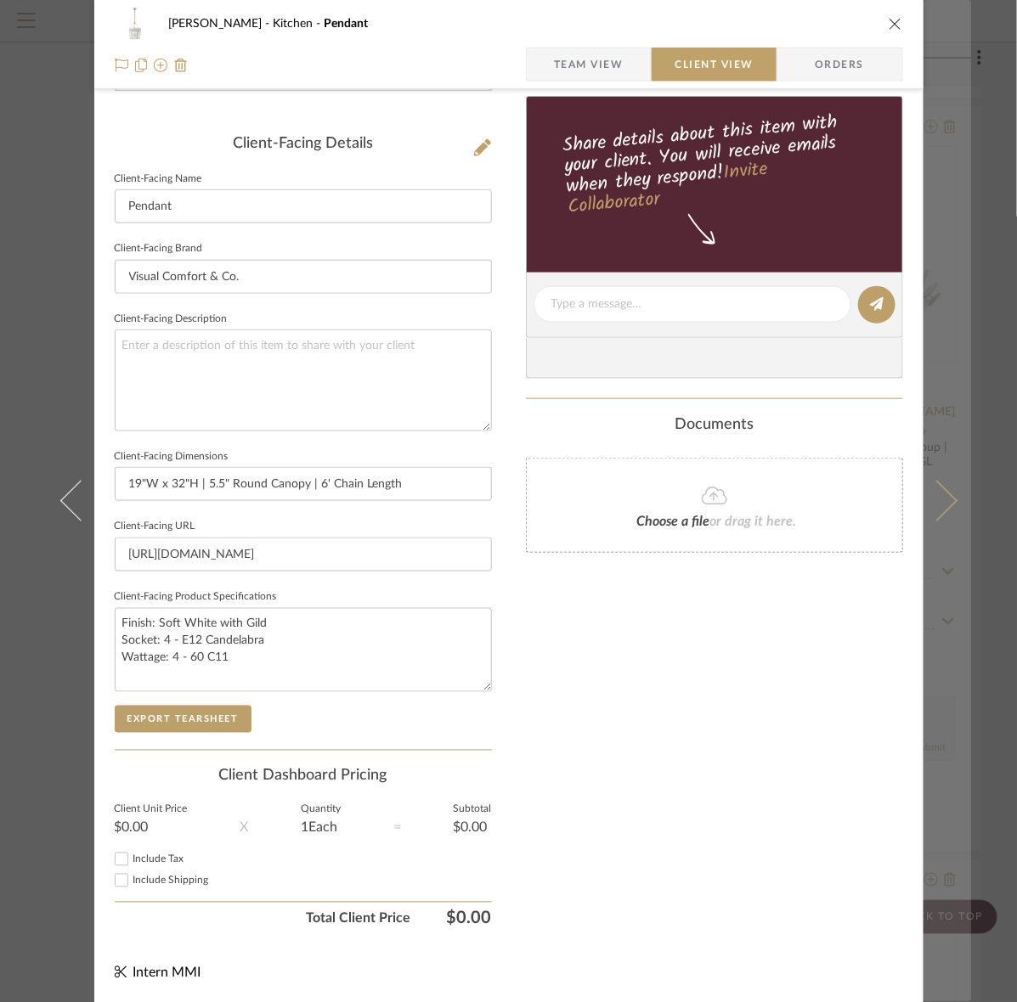
click at [957, 472] on button at bounding box center [947, 501] width 48 height 1002
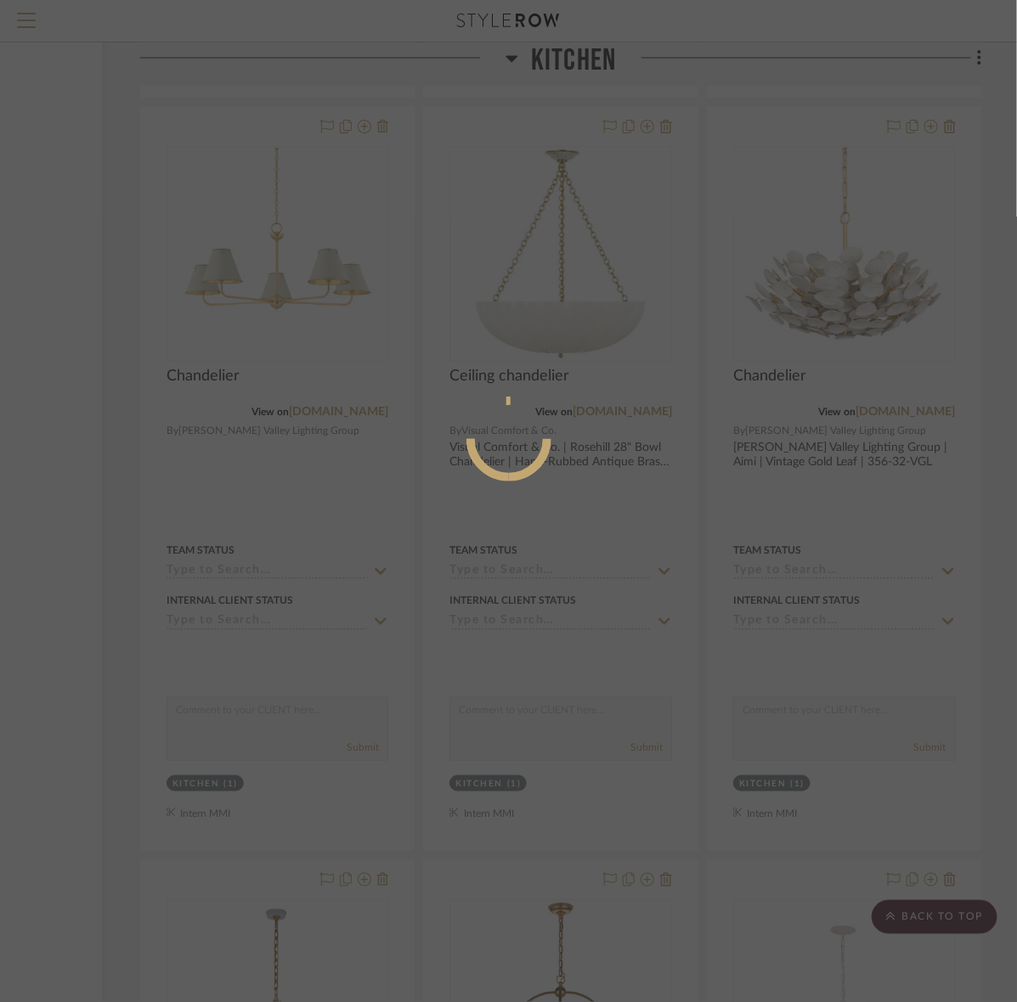
scroll to position [0, 0]
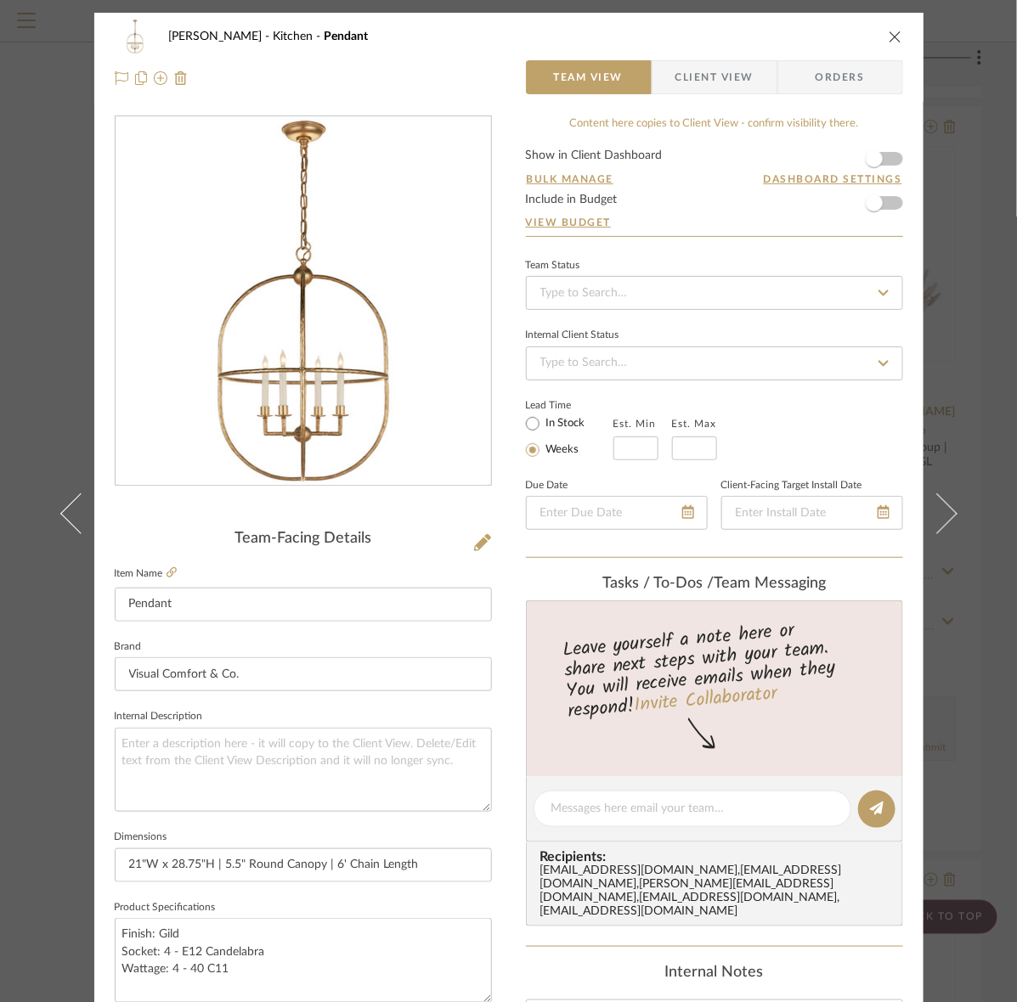
click at [746, 73] on span "Client View" at bounding box center [714, 77] width 78 height 34
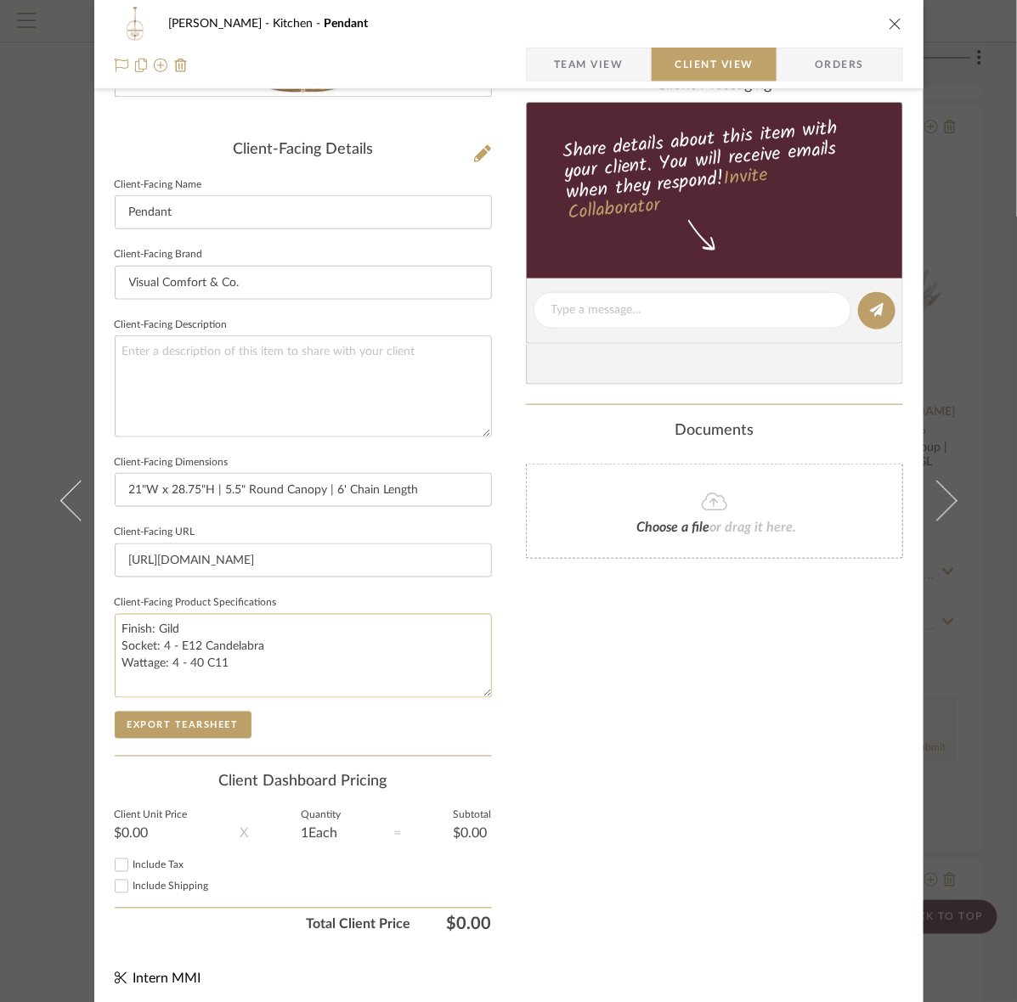
scroll to position [395, 0]
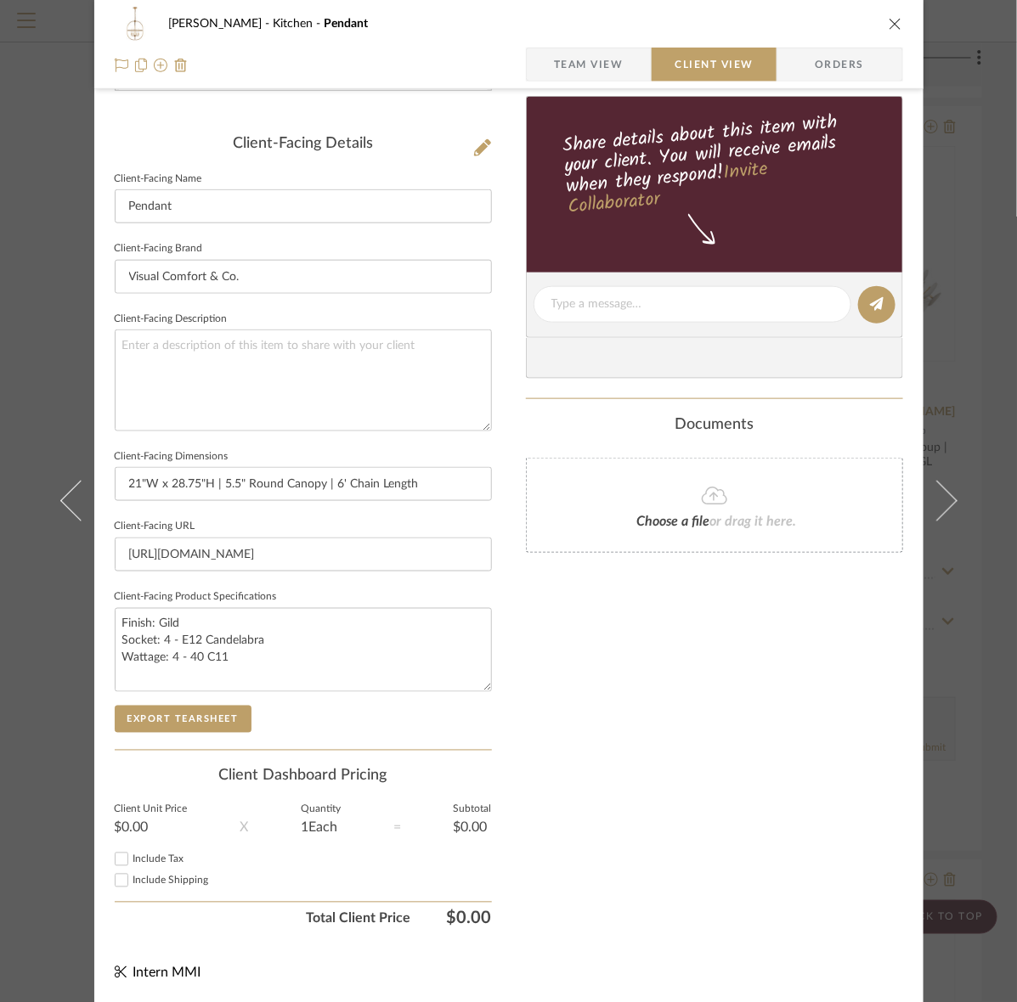
click at [183, 701] on sr-form-field "Client-Facing Product Specifications Finish: Gild Socket: 4 - E12 Candelabra Wa…" at bounding box center [303, 645] width 377 height 121
click at [179, 706] on button "Export Tearsheet" at bounding box center [183, 719] width 137 height 27
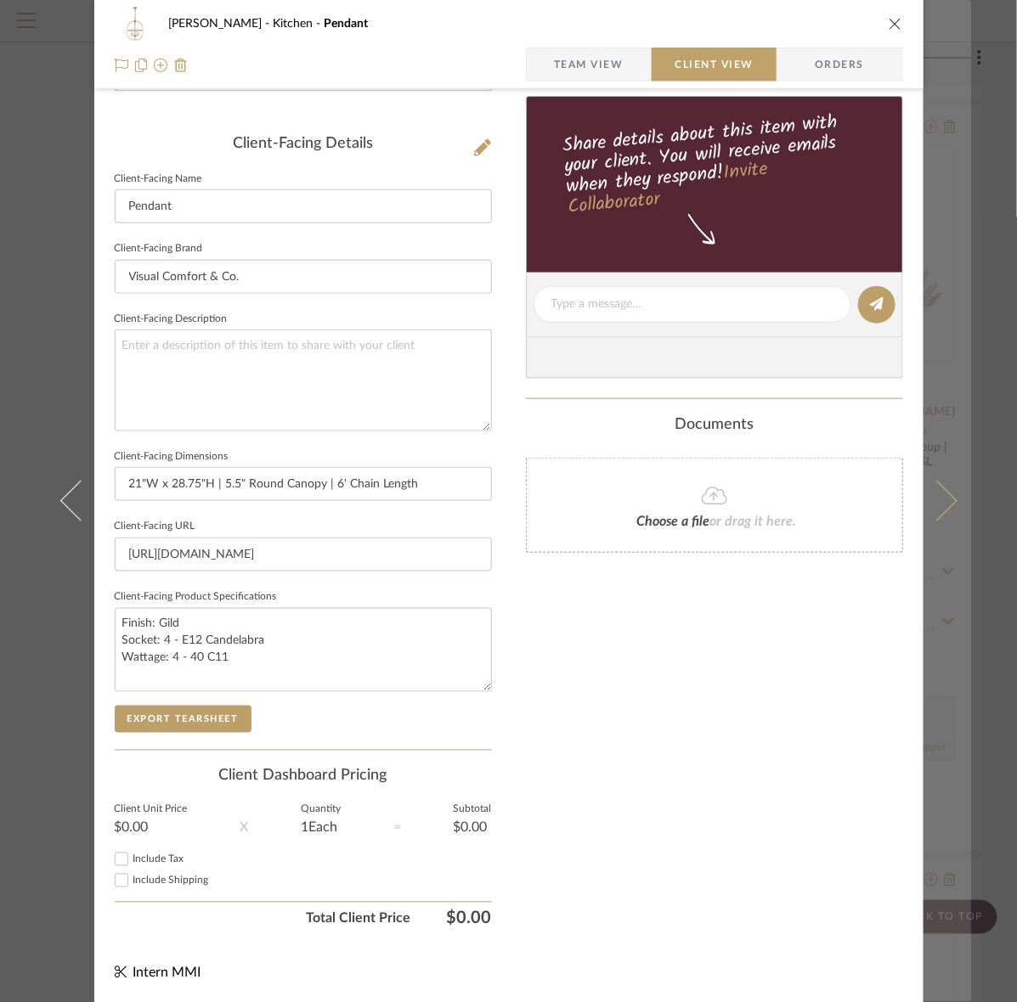
click at [948, 563] on button at bounding box center [947, 501] width 48 height 1002
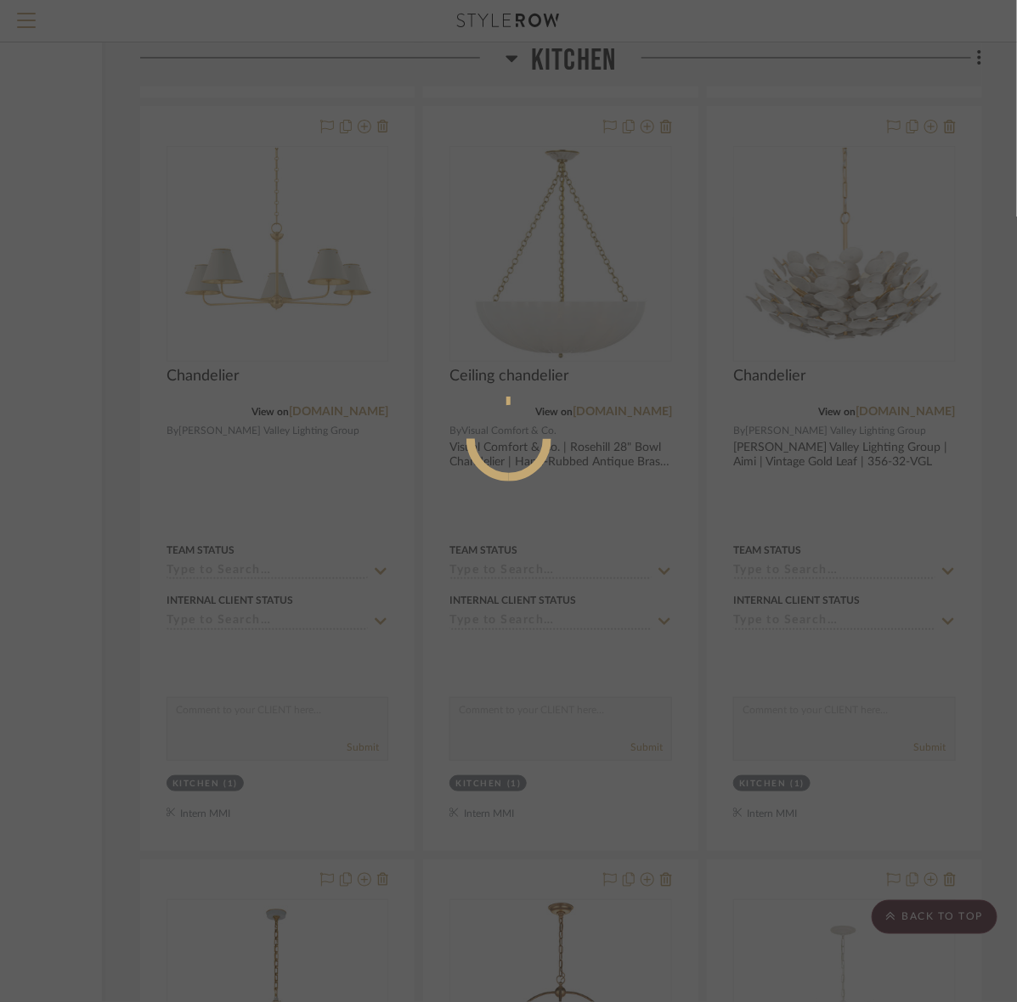
scroll to position [0, 0]
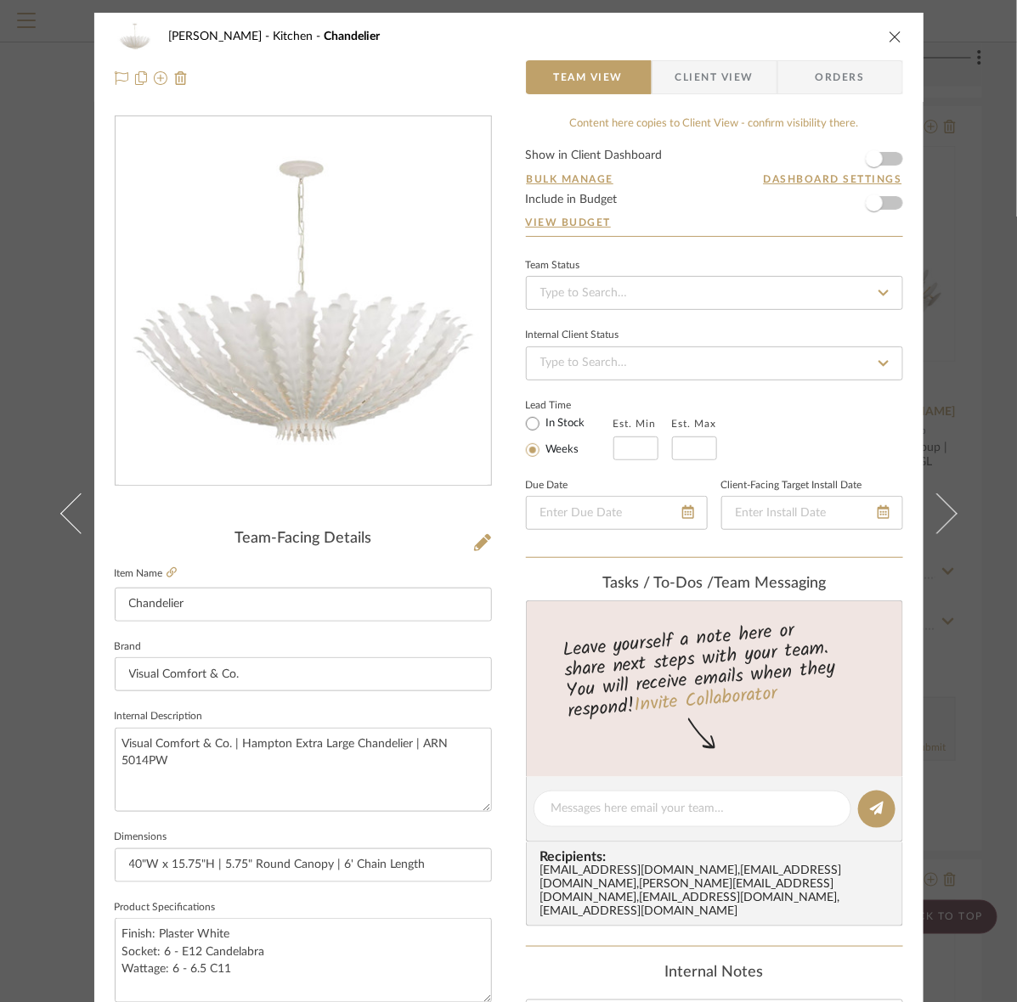
click at [777, 70] on mat-button-toggle "Orders" at bounding box center [840, 77] width 126 height 34
click at [741, 76] on span "Client View" at bounding box center [714, 77] width 78 height 34
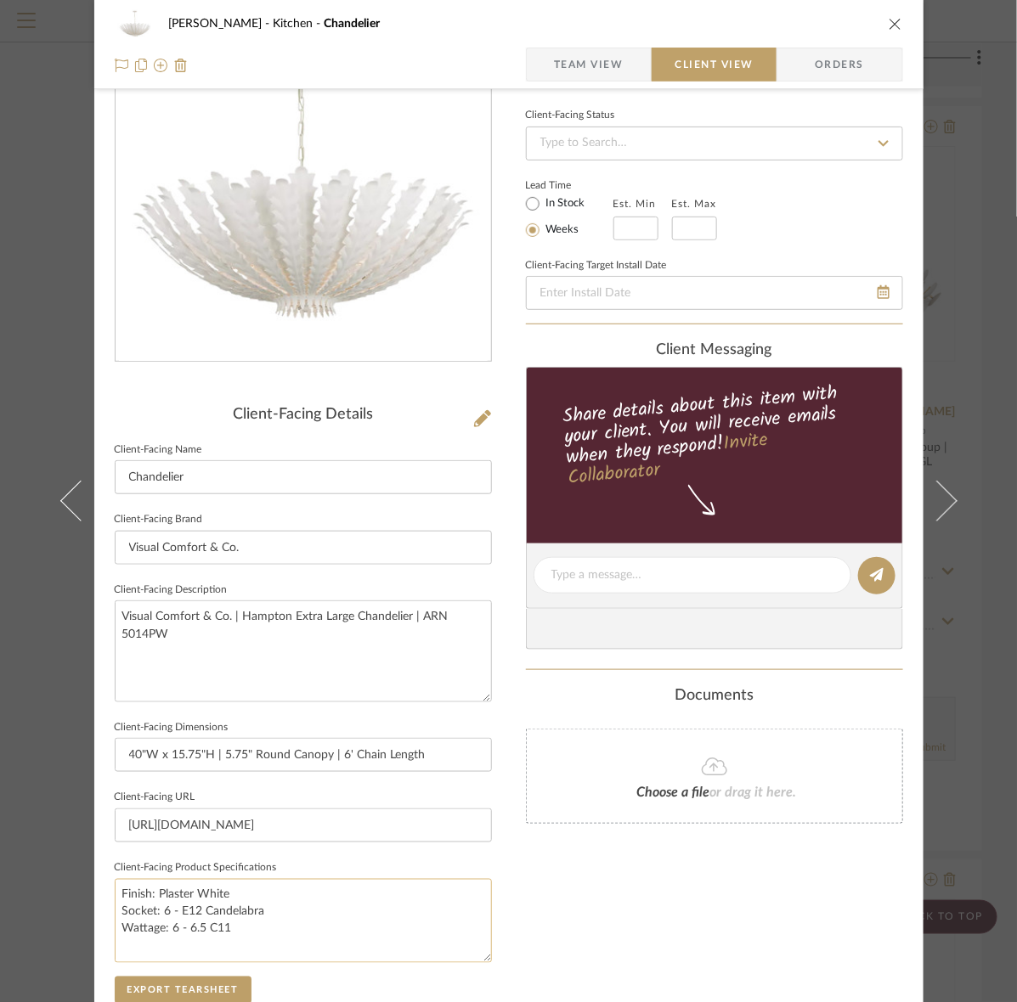
scroll to position [319, 0]
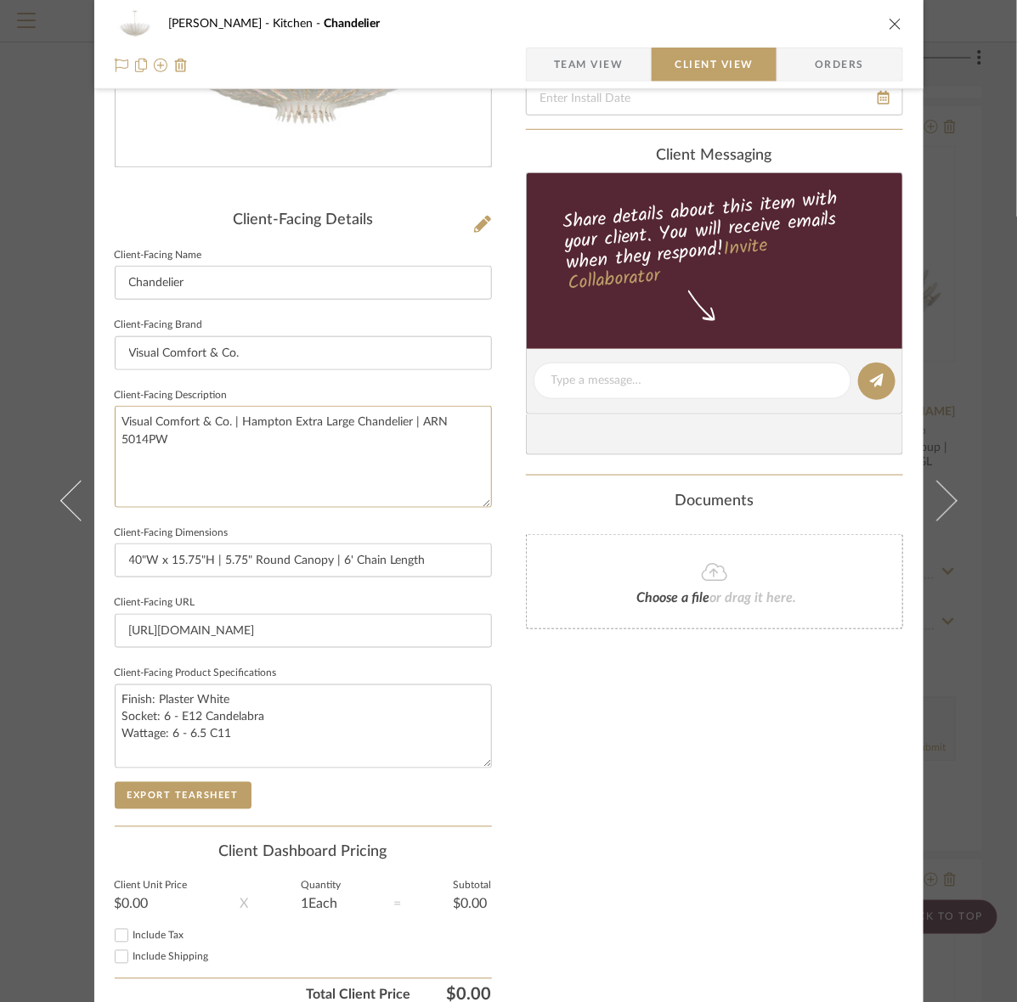
drag, startPoint x: 265, startPoint y: 460, endPoint x: -79, endPoint y: 348, distance: 361.5
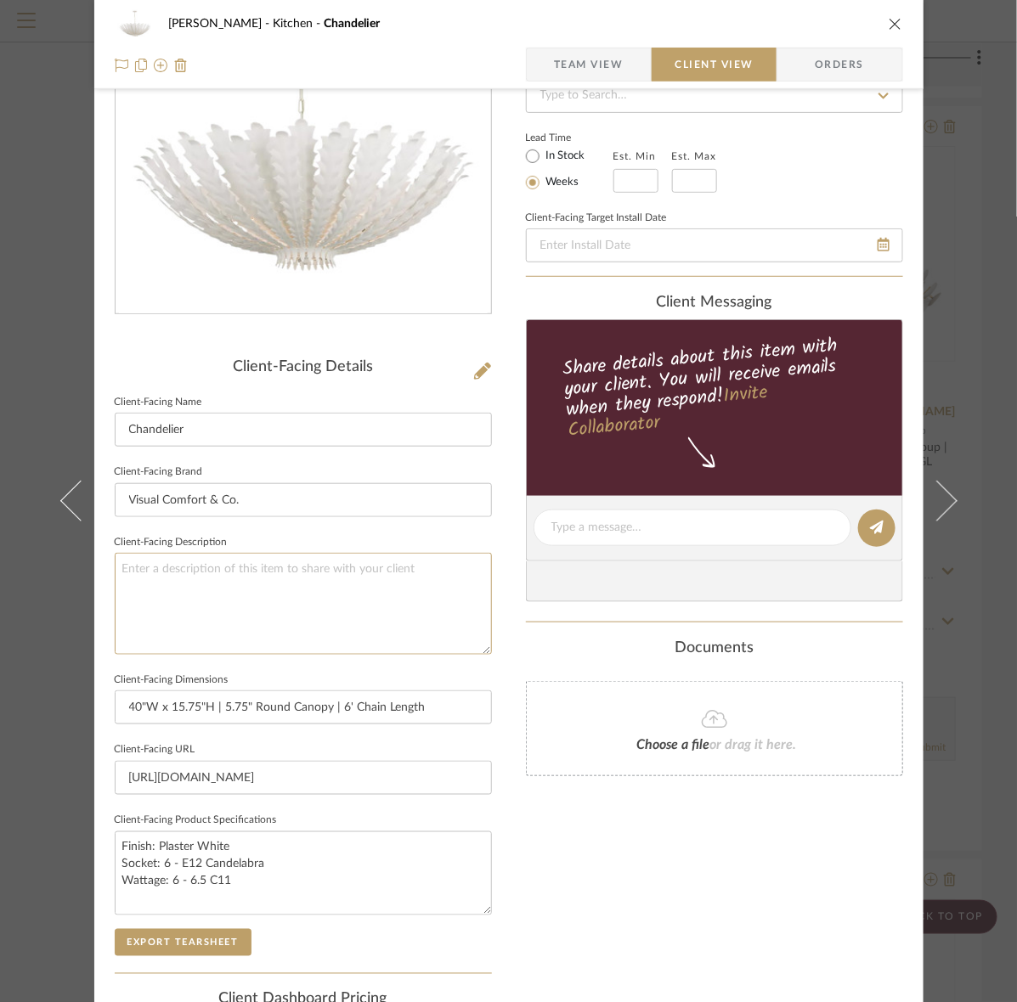
scroll to position [0, 0]
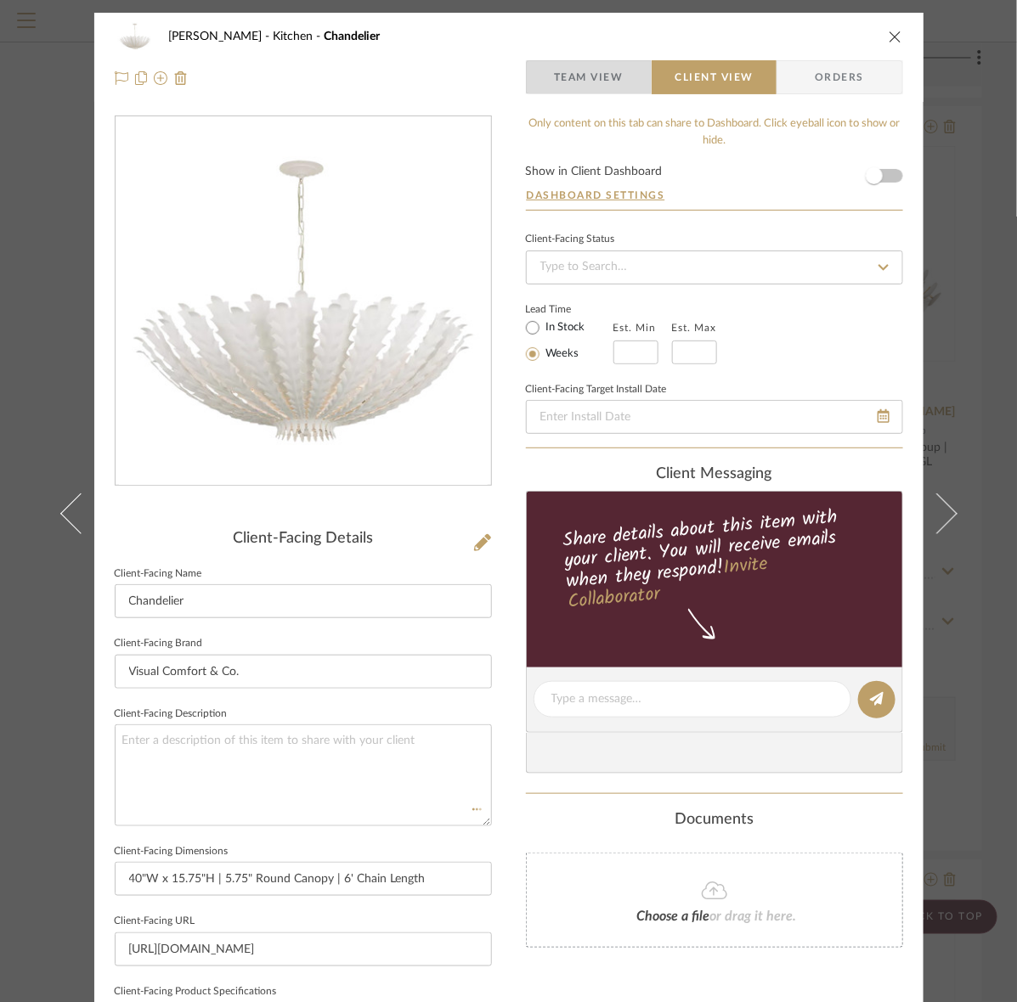
click at [592, 92] on span "Team View" at bounding box center [589, 77] width 70 height 34
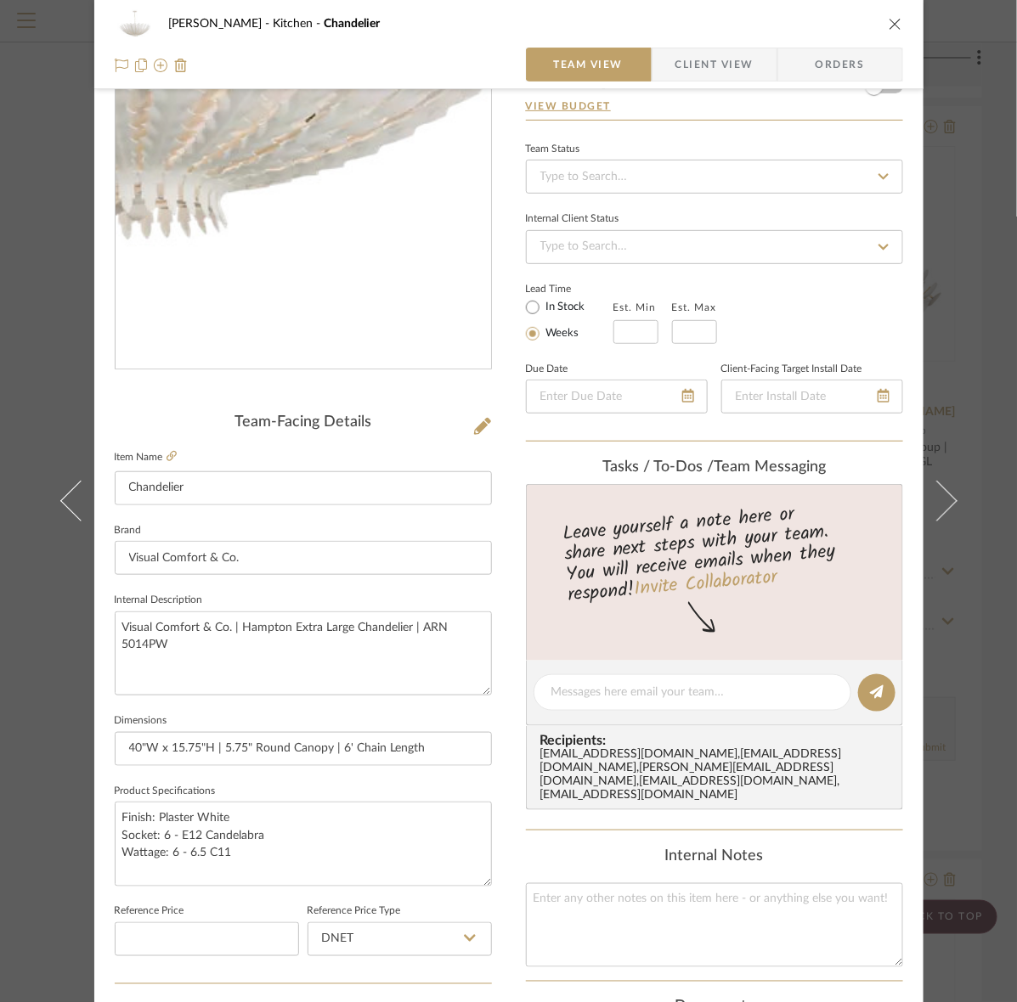
scroll to position [212, 0]
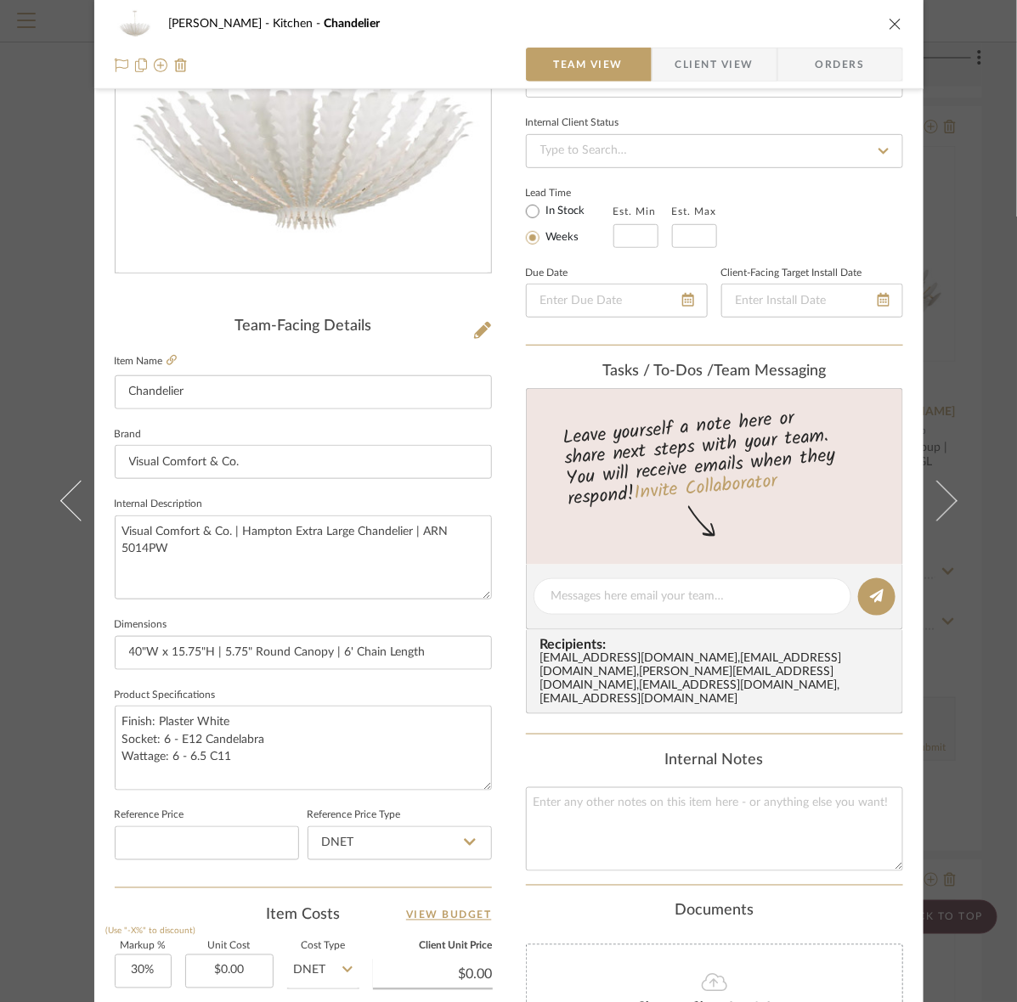
click at [155, 358] on label "Item Name" at bounding box center [146, 361] width 62 height 14
click at [158, 358] on label "Item Name" at bounding box center [146, 361] width 62 height 14
click at [166, 358] on icon at bounding box center [171, 360] width 10 height 10
drag, startPoint x: 205, startPoint y: 554, endPoint x: 27, endPoint y: 533, distance: 178.8
click at [27, 533] on div "Murray Kitchen Chandelier Team View Client View Orders Team-Facing Details Item…" at bounding box center [508, 501] width 1017 height 1002
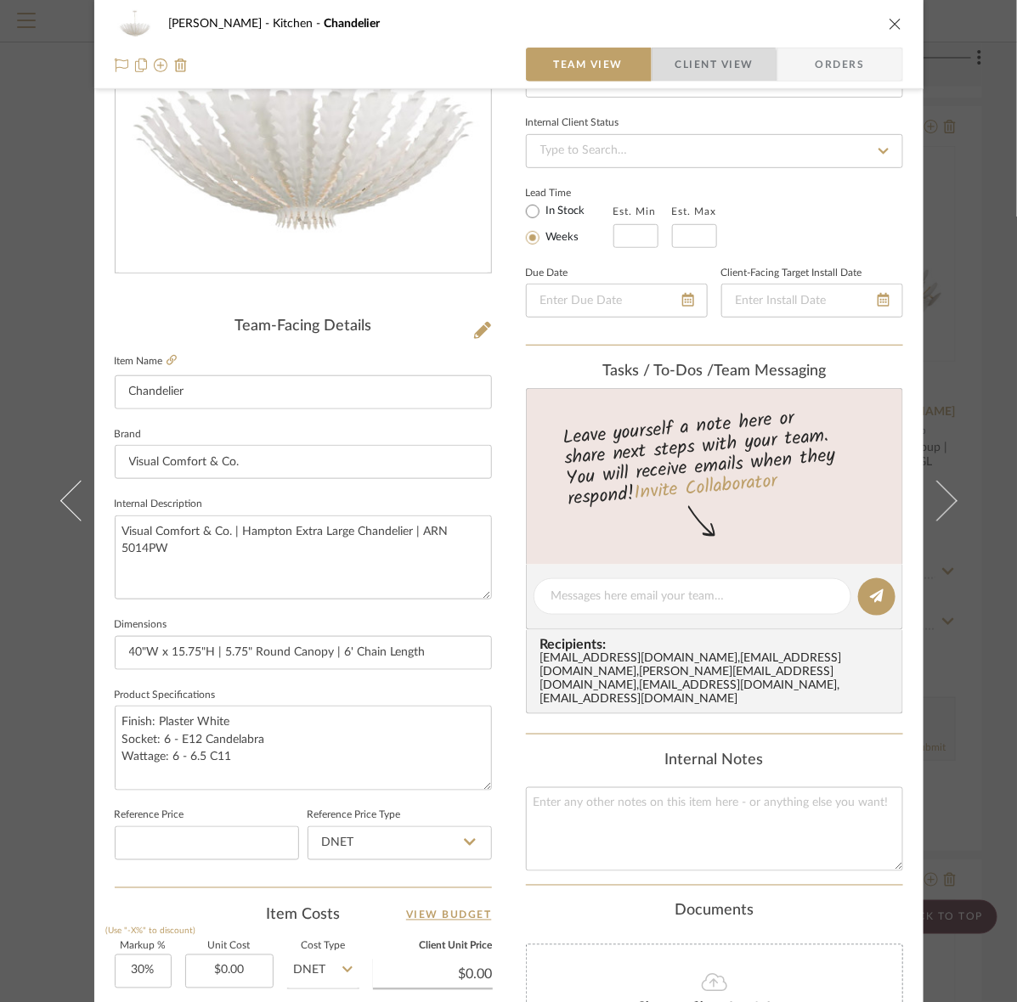
click at [675, 81] on span "Client View" at bounding box center [714, 65] width 78 height 34
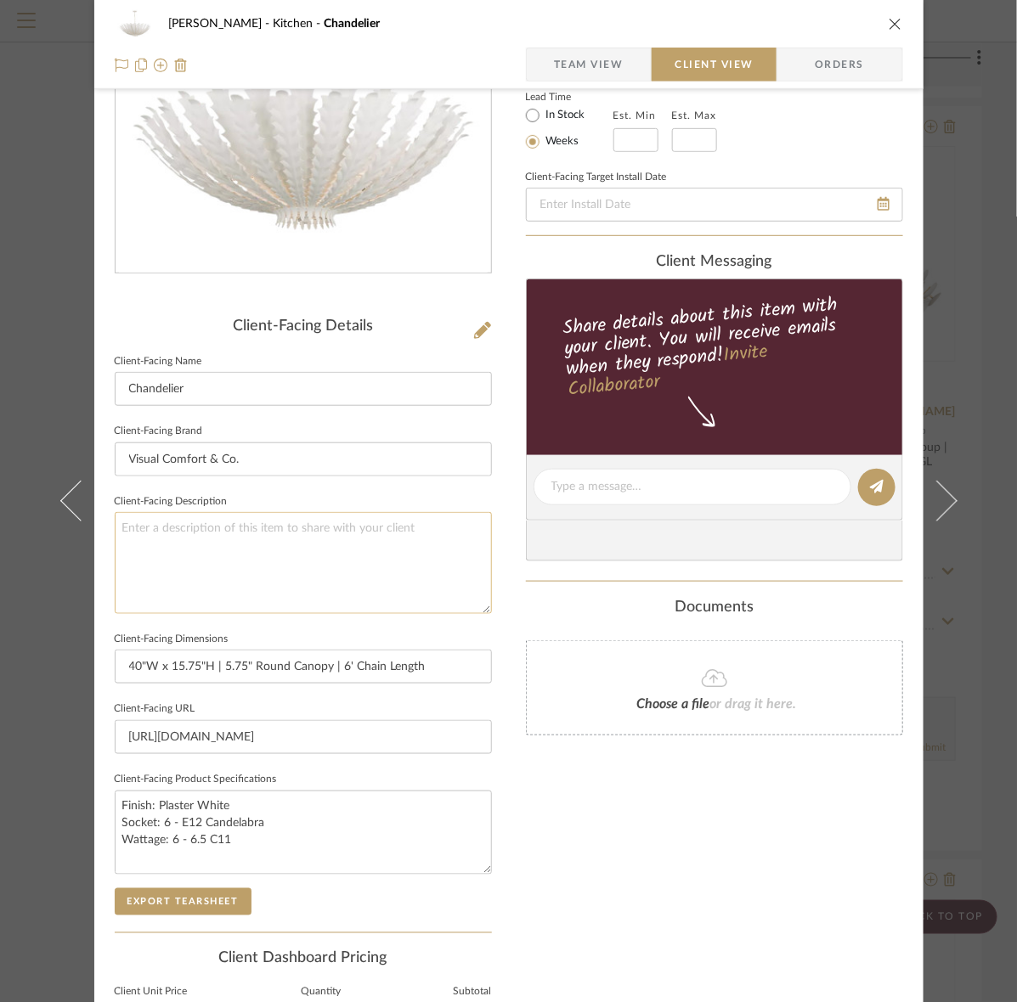
click at [266, 541] on textarea at bounding box center [303, 562] width 377 height 101
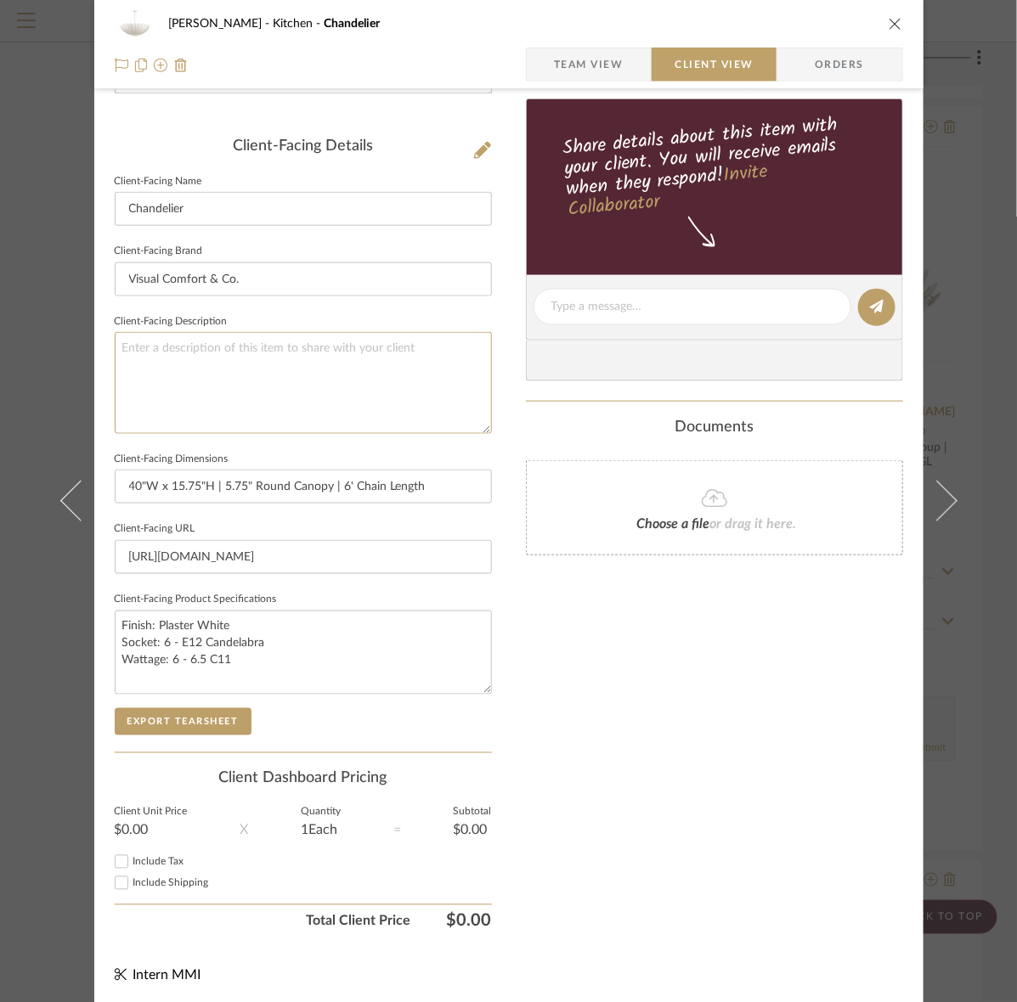
scroll to position [395, 0]
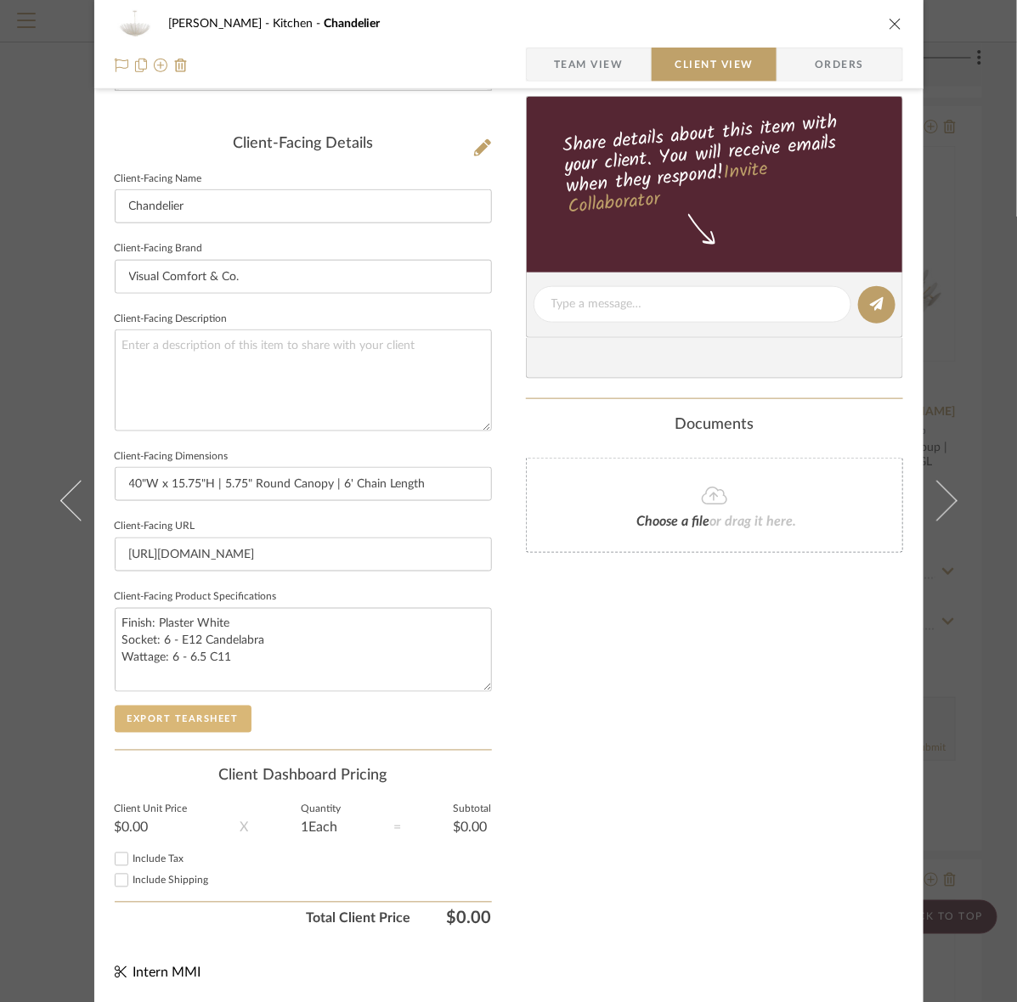
click at [223, 730] on button "Export Tearsheet" at bounding box center [183, 719] width 137 height 27
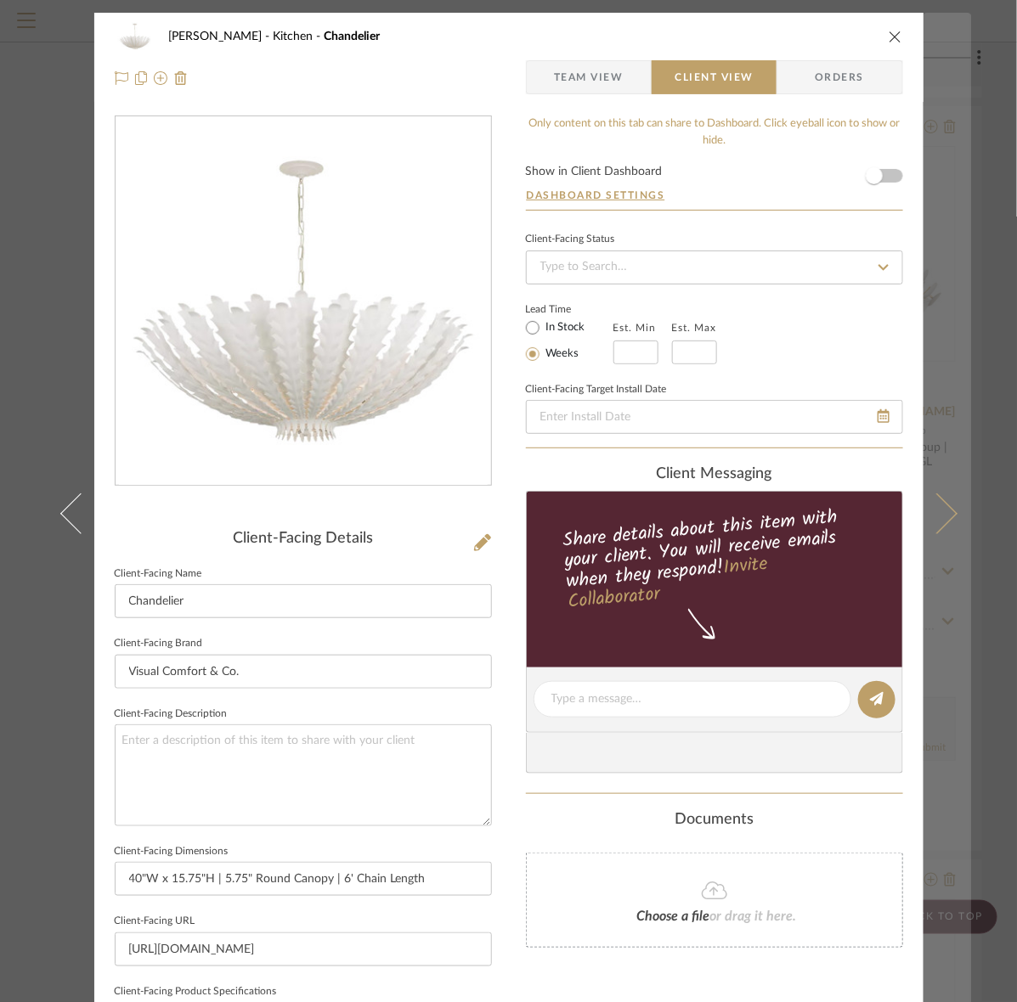
click at [950, 520] on button at bounding box center [947, 514] width 48 height 1002
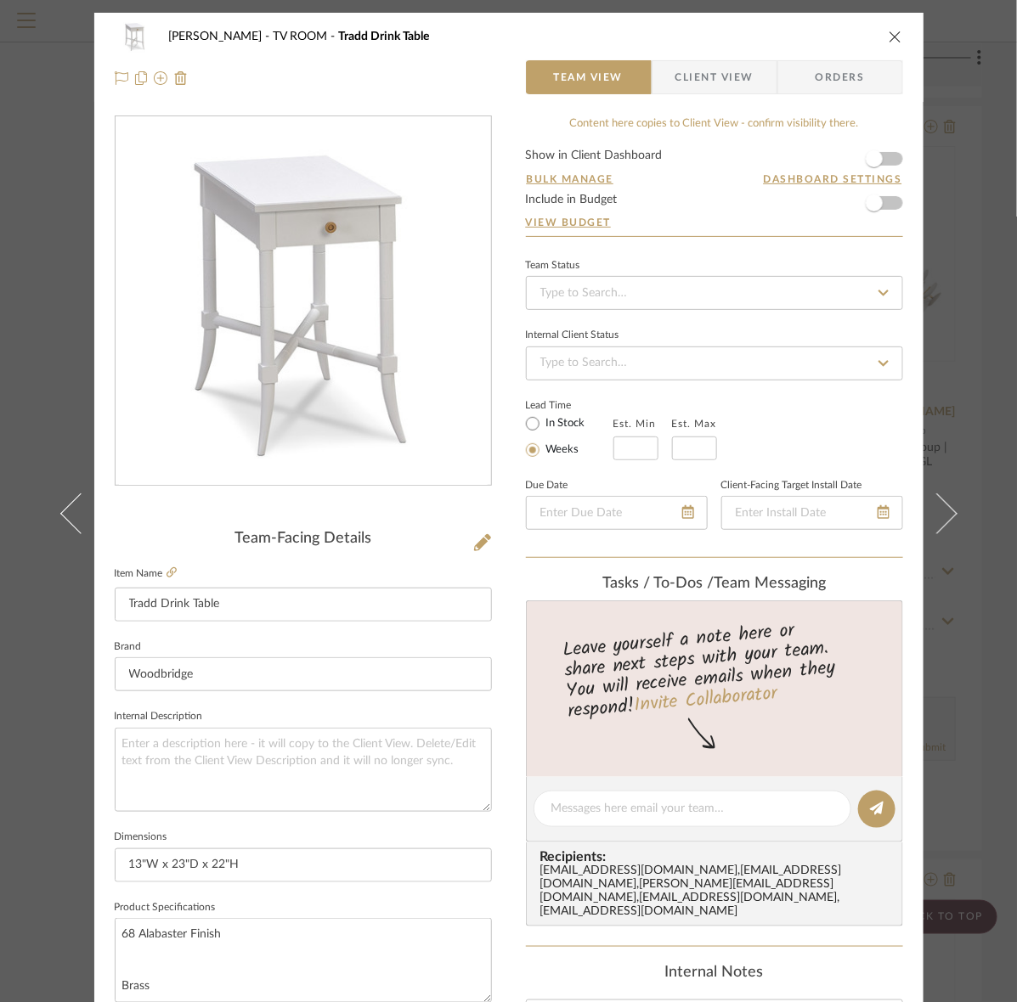
click at [699, 75] on span "Client View" at bounding box center [714, 77] width 78 height 34
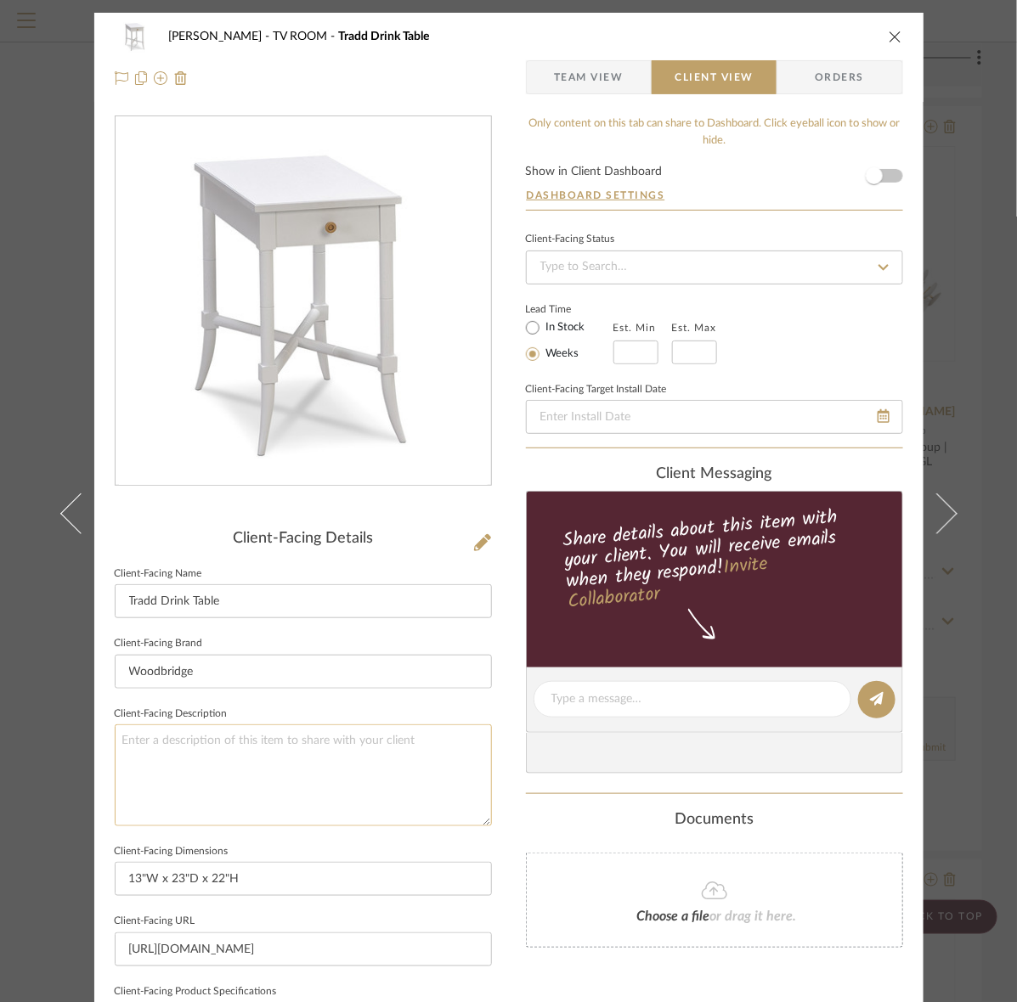
scroll to position [395, 0]
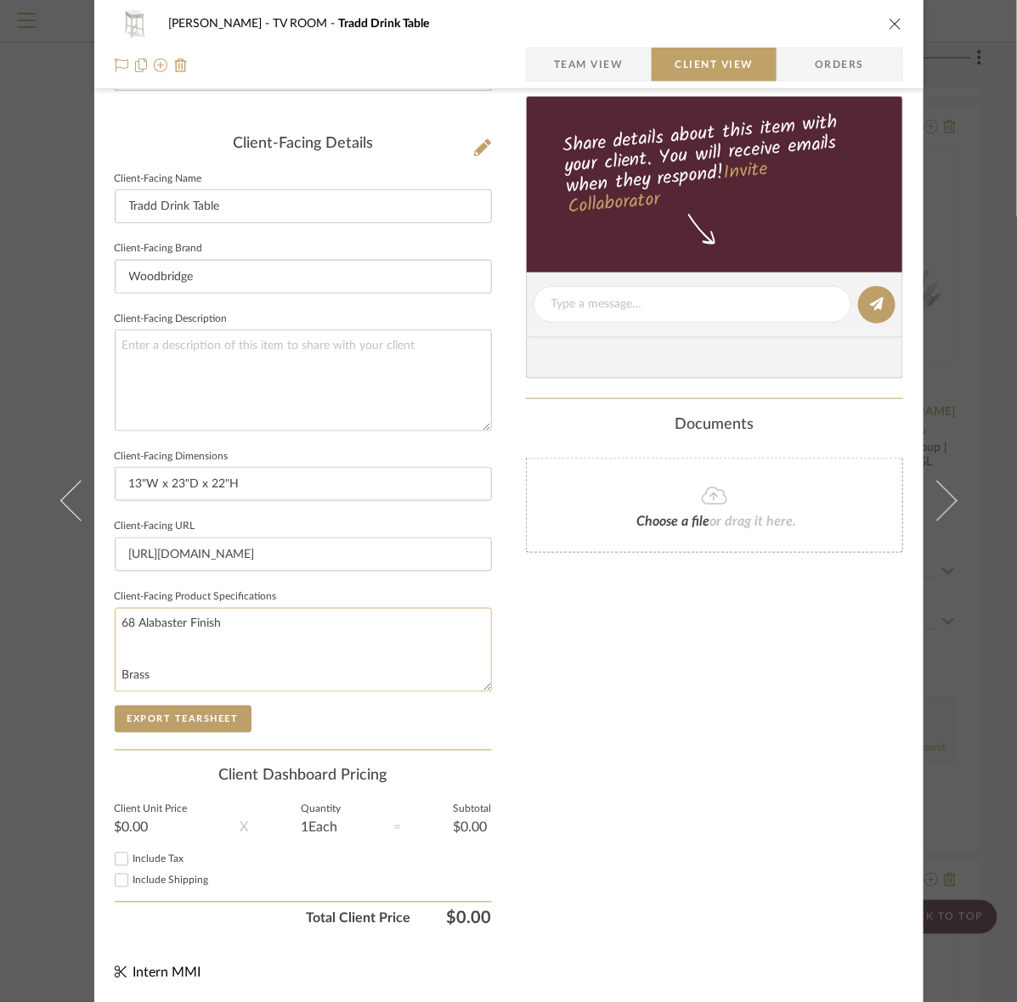
click at [159, 646] on textarea "68 Alabaster Finish Brass" at bounding box center [303, 650] width 377 height 84
click at [160, 662] on textarea "68 Alabaster Finish Brass" at bounding box center [303, 650] width 377 height 84
click at [115, 621] on textarea "68 Alabaster Finish Brass" at bounding box center [303, 650] width 377 height 84
drag, startPoint x: 223, startPoint y: 625, endPoint x: 184, endPoint y: 629, distance: 39.2
click at [184, 629] on textarea "68 Alabaster Finish Brass" at bounding box center [303, 650] width 377 height 84
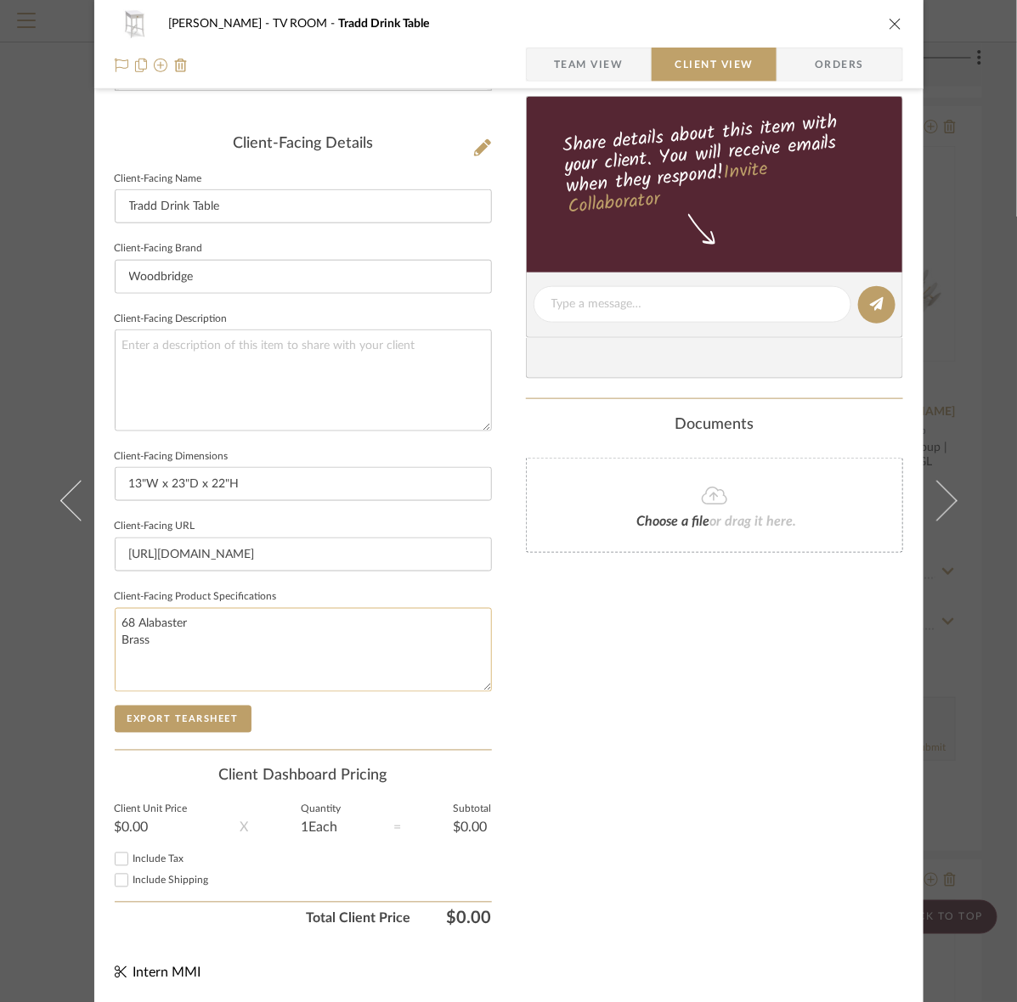
click at [121, 622] on textarea "68 Alabaster Brass" at bounding box center [303, 650] width 377 height 84
click at [115, 623] on textarea "68 Alabaster Brass" at bounding box center [303, 650] width 377 height 84
paste textarea "Finish"
click at [117, 638] on textarea "Finish: 68 Alabaster Brass" at bounding box center [303, 650] width 377 height 84
type textarea "Finish: 68 Alabaster HBrass"
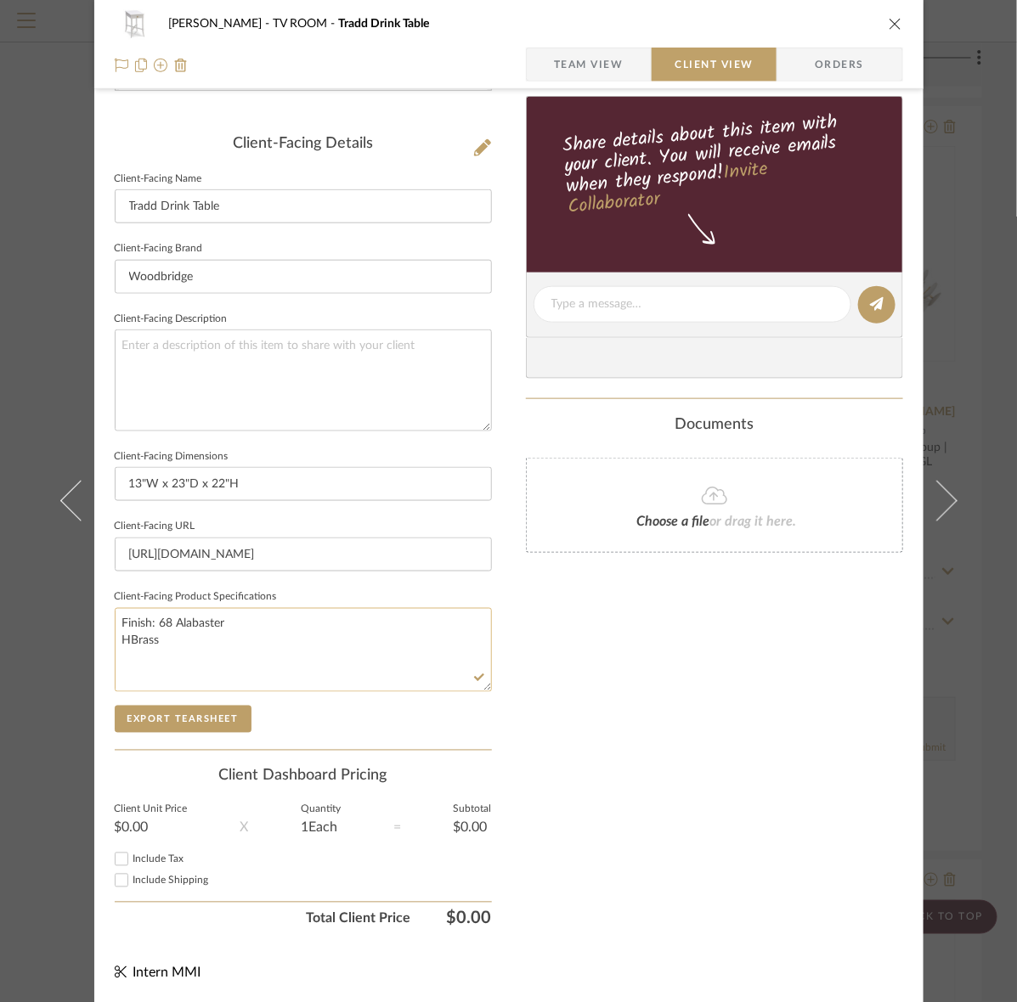
click at [126, 638] on textarea "Finish: 68 Alabaster HBrass" at bounding box center [303, 650] width 377 height 84
type textarea "Finish: 68 Alabaster Hardware Finish: Brass"
click at [174, 706] on button "Export Tearsheet" at bounding box center [183, 719] width 137 height 27
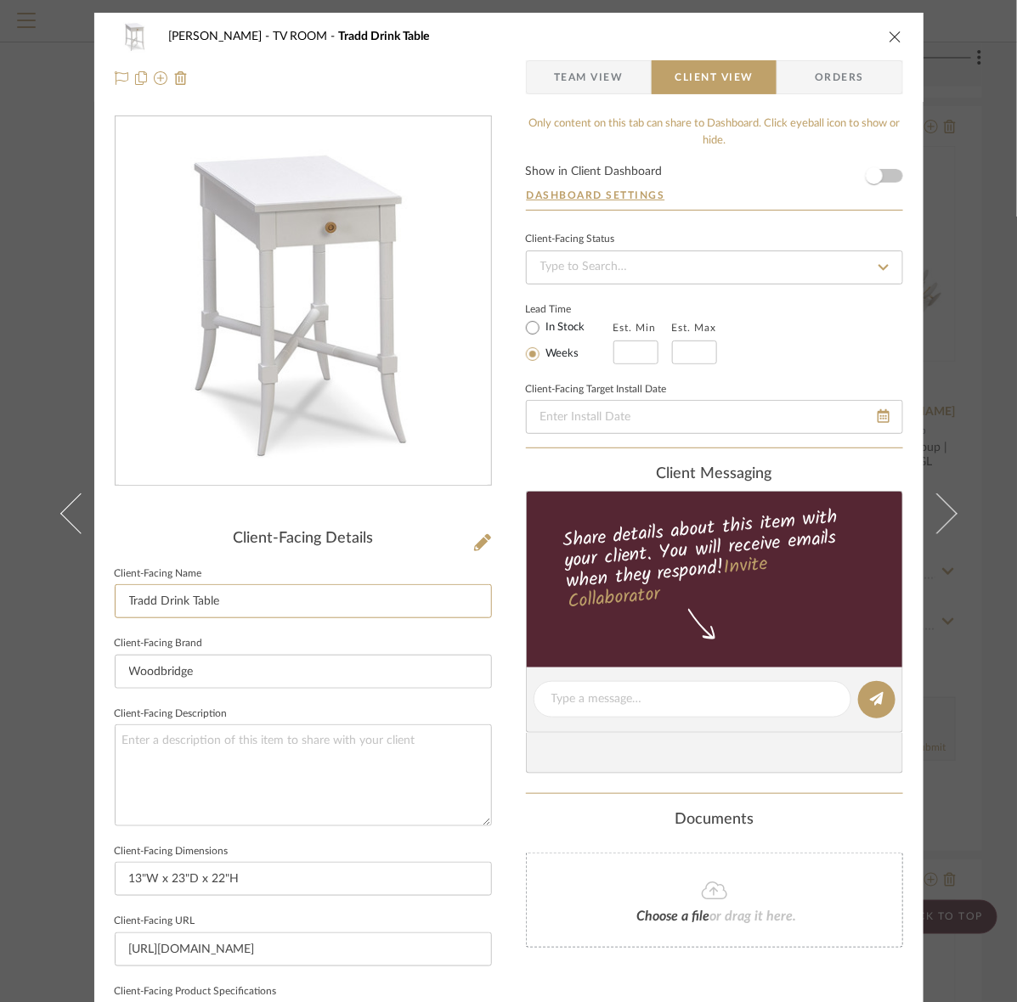
drag, startPoint x: 228, startPoint y: 607, endPoint x: 6, endPoint y: 607, distance: 221.7
click at [6, 607] on div "Murray TV ROOM Tradd Drink Table Team View Client View Orders Client-Facing Det…" at bounding box center [508, 501] width 1017 height 1002
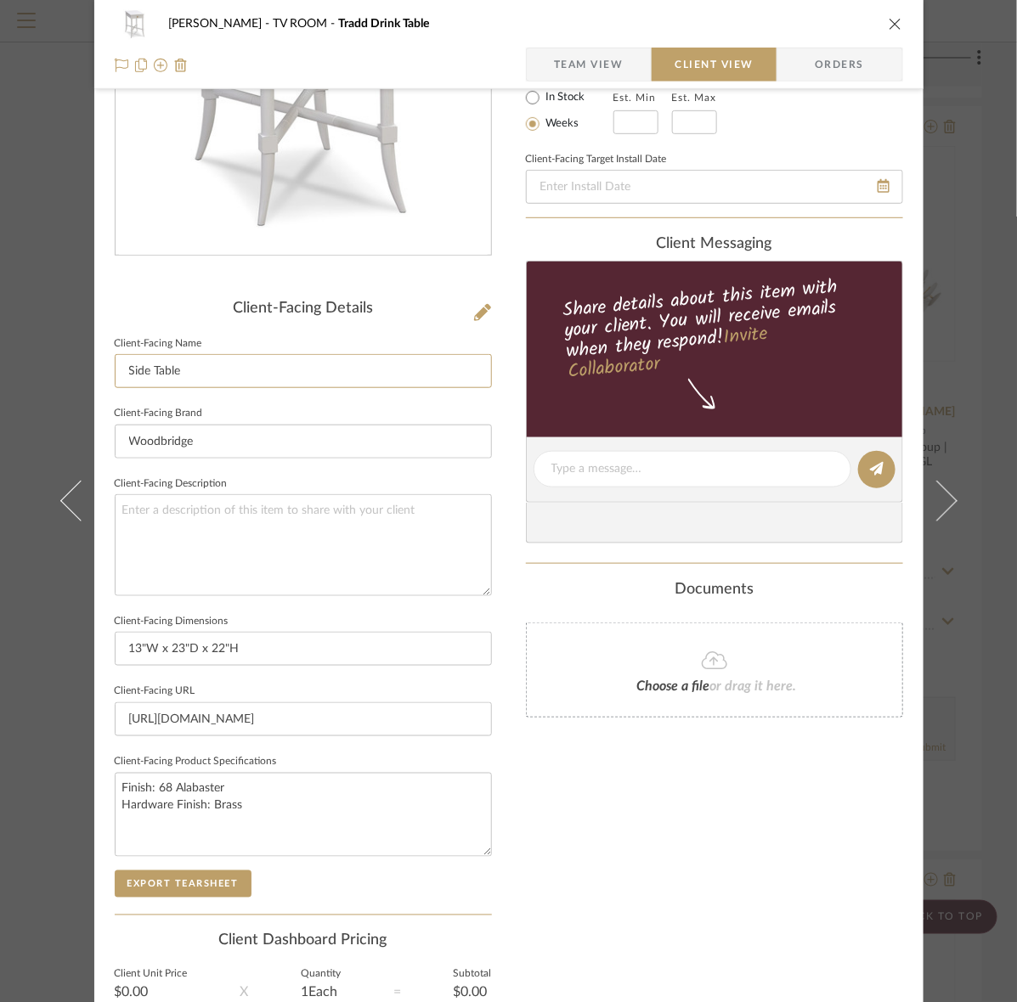
scroll to position [395, 0]
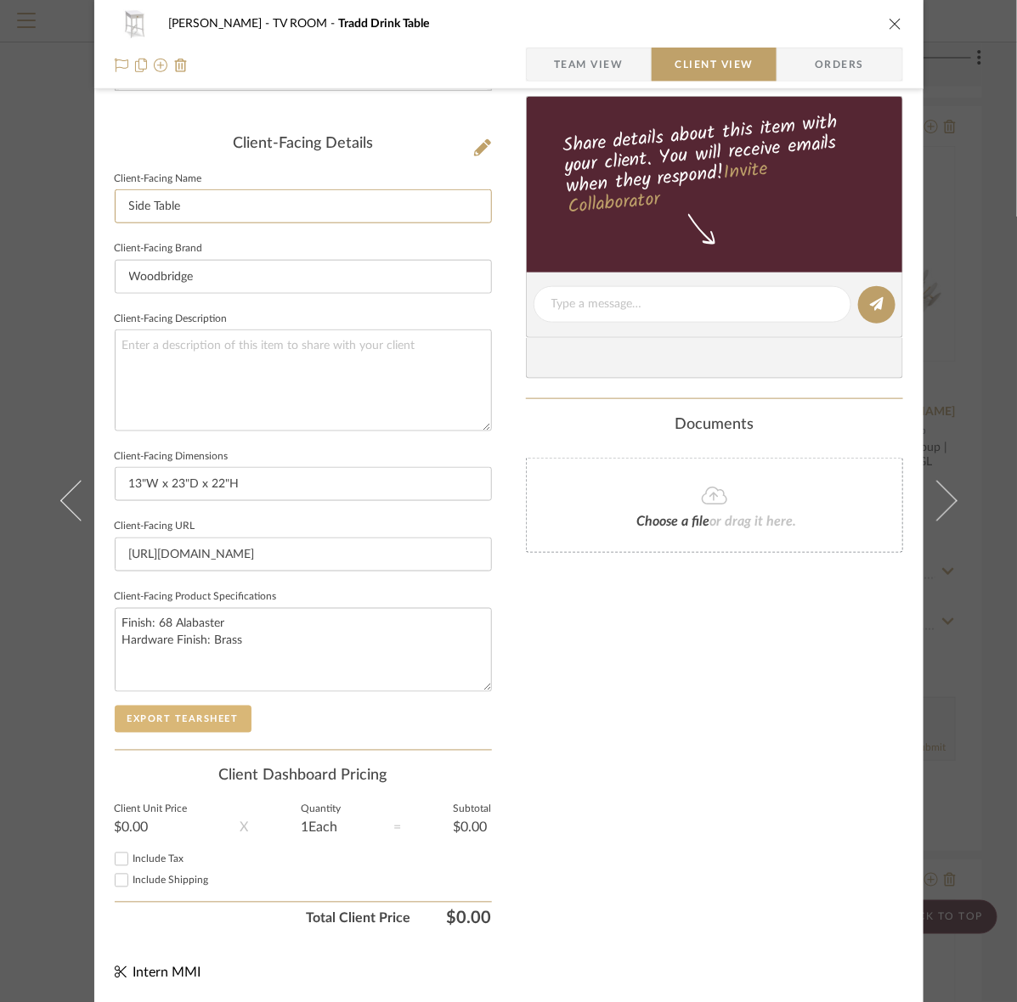
type input "Side Table"
click at [208, 728] on button "Export Tearsheet" at bounding box center [183, 719] width 137 height 27
click at [119, 201] on input "Side Table" at bounding box center [303, 206] width 377 height 34
type input "Small Side Table"
click at [346, 338] on textarea at bounding box center [303, 380] width 377 height 101
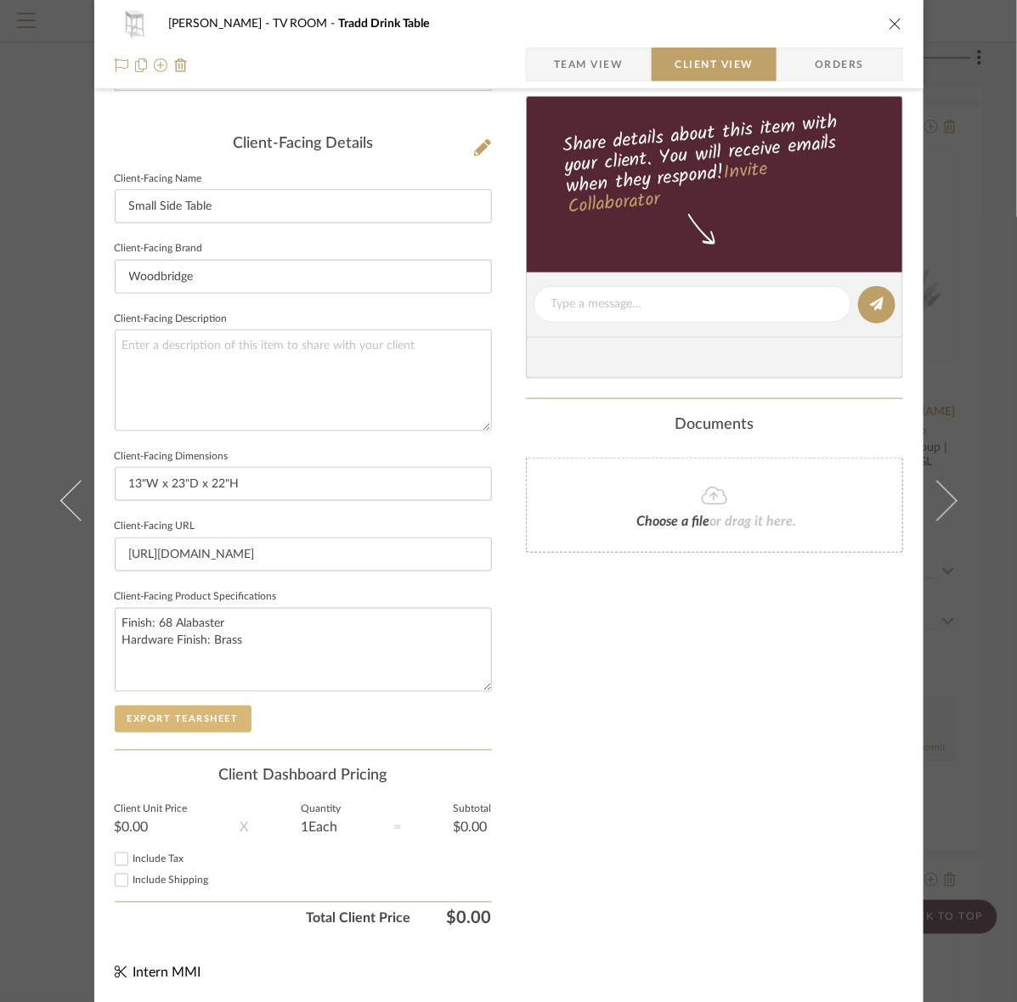
click at [211, 722] on button "Export Tearsheet" at bounding box center [183, 719] width 137 height 27
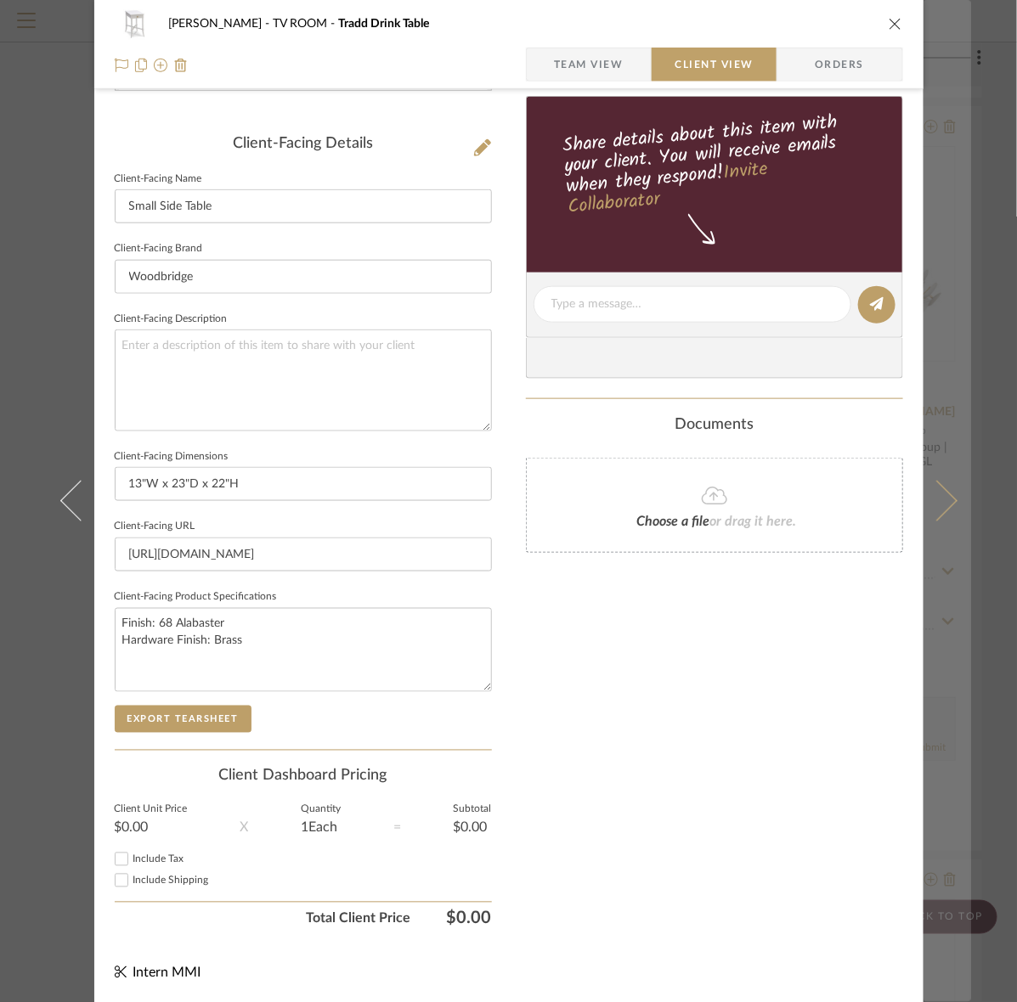
click at [941, 393] on button at bounding box center [947, 501] width 48 height 1002
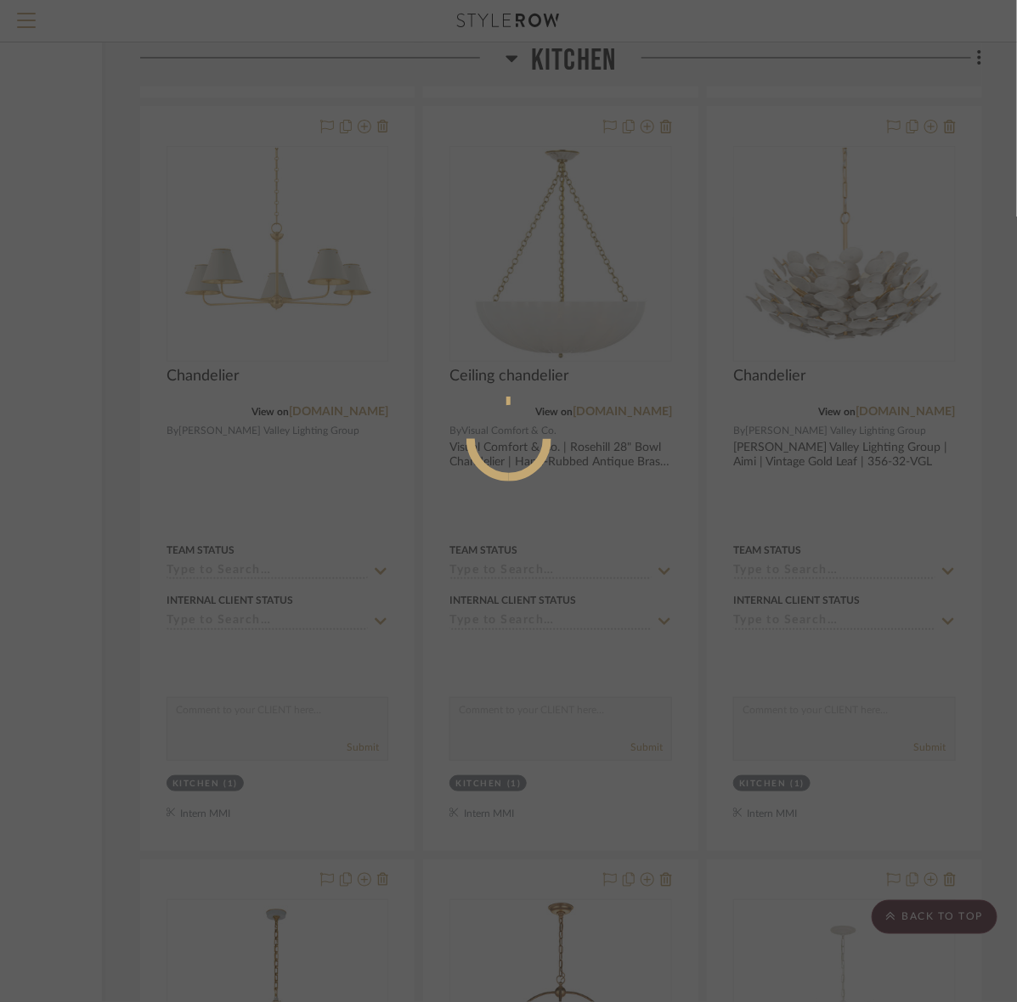
scroll to position [0, 0]
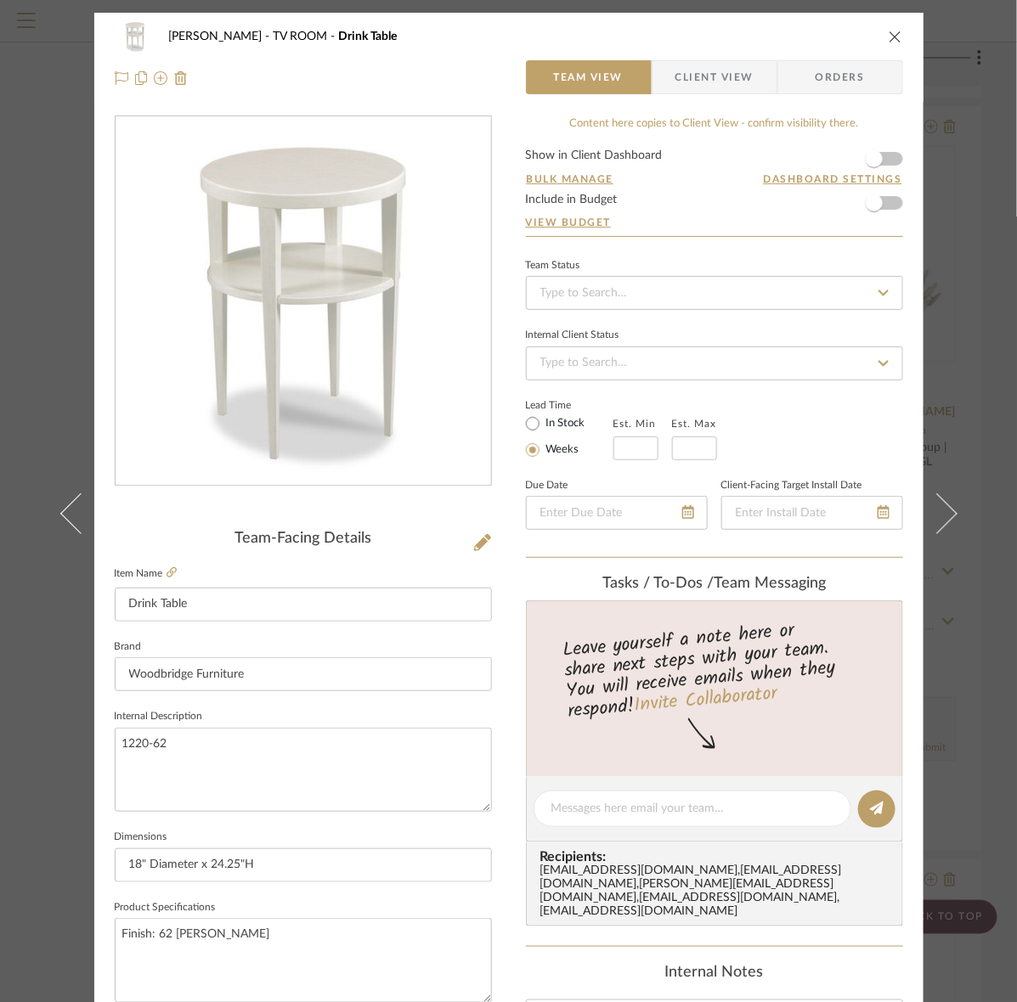
click at [703, 82] on span "Client View" at bounding box center [714, 77] width 78 height 34
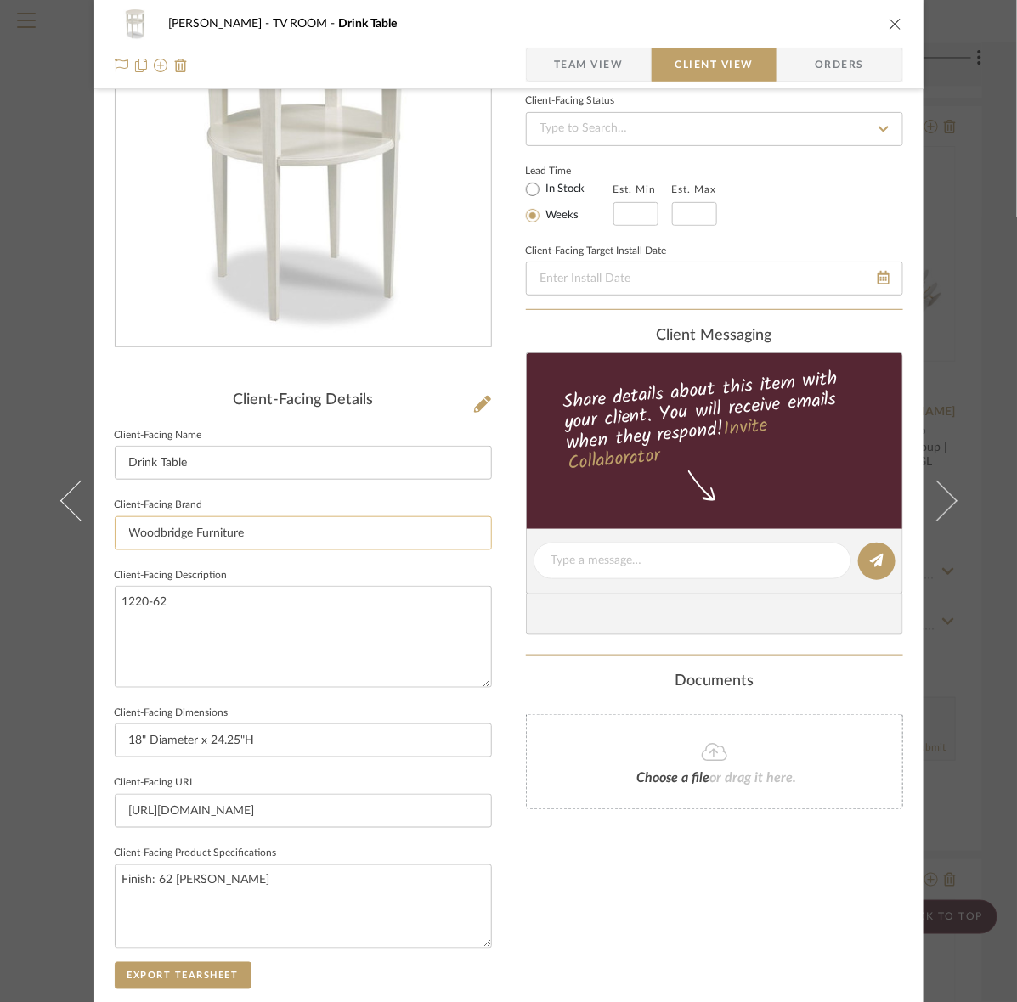
scroll to position [212, 0]
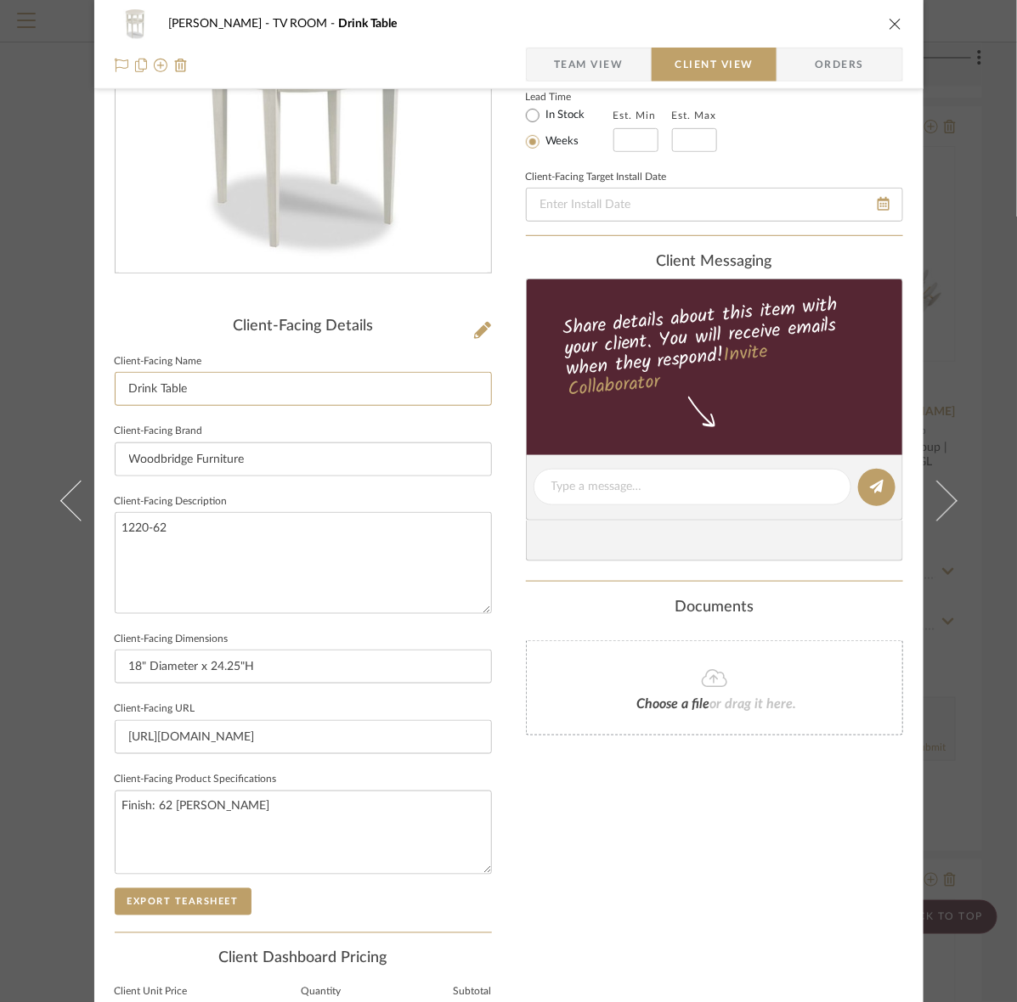
drag, startPoint x: 191, startPoint y: 392, endPoint x: -62, endPoint y: 388, distance: 253.1
type input "Small Side Table"
drag, startPoint x: 295, startPoint y: 532, endPoint x: -83, endPoint y: 525, distance: 378.0
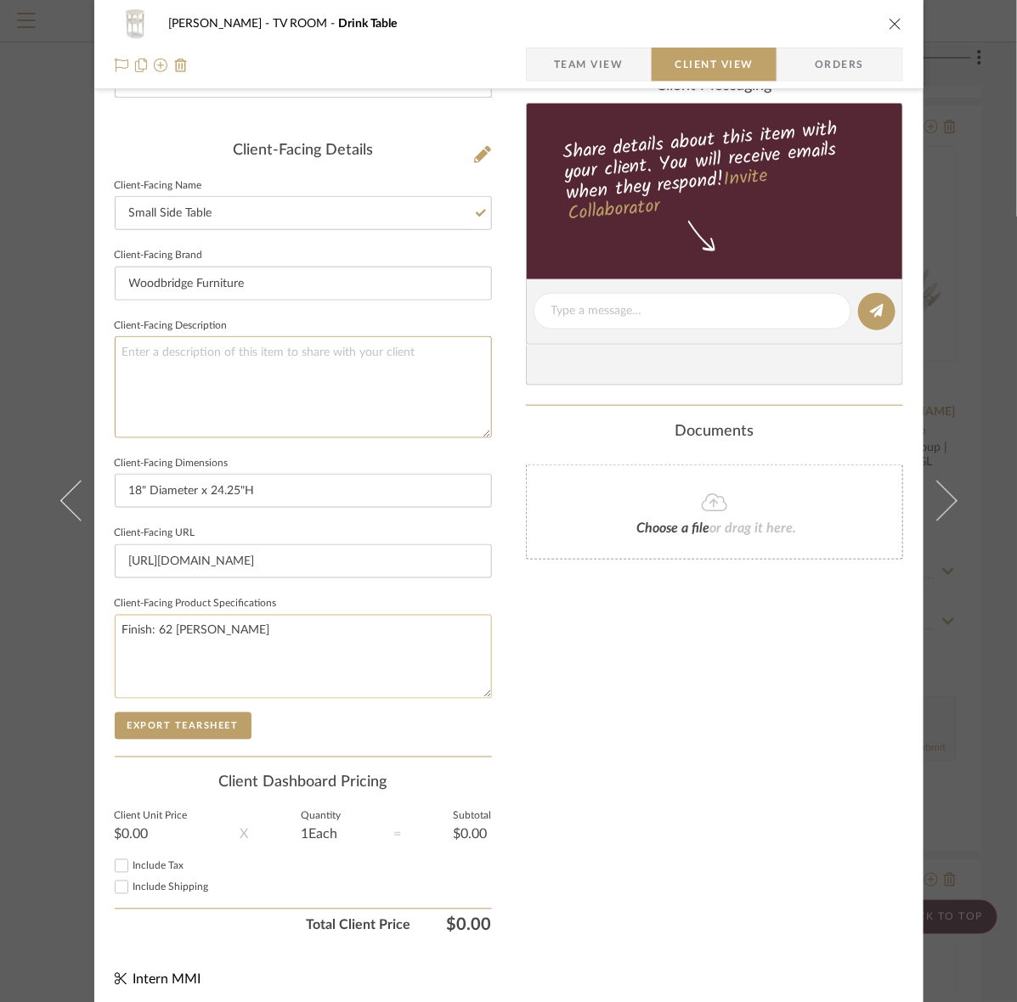
scroll to position [395, 0]
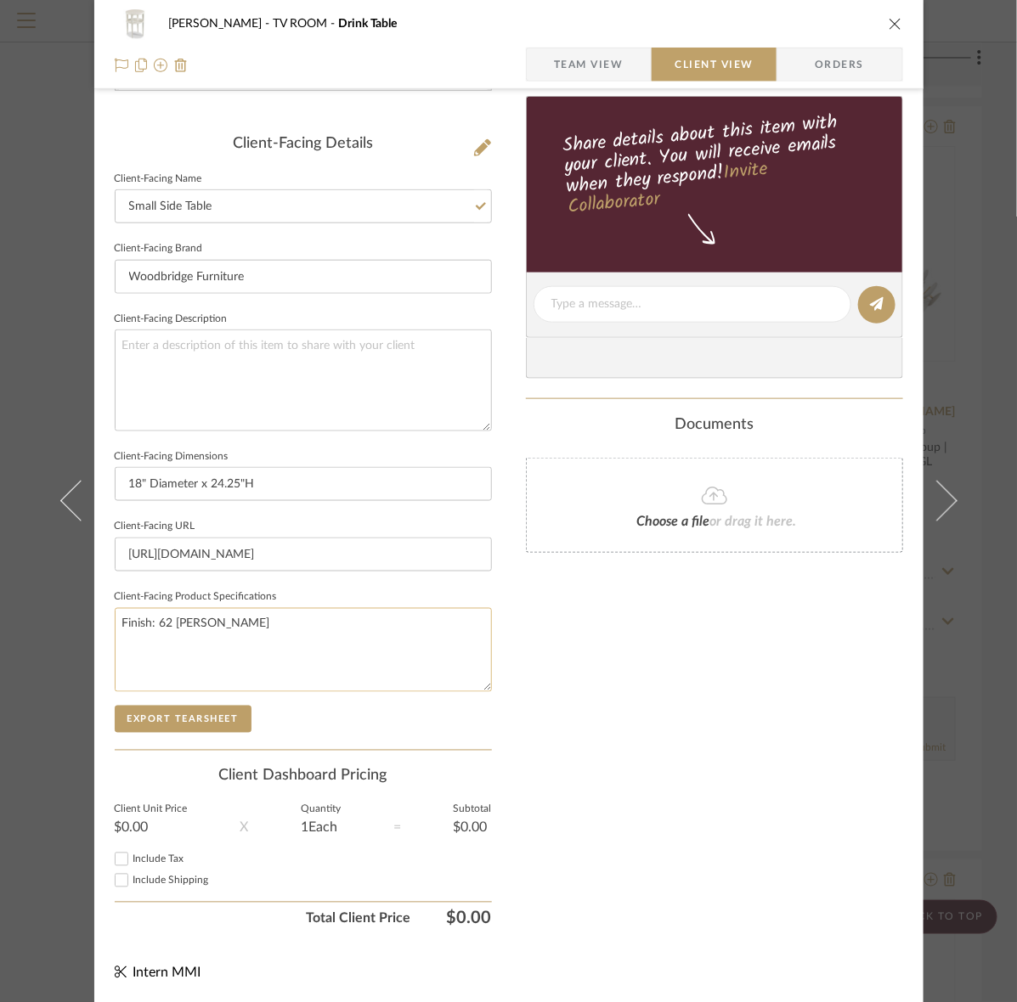
click at [358, 610] on textarea "Finish: 62 Carrara Hardwood" at bounding box center [303, 650] width 377 height 84
click at [567, 69] on span "Team View" at bounding box center [589, 65] width 70 height 34
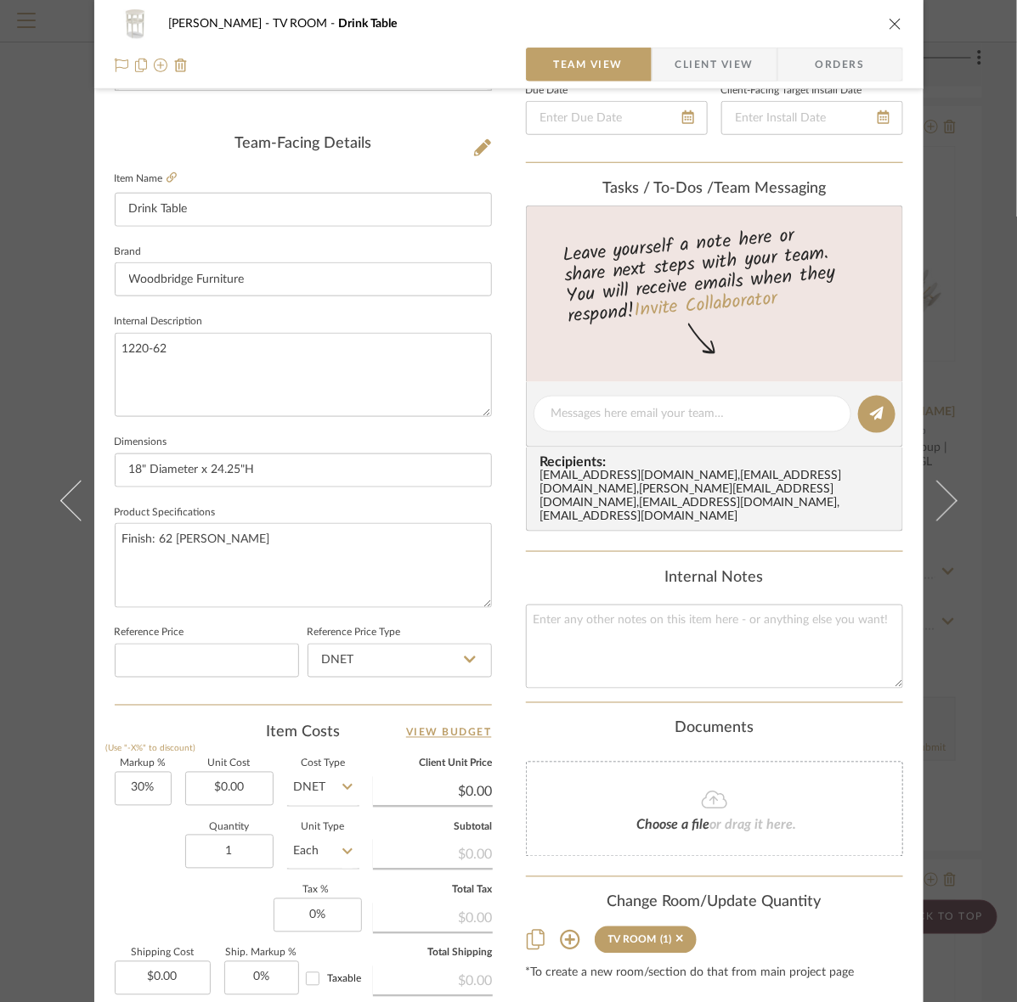
scroll to position [183, 0]
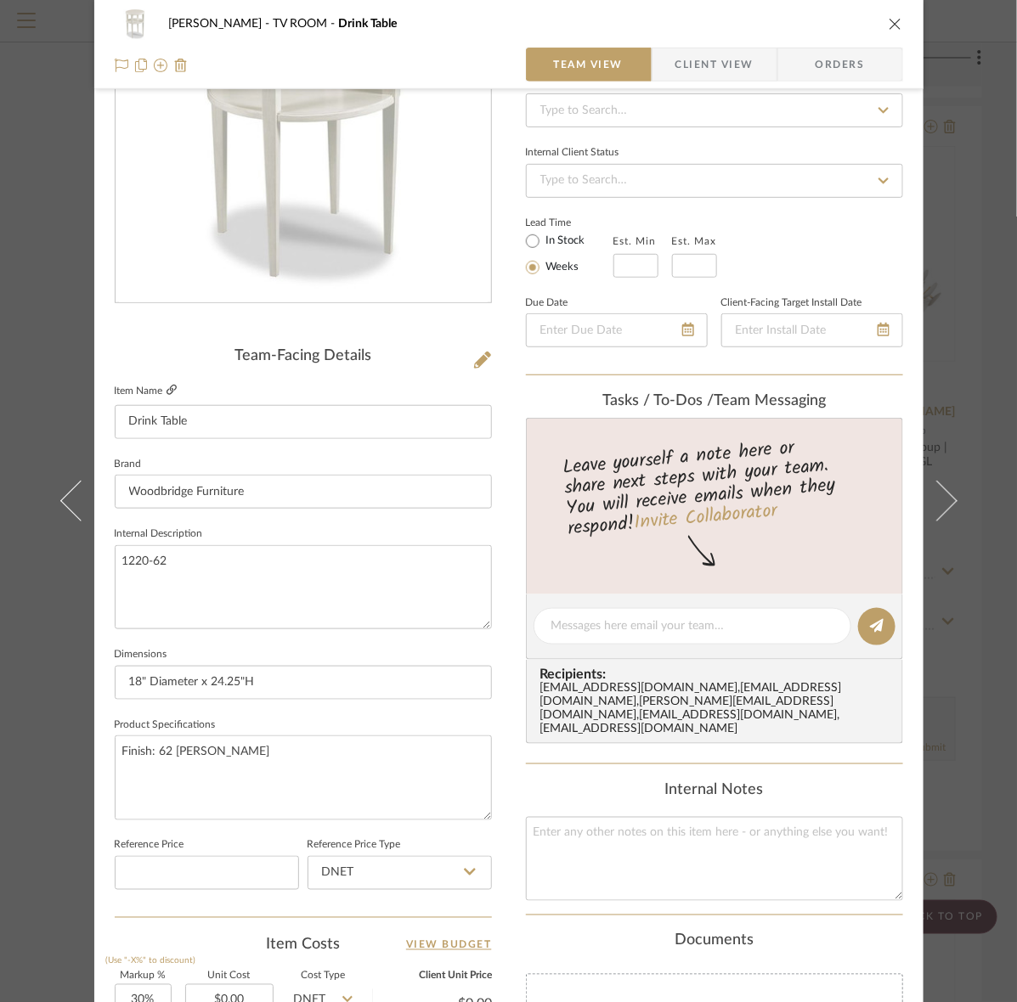
click at [168, 393] on icon at bounding box center [171, 390] width 10 height 10
click at [699, 58] on span "Client View" at bounding box center [714, 65] width 78 height 34
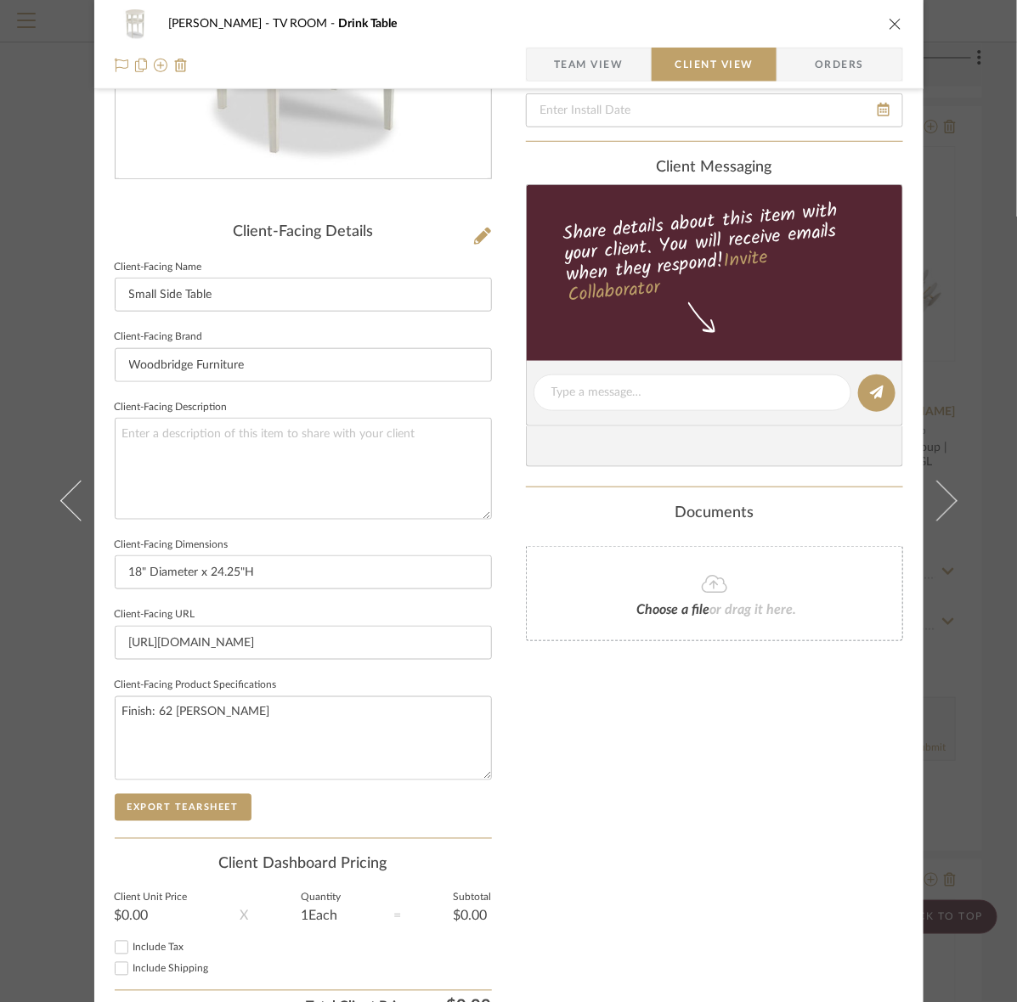
scroll to position [395, 0]
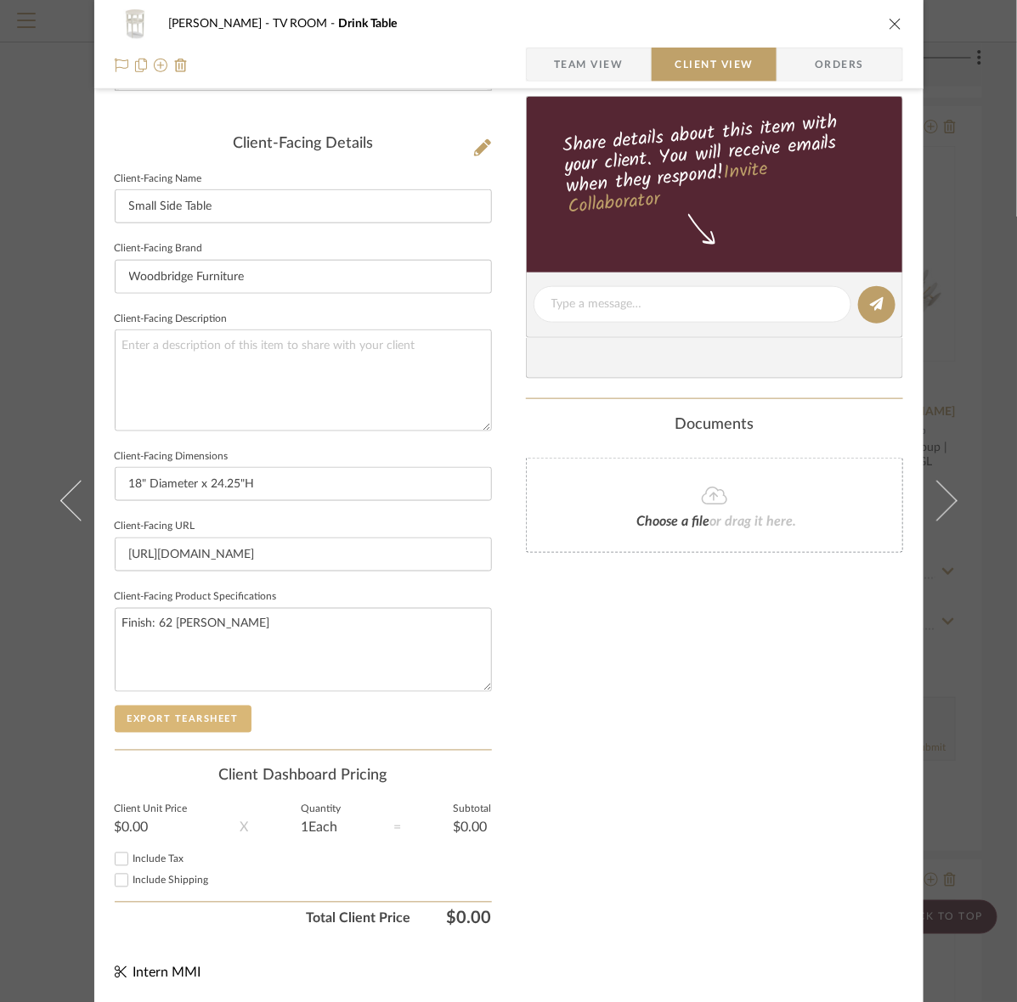
click at [164, 713] on button "Export Tearsheet" at bounding box center [183, 719] width 137 height 27
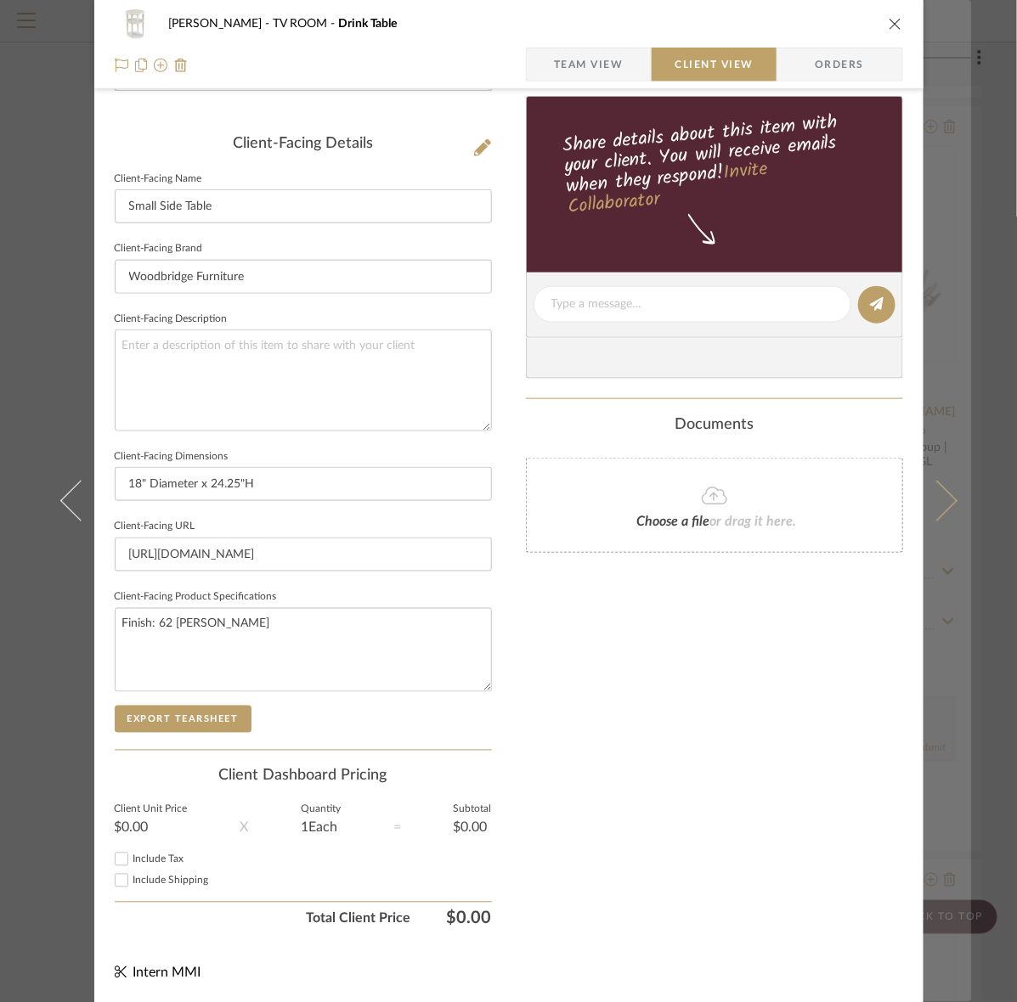
click at [940, 168] on button at bounding box center [947, 501] width 48 height 1002
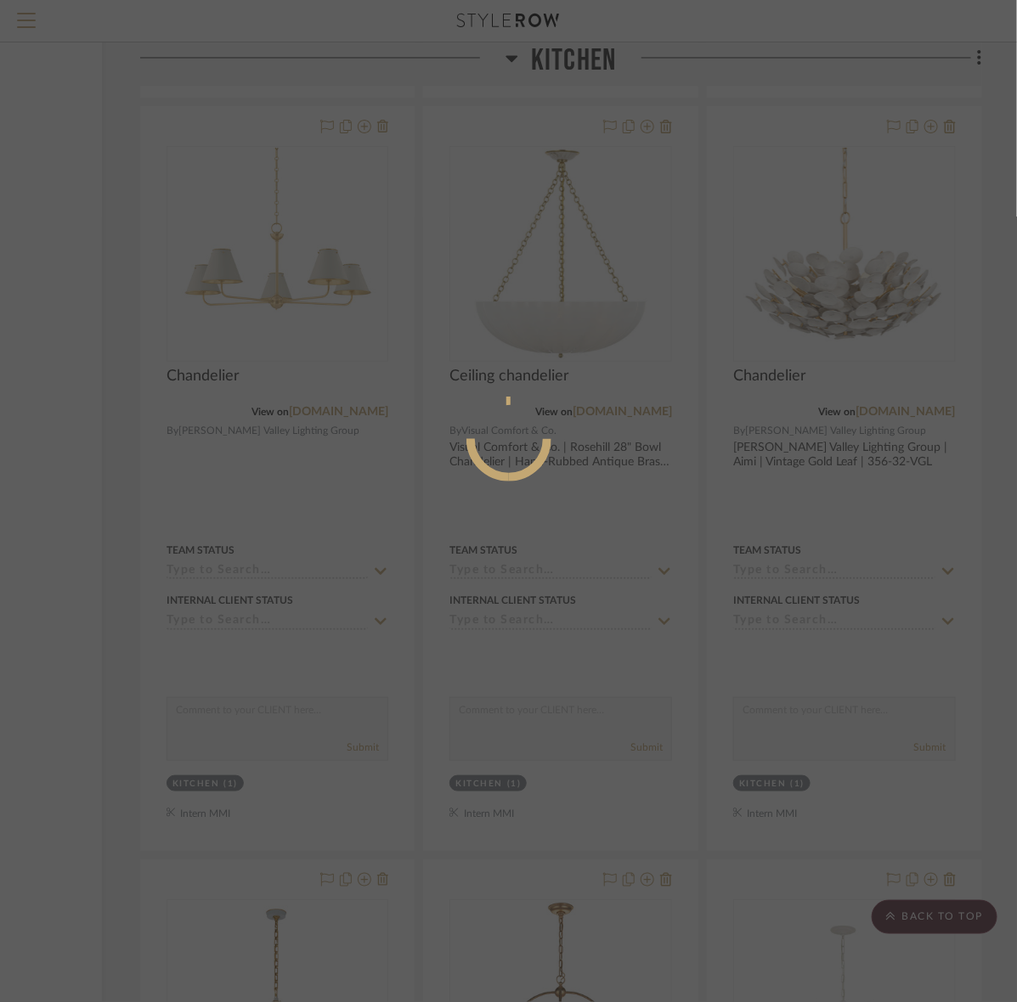
scroll to position [0, 0]
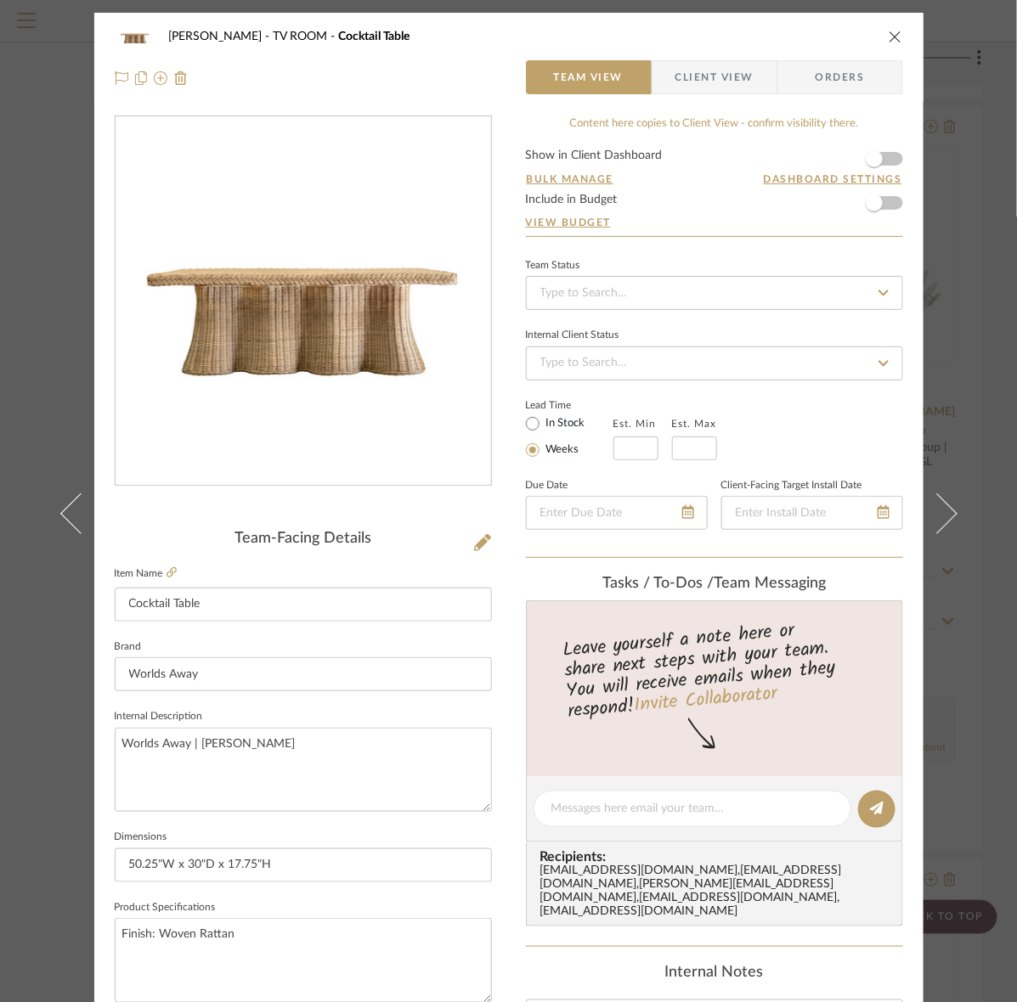
click at [706, 75] on span "Client View" at bounding box center [714, 77] width 78 height 34
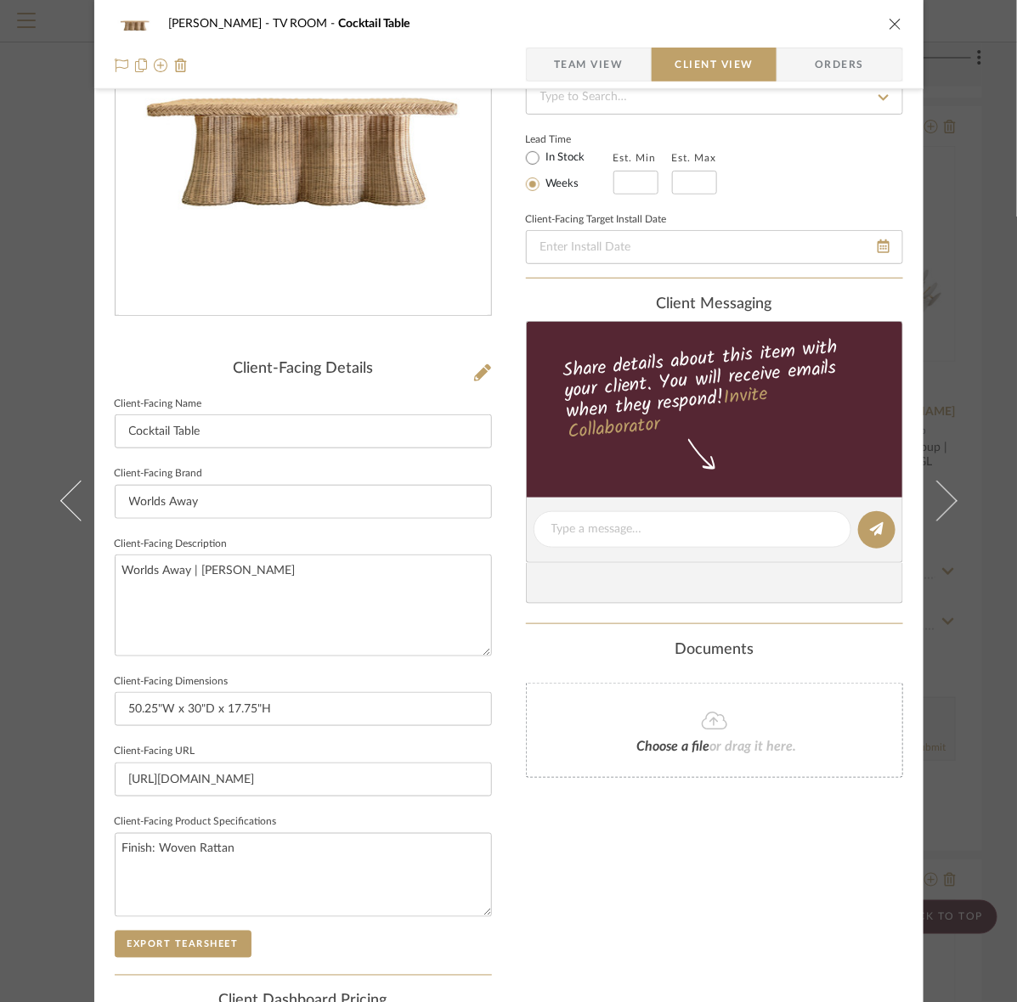
scroll to position [395, 0]
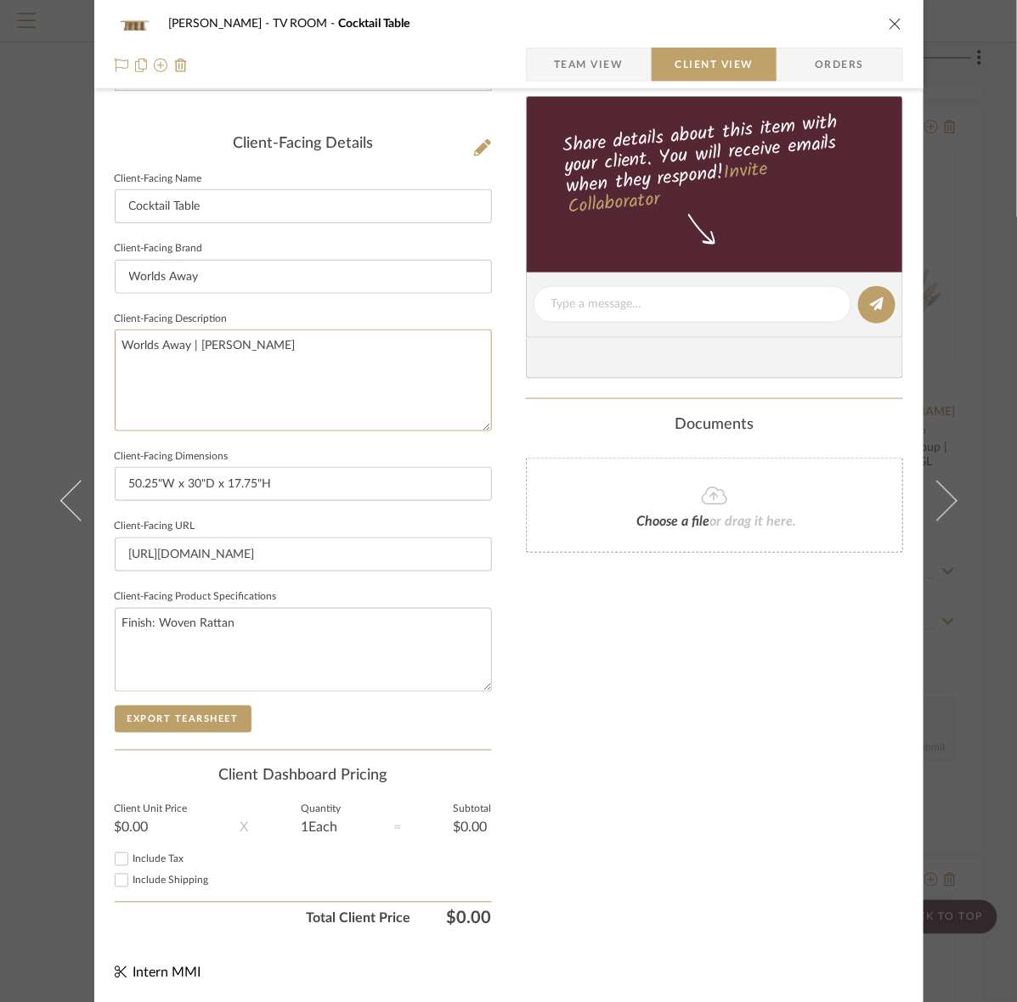
drag, startPoint x: 321, startPoint y: 385, endPoint x: -21, endPoint y: 334, distance: 346.1
click at [196, 714] on button "Export Tearsheet" at bounding box center [183, 719] width 137 height 27
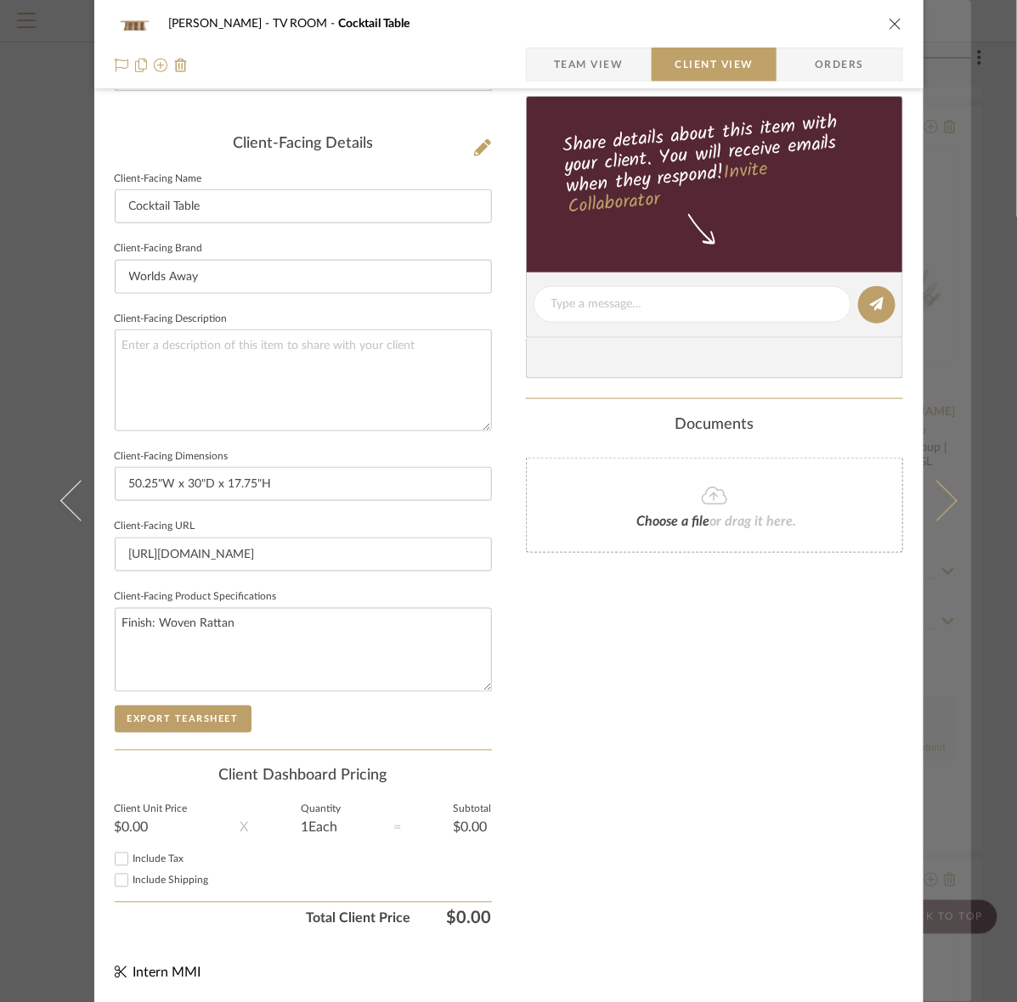
click at [923, 371] on button at bounding box center [947, 501] width 48 height 1002
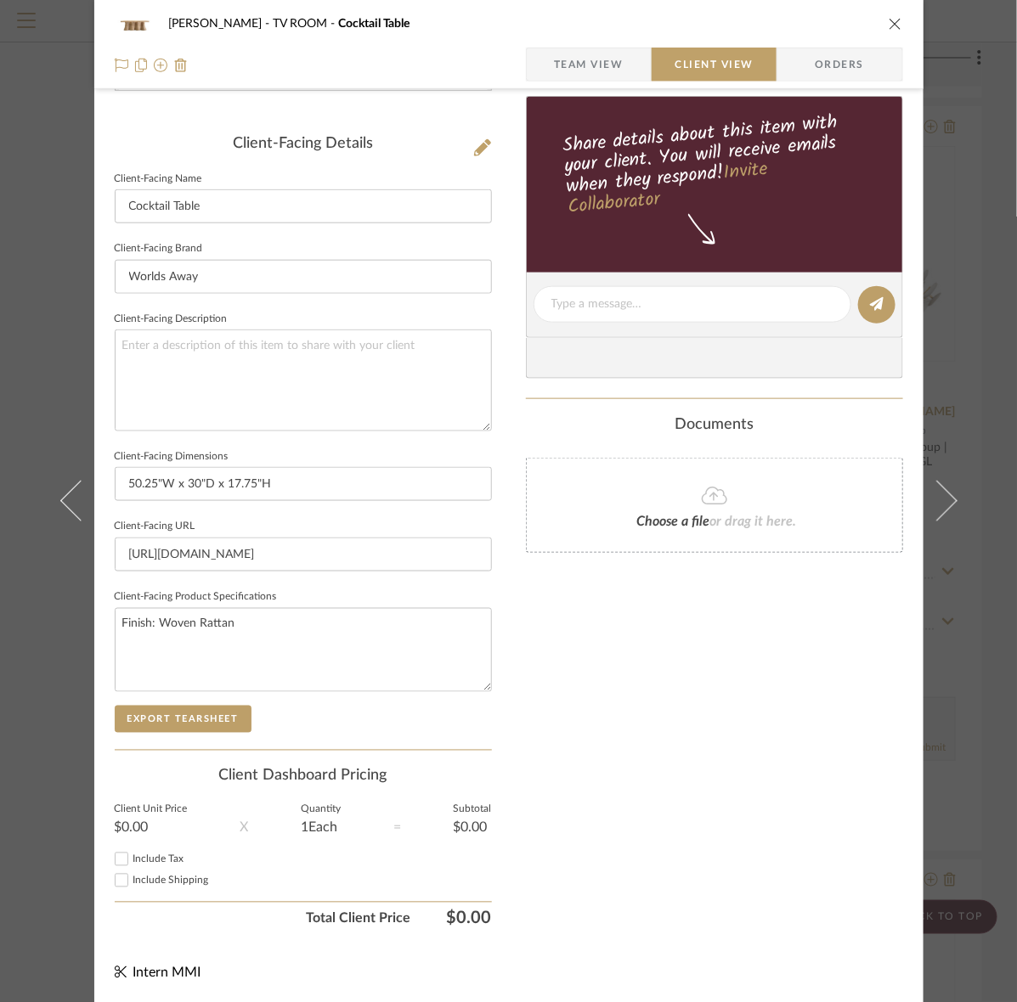
scroll to position [0, 0]
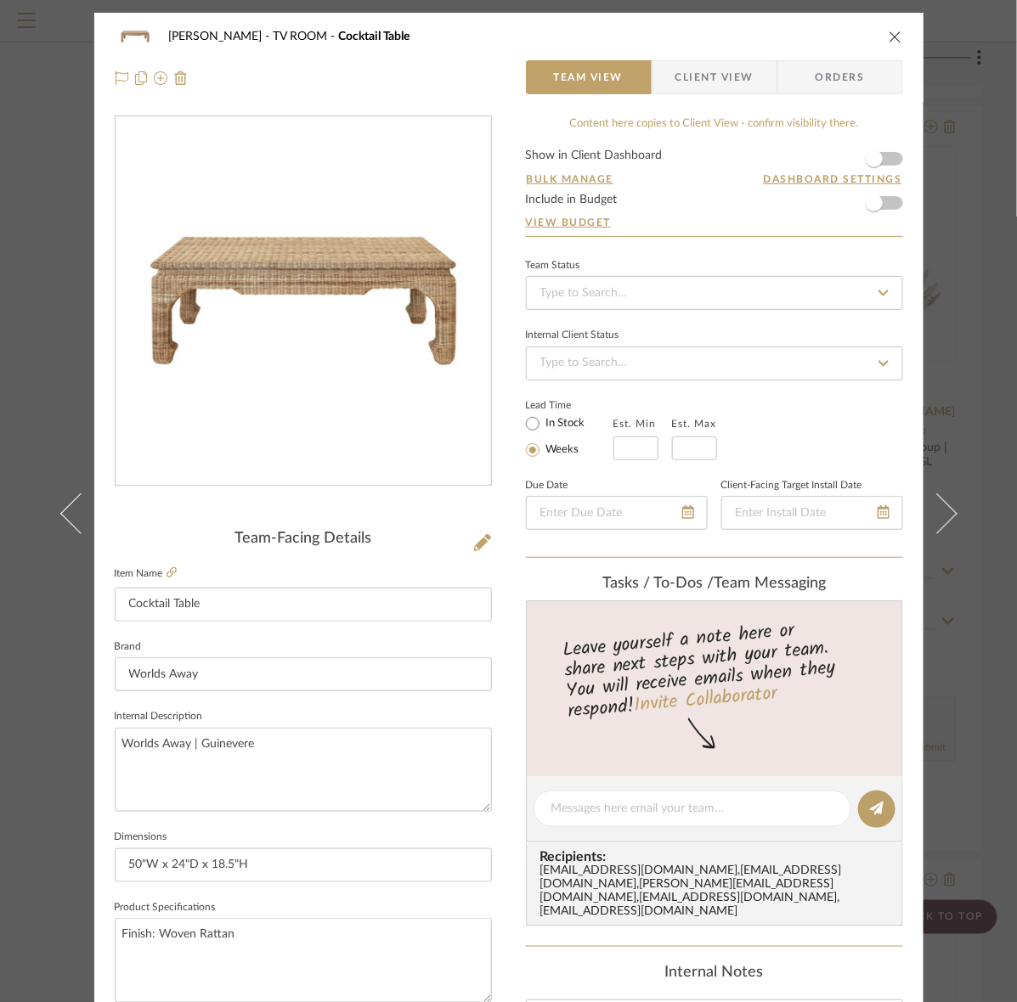
click at [746, 70] on span "Client View" at bounding box center [714, 77] width 78 height 34
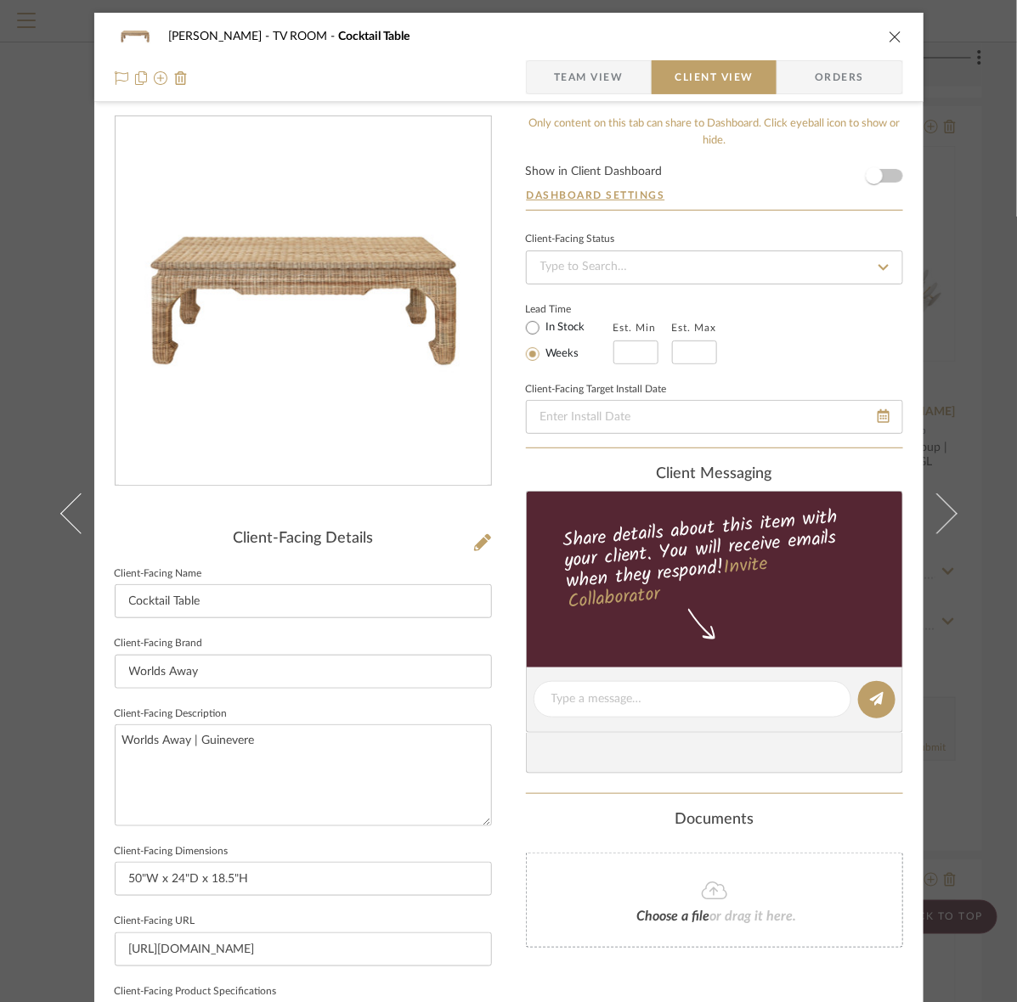
scroll to position [395, 0]
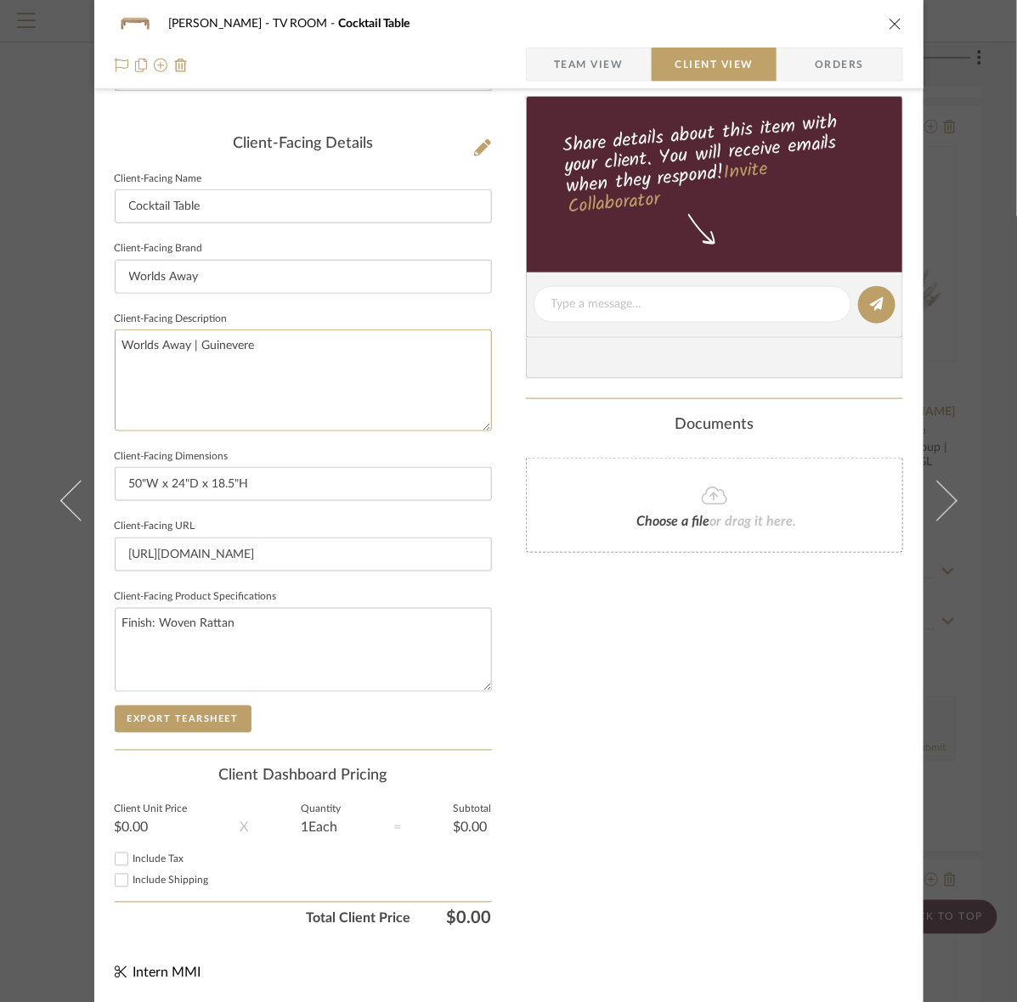
drag, startPoint x: 359, startPoint y: 401, endPoint x: -155, endPoint y: 278, distance: 529.2
click at [150, 703] on sr-form-field "Client-Facing Product Specifications Finish: Woven Rattan" at bounding box center [303, 645] width 377 height 121
click at [137, 710] on button "Export Tearsheet" at bounding box center [183, 719] width 137 height 27
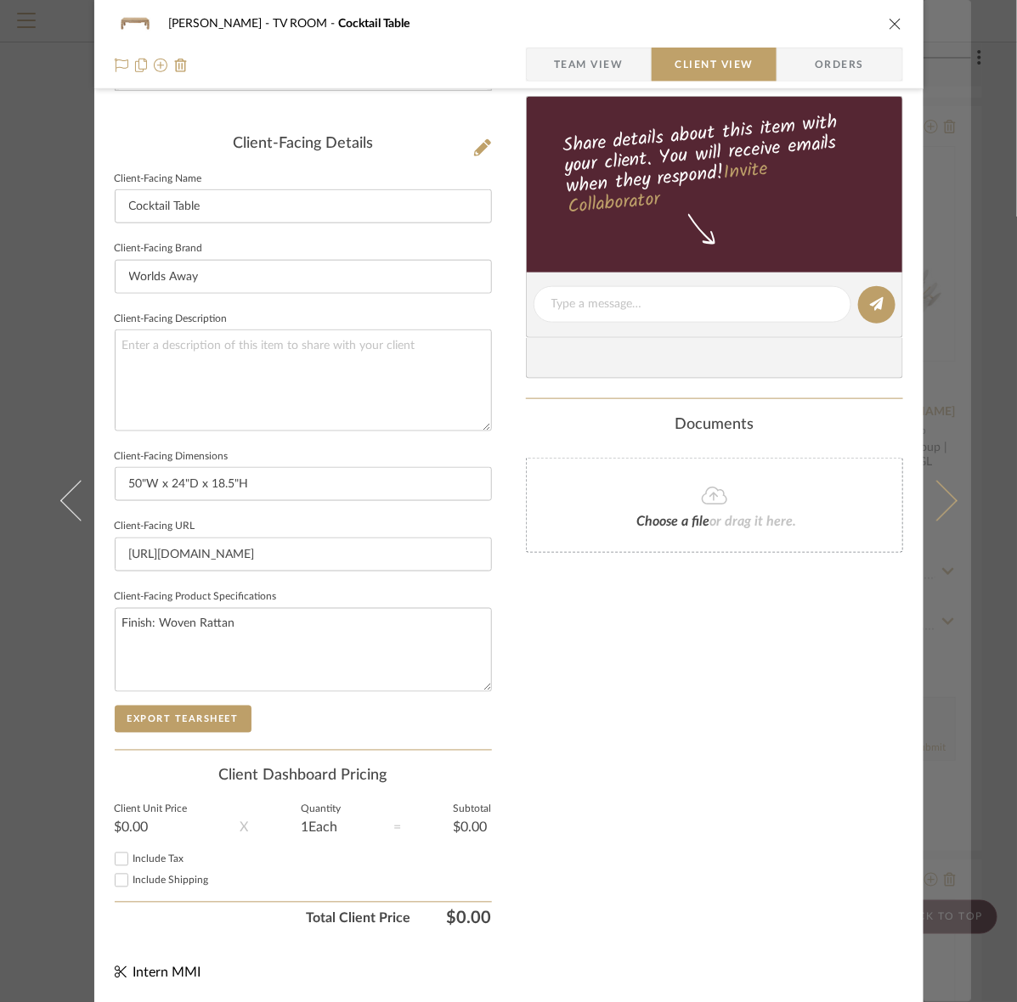
click at [941, 470] on button at bounding box center [947, 501] width 48 height 1002
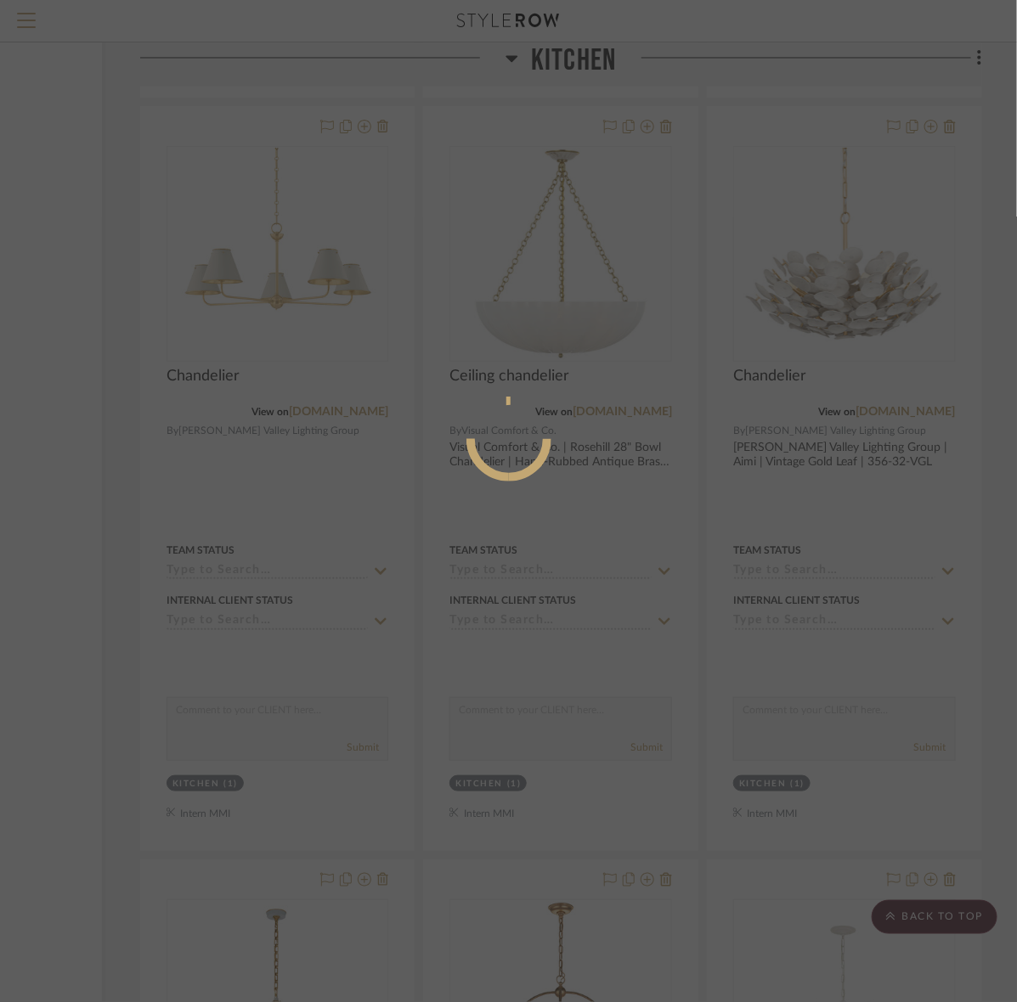
scroll to position [0, 0]
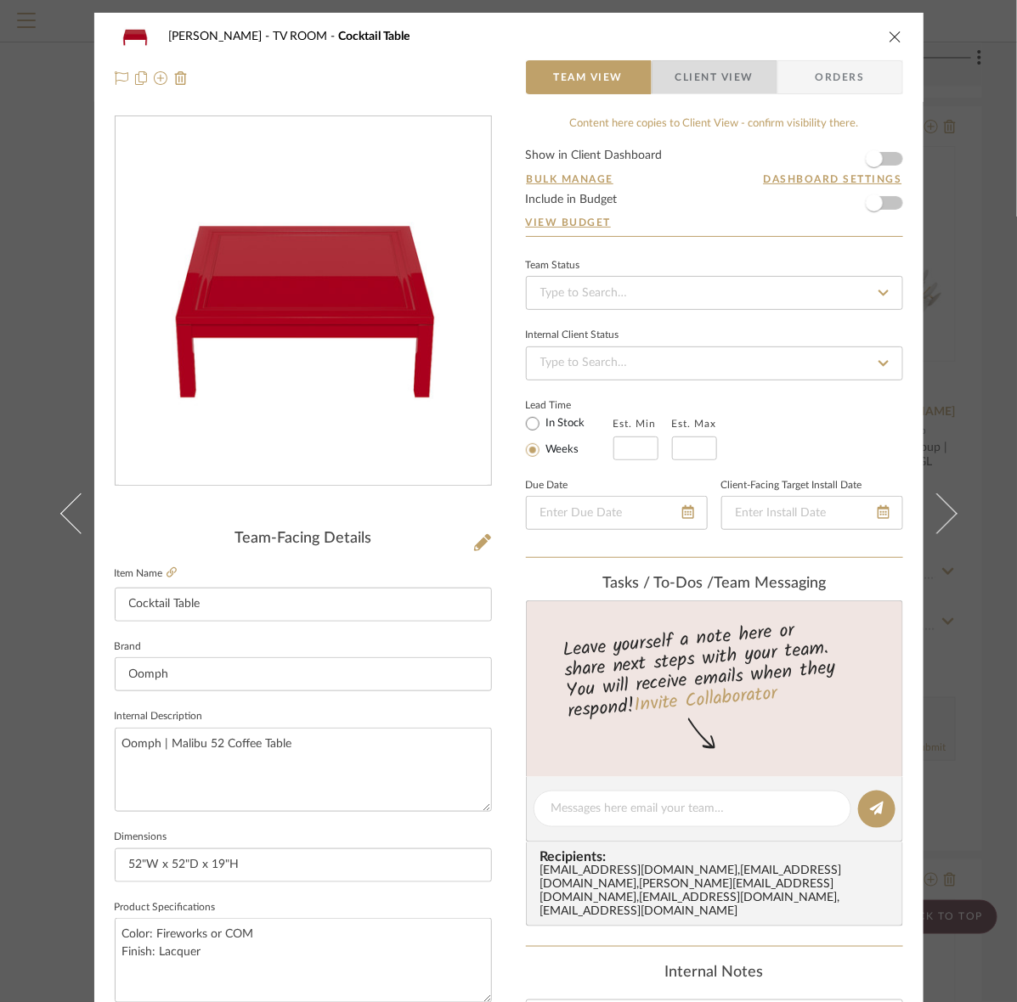
click at [722, 79] on span "Client View" at bounding box center [714, 77] width 78 height 34
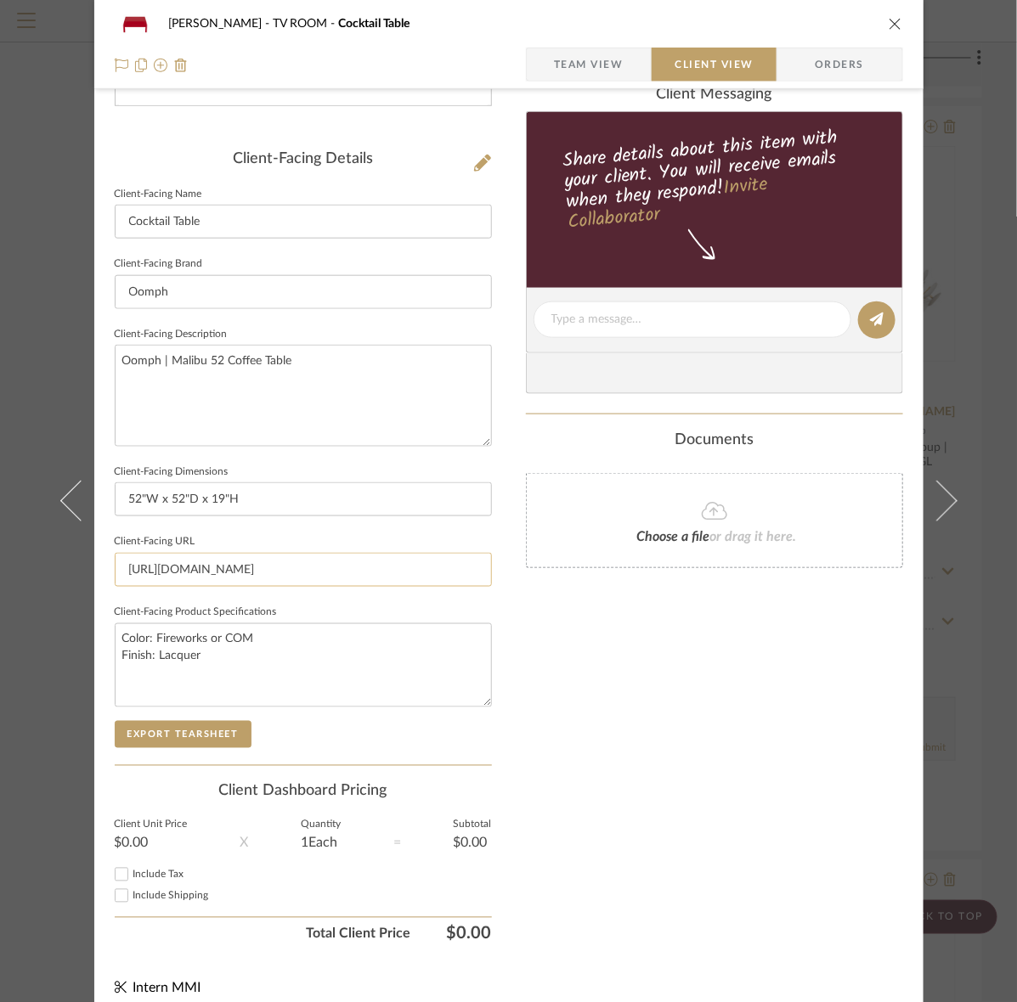
scroll to position [395, 0]
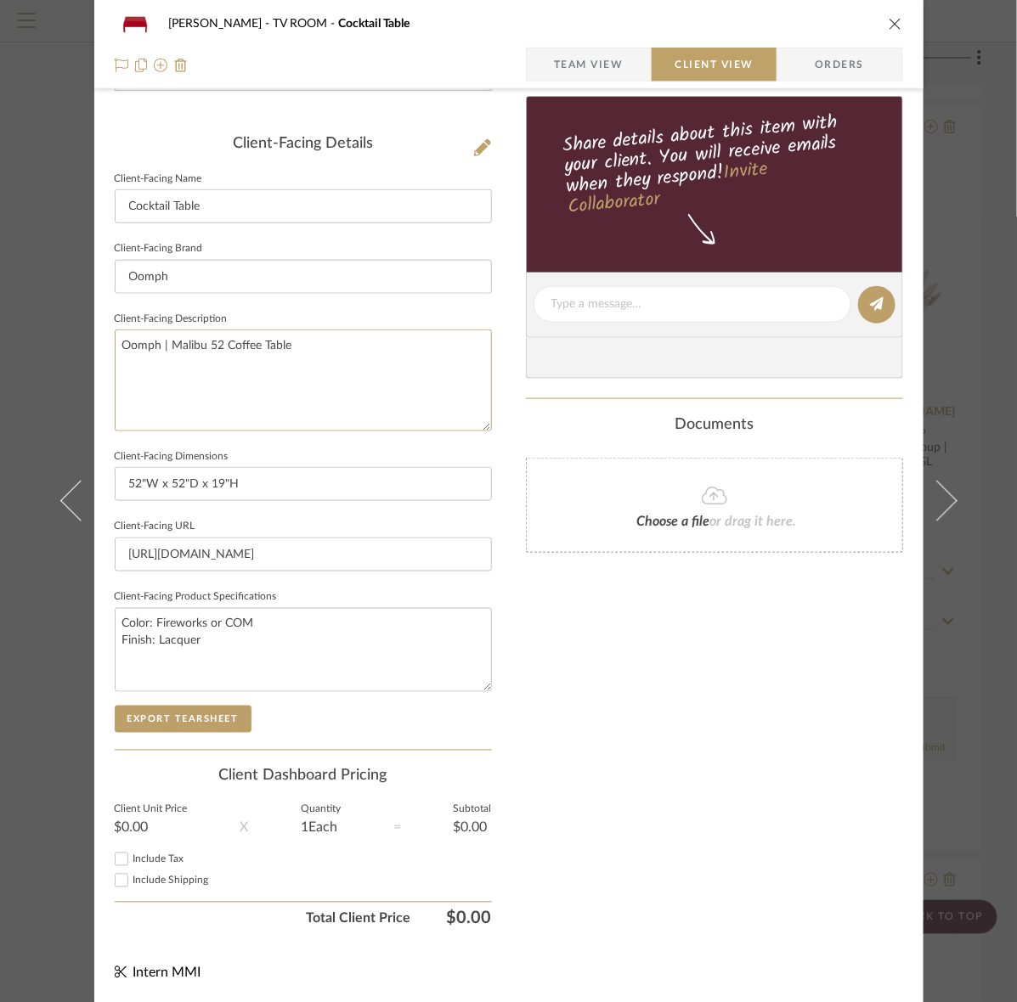
drag, startPoint x: 341, startPoint y: 385, endPoint x: -291, endPoint y: 372, distance: 632.0
click at [189, 722] on button "Export Tearsheet" at bounding box center [183, 719] width 137 height 27
drag, startPoint x: 229, startPoint y: 652, endPoint x: 30, endPoint y: 662, distance: 199.9
click at [30, 662] on div "Murray TV ROOM Cocktail Table Team View Client View Orders Client-Facing Detail…" at bounding box center [508, 501] width 1017 height 1002
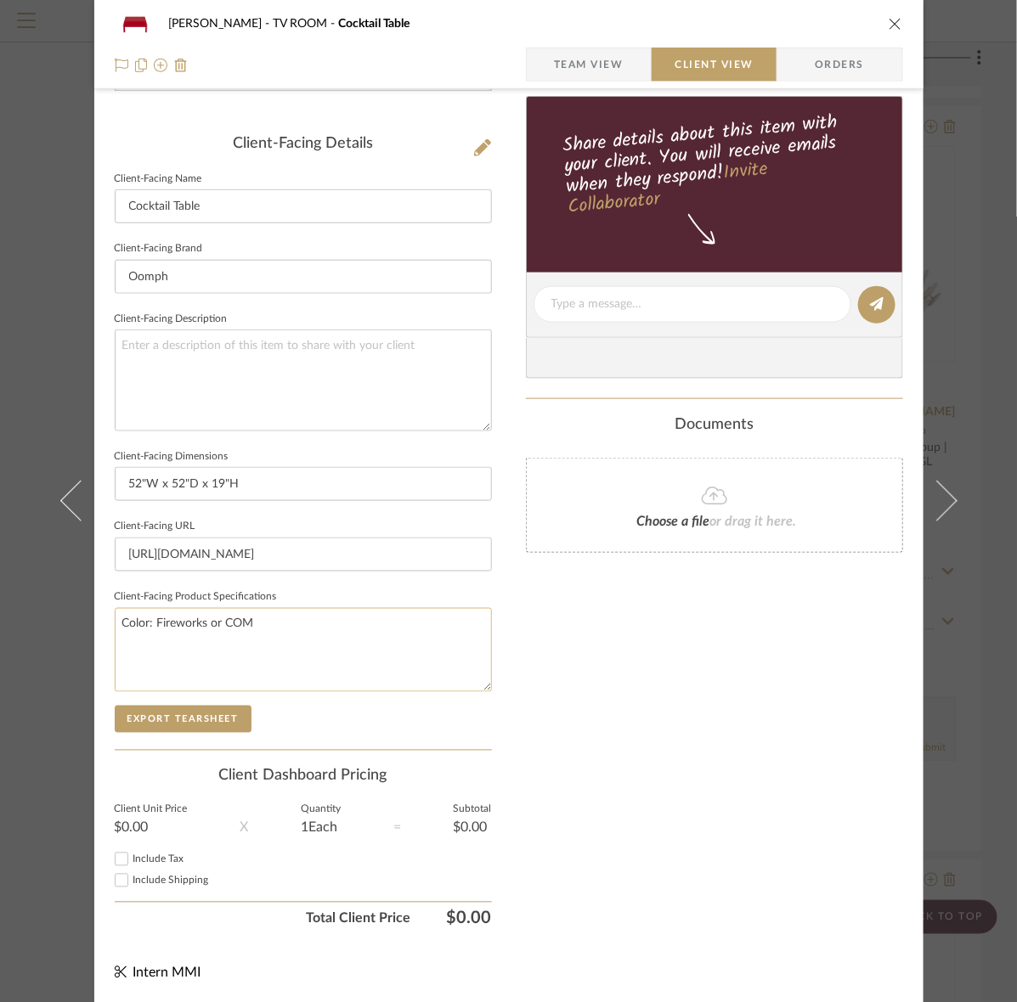
click at [115, 617] on textarea "Color: Fireworks or COM" at bounding box center [303, 650] width 377 height 84
click at [174, 622] on textarea "Color: Fireworks or COM" at bounding box center [303, 650] width 377 height 84
paste textarea "Finish: Lacquer"
click at [189, 706] on button "Export Tearsheet" at bounding box center [183, 719] width 137 height 27
click at [599, 48] on span "Team View" at bounding box center [589, 65] width 70 height 34
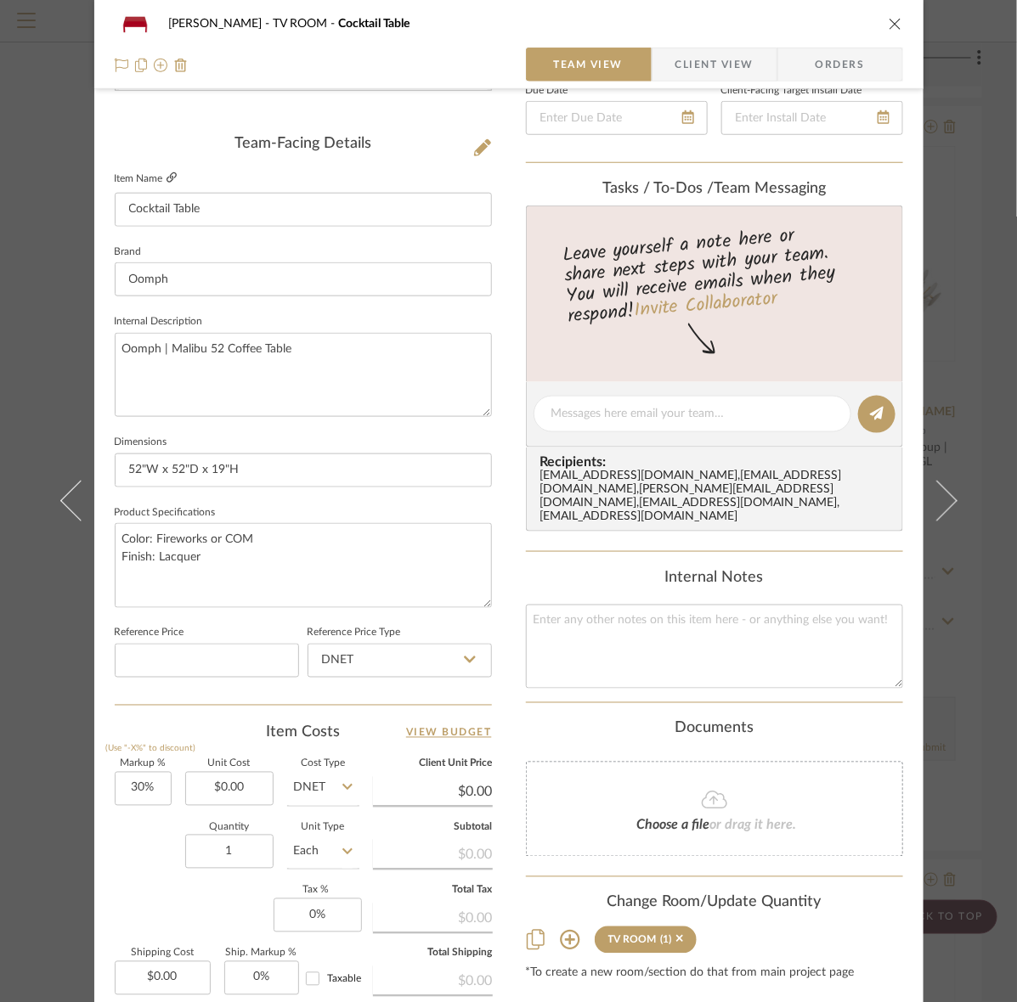
click at [166, 183] on link at bounding box center [171, 179] width 10 height 14
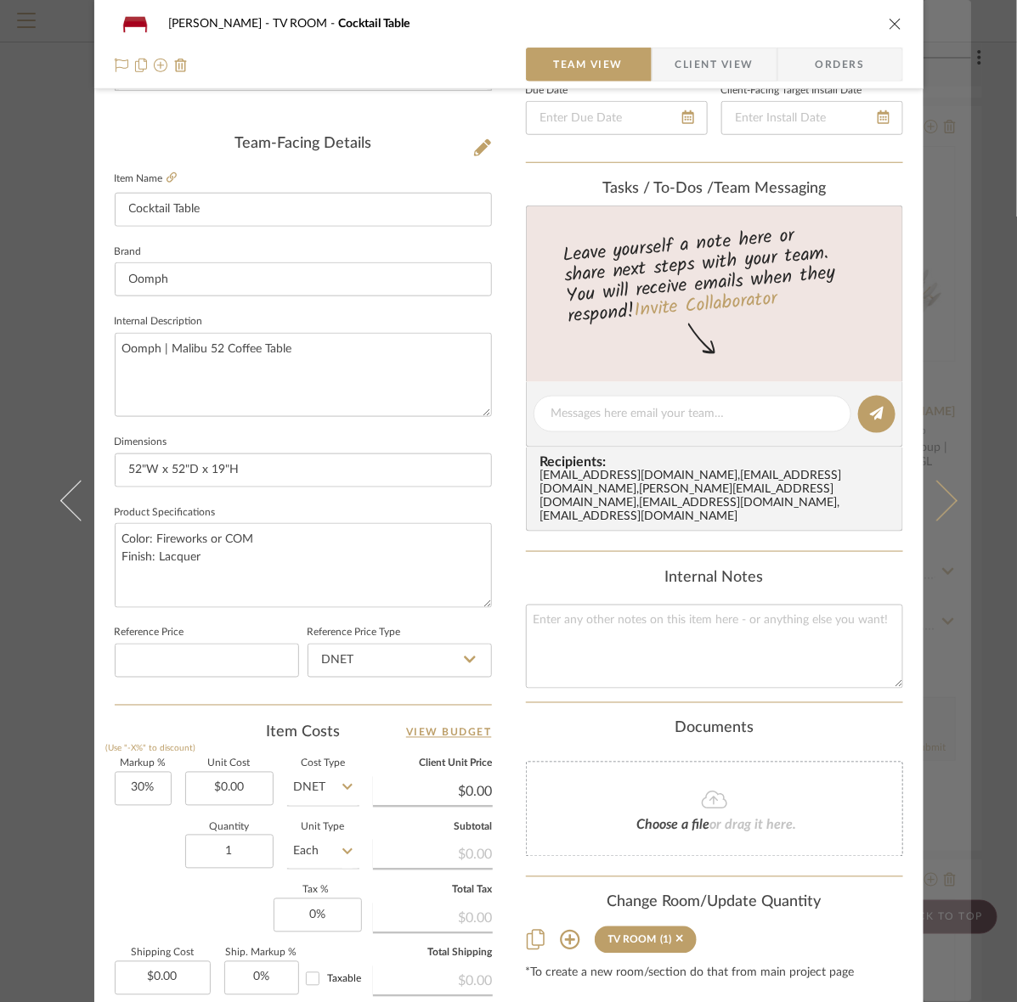
click at [934, 478] on button at bounding box center [947, 501] width 48 height 1002
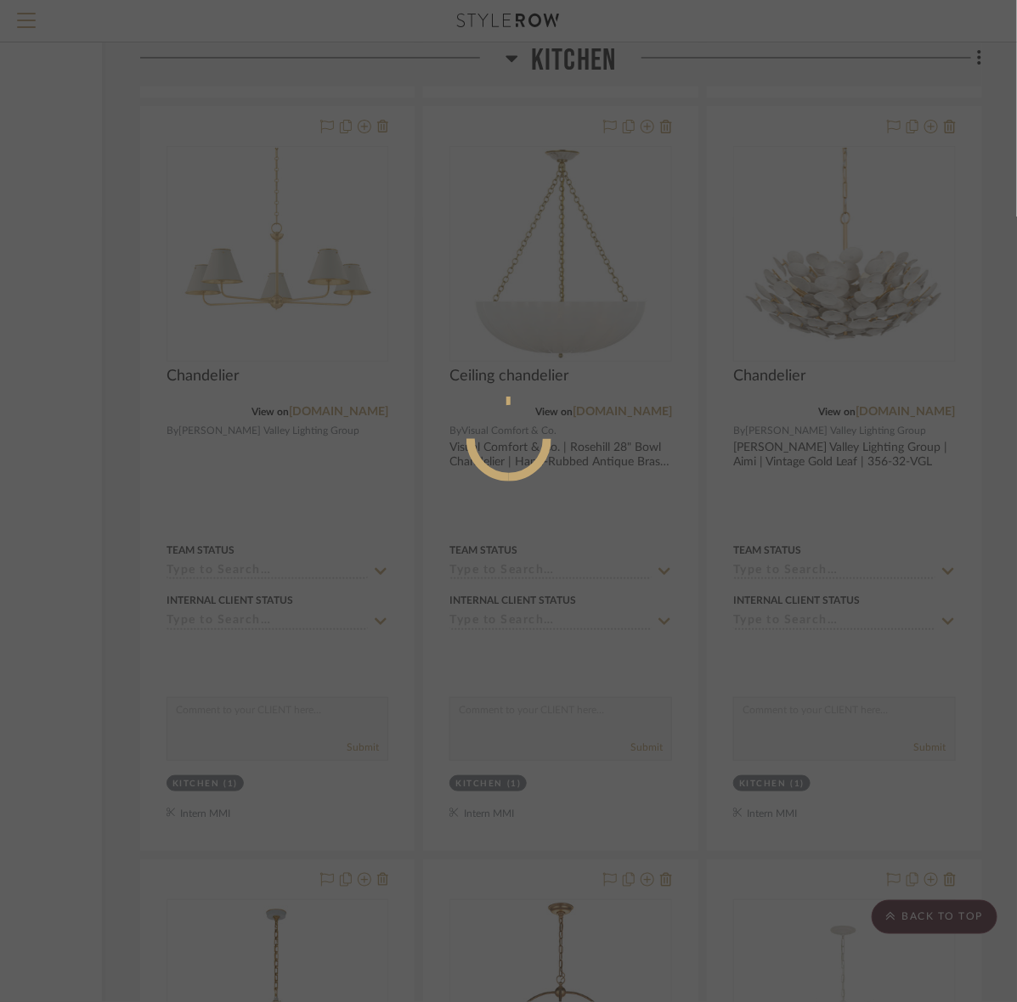
scroll to position [0, 0]
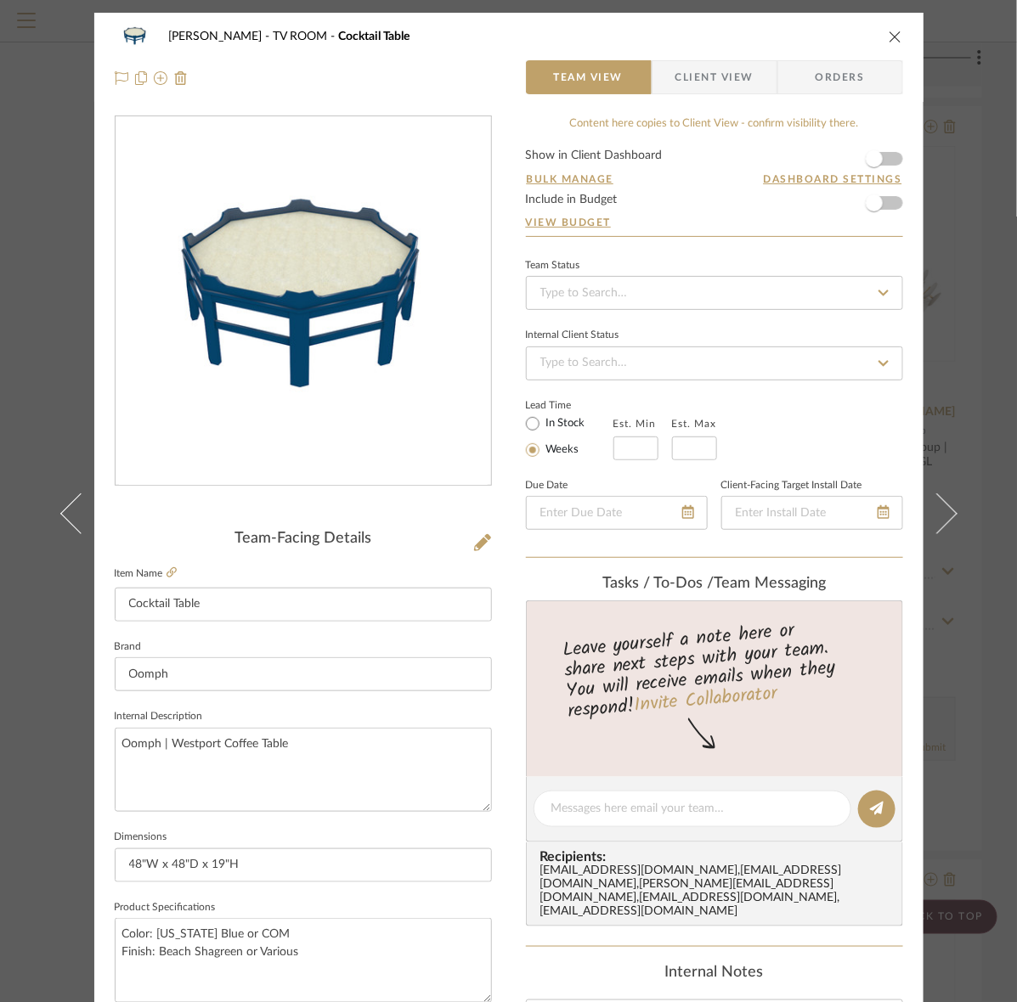
click at [720, 85] on span "Client View" at bounding box center [714, 77] width 78 height 34
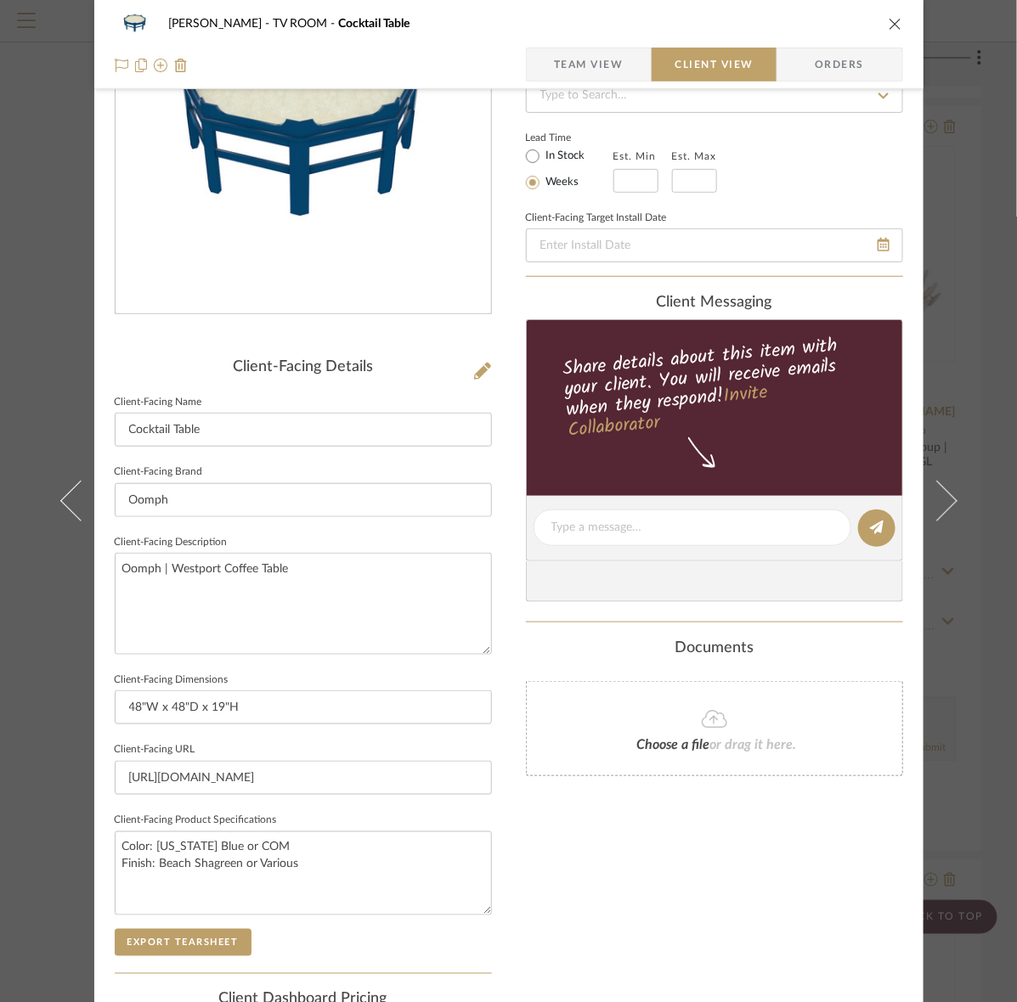
scroll to position [395, 0]
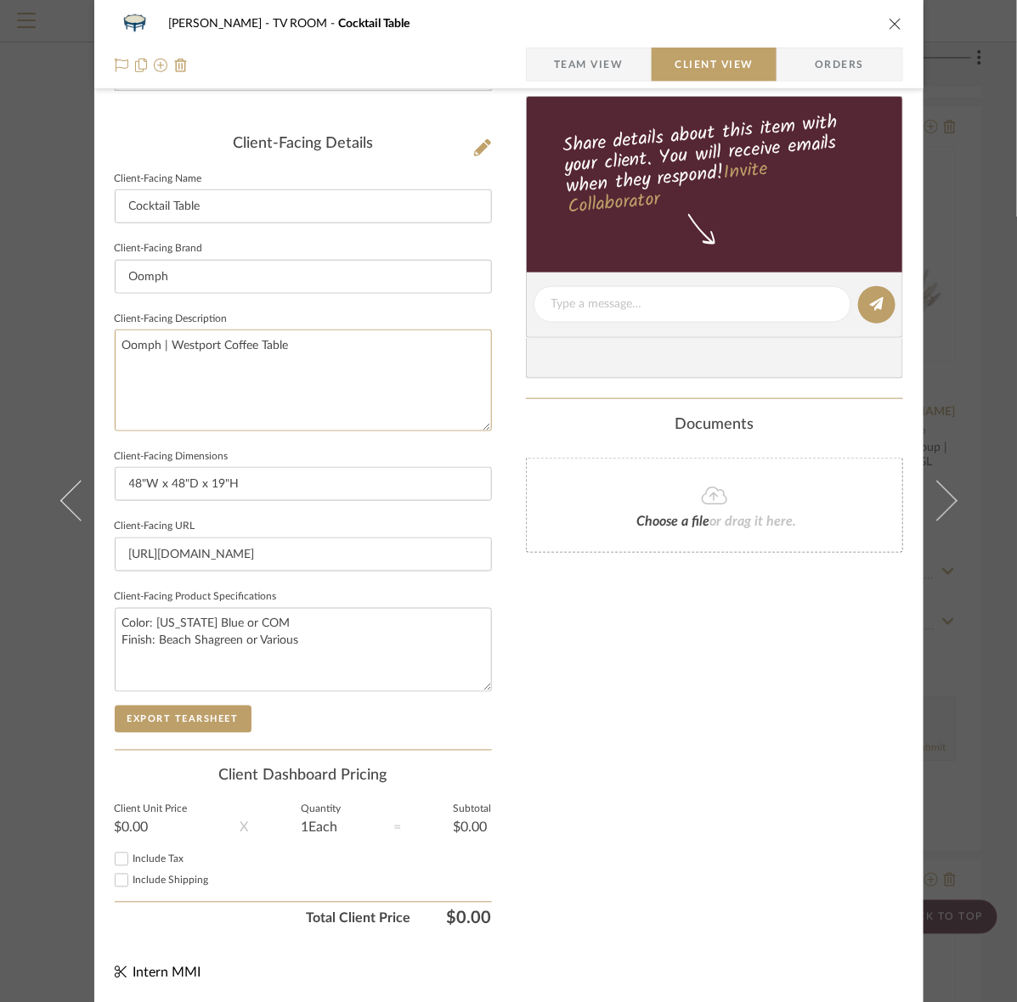
drag, startPoint x: 306, startPoint y: 363, endPoint x: -143, endPoint y: 333, distance: 449.4
click at [198, 719] on button "Export Tearsheet" at bounding box center [183, 719] width 137 height 27
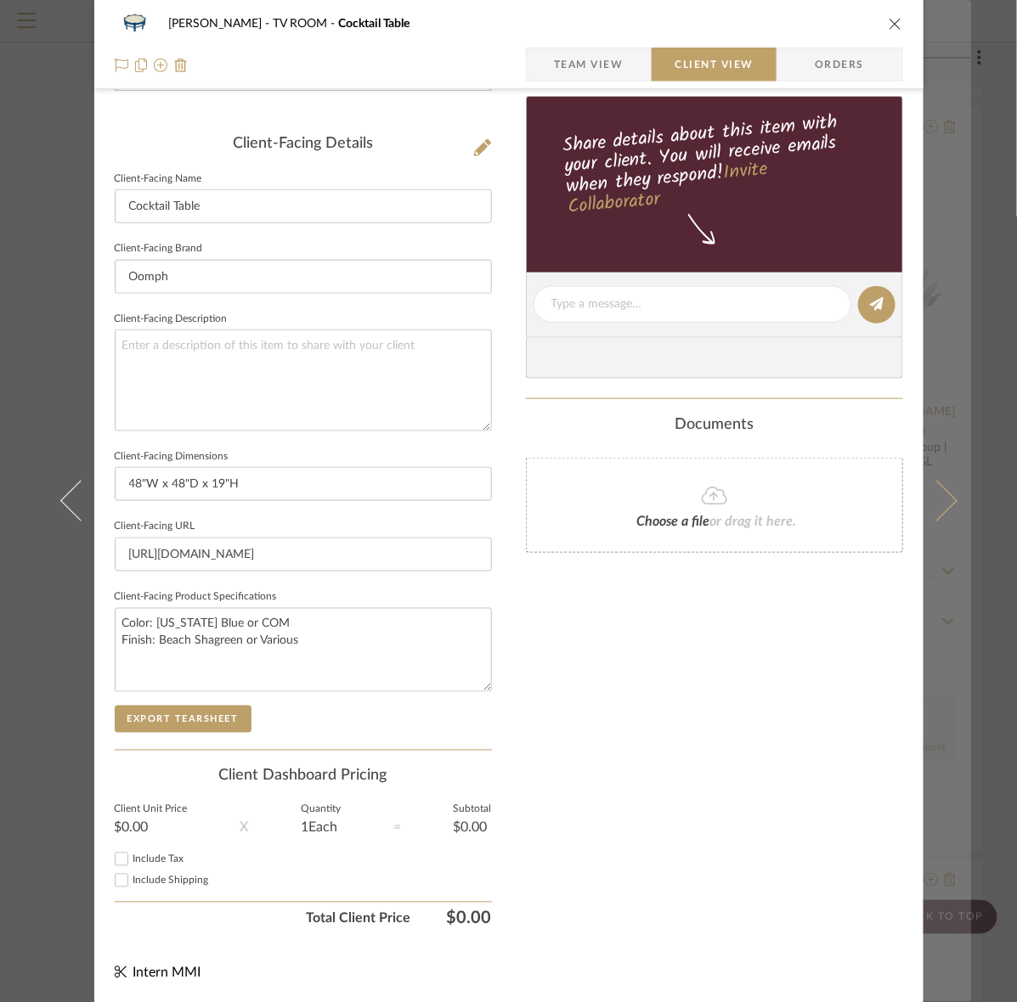
click at [930, 469] on button at bounding box center [947, 501] width 48 height 1002
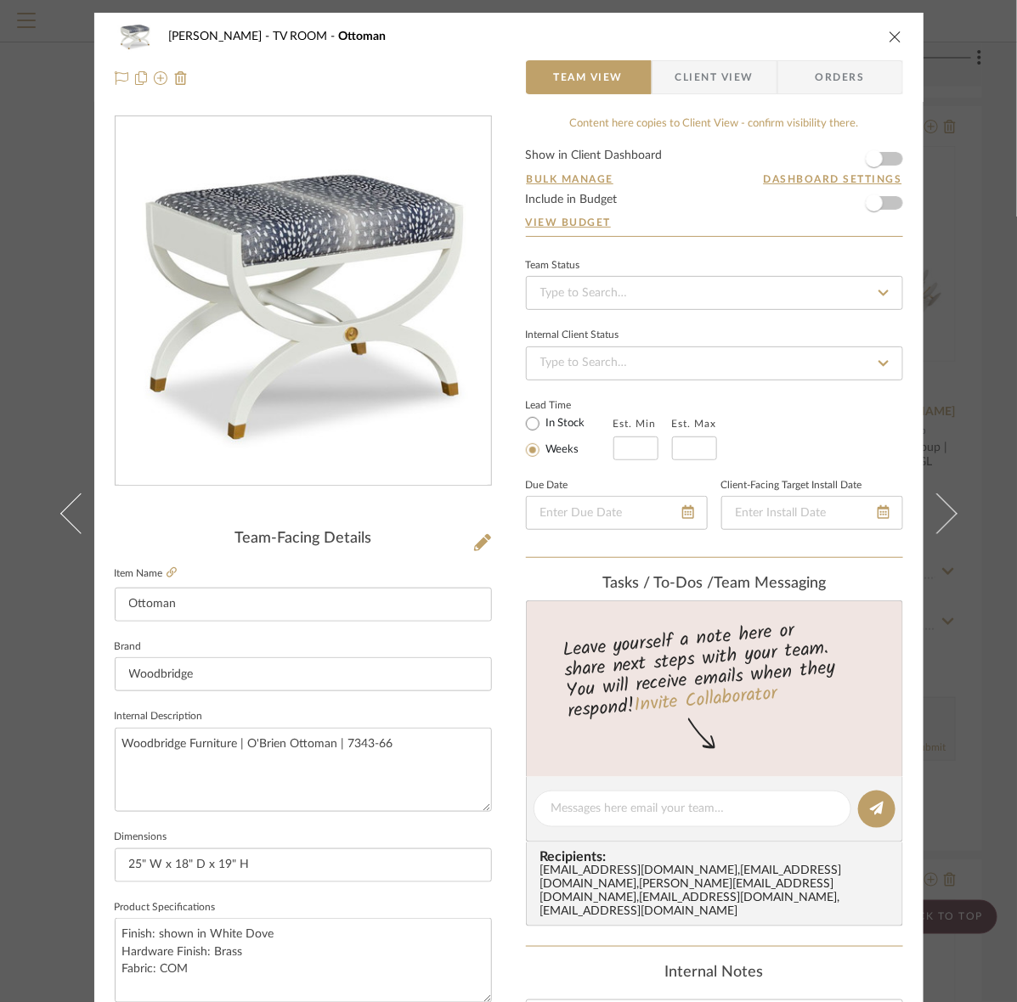
click at [675, 78] on span "Client View" at bounding box center [714, 77] width 78 height 34
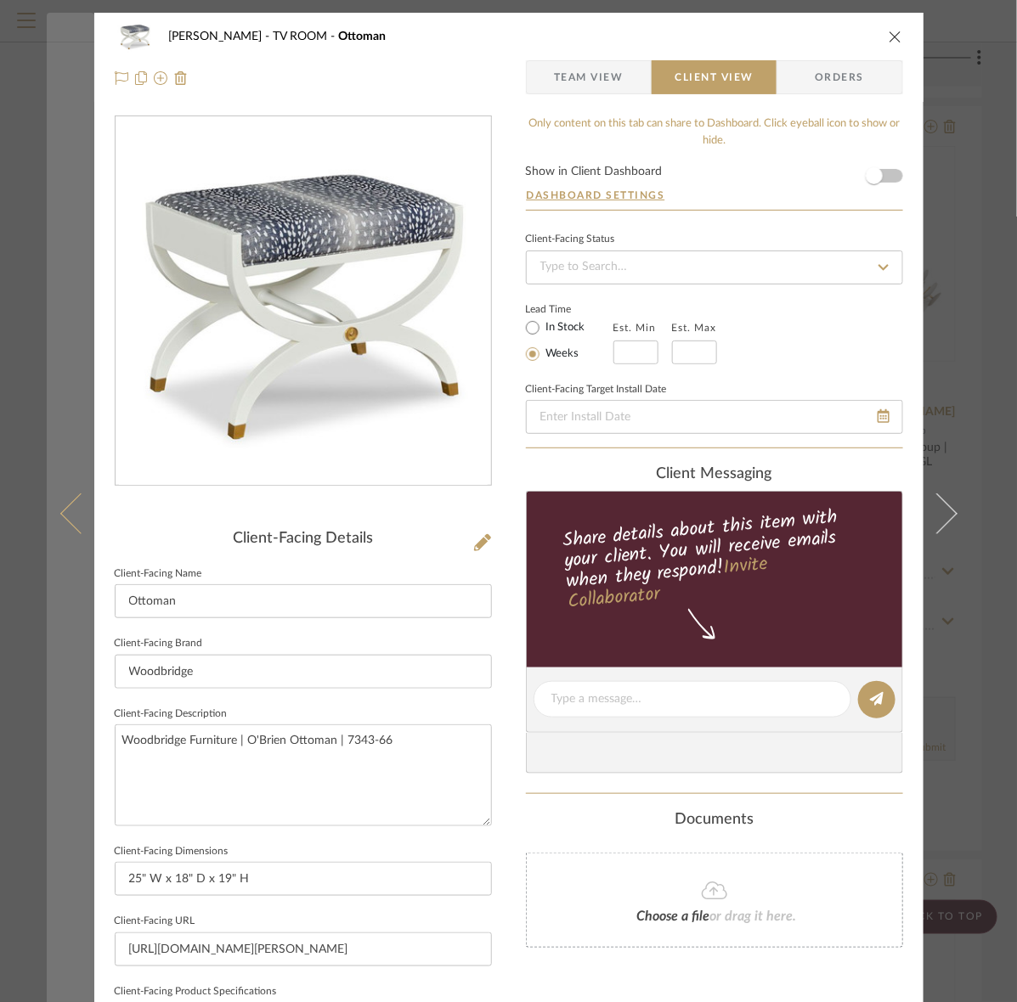
click at [53, 324] on button at bounding box center [71, 514] width 48 height 1002
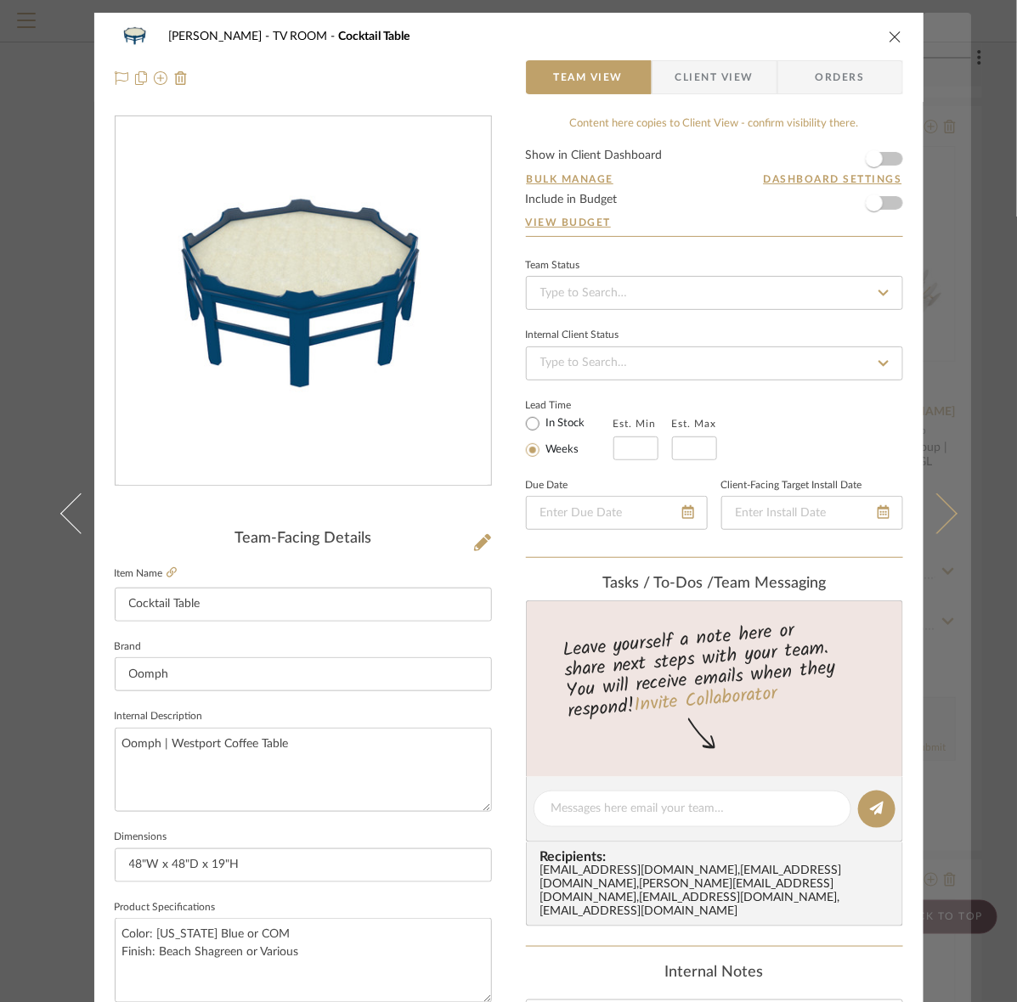
click at [943, 112] on button at bounding box center [947, 514] width 48 height 1002
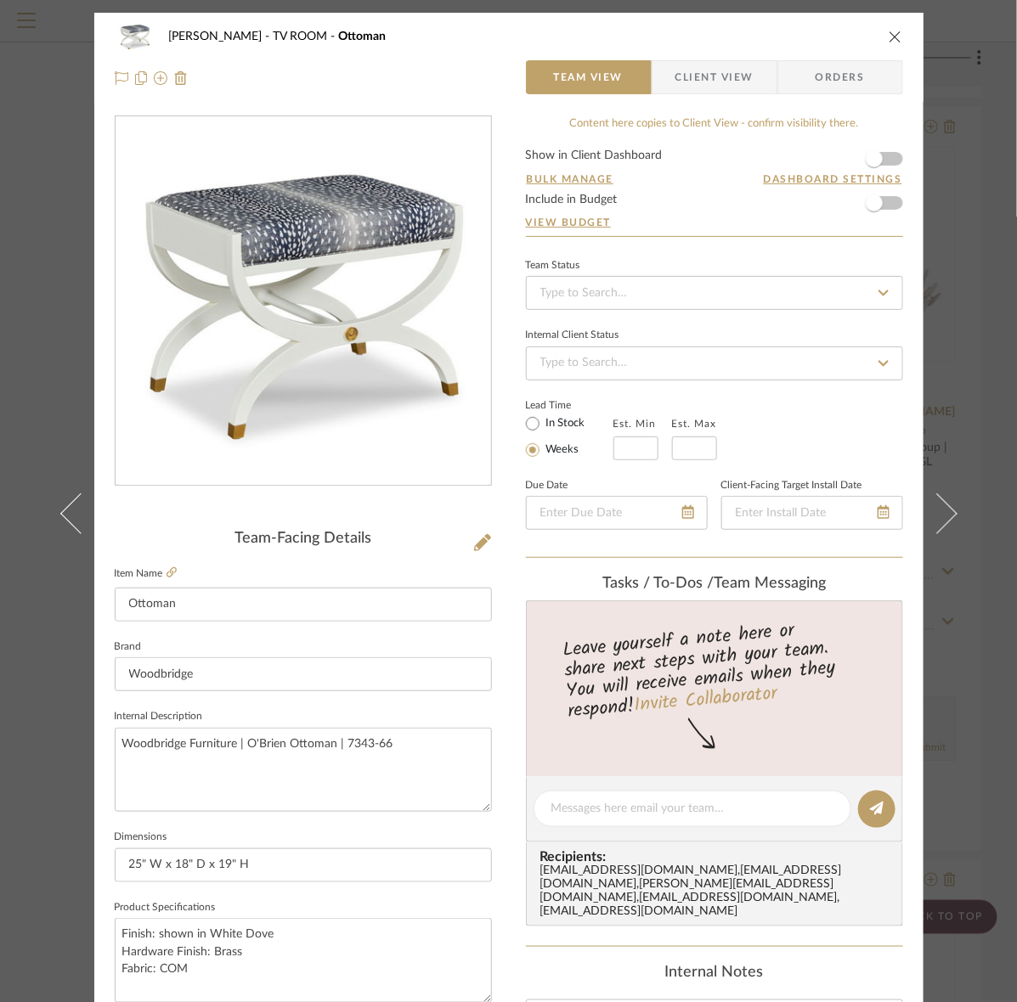
click at [982, 17] on div "Murray TV ROOM Ottoman Team View Client View Orders Team-Facing Details Item Na…" at bounding box center [508, 501] width 1017 height 1002
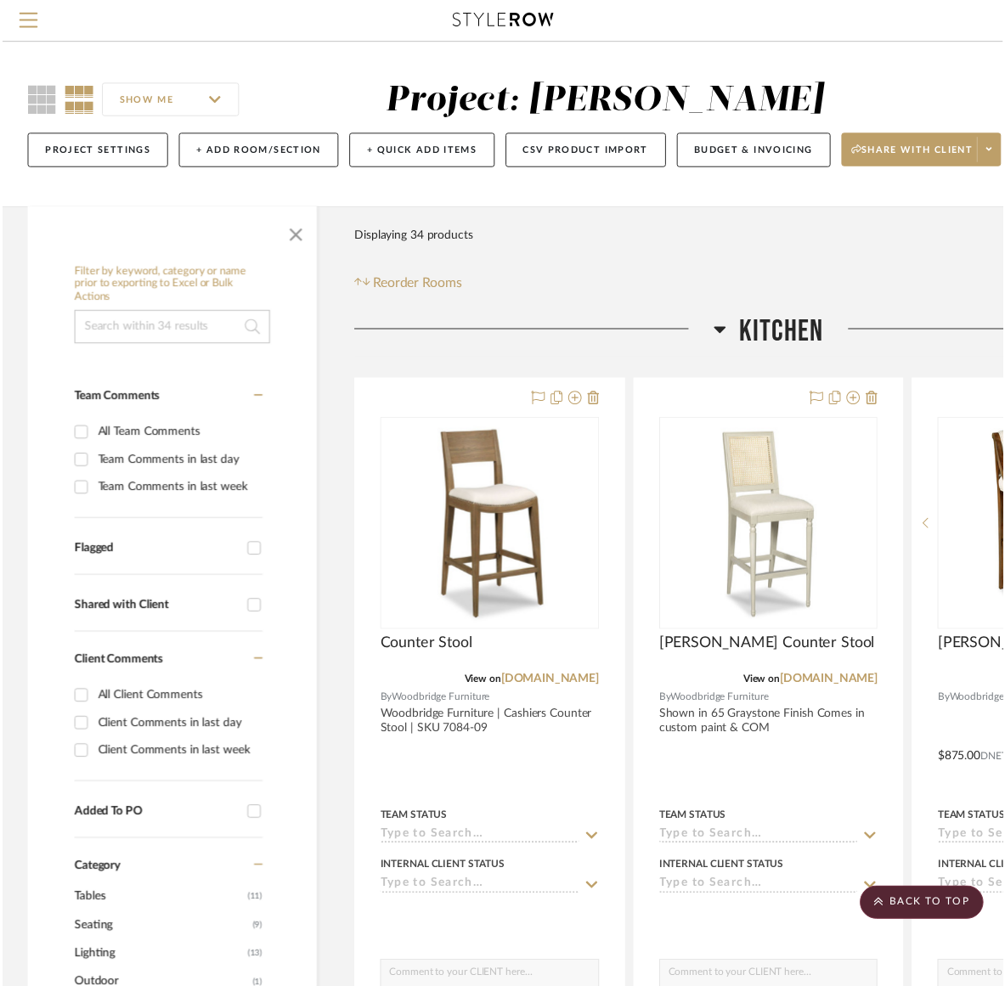
scroll to position [3291, 217]
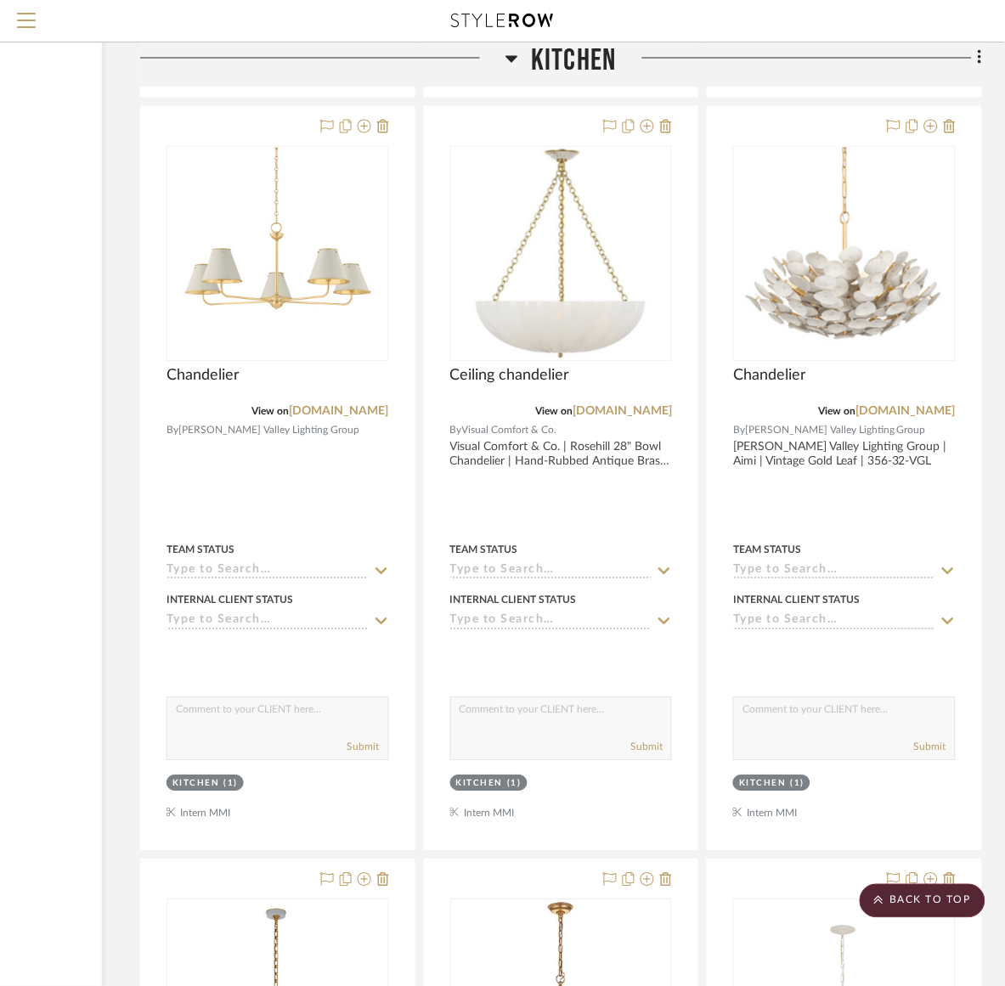
click at [523, 52] on h3 "Kitchen" at bounding box center [560, 60] width 110 height 37
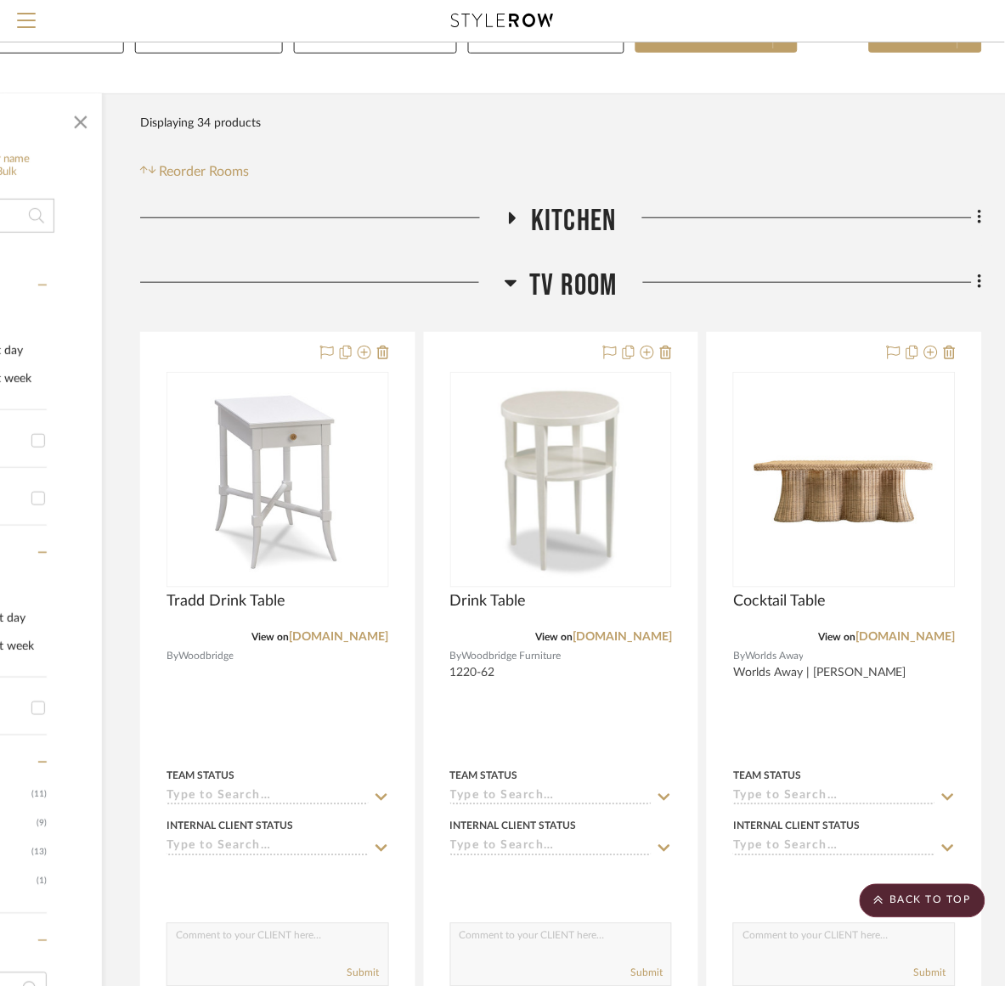
scroll to position [0, 217]
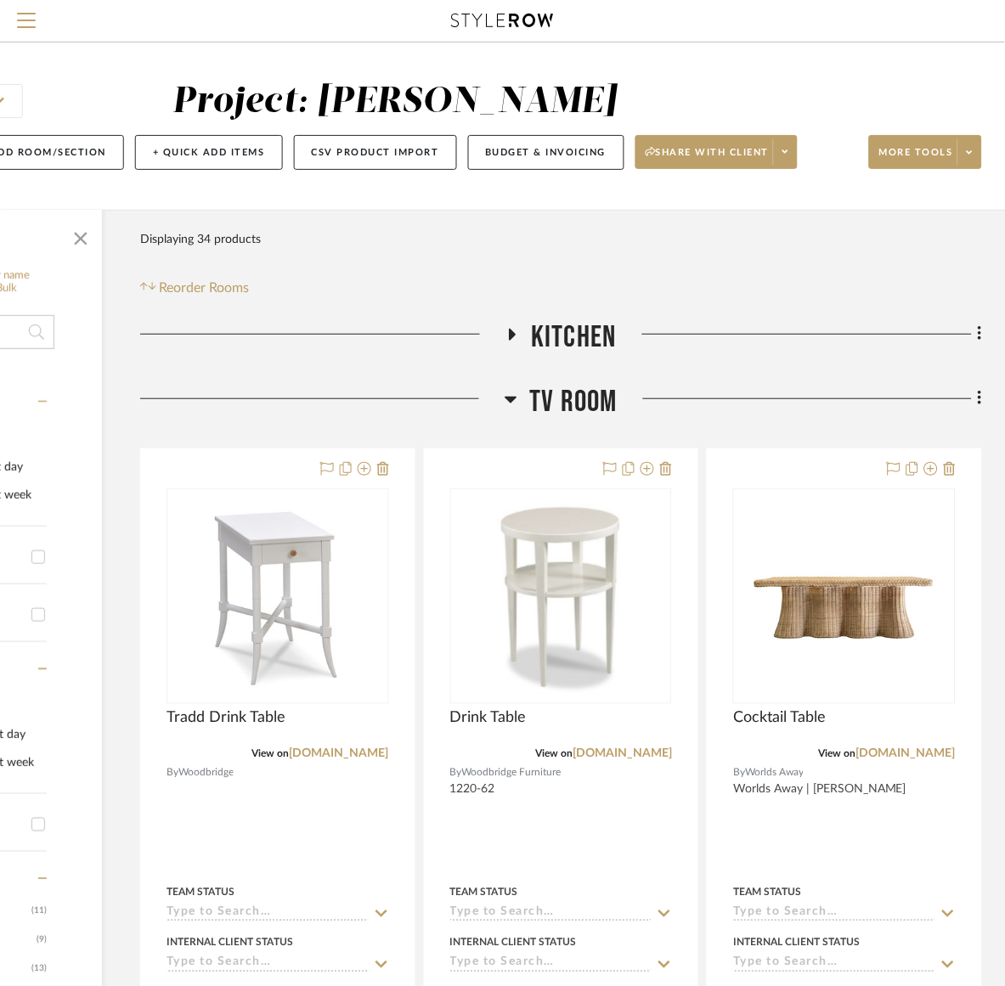
click at [533, 406] on span "TV ROOM" at bounding box center [573, 402] width 87 height 37
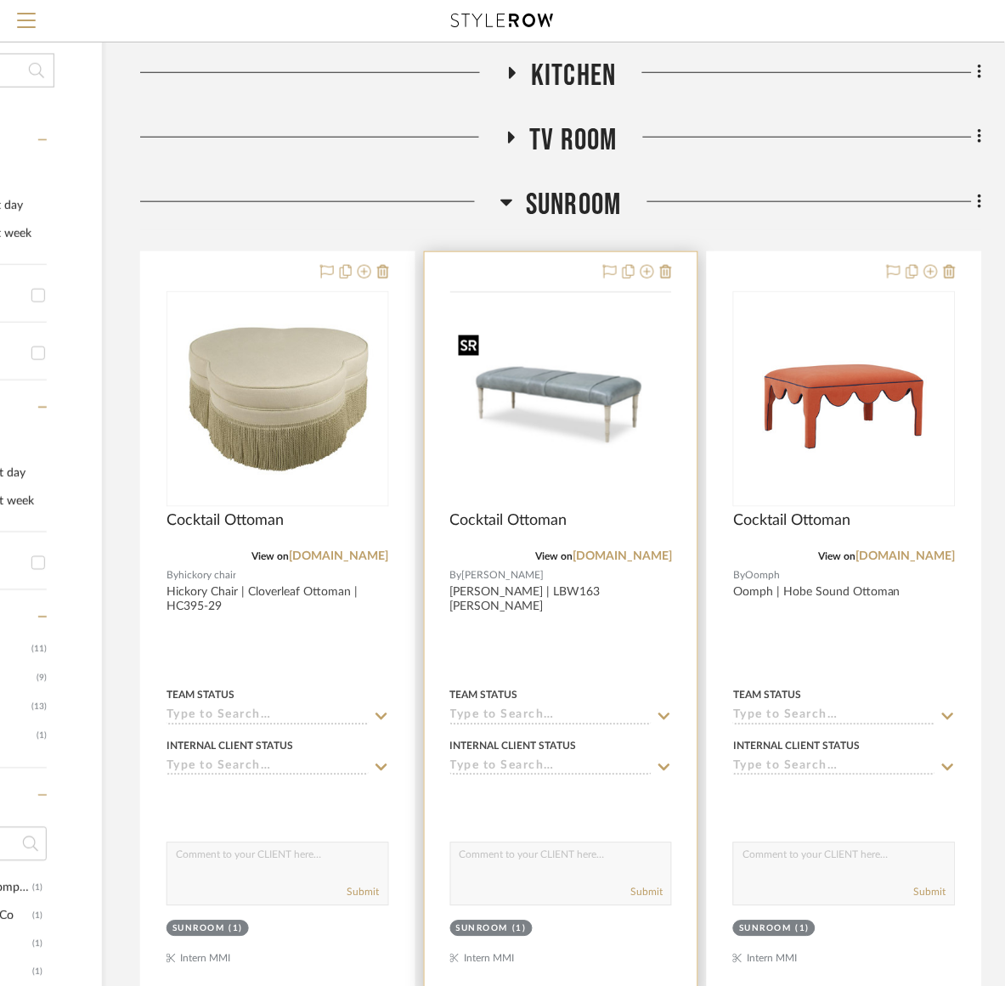
scroll to position [319, 217]
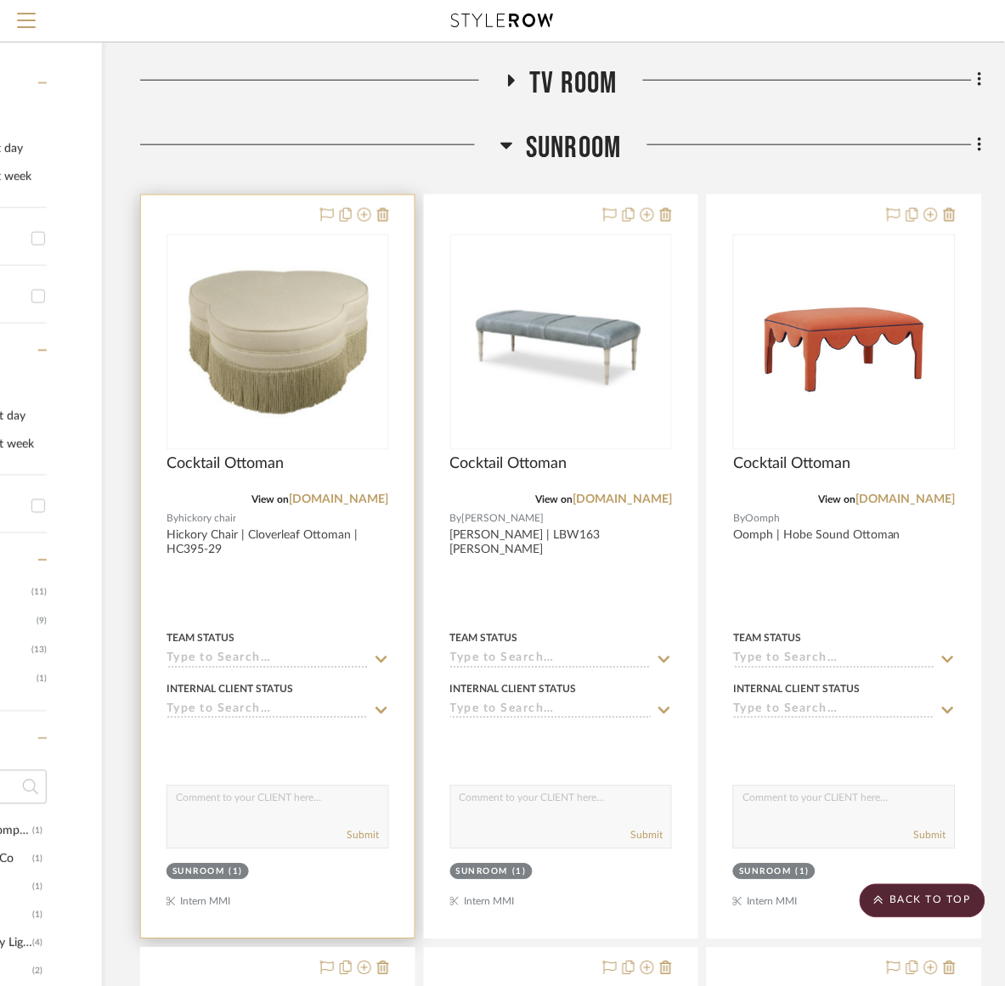
click at [277, 426] on img "0" at bounding box center [277, 342] width 219 height 168
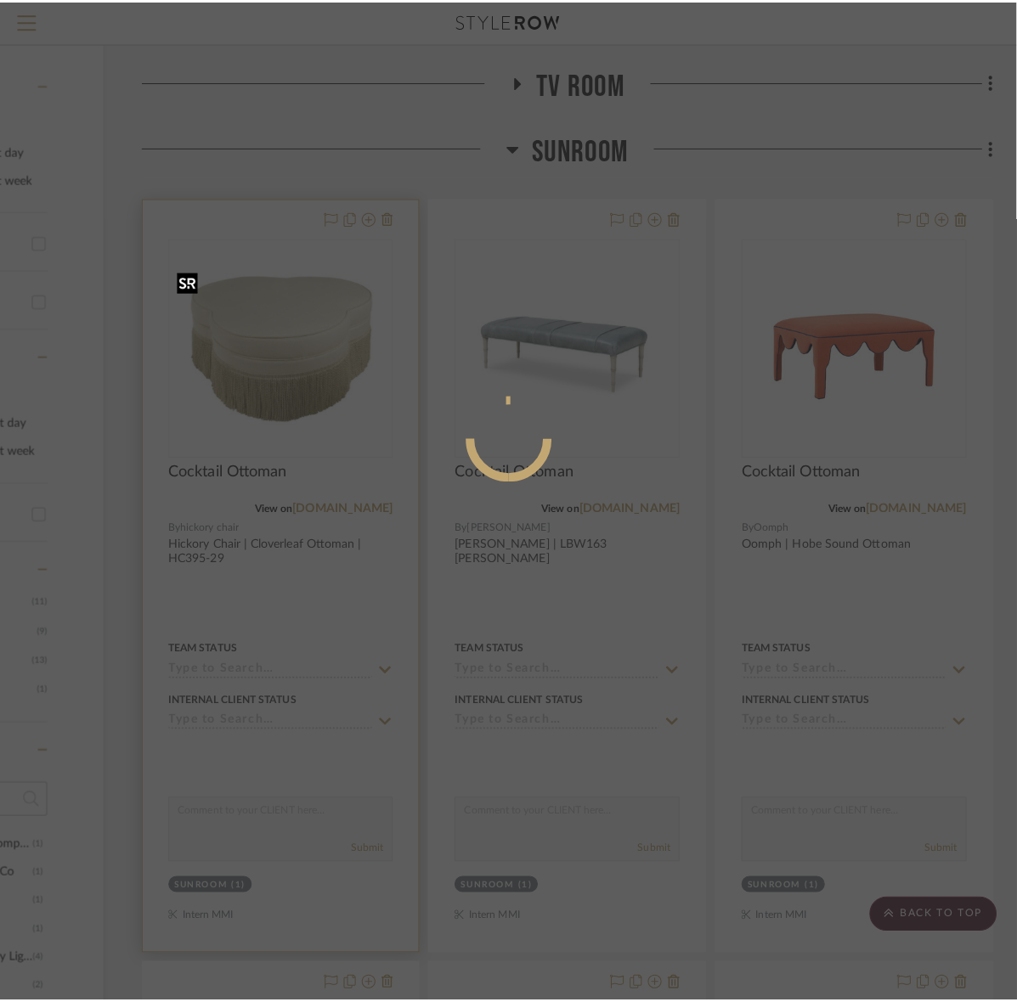
scroll to position [0, 0]
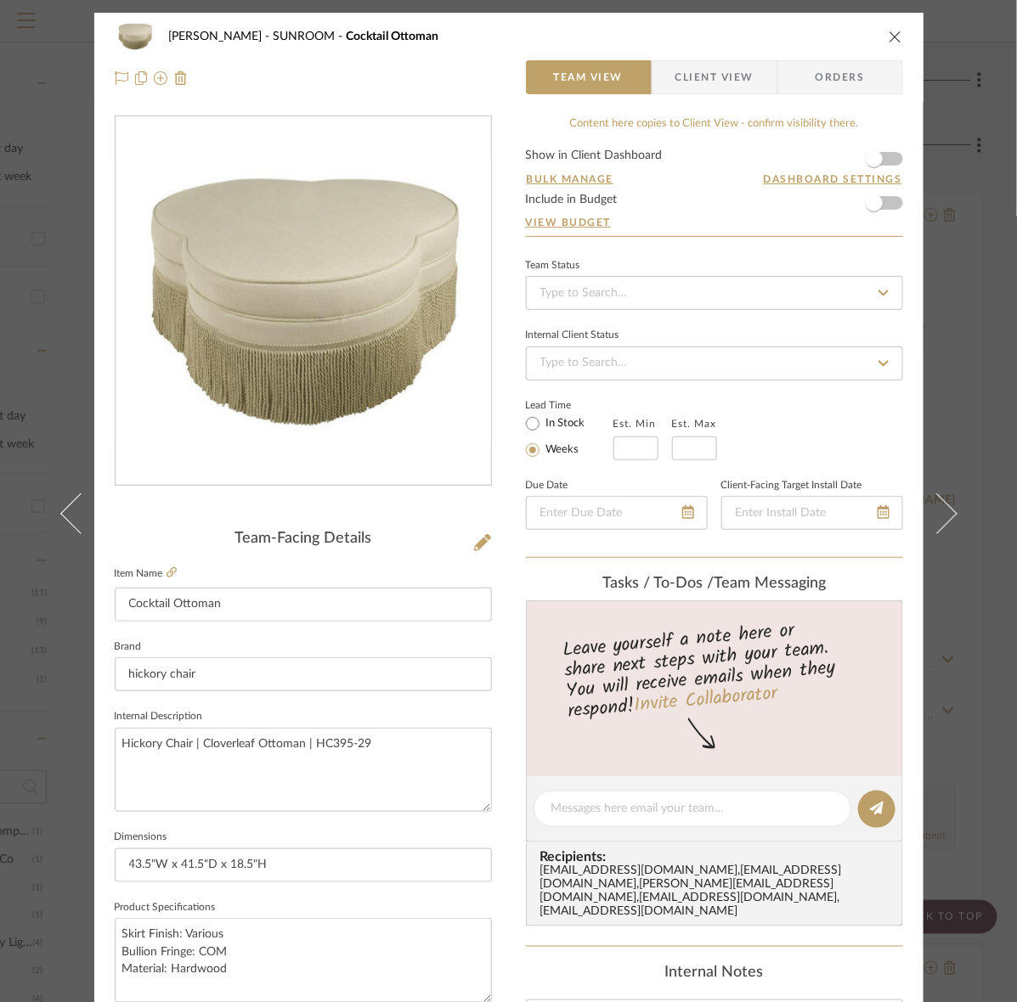
click at [701, 68] on span "Client View" at bounding box center [714, 77] width 78 height 34
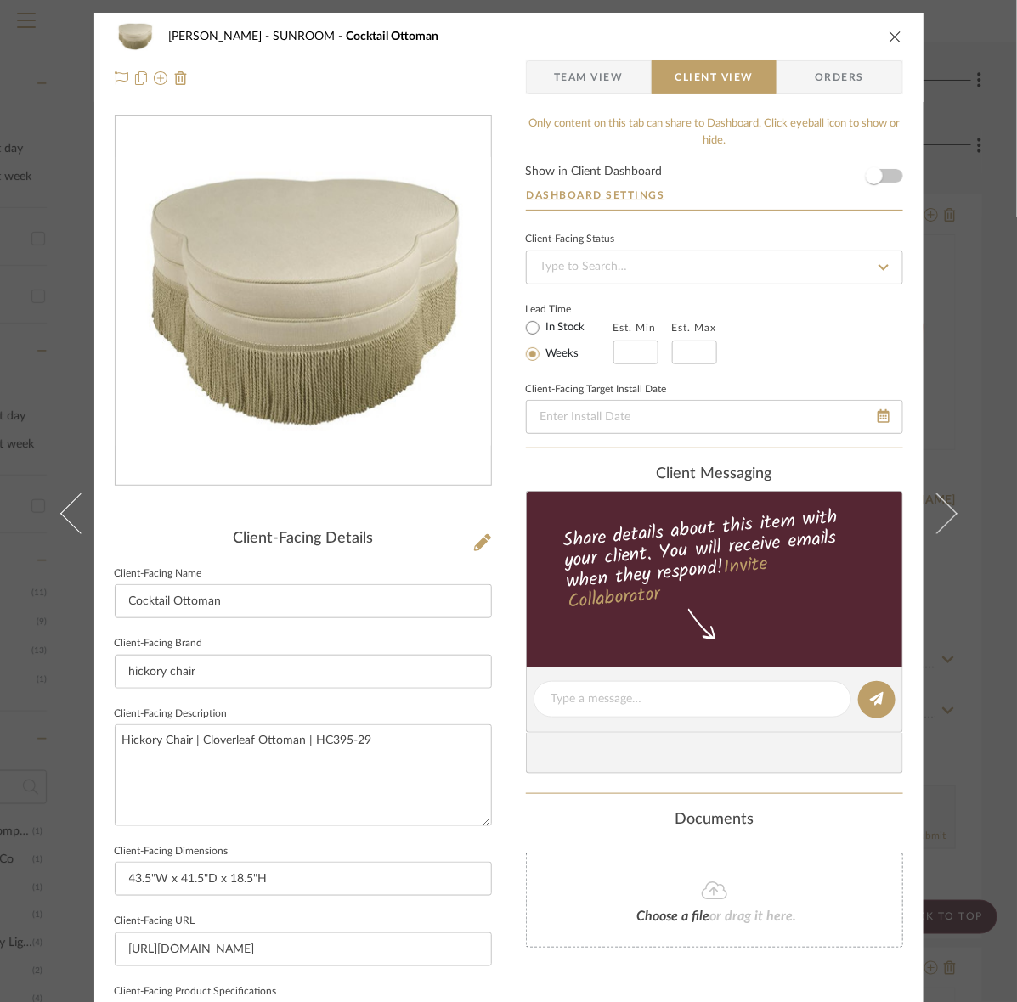
scroll to position [395, 0]
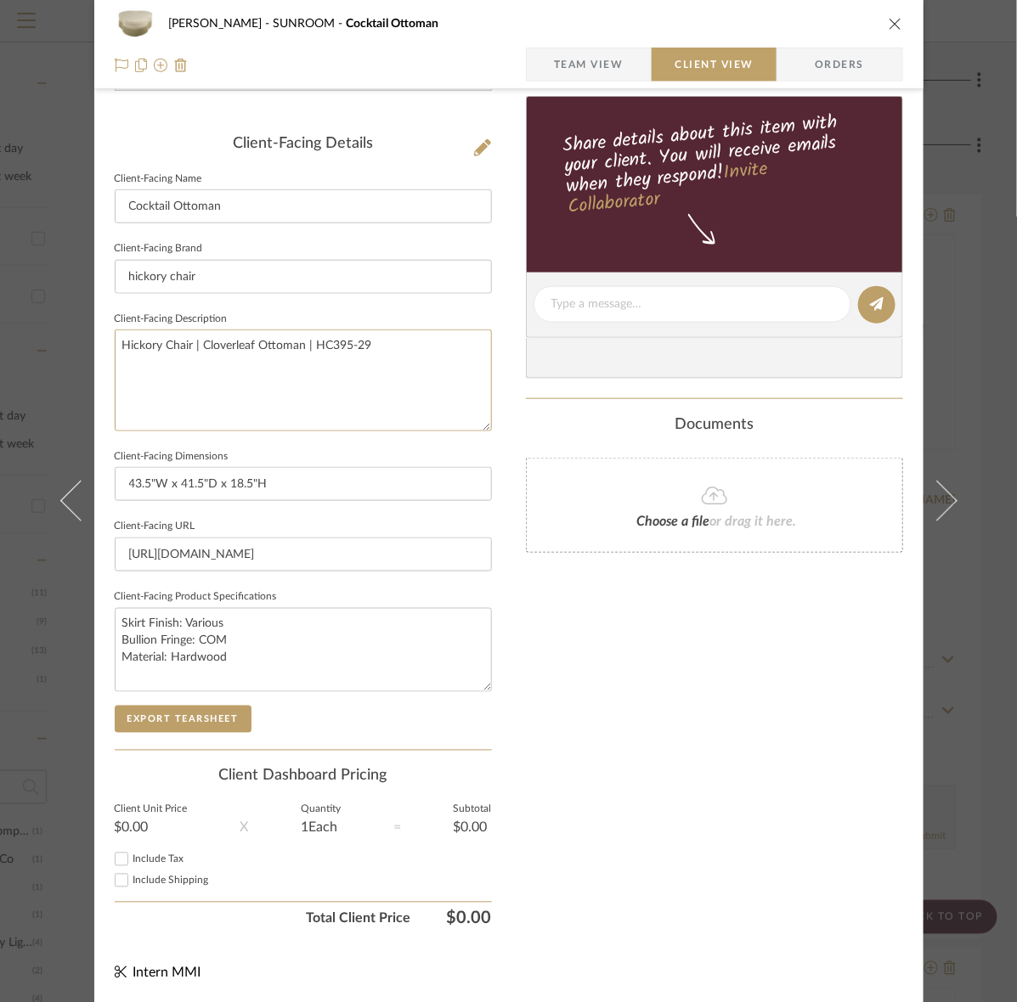
drag, startPoint x: 421, startPoint y: 369, endPoint x: -140, endPoint y: 341, distance: 562.2
click at [0, 341] on html "Search by brands, products, categories, colors, or styles Hello, Intern All Pro…" at bounding box center [291, 182] width 1017 height 1002
click at [164, 706] on button "Export Tearsheet" at bounding box center [183, 719] width 137 height 27
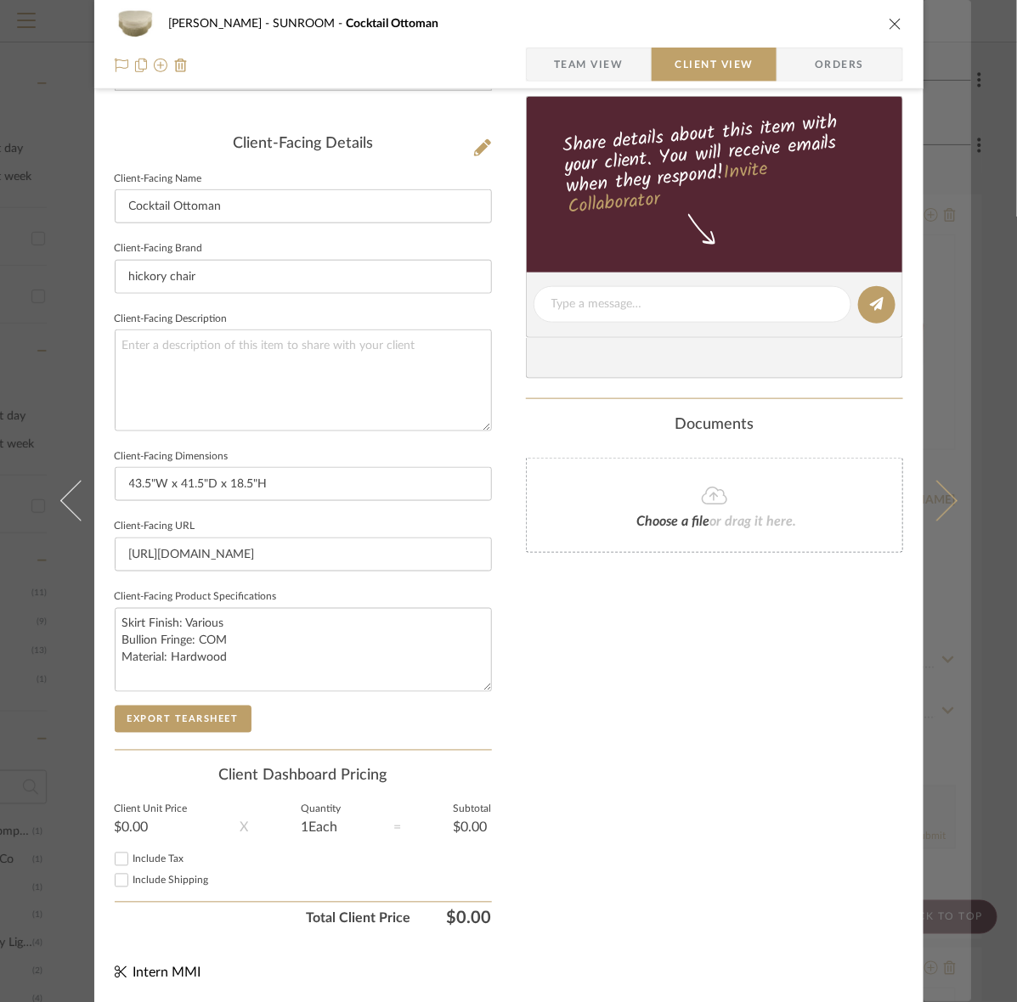
click at [935, 489] on icon at bounding box center [936, 501] width 41 height 41
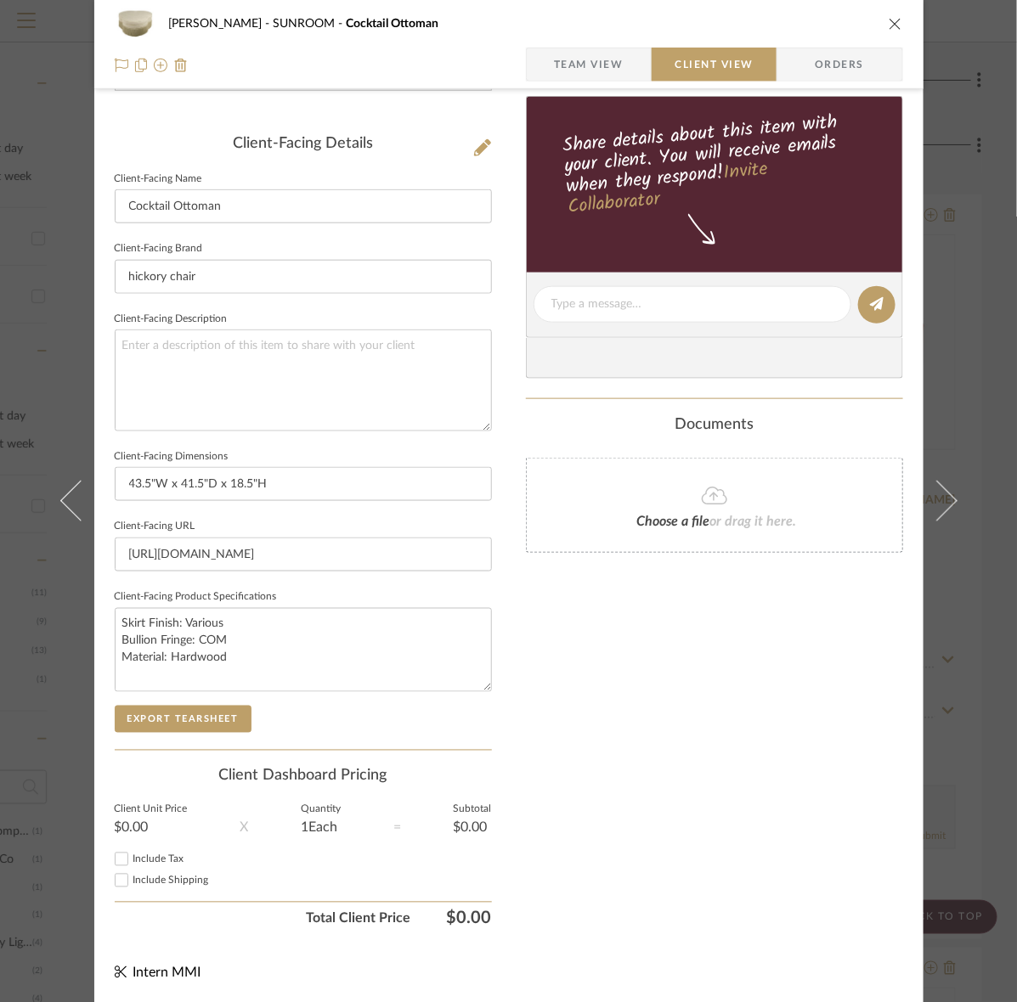
scroll to position [0, 0]
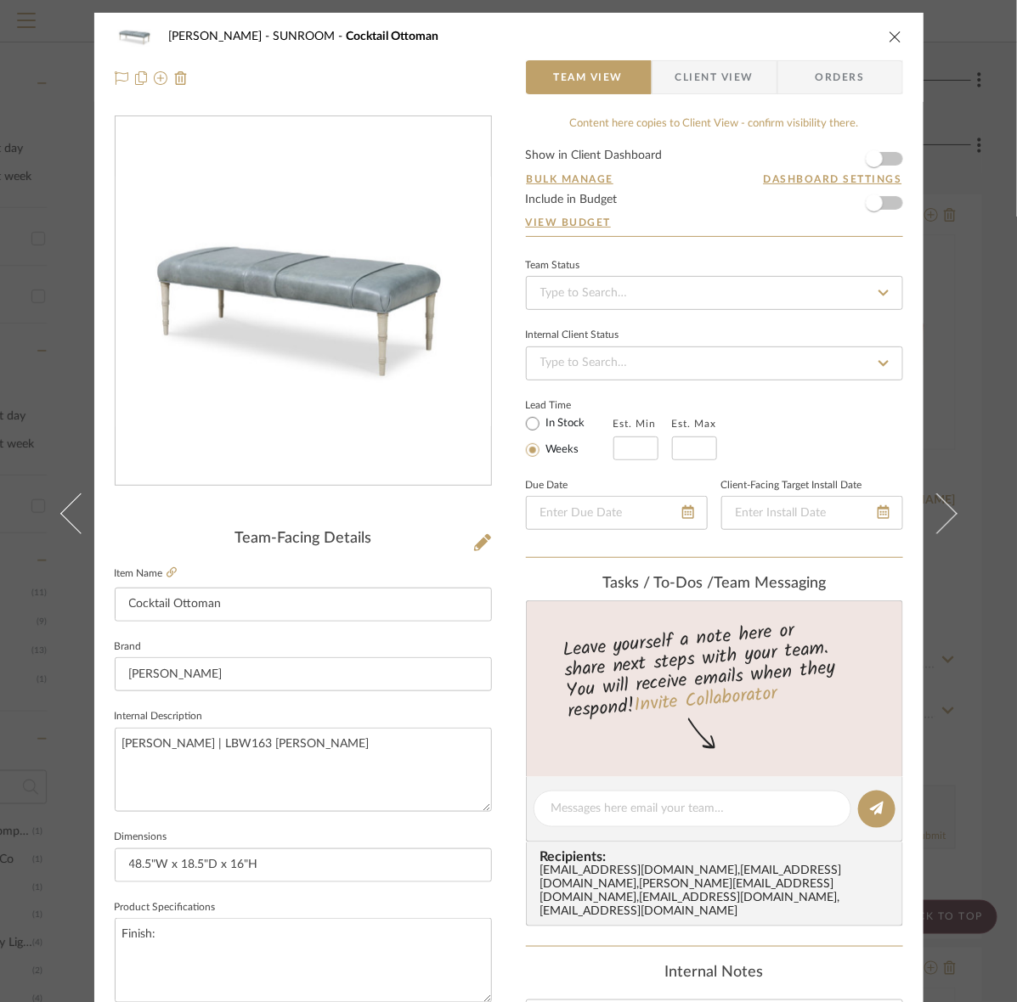
click at [978, 151] on div "Murray SUNROOM Cocktail Ottoman Team View Client View Orders Team-Facing Detail…" at bounding box center [508, 501] width 1017 height 1002
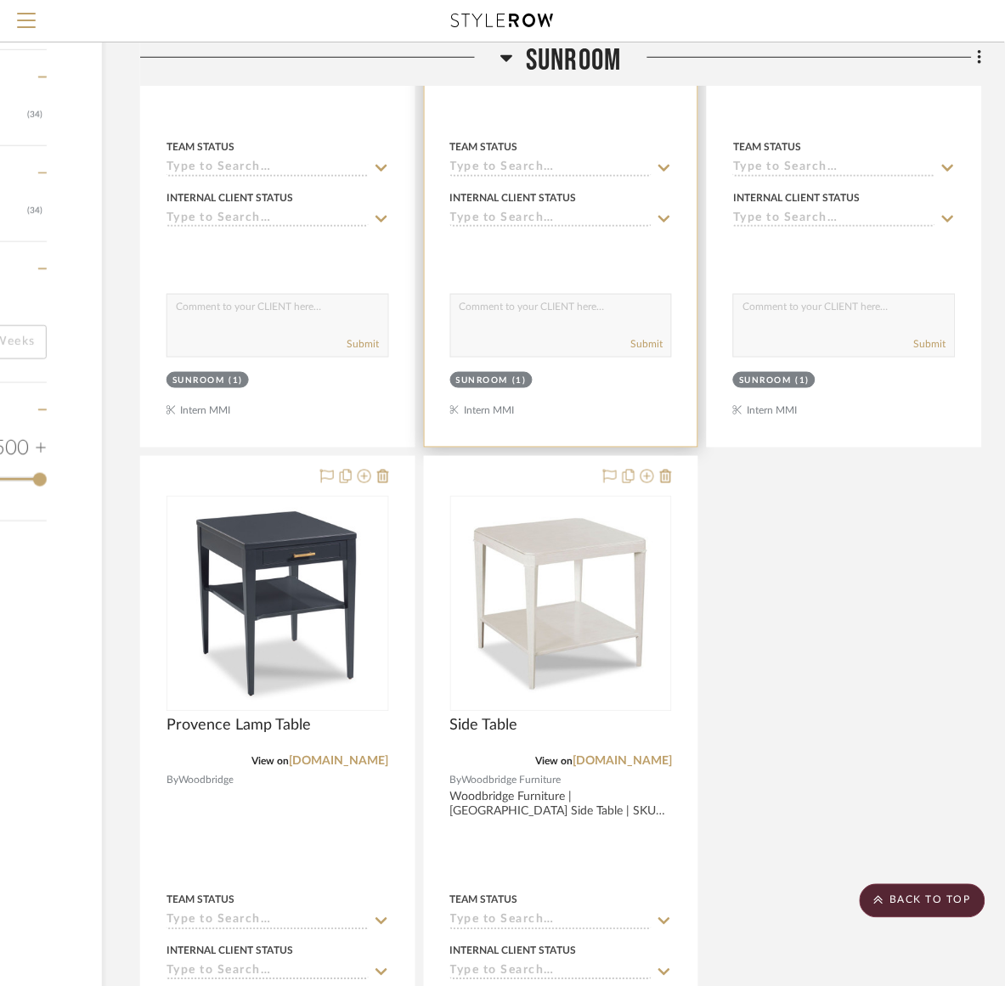
scroll to position [1593, 217]
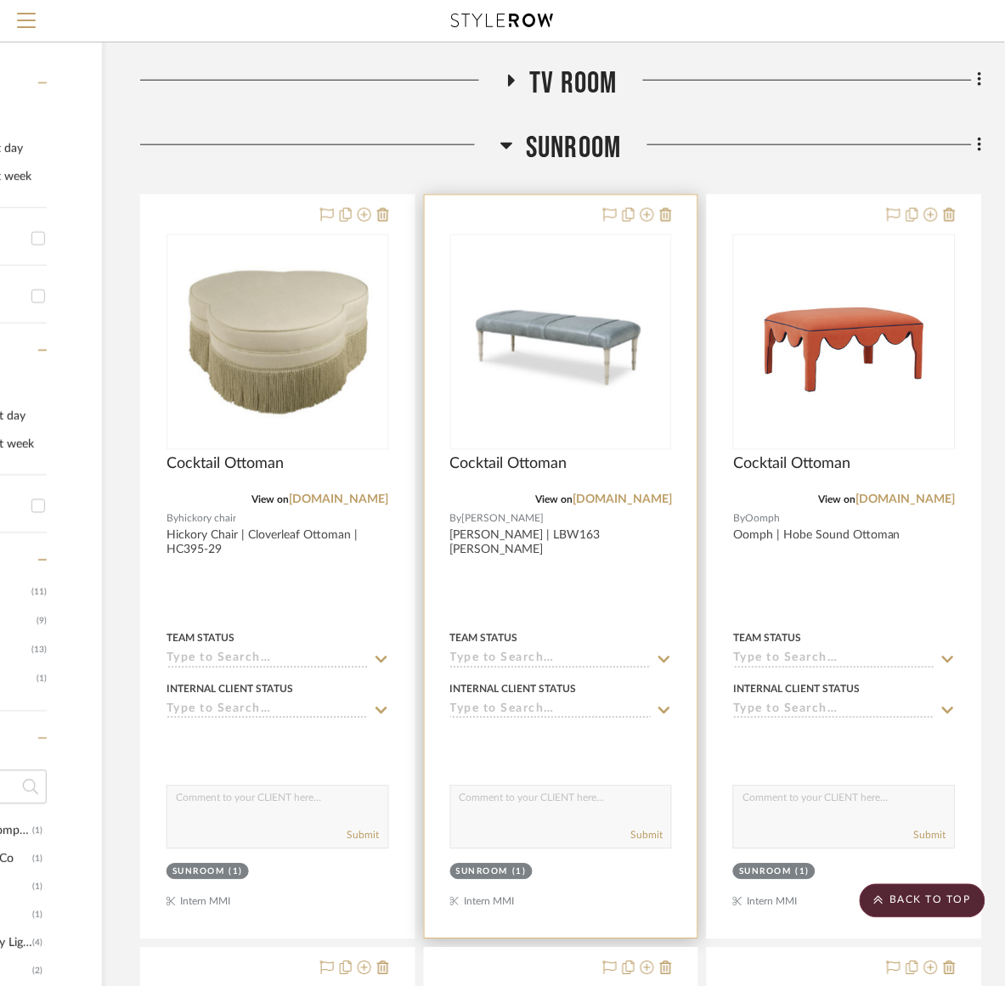
click at [600, 383] on img "0" at bounding box center [561, 342] width 219 height 145
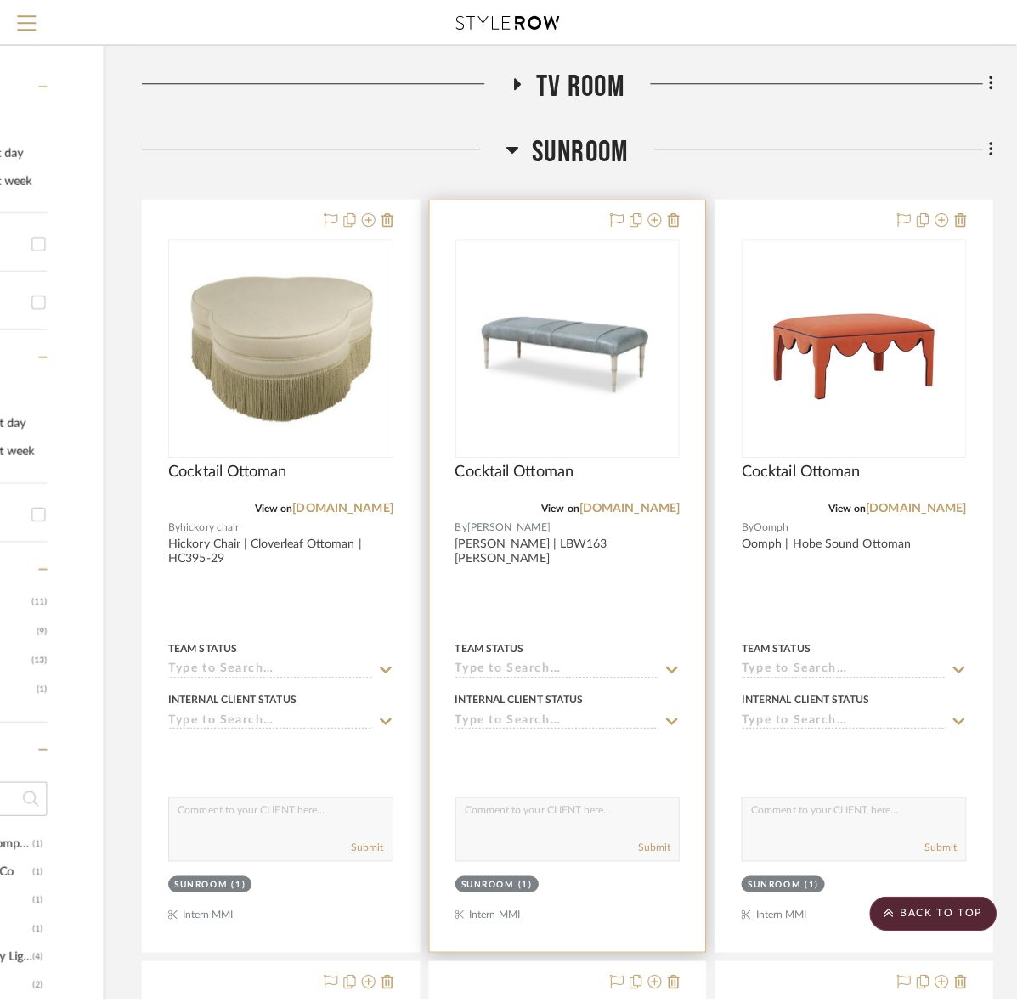
scroll to position [0, 0]
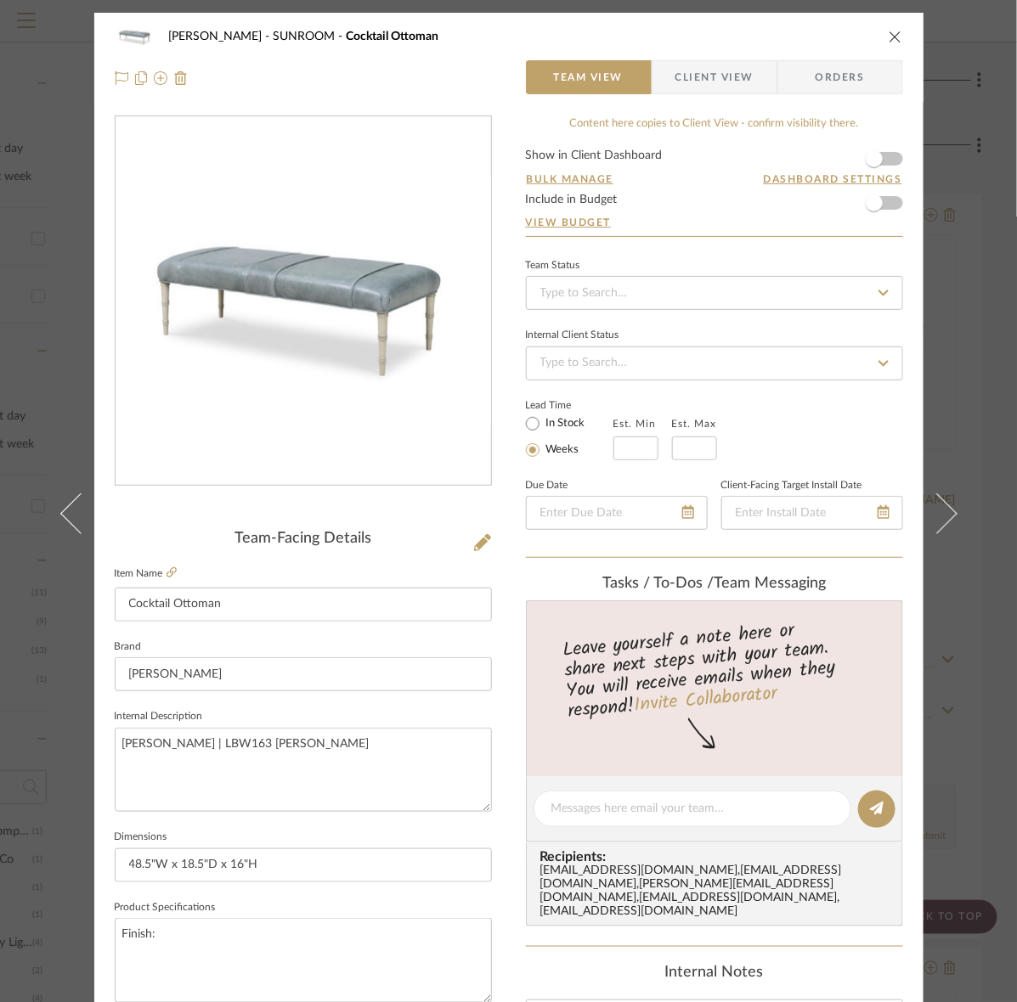
click at [741, 82] on span "Client View" at bounding box center [714, 77] width 78 height 34
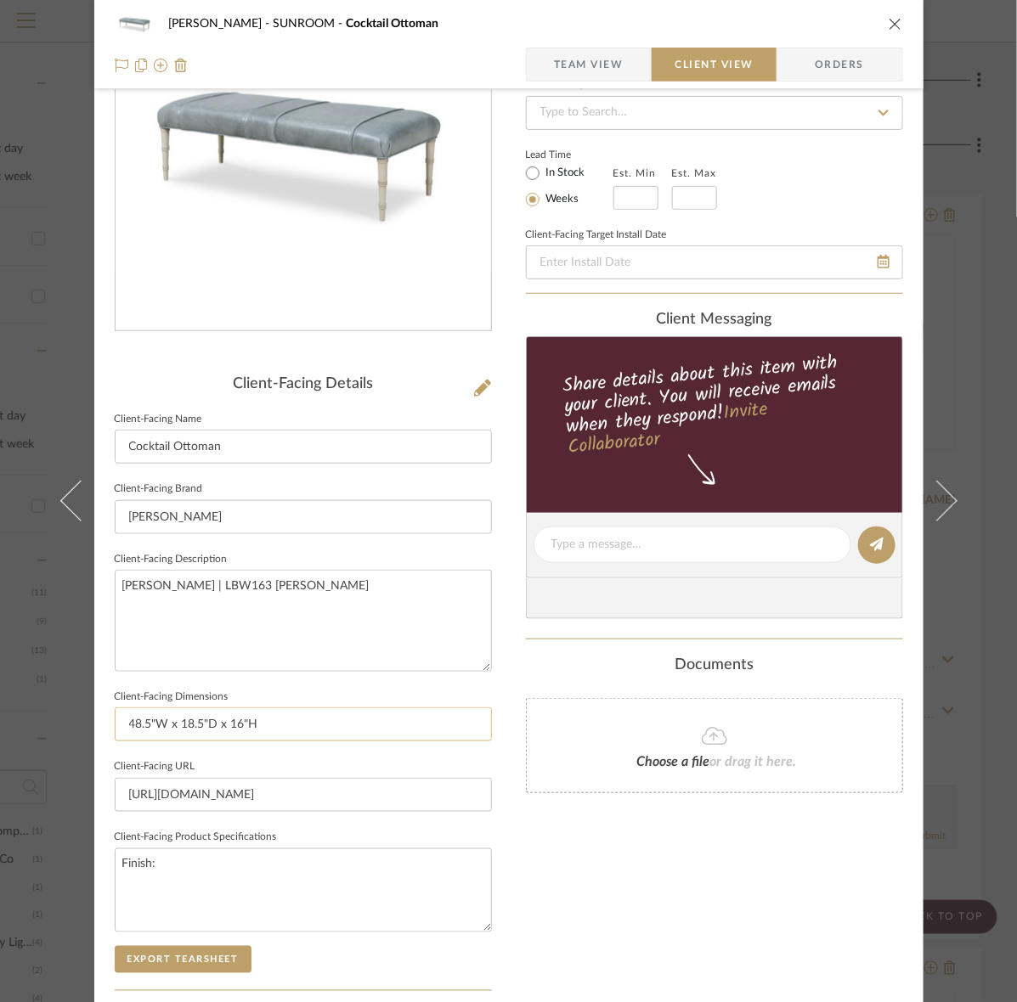
scroll to position [319, 0]
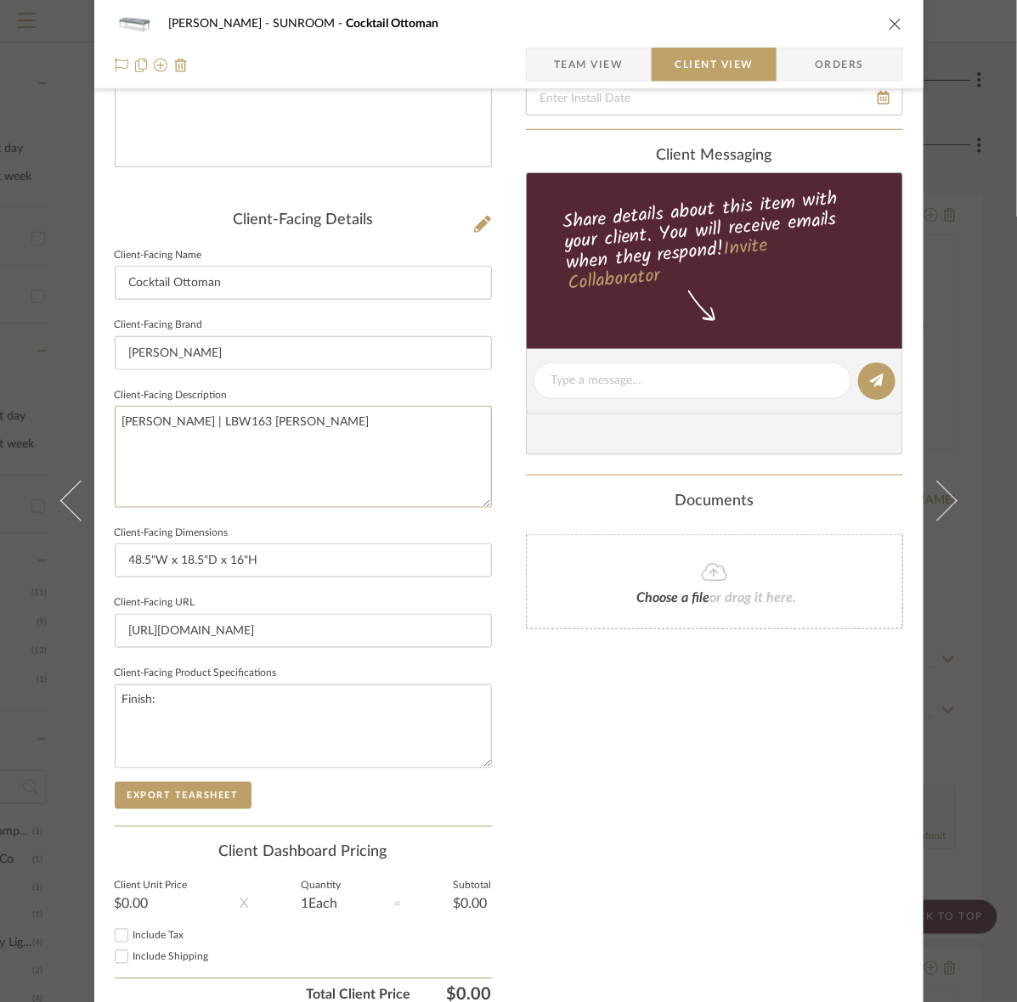
drag, startPoint x: 375, startPoint y: 431, endPoint x: -64, endPoint y: 433, distance: 439.1
click at [0, 433] on html "Search by brands, products, categories, colors, or styles Hello, Intern All Pro…" at bounding box center [291, 182] width 1017 height 1002
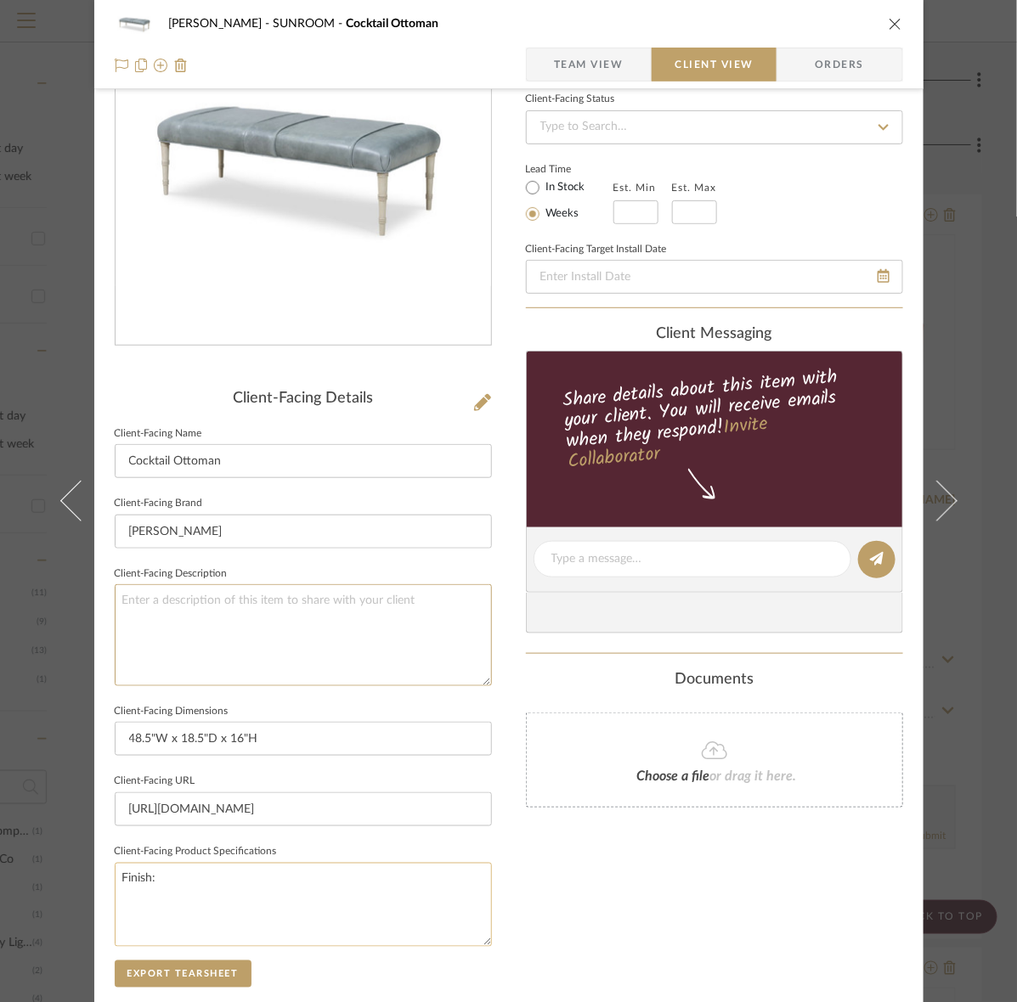
scroll to position [395, 0]
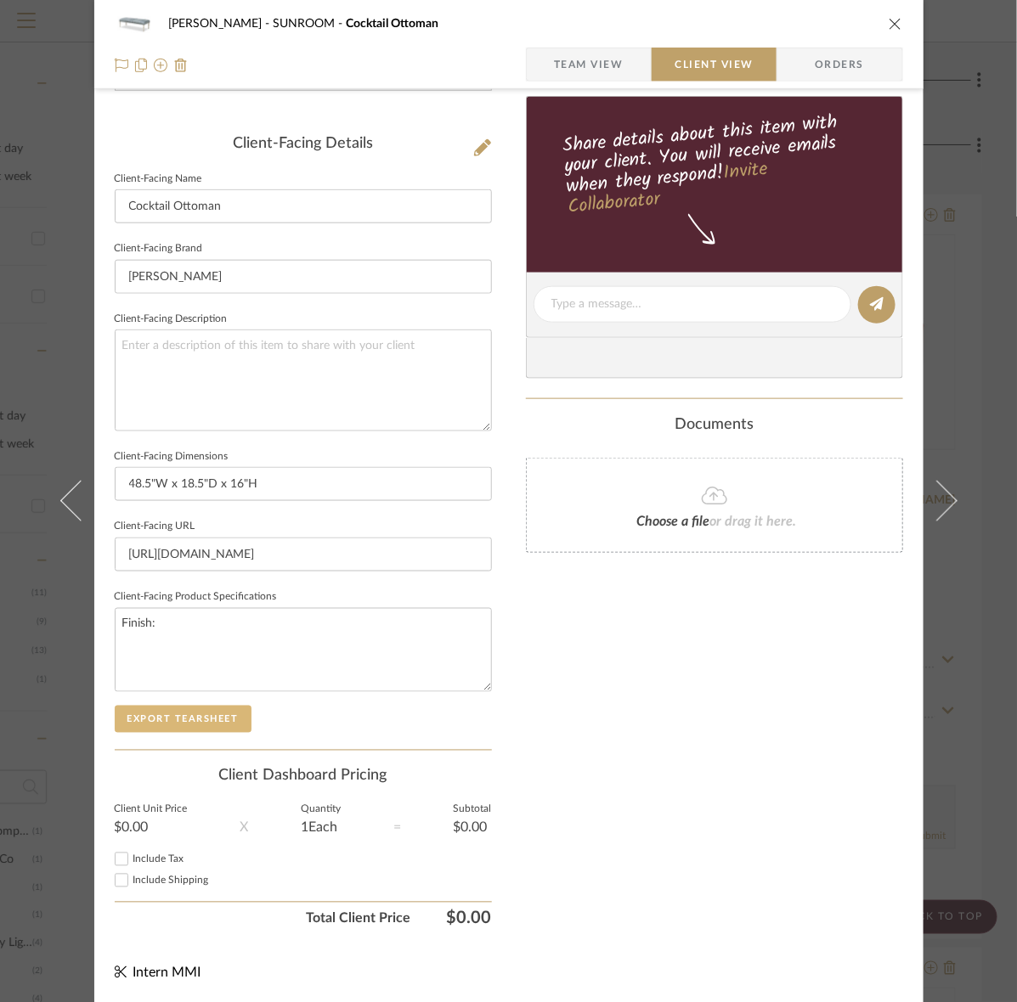
click at [201, 716] on button "Export Tearsheet" at bounding box center [183, 719] width 137 height 27
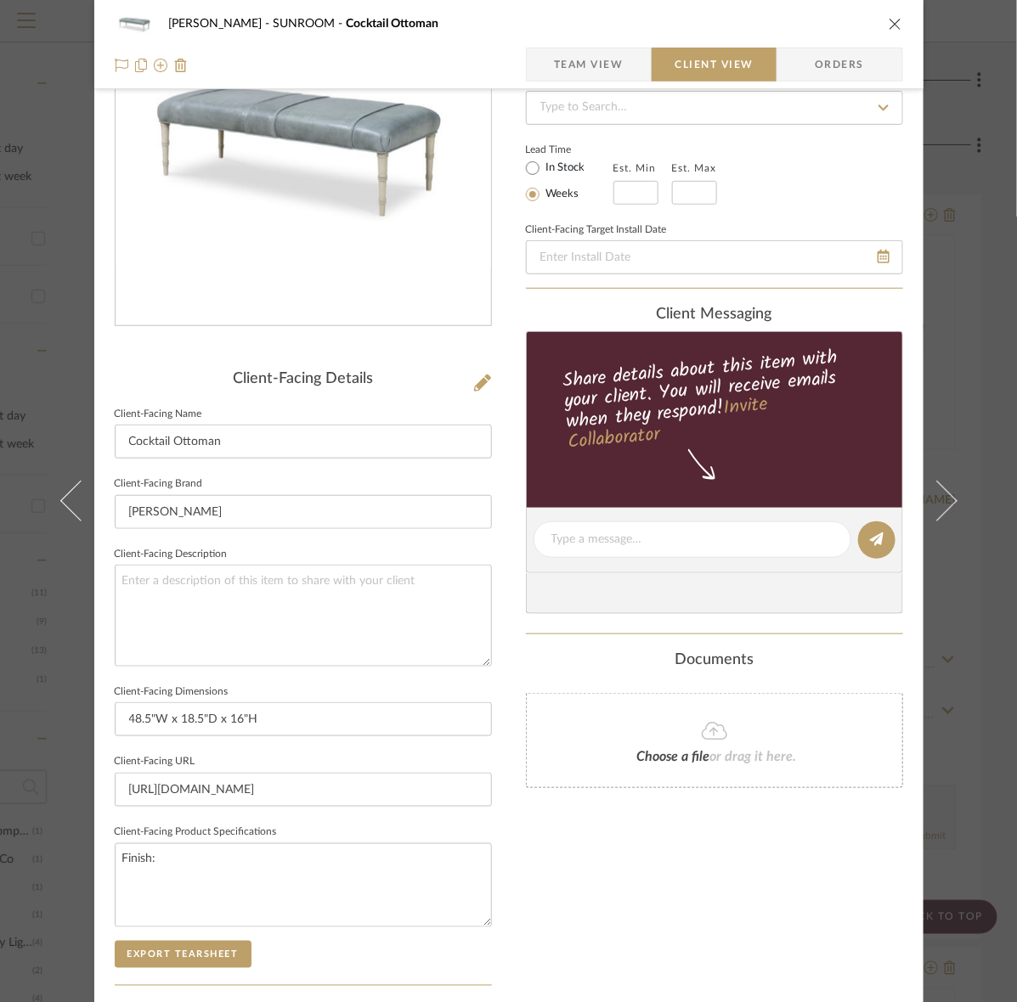
scroll to position [0, 0]
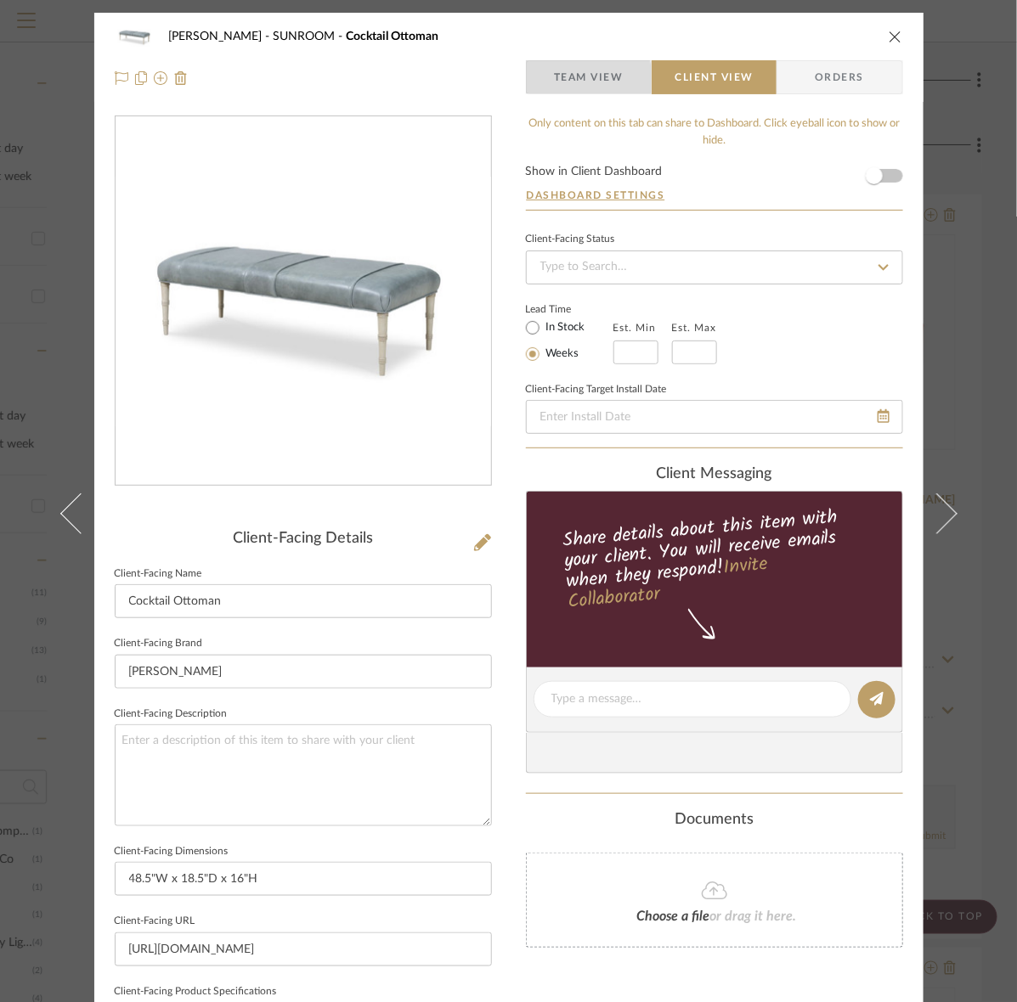
click at [555, 82] on span "Team View" at bounding box center [589, 77] width 70 height 34
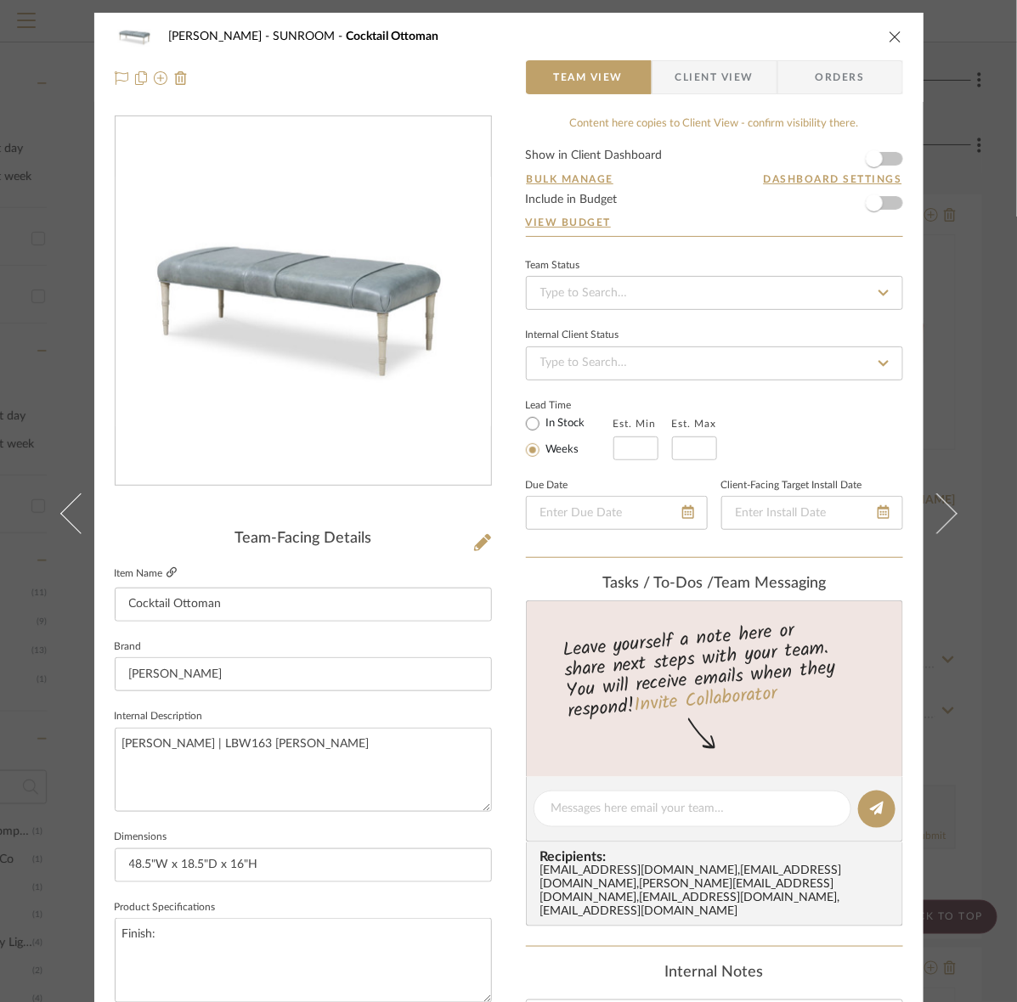
click at [168, 573] on icon at bounding box center [171, 572] width 10 height 10
drag, startPoint x: 691, startPoint y: 77, endPoint x: 676, endPoint y: 99, distance: 25.7
click at [691, 77] on span "Client View" at bounding box center [714, 77] width 78 height 34
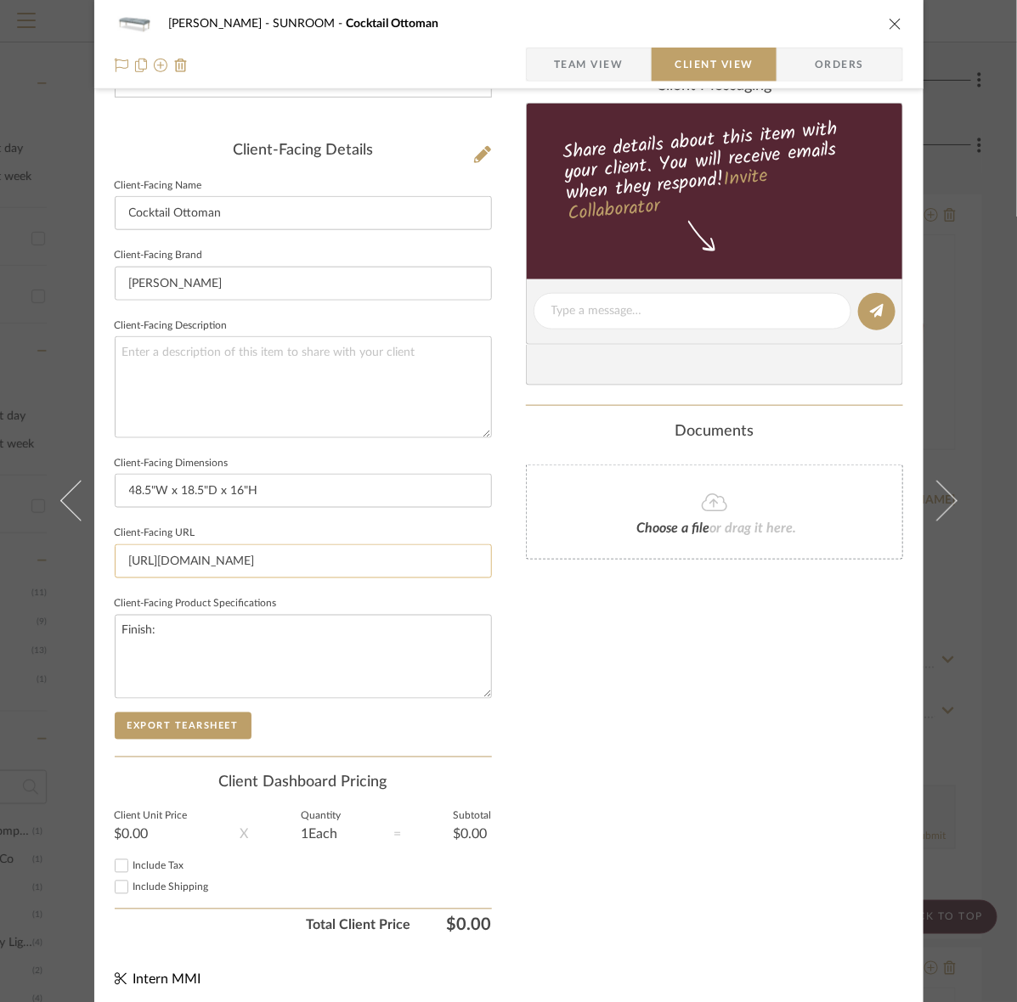
scroll to position [395, 0]
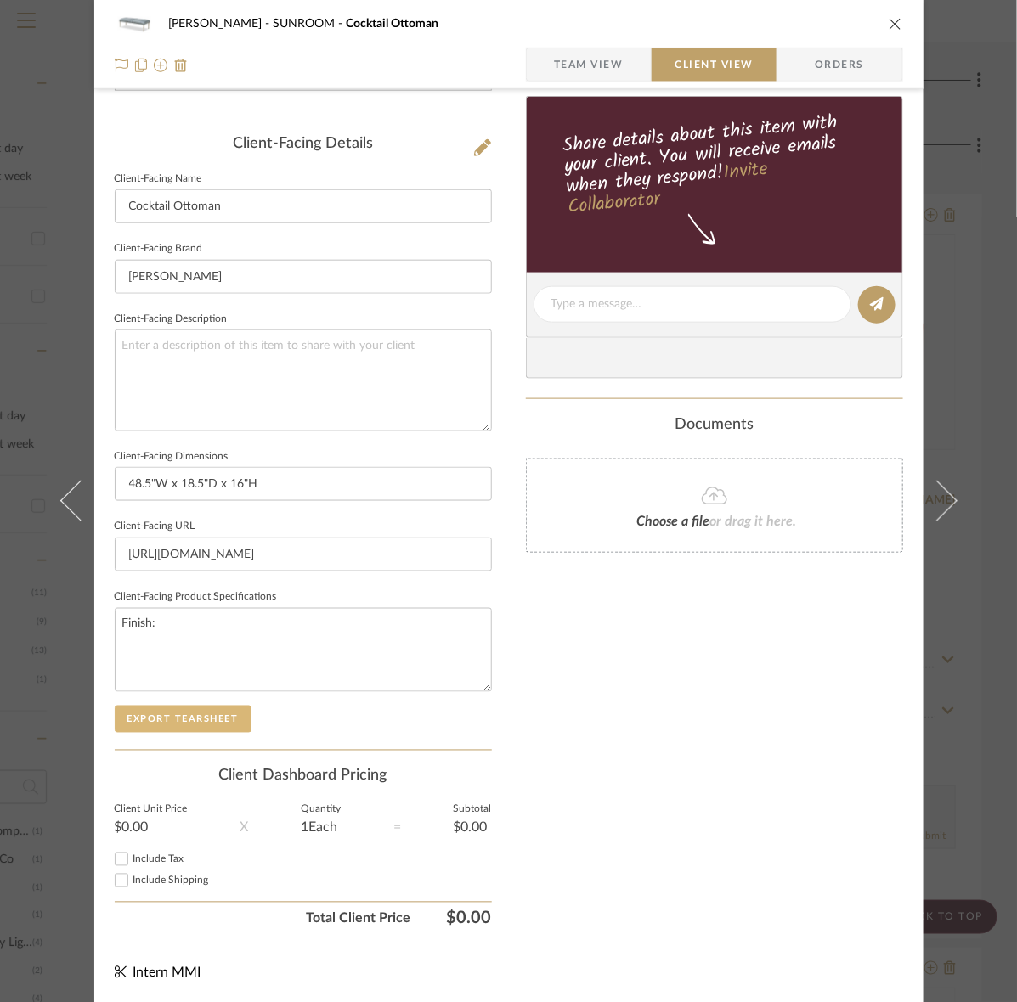
click at [155, 730] on button "Export Tearsheet" at bounding box center [183, 719] width 137 height 27
drag, startPoint x: 934, startPoint y: 480, endPoint x: 932, endPoint y: 468, distance: 12.2
click at [936, 480] on button at bounding box center [947, 501] width 48 height 1002
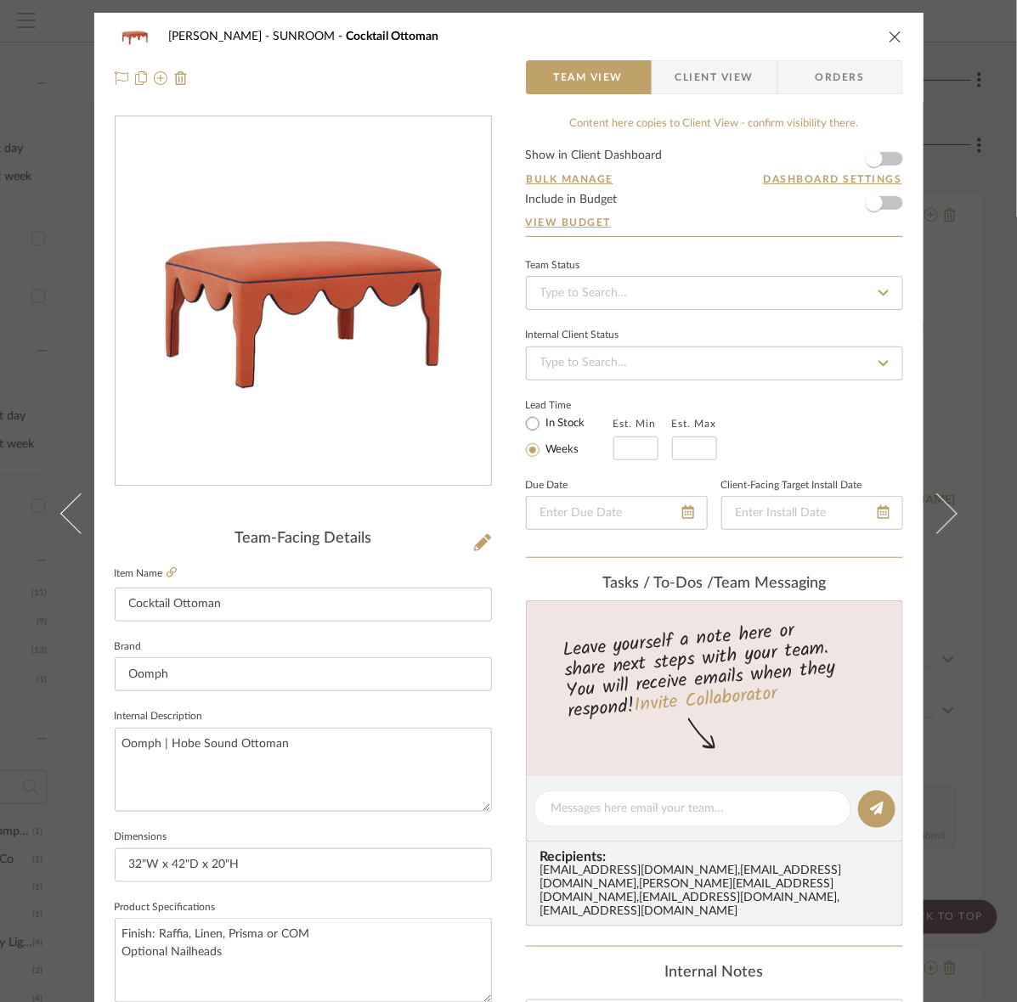
click at [697, 70] on span "Client View" at bounding box center [714, 77] width 78 height 34
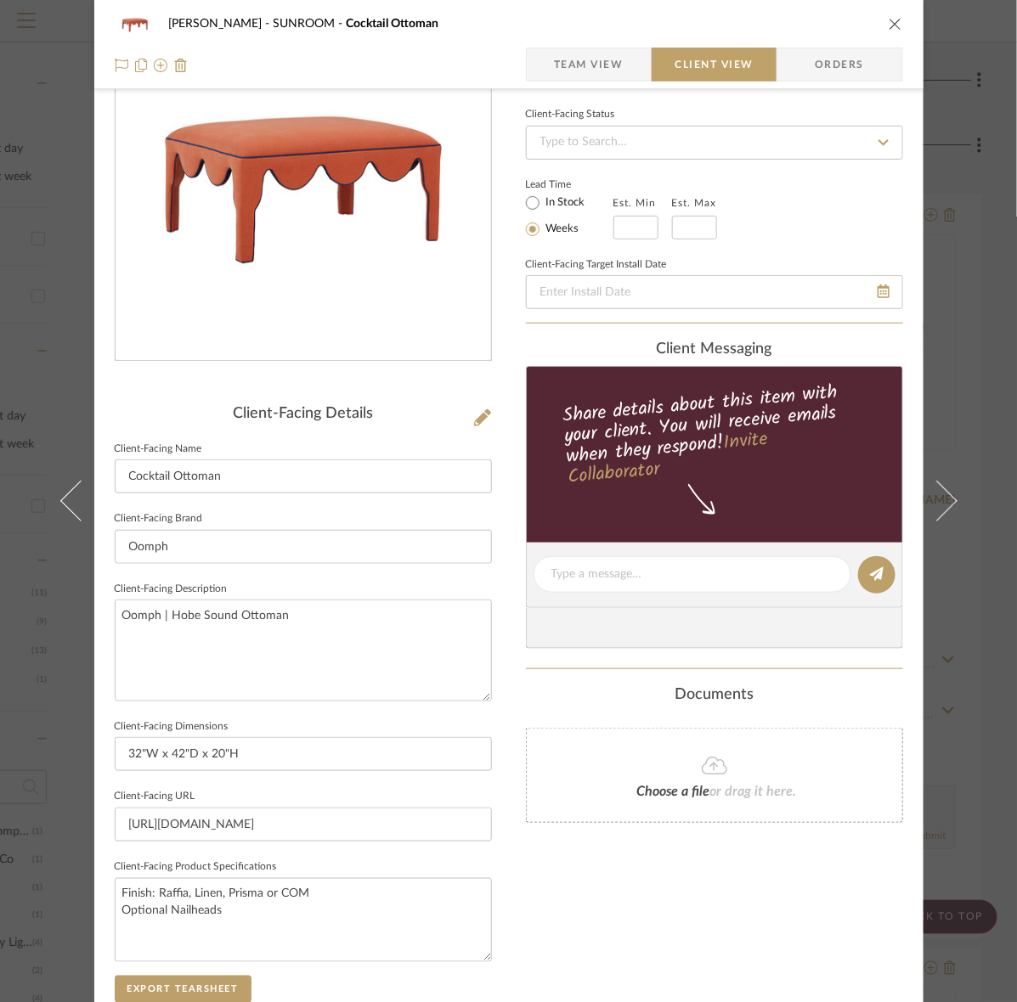
scroll to position [395, 0]
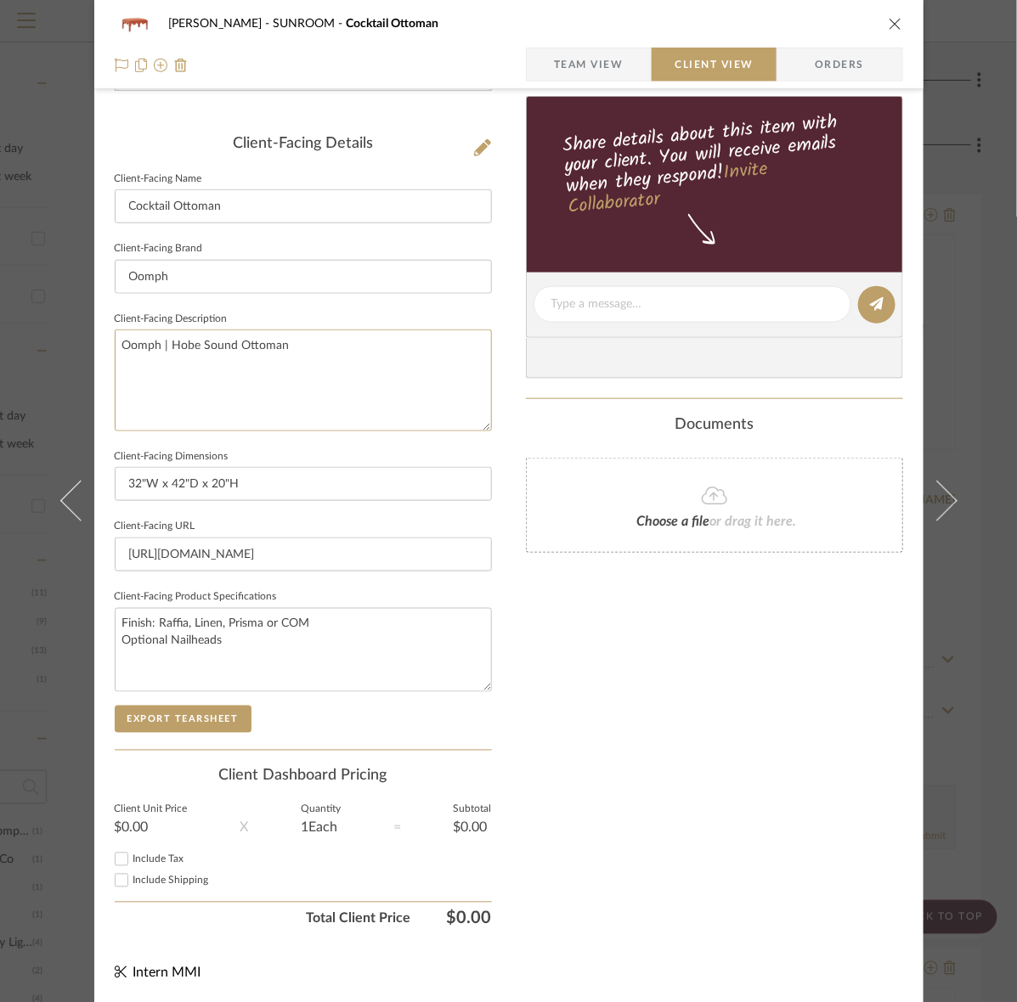
drag, startPoint x: 308, startPoint y: 371, endPoint x: -208, endPoint y: 384, distance: 516.6
click at [0, 384] on html "Search by brands, products, categories, colors, or styles Hello, Intern All Pro…" at bounding box center [291, 182] width 1017 height 1002
click at [153, 720] on button "Export Tearsheet" at bounding box center [183, 719] width 137 height 27
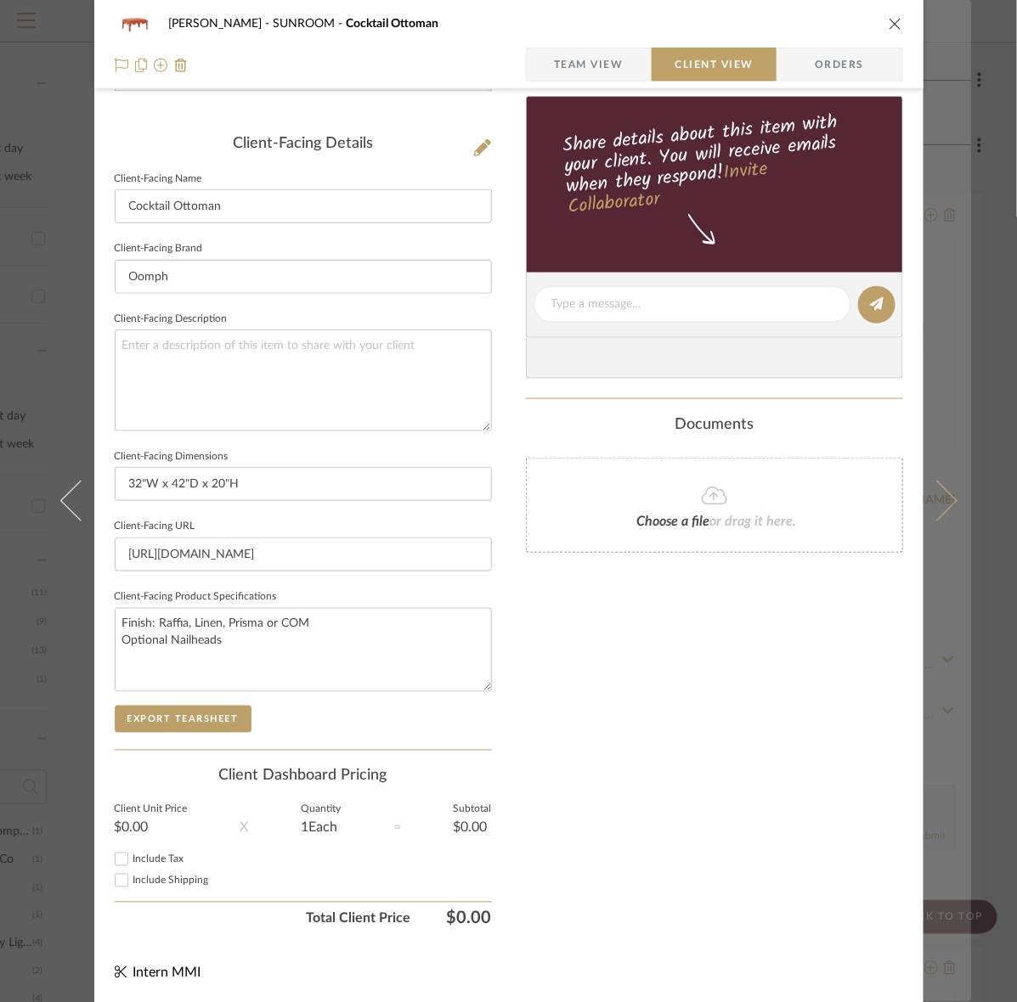
click at [935, 465] on button at bounding box center [947, 501] width 48 height 1002
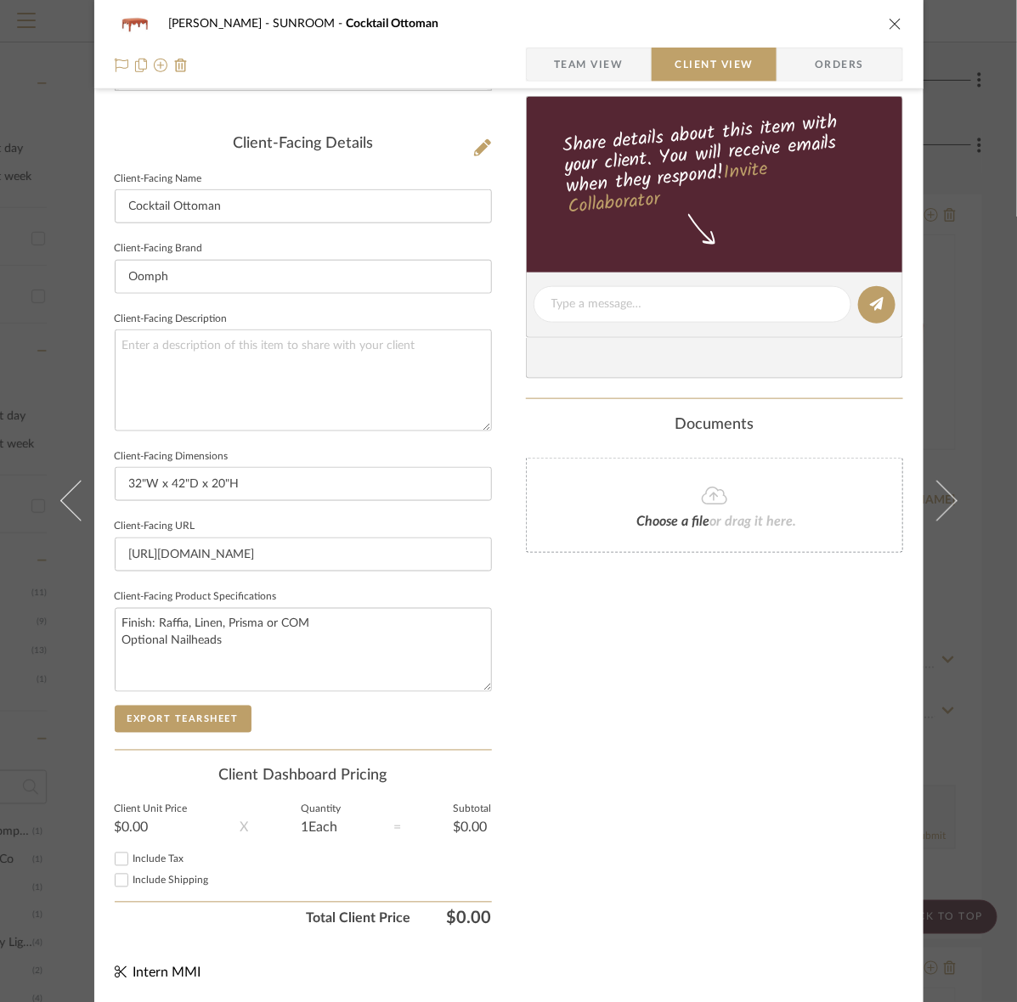
scroll to position [0, 0]
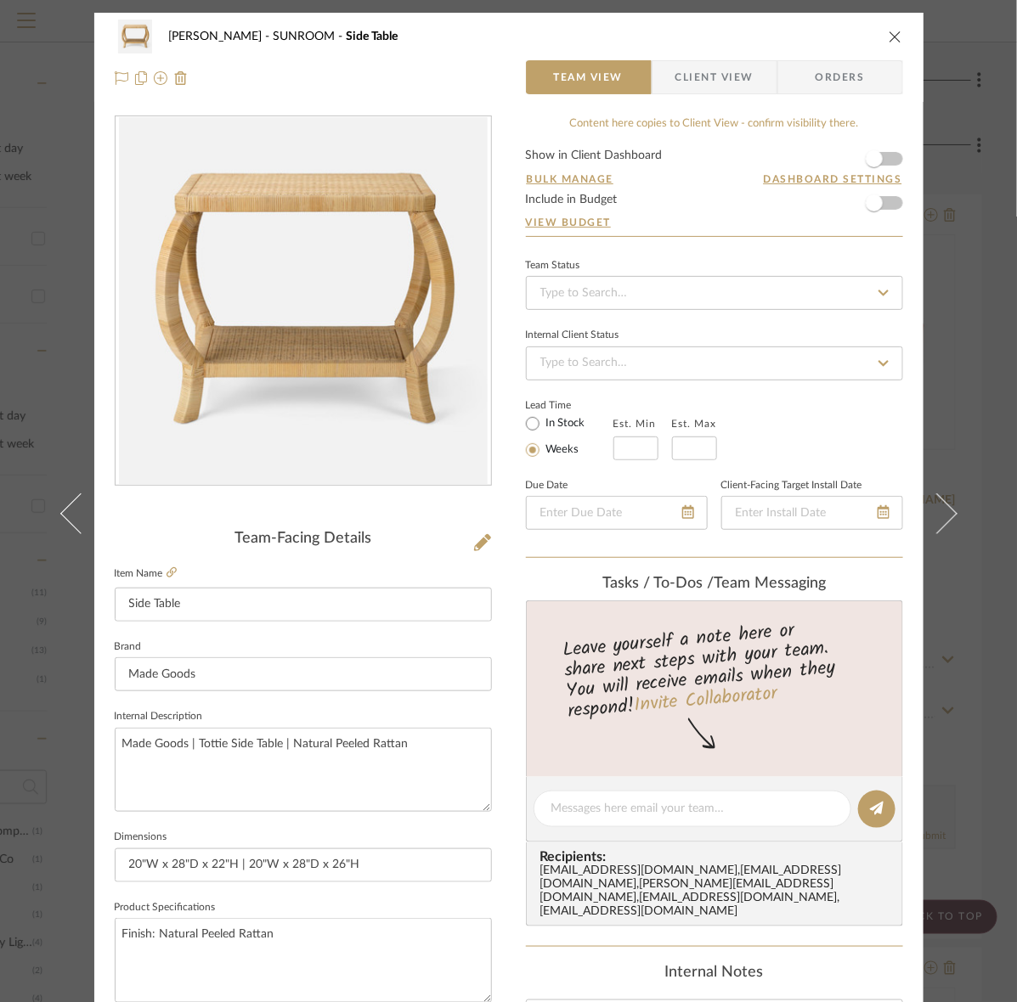
click at [746, 72] on span "Client View" at bounding box center [714, 77] width 78 height 34
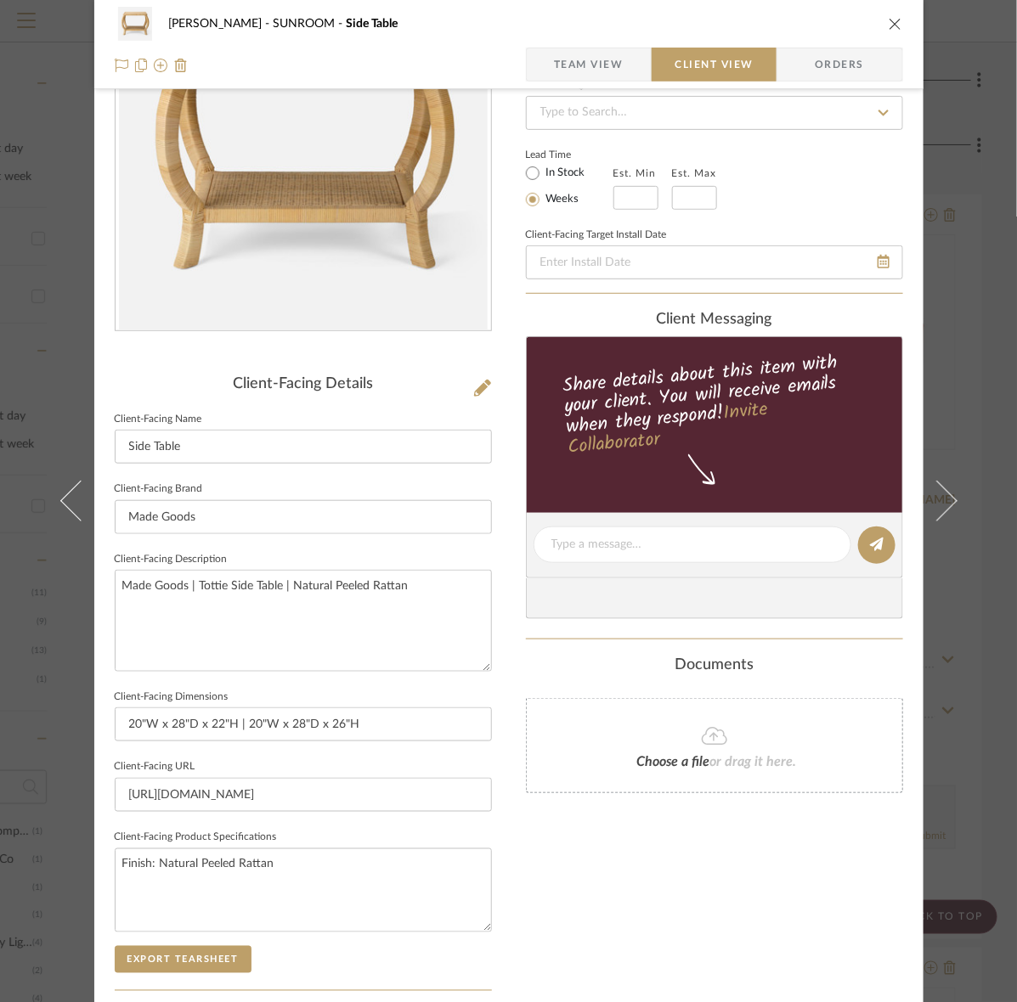
scroll to position [395, 0]
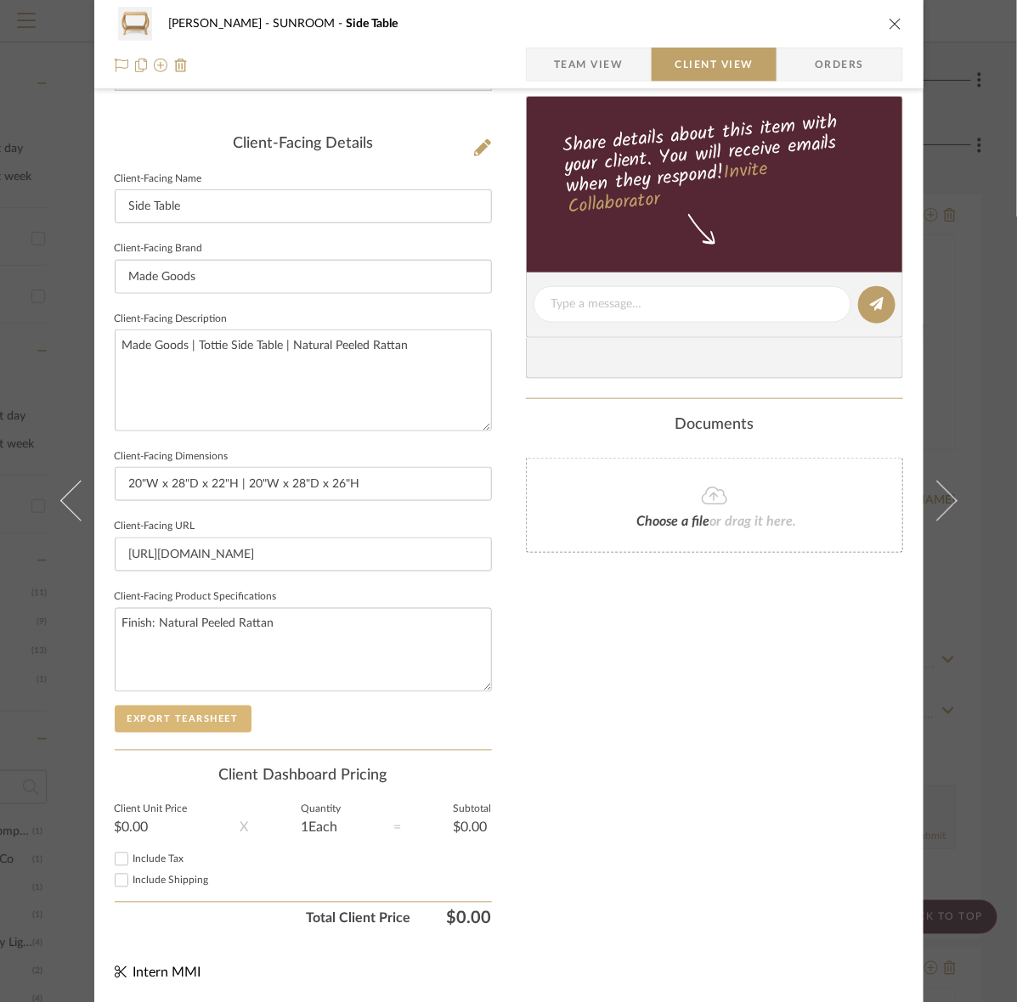
click at [189, 715] on button "Export Tearsheet" at bounding box center [183, 719] width 137 height 27
drag, startPoint x: 448, startPoint y: 386, endPoint x: -382, endPoint y: 357, distance: 830.4
click at [0, 357] on html "Search by brands, products, categories, colors, or styles Hello, Intern All Pro…" at bounding box center [291, 182] width 1017 height 1002
click at [178, 718] on button "Export Tearsheet" at bounding box center [183, 719] width 137 height 27
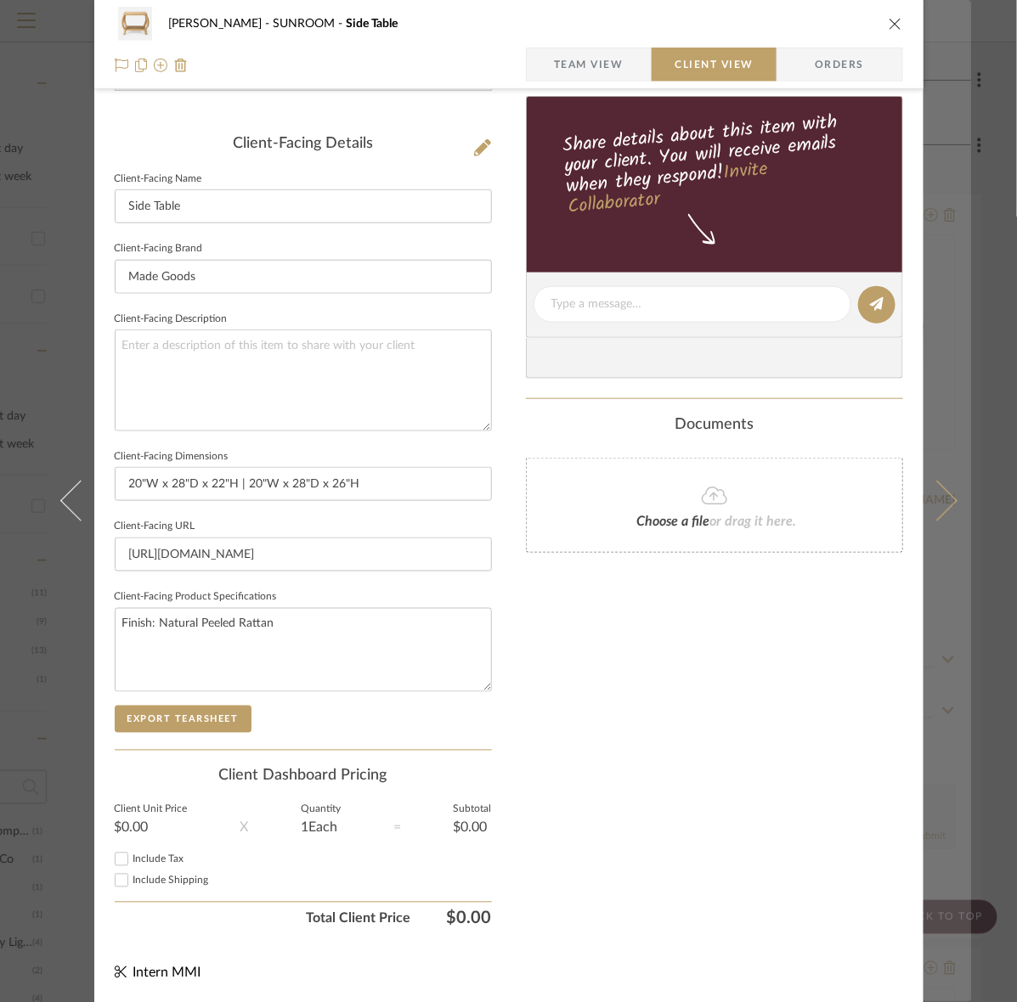
click at [935, 401] on button at bounding box center [947, 501] width 48 height 1002
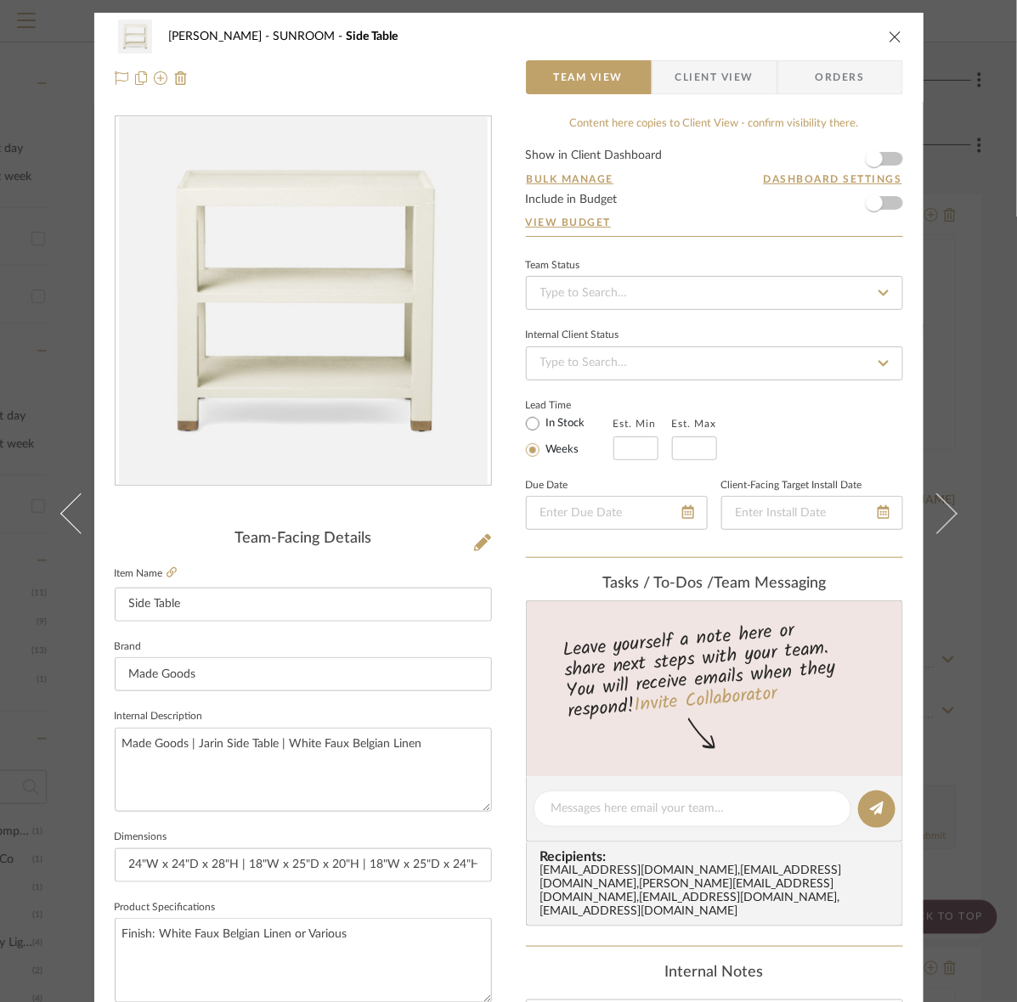
click at [724, 87] on span "Client View" at bounding box center [714, 77] width 78 height 34
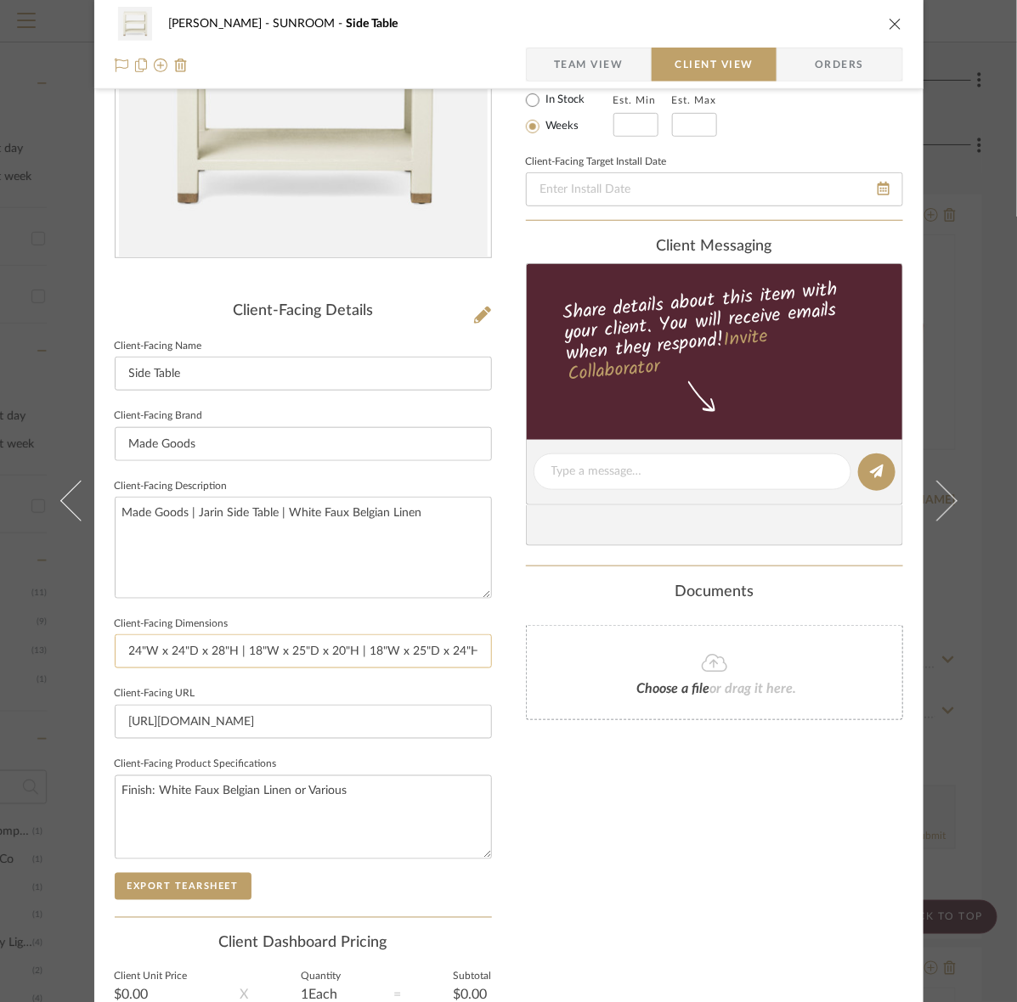
scroll to position [395, 0]
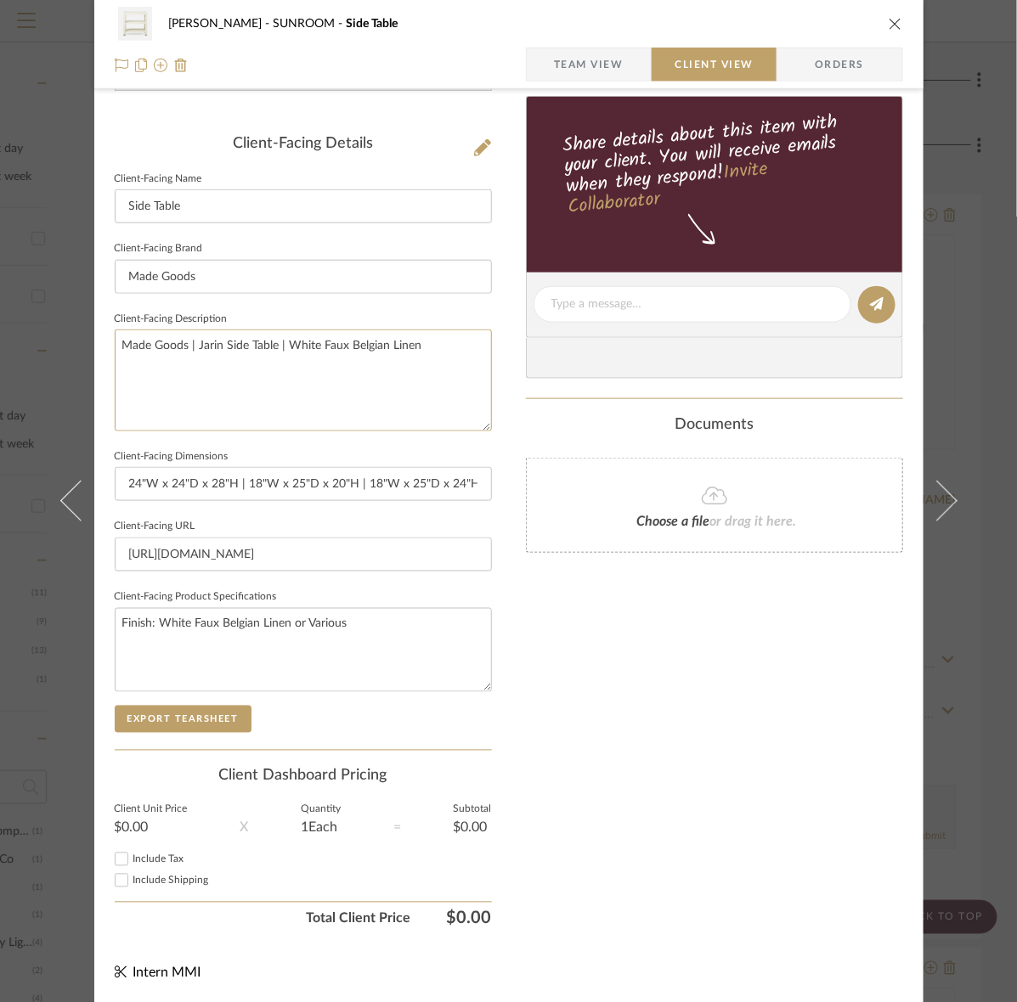
drag, startPoint x: 477, startPoint y: 379, endPoint x: -416, endPoint y: 331, distance: 894.8
click at [0, 331] on html "Search by brands, products, categories, colors, or styles Hello, Intern All Pro…" at bounding box center [291, 182] width 1017 height 1002
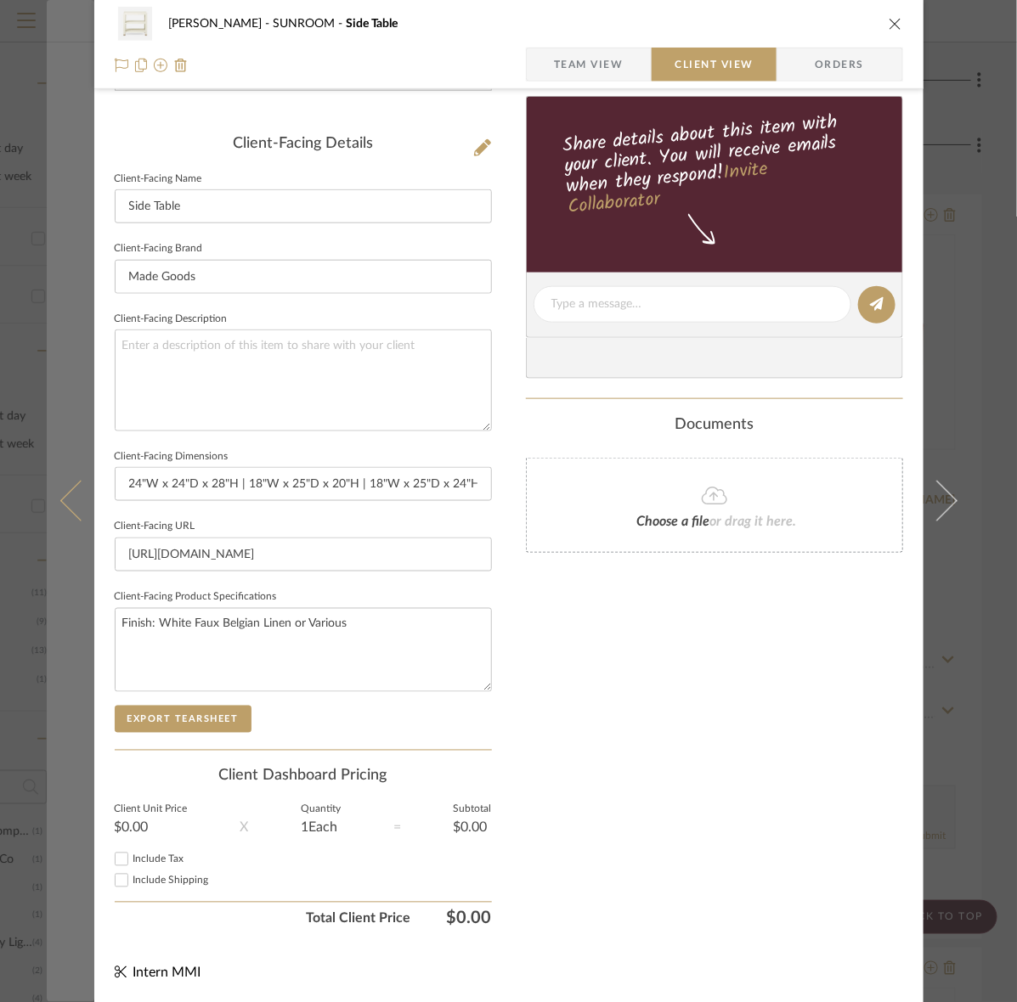
click at [77, 731] on button at bounding box center [71, 501] width 48 height 1002
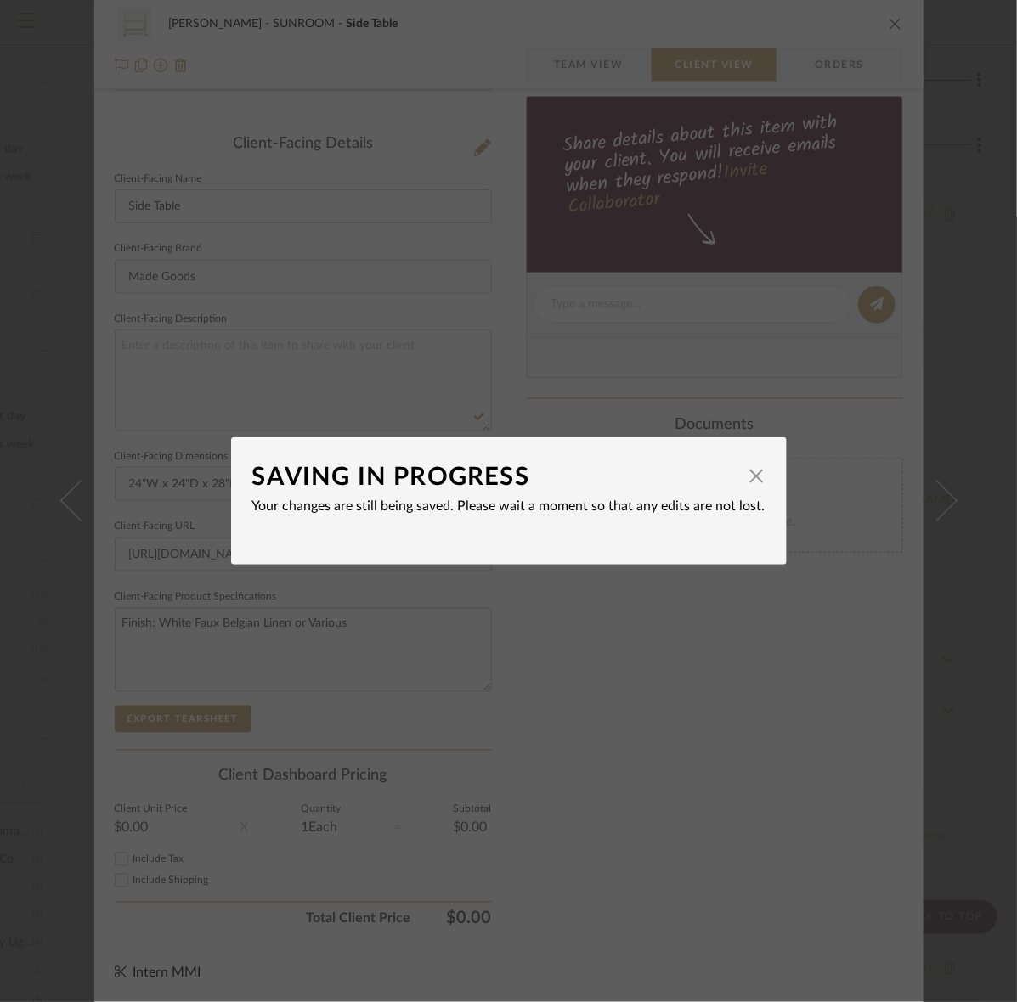
click at [760, 484] on dialog-content "SAVING IN PROGRESS × Your changes are still being saved. Please wait a moment s…" at bounding box center [508, 500] width 555 height 127
click at [757, 482] on span "button" at bounding box center [757, 476] width 34 height 34
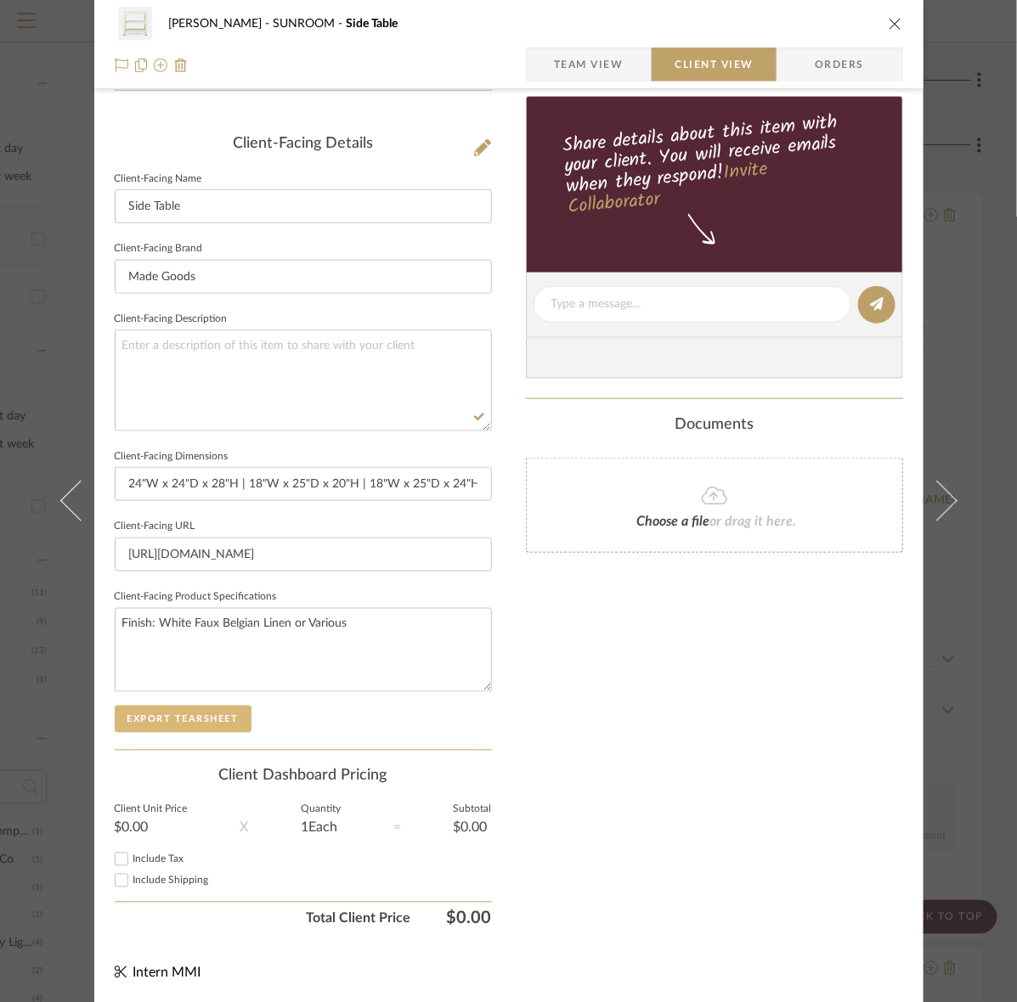
click at [159, 732] on button "Export Tearsheet" at bounding box center [183, 719] width 137 height 27
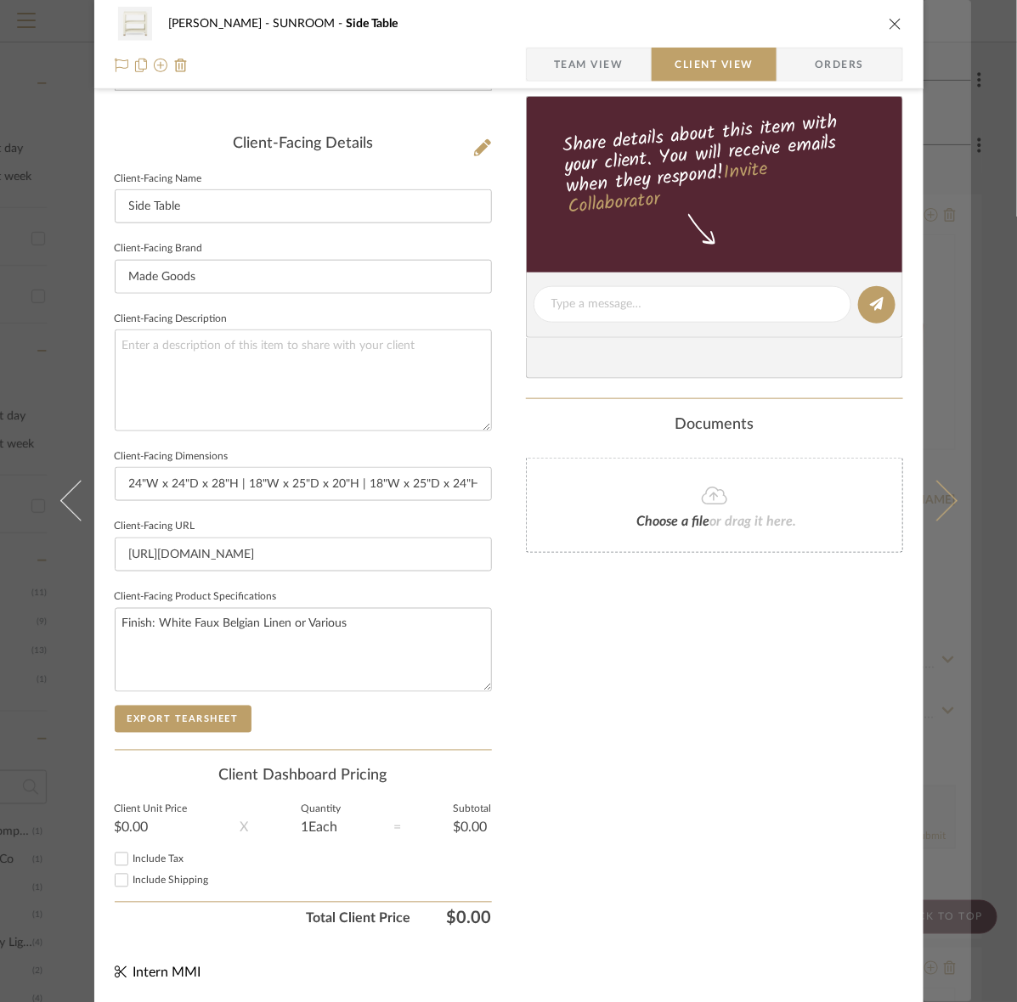
click at [928, 418] on button at bounding box center [947, 501] width 48 height 1002
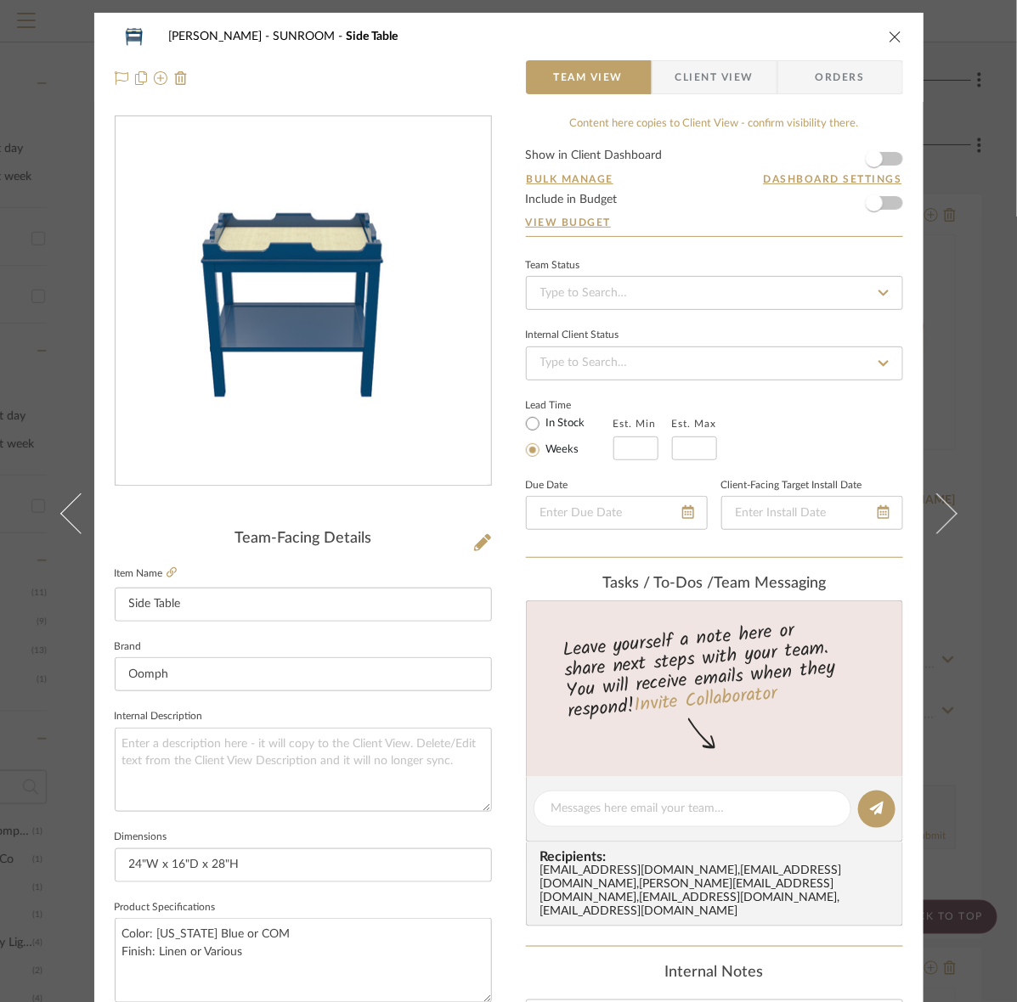
click at [707, 81] on span "Client View" at bounding box center [714, 77] width 78 height 34
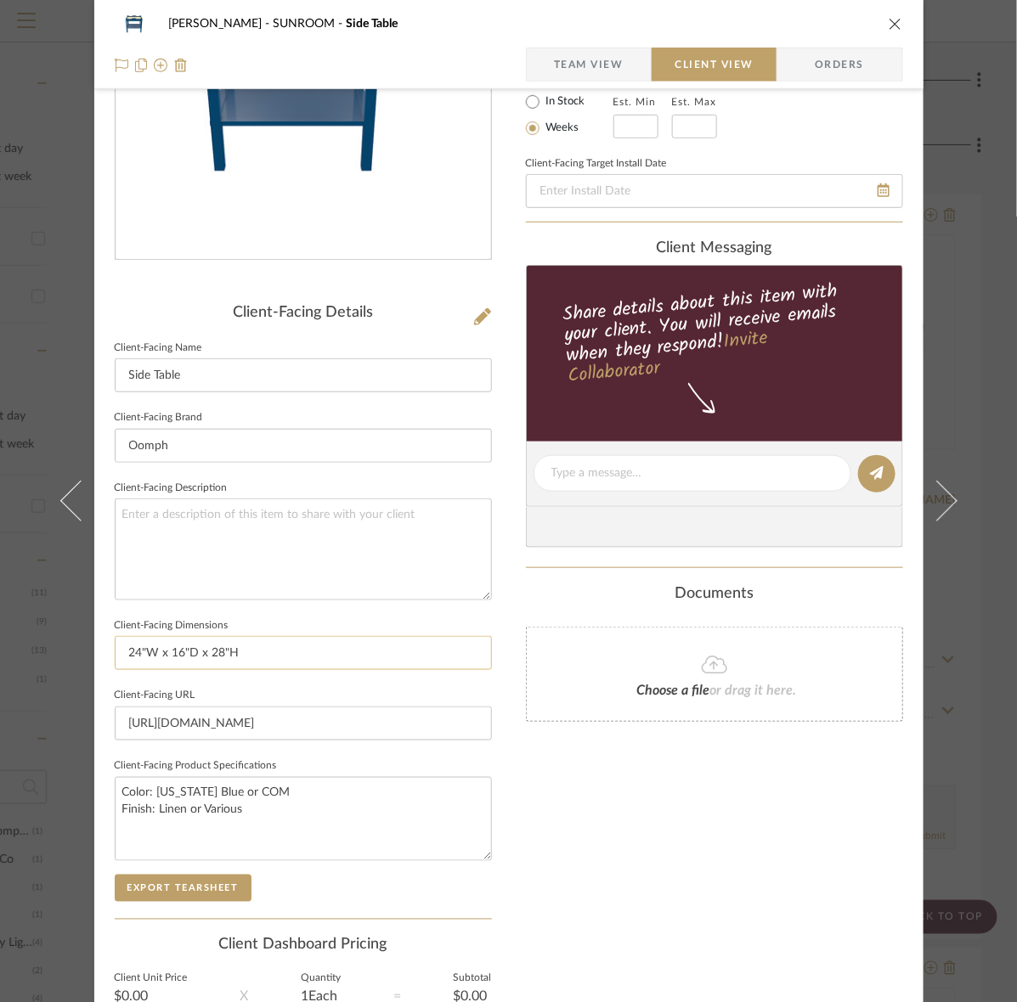
scroll to position [395, 0]
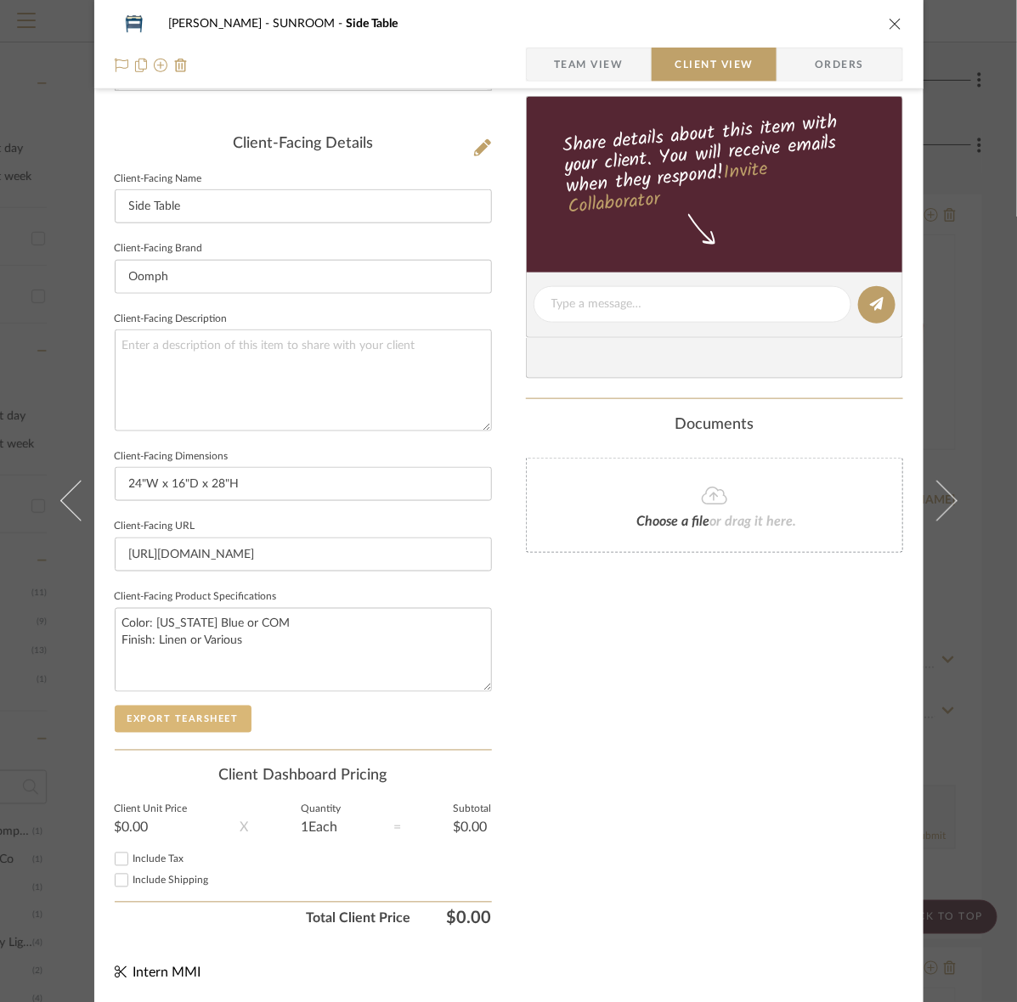
click at [221, 708] on button "Export Tearsheet" at bounding box center [183, 719] width 137 height 27
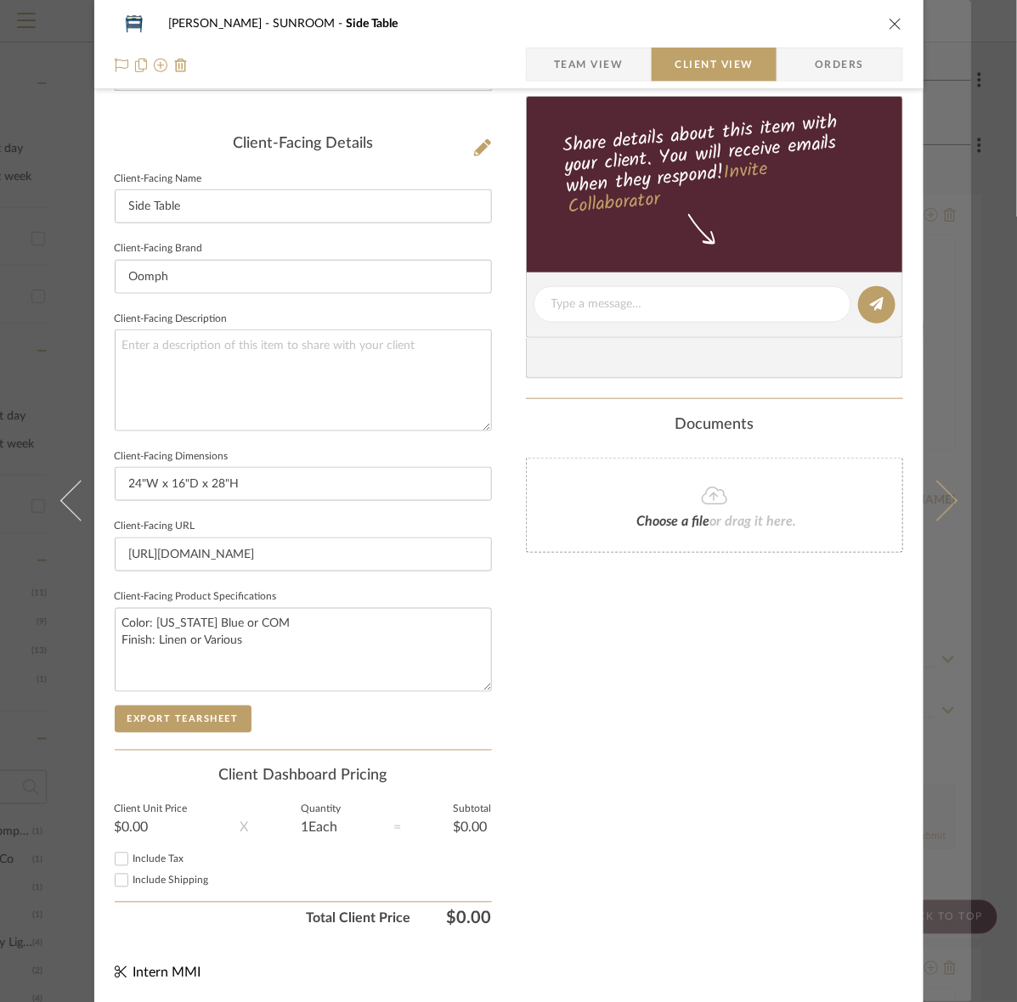
click at [927, 437] on button at bounding box center [947, 501] width 48 height 1002
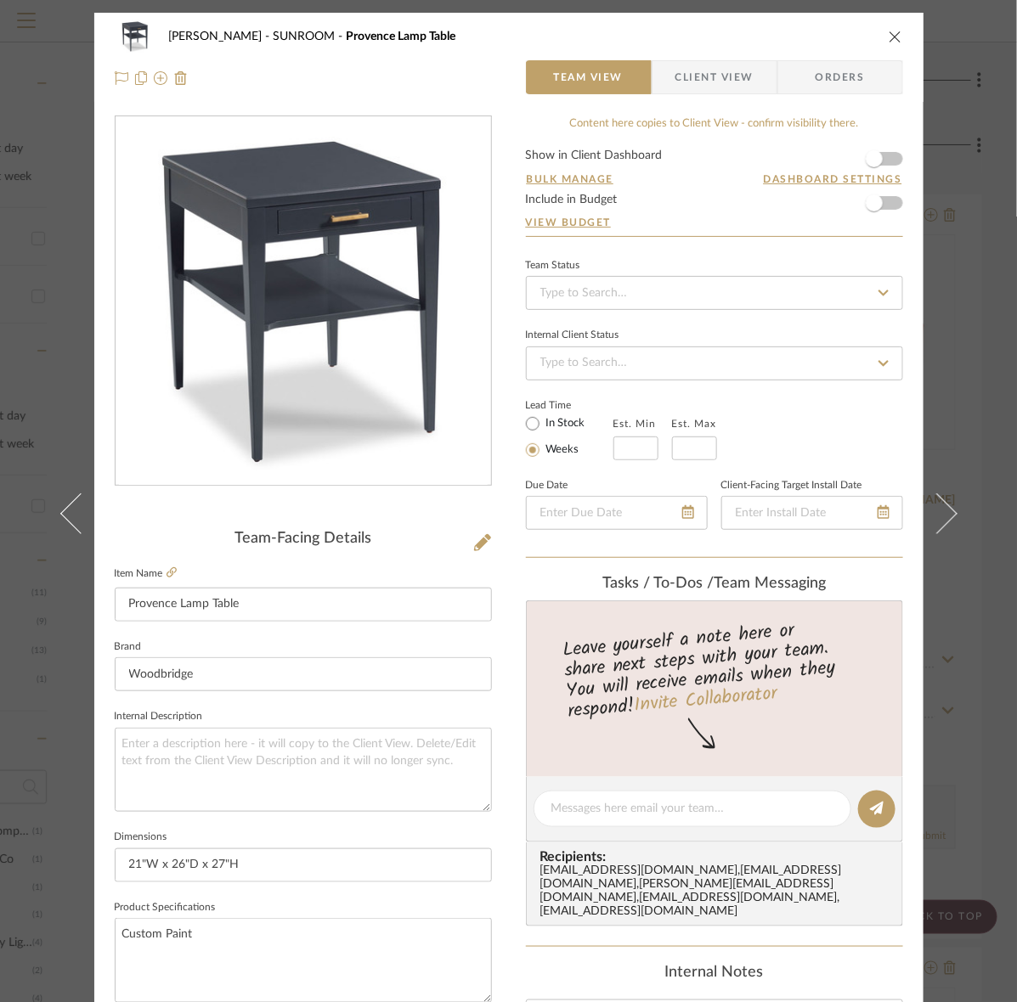
click at [694, 82] on span "Client View" at bounding box center [714, 77] width 78 height 34
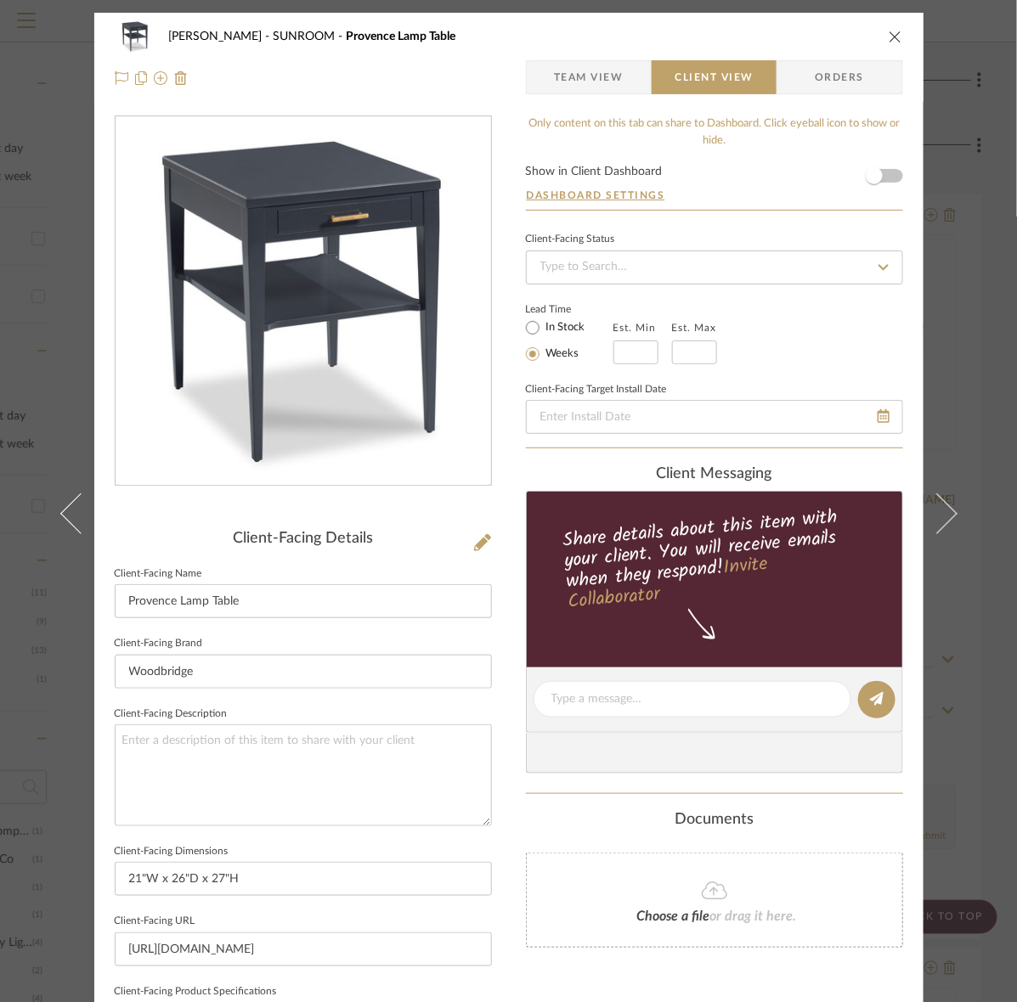
click at [595, 58] on div "Murray SUNROOM Provence Lamp Table Team View Client View Orders" at bounding box center [508, 57] width 829 height 89
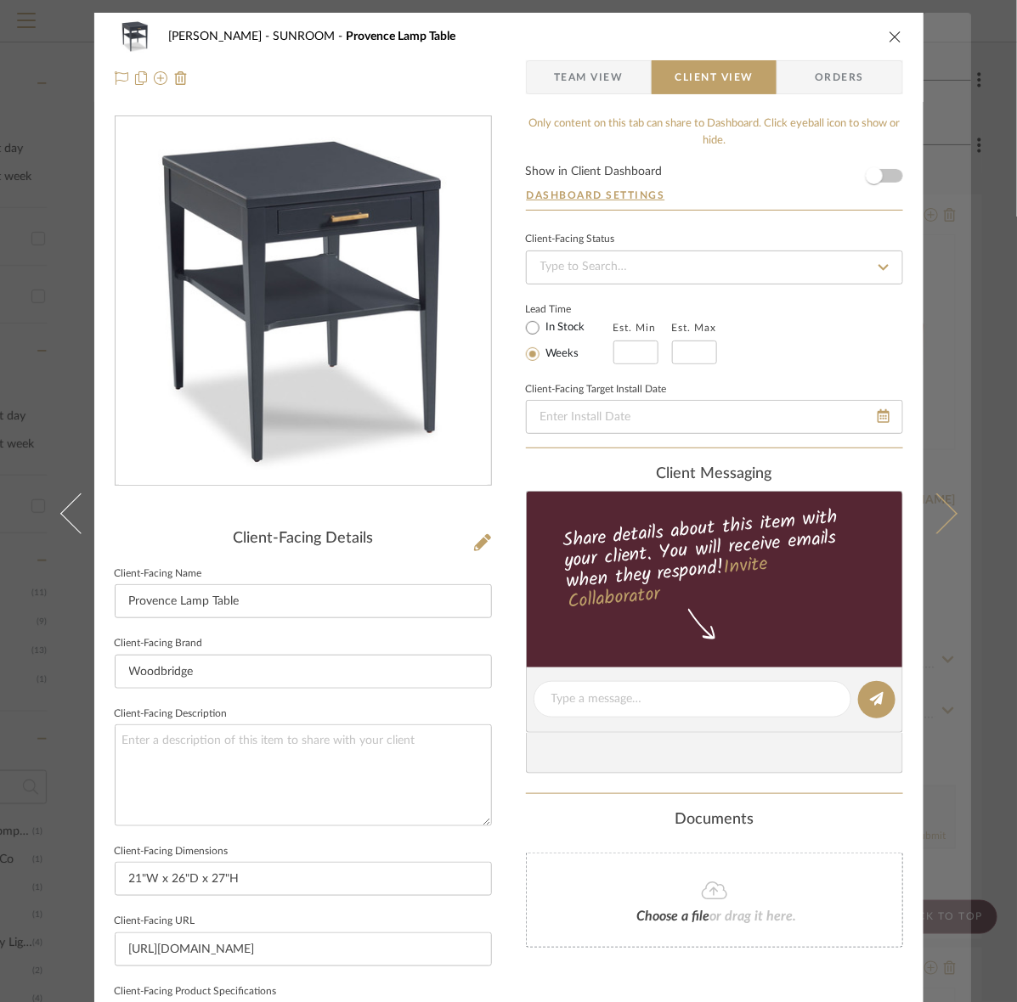
click at [958, 56] on button at bounding box center [947, 514] width 48 height 1002
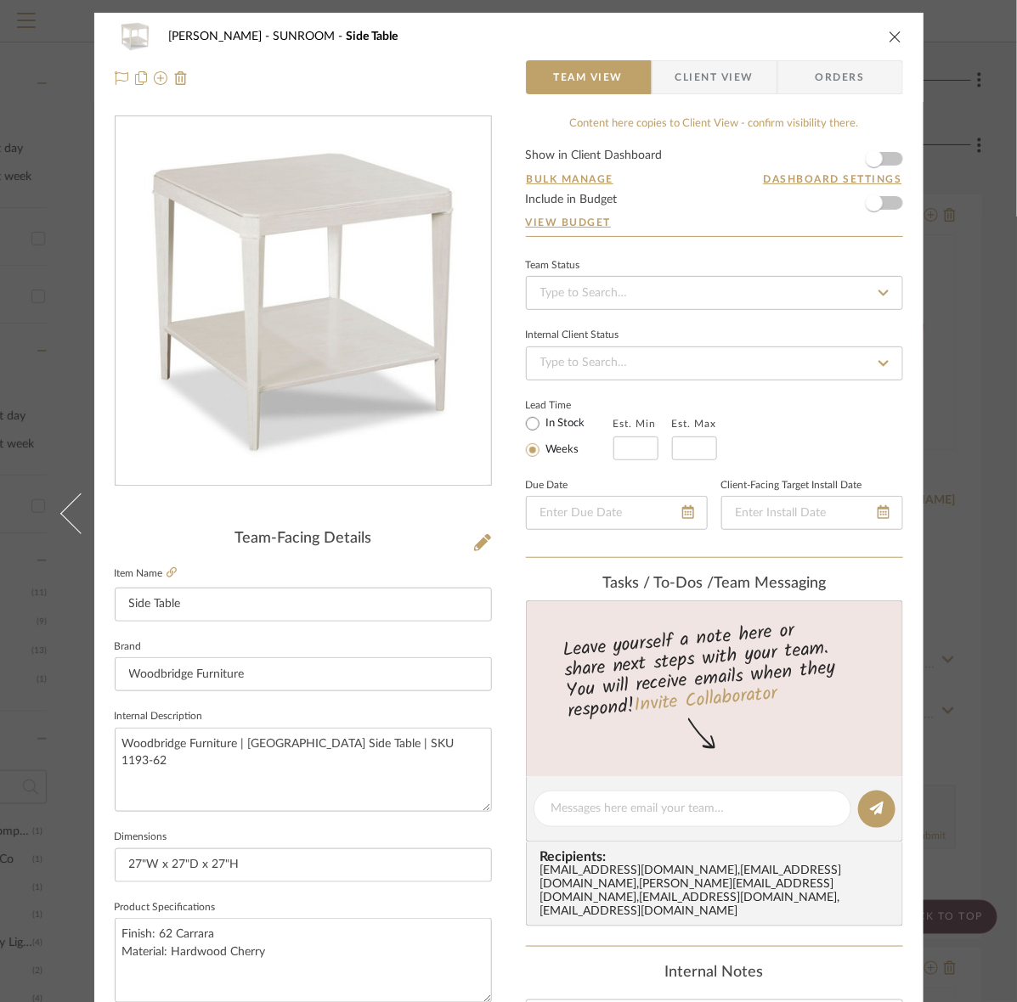
click at [979, 56] on div "Murray SUNROOM Side Table Team View Client View Orders Team-Facing Details Item…" at bounding box center [508, 501] width 1017 height 1002
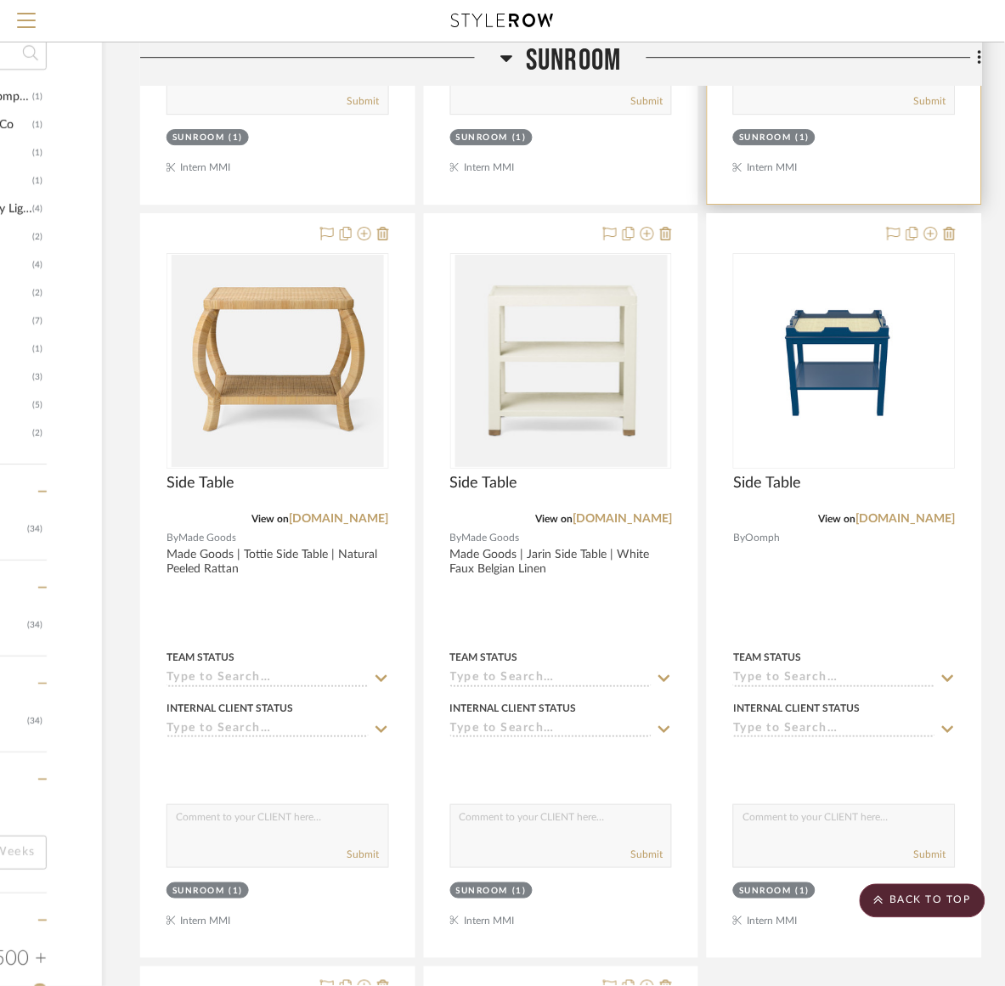
scroll to position [1380, 217]
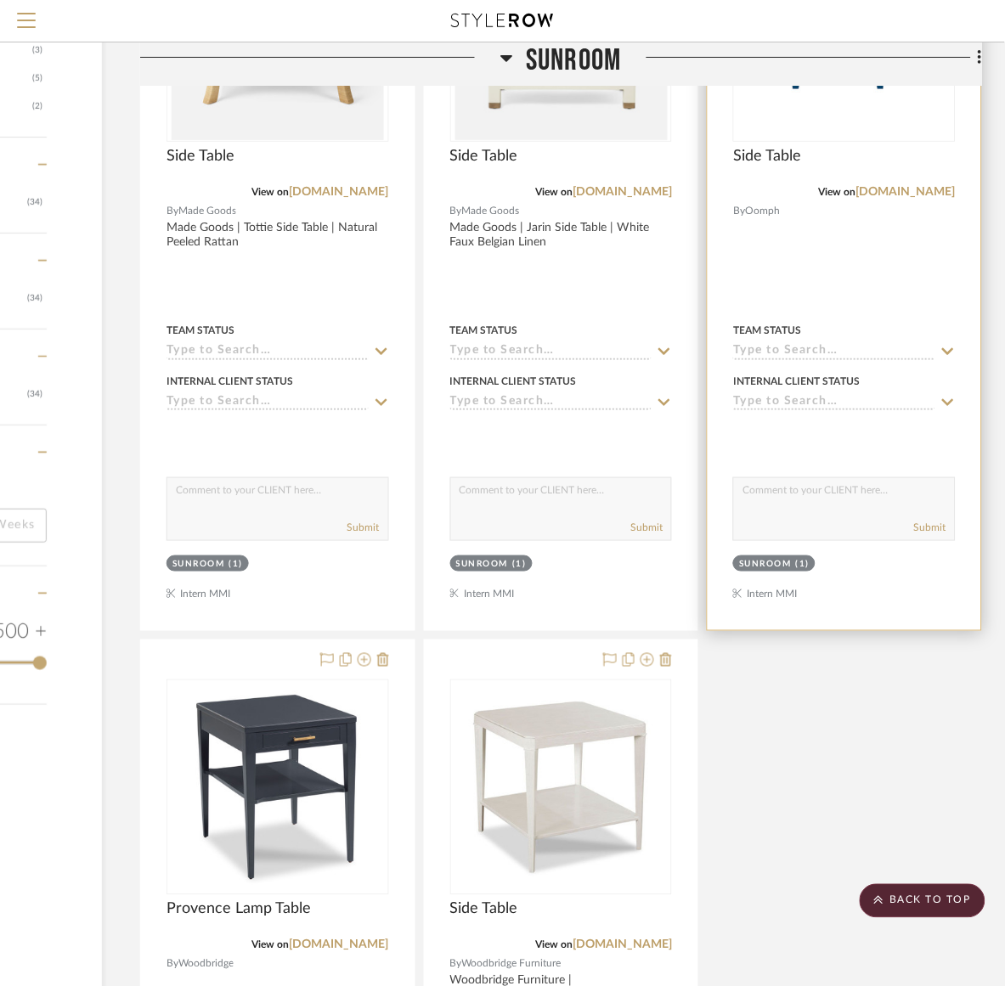
click at [907, 200] on div "View on oomphhome.com" at bounding box center [844, 191] width 223 height 15
click at [907, 194] on link "[DOMAIN_NAME]" at bounding box center [905, 192] width 99 height 12
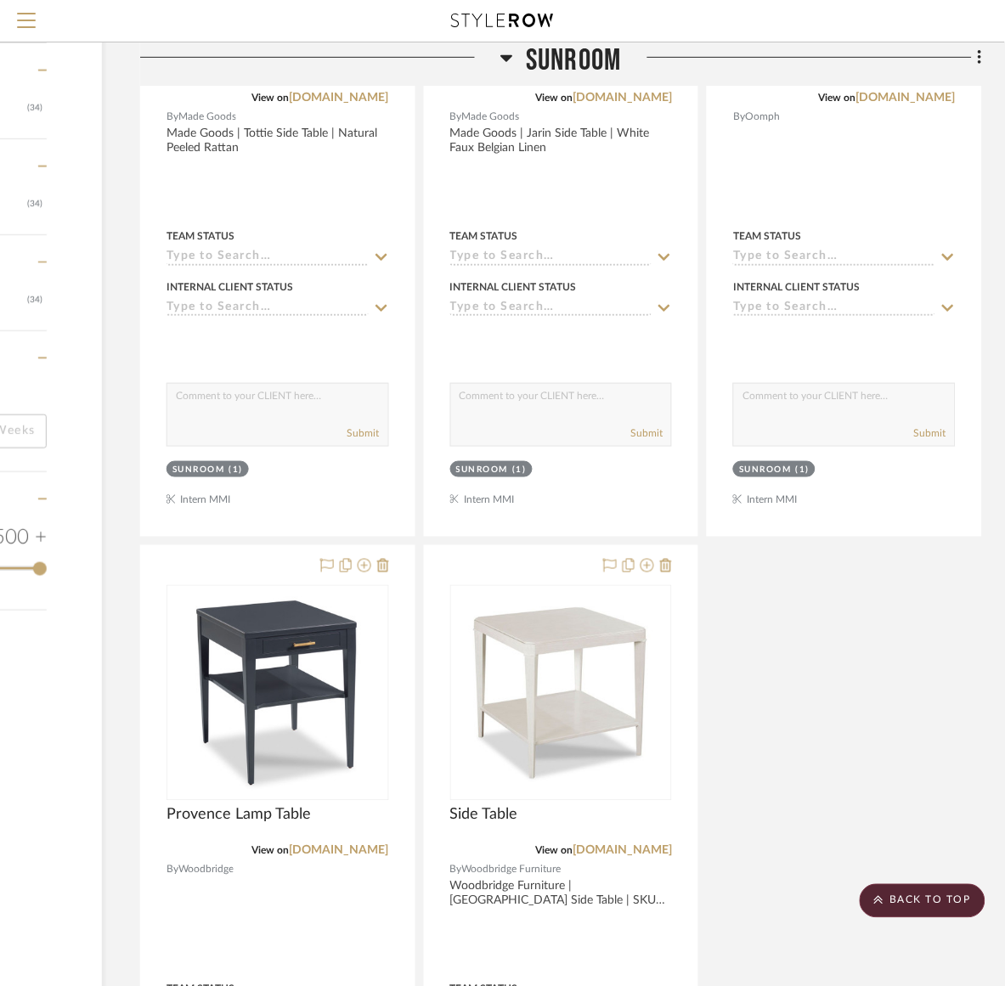
scroll to position [1486, 217]
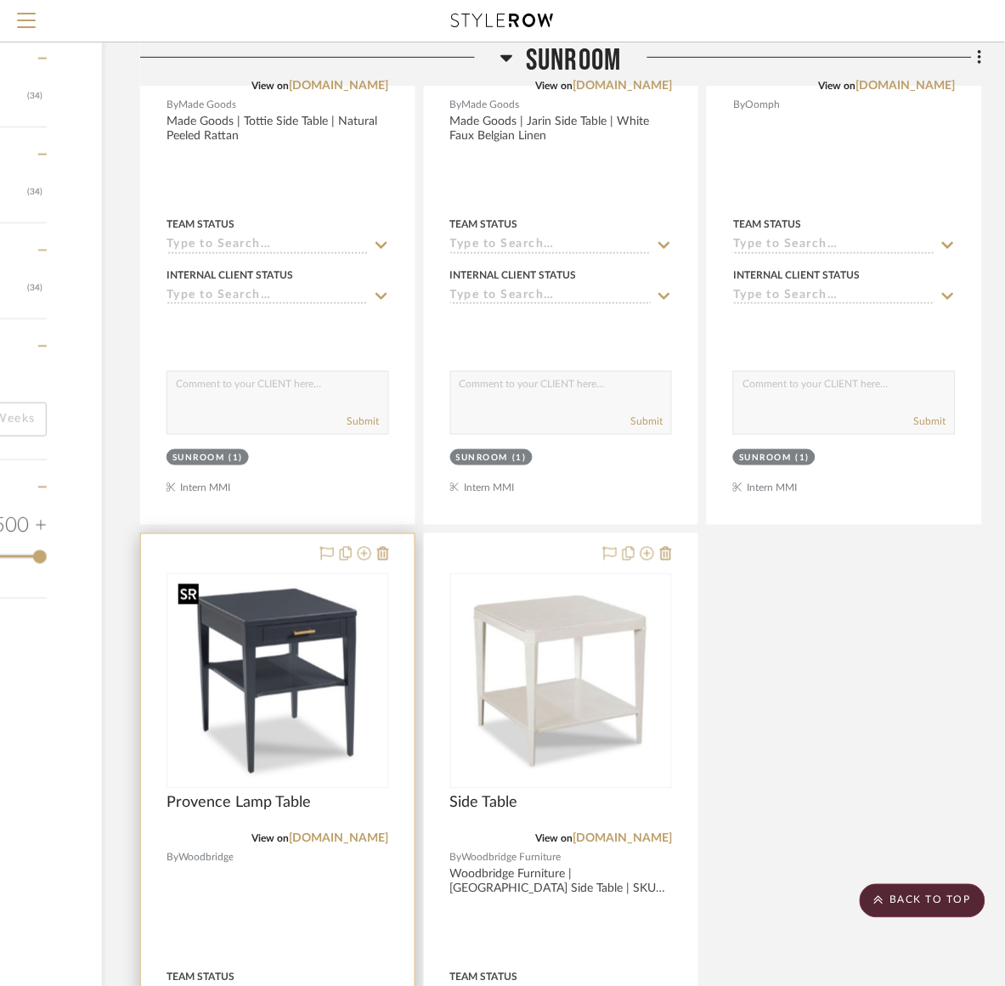
click at [0, 0] on img at bounding box center [0, 0] width 0 height 0
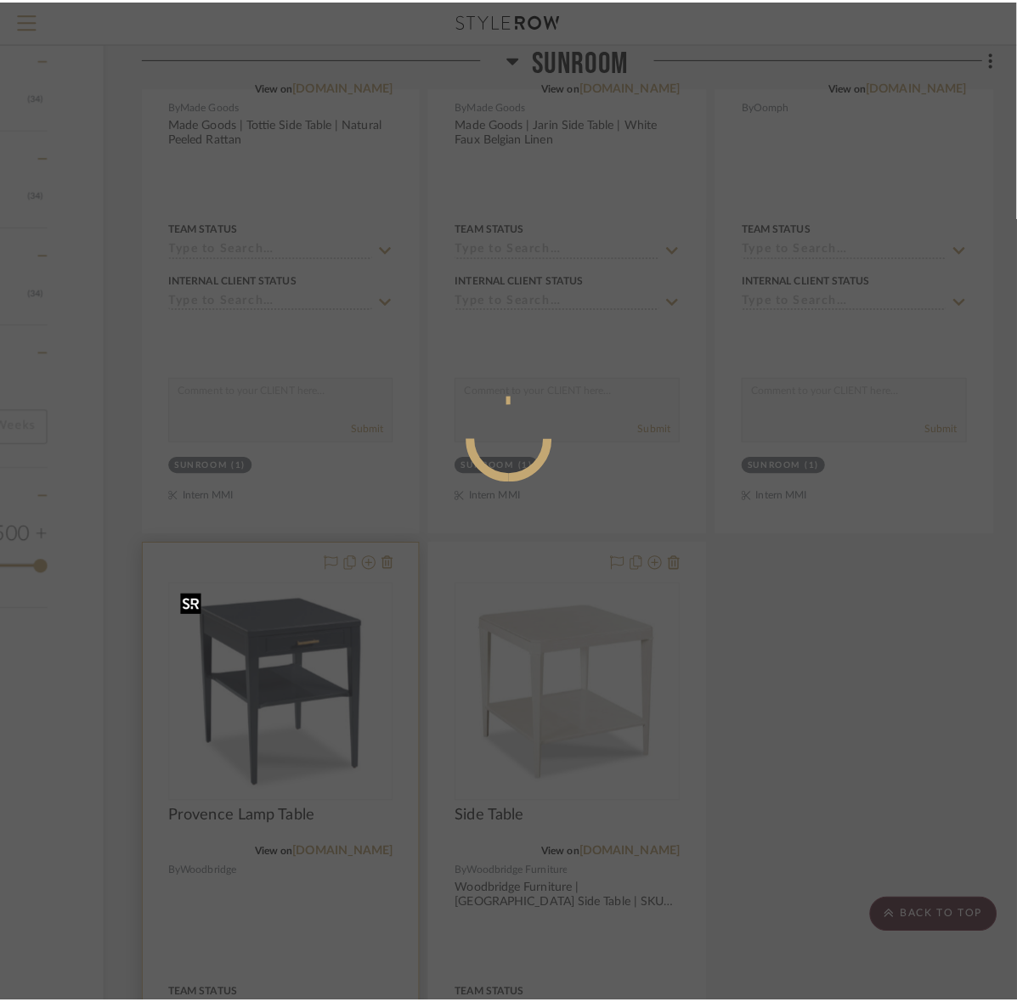
scroll to position [0, 0]
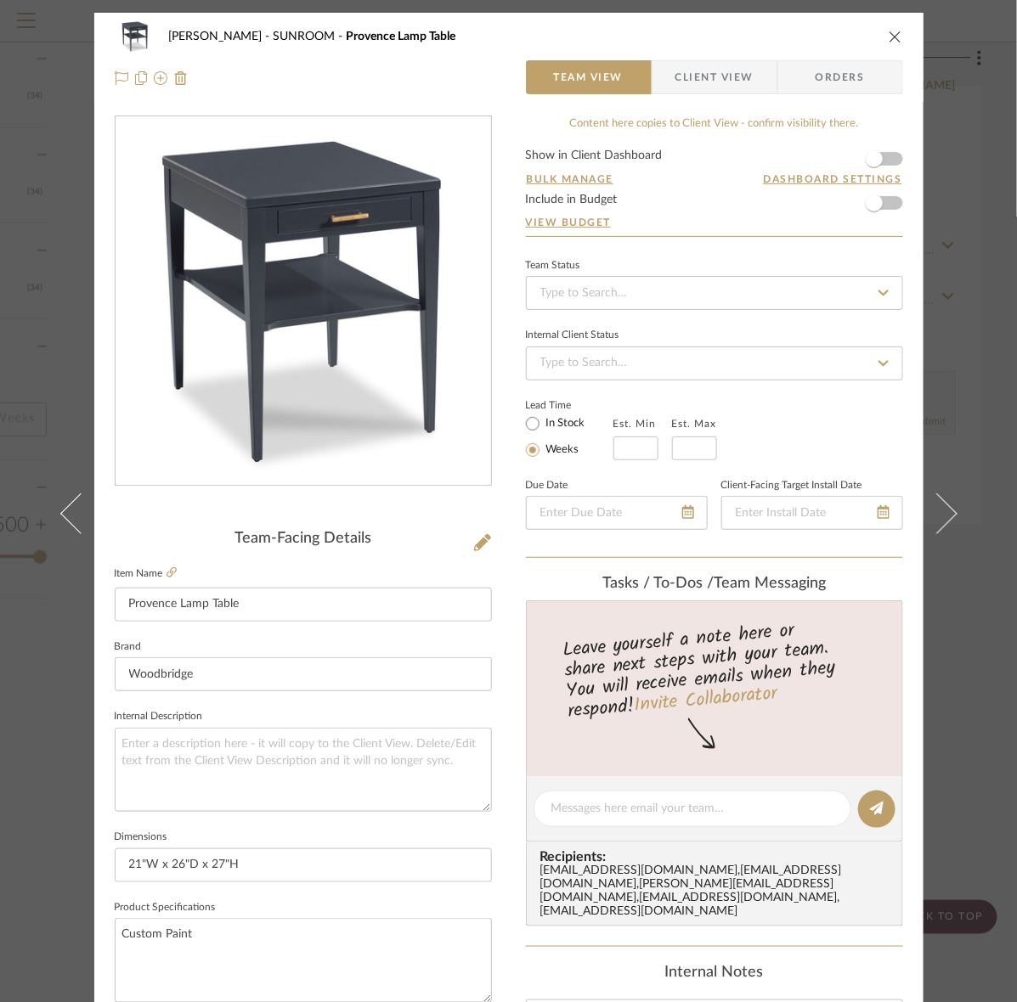
click at [689, 83] on span "Client View" at bounding box center [714, 77] width 78 height 34
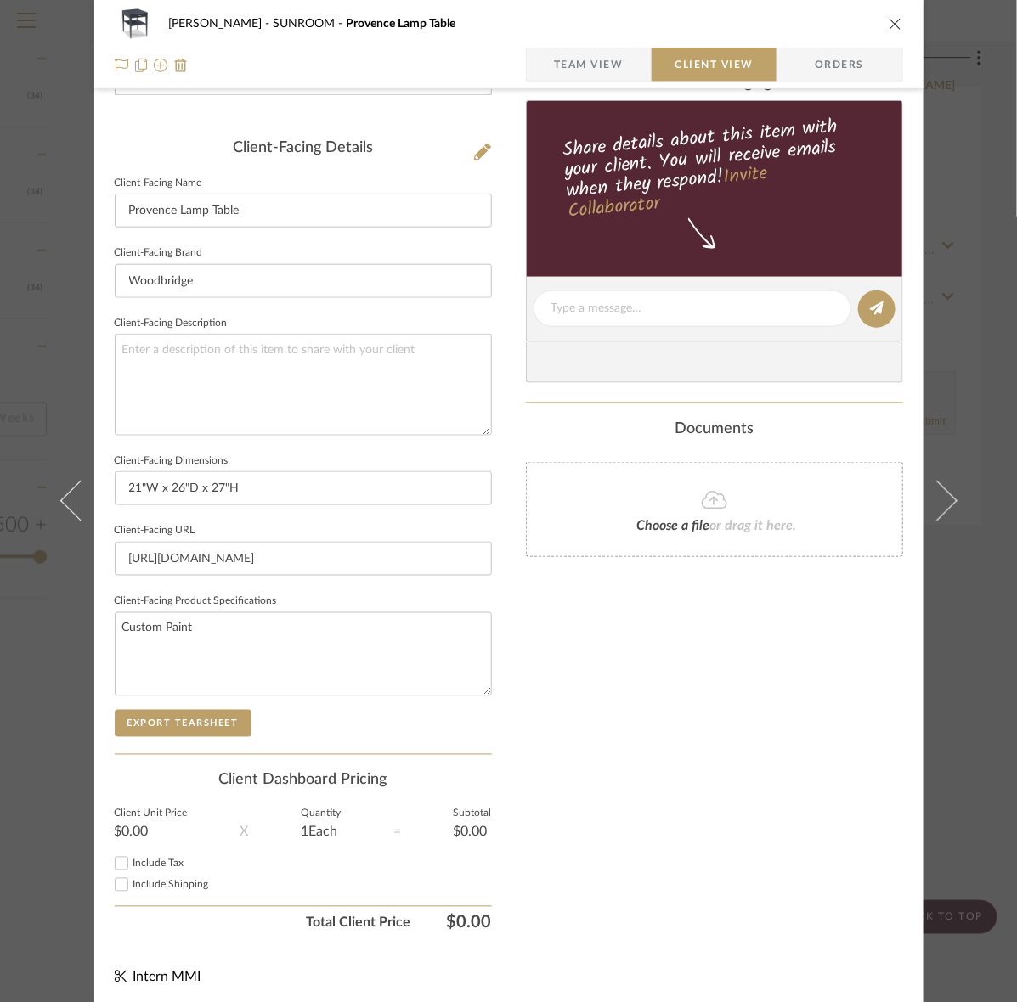
scroll to position [395, 0]
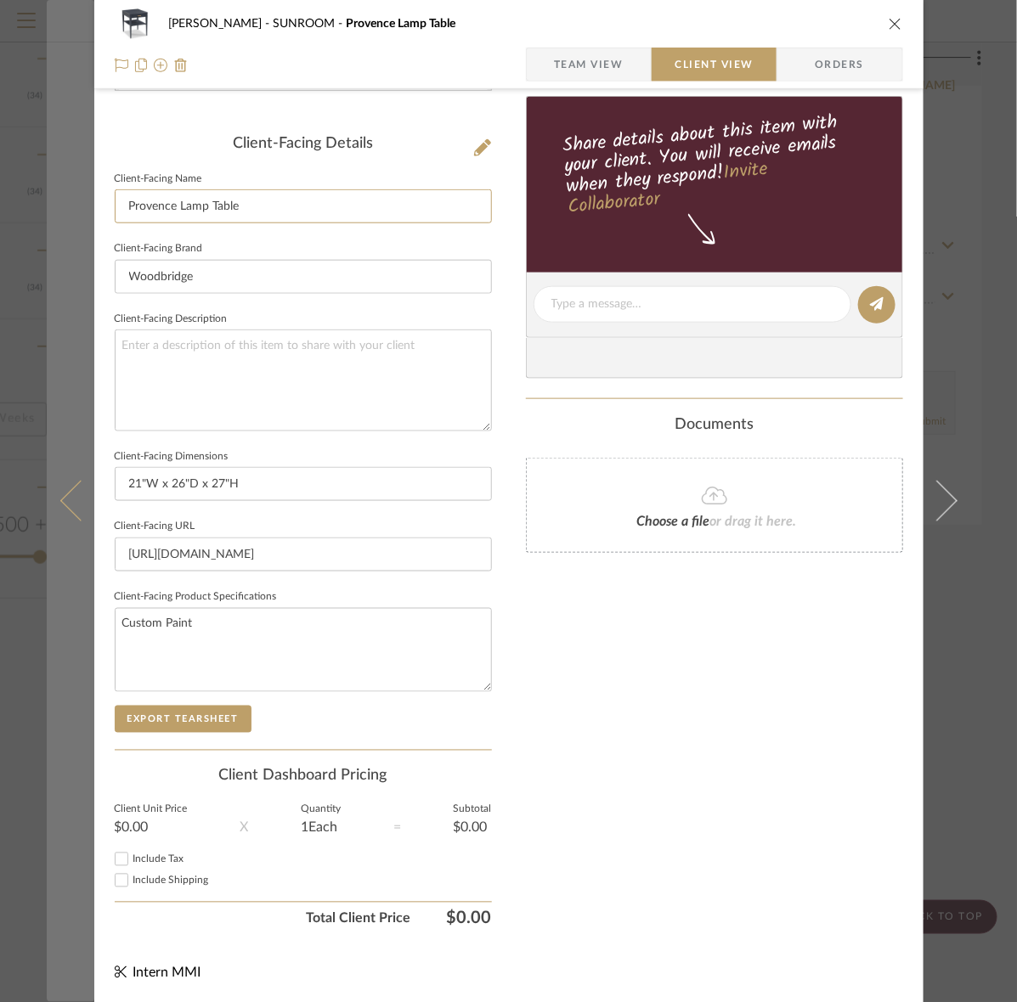
drag, startPoint x: 315, startPoint y: 202, endPoint x: 75, endPoint y: 209, distance: 240.5
click at [76, 209] on mat-dialog-content "Murray SUNROOM Provence Lamp Table Team View Client View Orders Client-Facing D…" at bounding box center [509, 311] width 924 height 1386
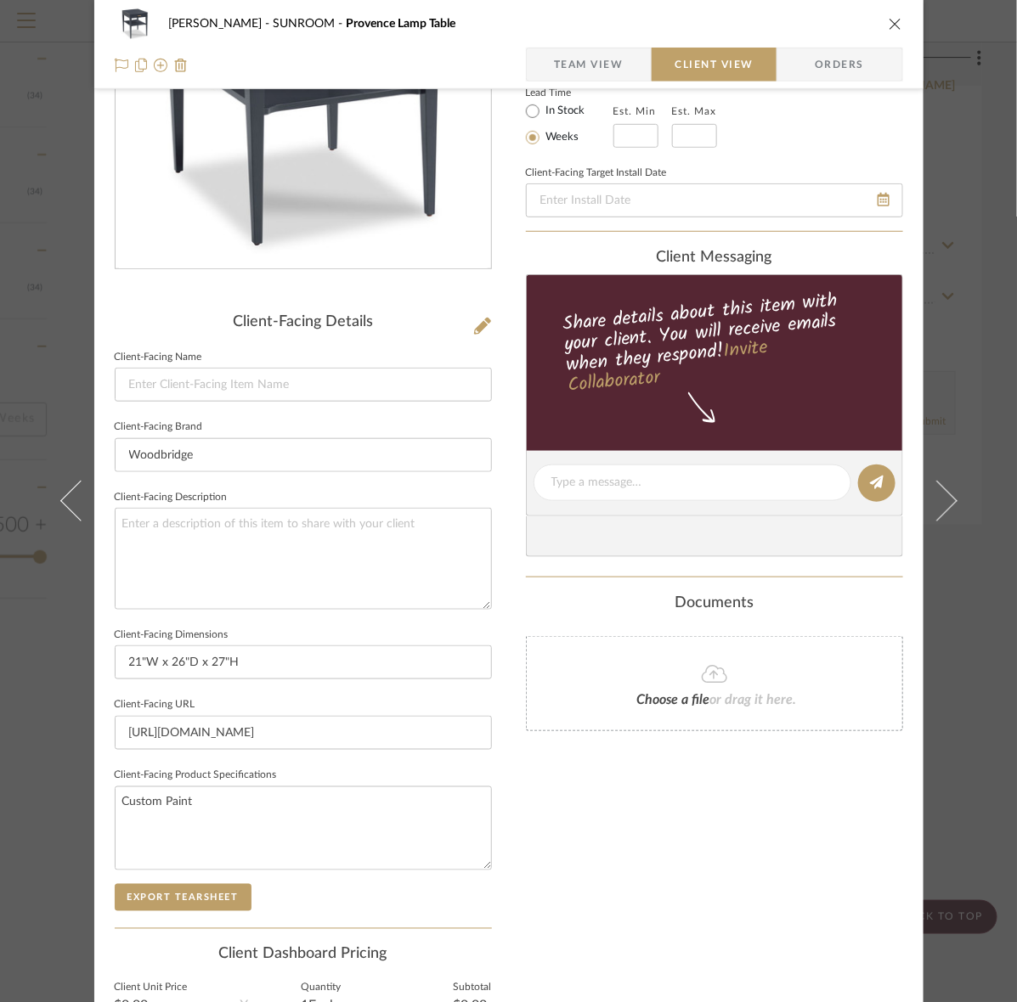
scroll to position [0, 0]
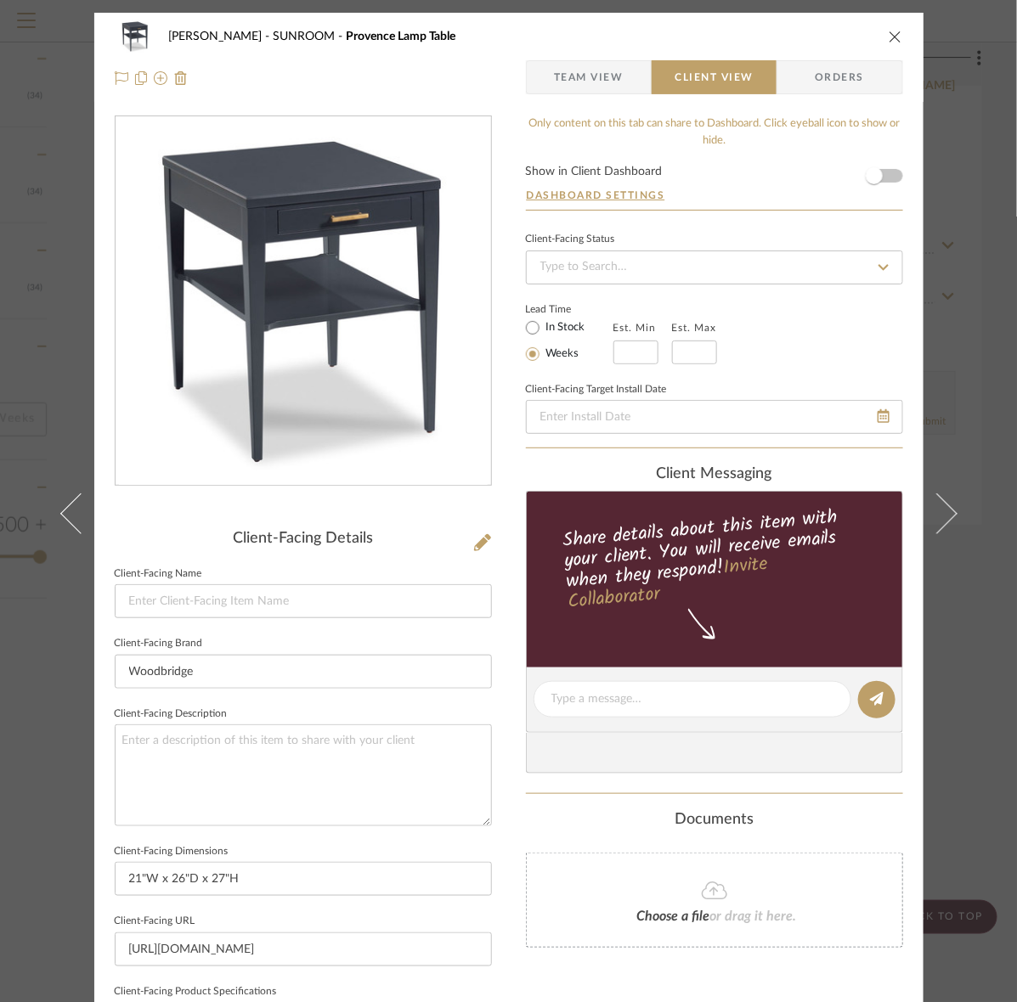
click at [535, 98] on div "Murray SUNROOM Provence Lamp Table Team View Client View Orders" at bounding box center [508, 57] width 829 height 89
click at [538, 83] on span "button" at bounding box center [540, 77] width 27 height 34
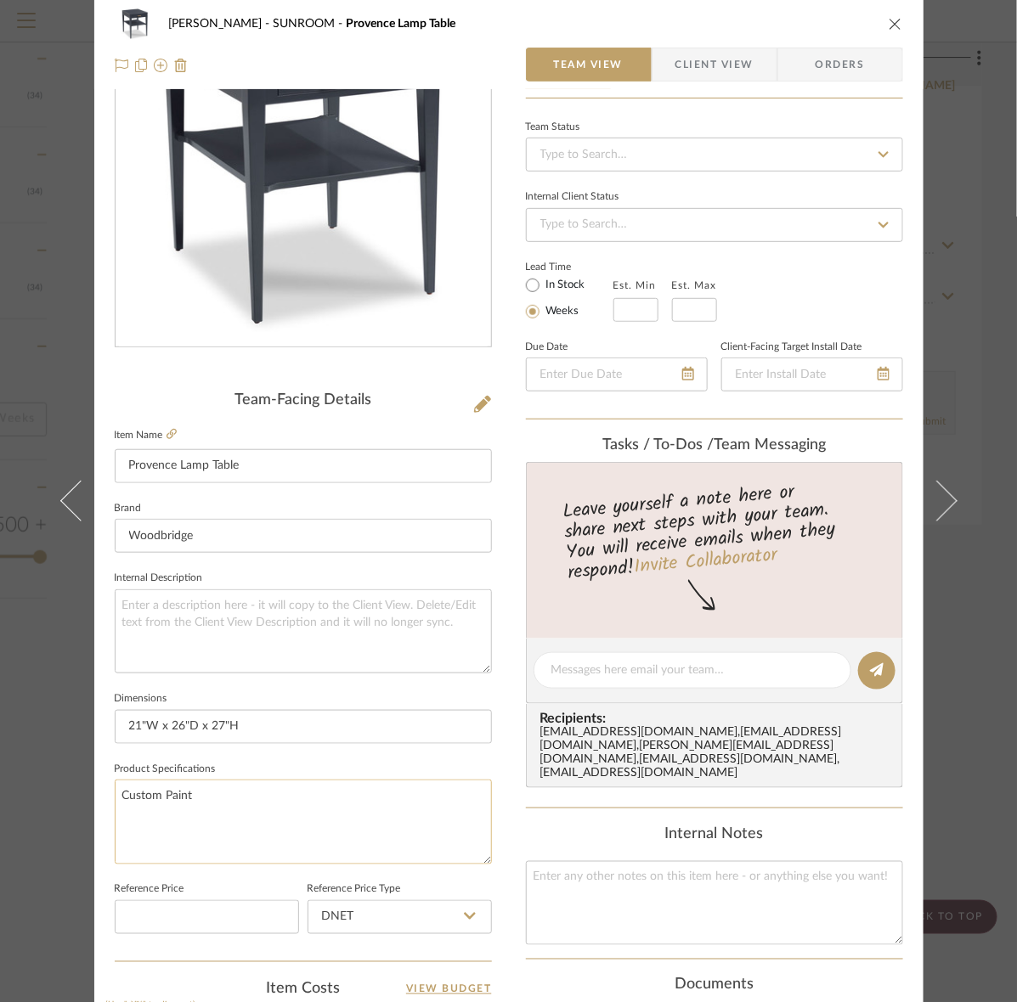
scroll to position [319, 0]
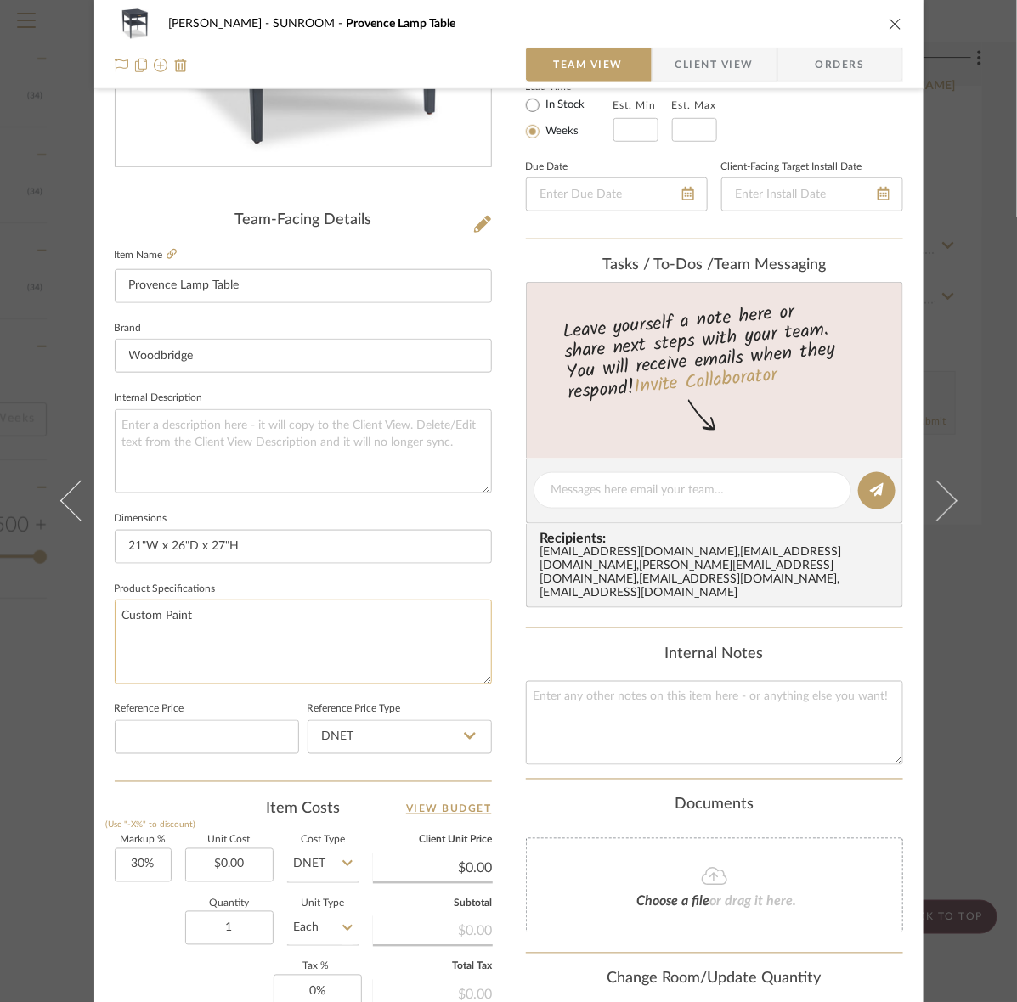
click at [291, 621] on textarea "Custom Paint" at bounding box center [303, 642] width 377 height 84
click at [426, 643] on textarea "Color: K4 - After Midnight With Glaze or COM Material: Acacia Solids and Cherry…" at bounding box center [303, 642] width 377 height 84
click at [178, 614] on textarea "Color: K4 - After Midnight With Glaze or COM Material: Acacia Solids and Cherry…" at bounding box center [303, 642] width 377 height 84
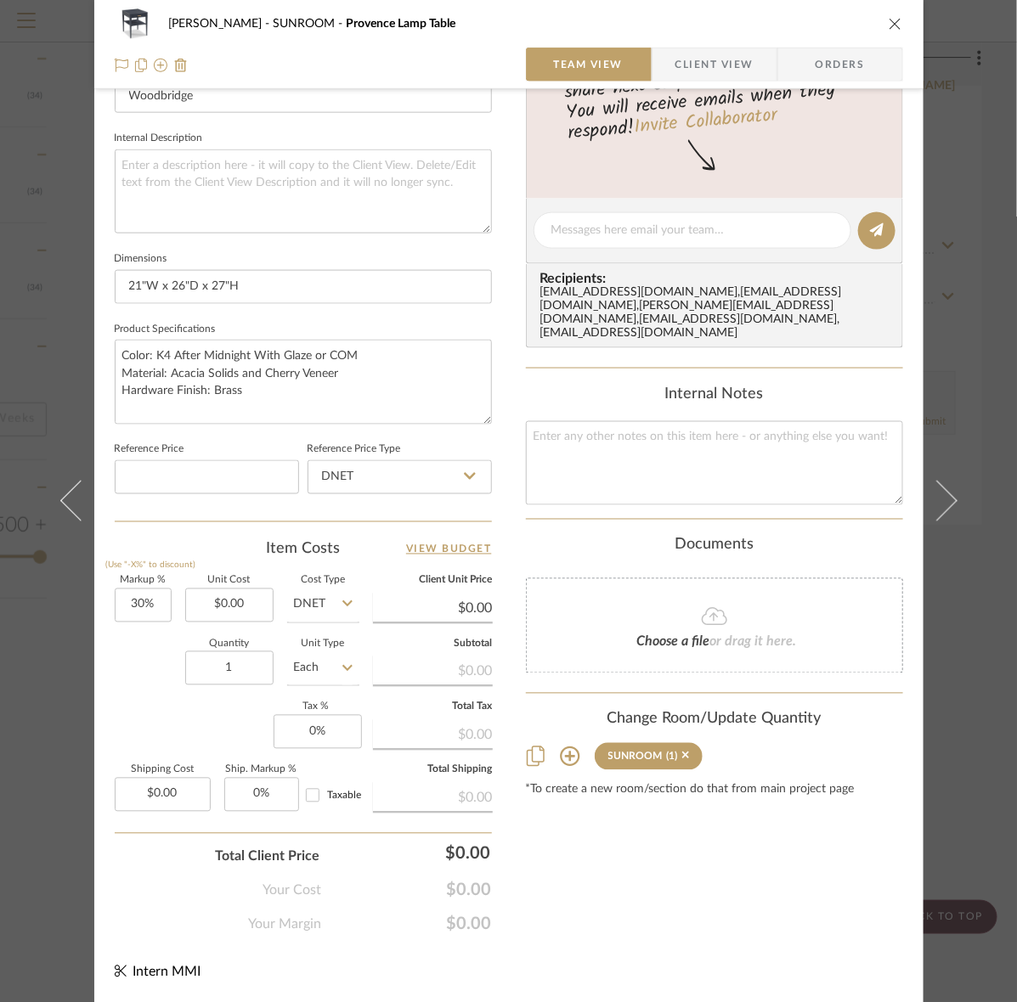
click at [707, 51] on span "Client View" at bounding box center [714, 65] width 78 height 34
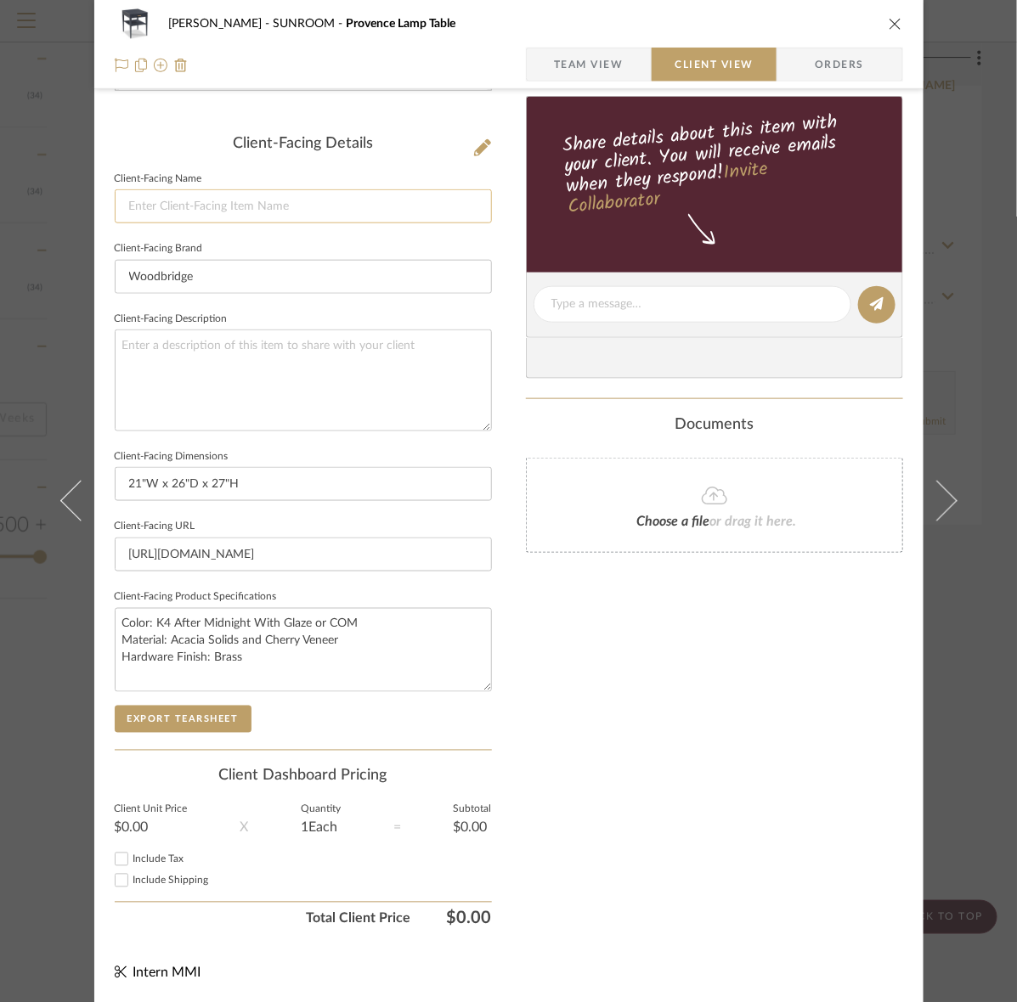
click at [214, 191] on input at bounding box center [303, 206] width 377 height 34
click at [201, 711] on button "Export Tearsheet" at bounding box center [183, 719] width 137 height 27
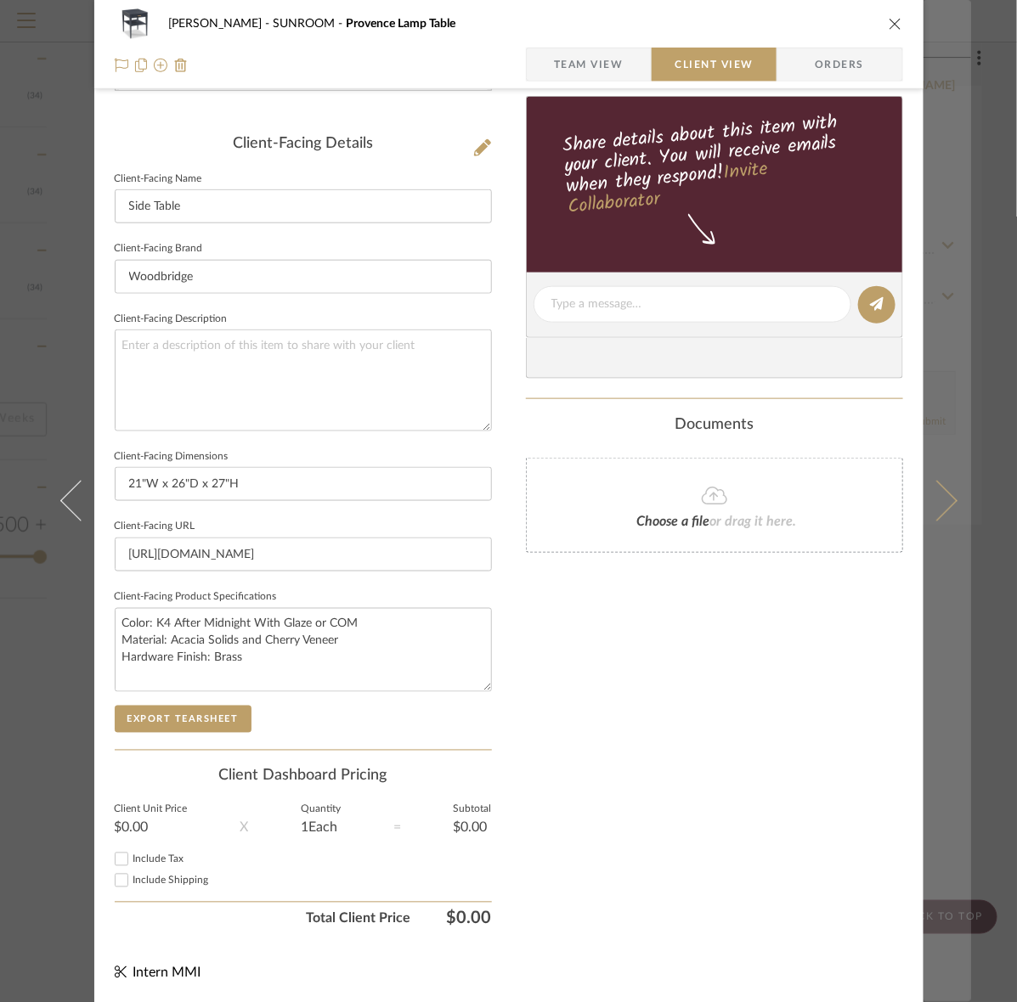
click at [944, 425] on button at bounding box center [947, 501] width 48 height 1002
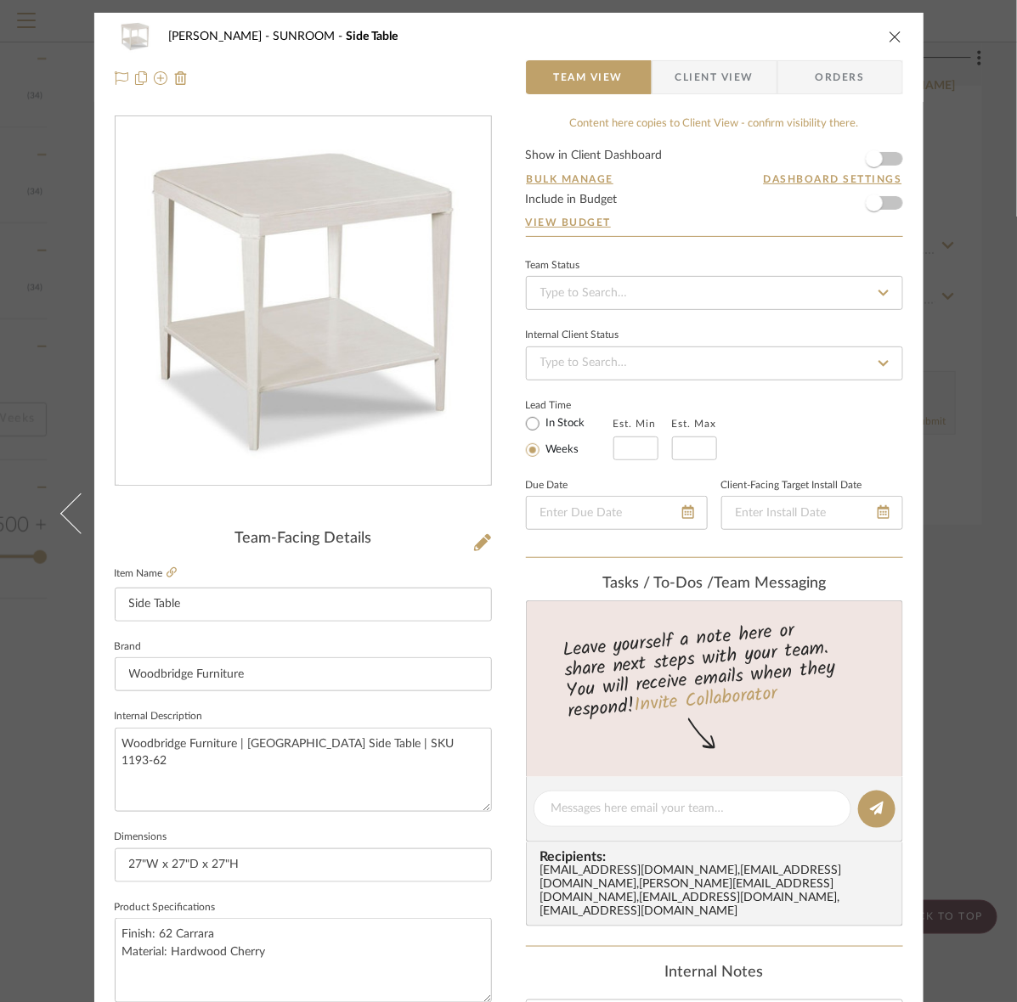
click at [689, 96] on div "Murray SUNROOM Side Table Team View Client View Orders" at bounding box center [508, 57] width 829 height 89
click at [689, 87] on span "Client View" at bounding box center [714, 77] width 78 height 34
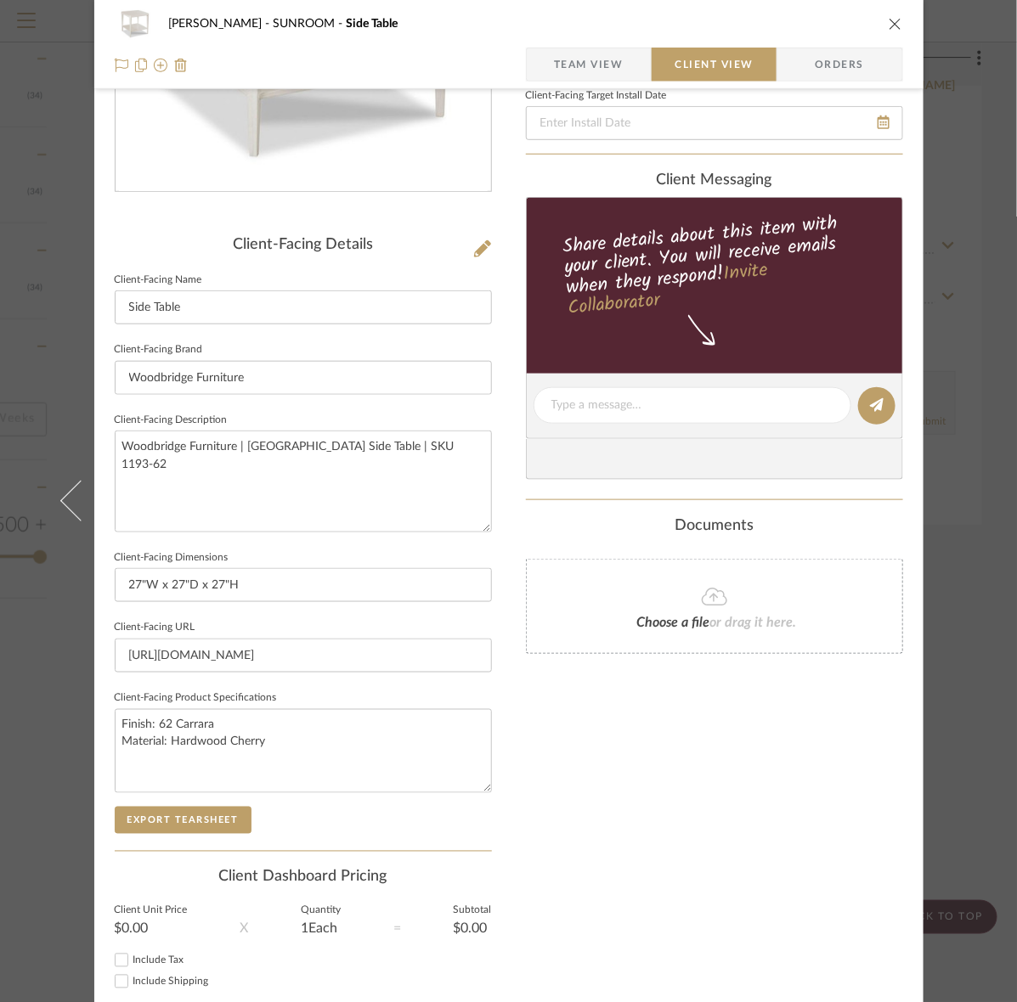
scroll to position [395, 0]
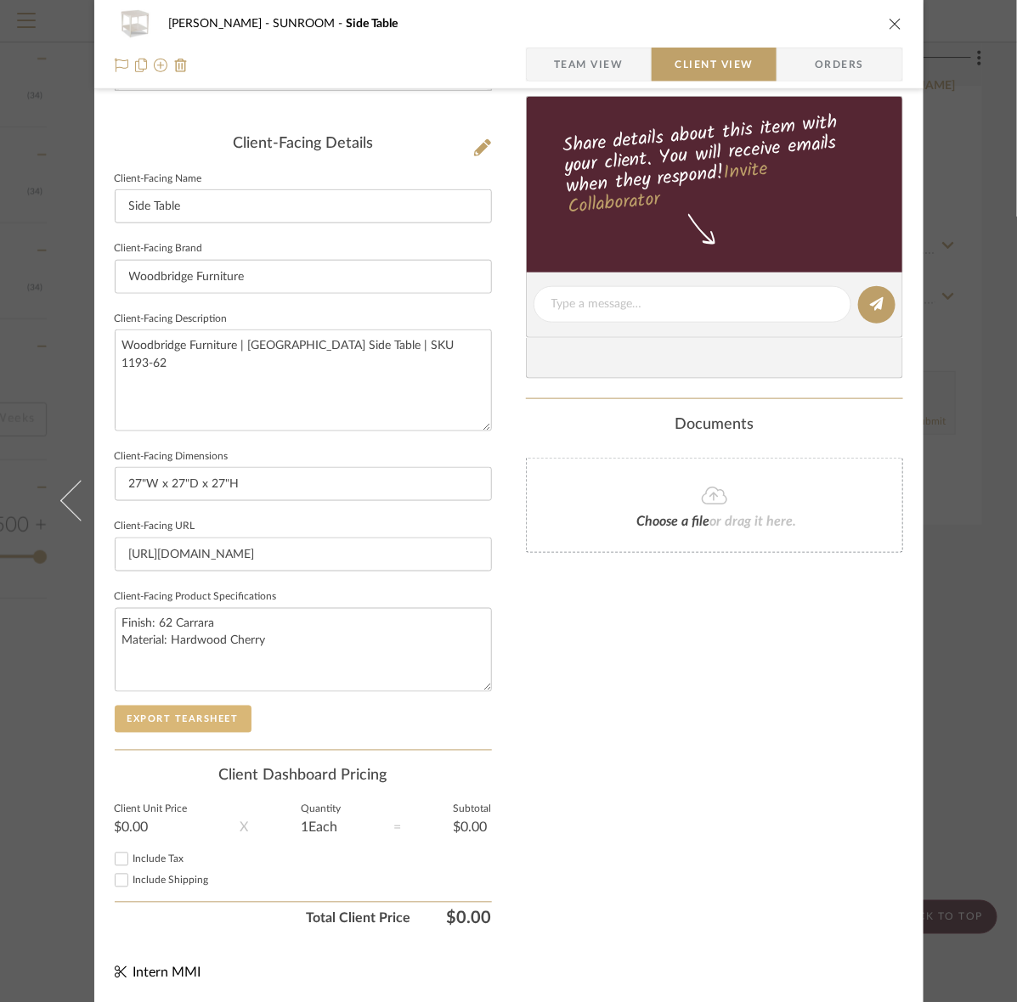
click at [209, 719] on button "Export Tearsheet" at bounding box center [183, 719] width 137 height 27
drag, startPoint x: 474, startPoint y: 369, endPoint x: -206, endPoint y: 375, distance: 680.4
click at [167, 709] on button "Export Tearsheet" at bounding box center [183, 719] width 137 height 27
click at [958, 456] on mat-dialog-content "Murray SUNROOM Side Table Team View Client View Orders Client-Facing Details Cl…" at bounding box center [509, 311] width 924 height 1386
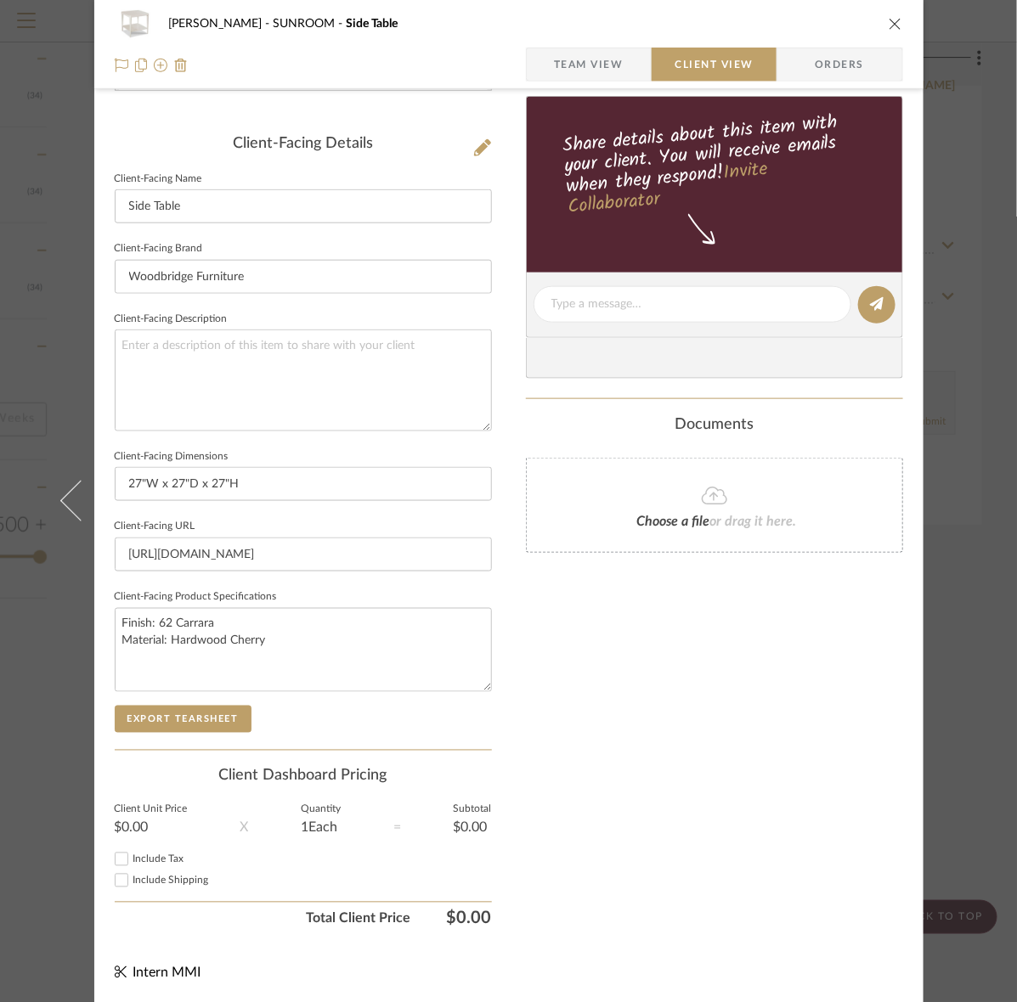
click at [958, 456] on mat-dialog-content "Murray SUNROOM Side Table Team View Client View Orders Client-Facing Details Cl…" at bounding box center [509, 311] width 924 height 1386
click at [890, 31] on button "close" at bounding box center [895, 23] width 15 height 15
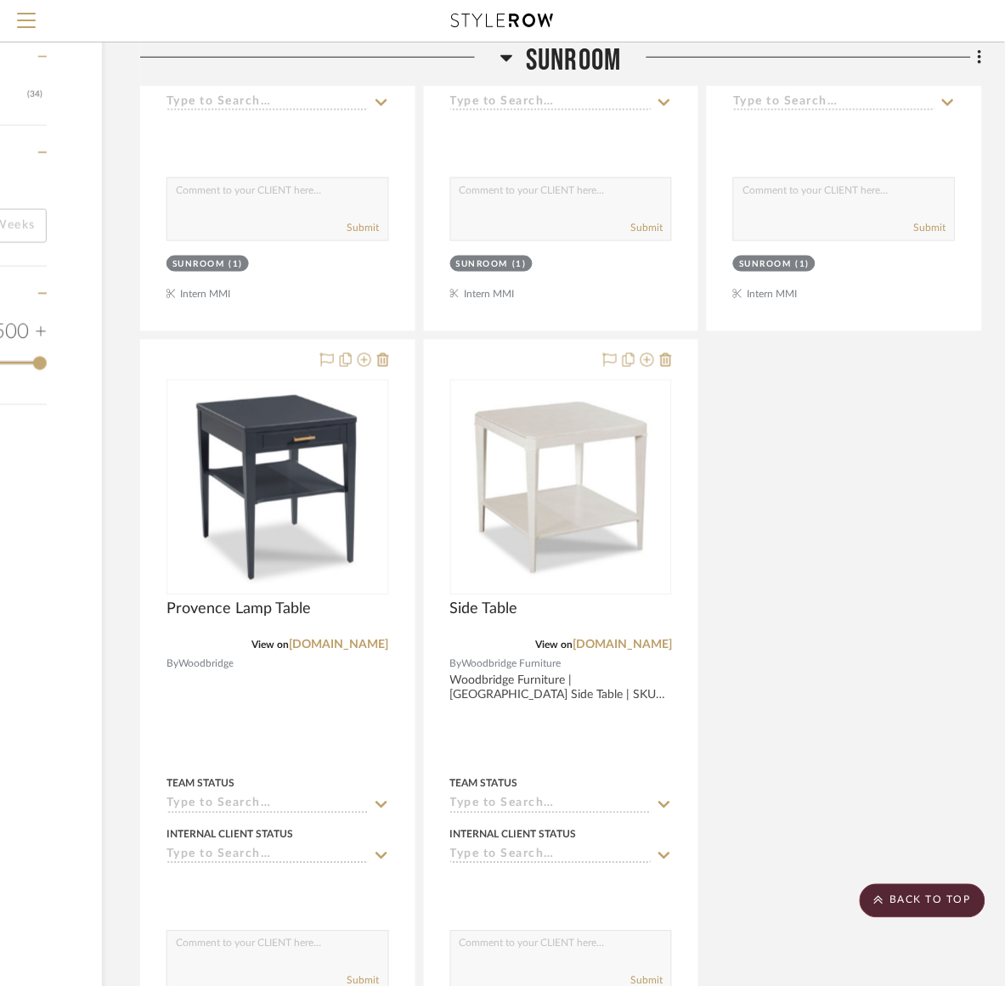
scroll to position [1959, 217]
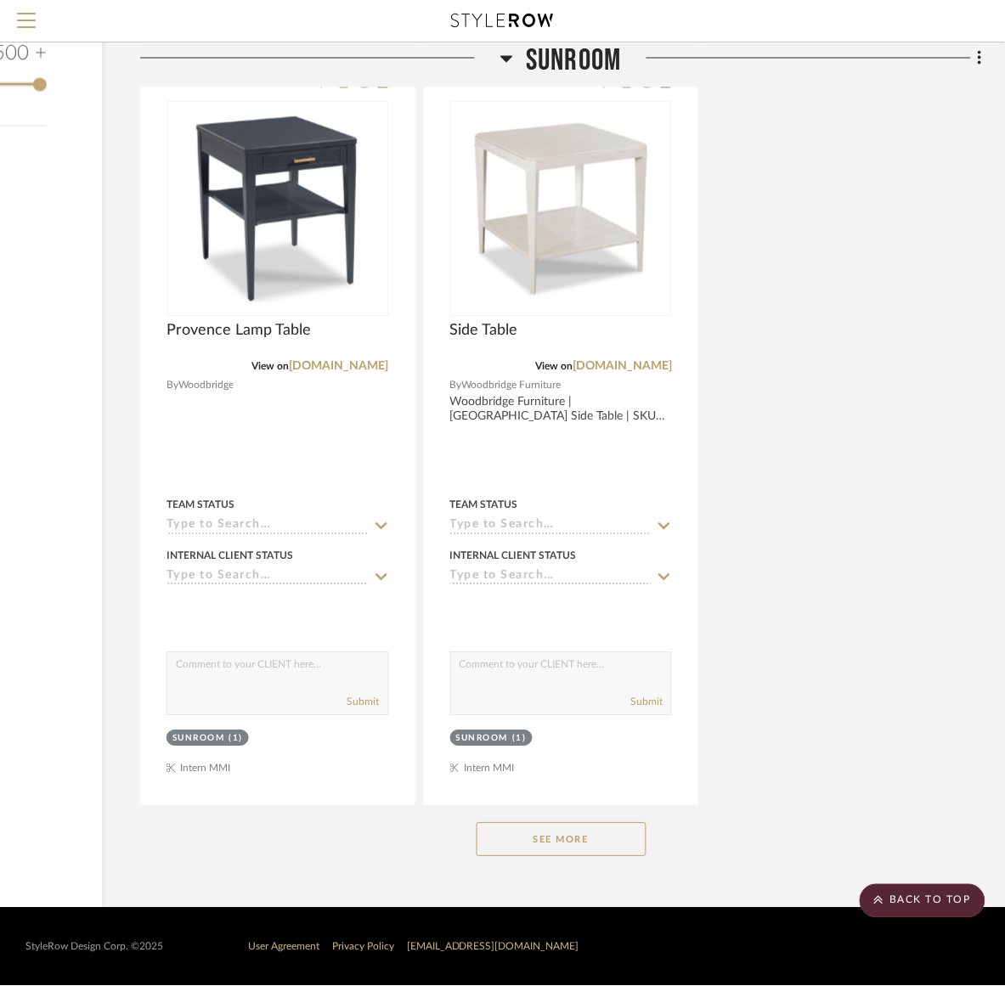
click at [537, 837] on button "See More" at bounding box center [561, 840] width 170 height 34
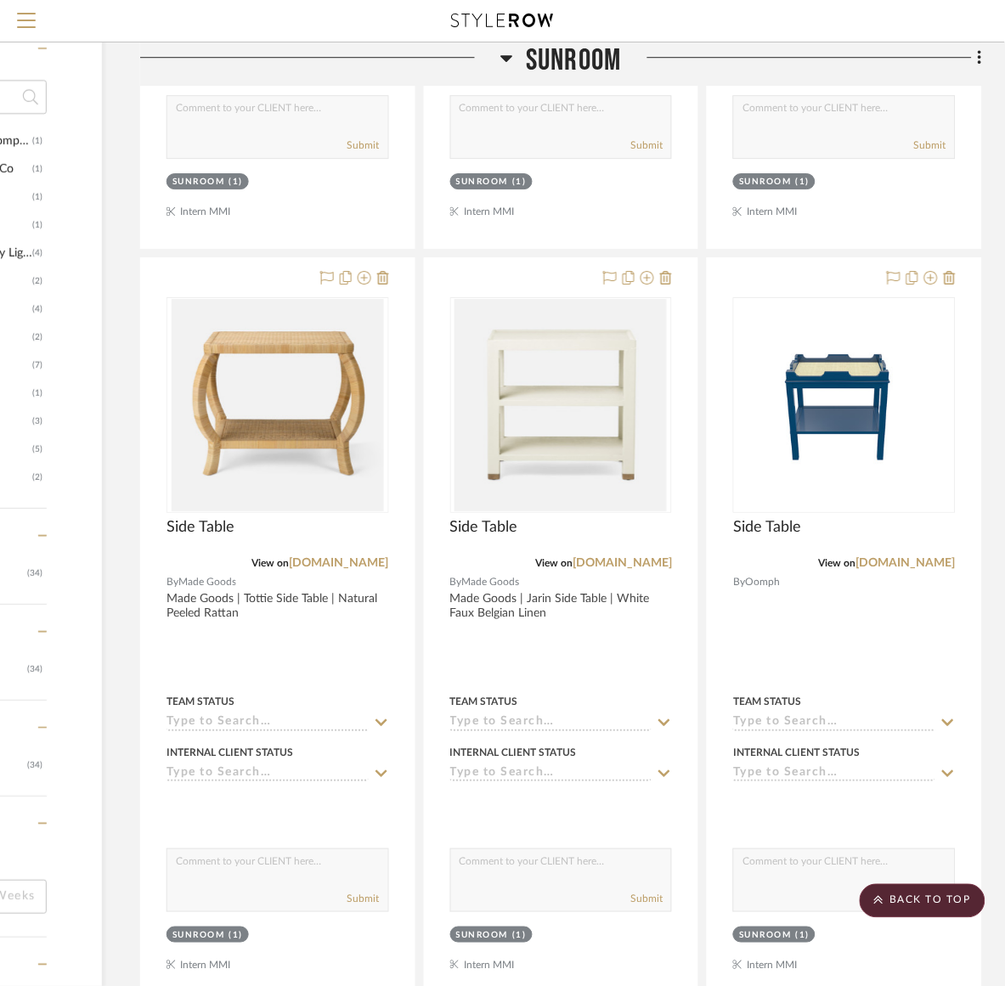
scroll to position [685, 217]
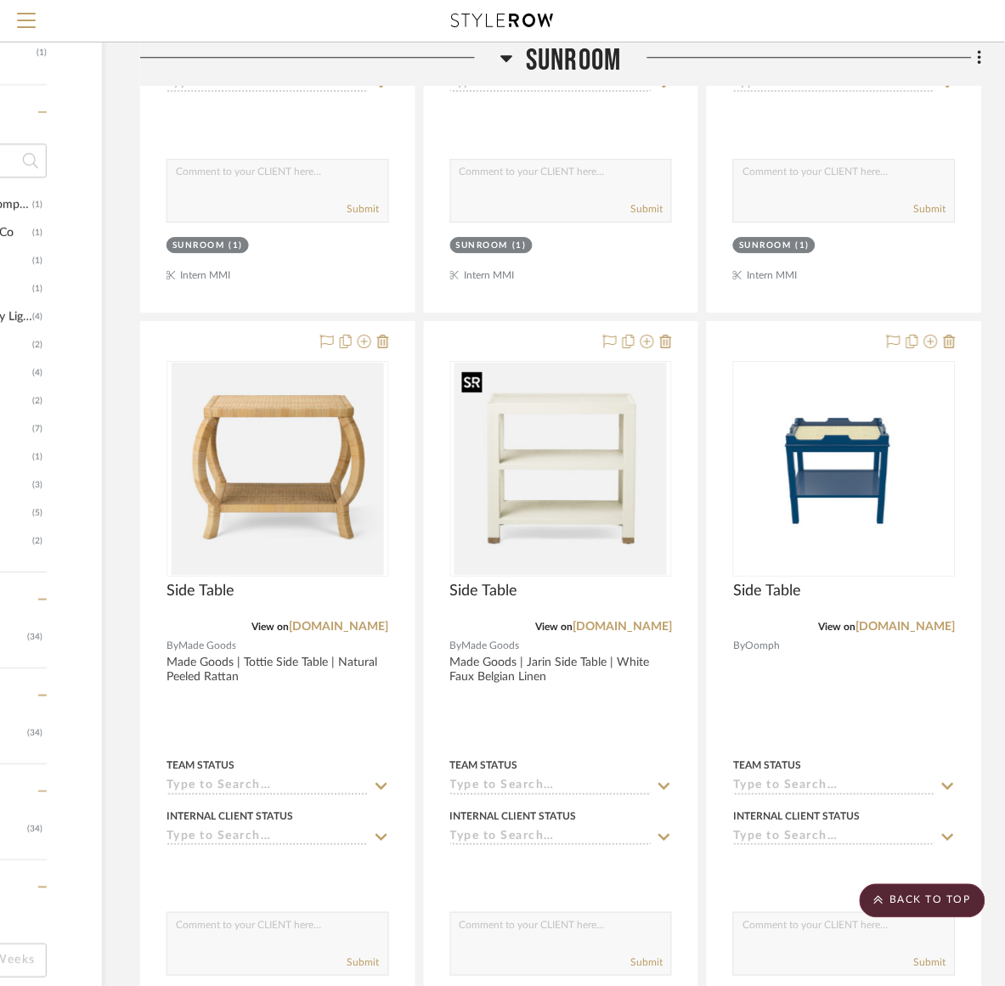
scroll to position [956, 217]
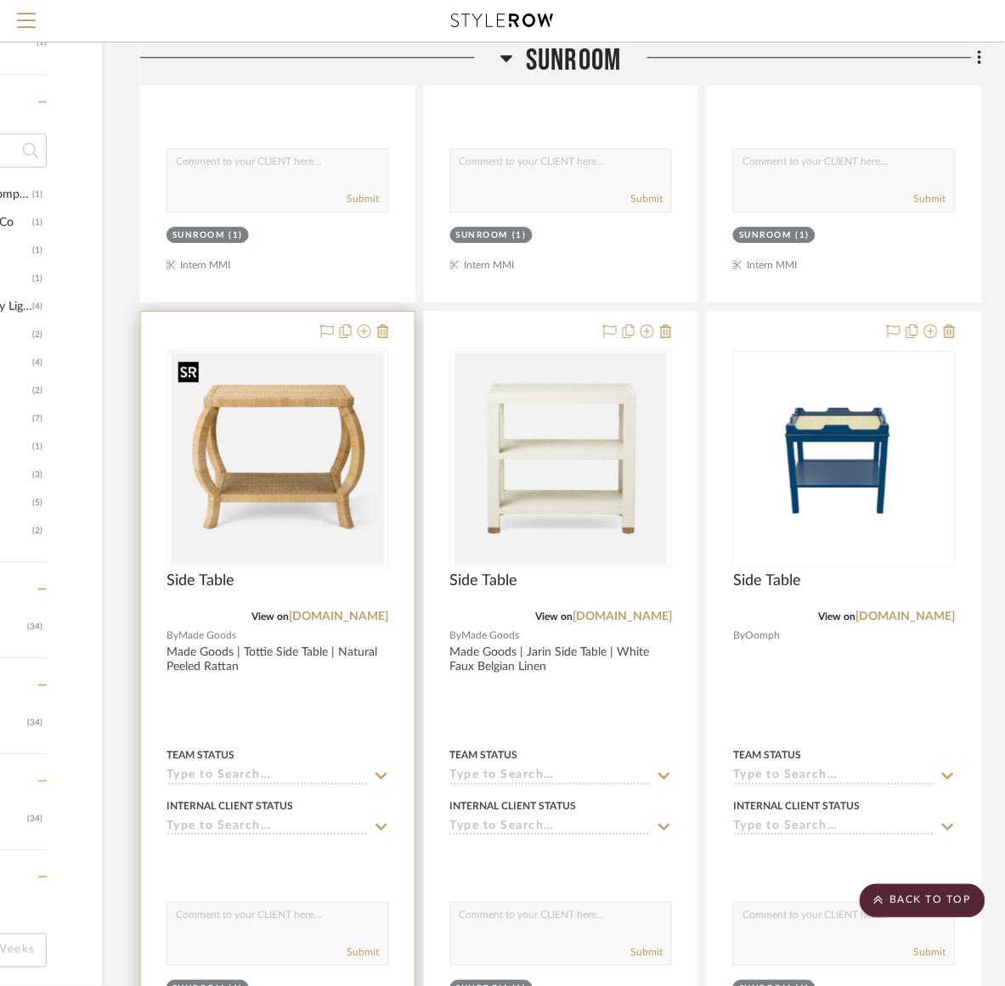
click at [354, 399] on img "0" at bounding box center [278, 458] width 212 height 212
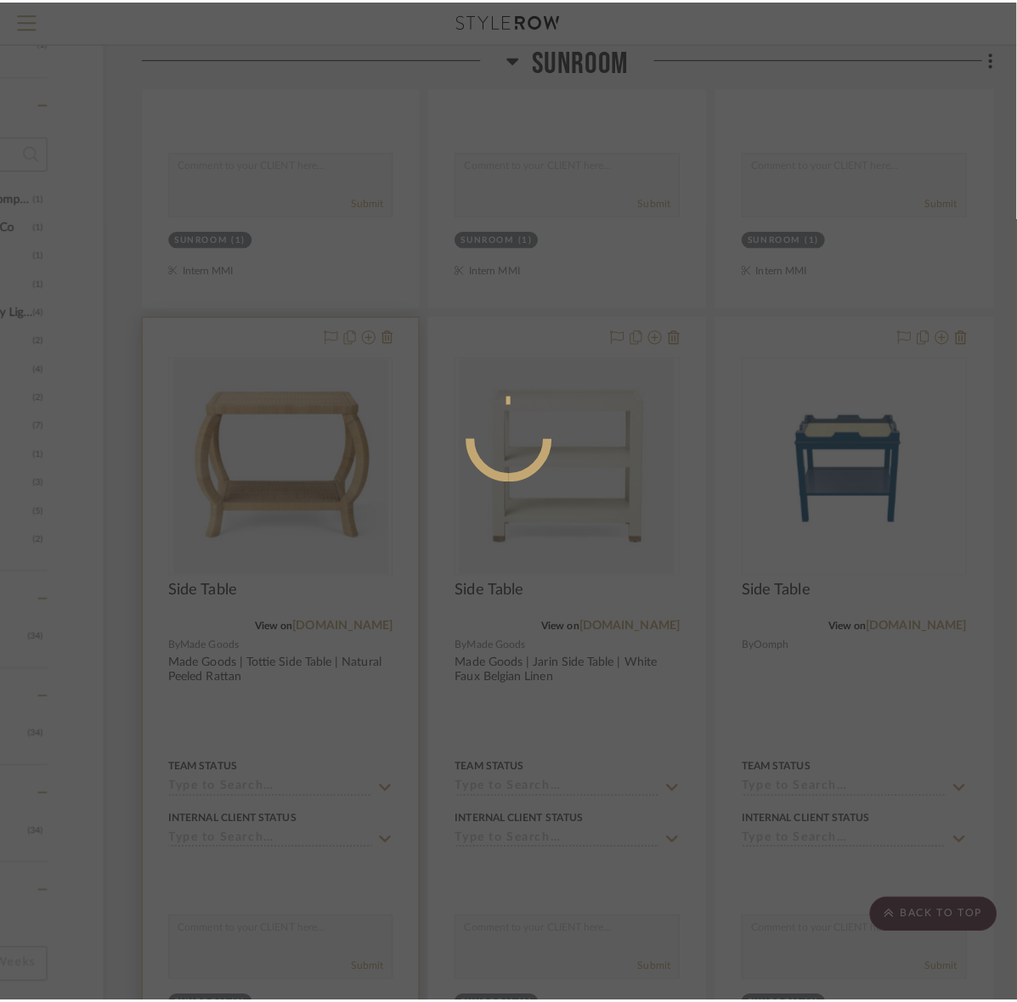
scroll to position [0, 0]
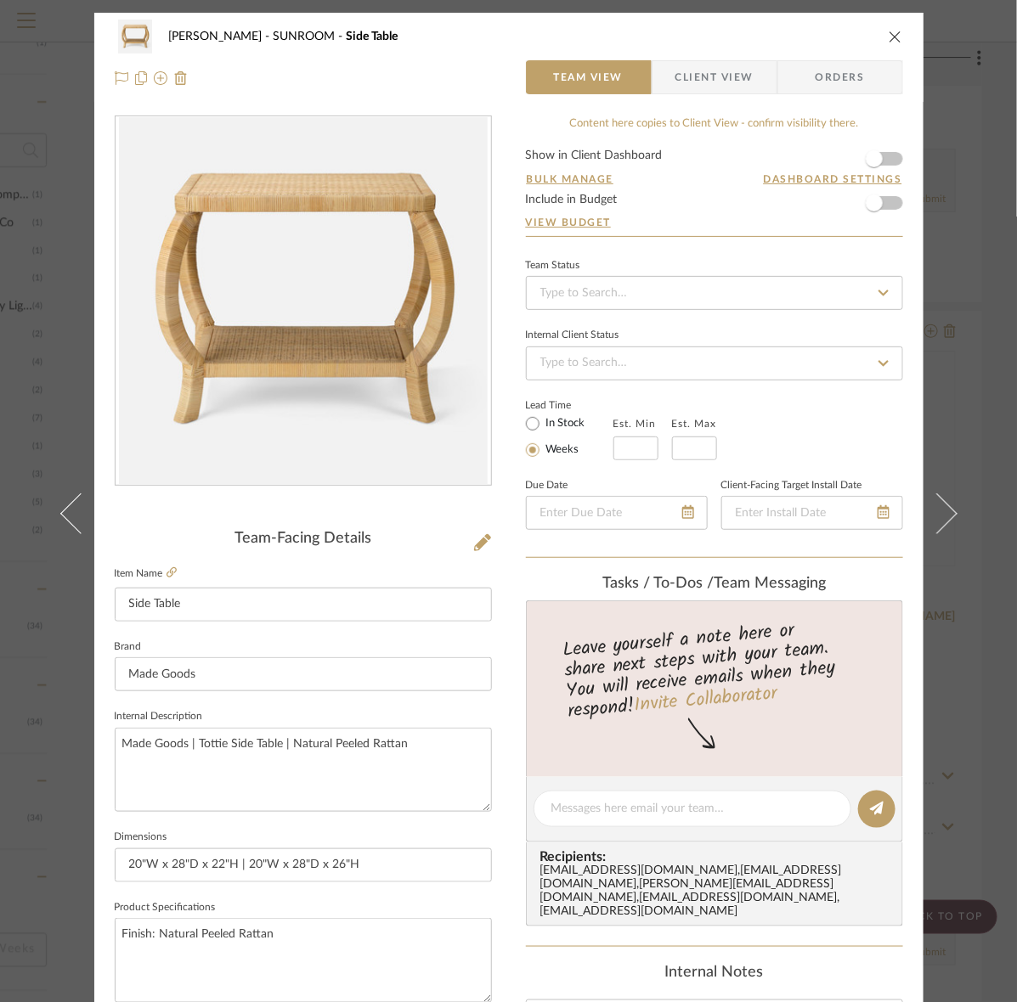
click at [690, 86] on span "Client View" at bounding box center [714, 77] width 78 height 34
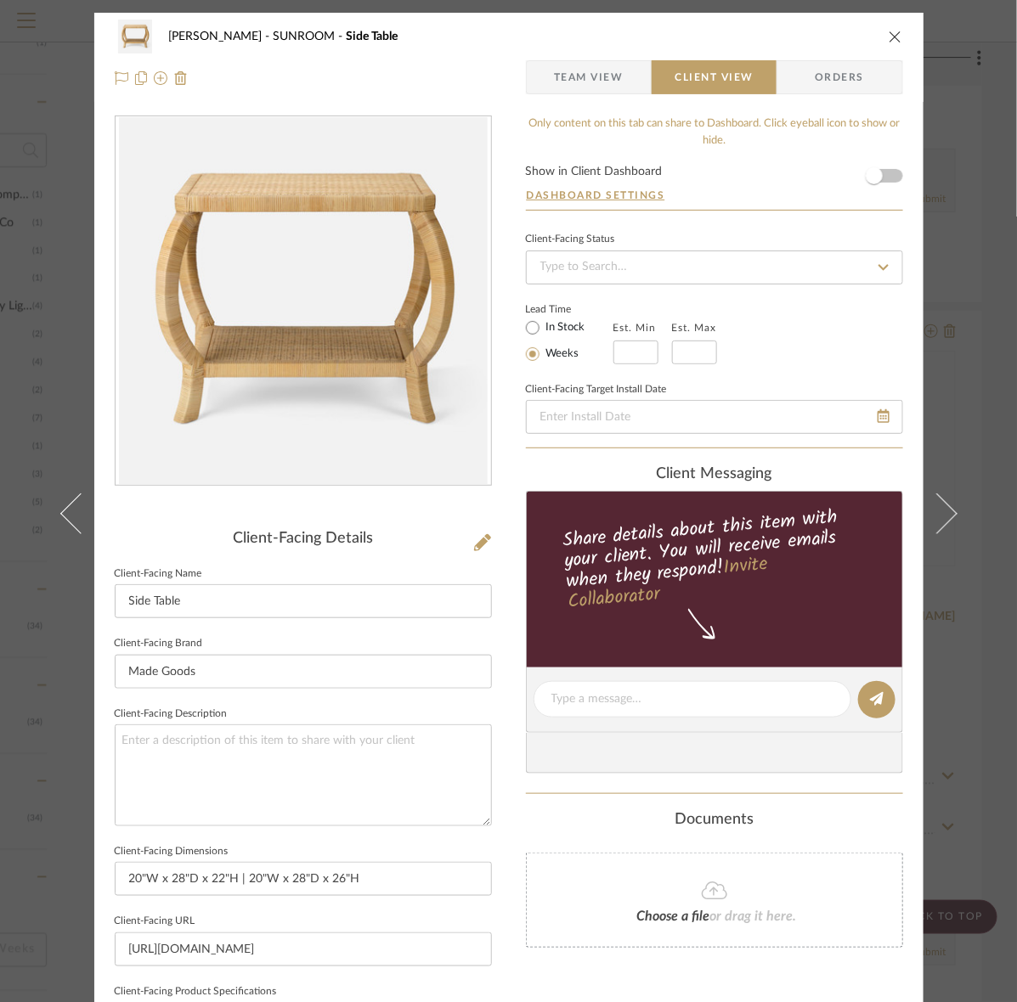
click at [595, 86] on span "Team View" at bounding box center [589, 77] width 70 height 34
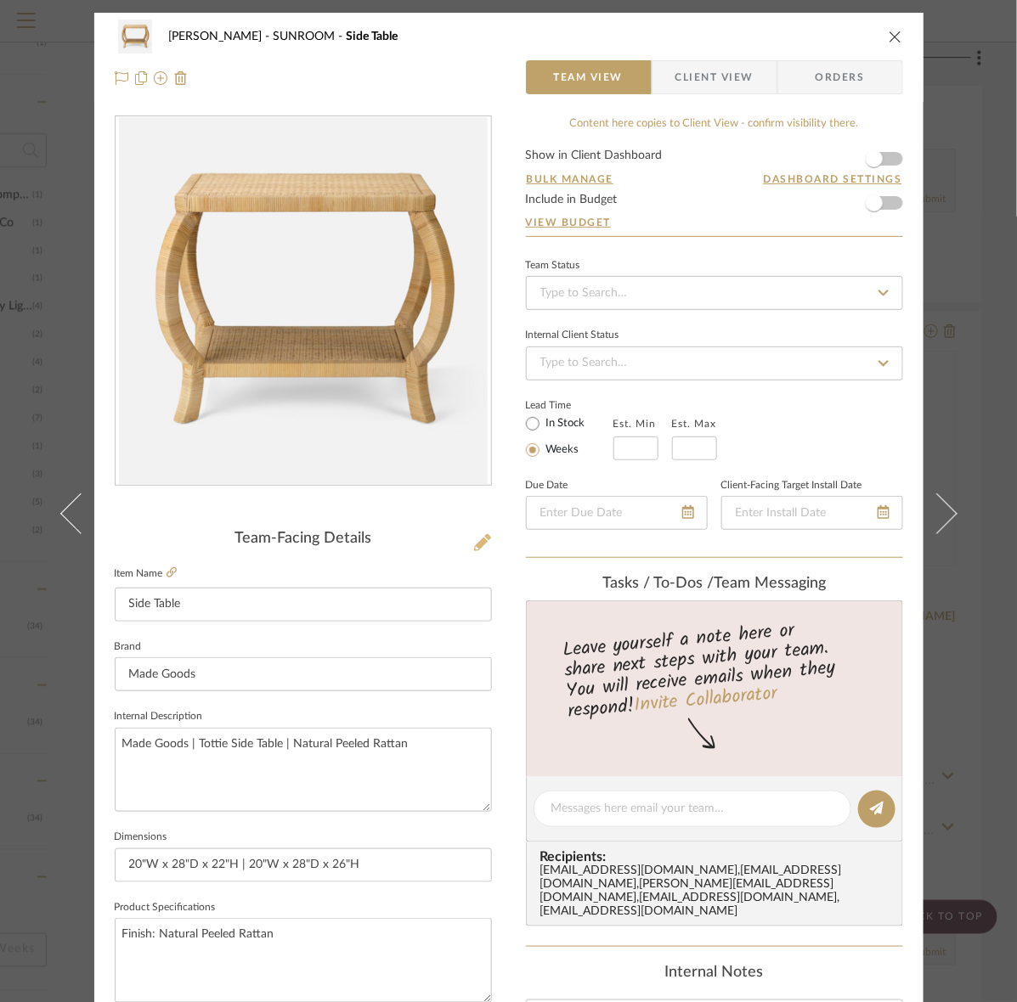
click at [486, 556] on div "Murray SUNROOM Side Table Team View Client View Orders Team-Facing Details Item…" at bounding box center [508, 797] width 829 height 1569
click at [482, 550] on icon at bounding box center [482, 542] width 17 height 17
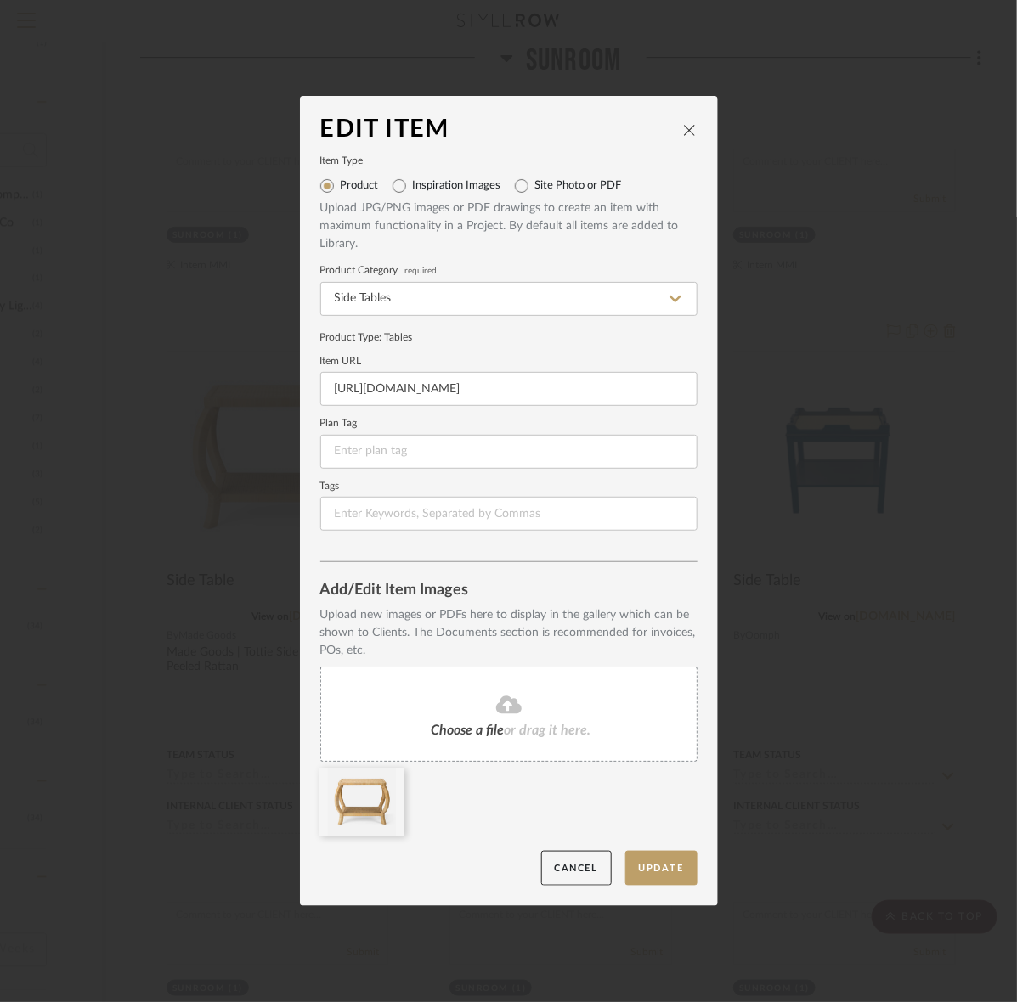
click at [507, 752] on div "Choose a file or drag it here." at bounding box center [508, 714] width 377 height 95
click at [389, 786] on icon at bounding box center [392, 780] width 12 height 14
click at [663, 854] on button "Update" at bounding box center [661, 868] width 72 height 35
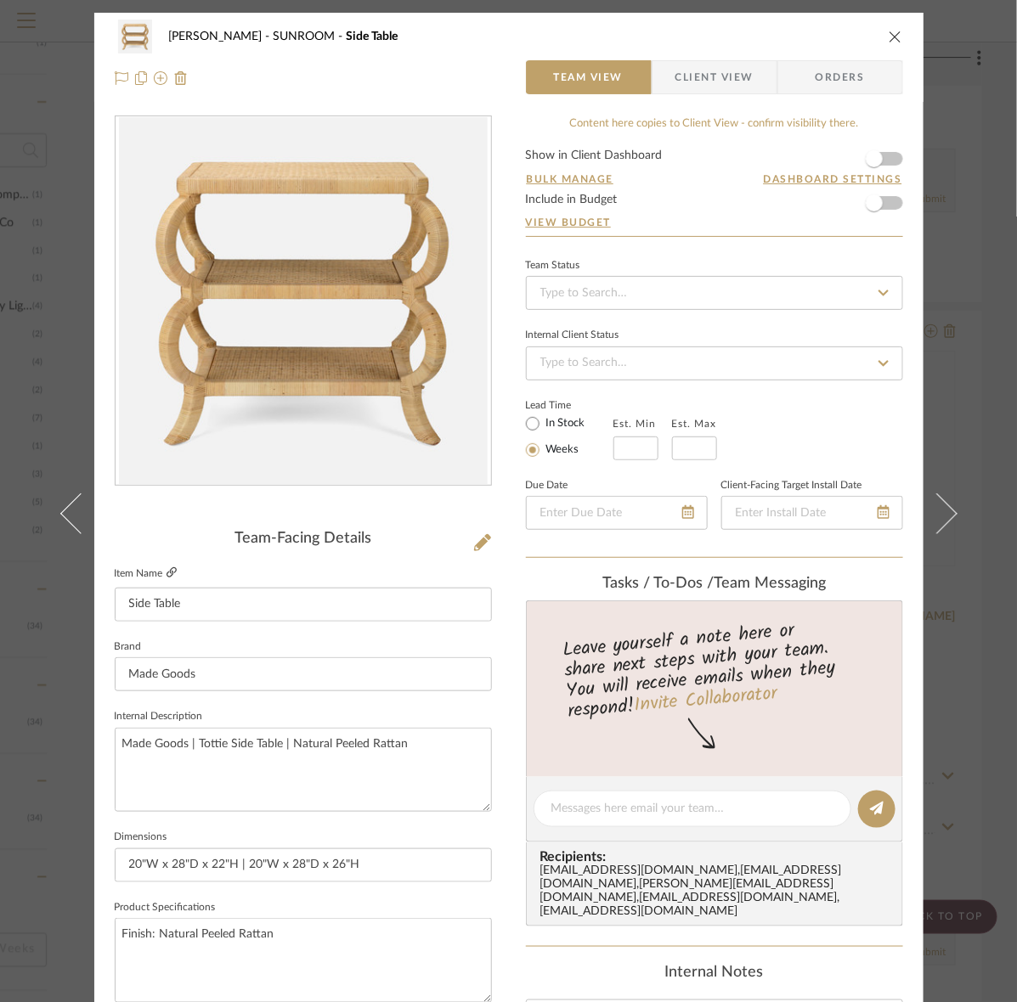
click at [170, 570] on icon at bounding box center [171, 572] width 10 height 10
click at [664, 85] on span "button" at bounding box center [663, 77] width 23 height 34
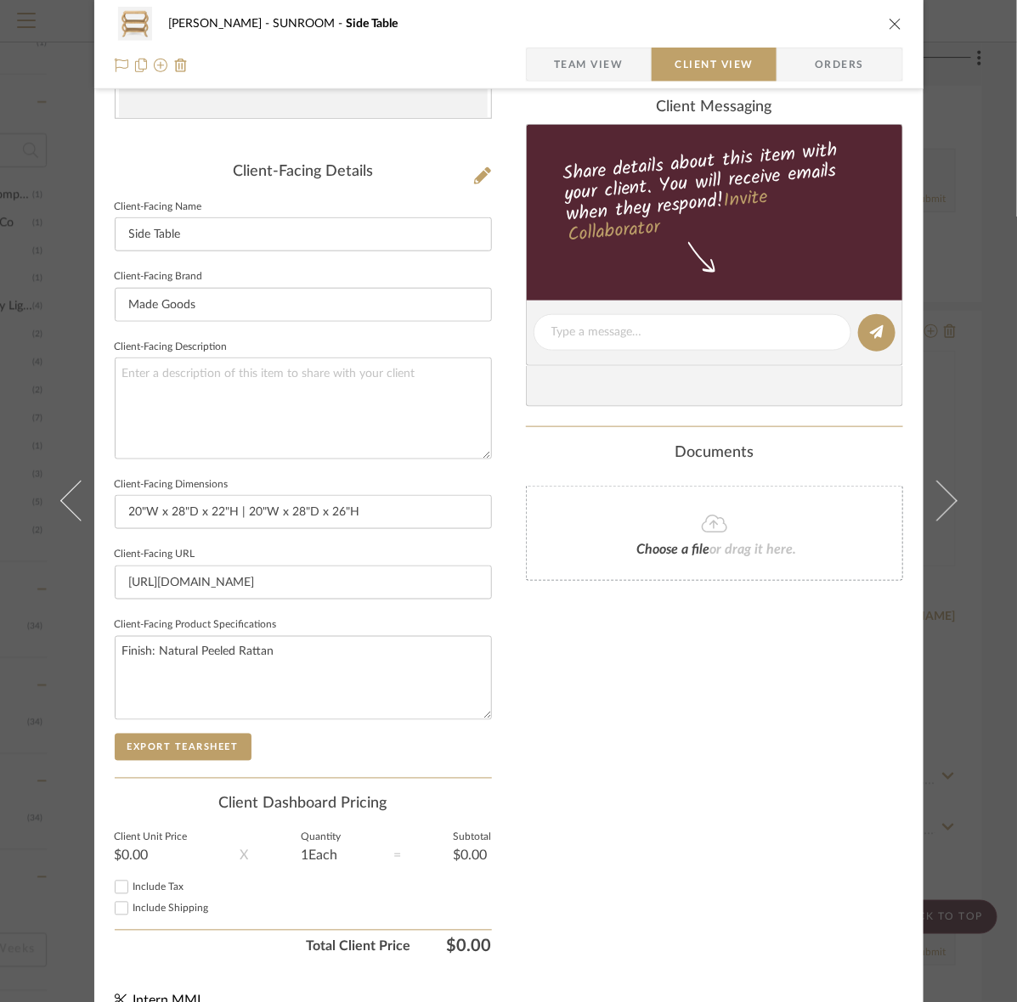
scroll to position [395, 0]
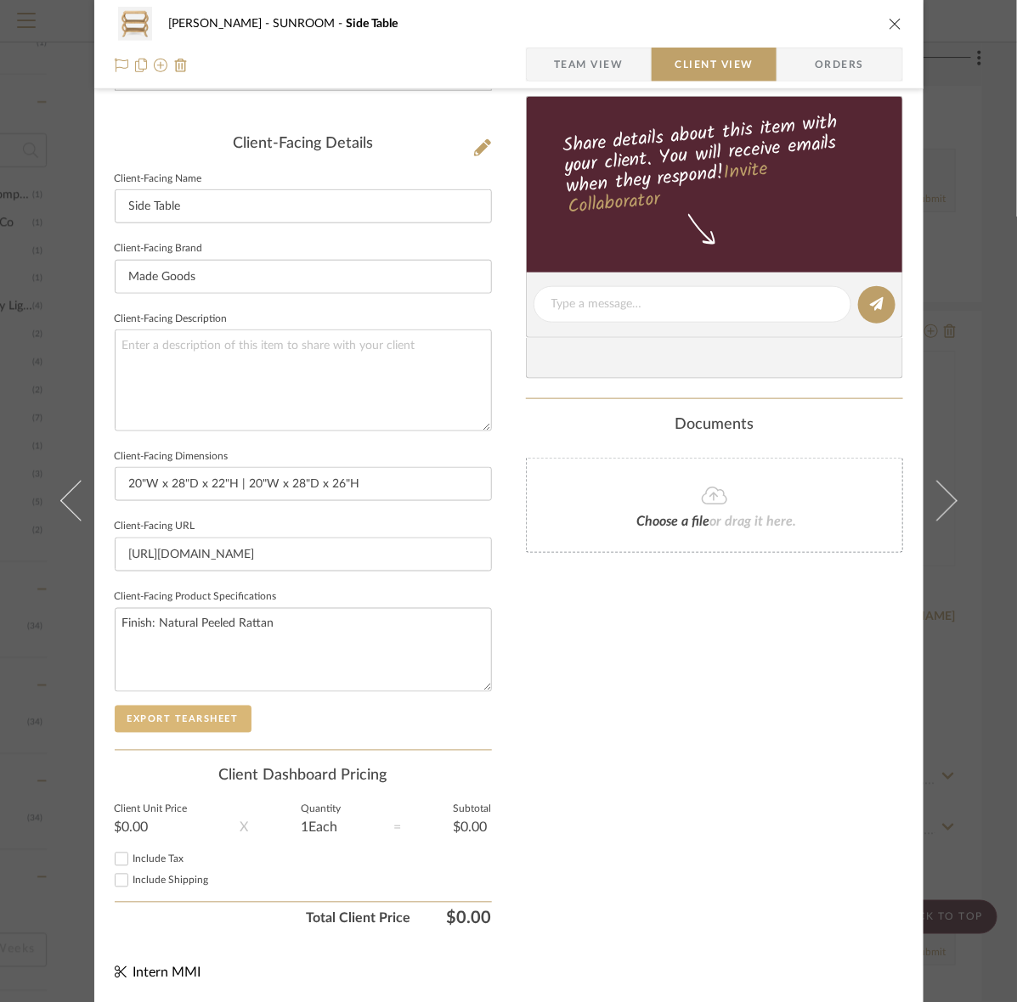
click at [226, 711] on button "Export Tearsheet" at bounding box center [183, 719] width 137 height 27
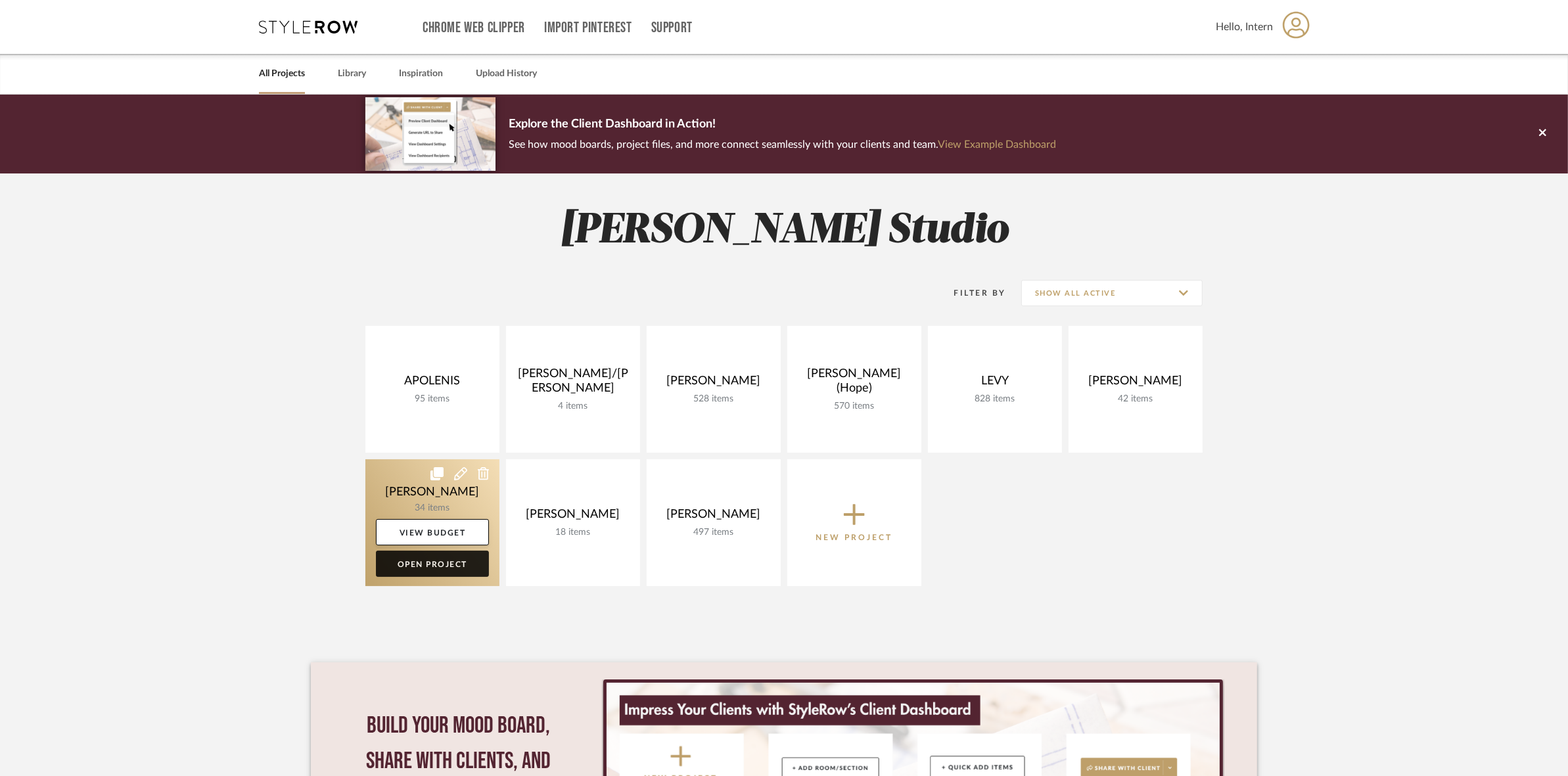
click at [456, 559] on link "Open Project" at bounding box center [432, 564] width 113 height 26
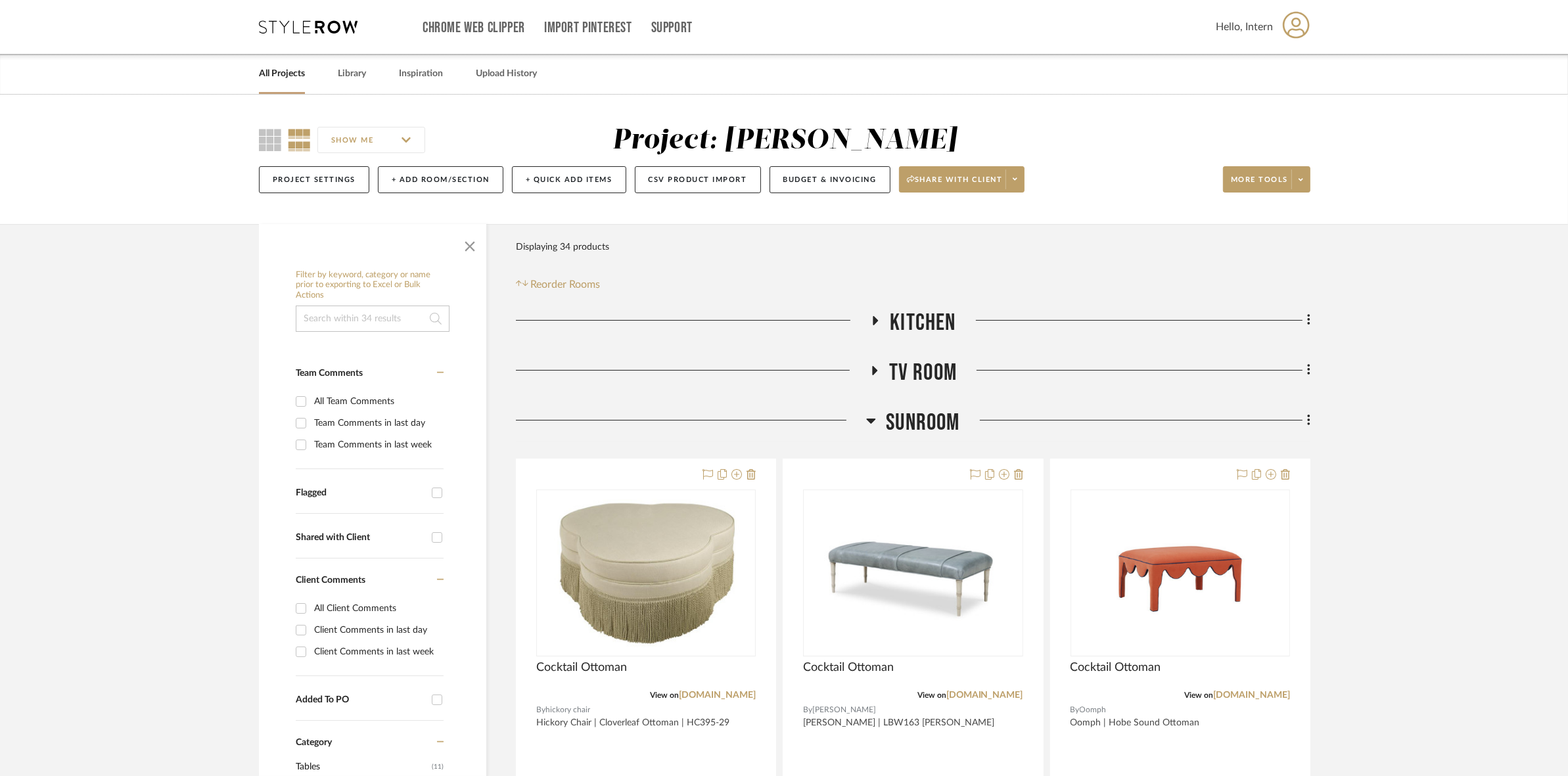
drag, startPoint x: 917, startPoint y: 427, endPoint x: 917, endPoint y: 412, distance: 15.0
click at [917, 426] on span "SUNROOM" at bounding box center [922, 422] width 73 height 29
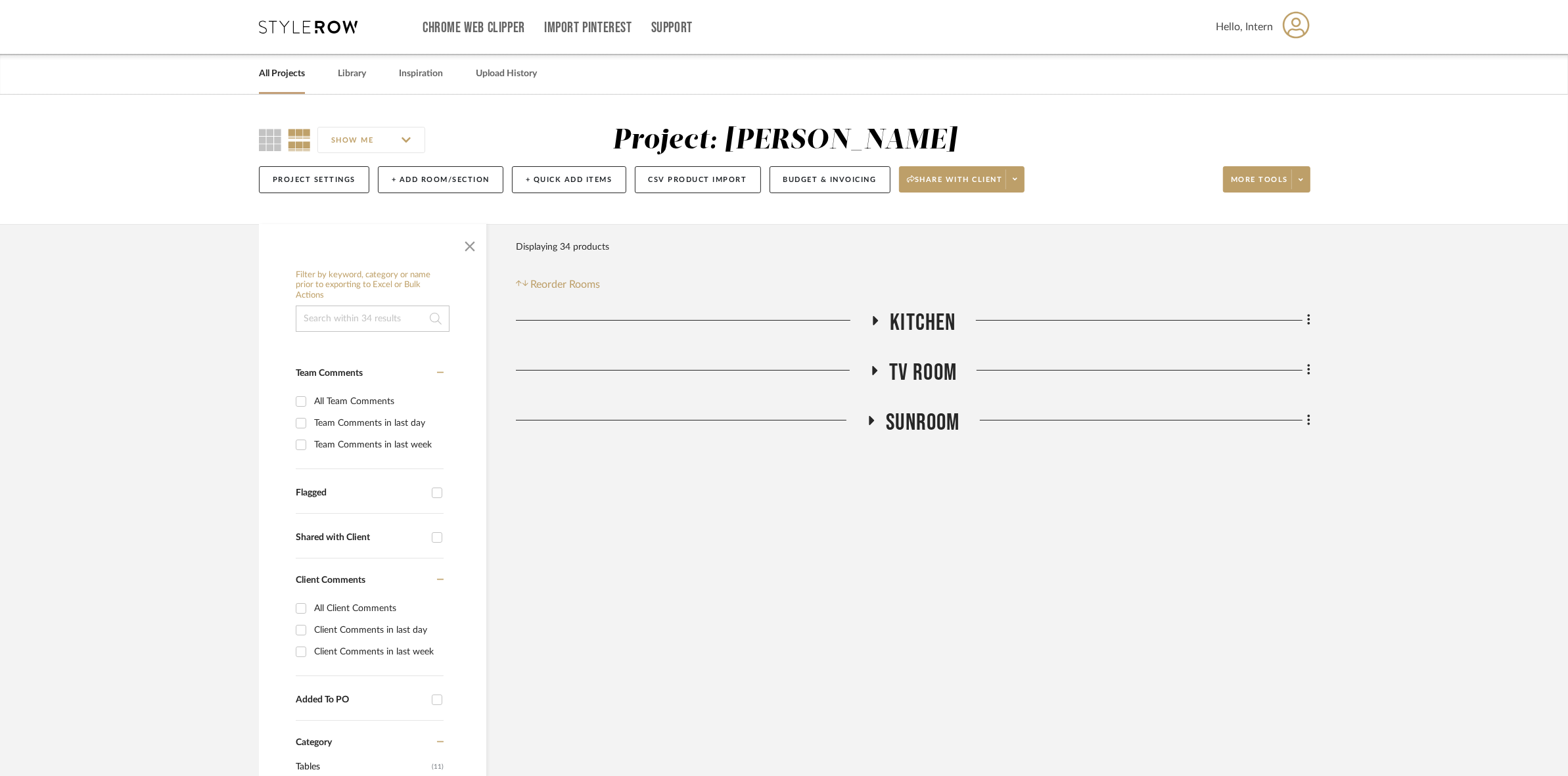
click at [909, 375] on span "TV ROOM" at bounding box center [922, 373] width 67 height 29
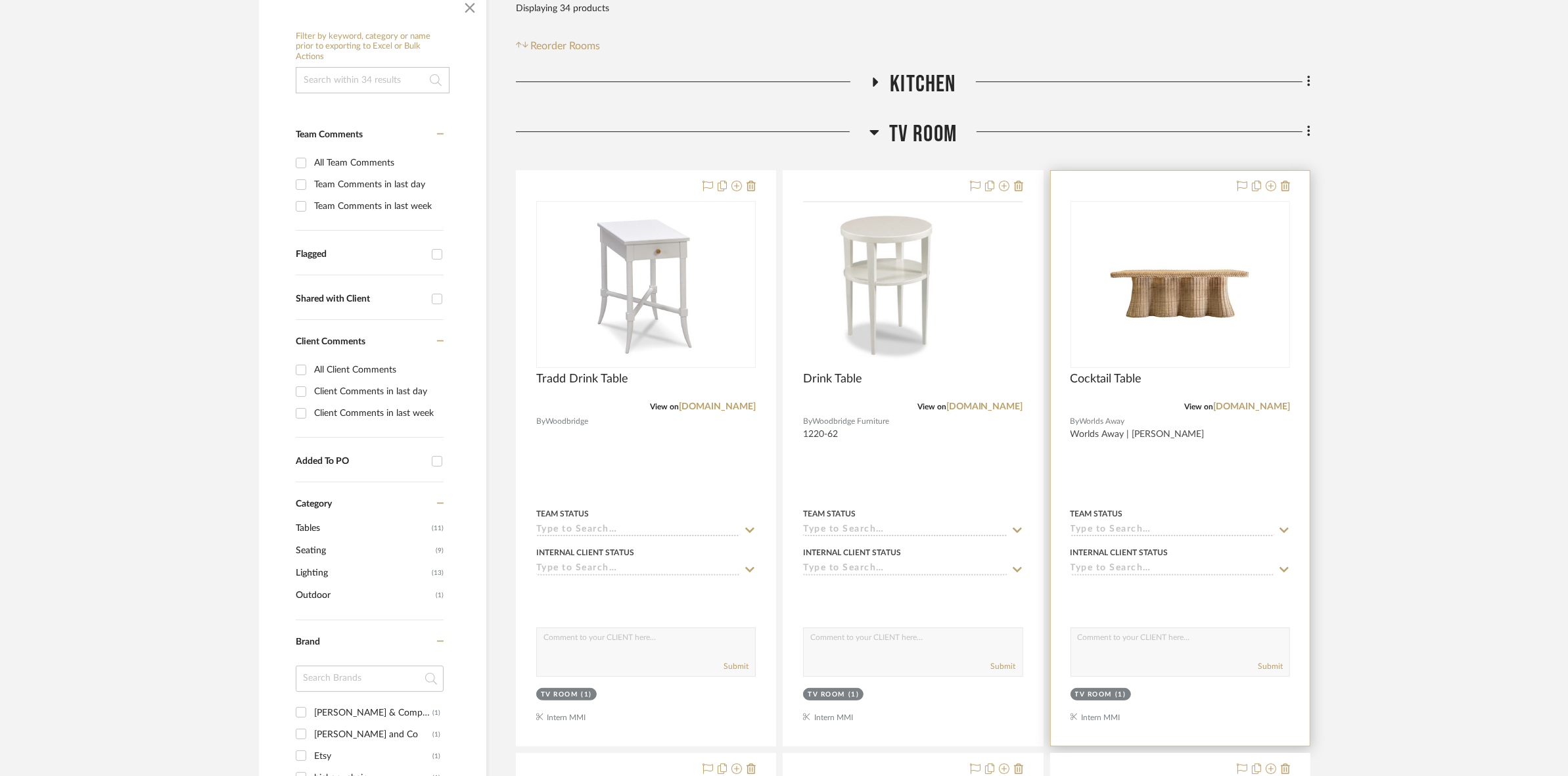
scroll to position [247, 0]
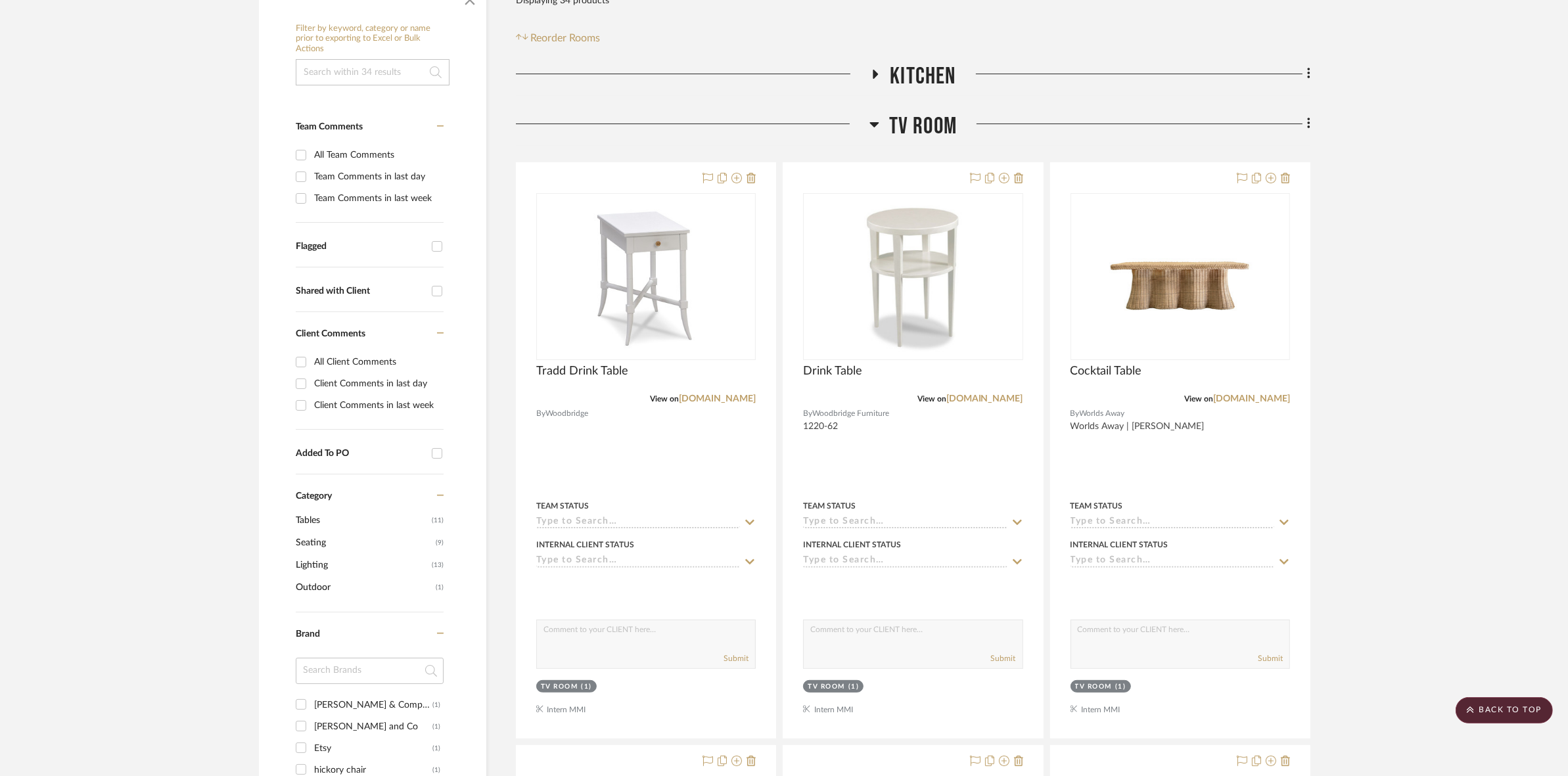
click at [958, 84] on div at bounding box center [1133, 79] width 354 height 33
click at [957, 83] on div at bounding box center [1133, 79] width 354 height 33
click at [954, 80] on span "Kitchen" at bounding box center [922, 77] width 66 height 29
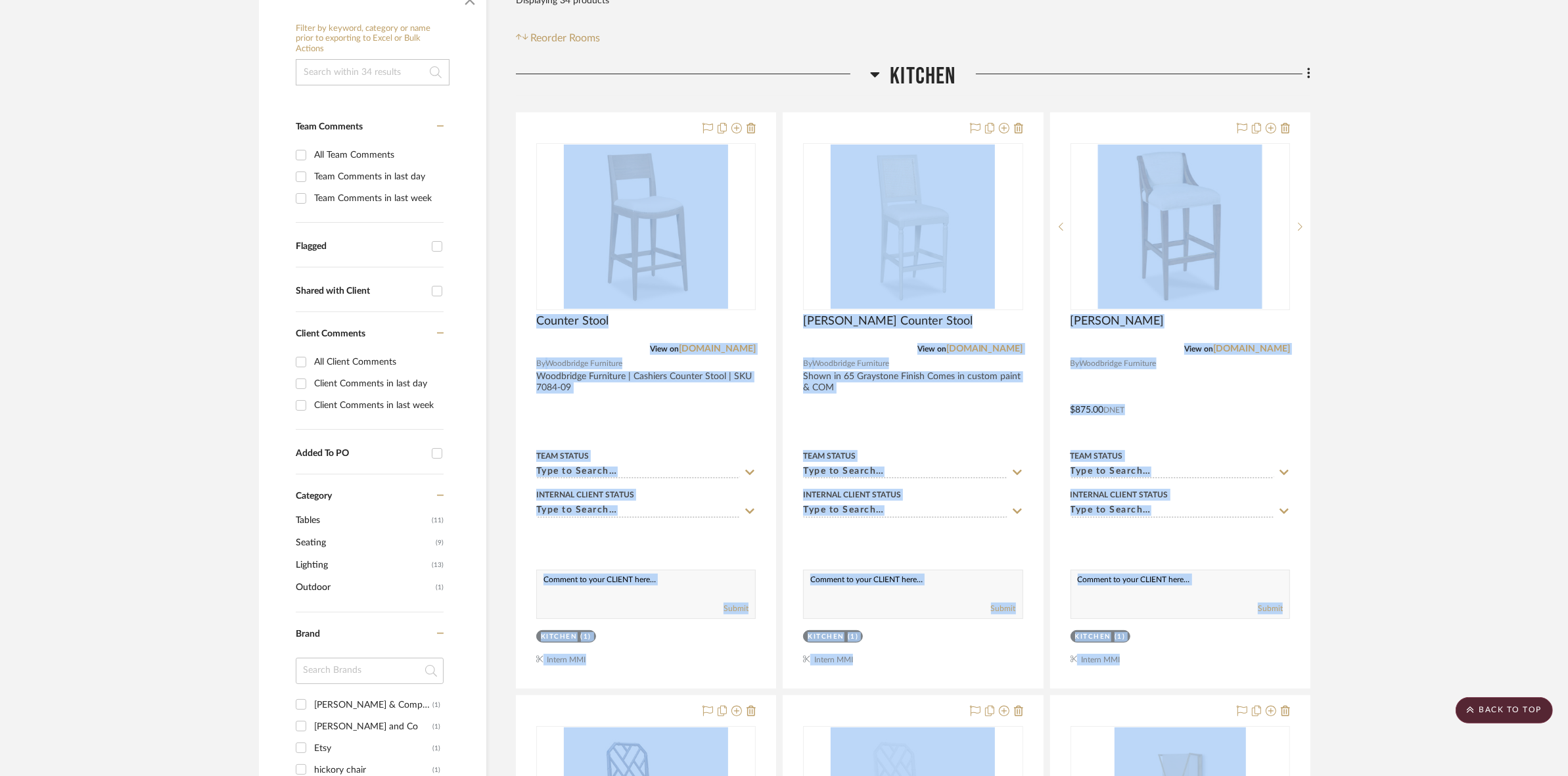
drag, startPoint x: 1554, startPoint y: 462, endPoint x: 1529, endPoint y: 463, distance: 25.0
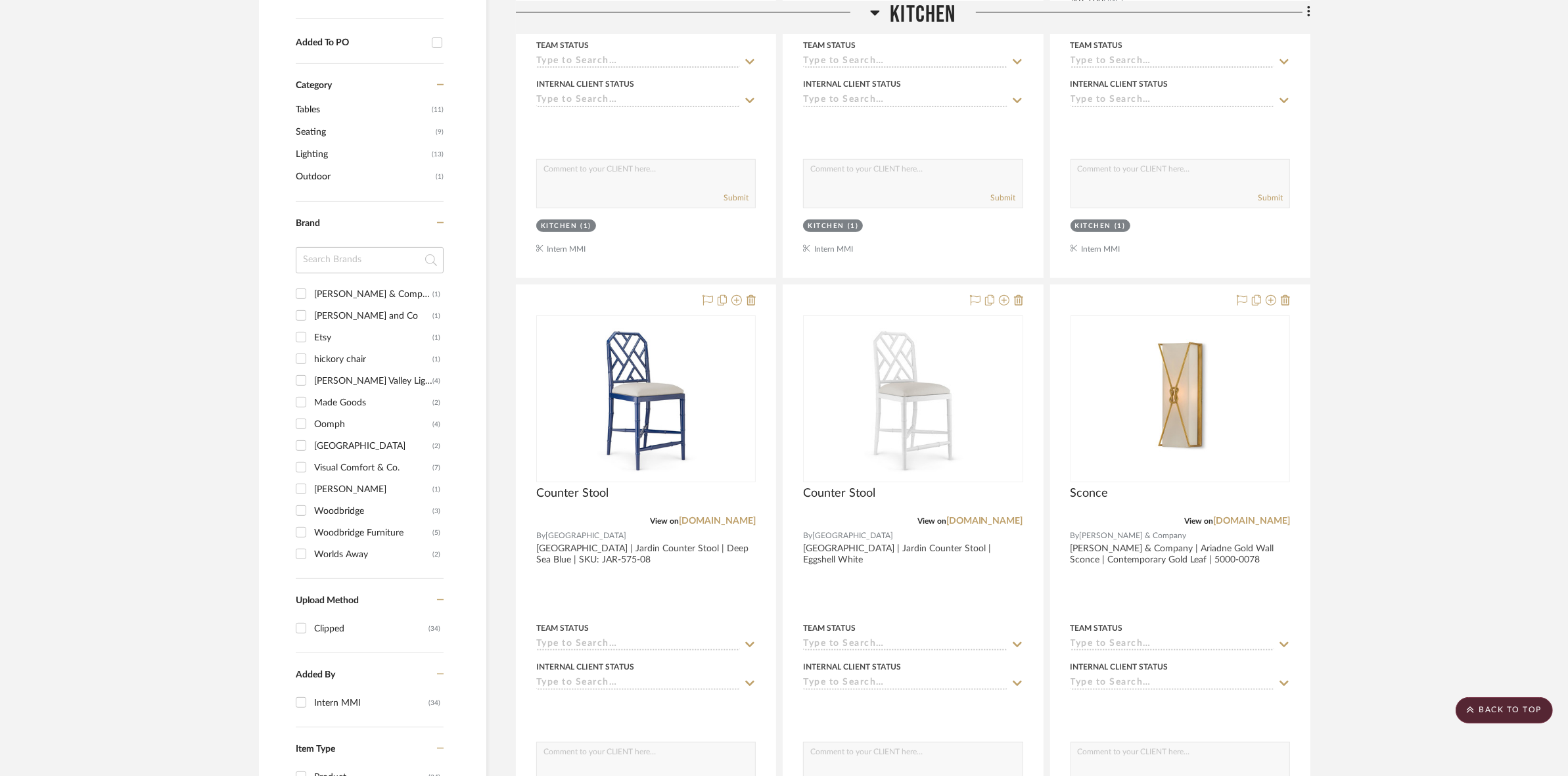
scroll to position [164, 0]
